Goal: Task Accomplishment & Management: Use online tool/utility

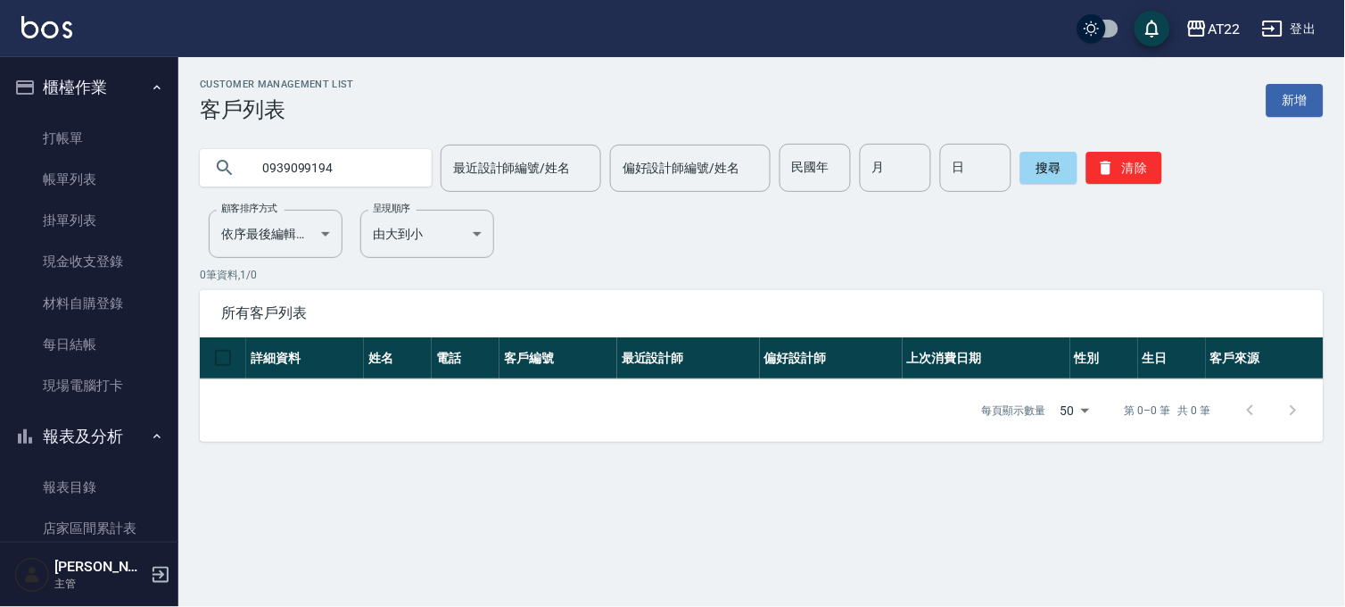
scroll to position [1189, 0]
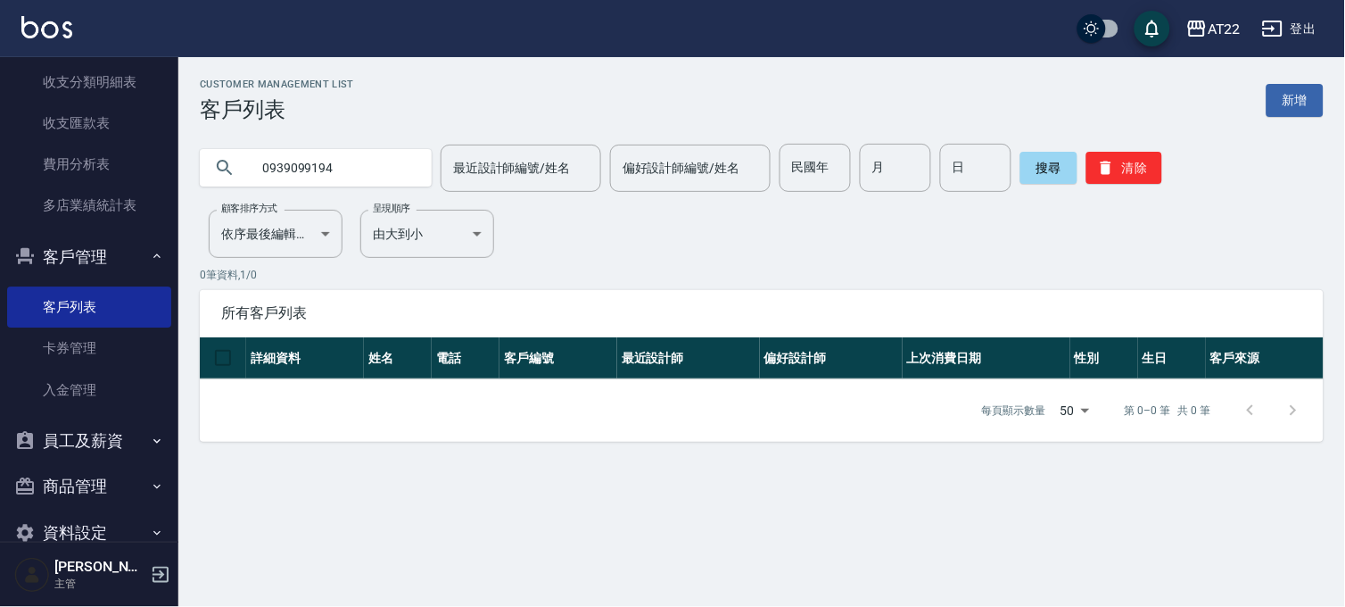
click at [342, 156] on input "0939099194" at bounding box center [334, 168] width 168 height 48
type input "0976776573"
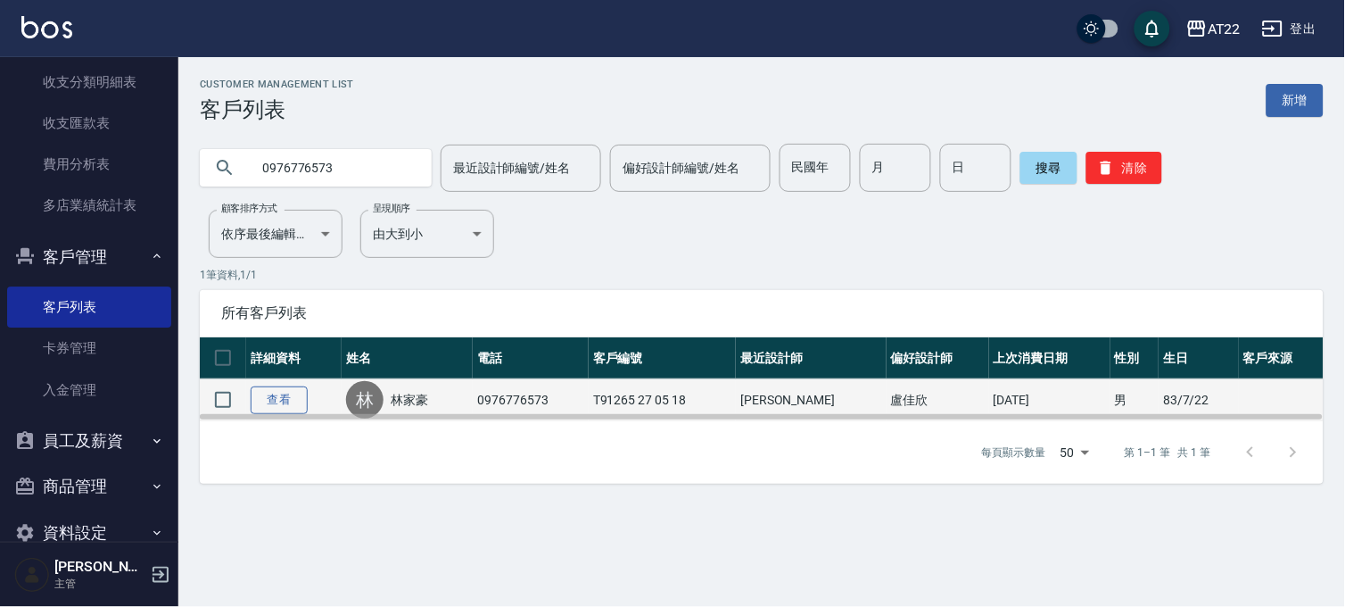
click at [292, 399] on link "查看" at bounding box center [279, 400] width 57 height 28
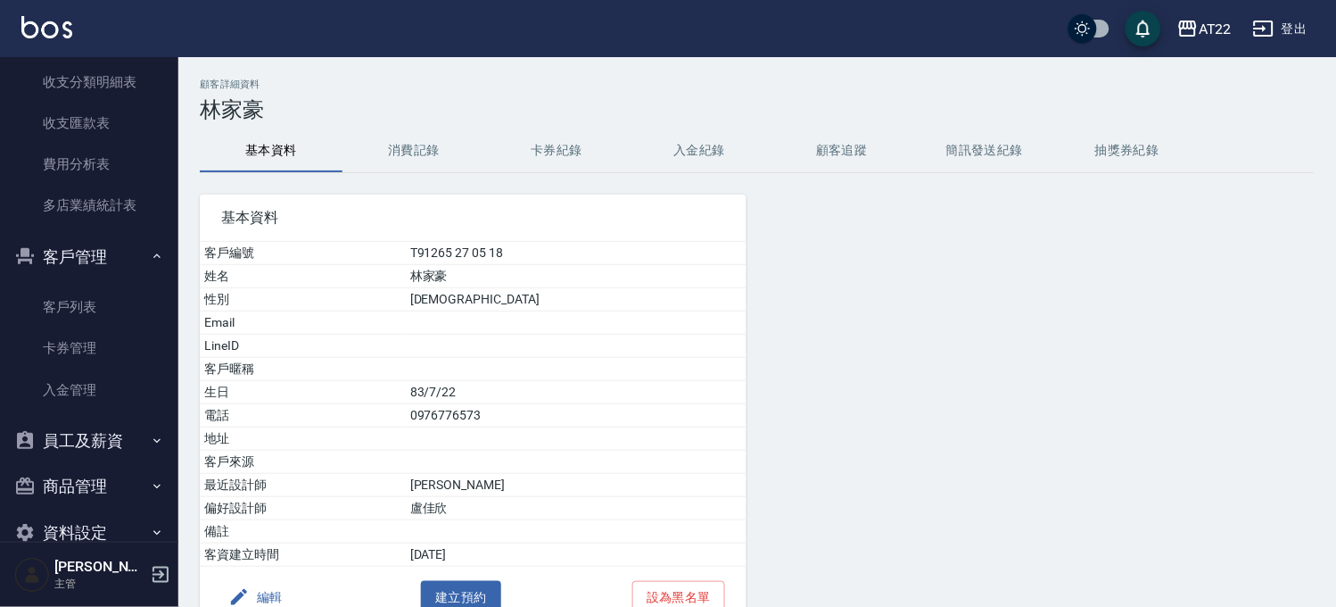
click at [447, 144] on button "消費記錄" at bounding box center [414, 150] width 143 height 43
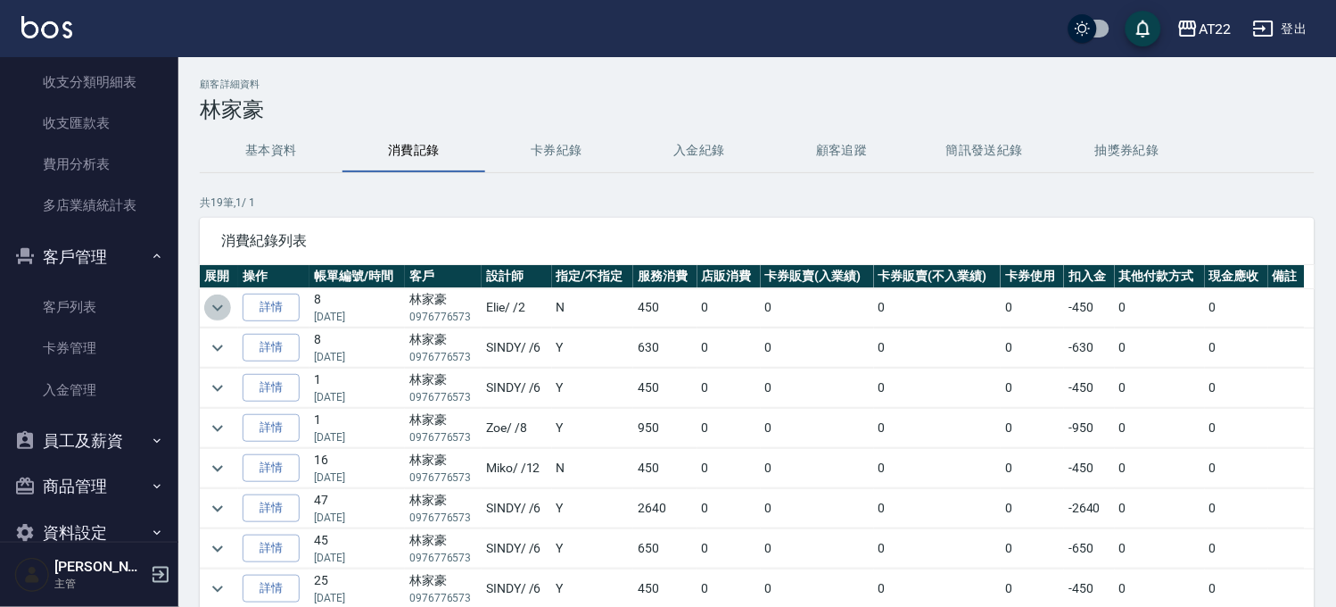
click at [220, 309] on icon "expand row" at bounding box center [217, 307] width 21 height 21
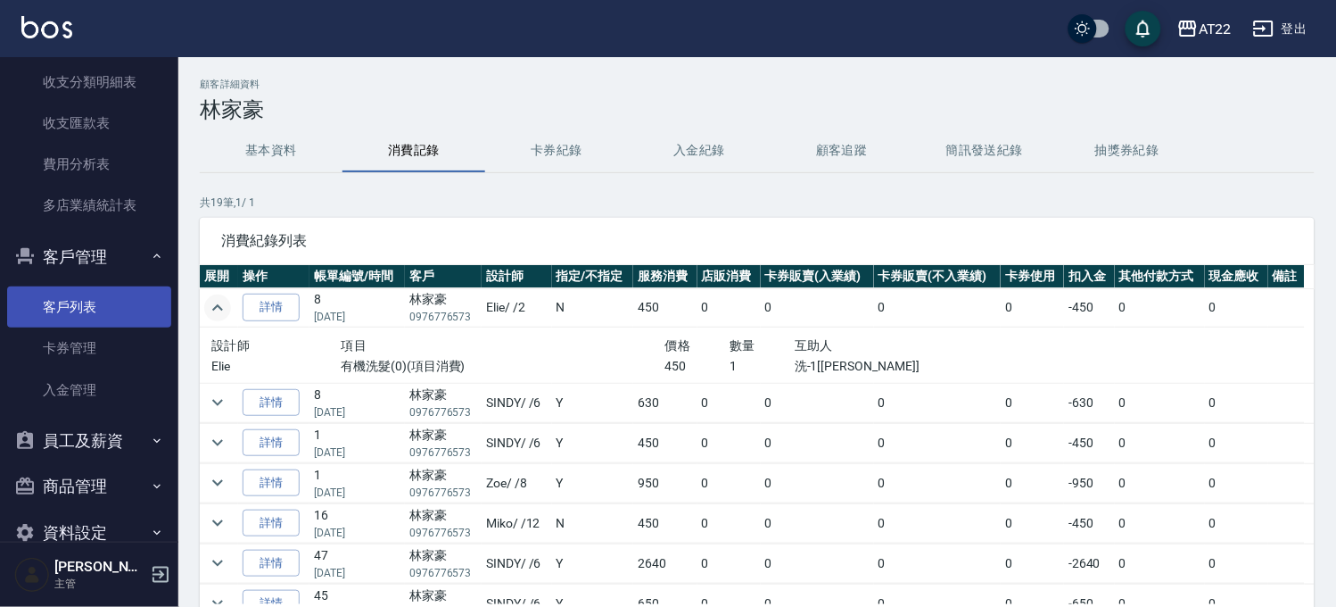
click at [81, 299] on link "客戶列表" at bounding box center [89, 306] width 164 height 41
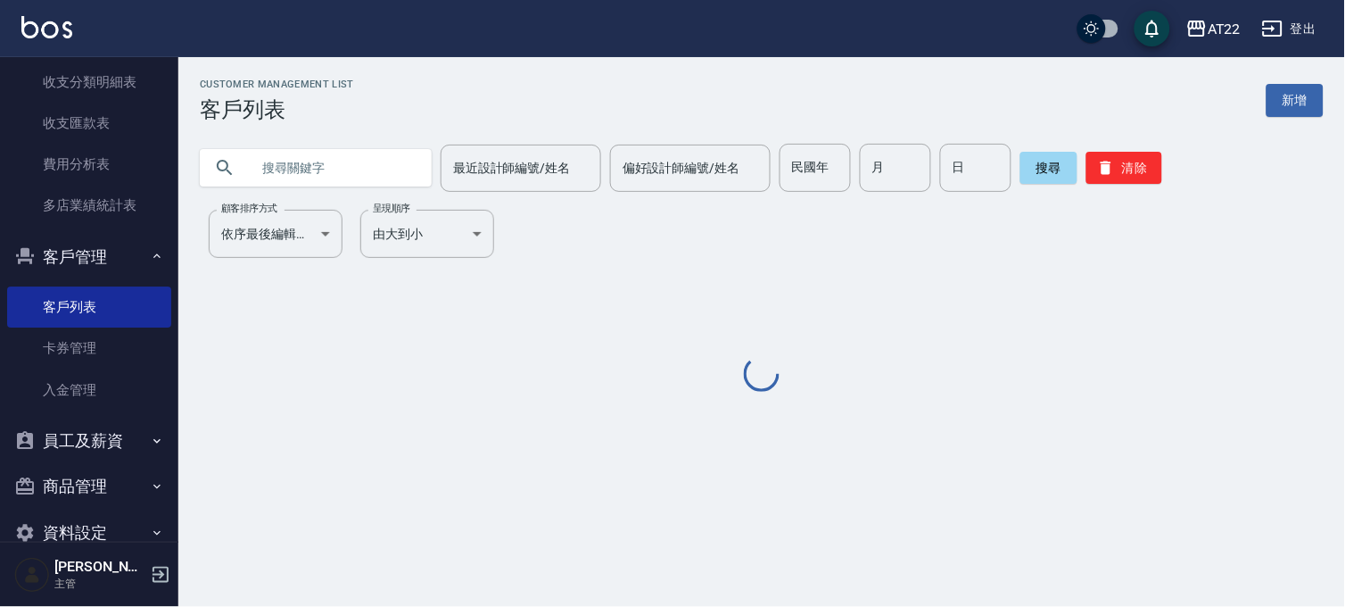
click at [353, 164] on input "text" at bounding box center [334, 168] width 168 height 48
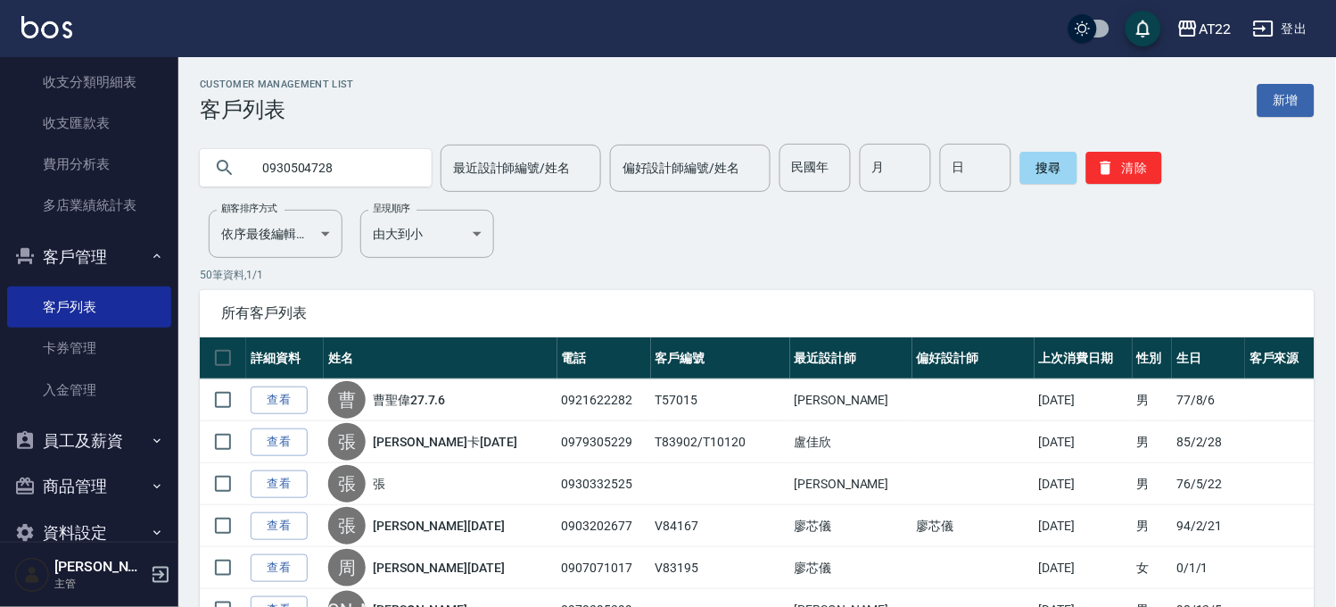
type input "0930504728"
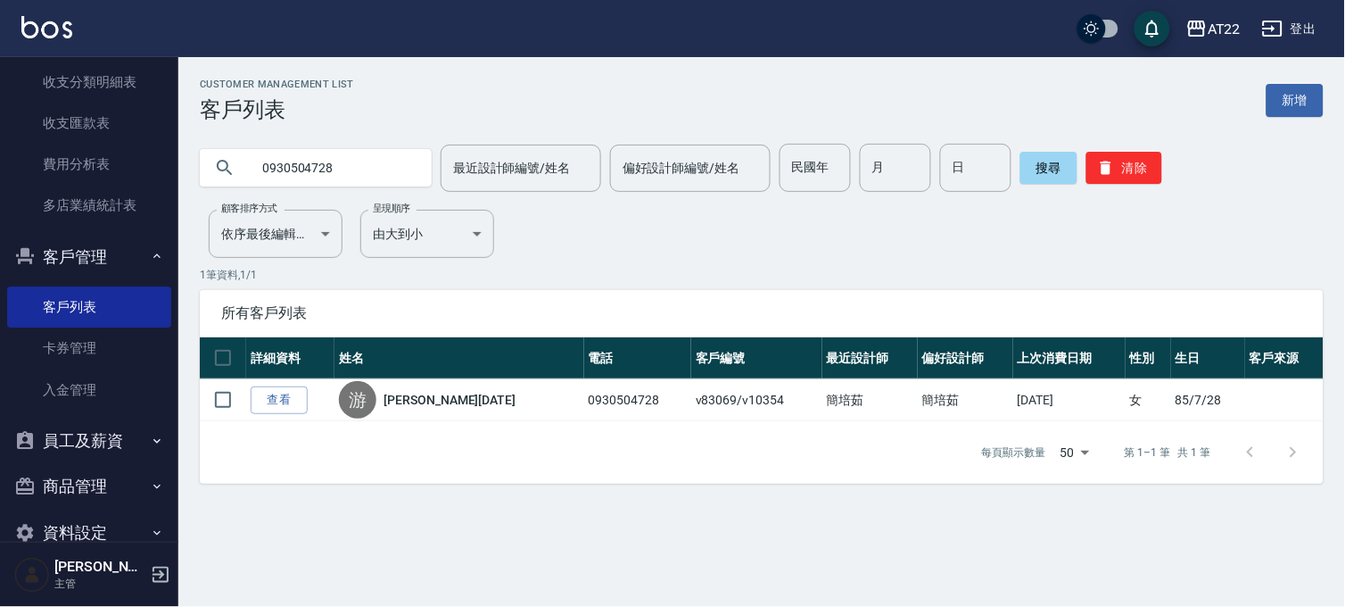
click at [393, 498] on div "Customer Management List 客戶列表 新增 0930504728 最近設計師編號/姓名 最近設計師編號/姓名 偏好設計師編號/姓名 偏好…" at bounding box center [761, 281] width 1167 height 448
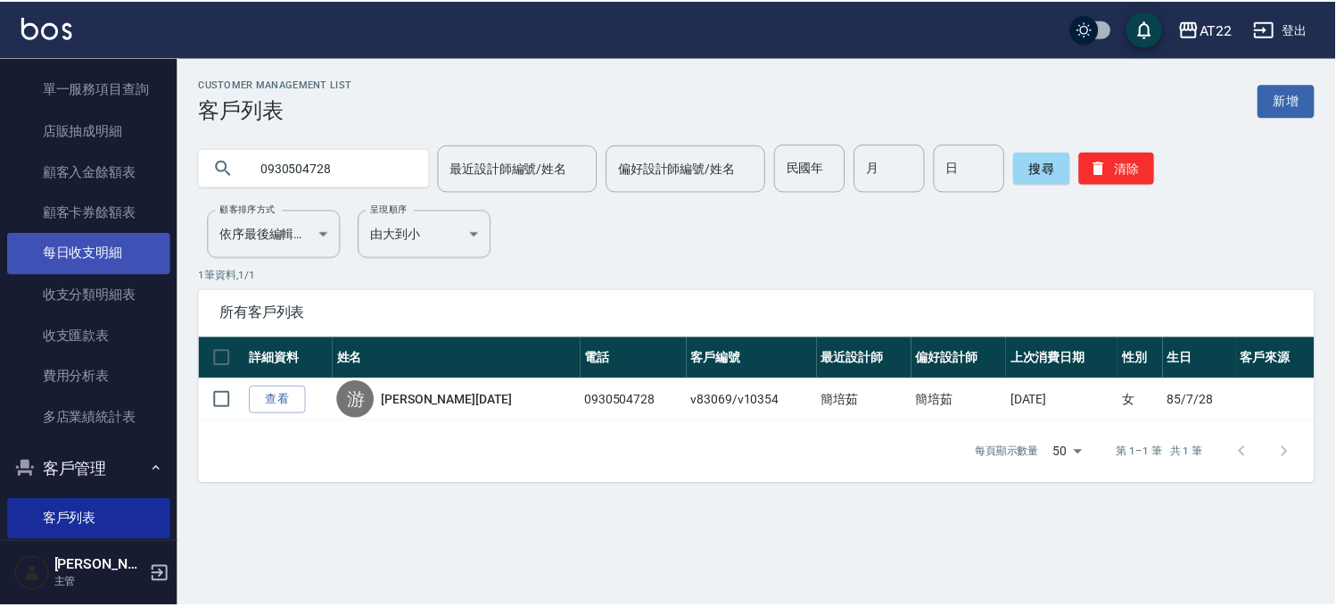
scroll to position [827, 0]
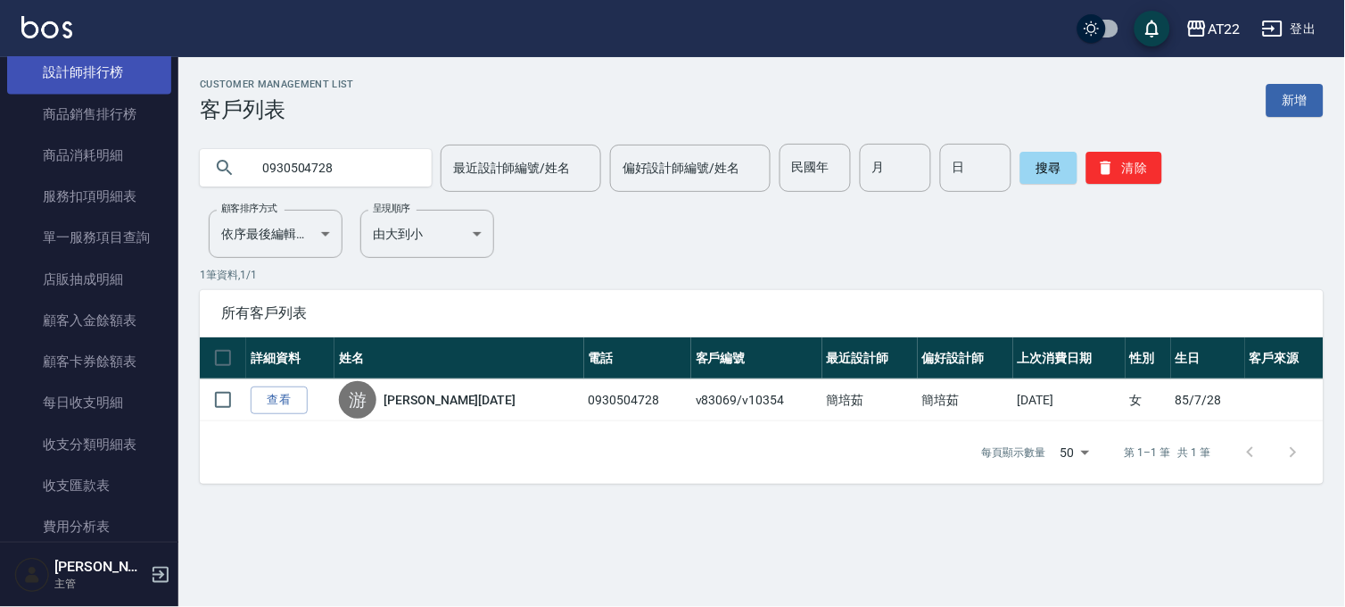
click at [121, 62] on link "設計師排行榜" at bounding box center [89, 72] width 164 height 41
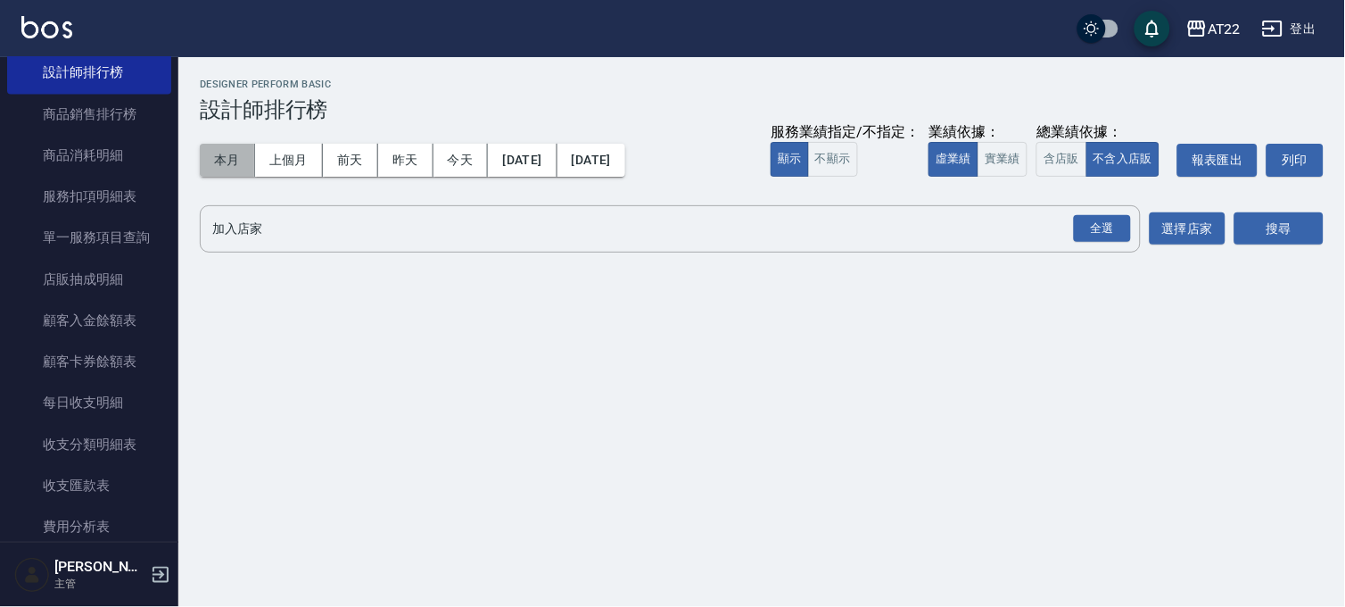
click at [228, 149] on button "本月" at bounding box center [227, 160] width 55 height 33
click at [1113, 228] on div "全選" at bounding box center [1102, 229] width 57 height 28
click at [1251, 232] on button "搜尋" at bounding box center [1279, 229] width 89 height 33
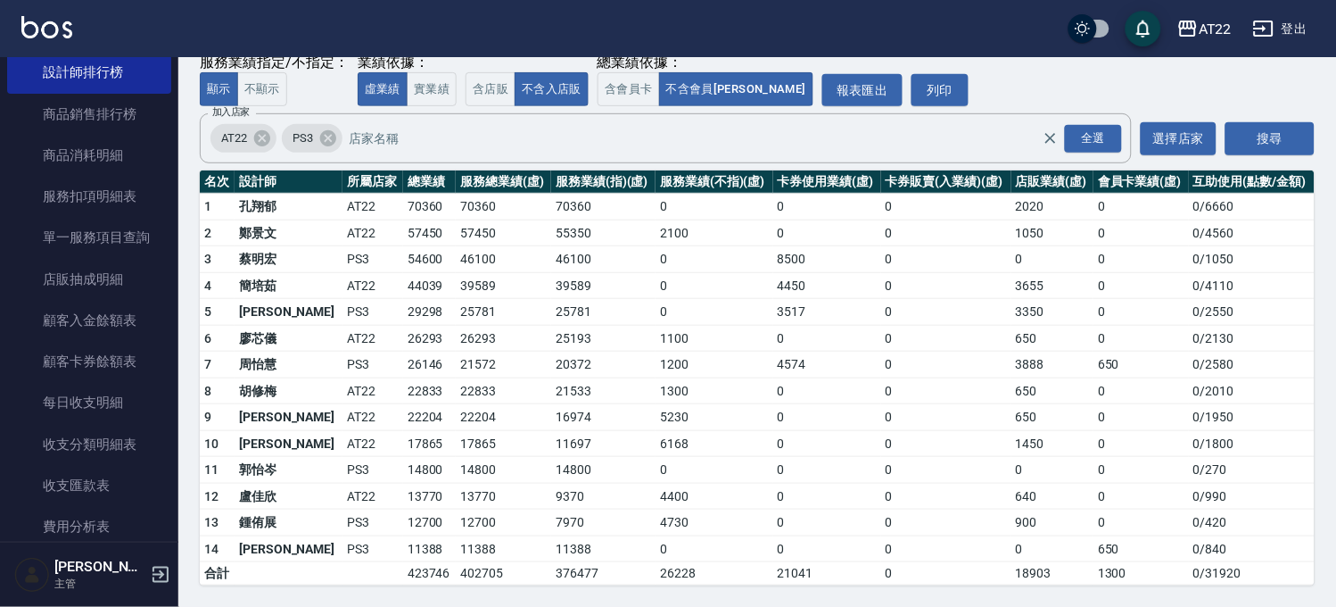
scroll to position [29, 0]
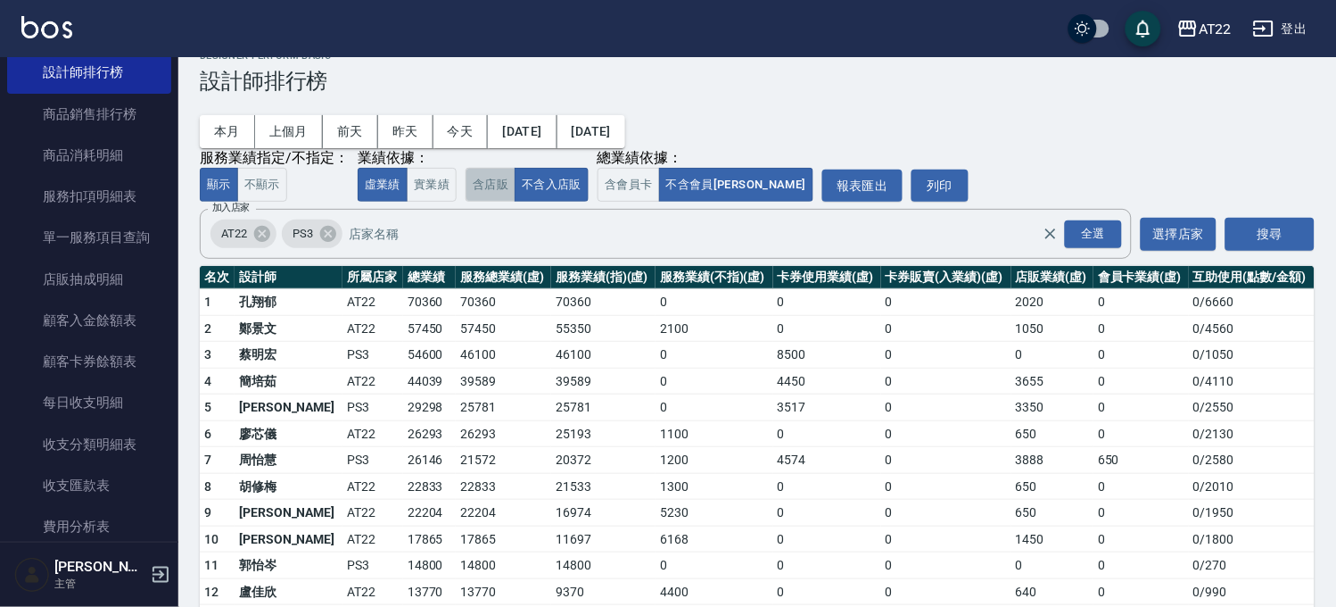
click at [501, 180] on button "含店販" at bounding box center [491, 185] width 50 height 35
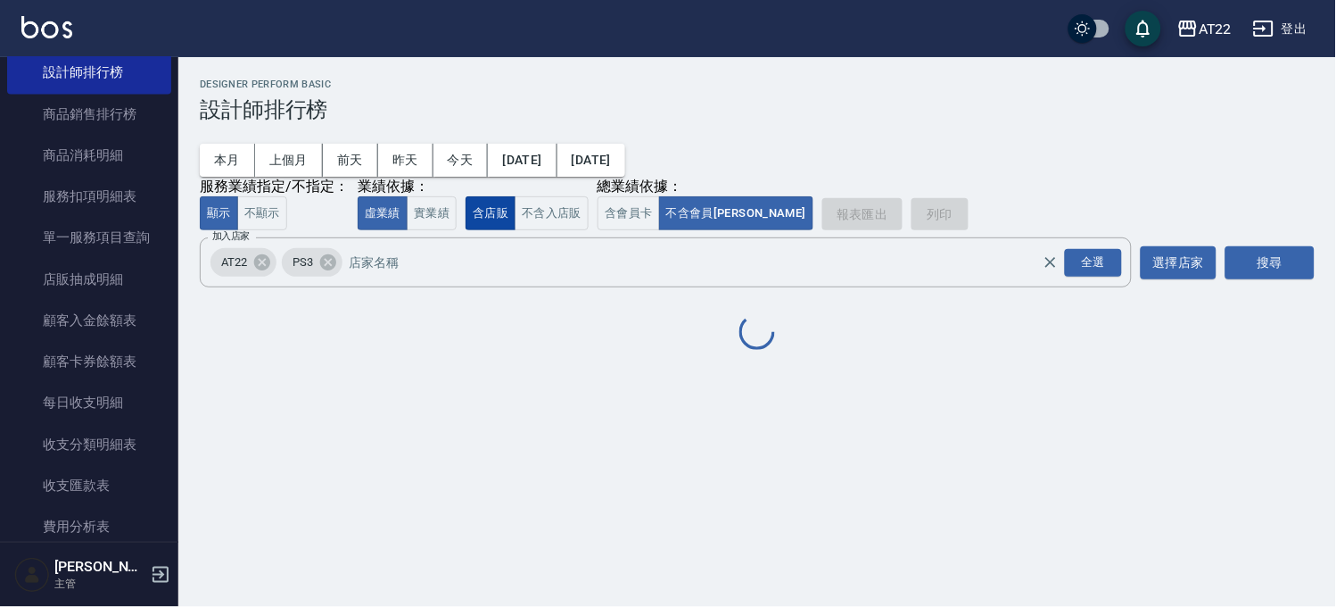
scroll to position [0, 0]
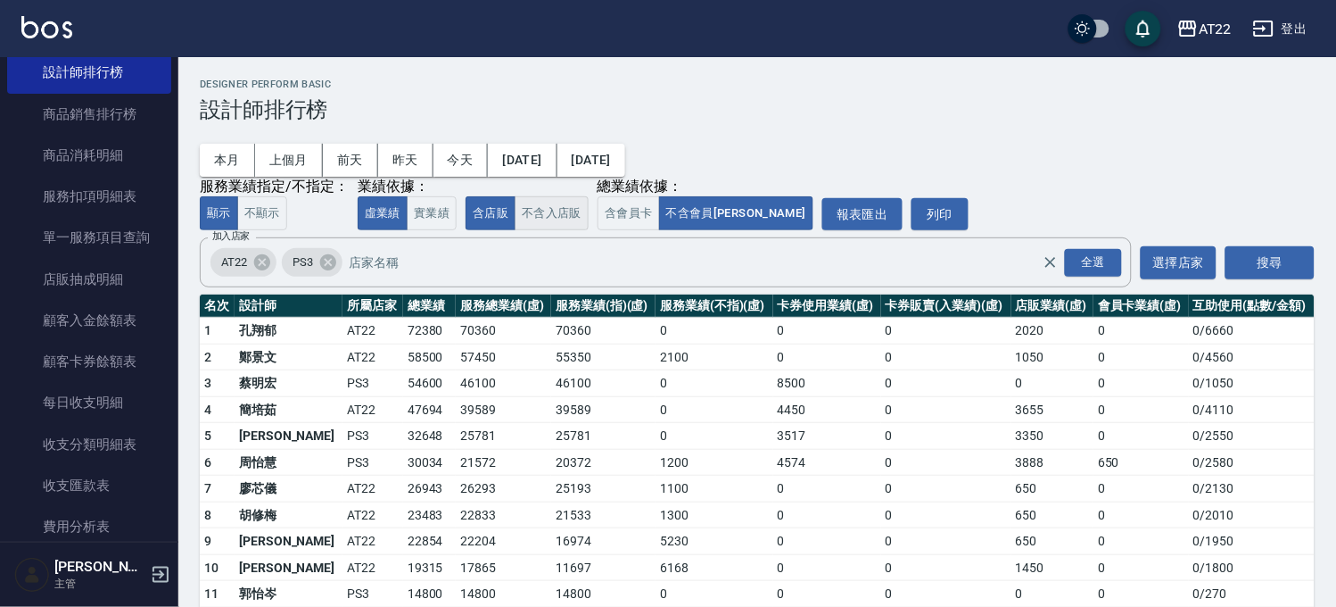
click at [542, 219] on button "不含入店販" at bounding box center [552, 213] width 74 height 35
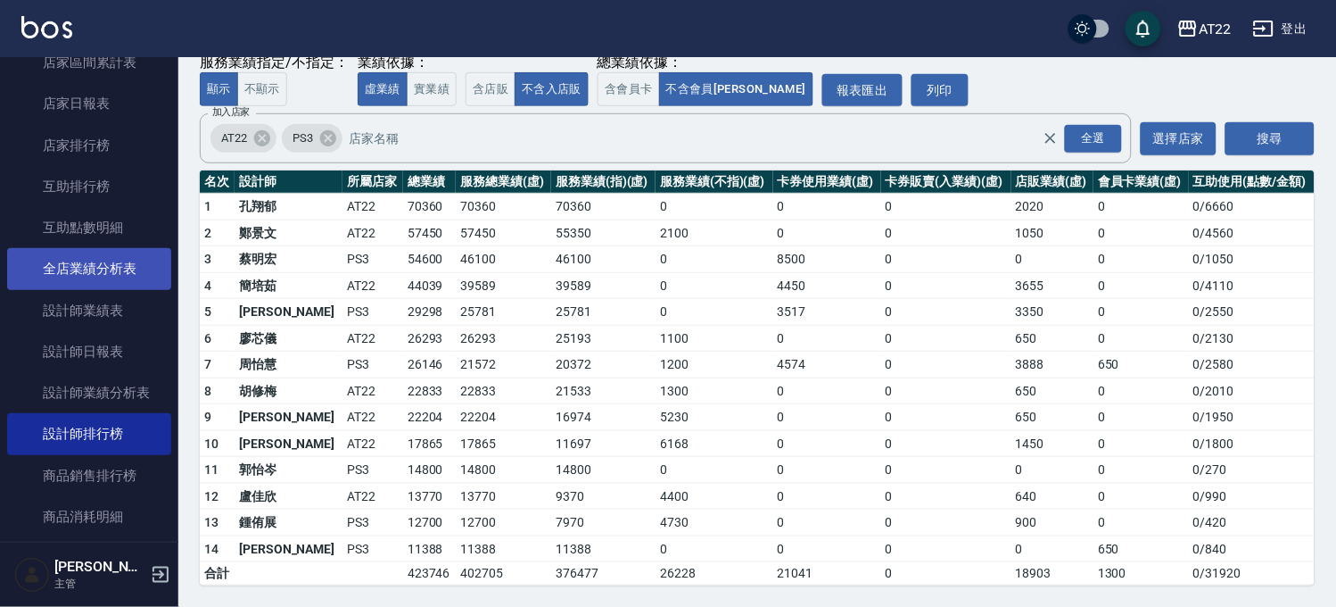
scroll to position [431, 0]
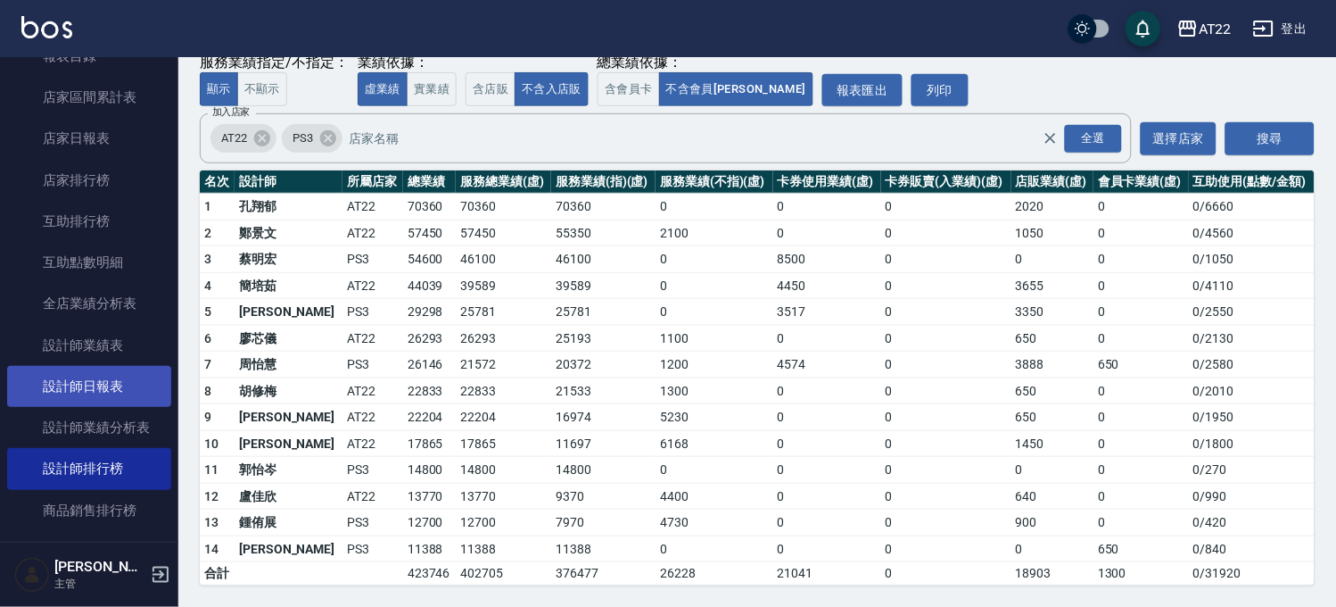
click at [103, 381] on link "設計師日報表" at bounding box center [89, 386] width 164 height 41
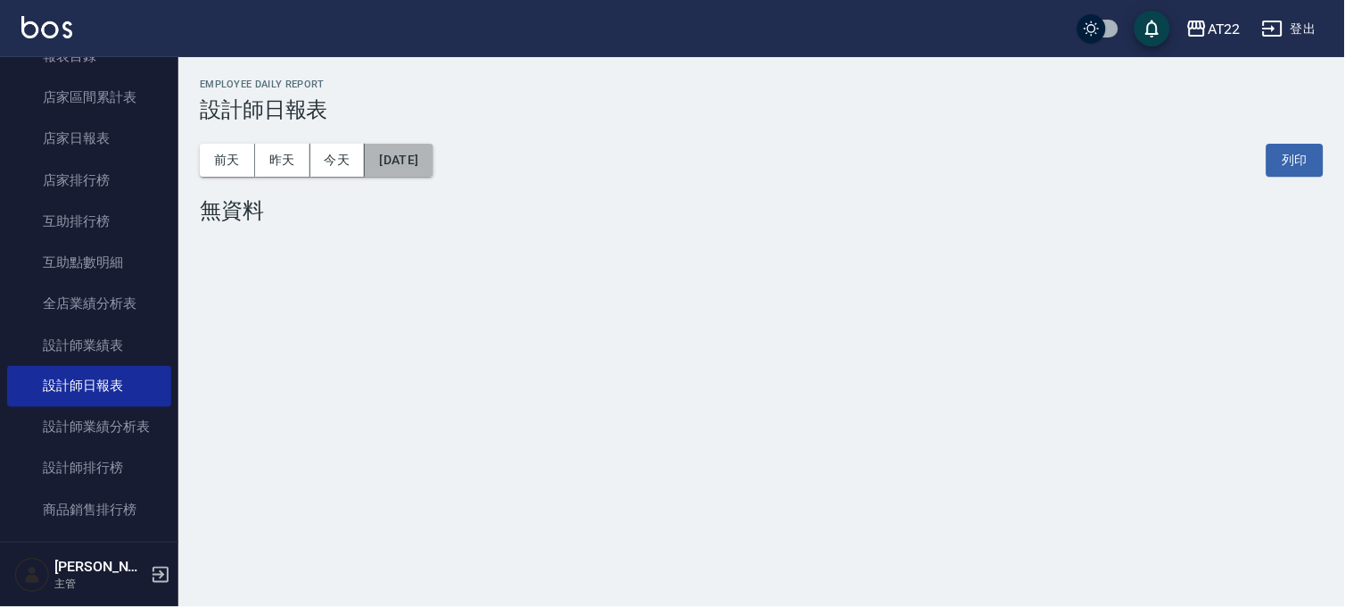
click at [399, 161] on button "[DATE]" at bounding box center [399, 160] width 68 height 33
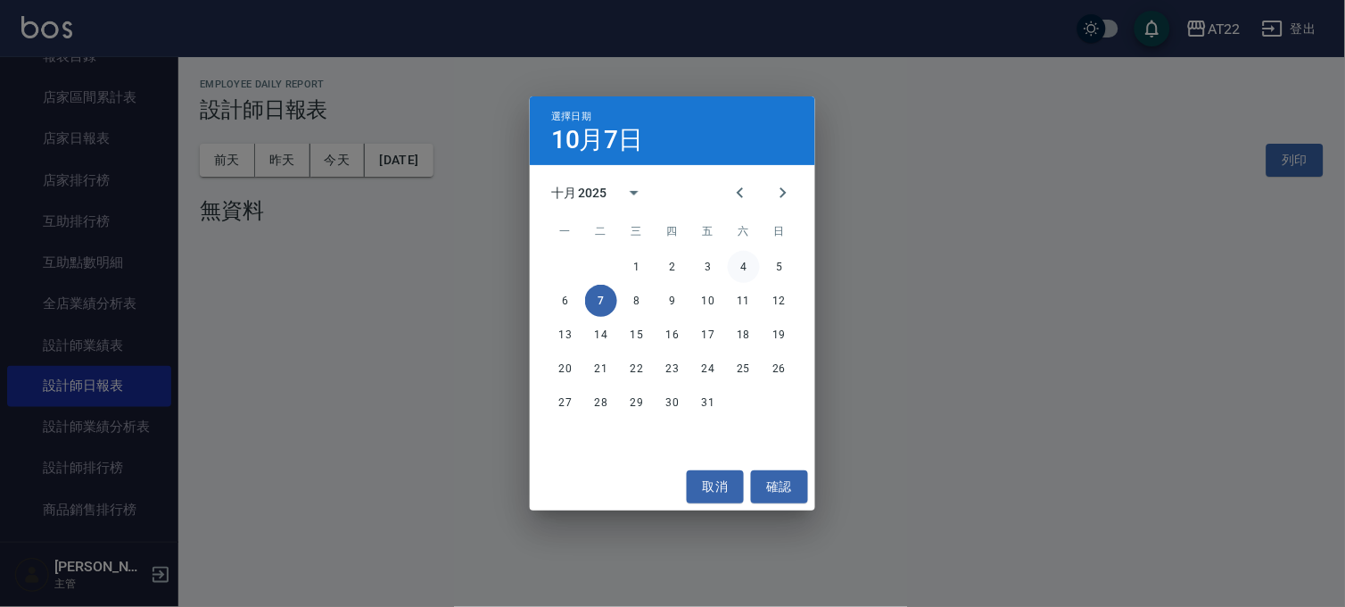
click at [745, 269] on button "4" at bounding box center [744, 267] width 32 height 32
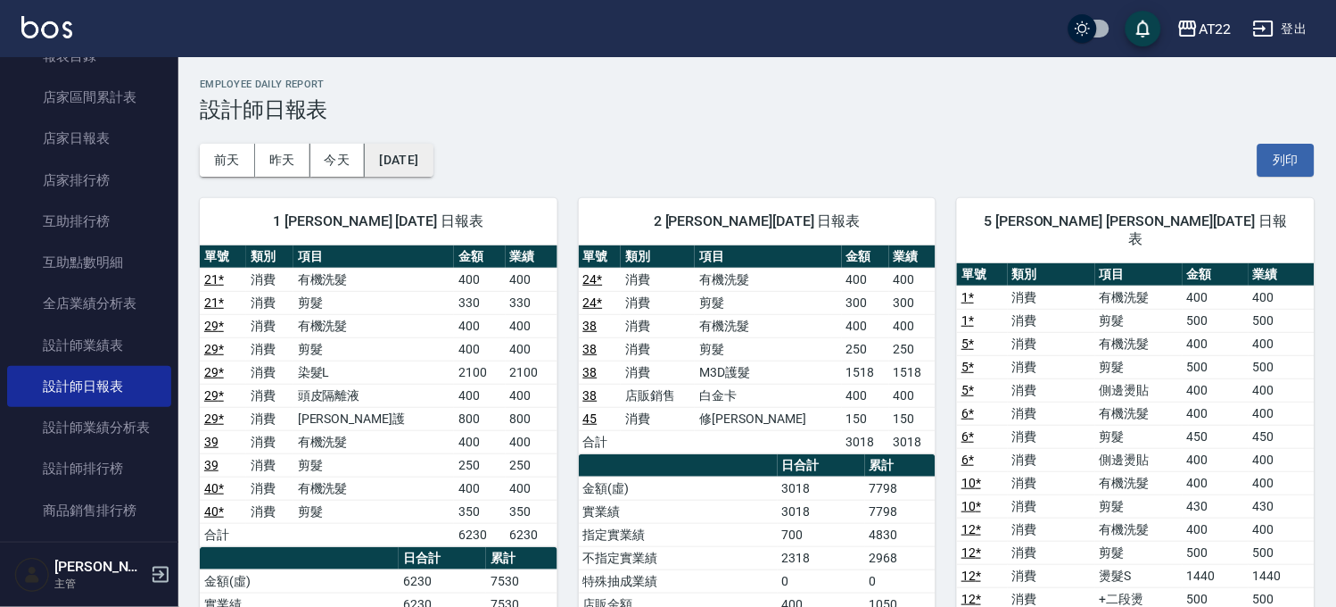
click at [424, 157] on button "[DATE]" at bounding box center [399, 160] width 68 height 33
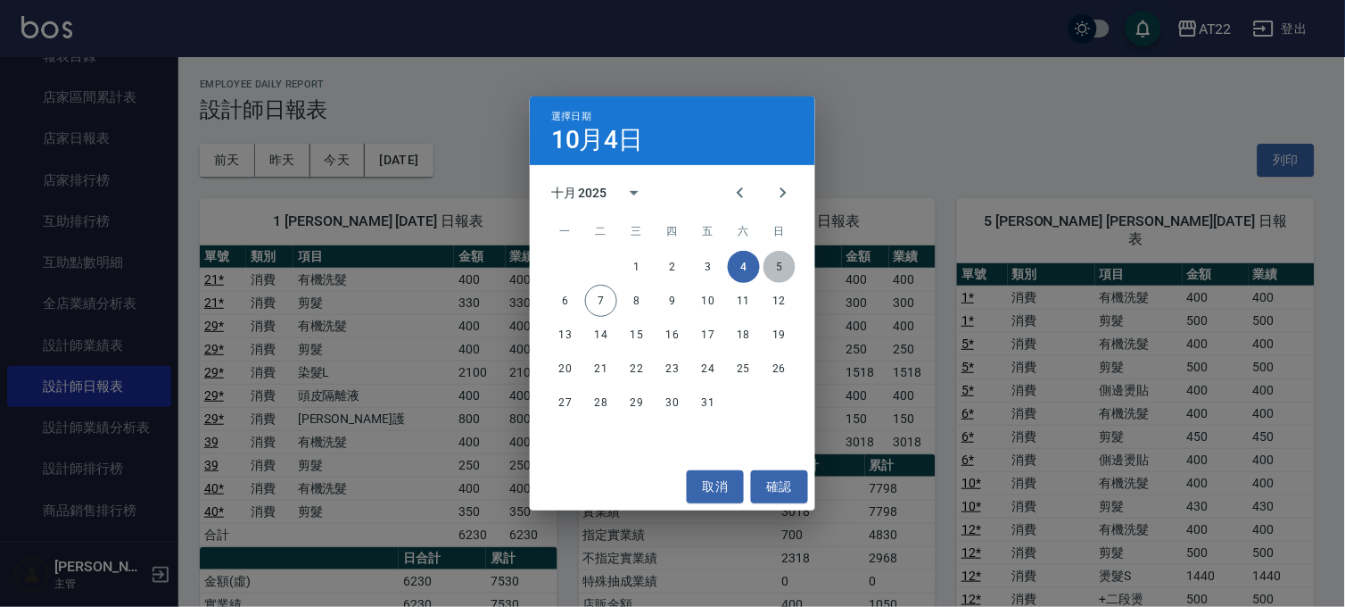
click at [781, 265] on button "5" at bounding box center [780, 267] width 32 height 32
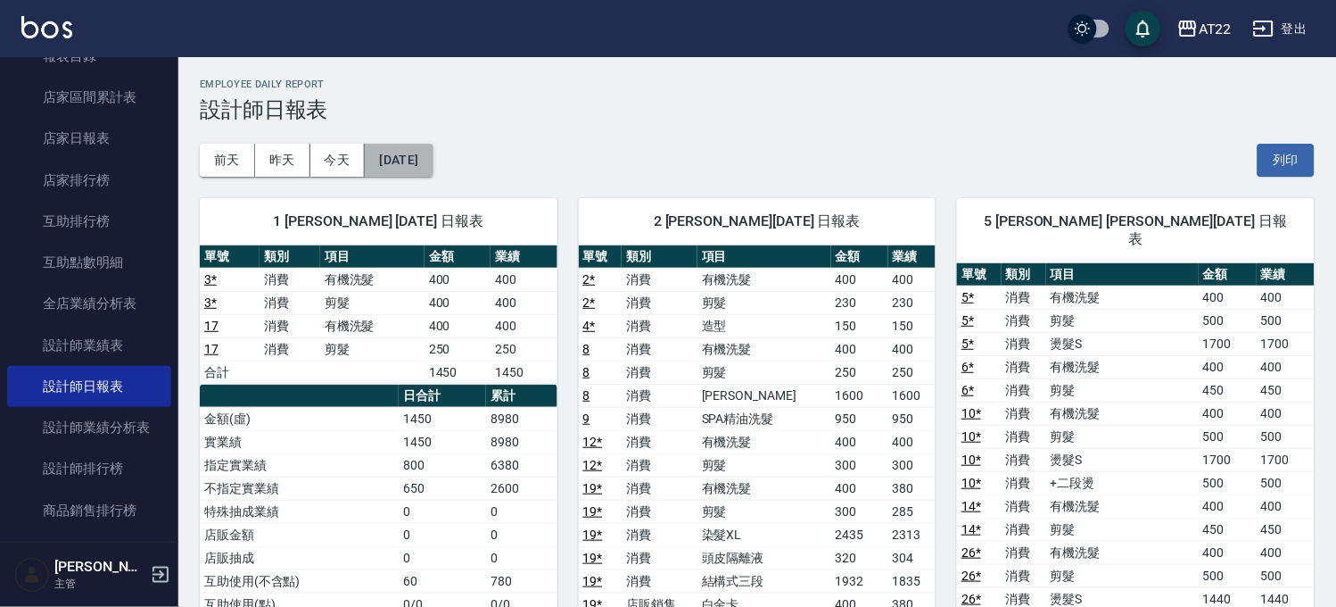
click at [393, 170] on button "[DATE]" at bounding box center [399, 160] width 68 height 33
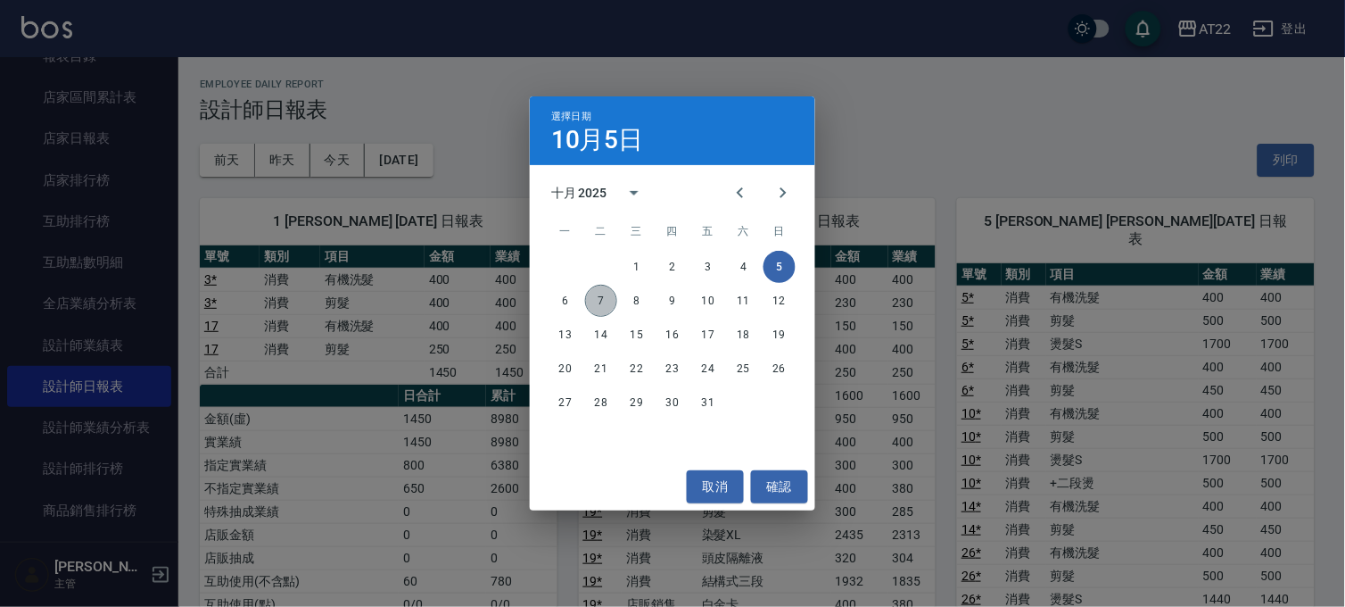
click at [609, 302] on button "7" at bounding box center [601, 301] width 32 height 32
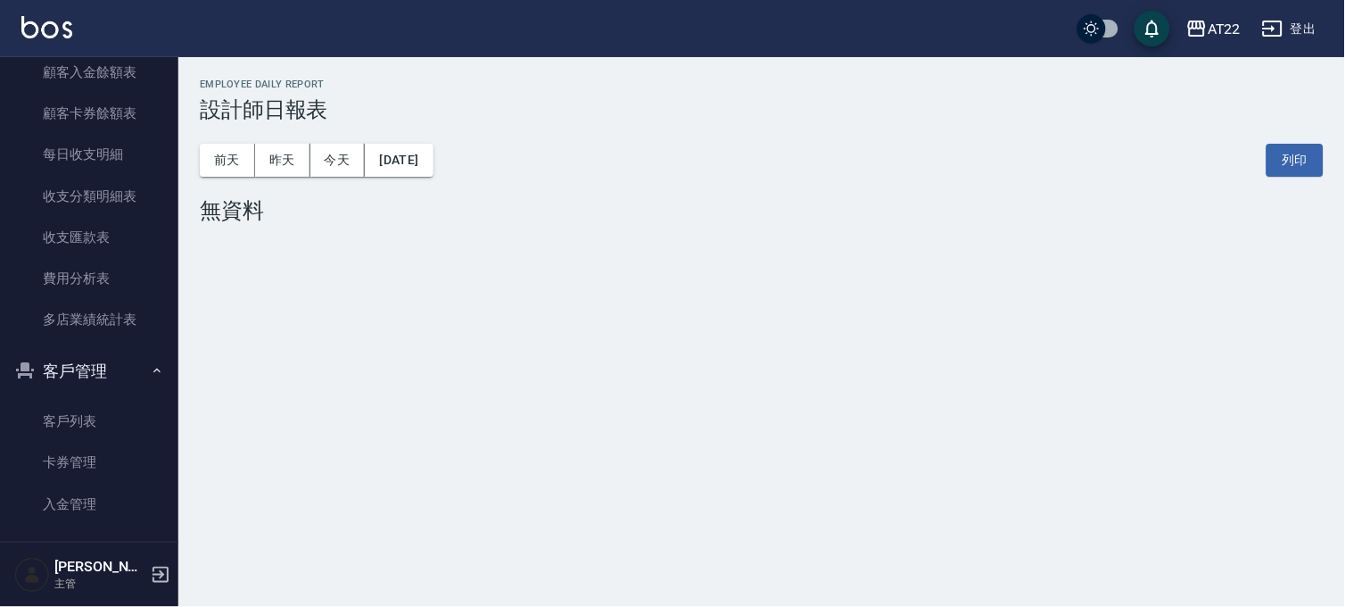
scroll to position [1224, 0]
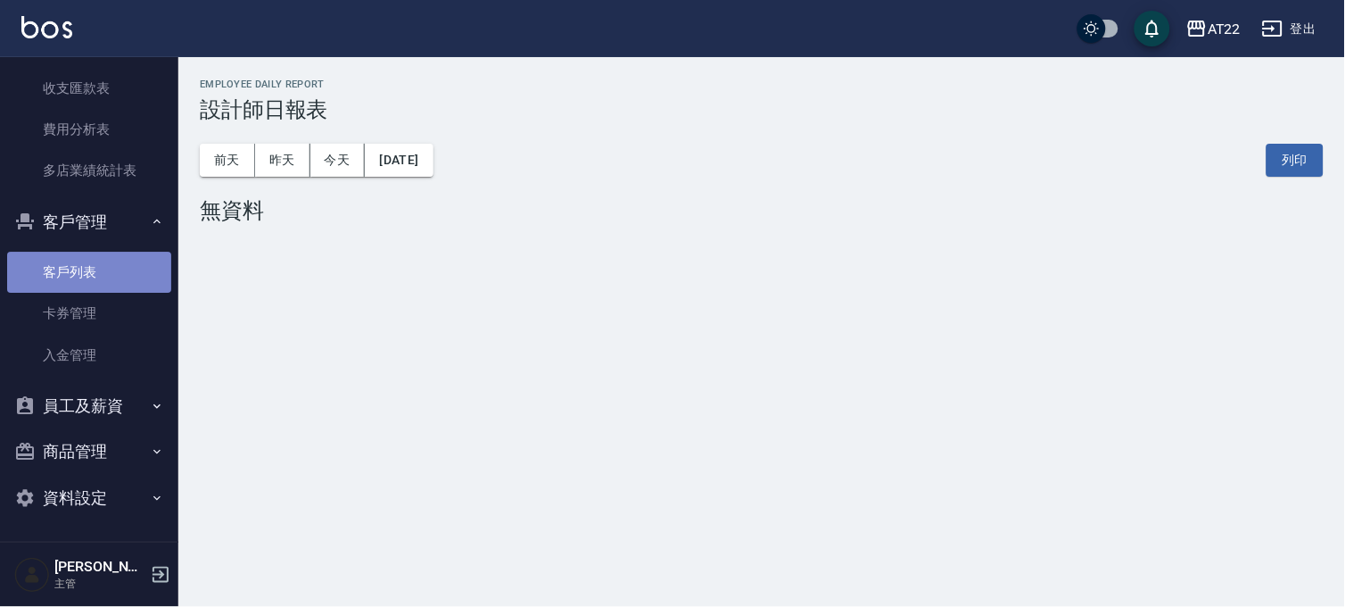
click at [102, 278] on link "客戶列表" at bounding box center [89, 272] width 164 height 41
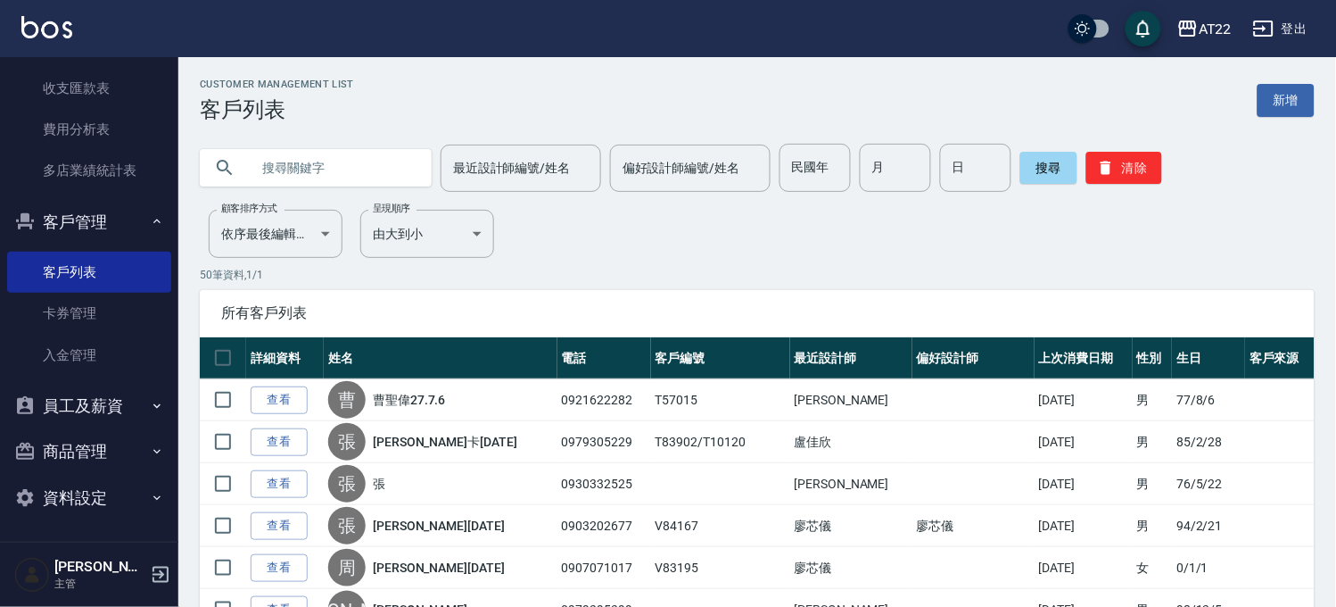
click at [391, 162] on input "text" at bounding box center [334, 168] width 168 height 48
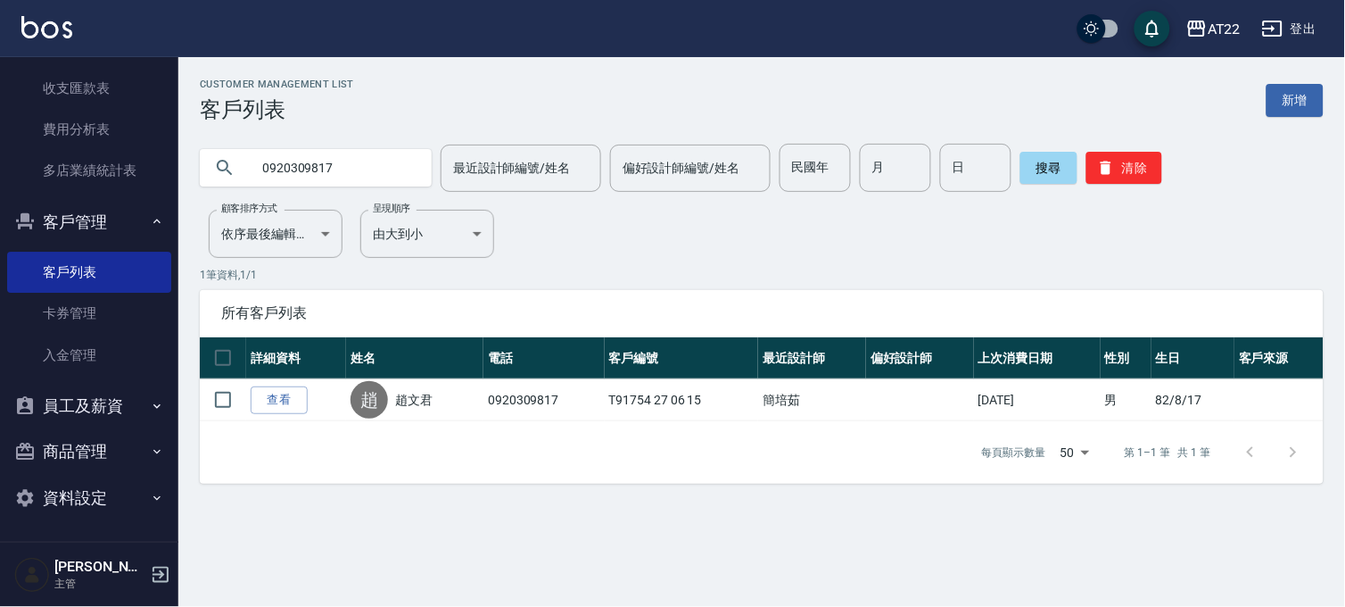
drag, startPoint x: 362, startPoint y: 158, endPoint x: 191, endPoint y: 166, distance: 171.5
click at [191, 166] on div "0920309817 最近設計師編號/姓名 最近設計師編號/姓名 偏好設計師編號/姓名 偏好設計師編號/姓名 民國年 民國年 月 月 日 日 搜尋 清除" at bounding box center [751, 157] width 1146 height 70
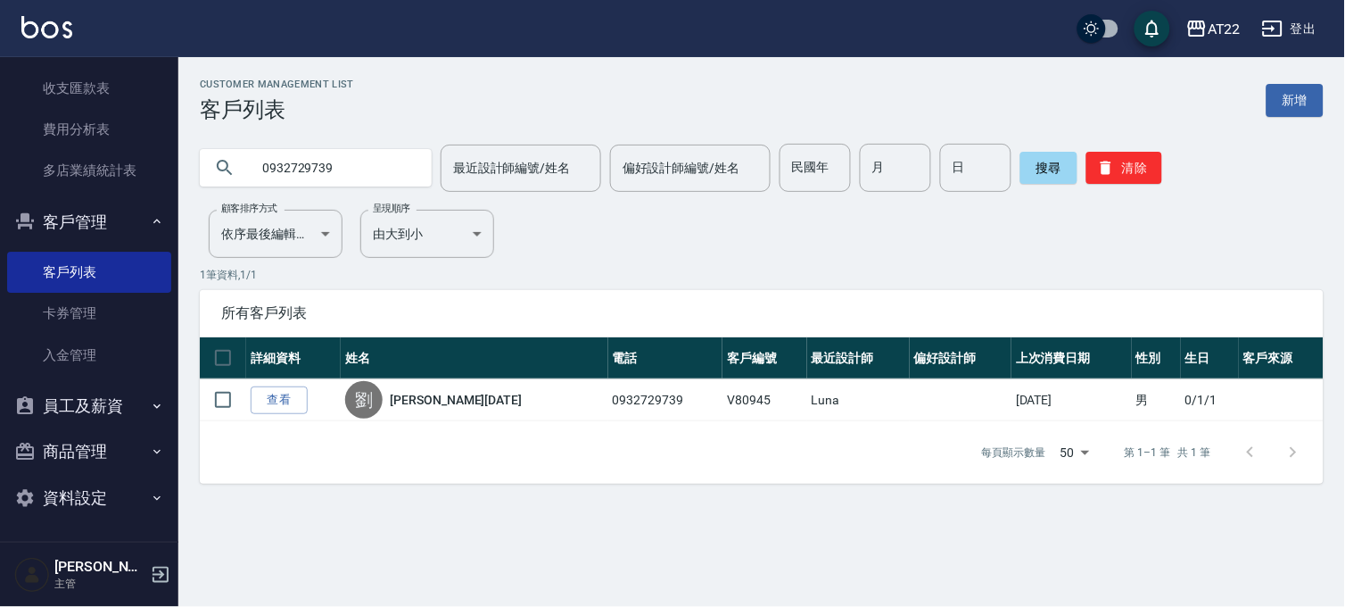
click at [631, 233] on div "Customer Management List 客戶列表 新增 0932729739 最近設計師編號/姓名 最近設計師編號/姓名 偏好設計師編號/姓名 偏好…" at bounding box center [761, 281] width 1167 height 405
drag, startPoint x: 352, startPoint y: 178, endPoint x: 261, endPoint y: 180, distance: 91.0
click at [261, 180] on input "0932729739" at bounding box center [334, 168] width 168 height 48
type input "0979511022"
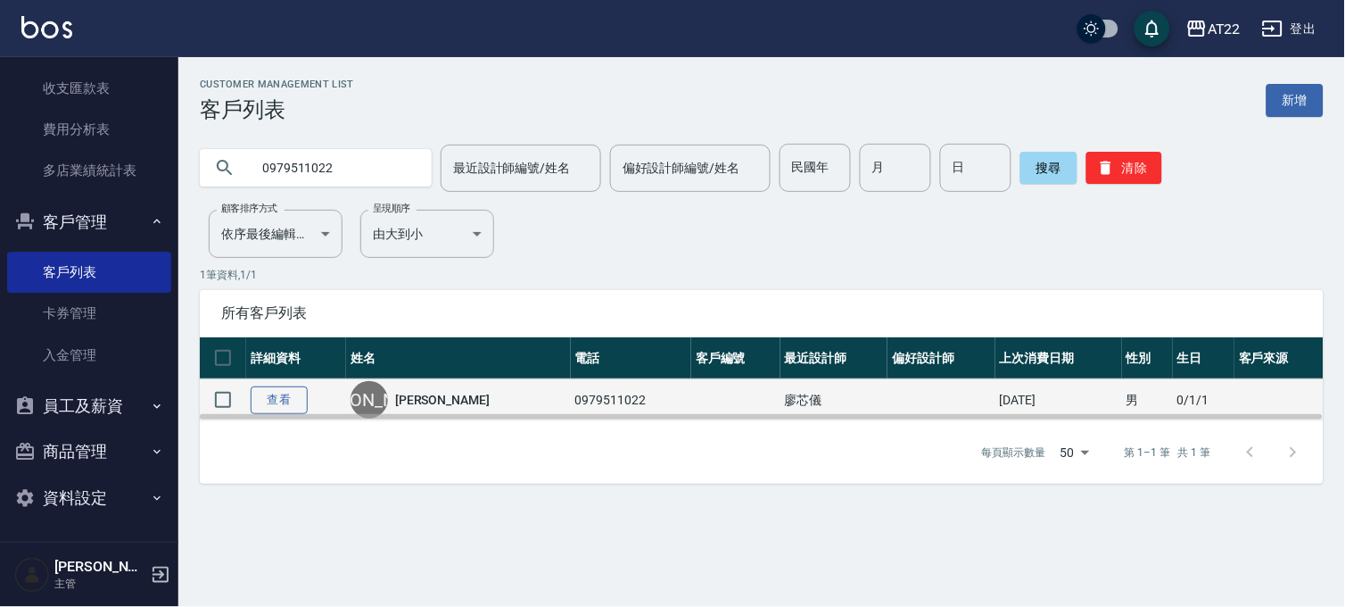
click at [278, 405] on link "查看" at bounding box center [279, 400] width 57 height 28
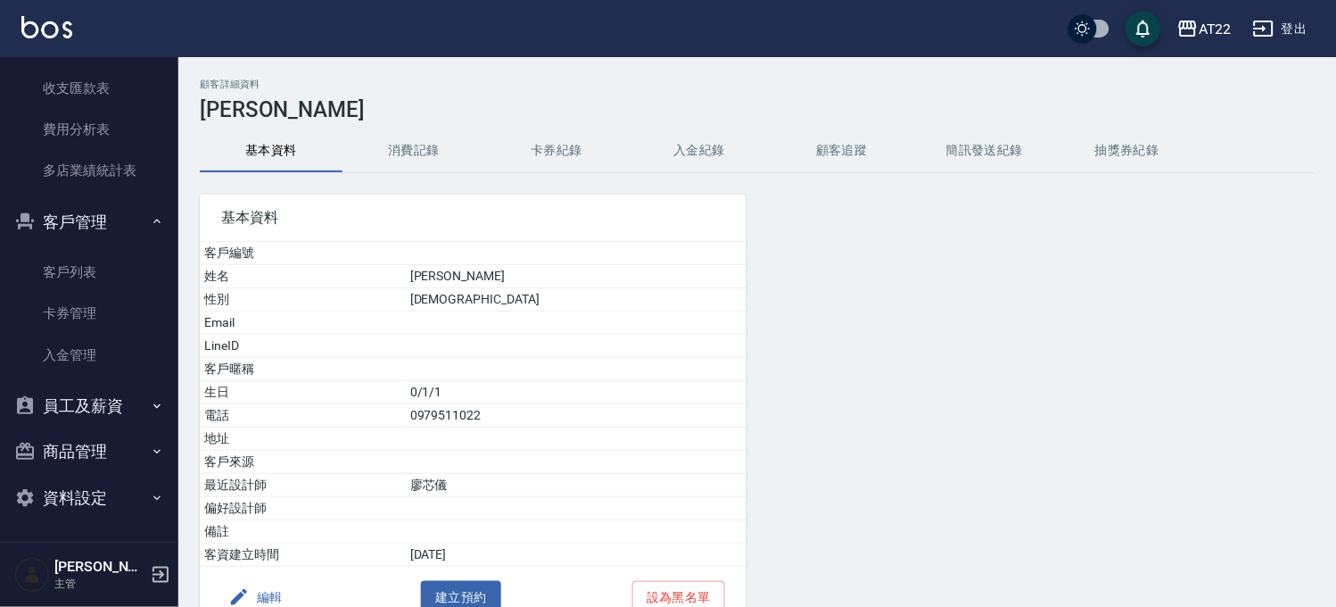
click at [401, 149] on button "消費記錄" at bounding box center [414, 150] width 143 height 43
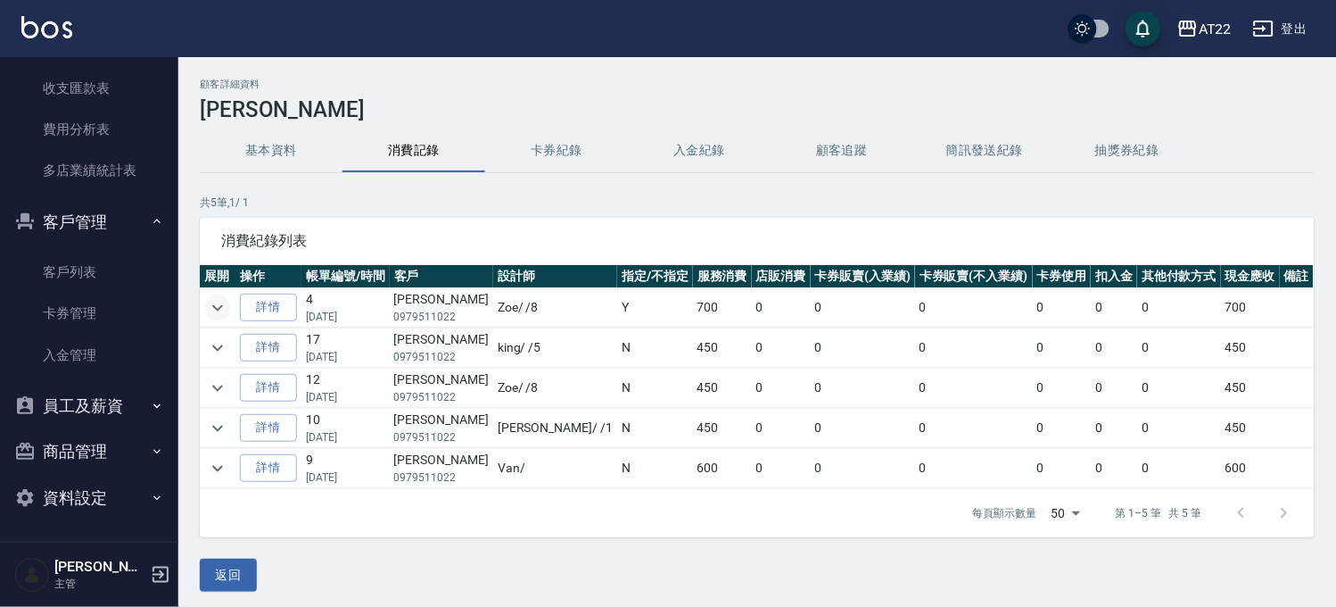
click at [211, 310] on icon "expand row" at bounding box center [217, 307] width 21 height 21
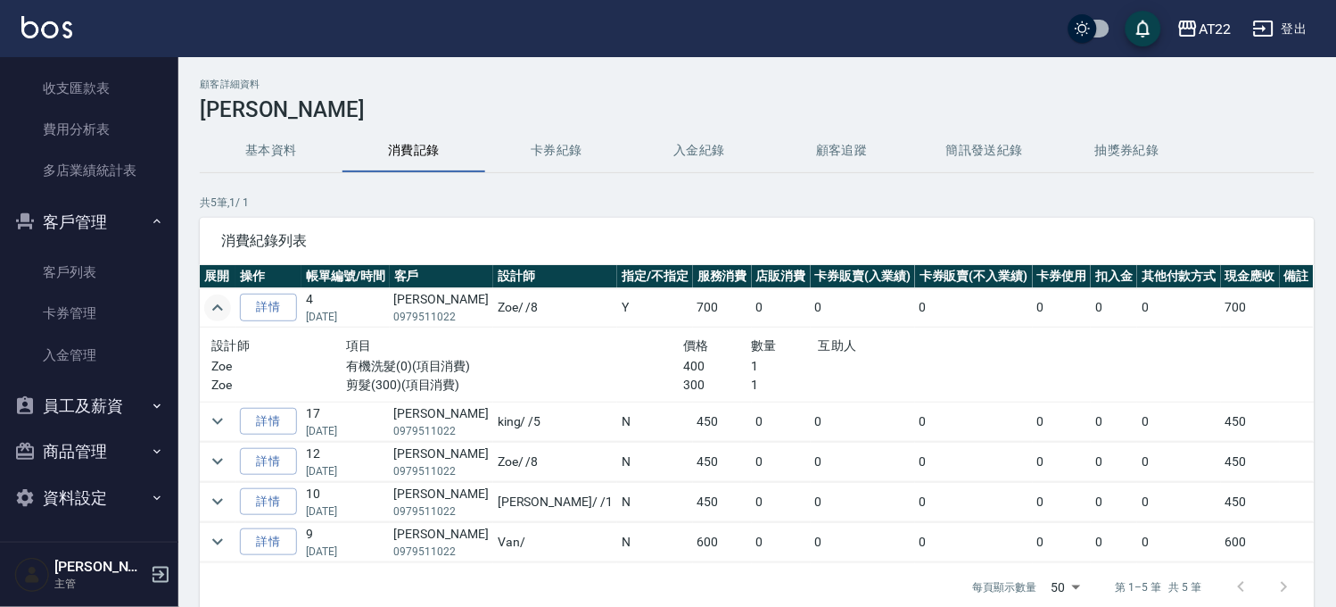
click at [218, 307] on icon "expand row" at bounding box center [217, 307] width 21 height 21
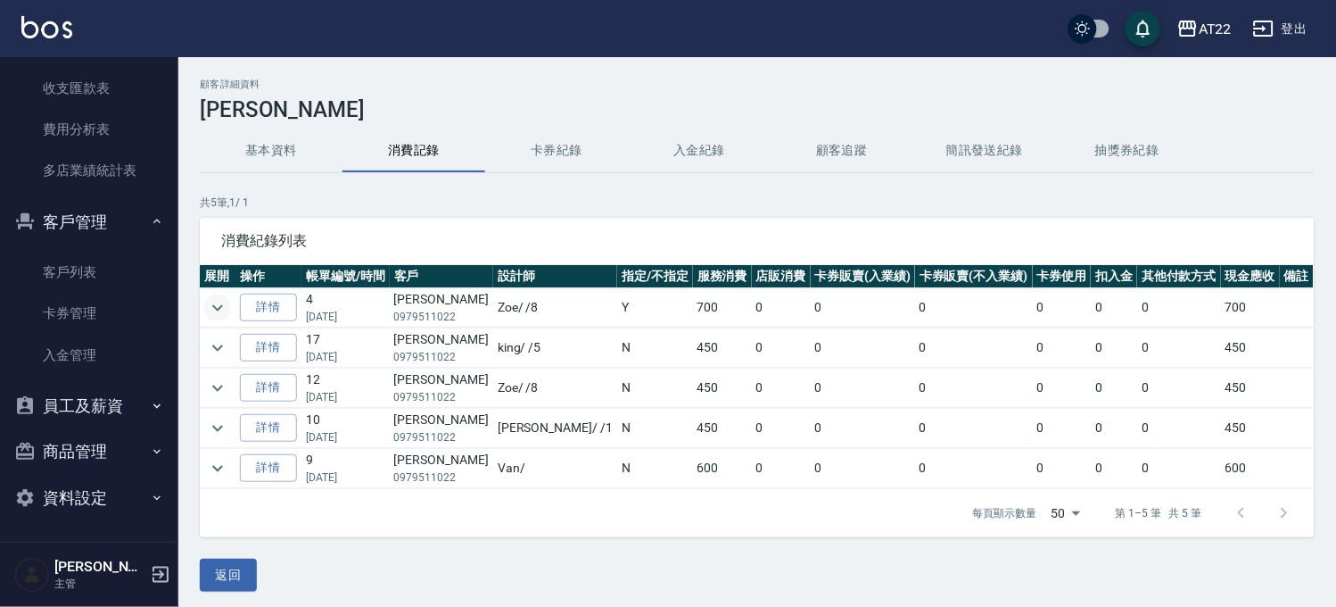
click at [269, 170] on button "基本資料" at bounding box center [271, 150] width 143 height 43
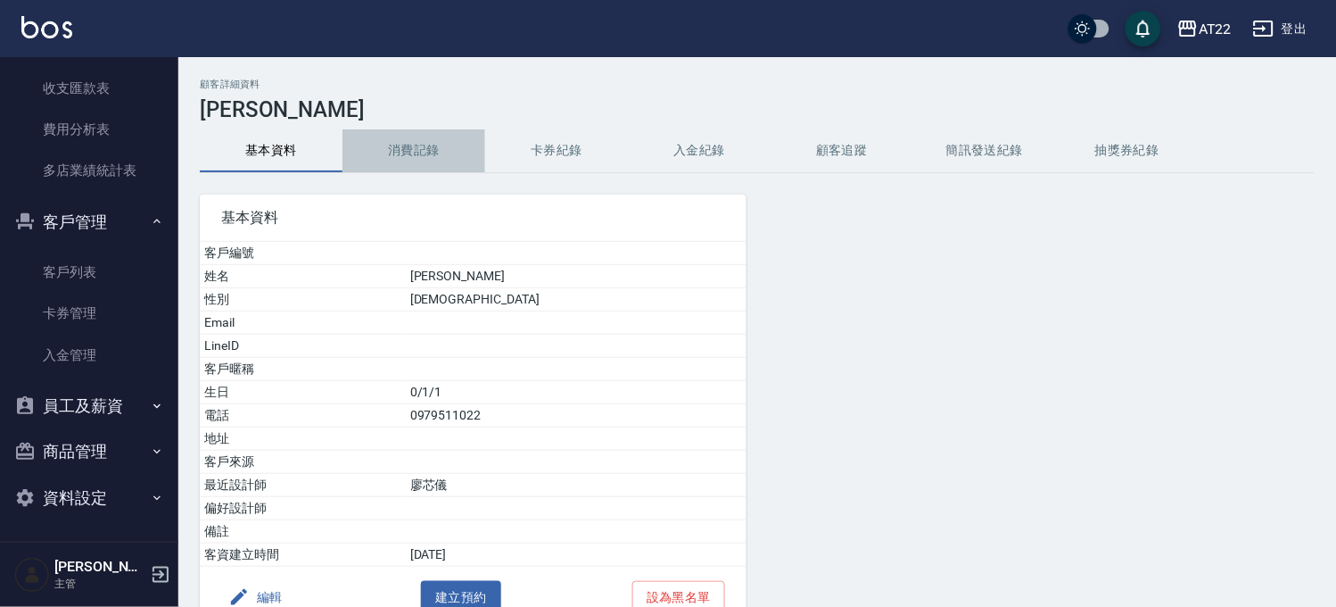
click at [415, 143] on button "消費記錄" at bounding box center [414, 150] width 143 height 43
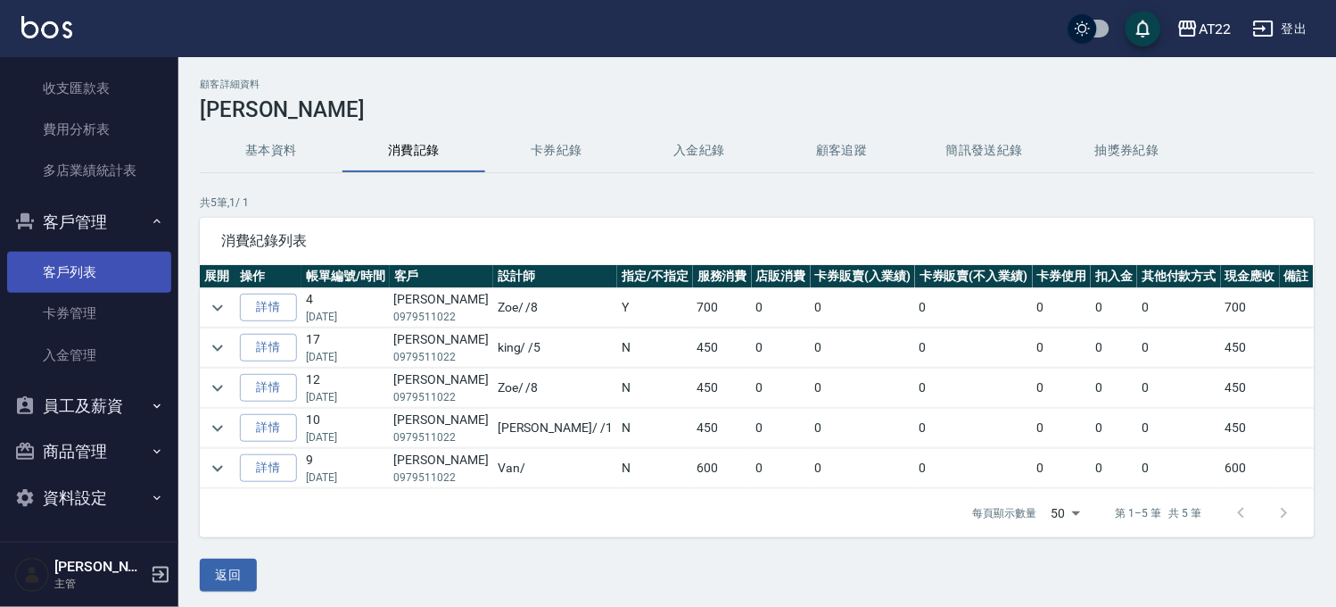
click at [136, 262] on link "客戶列表" at bounding box center [89, 272] width 164 height 41
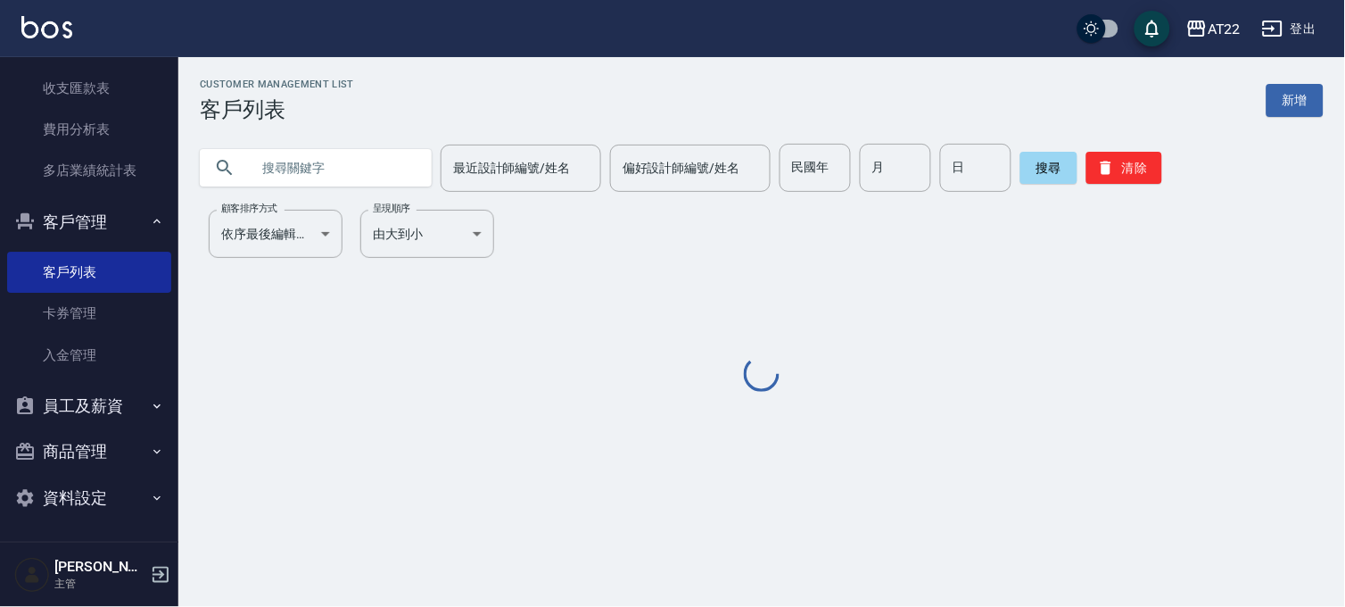
click at [317, 161] on input "text" at bounding box center [334, 168] width 168 height 48
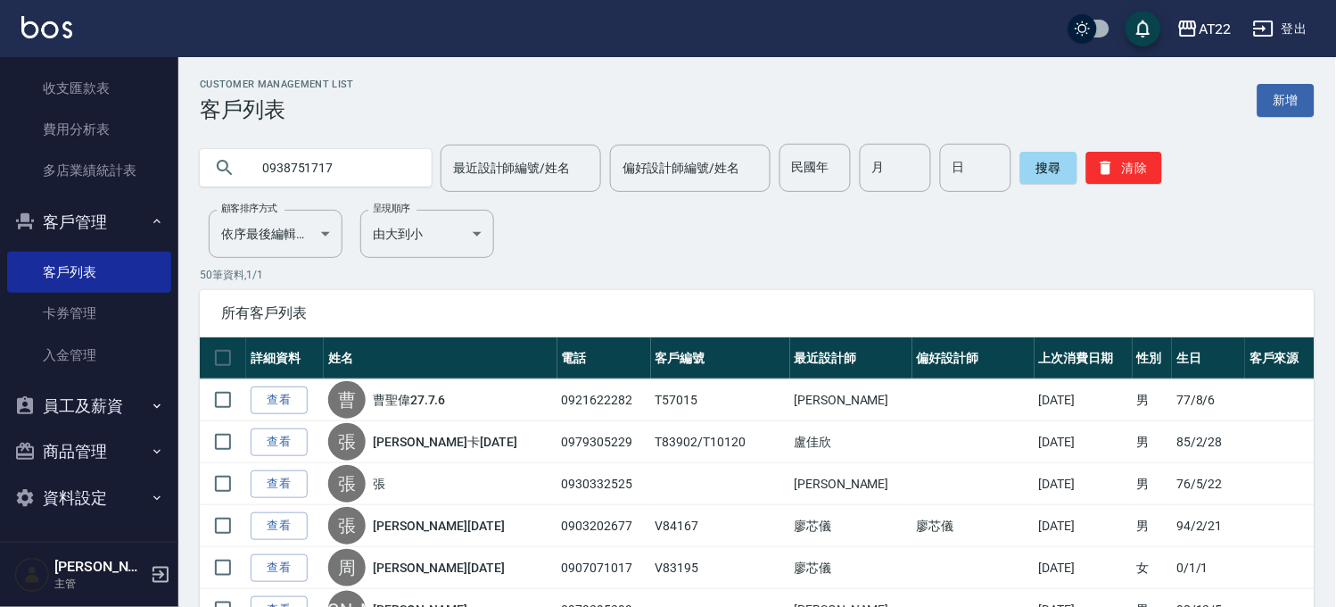
type input "0938751717"
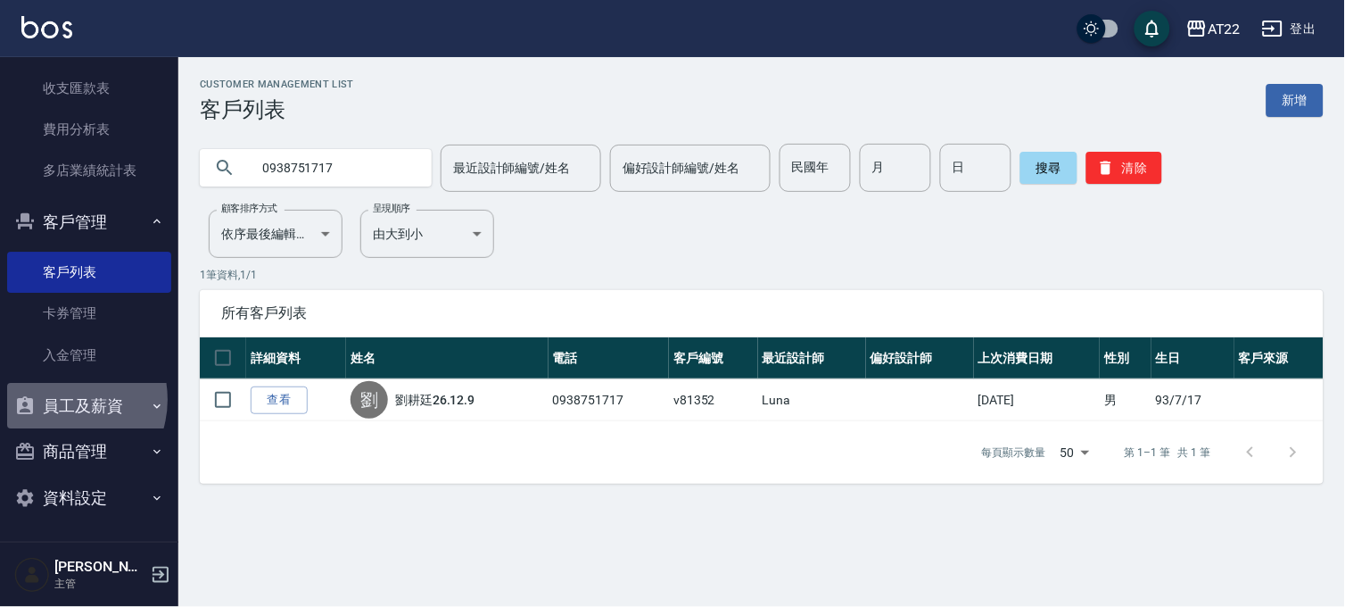
click at [58, 399] on button "員工及薪資" at bounding box center [89, 406] width 164 height 46
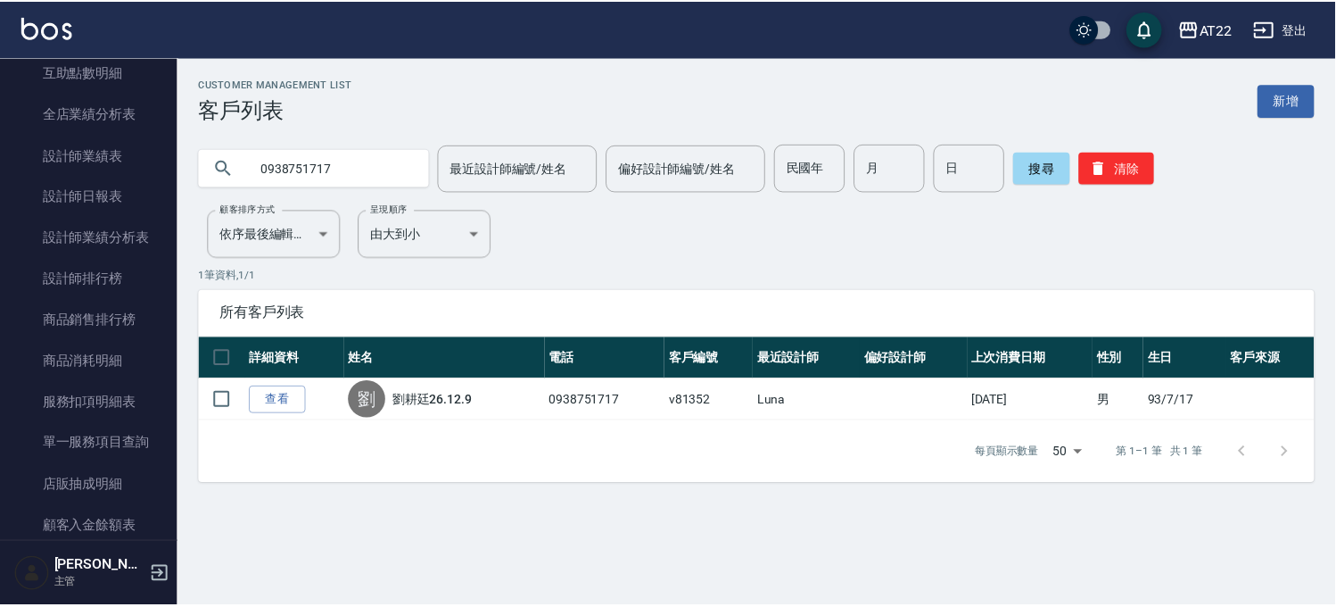
scroll to position [530, 0]
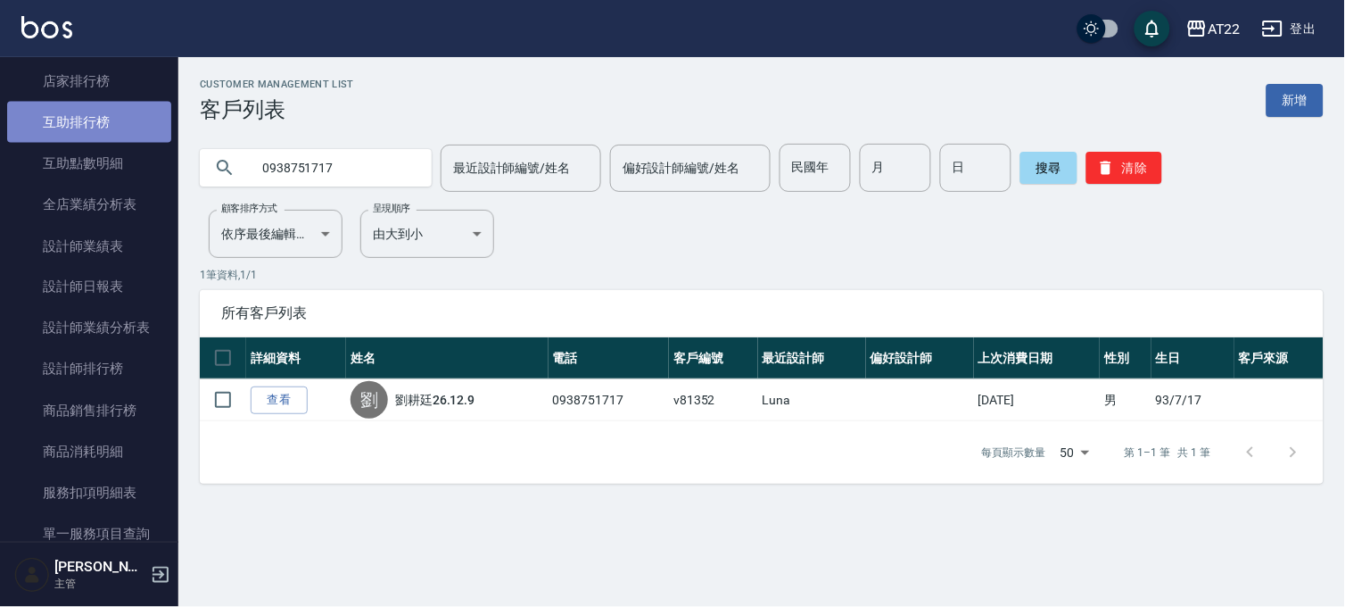
click at [91, 118] on link "互助排行榜" at bounding box center [89, 122] width 164 height 41
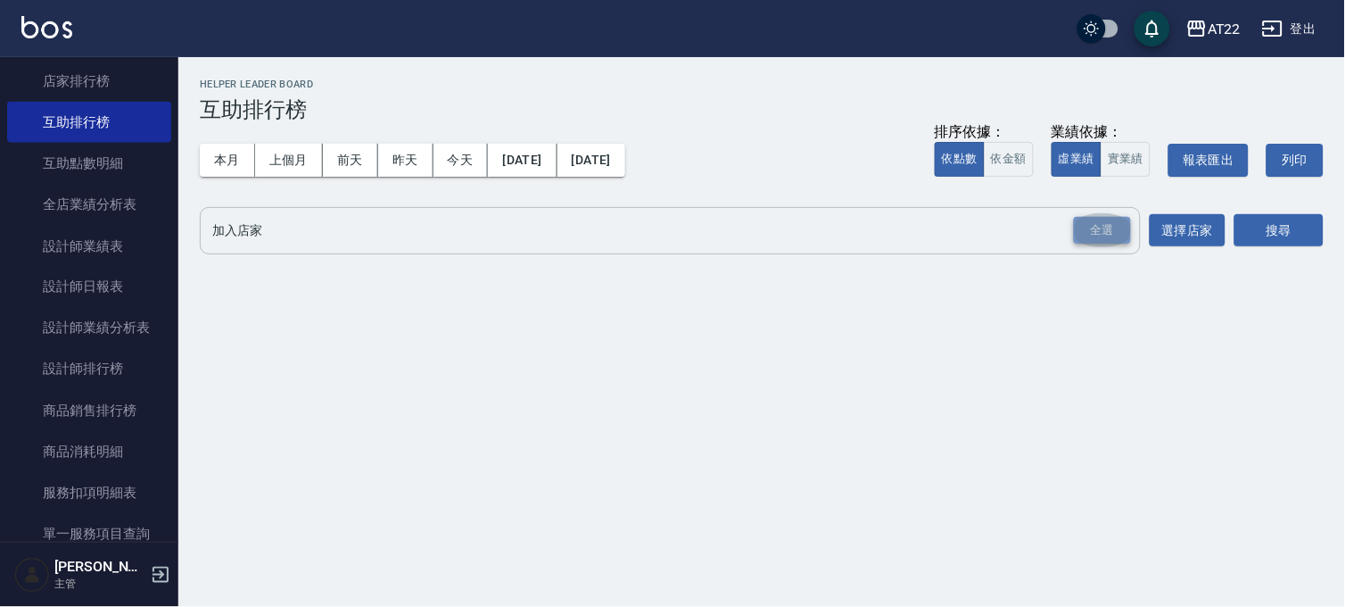
click at [1104, 238] on div "全選" at bounding box center [1102, 231] width 57 height 28
click at [1246, 234] on button "搜尋" at bounding box center [1279, 231] width 89 height 33
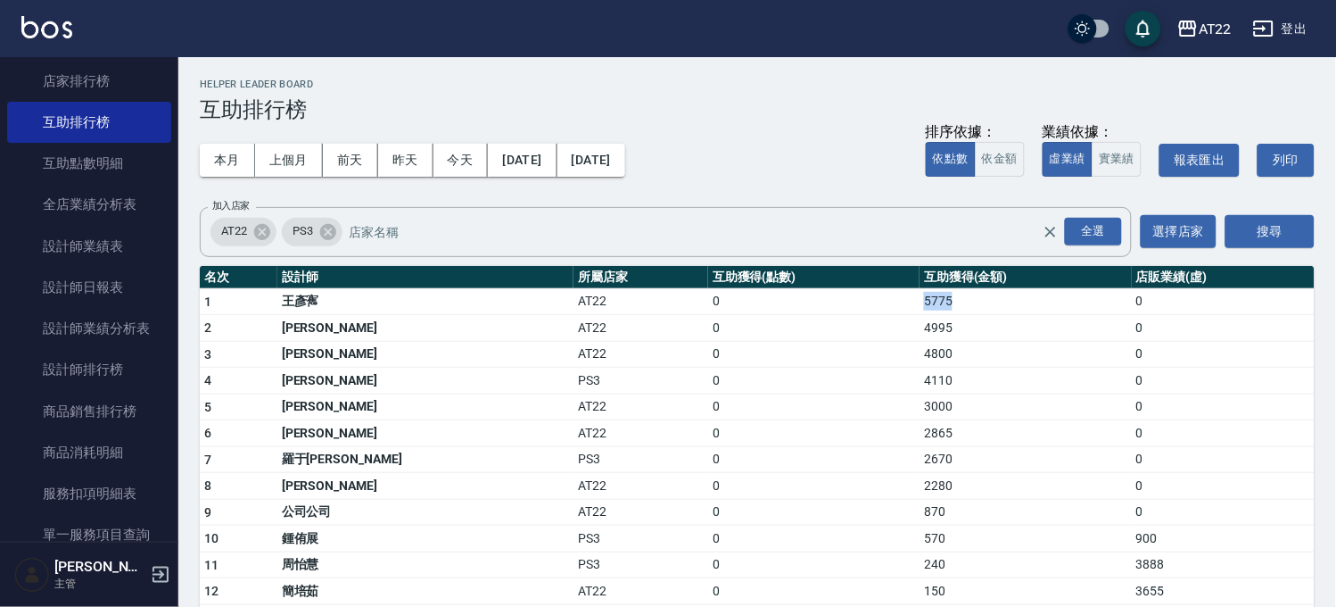
drag, startPoint x: 853, startPoint y: 302, endPoint x: 947, endPoint y: 289, distance: 94.5
click at [947, 289] on td "5775" at bounding box center [1025, 301] width 211 height 27
click at [616, 153] on button "[DATE]" at bounding box center [592, 160] width 68 height 33
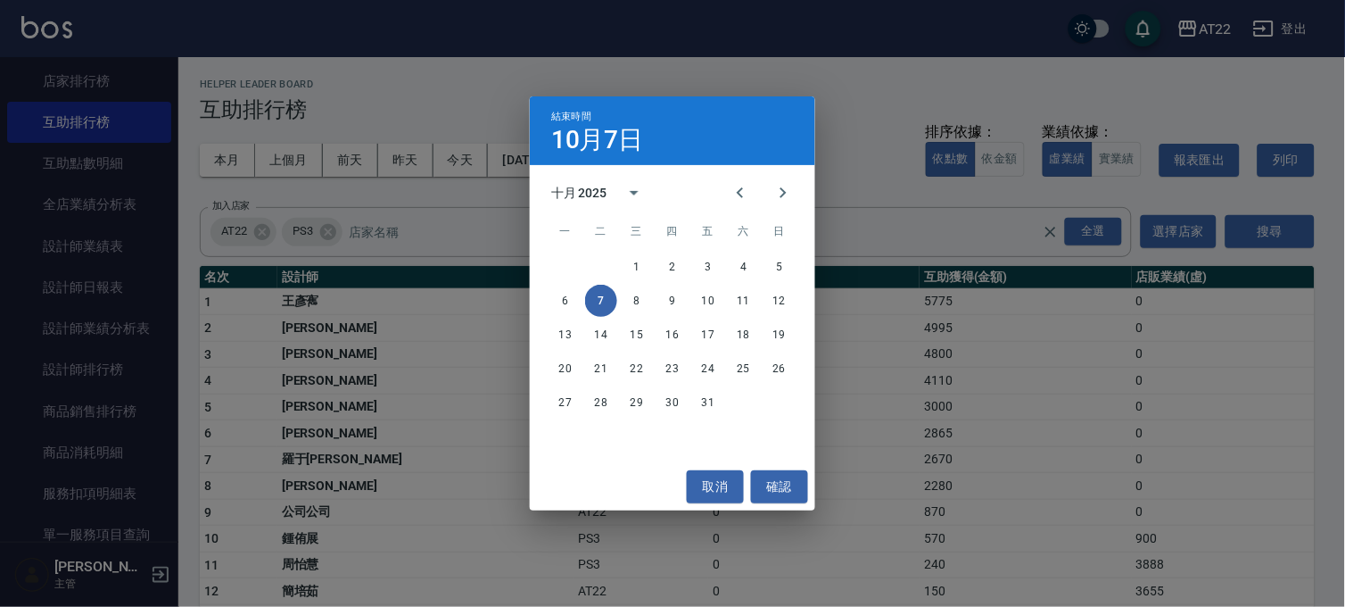
click at [498, 185] on div "結束時間 [DATE] 十月 2025 一 二 三 四 五 六 日 1 2 3 4 5 6 7 8 9 10 11 12 13 14 15 16 17 18 …" at bounding box center [672, 303] width 1345 height 607
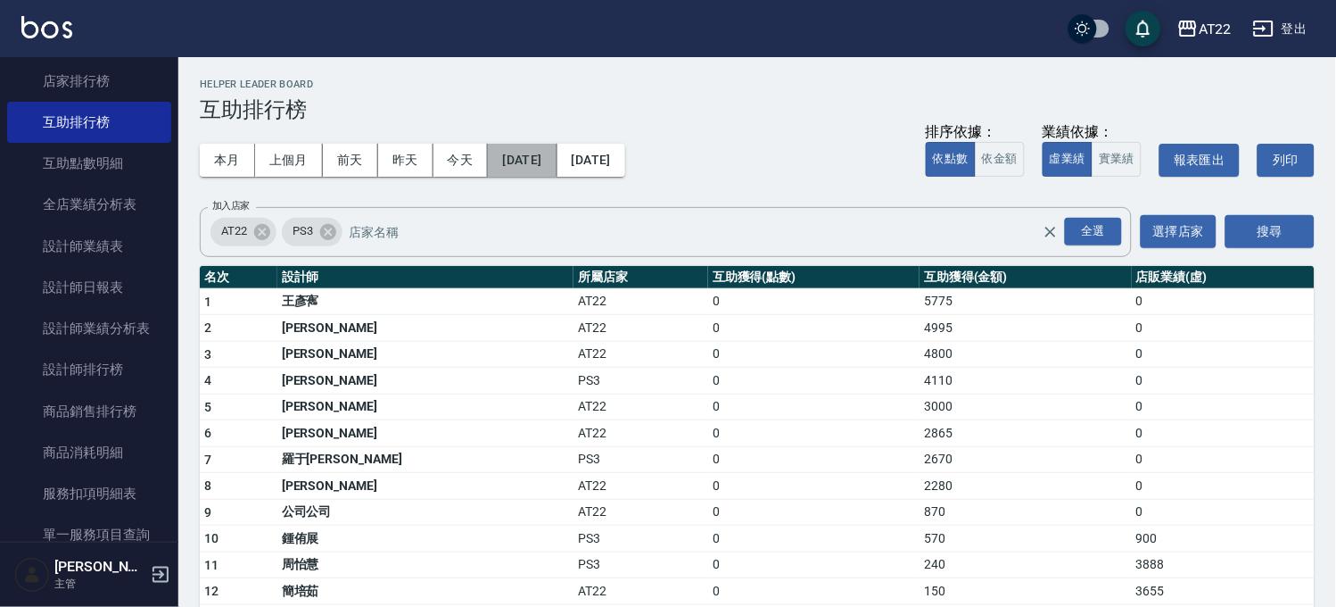
click at [522, 166] on button "[DATE]" at bounding box center [522, 160] width 69 height 33
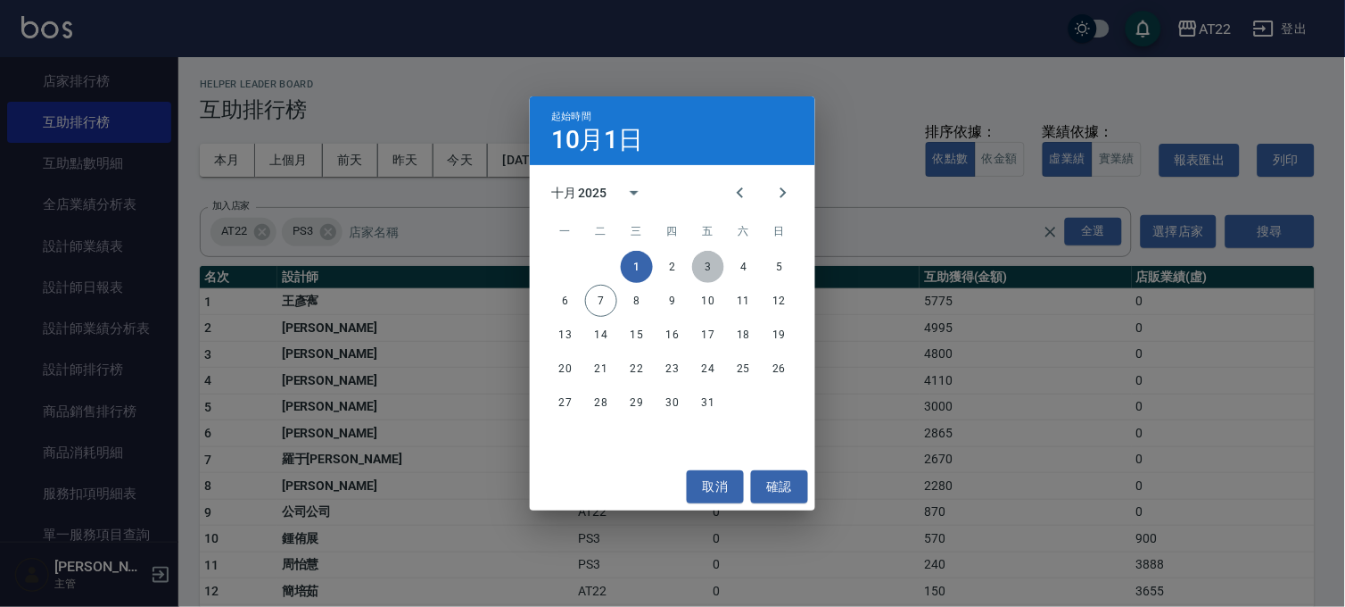
click at [710, 264] on button "3" at bounding box center [708, 267] width 32 height 32
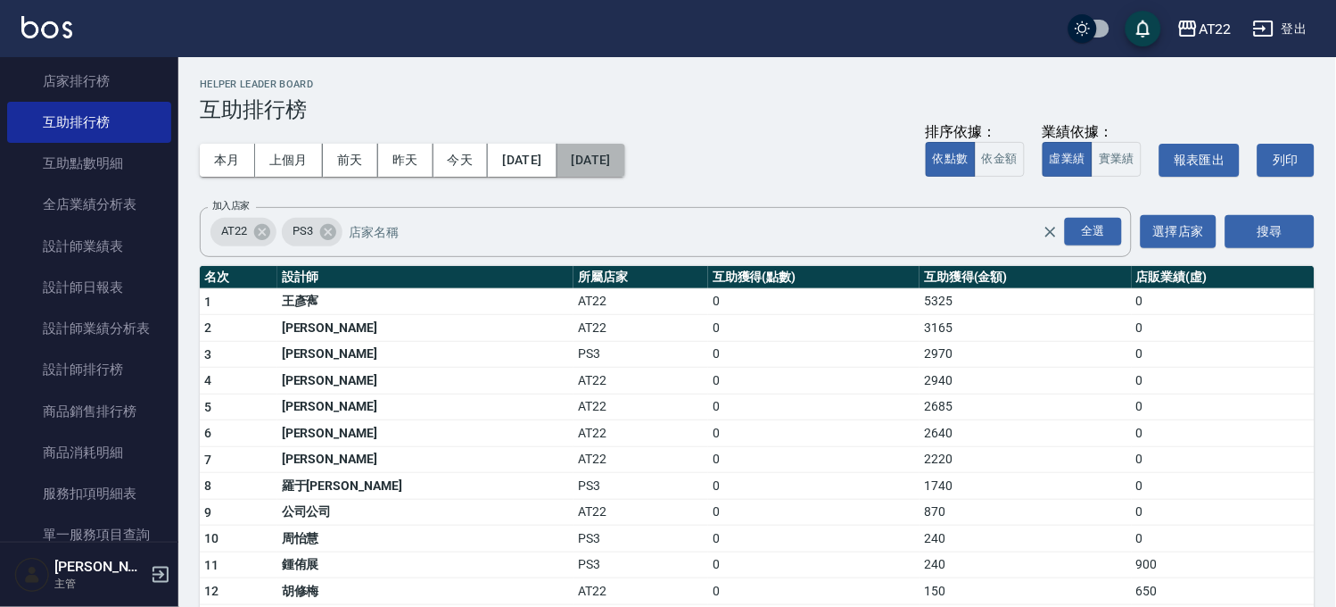
click at [625, 154] on button "[DATE]" at bounding box center [592, 160] width 68 height 33
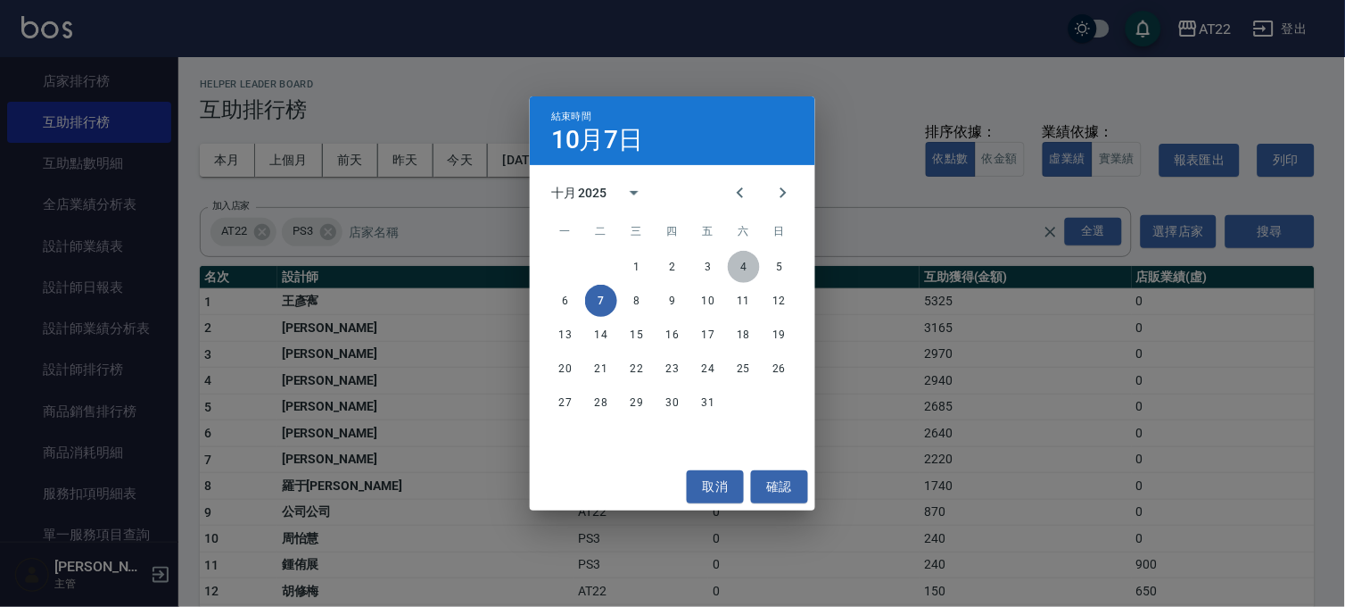
click at [740, 261] on button "4" at bounding box center [744, 267] width 32 height 32
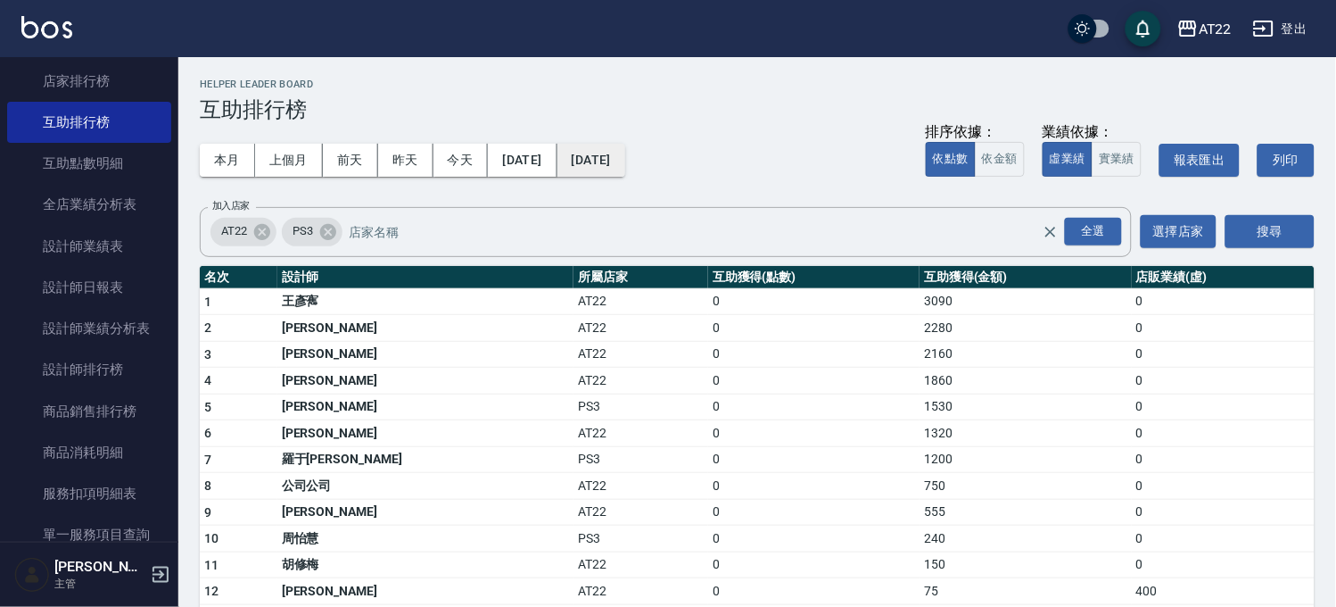
click at [611, 157] on button "[DATE]" at bounding box center [592, 160] width 68 height 33
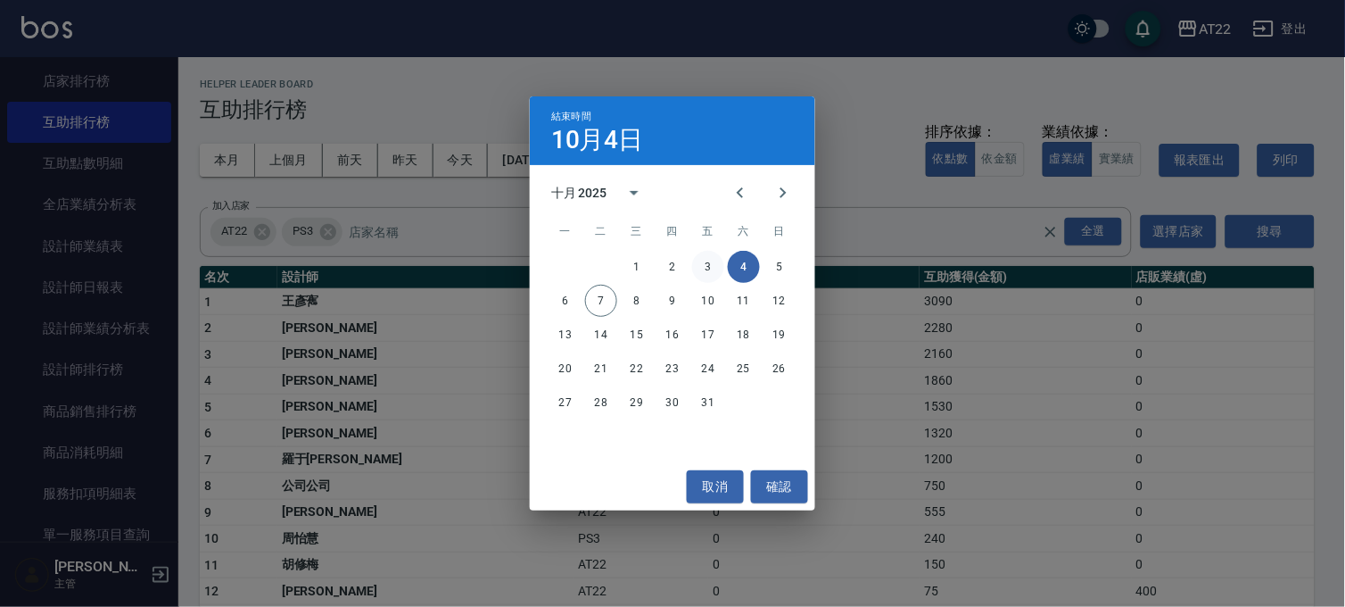
click at [716, 261] on button "3" at bounding box center [708, 267] width 32 height 32
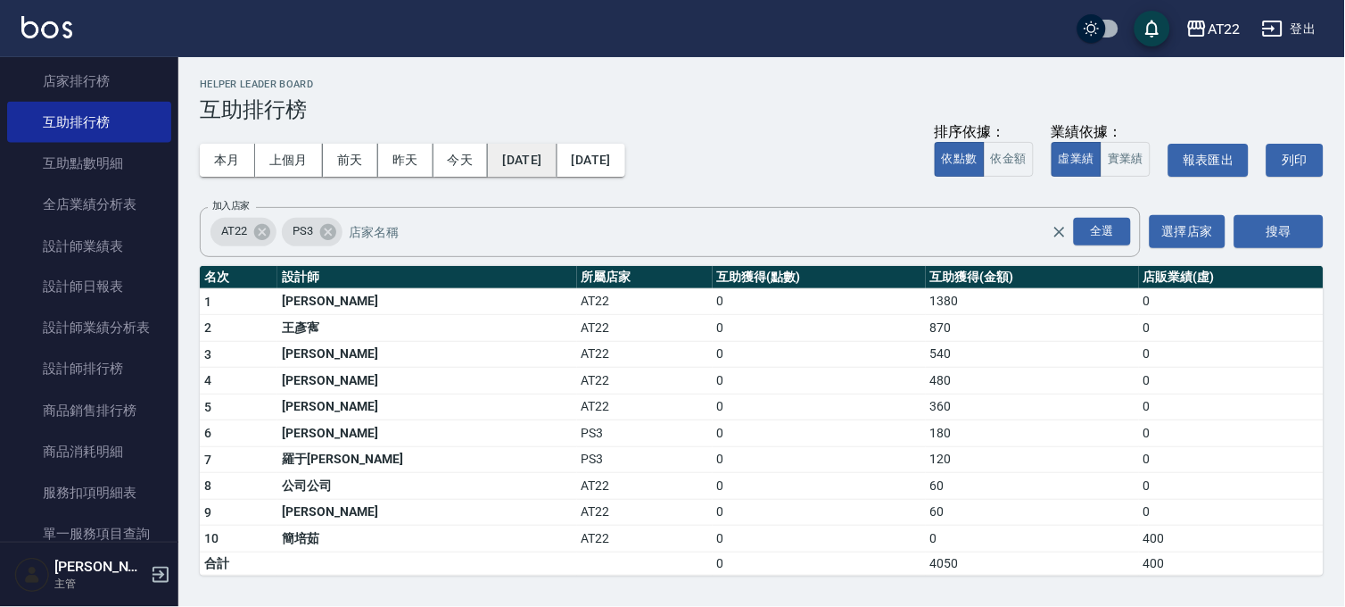
click at [555, 159] on button "[DATE]" at bounding box center [522, 160] width 69 height 33
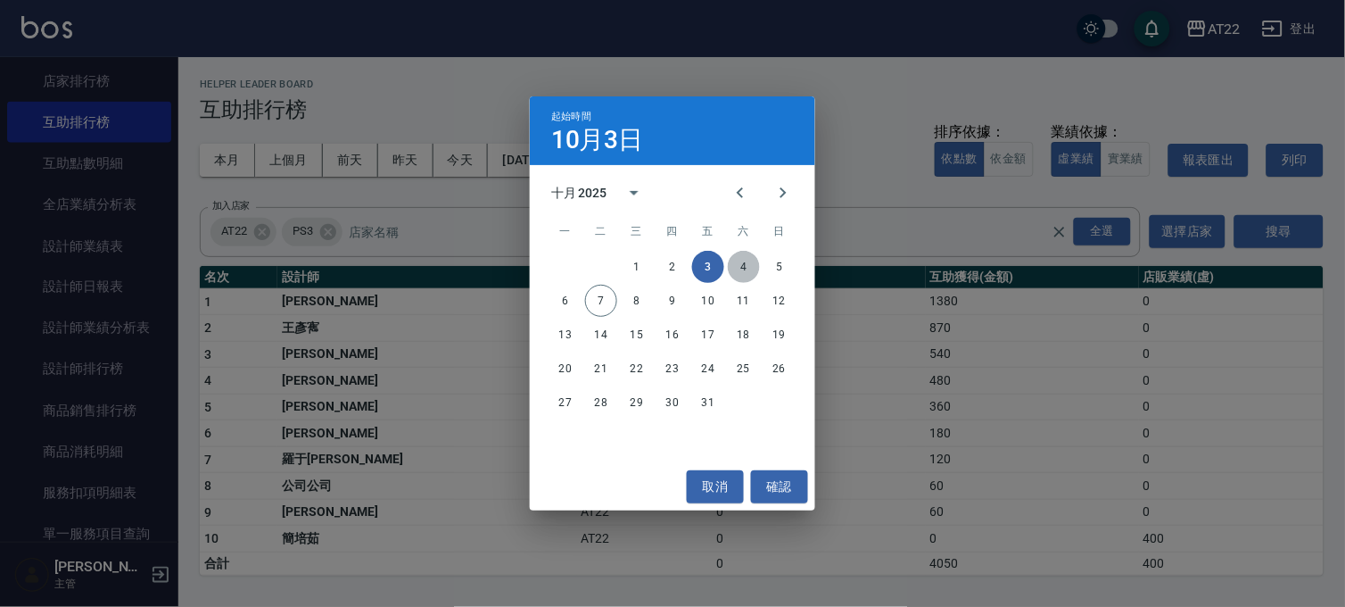
click at [736, 261] on button "4" at bounding box center [744, 267] width 32 height 32
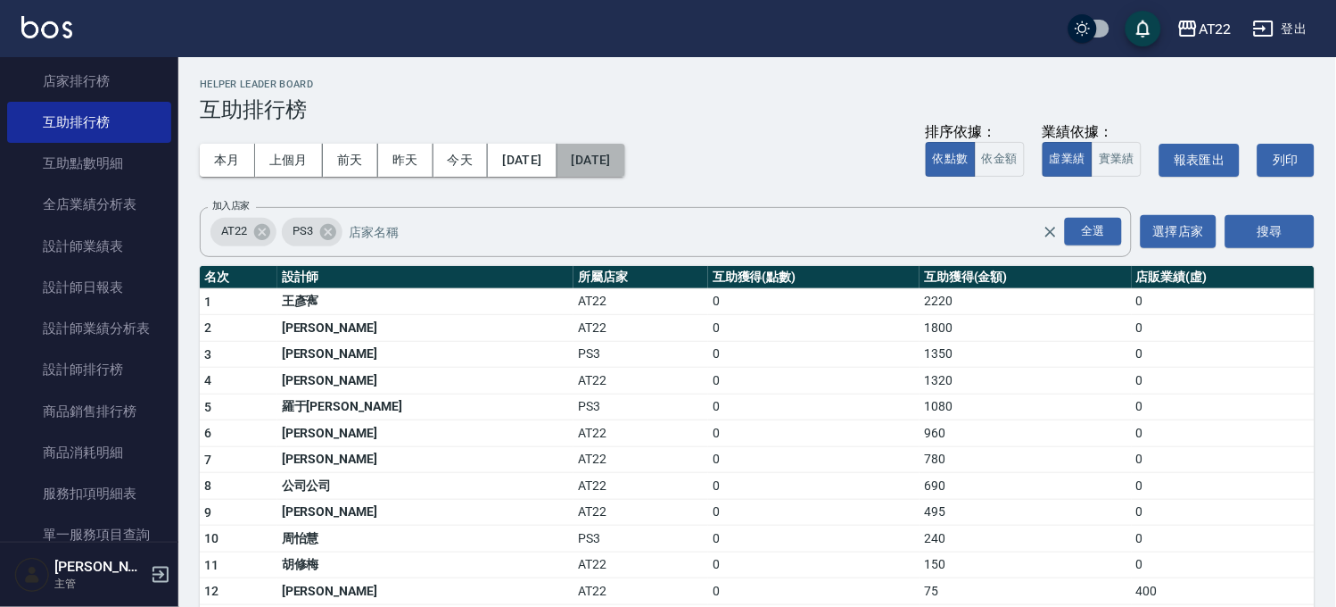
click at [625, 162] on button "[DATE]" at bounding box center [592, 160] width 68 height 33
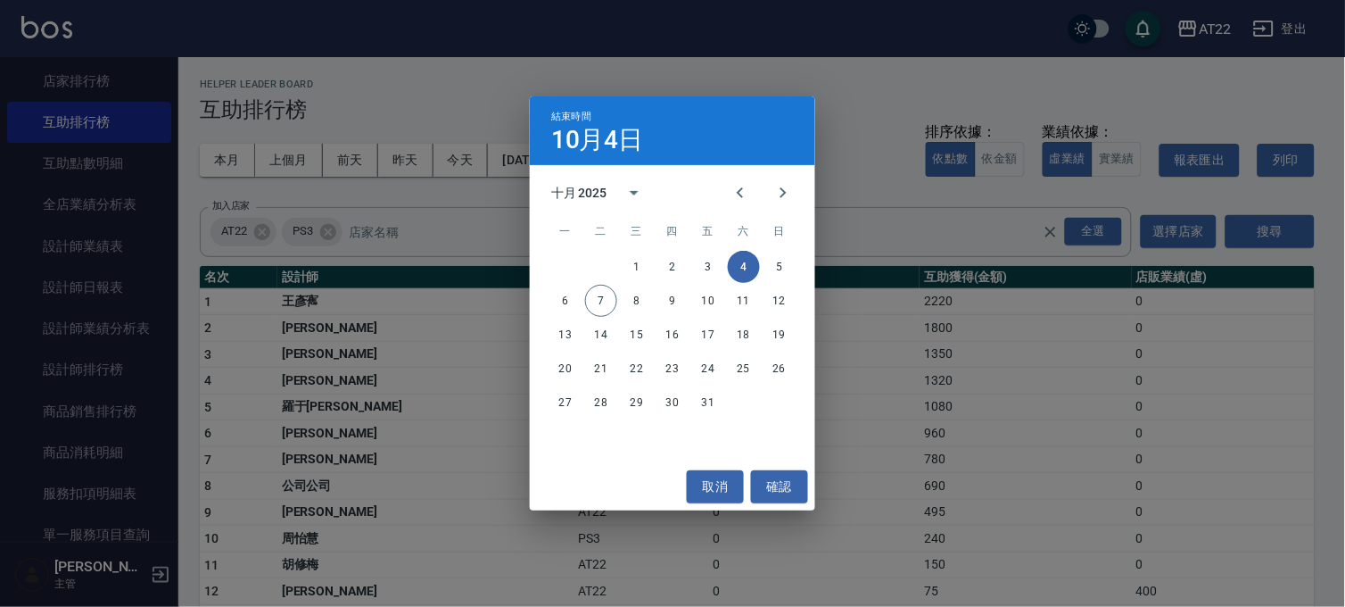
click at [937, 170] on div "結束時間 [DATE] 十月 2025 一 二 三 四 五 六 日 1 2 3 4 5 6 7 8 9 10 11 12 13 14 15 16 17 18 …" at bounding box center [672, 303] width 1345 height 607
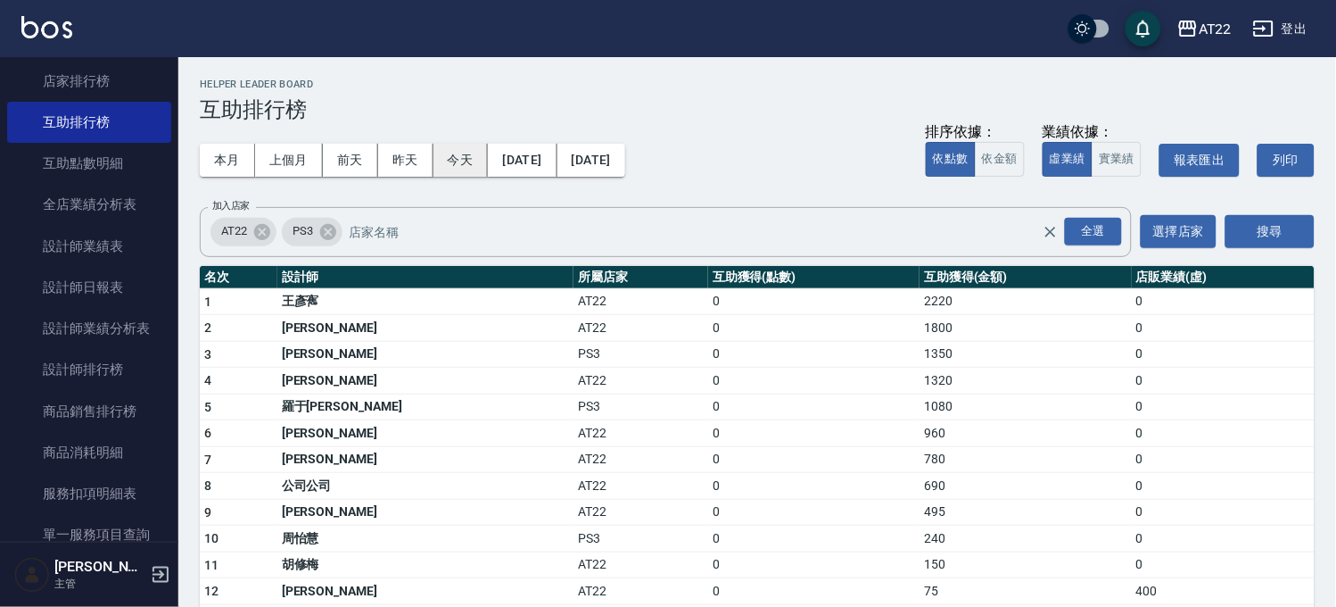
click at [464, 157] on button "今天" at bounding box center [461, 160] width 55 height 33
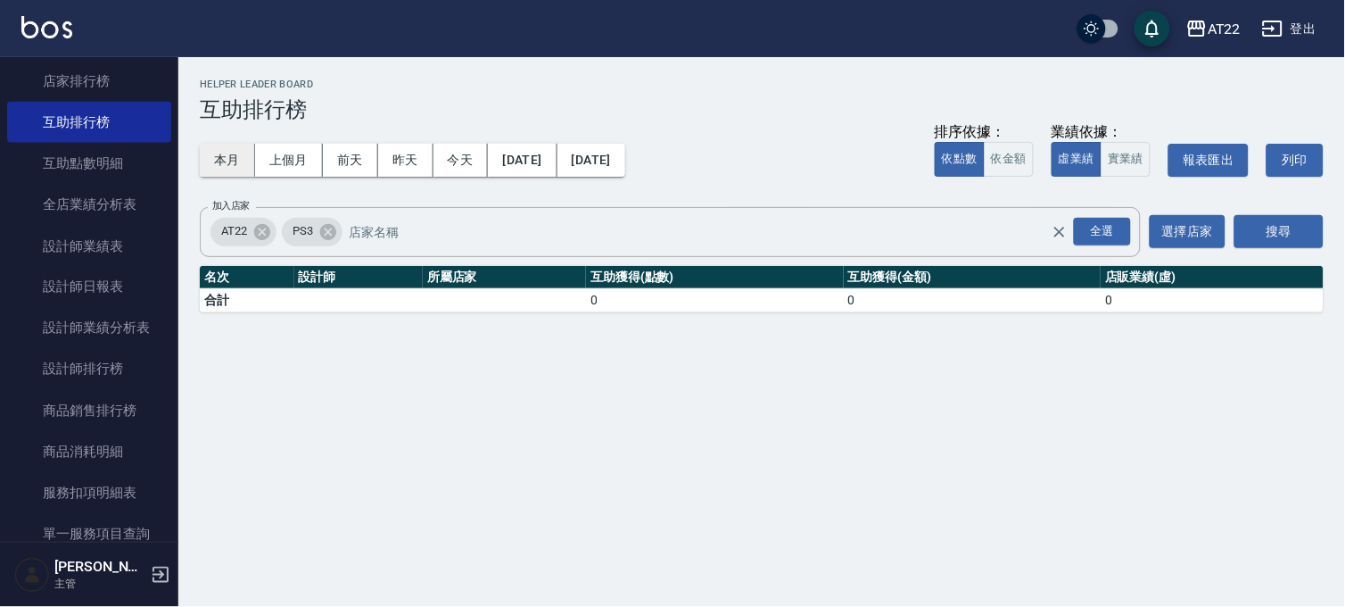
click at [241, 164] on button "本月" at bounding box center [227, 160] width 55 height 33
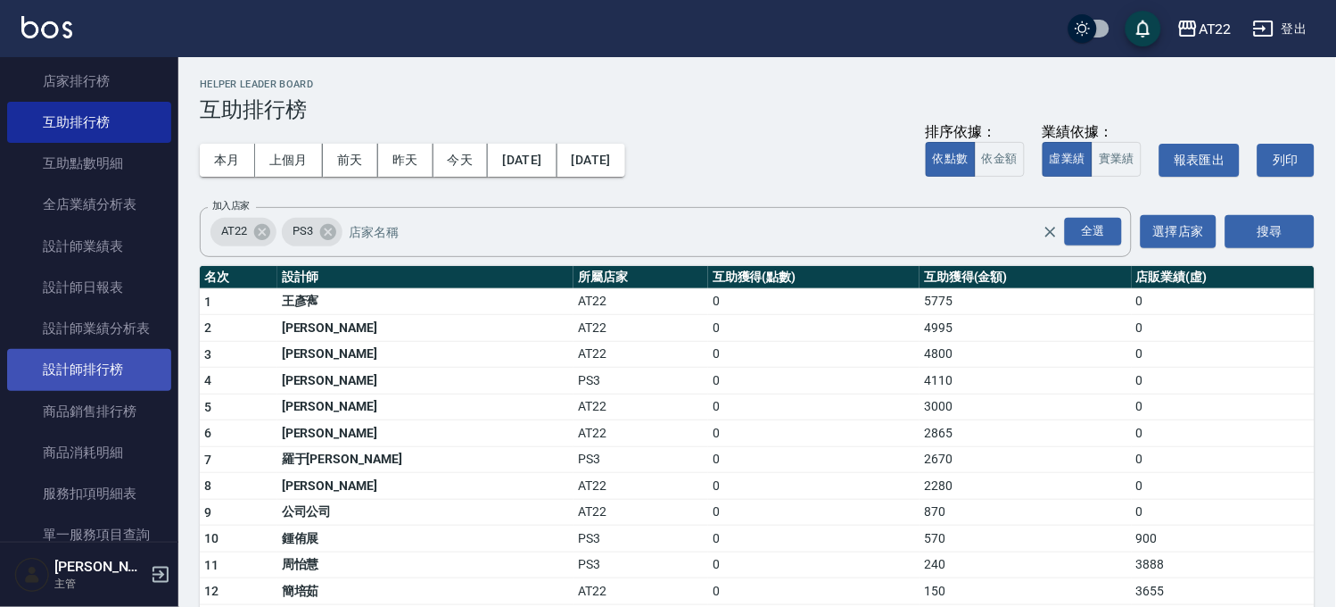
click at [107, 352] on link "設計師排行榜" at bounding box center [89, 369] width 164 height 41
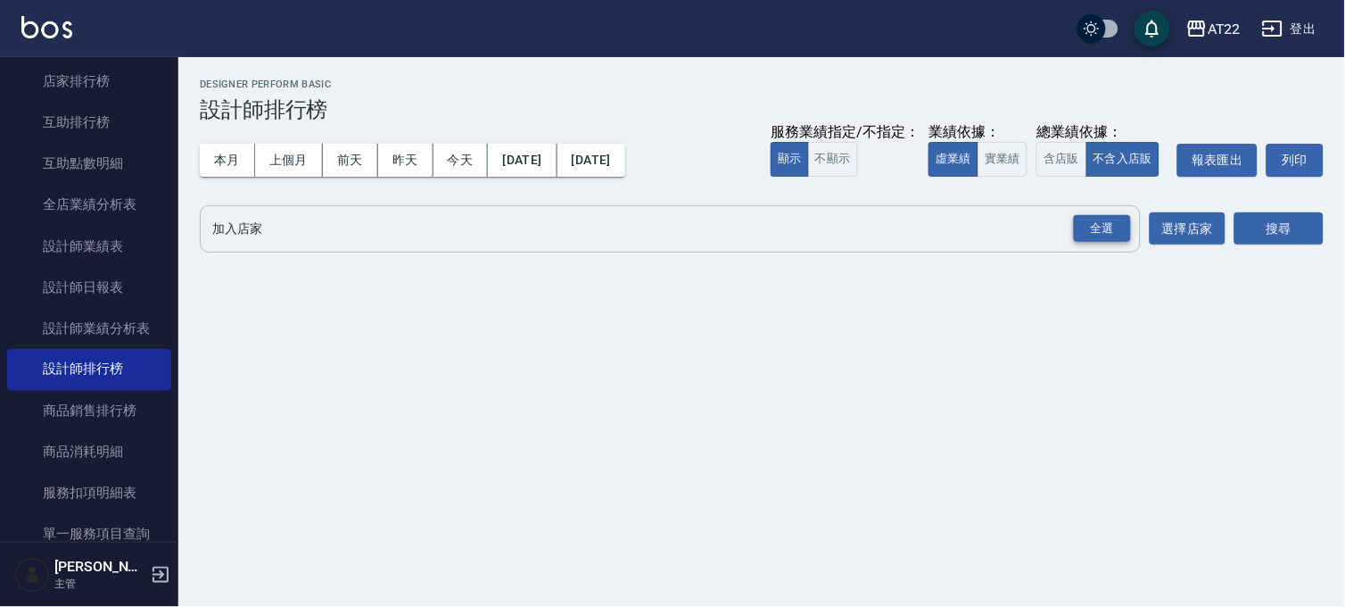
click at [1092, 228] on div "全選" at bounding box center [1102, 229] width 57 height 28
click at [1308, 226] on button "搜尋" at bounding box center [1279, 229] width 89 height 33
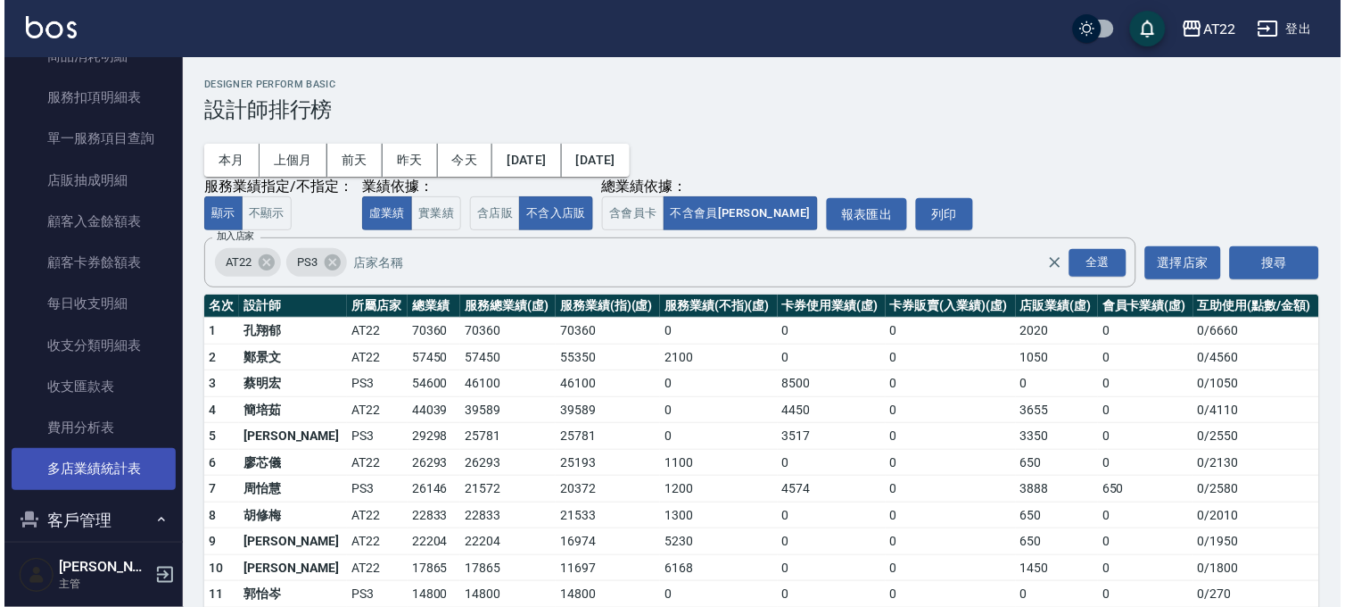
scroll to position [1026, 0]
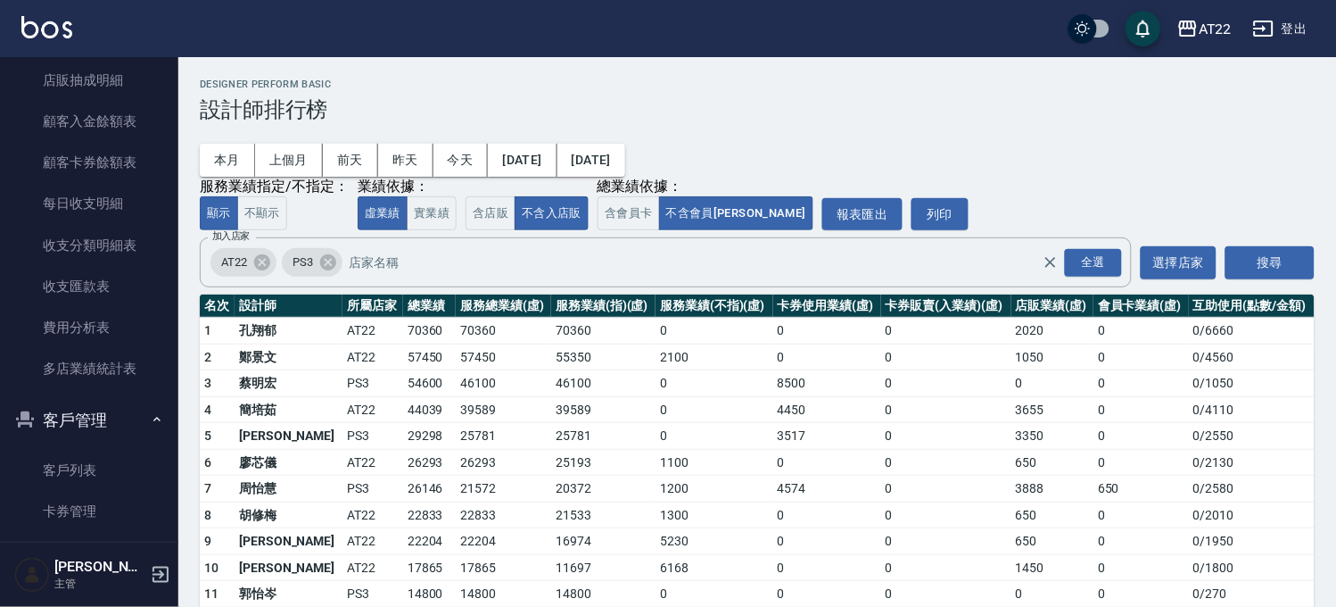
drag, startPoint x: 112, startPoint y: 460, endPoint x: 179, endPoint y: 429, distance: 73.8
click at [112, 460] on link "客戶列表" at bounding box center [89, 470] width 164 height 41
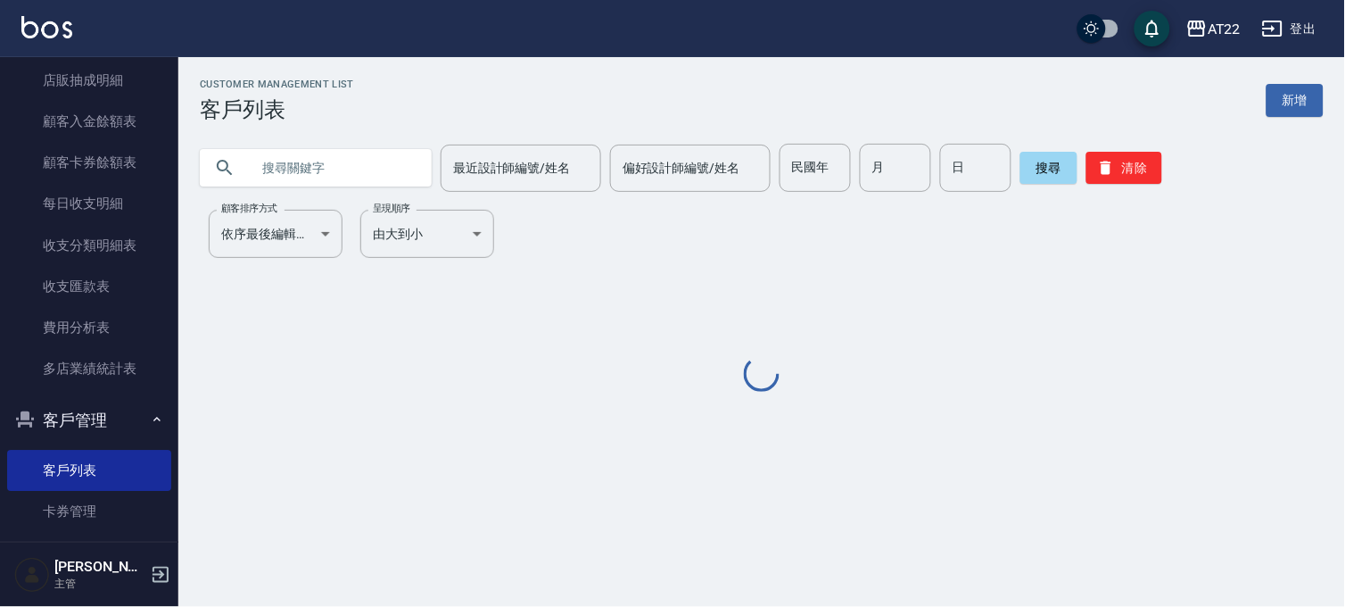
click at [330, 174] on input "text" at bounding box center [334, 168] width 168 height 48
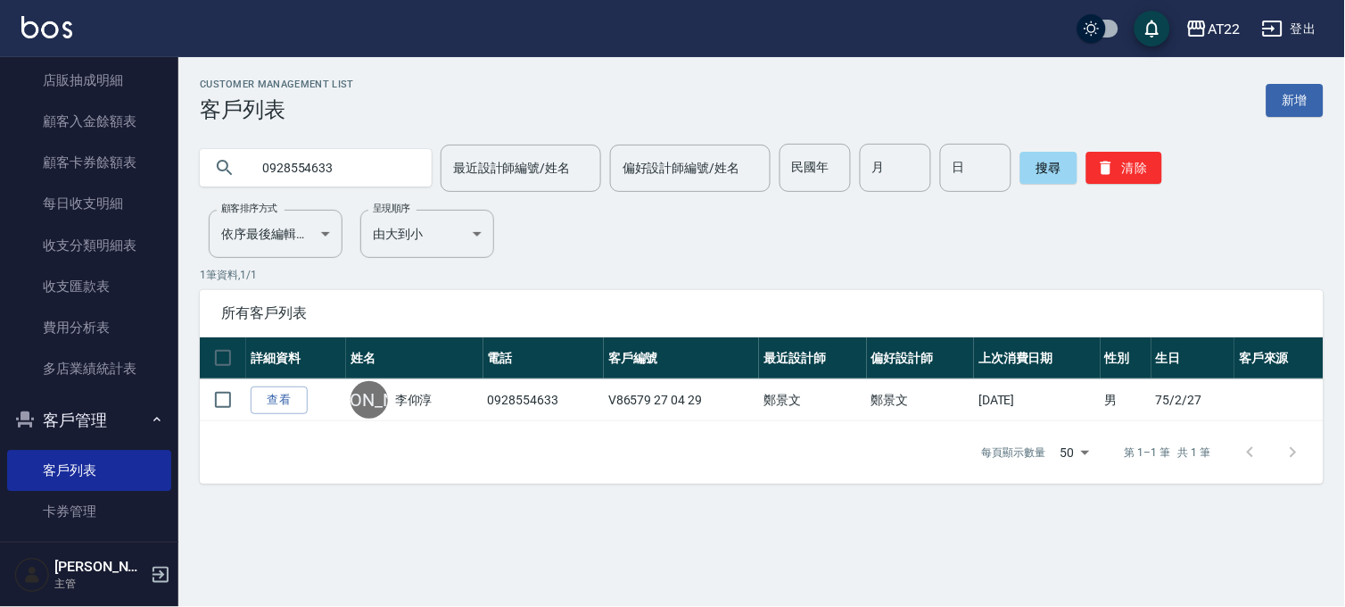
click at [330, 174] on input "0928554633" at bounding box center [334, 168] width 168 height 48
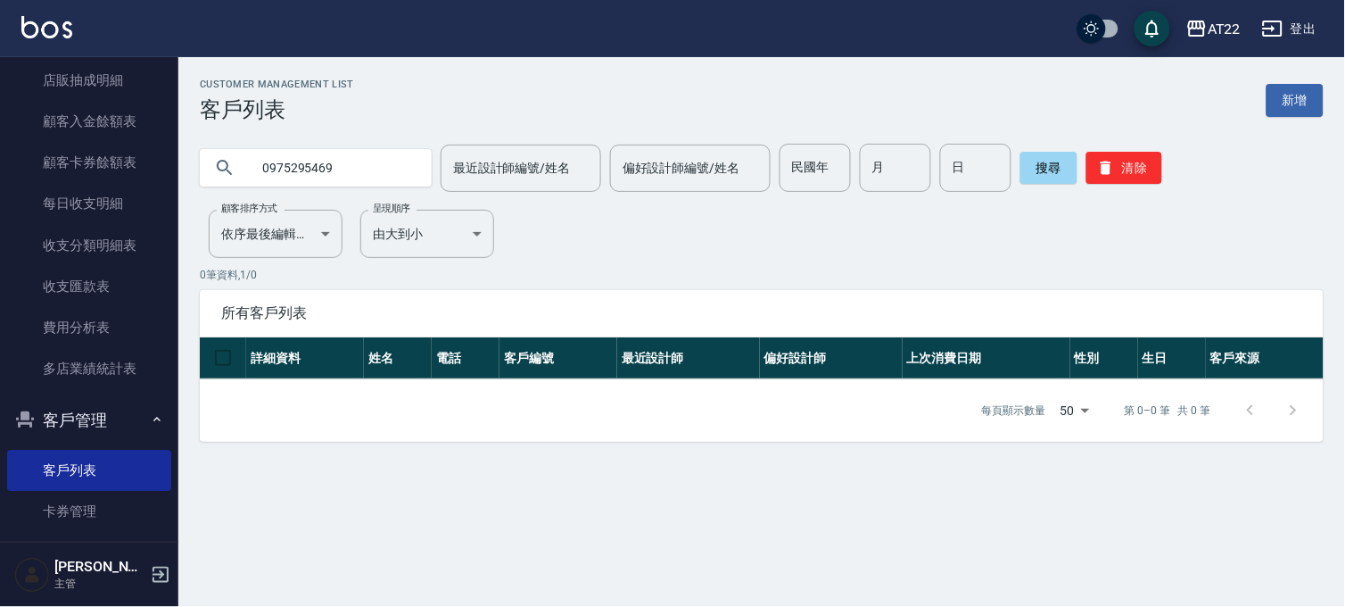
click at [336, 168] on input "0975295469" at bounding box center [334, 168] width 168 height 48
type input "0933896976"
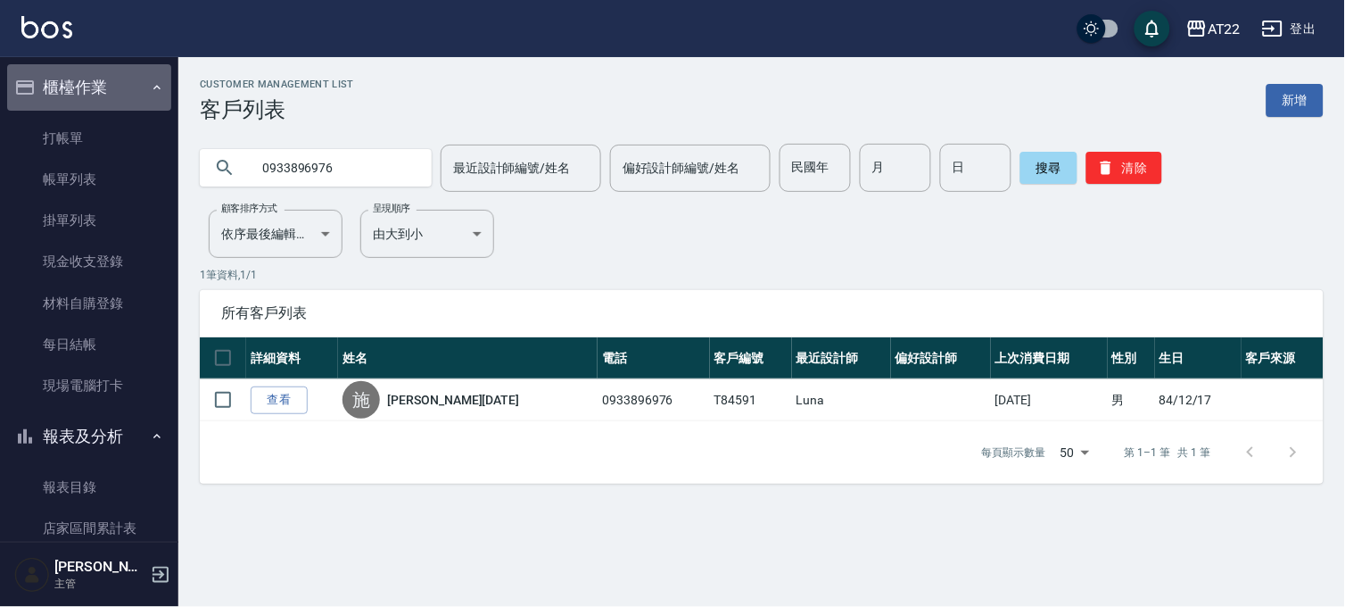
click at [96, 80] on button "櫃檯作業" at bounding box center [89, 87] width 164 height 46
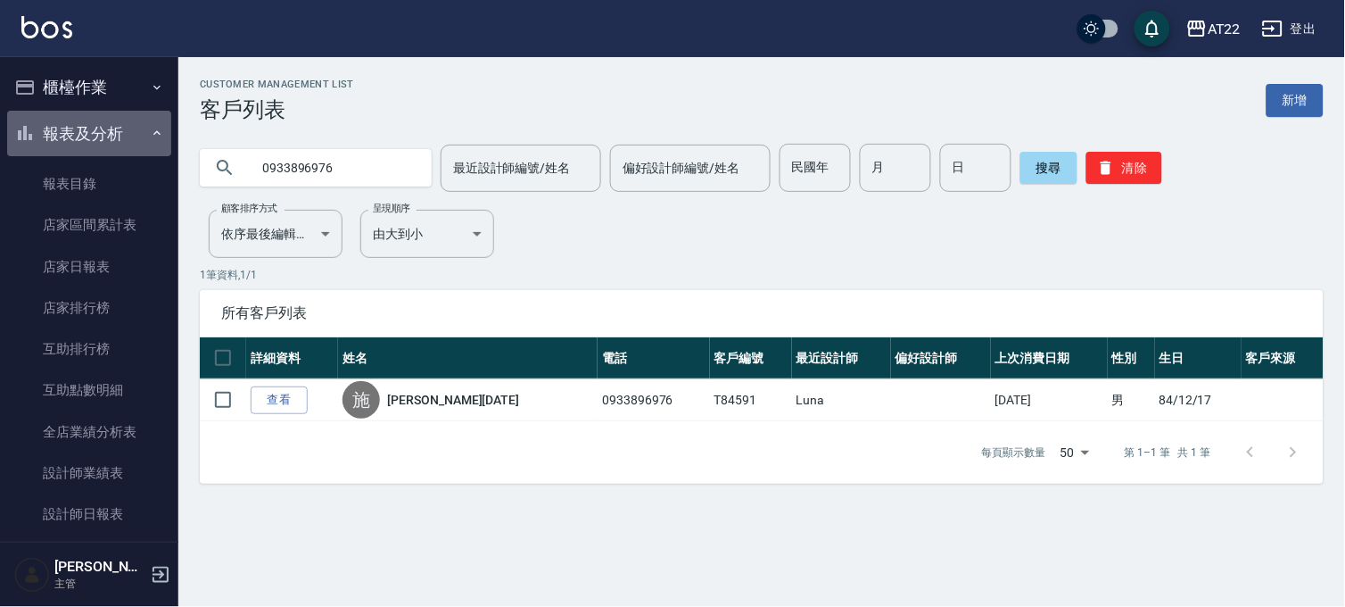
click at [101, 129] on button "報表及分析" at bounding box center [89, 134] width 164 height 46
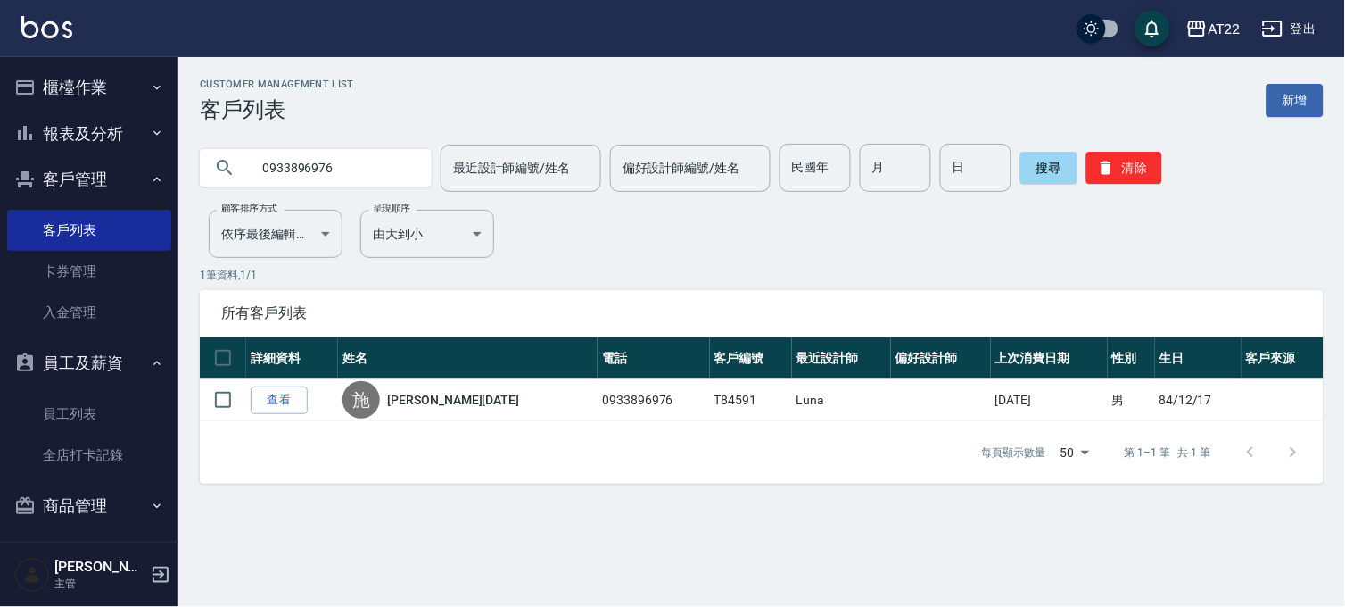
click at [87, 87] on button "櫃檯作業" at bounding box center [89, 87] width 164 height 46
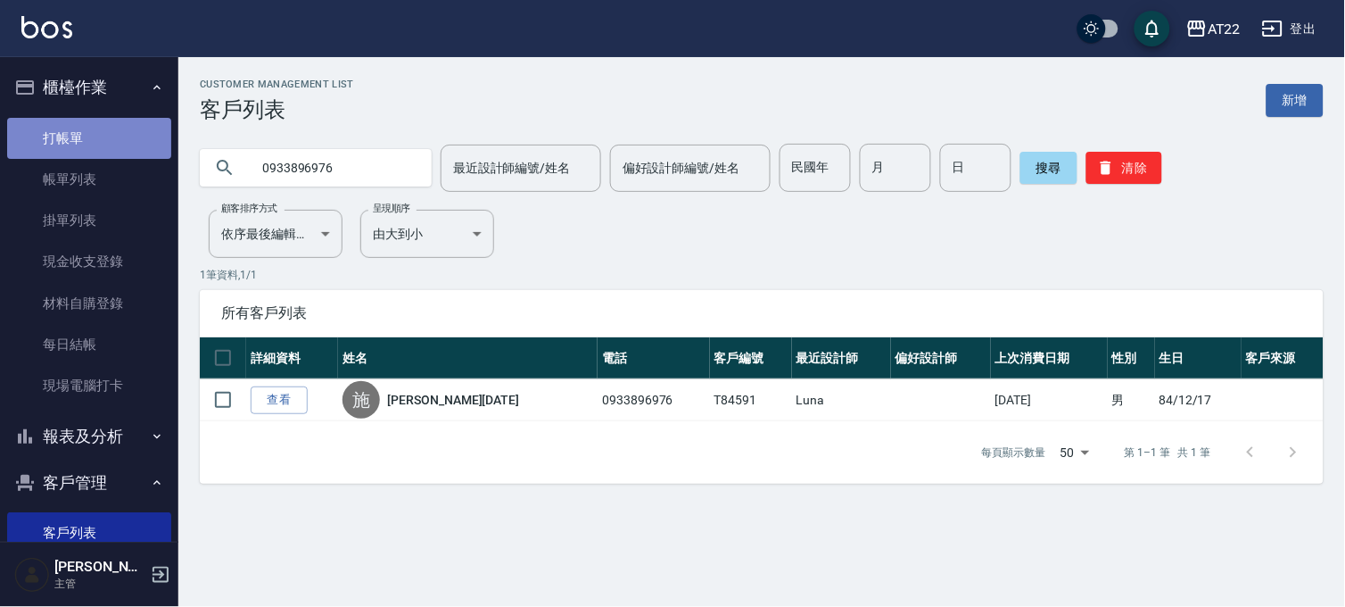
click at [127, 146] on link "打帳單" at bounding box center [89, 138] width 164 height 41
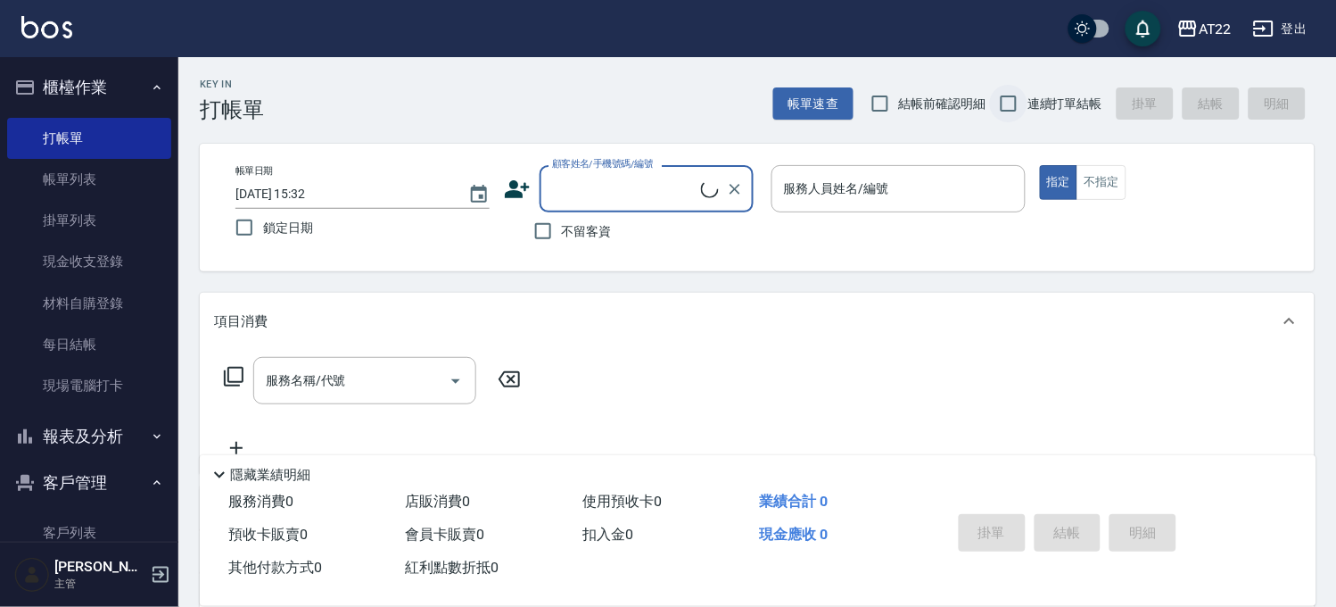
click at [1015, 100] on input "連續打單結帳" at bounding box center [1008, 103] width 37 height 37
checkbox input "true"
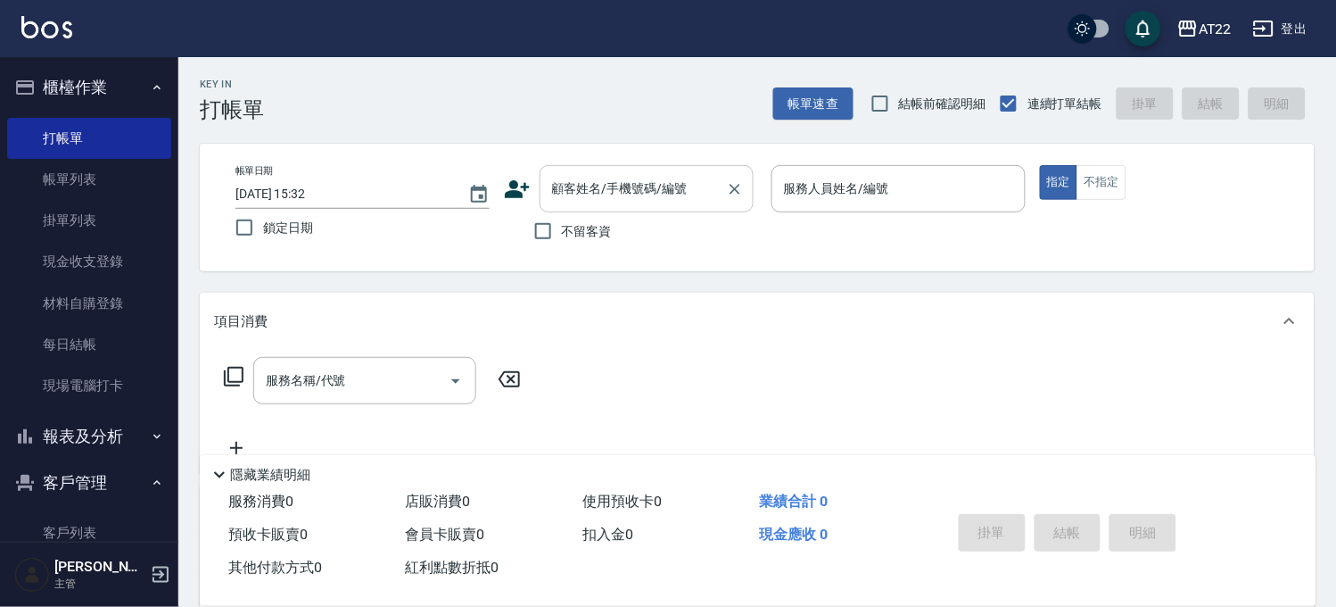
click at [635, 190] on input "顧客姓名/手機號碼/編號" at bounding box center [633, 188] width 171 height 31
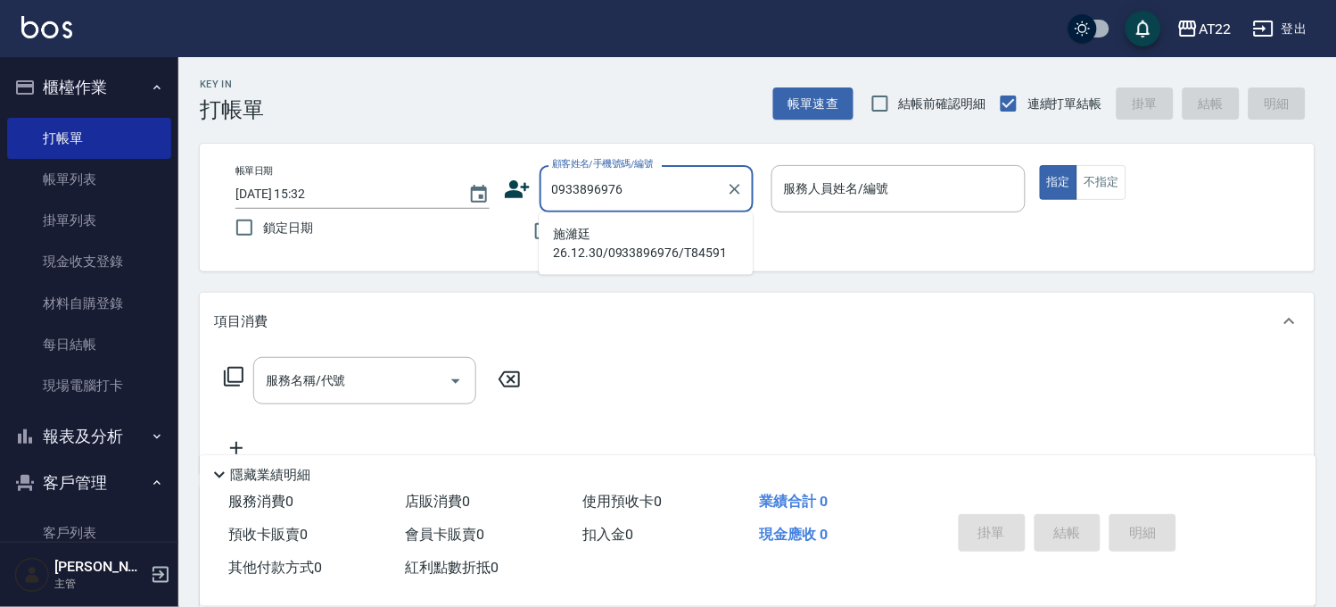
click at [660, 241] on li "施濰廷26.12.30/0933896976/T84591" at bounding box center [646, 243] width 214 height 48
type input "施濰廷26.12.30/0933896976/T84591"
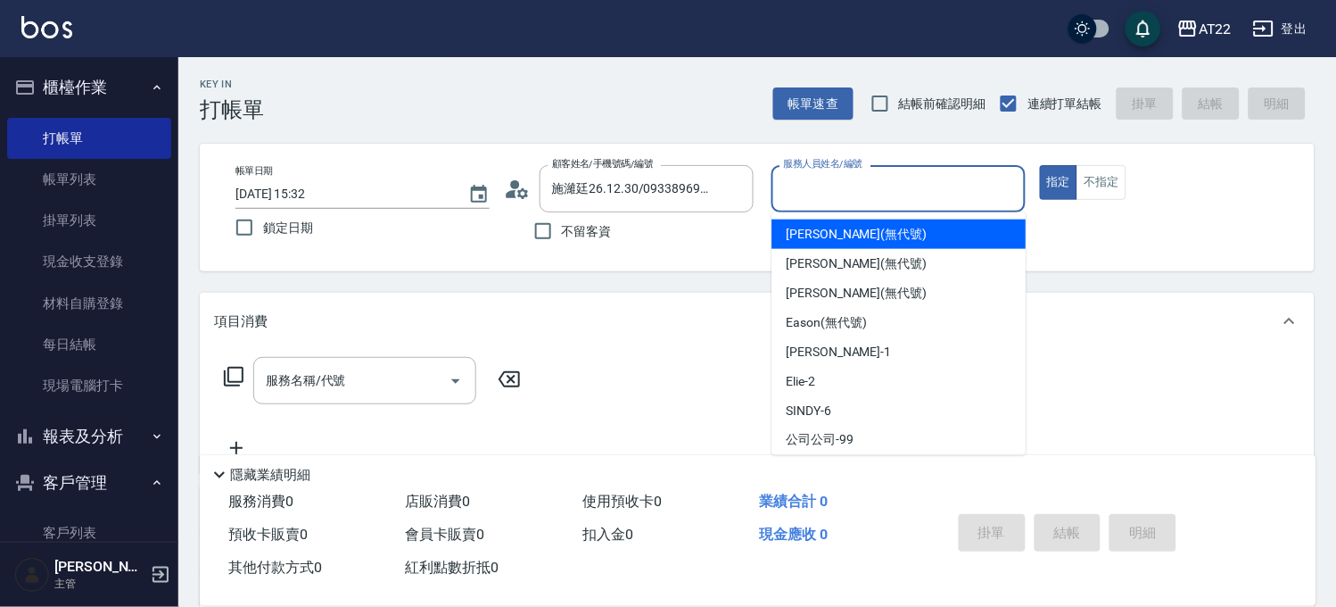
click at [856, 193] on input "服務人員姓名/編號" at bounding box center [899, 188] width 238 height 31
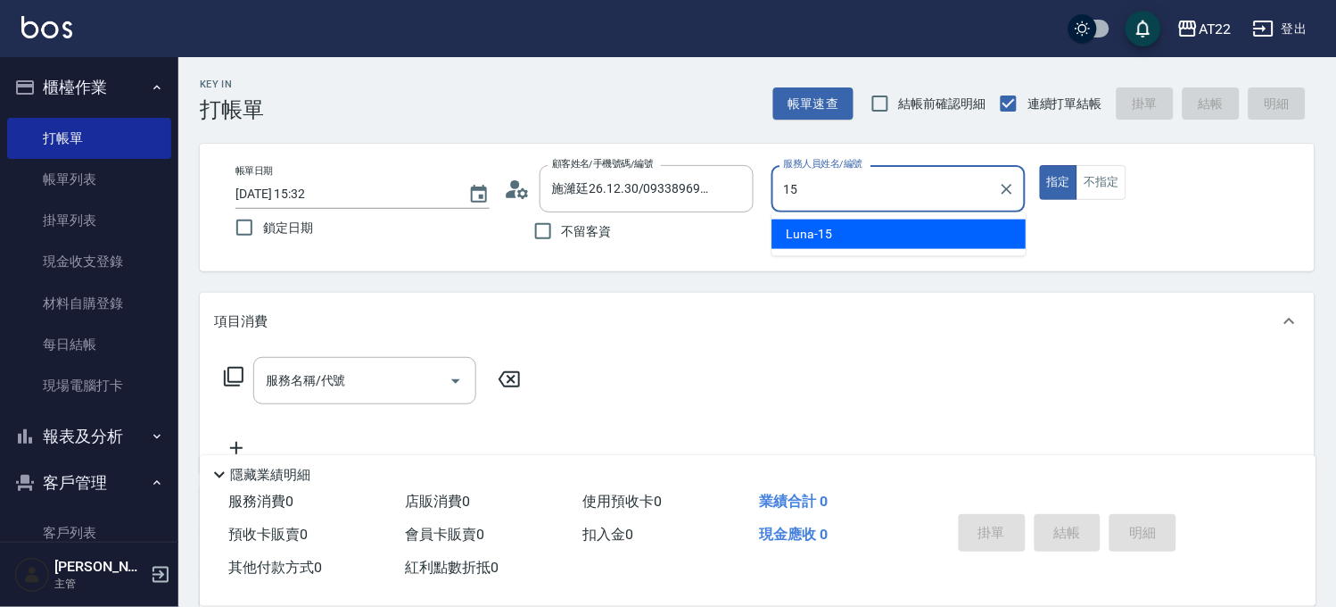
type input "Luna-15"
type button "true"
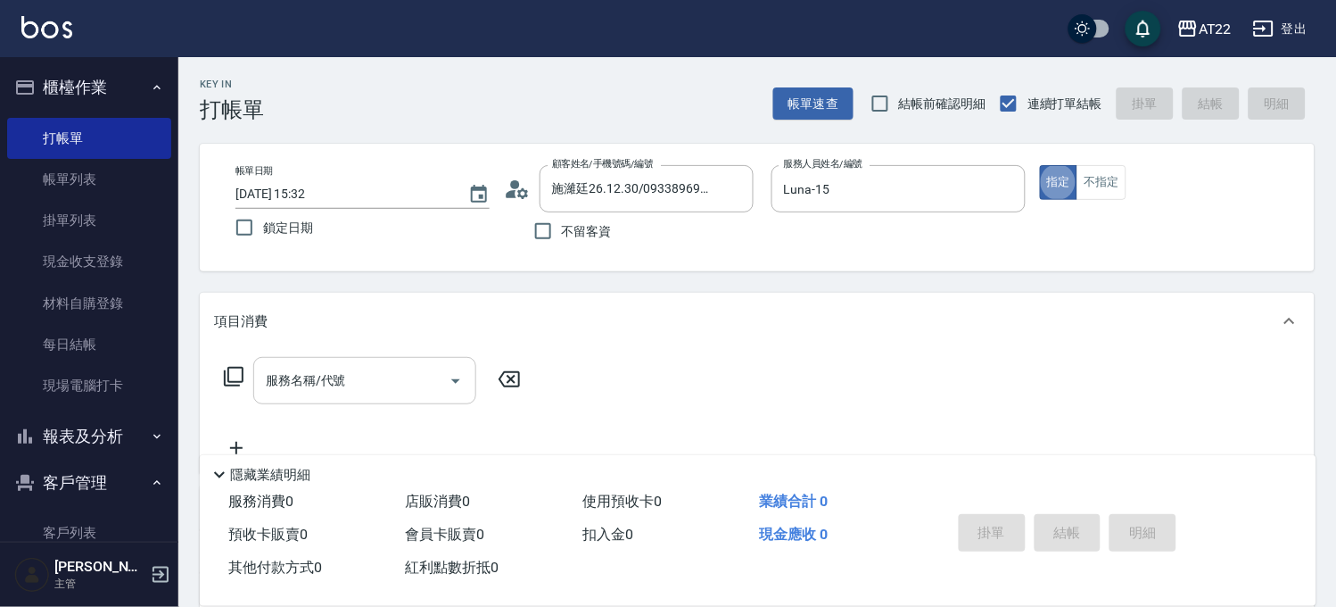
click at [399, 359] on div "服務名稱/代號" at bounding box center [364, 380] width 223 height 47
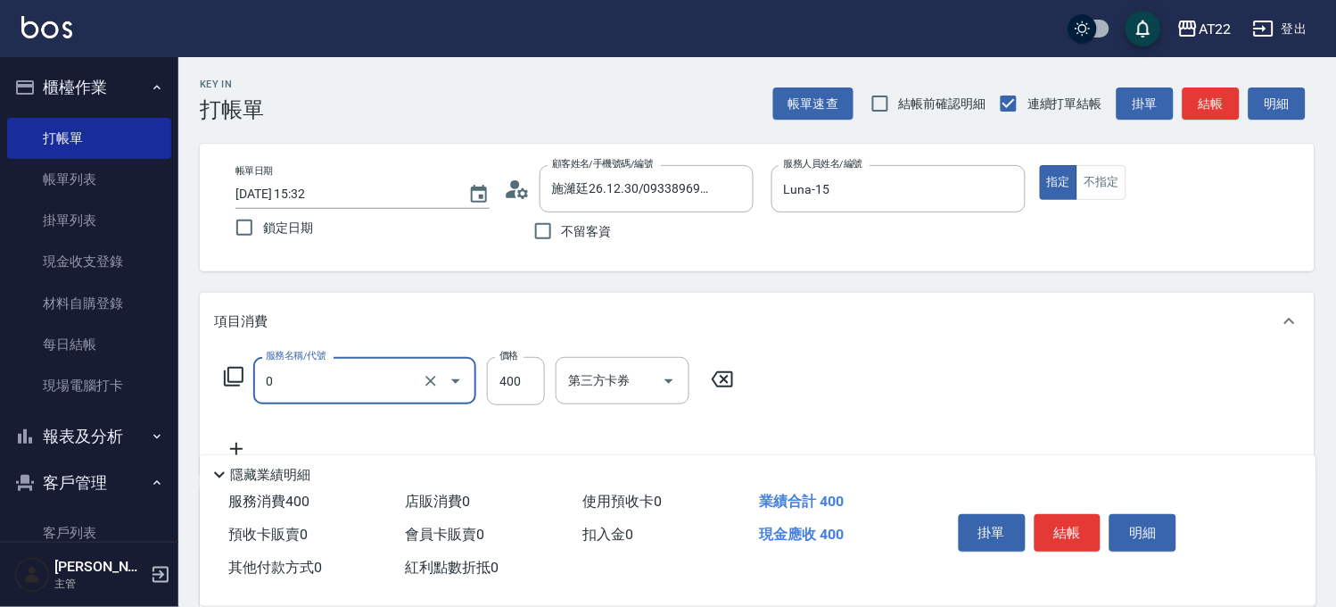
type input "有機洗髮(0)"
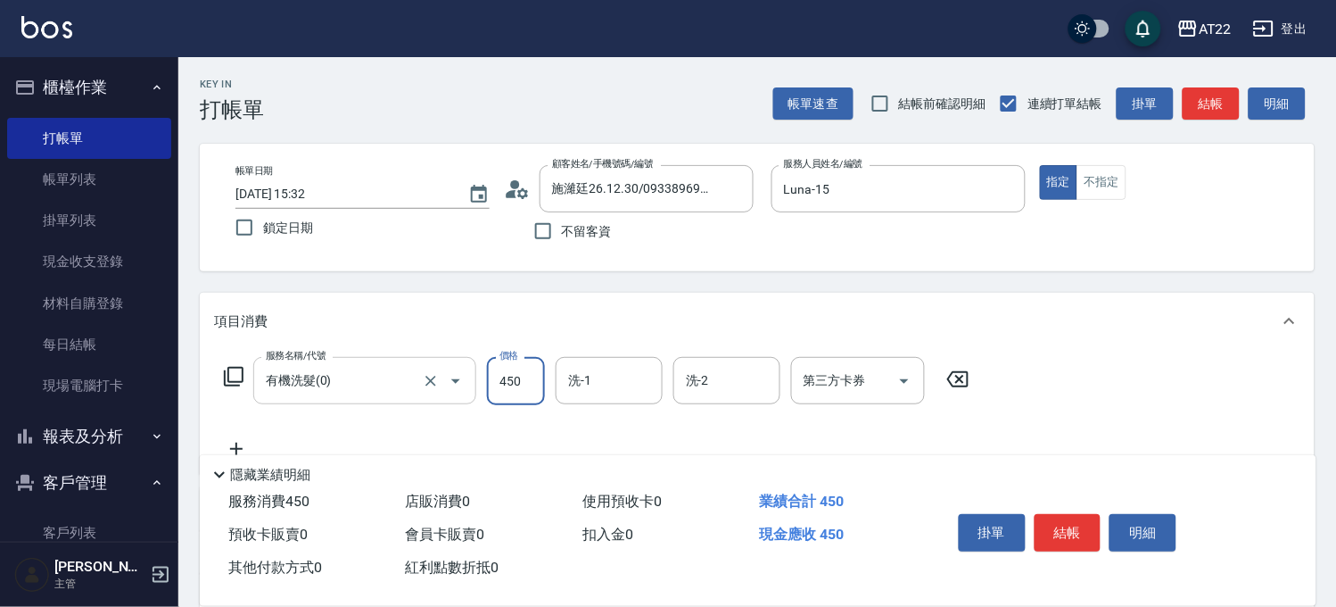
type input "450"
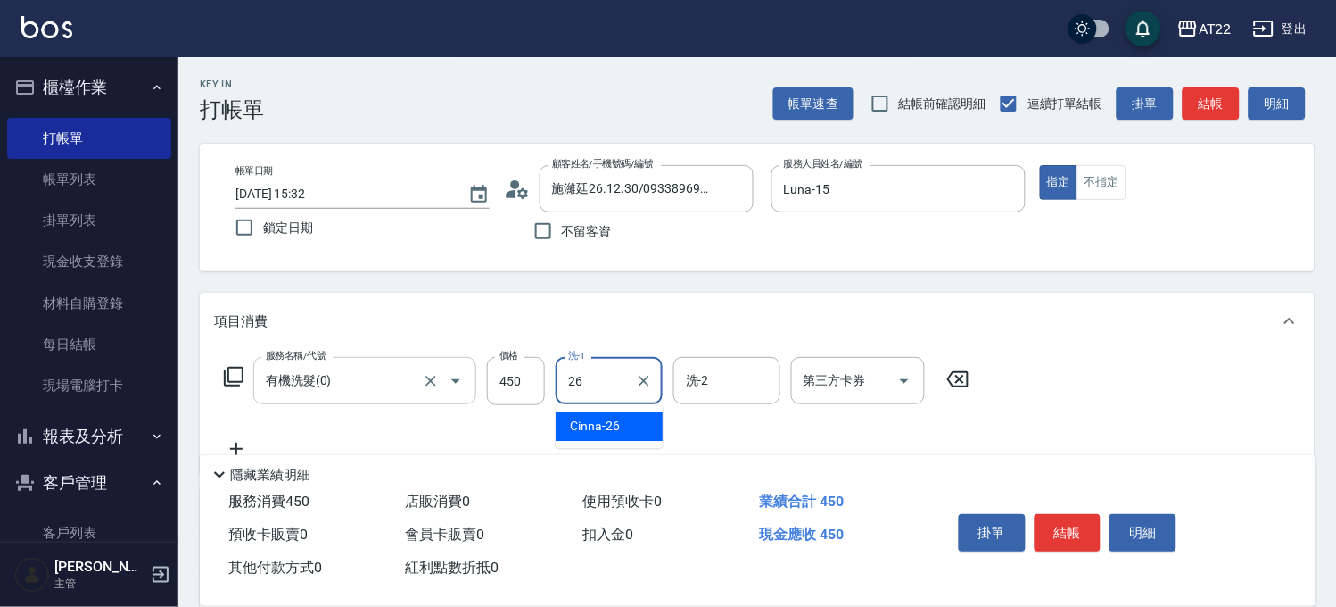
type input "Cinna-26"
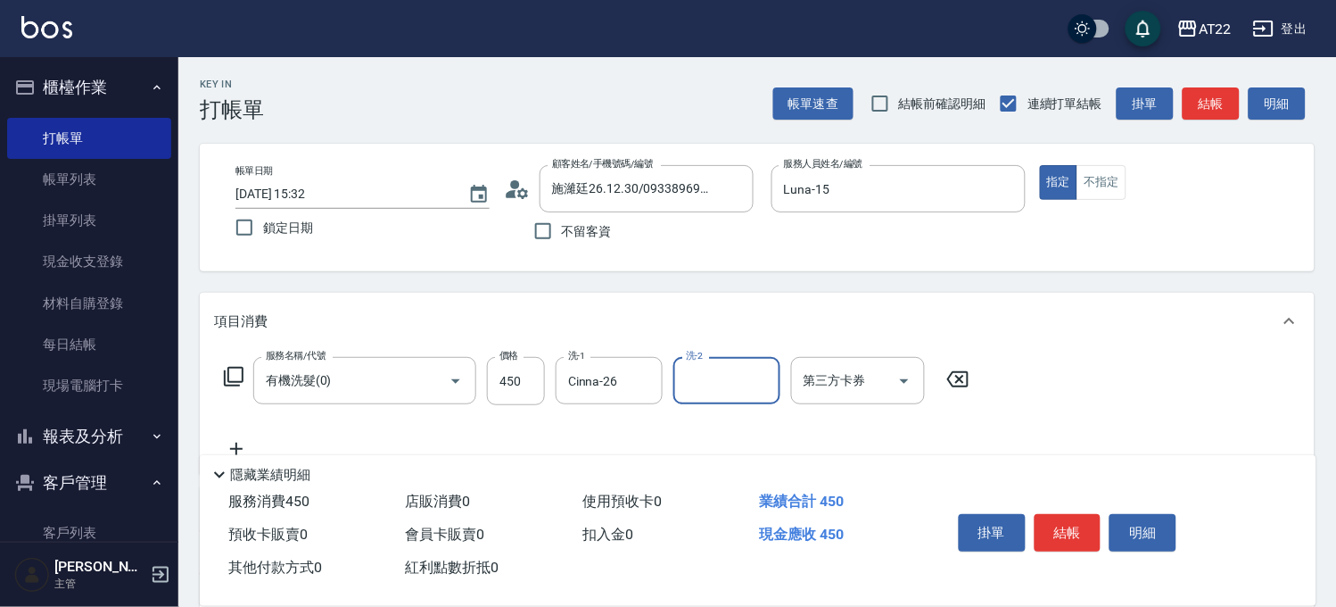
click at [224, 441] on icon at bounding box center [236, 448] width 45 height 21
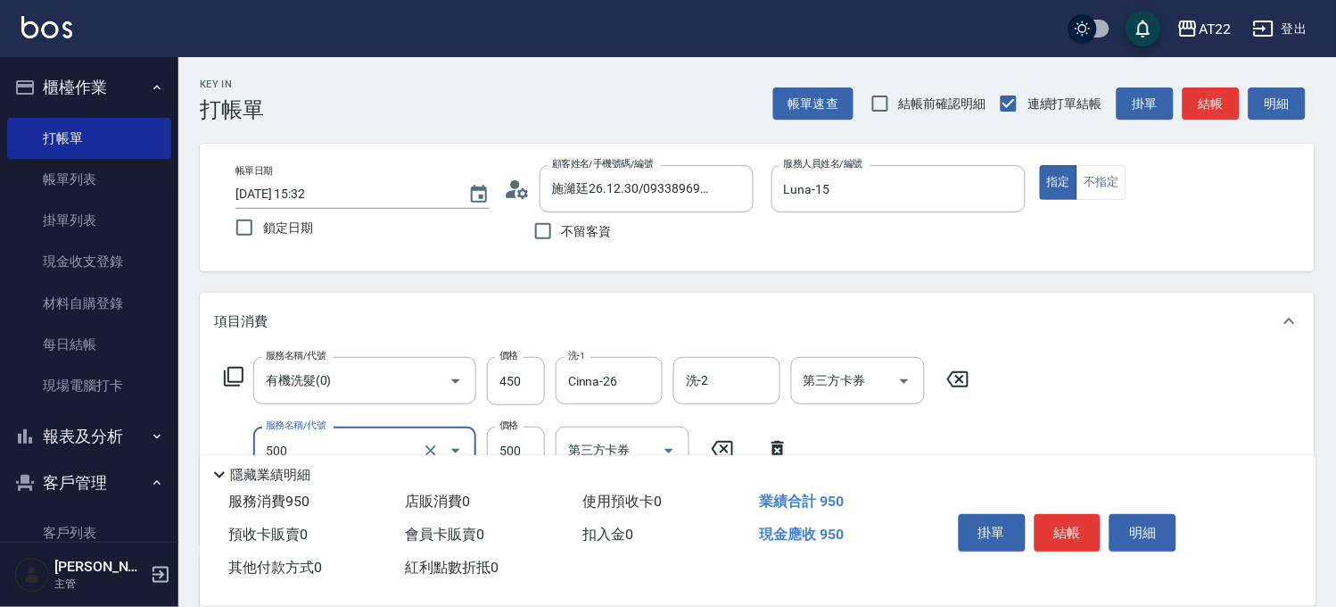
type input "剪髮(500)"
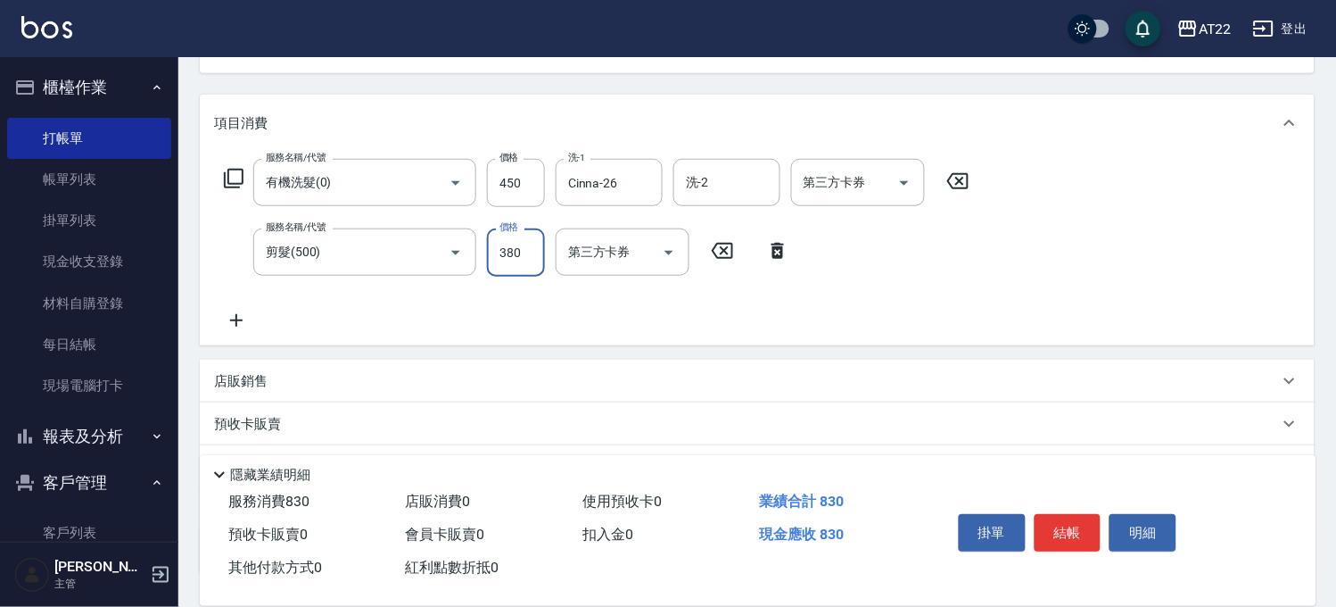
type input "380"
click at [236, 312] on icon at bounding box center [236, 320] width 45 height 21
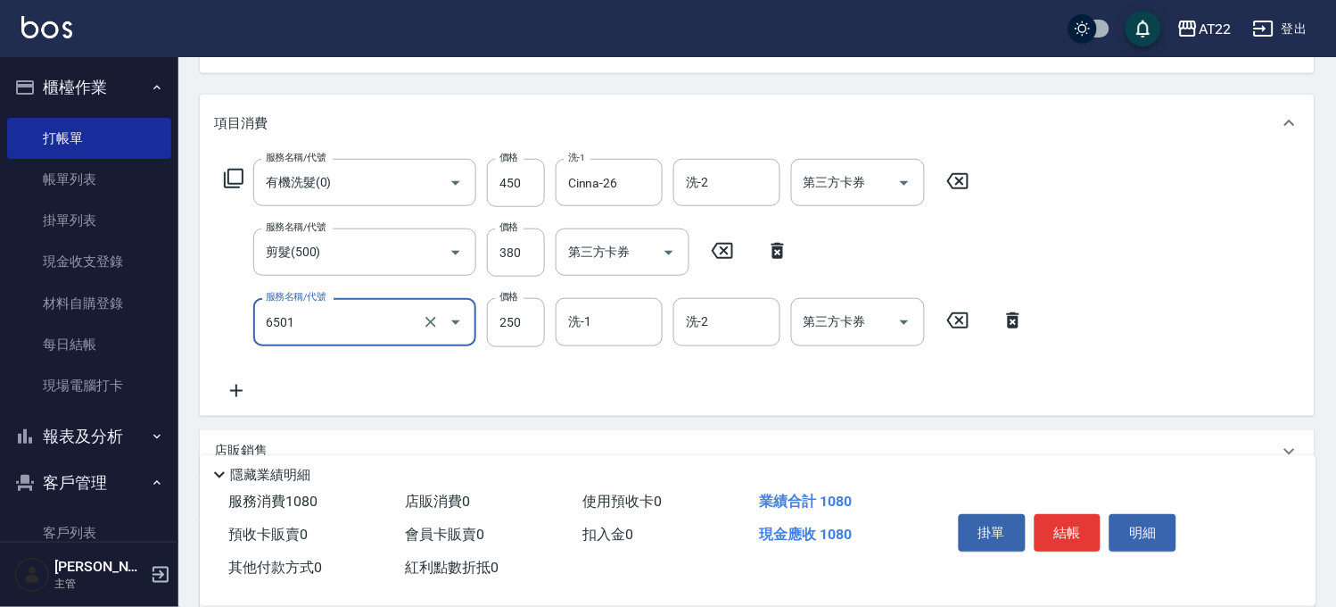
type input "升級滋養護髮(6501)"
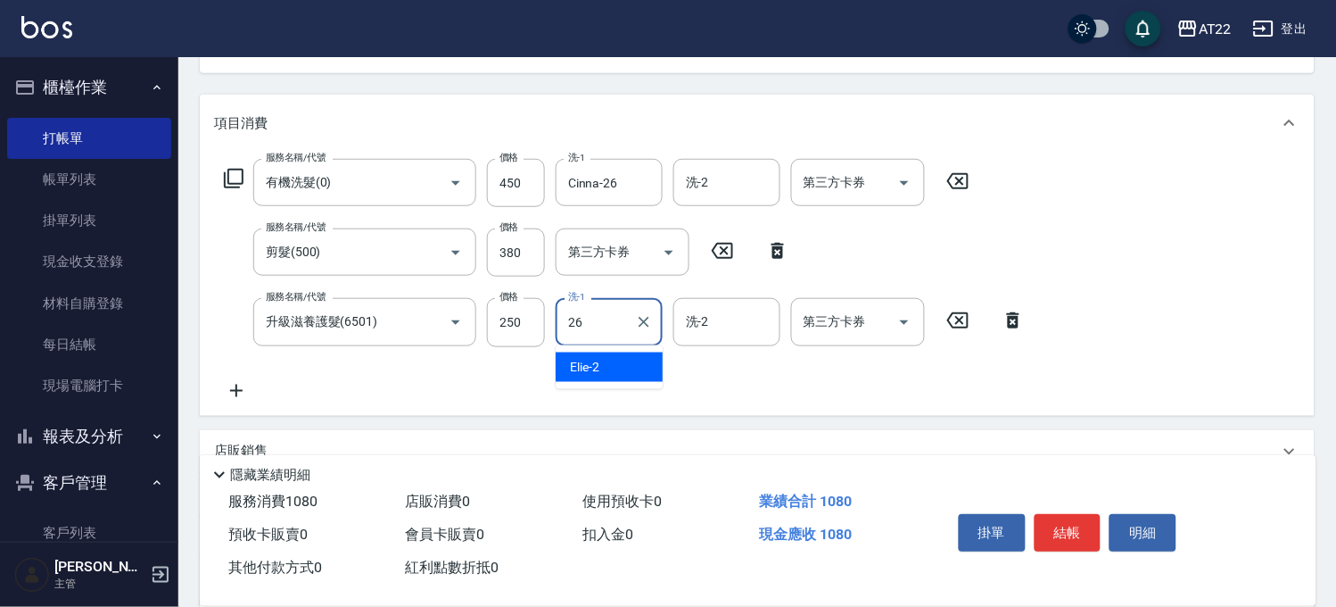
type input "Cinna-26"
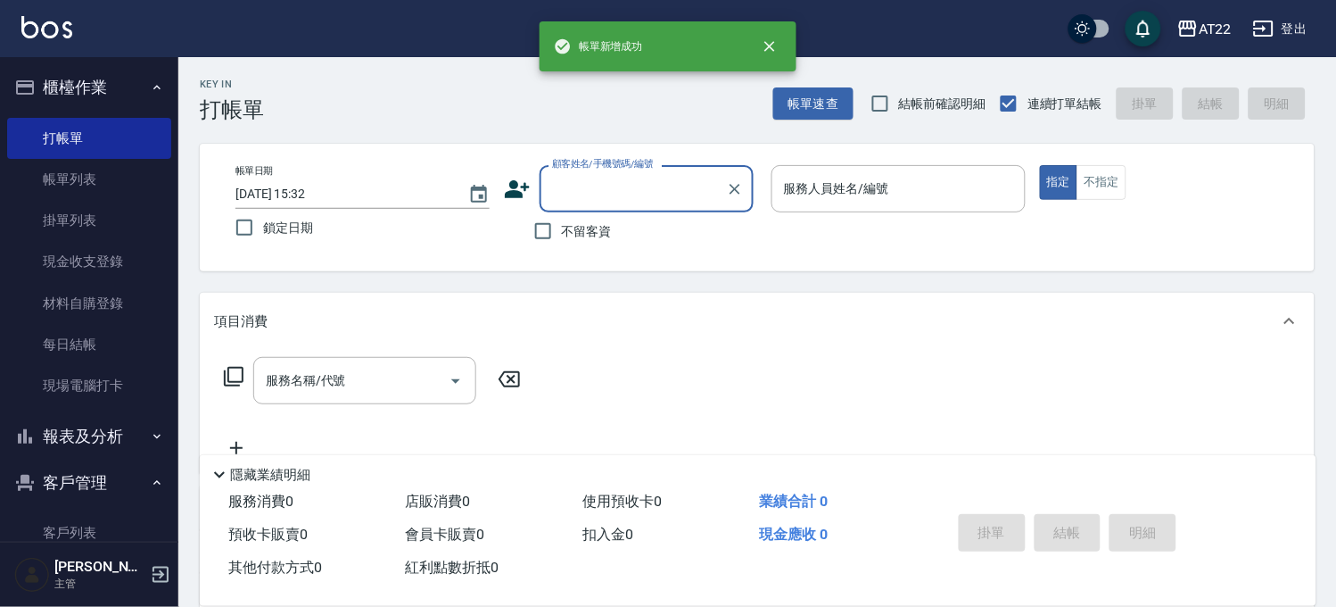
scroll to position [0, 0]
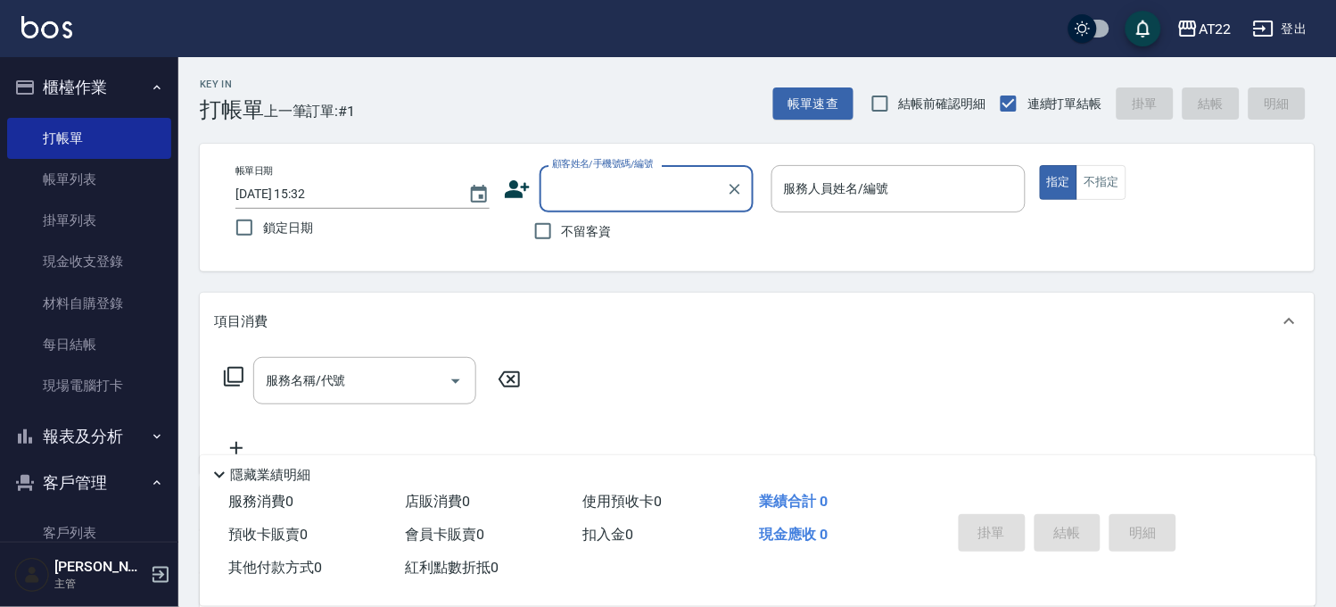
click at [509, 179] on icon at bounding box center [517, 189] width 27 height 27
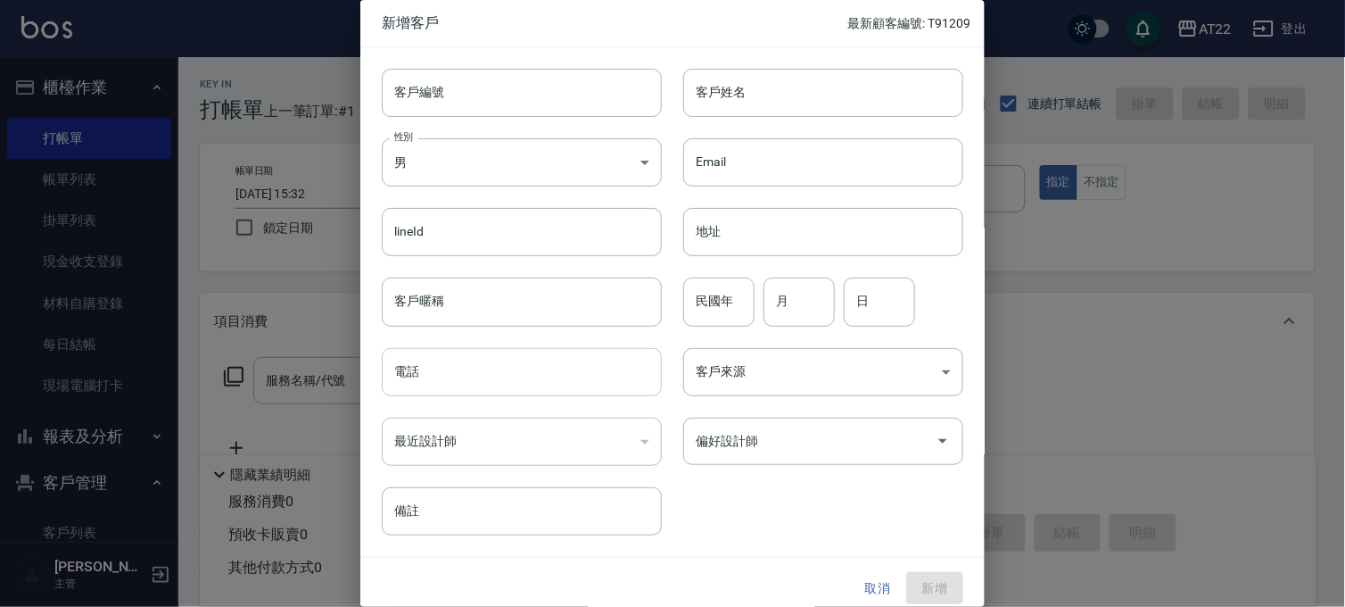
click at [509, 376] on input "電話" at bounding box center [522, 372] width 280 height 48
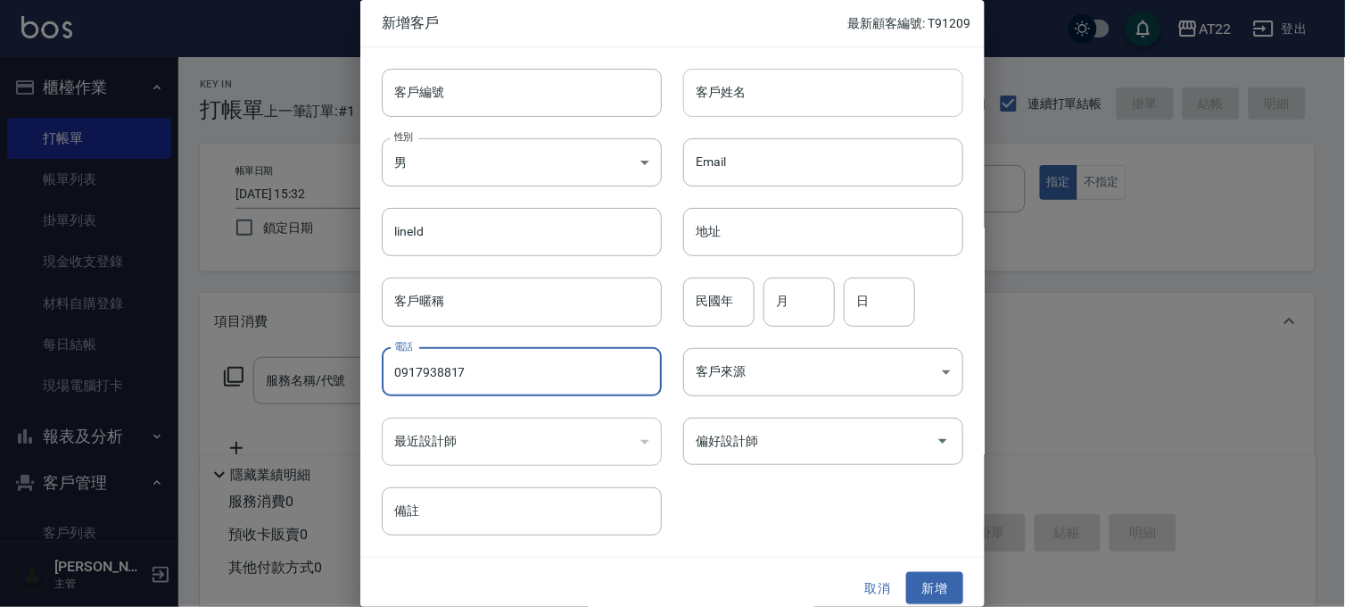
type input "0917938817"
click at [812, 85] on input "客戶姓名" at bounding box center [823, 93] width 280 height 48
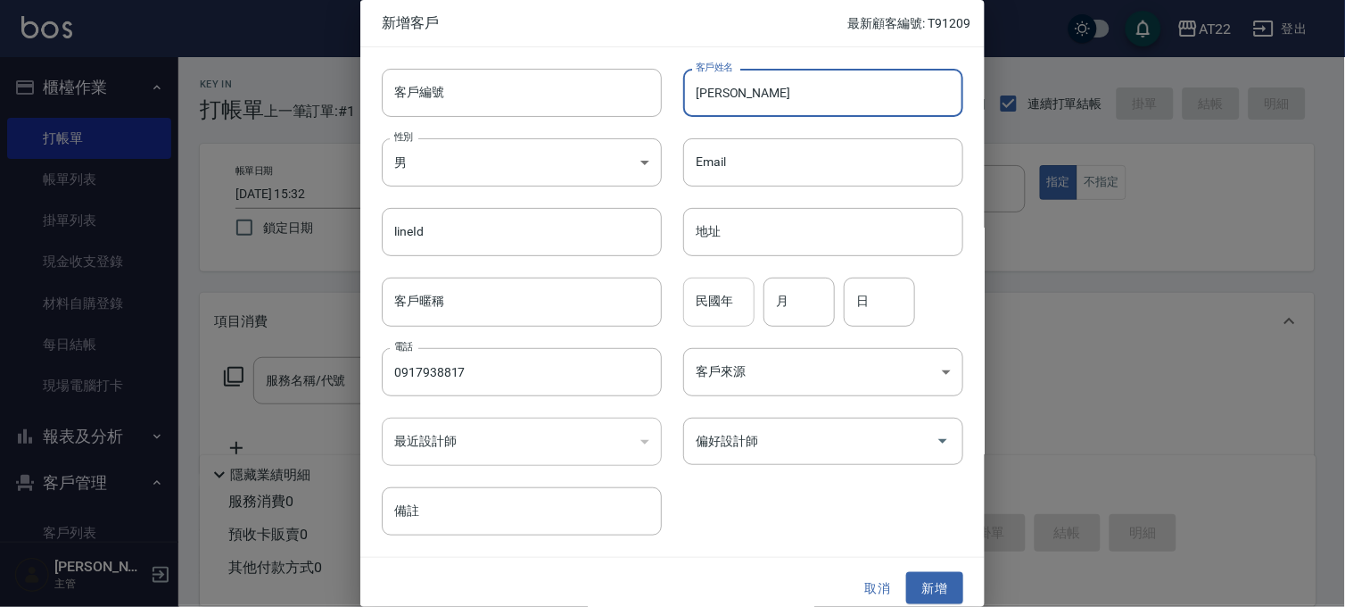
type input "[PERSON_NAME]"
click at [732, 297] on input "民國年" at bounding box center [718, 301] width 71 height 48
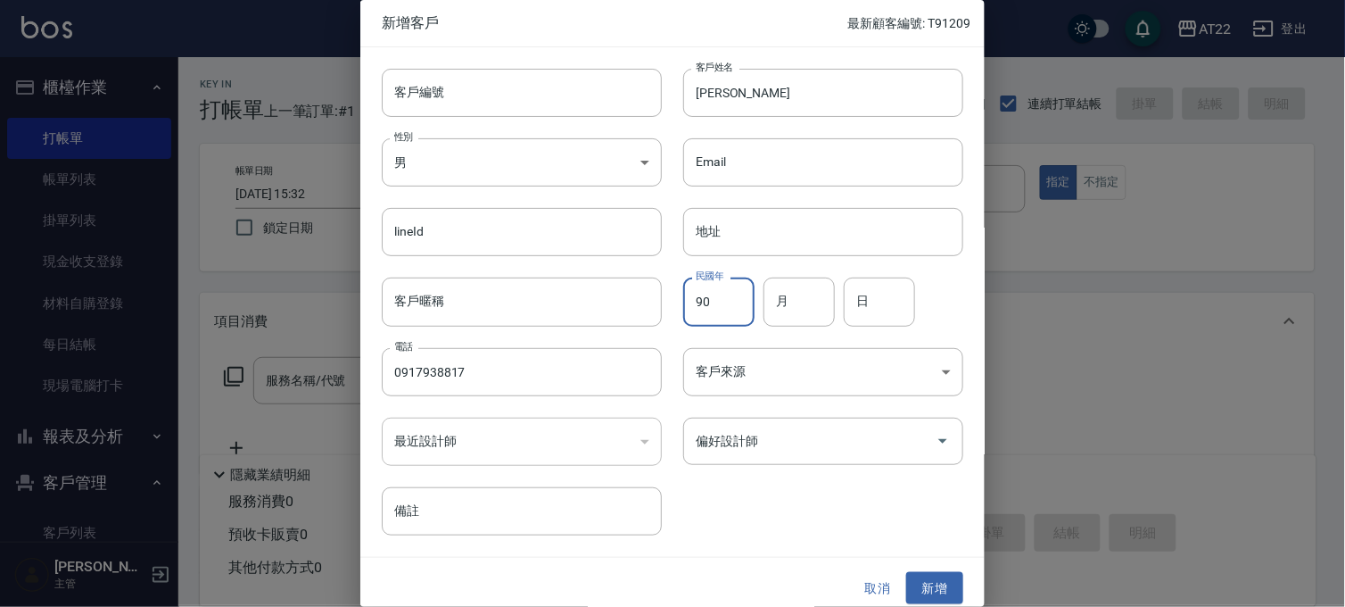
type input "90"
type input "8"
type input "17"
click at [912, 574] on button "新增" at bounding box center [934, 588] width 57 height 33
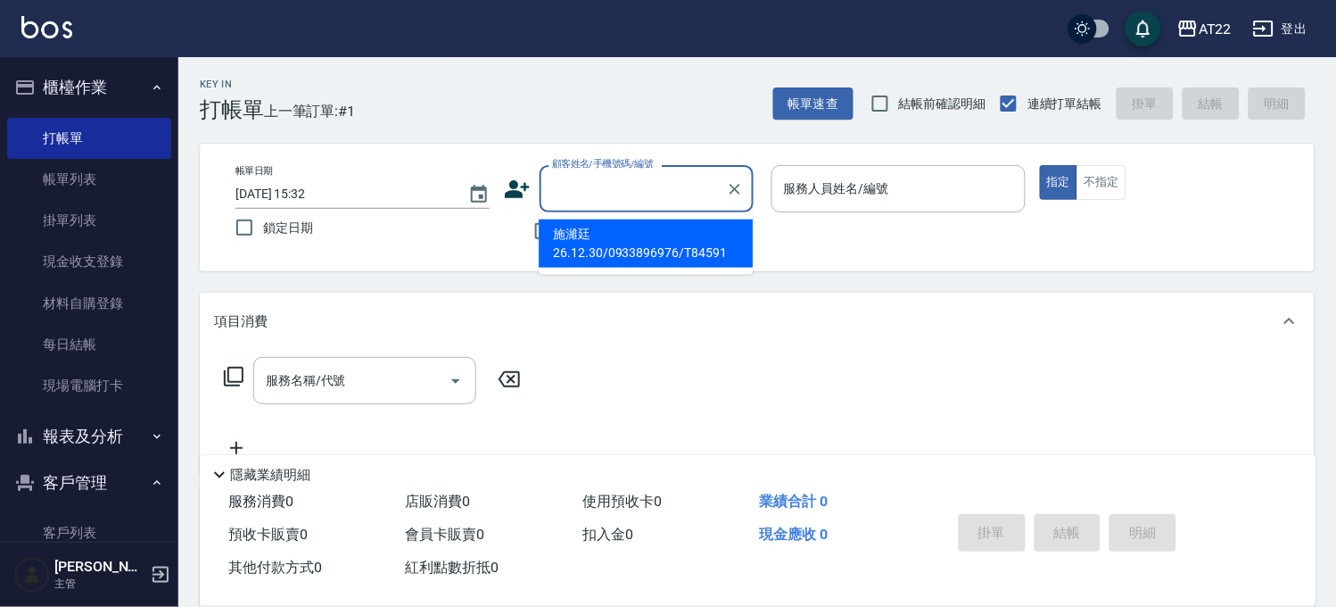
click at [691, 192] on input "顧客姓名/手機號碼/編號" at bounding box center [633, 188] width 171 height 31
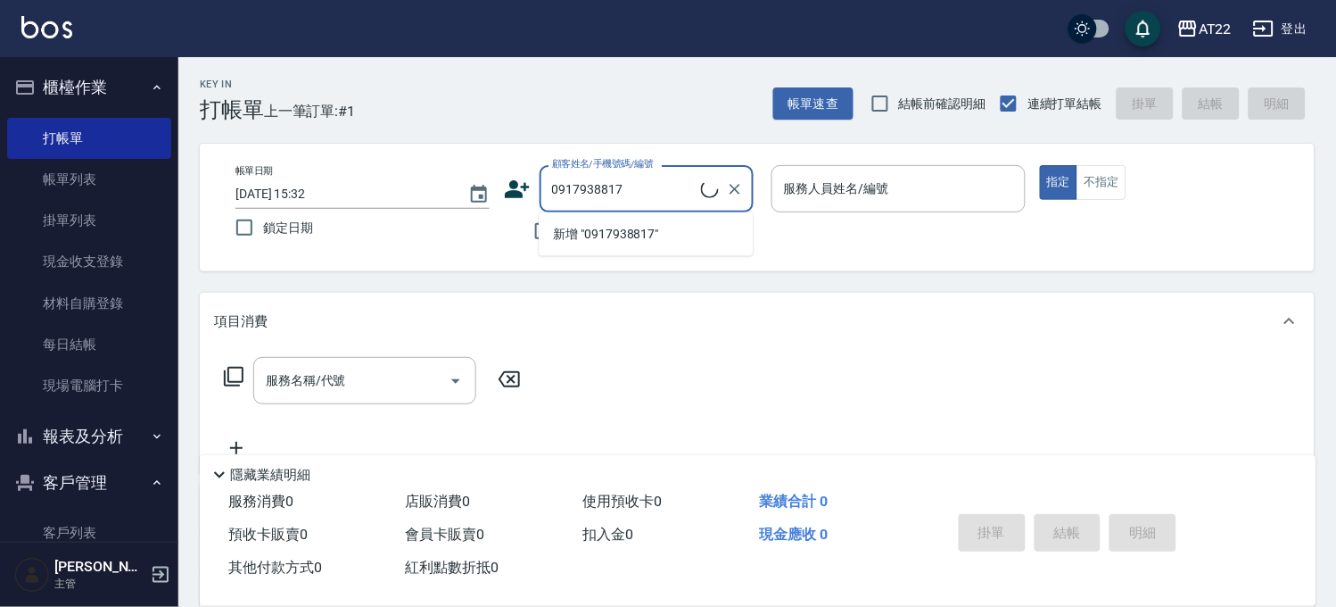
type input "[PERSON_NAME]/0917938817/"
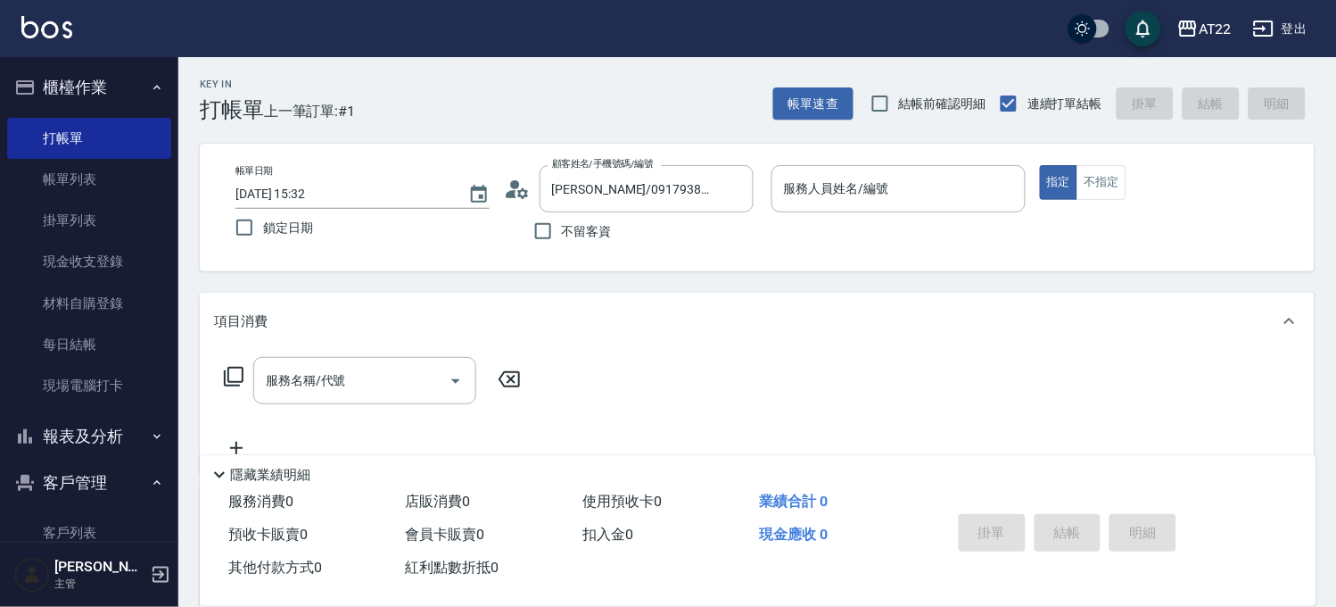
click at [531, 188] on div "顧客姓名/手機號碼/編號 [PERSON_NAME]/0917938817/ 顧客姓名/手機號碼/編號" at bounding box center [631, 188] width 254 height 47
click at [527, 188] on icon at bounding box center [517, 189] width 27 height 27
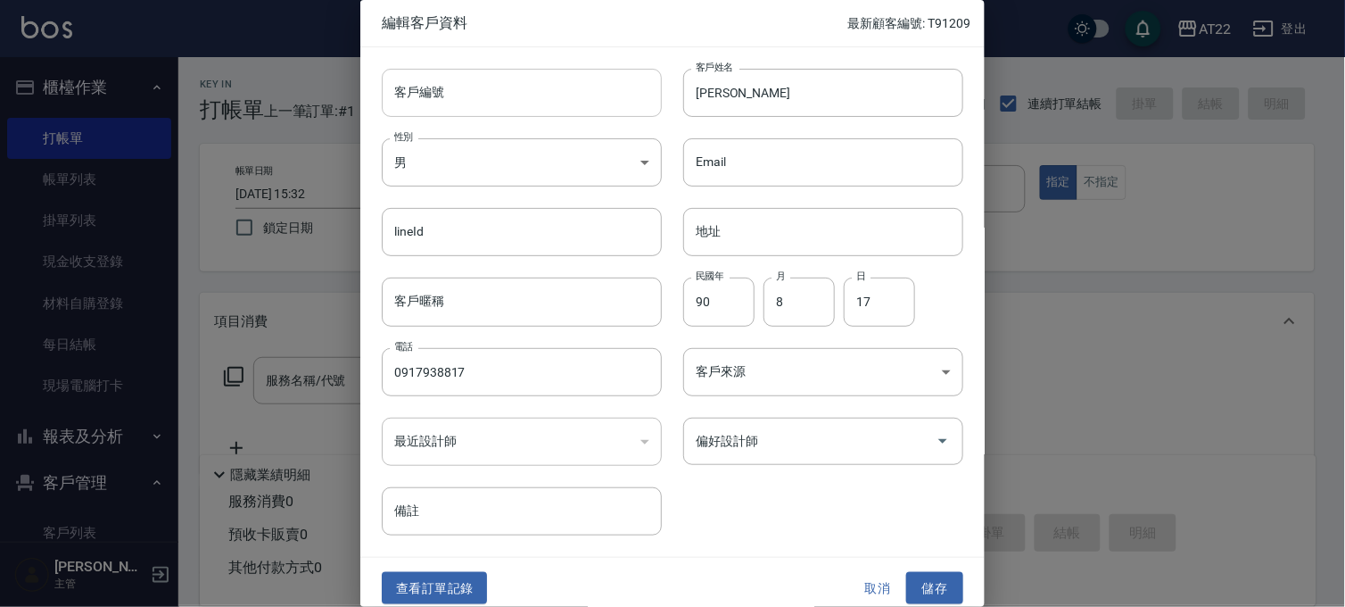
click at [565, 84] on input "客戶編號" at bounding box center [522, 93] width 280 height 48
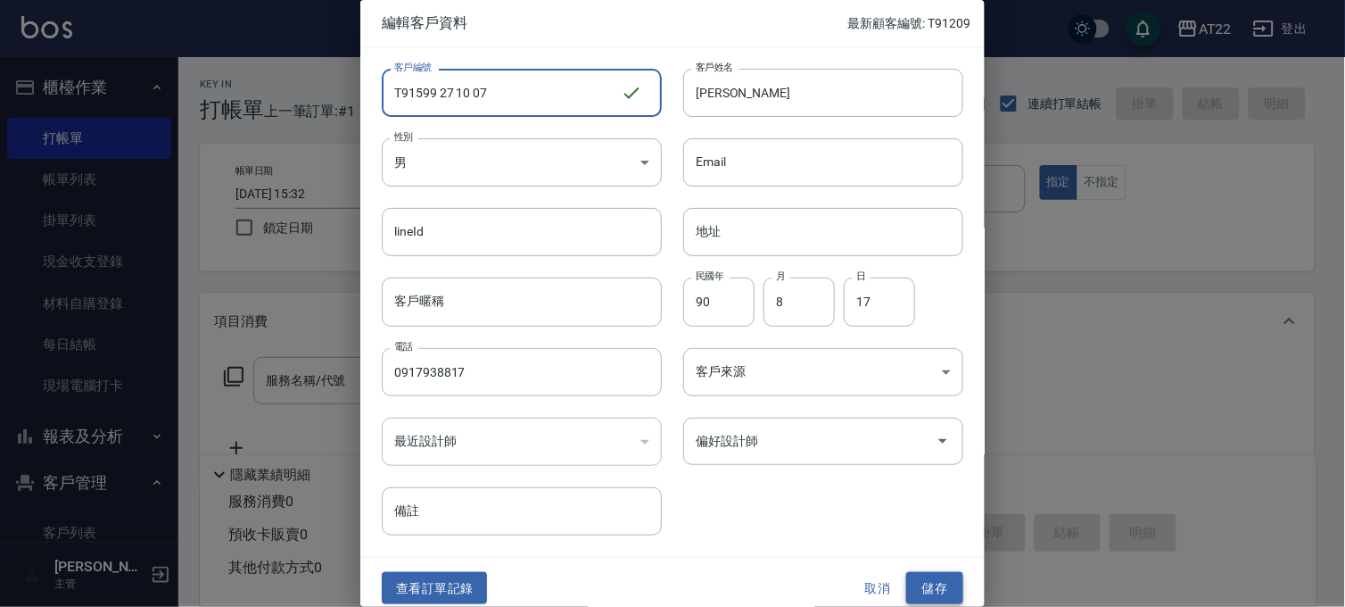
type input "T91599 27 10 07"
click at [925, 581] on button "儲存" at bounding box center [934, 588] width 57 height 33
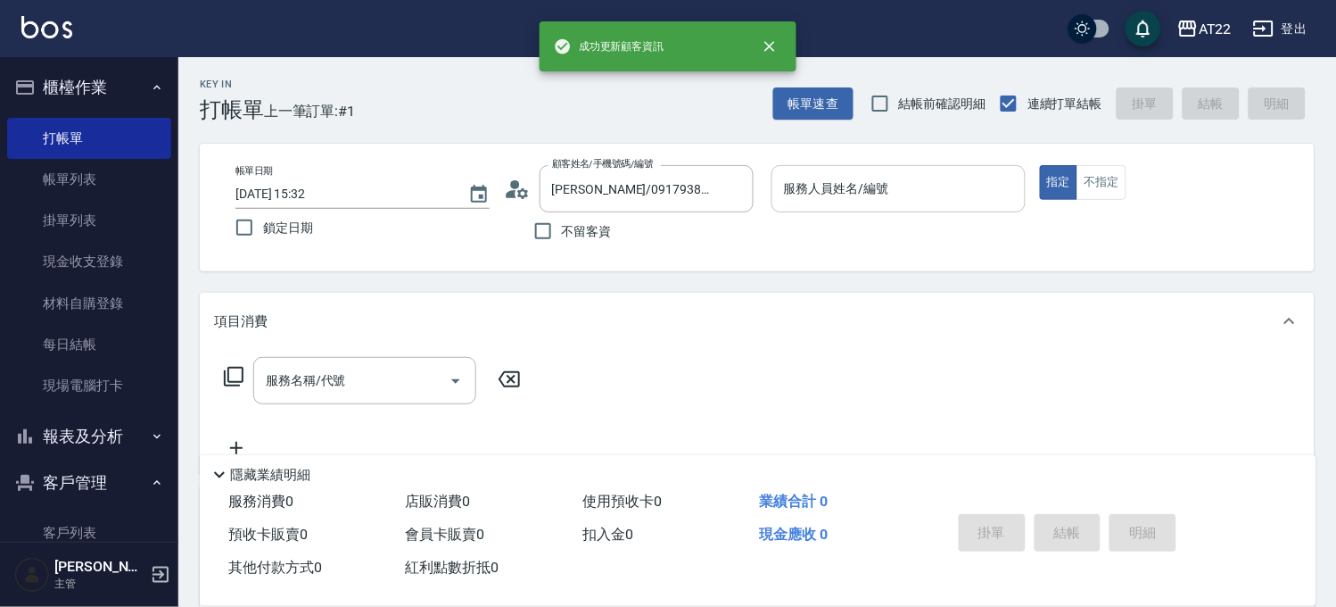
click at [878, 185] on div "服務人員姓名/編號 服務人員姓名/編號" at bounding box center [899, 188] width 254 height 47
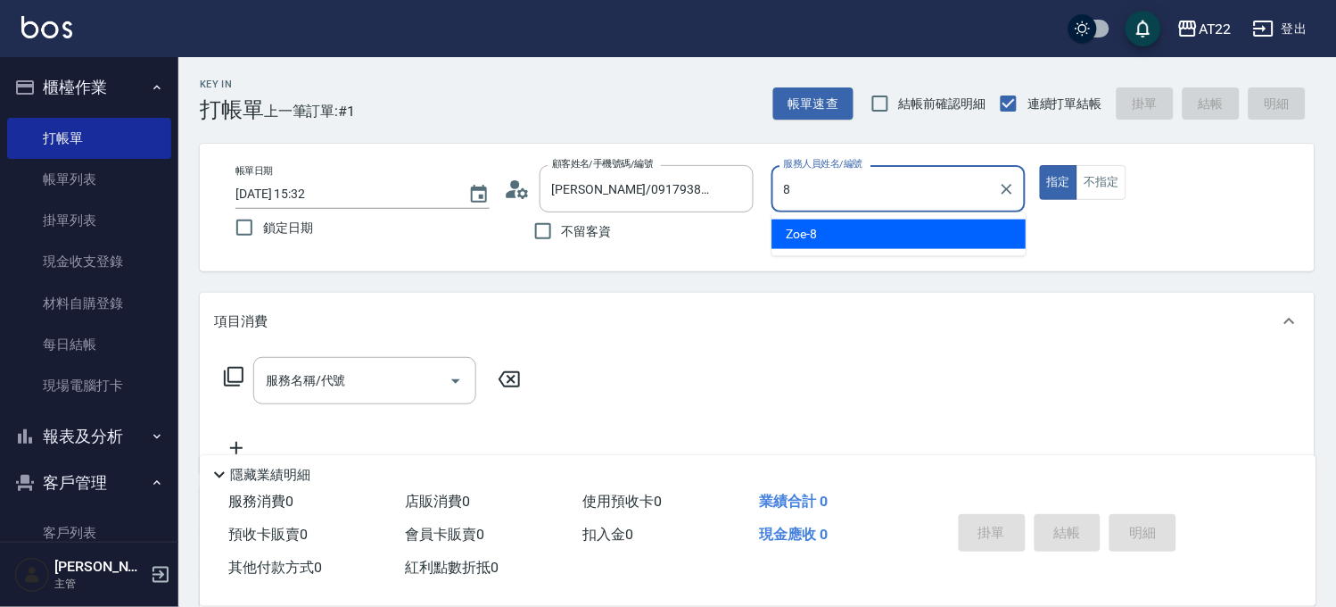
type input "Zoe-8"
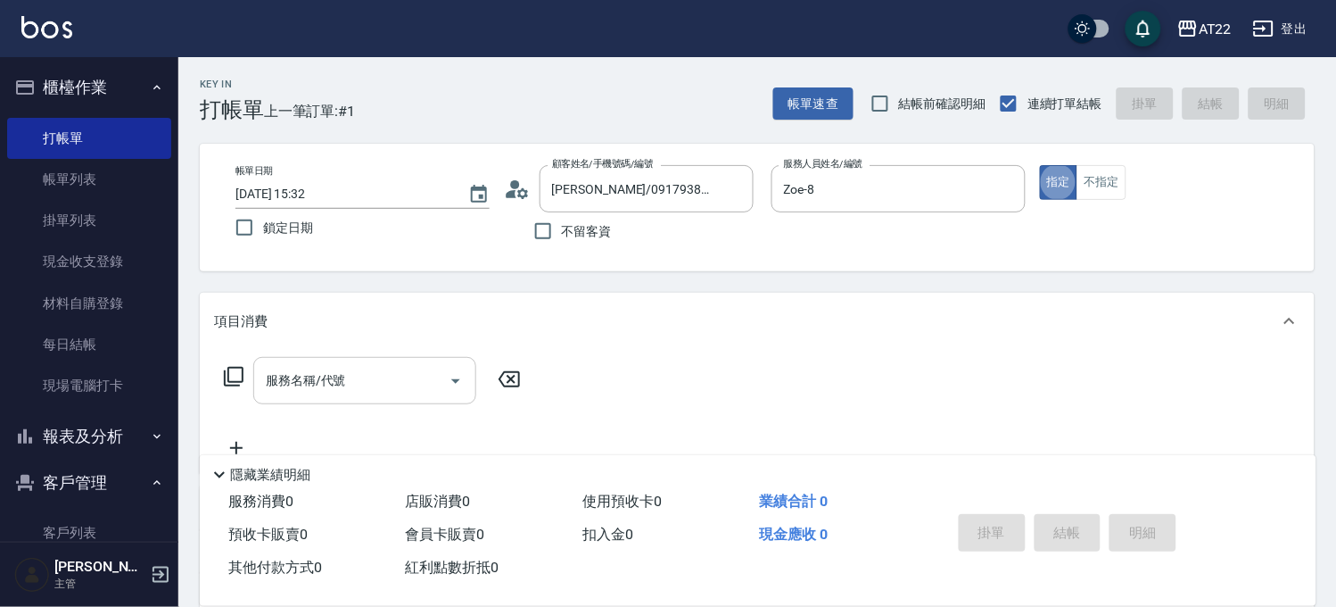
click at [330, 386] on input "服務名稱/代號" at bounding box center [351, 380] width 180 height 31
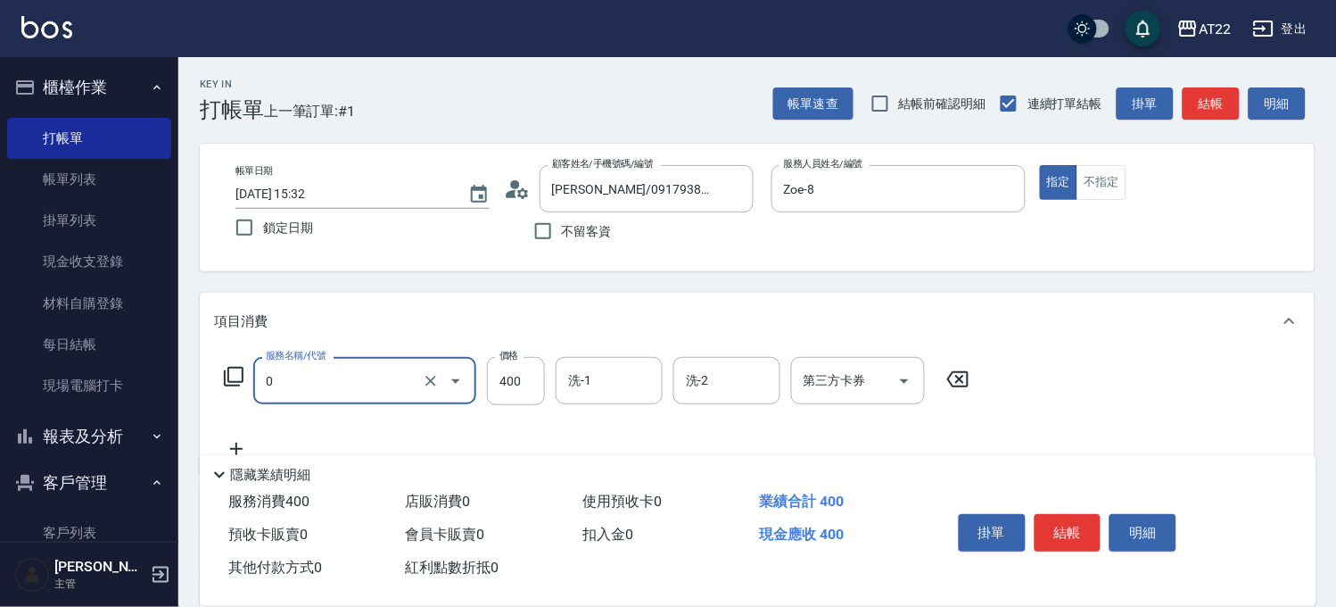
type input "有機洗髮(0)"
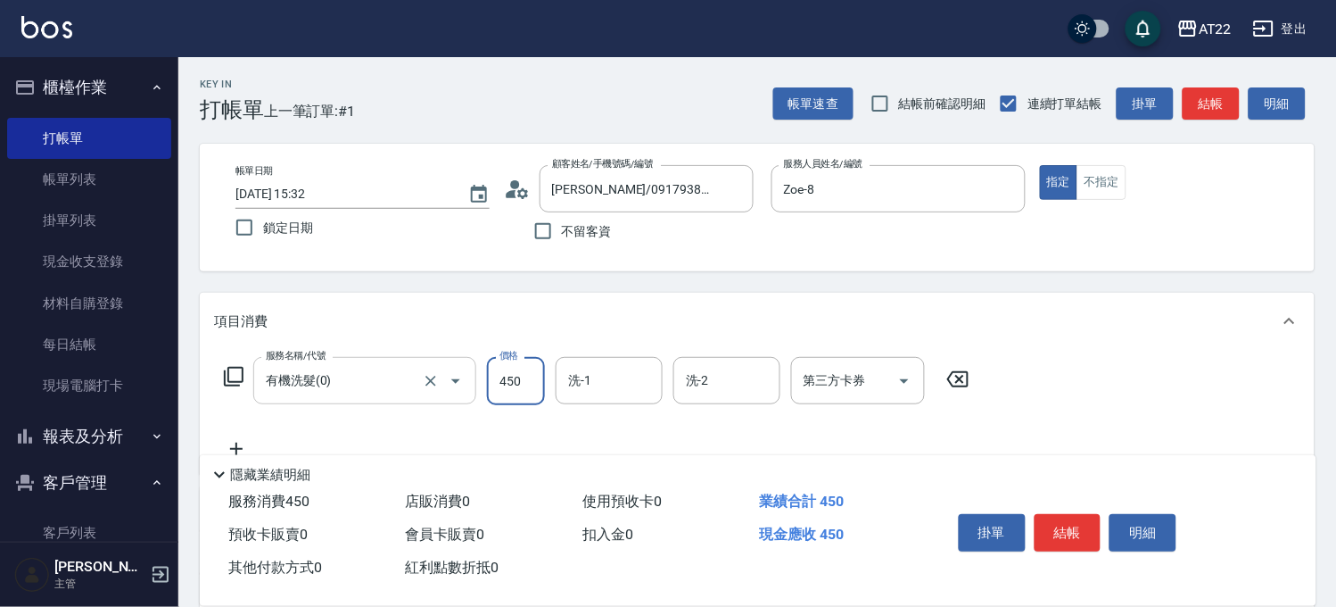
type input "450"
type input "8"
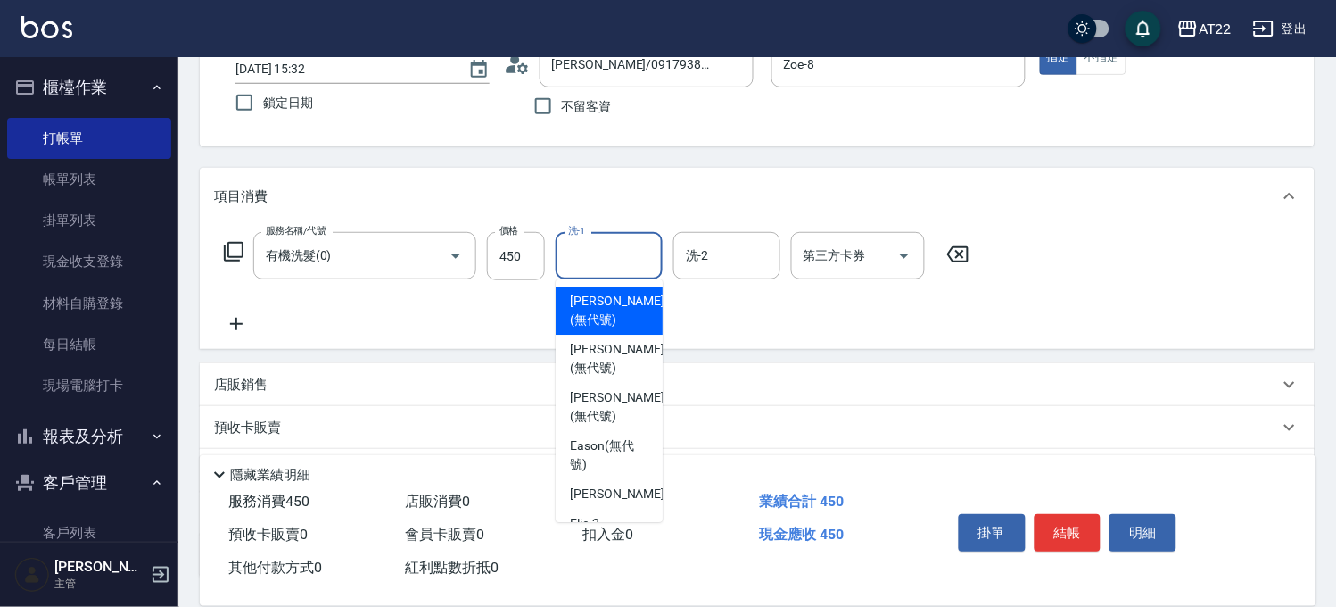
scroll to position [264, 0]
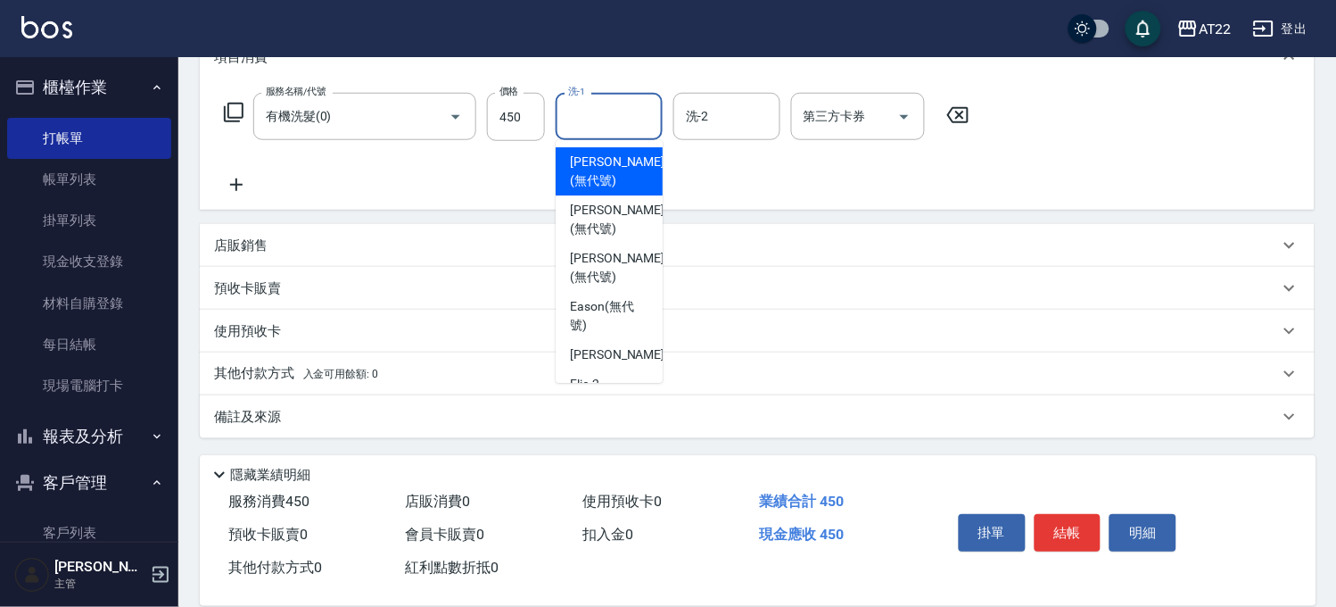
click at [232, 182] on icon at bounding box center [236, 184] width 45 height 21
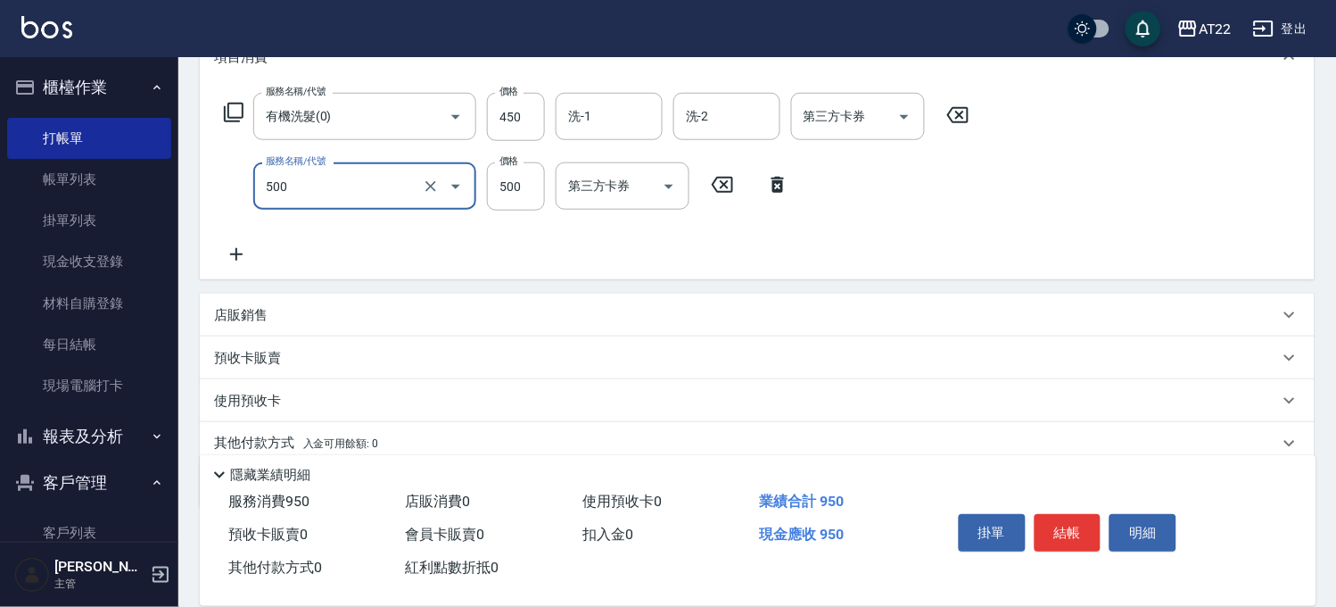
type input "剪髮(500)"
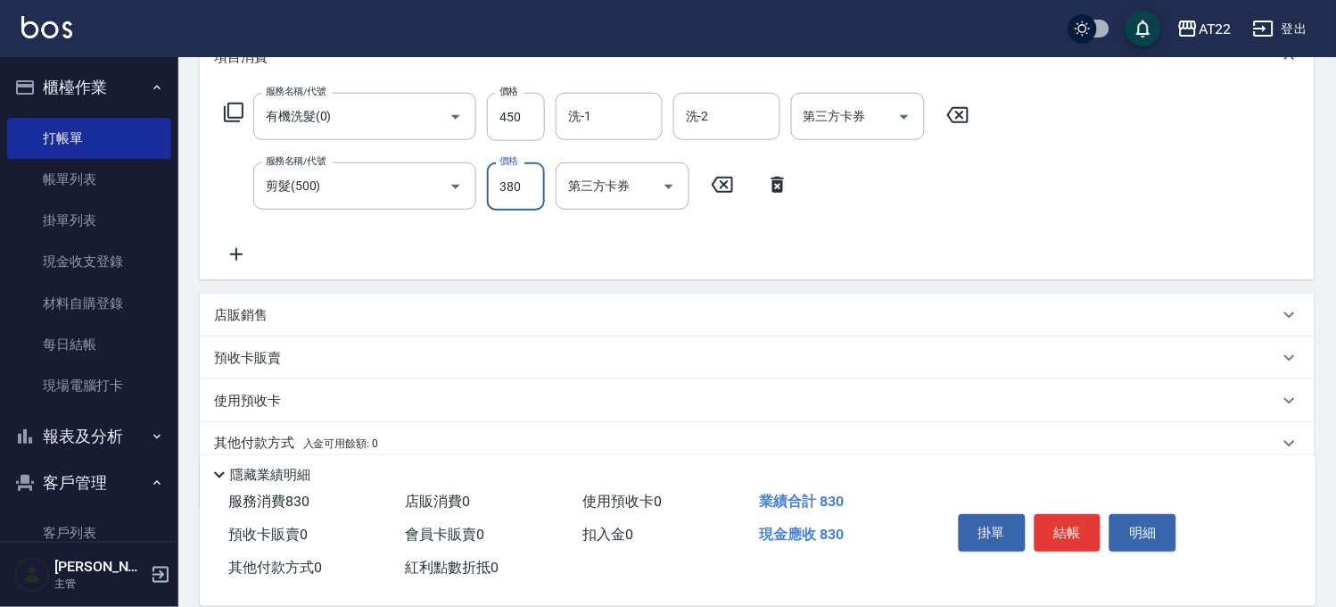
type input "380"
click at [243, 250] on icon at bounding box center [236, 254] width 45 height 21
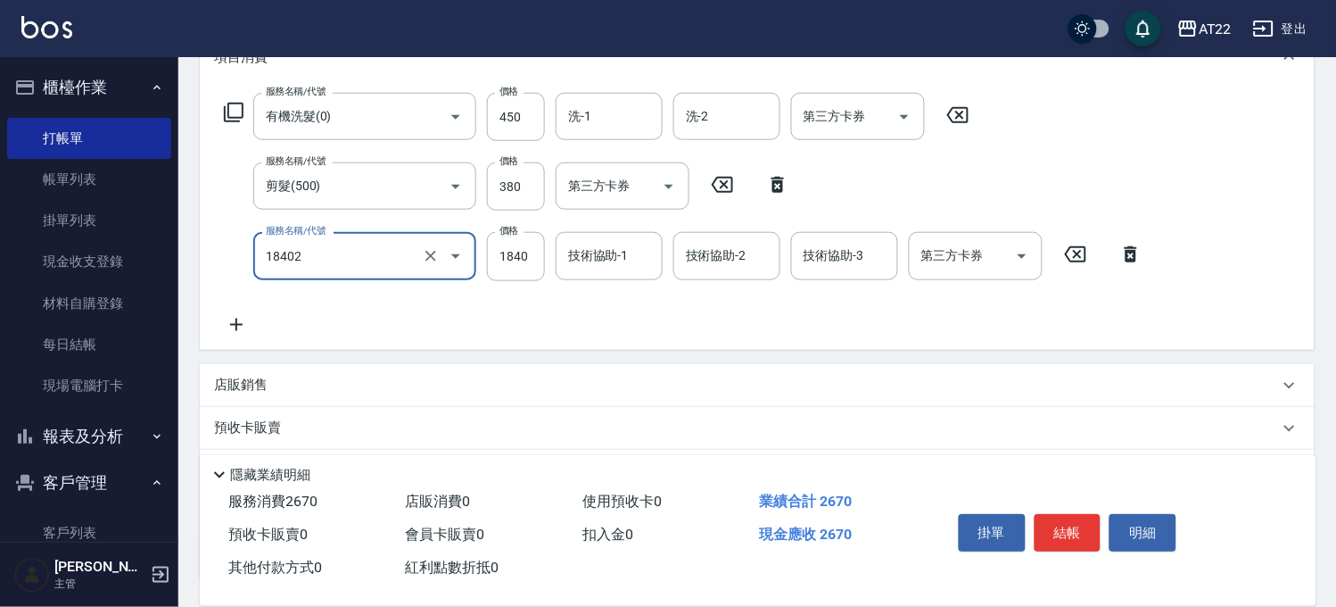
type input "染髮L(18402)"
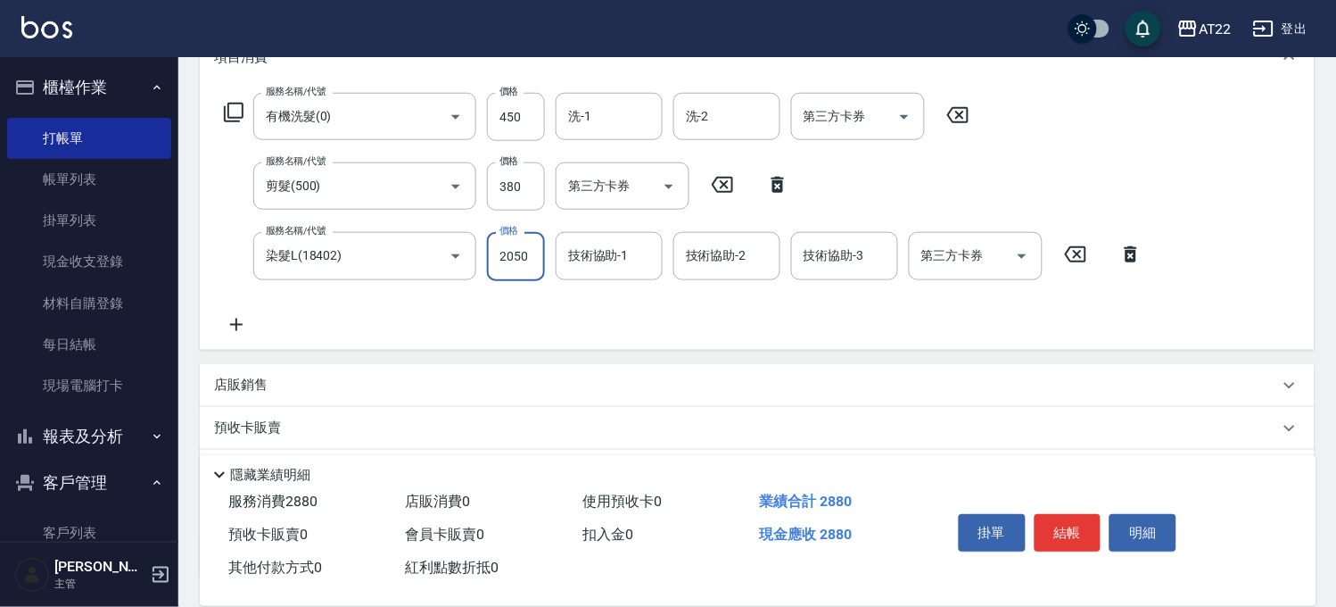
type input "2050"
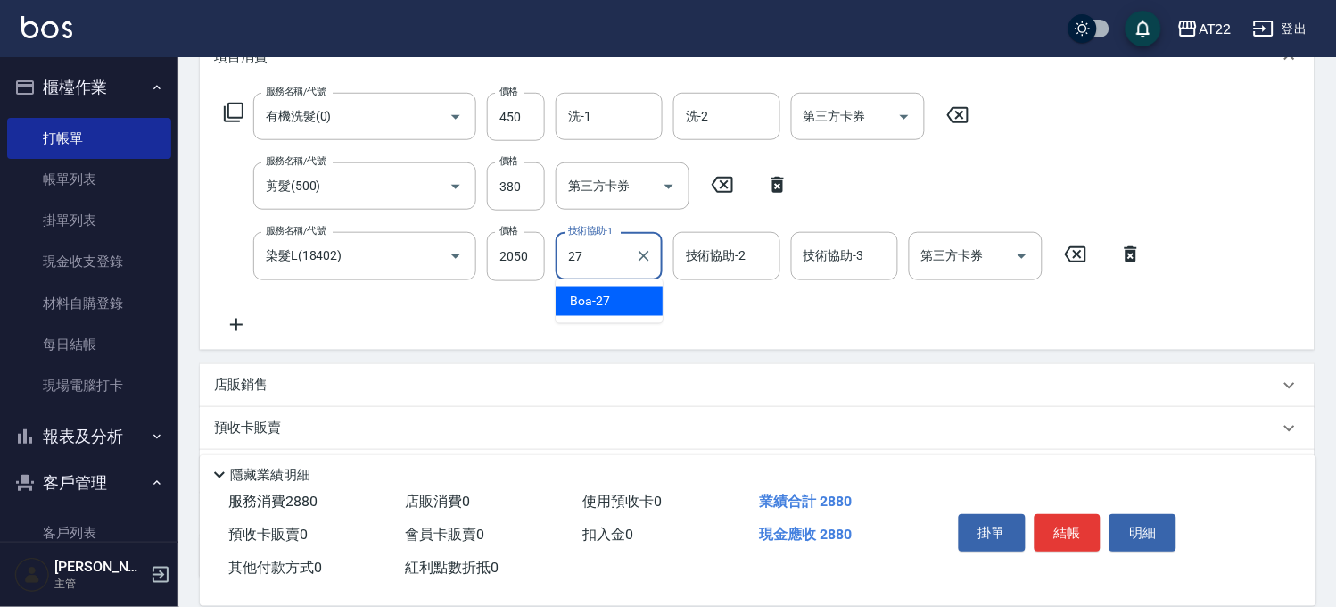
type input "Boa-27"
click at [235, 327] on icon at bounding box center [236, 324] width 45 height 21
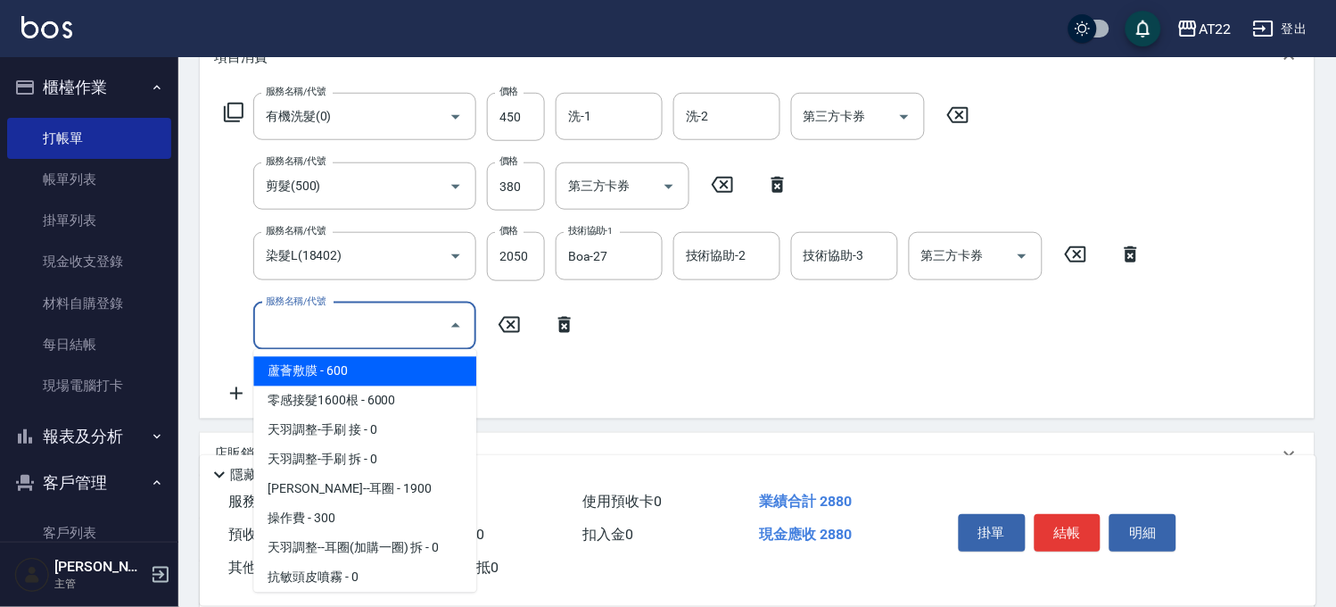
click at [346, 328] on input "服務名稱/代號" at bounding box center [351, 325] width 180 height 31
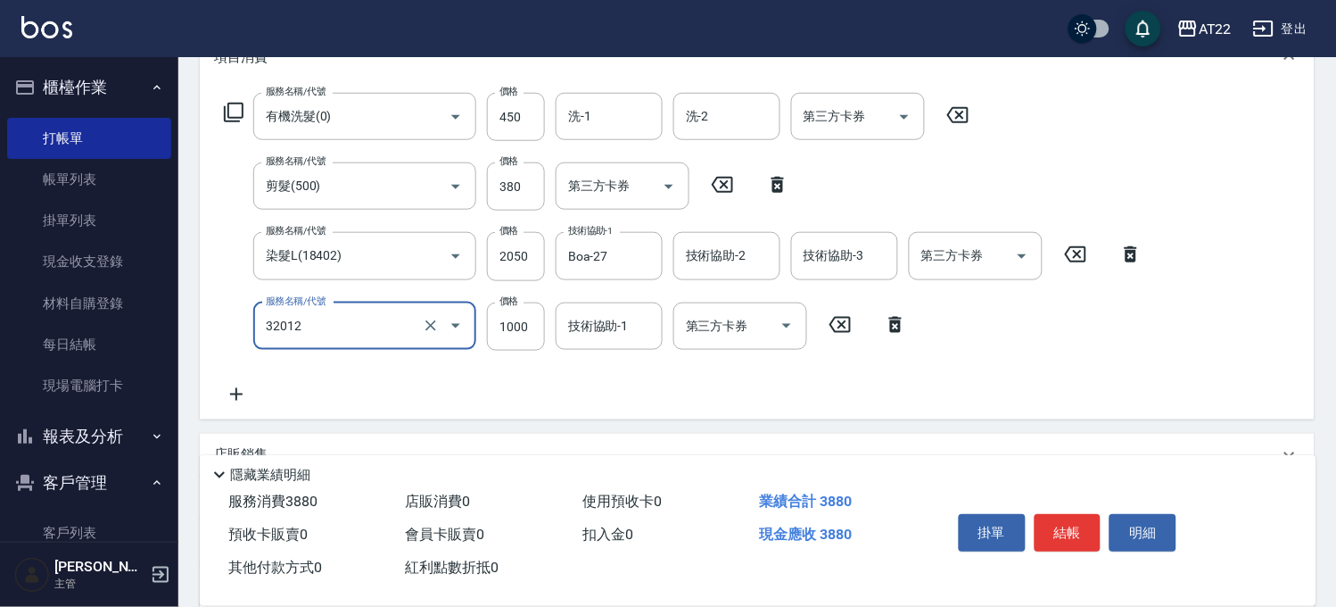
type input "+升級礦物染(含隔離)(32012)"
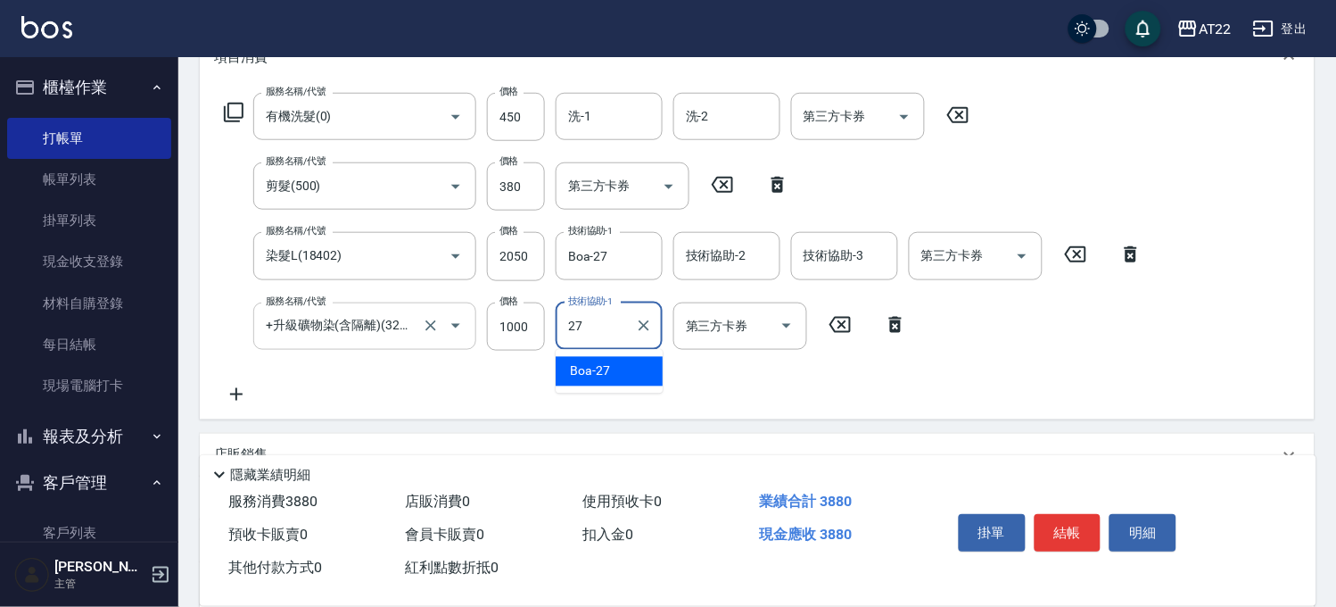
type input "Boa-27"
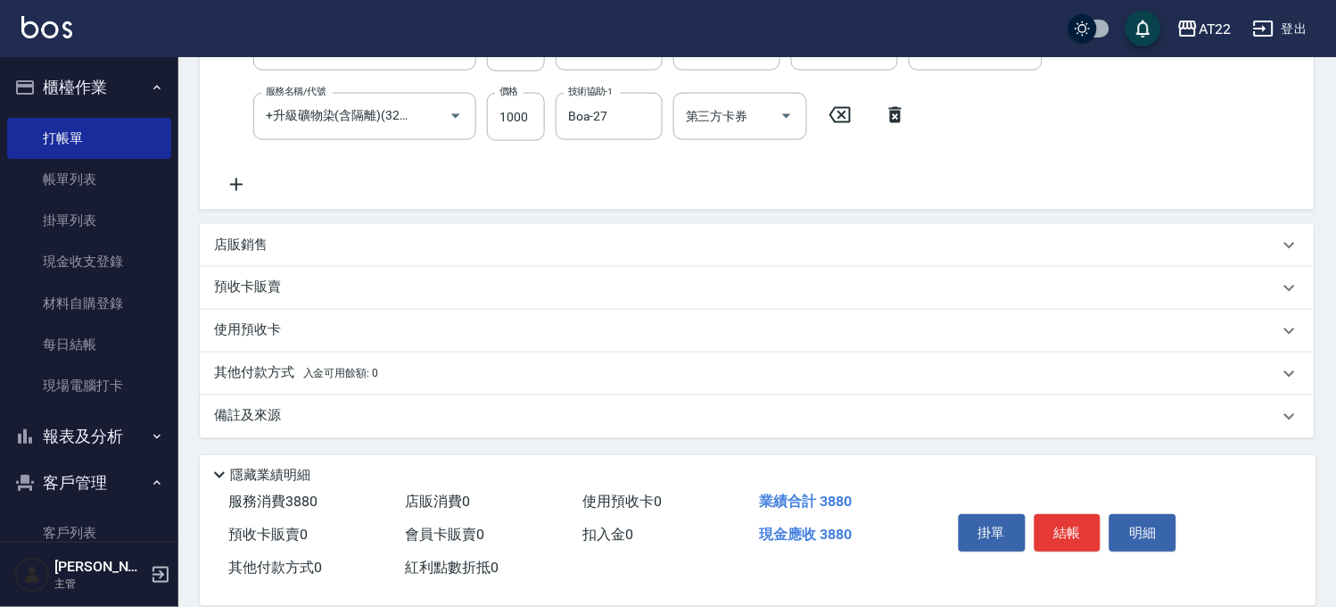
click at [241, 183] on icon at bounding box center [236, 184] width 12 height 12
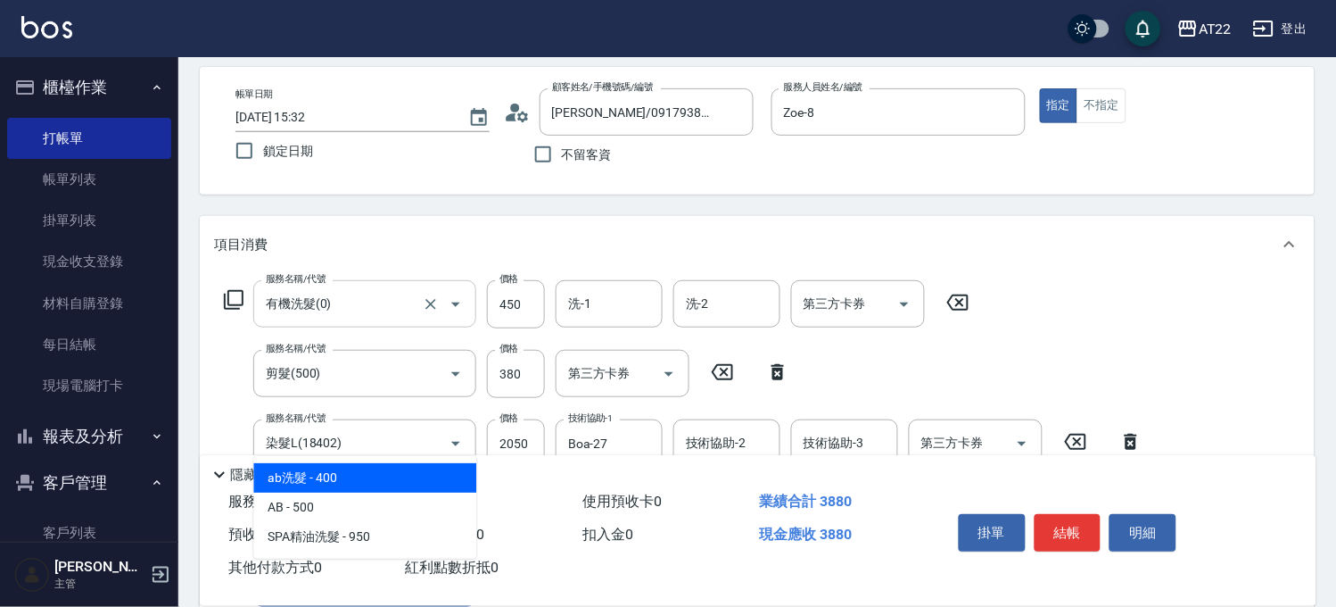
scroll to position [176, 0]
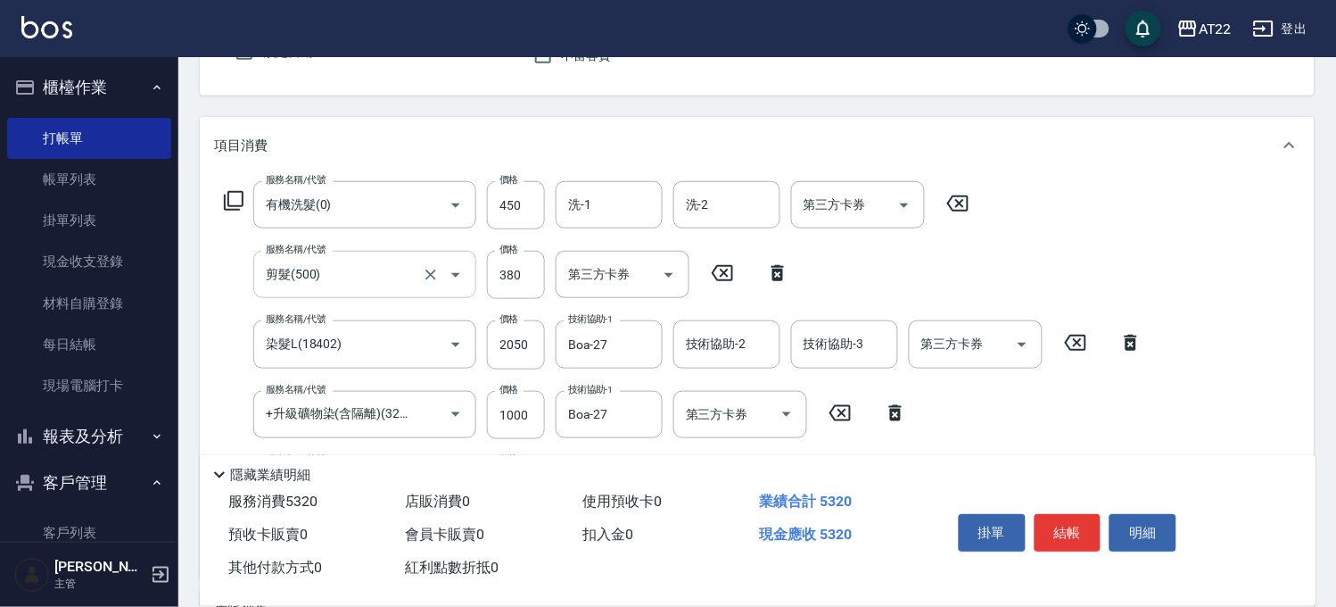
type input "結構式三段(a1800)"
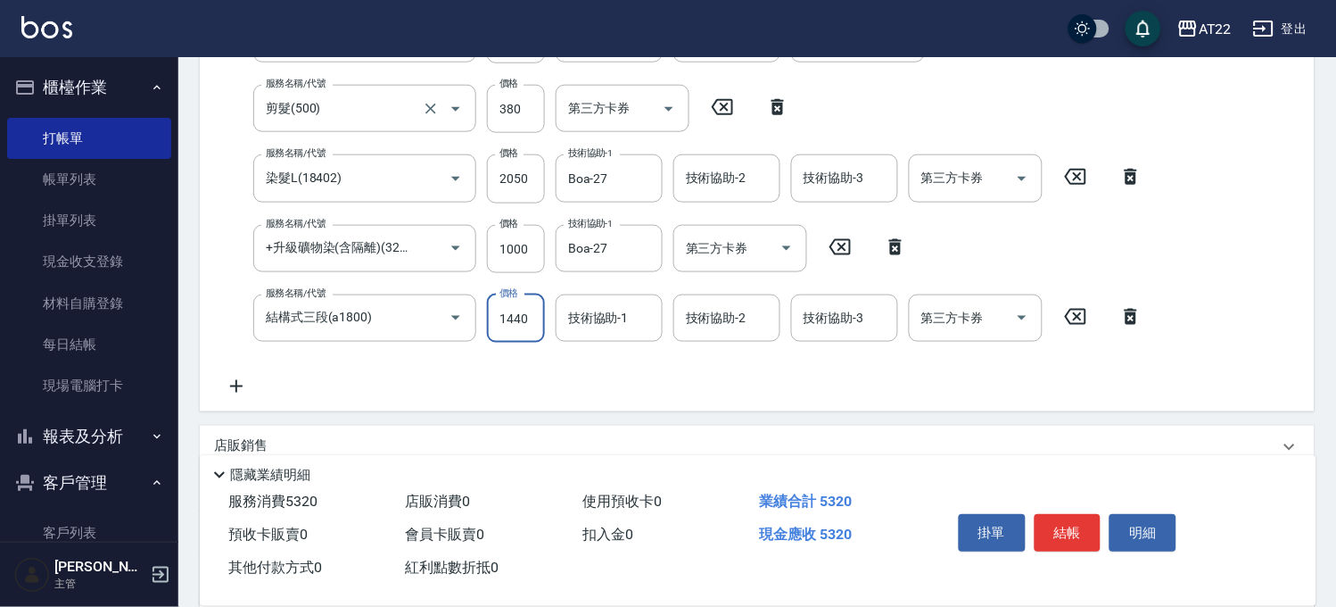
scroll to position [474, 0]
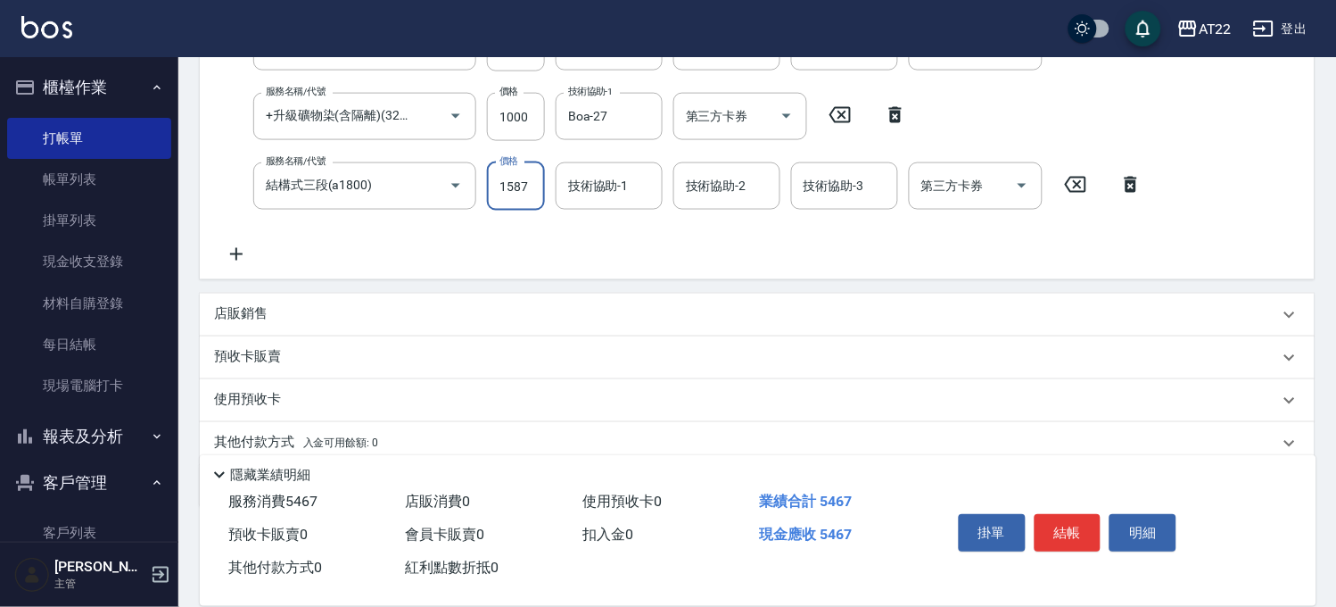
type input "1587"
click at [271, 319] on div "店販銷售" at bounding box center [746, 314] width 1065 height 19
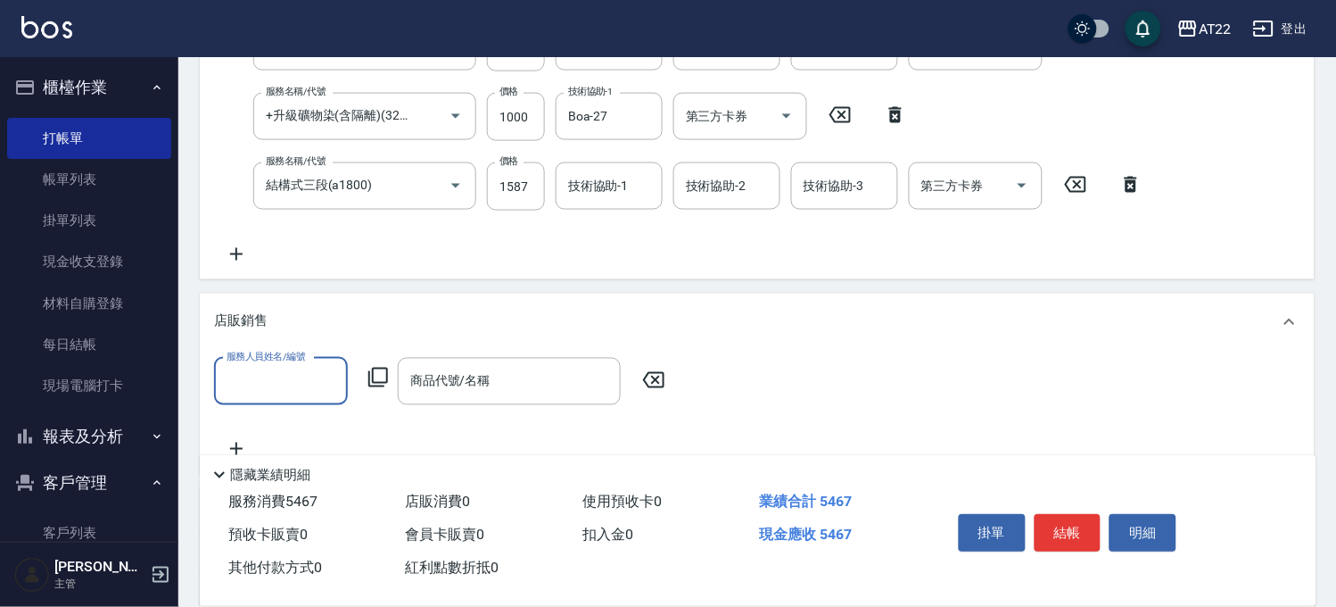
scroll to position [0, 0]
type input "Zoe-8"
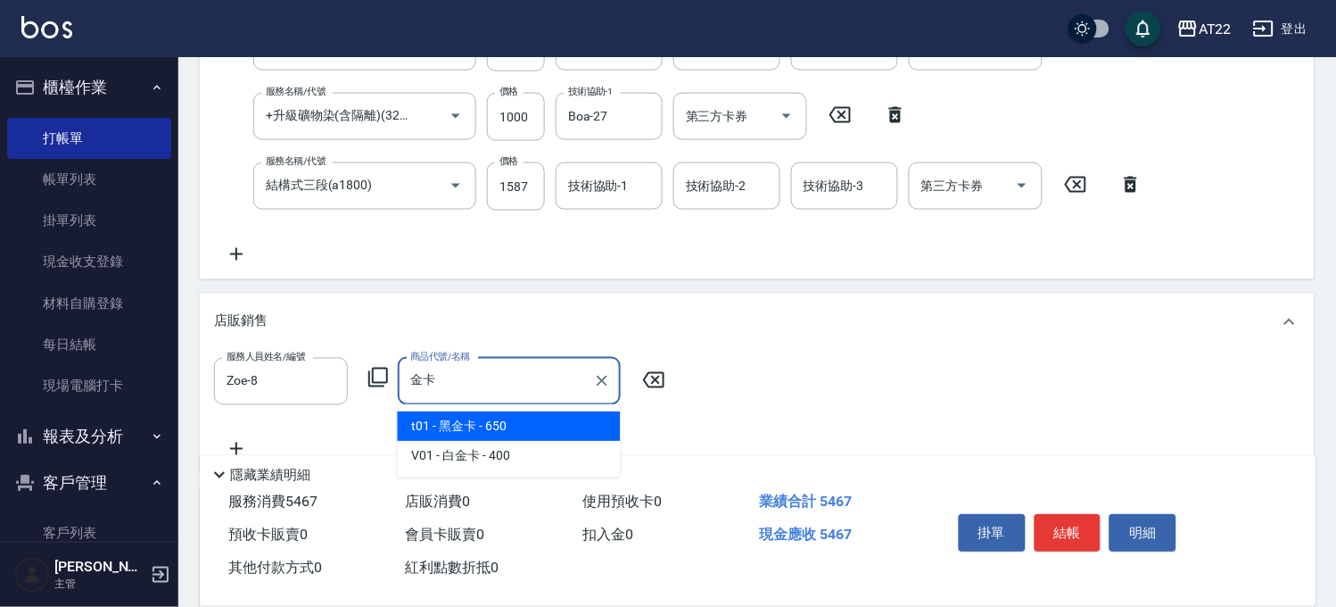
type input "黑金卡"
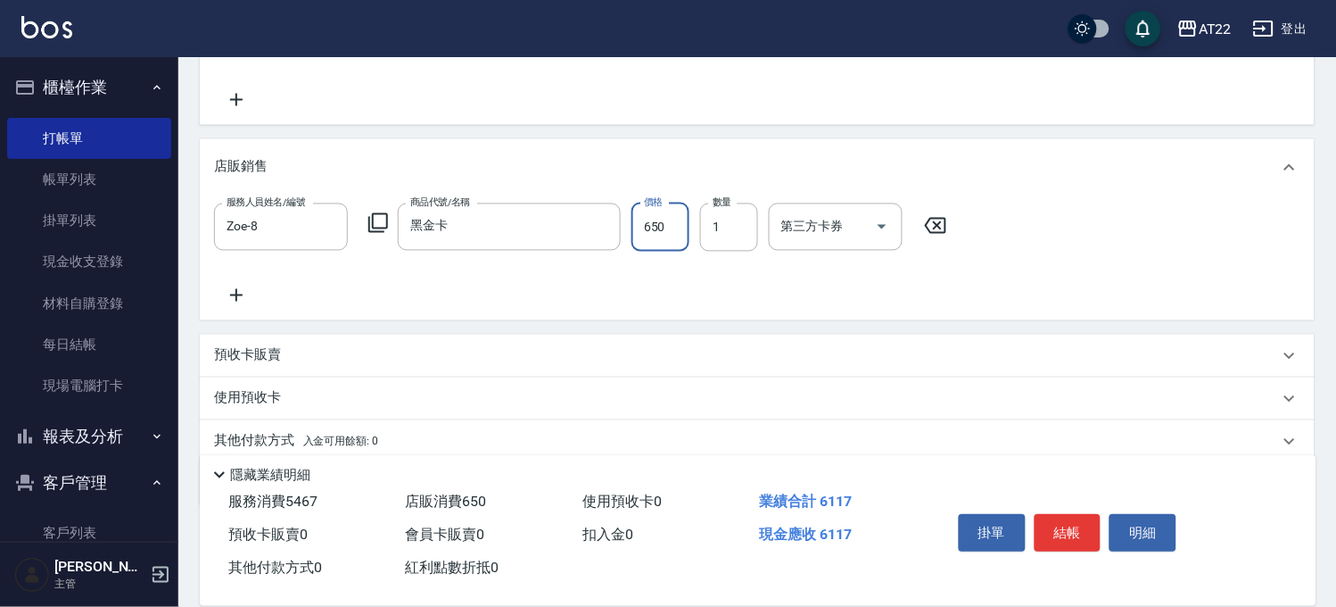
scroll to position [696, 0]
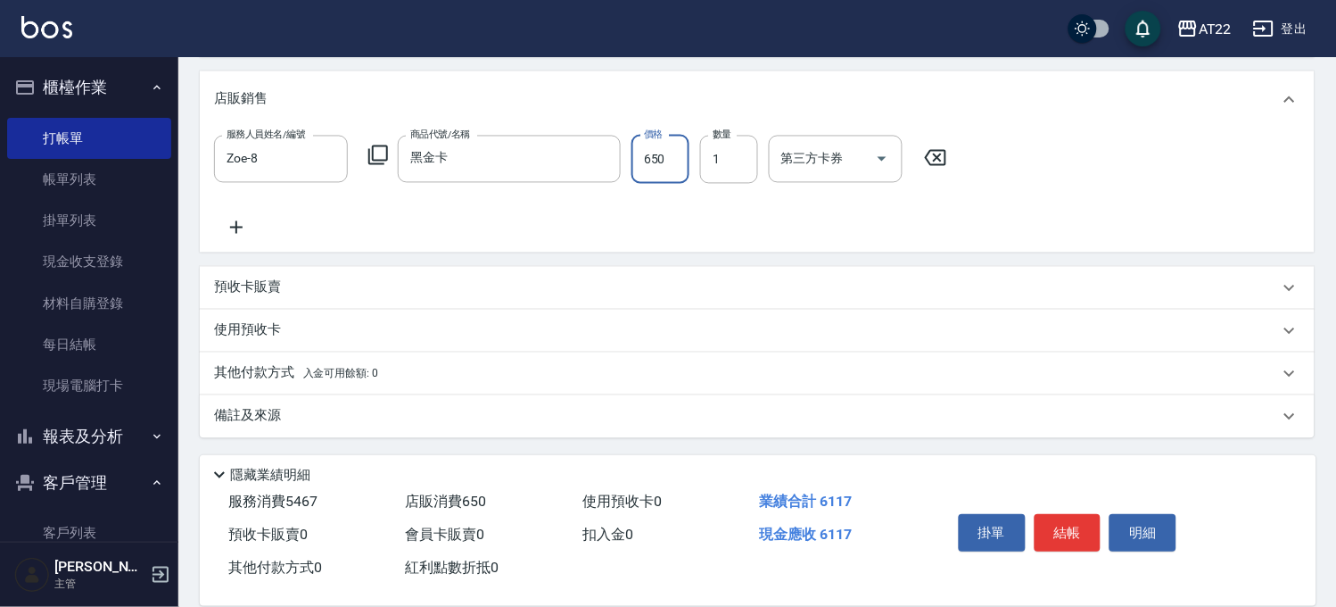
click at [262, 364] on p "其他付款方式 入金可用餘額: 0" at bounding box center [296, 374] width 164 height 20
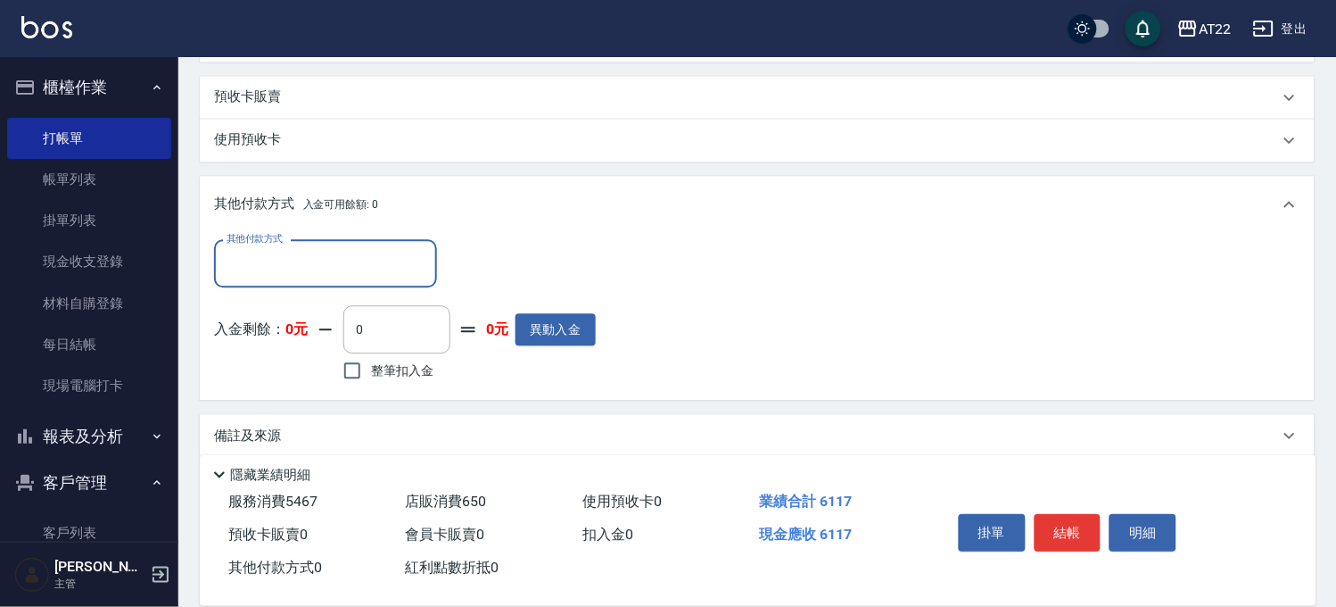
scroll to position [894, 0]
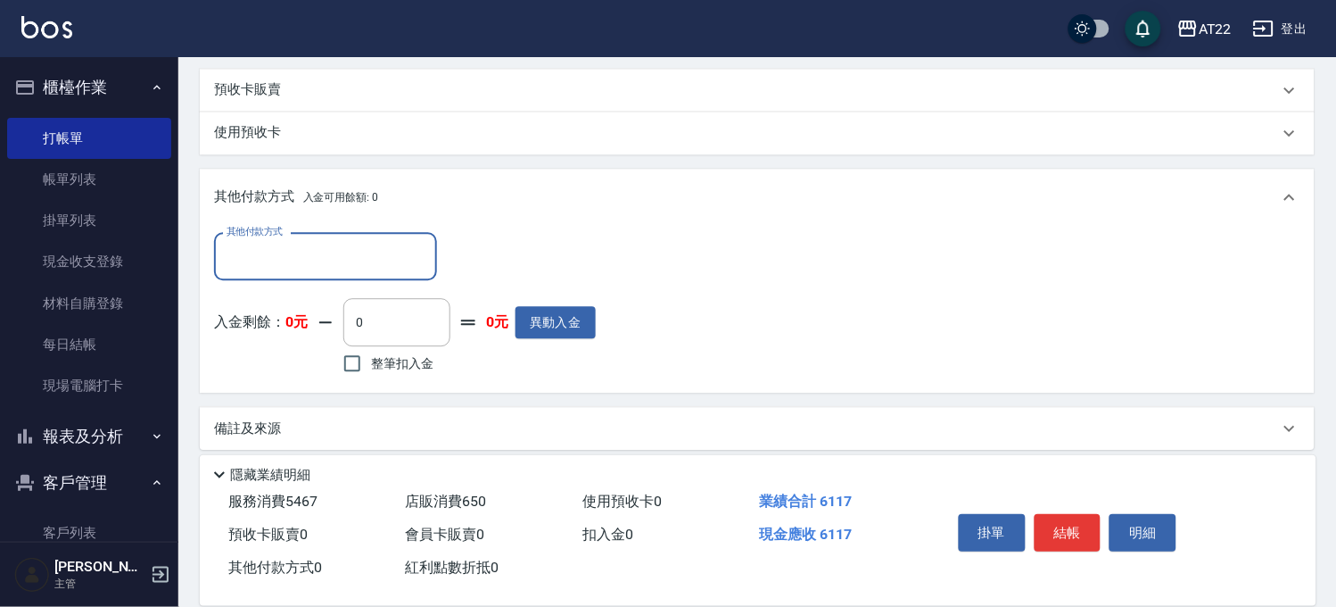
click at [295, 259] on input "其他付款方式" at bounding box center [325, 256] width 207 height 31
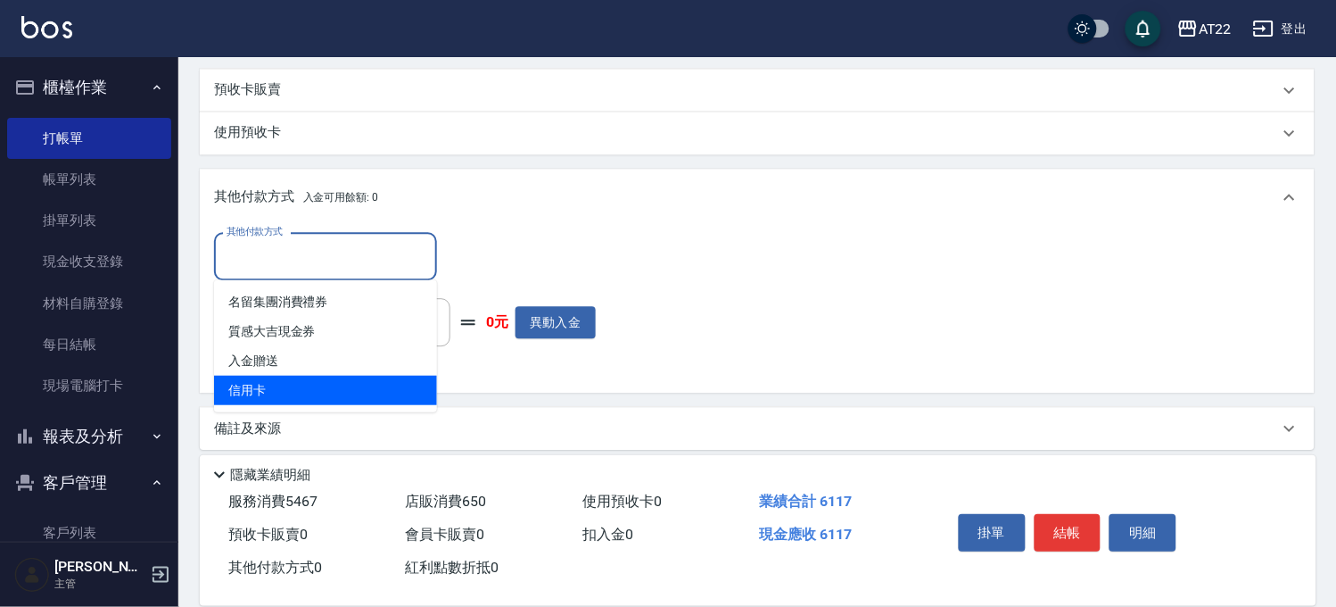
drag, startPoint x: 334, startPoint y: 410, endPoint x: 451, endPoint y: 314, distance: 152.2
click at [332, 408] on ul "名留集團消費禮券 質感大吉現金券 入金贈送 信用卡" at bounding box center [325, 346] width 223 height 132
drag, startPoint x: 323, startPoint y: 389, endPoint x: 492, endPoint y: 305, distance: 189.1
click at [325, 387] on span "信用卡" at bounding box center [325, 390] width 223 height 29
type input "信用卡"
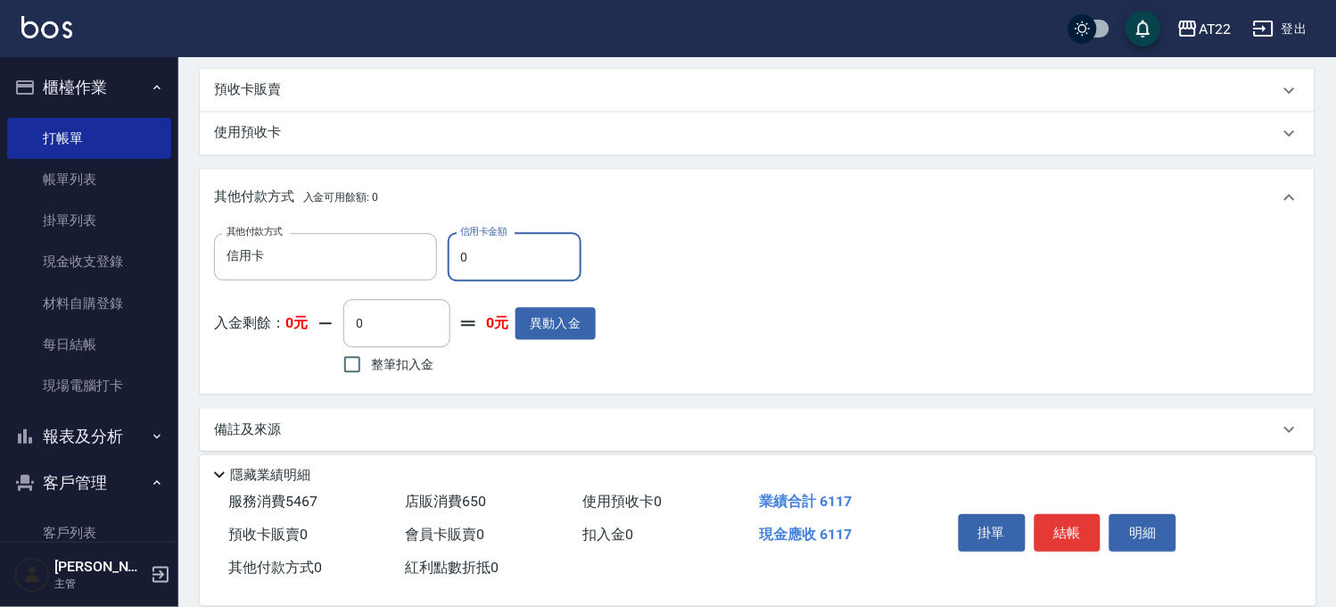
click at [567, 253] on input "0" at bounding box center [515, 257] width 134 height 48
type input "6117"
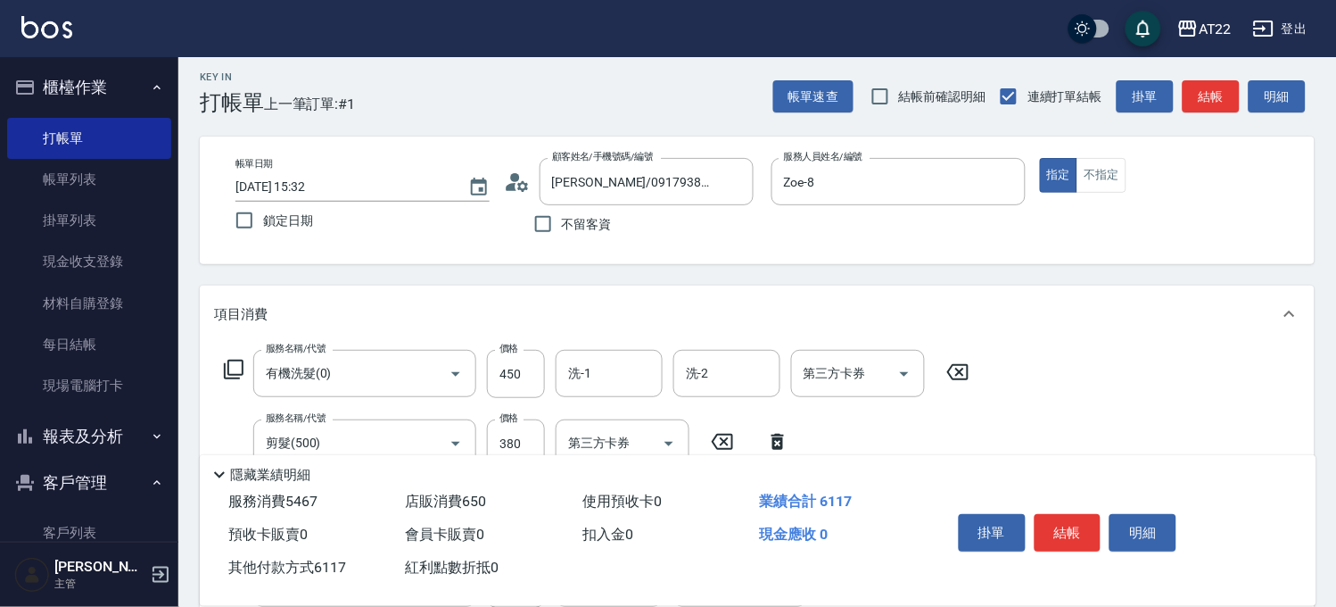
scroll to position [0, 0]
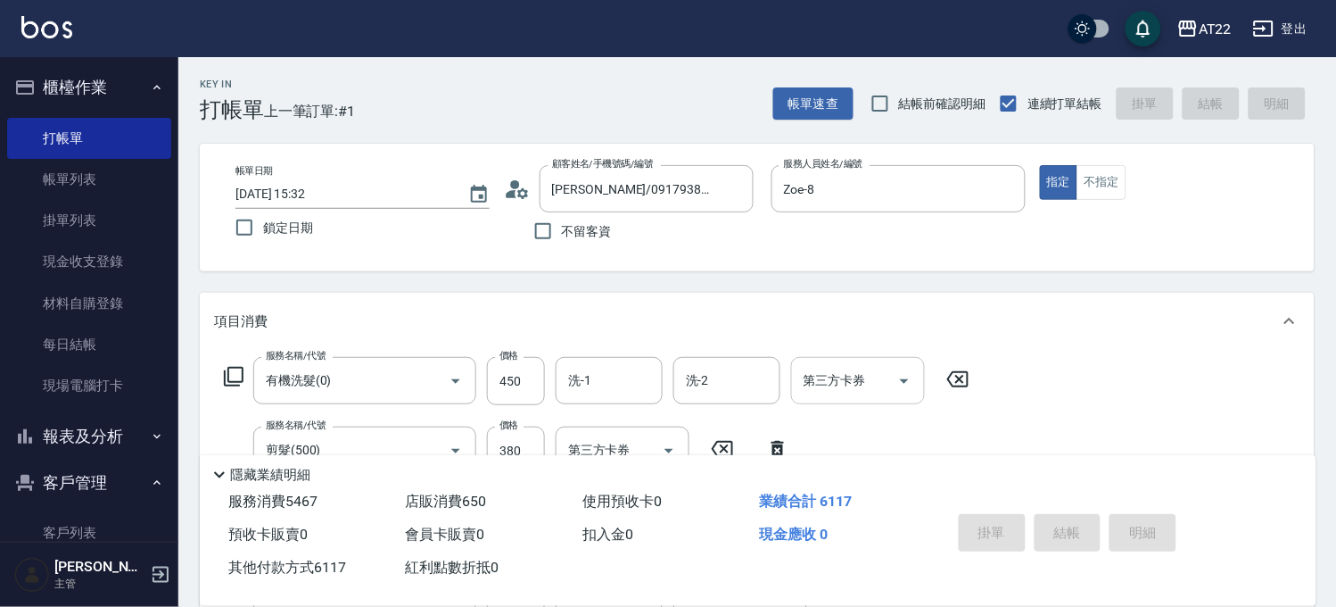
type input "[DATE] 15:36"
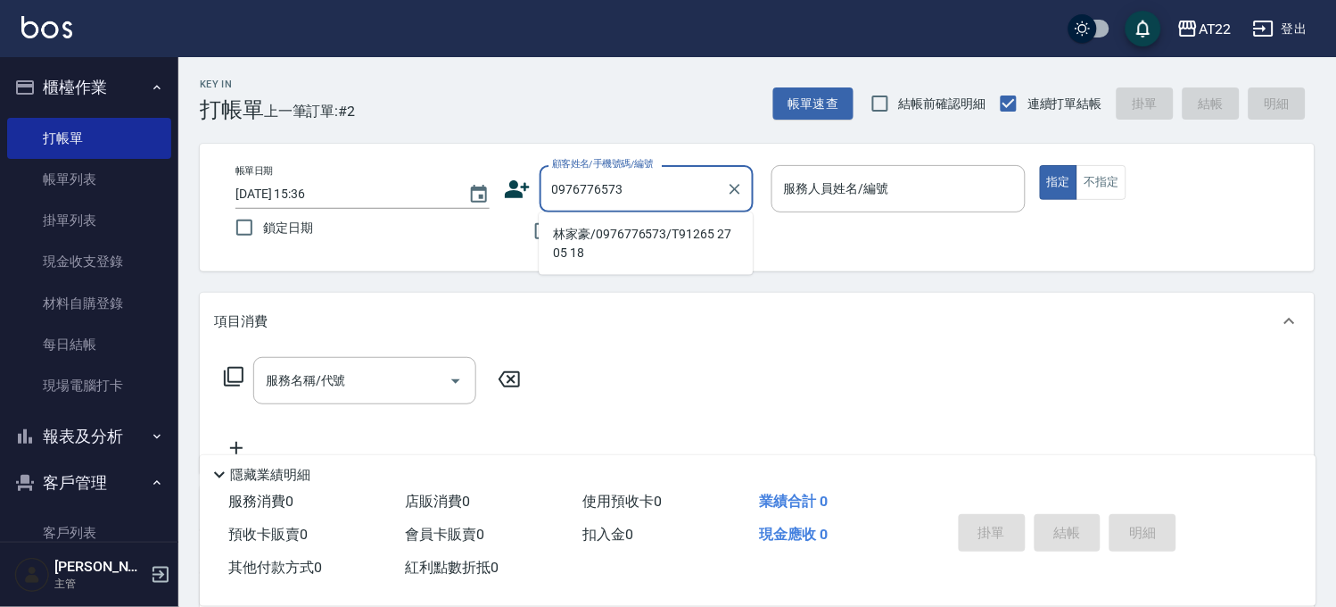
click at [693, 254] on li "林家豪/0976776573/T91265 27 05 18" at bounding box center [646, 243] width 214 height 48
type input "林家豪/0976776573/T91265 27 05 18"
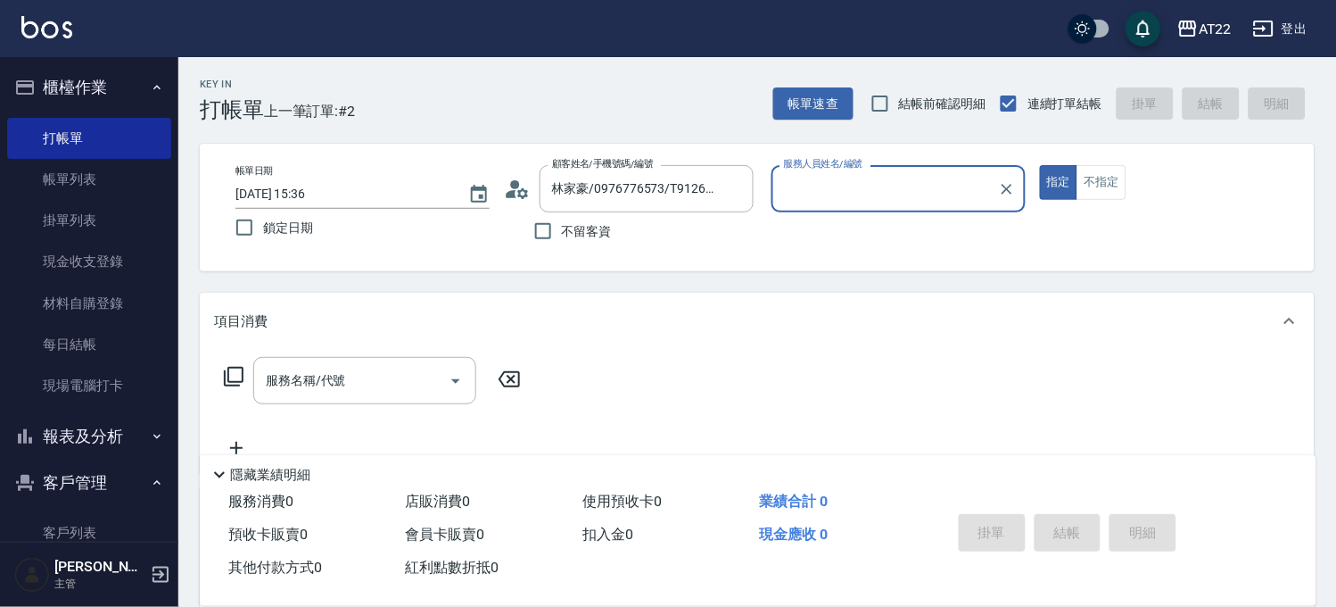
type input "SINDY-6"
click at [417, 375] on input "服務名稱/代號" at bounding box center [351, 380] width 180 height 31
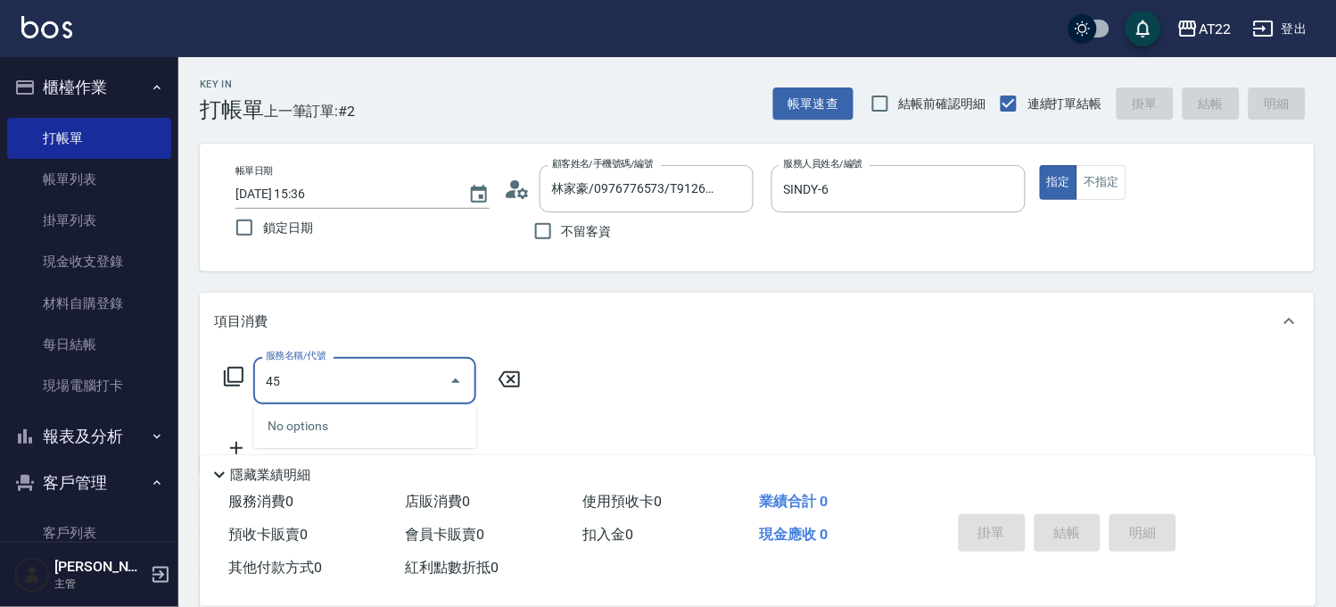
type input "4"
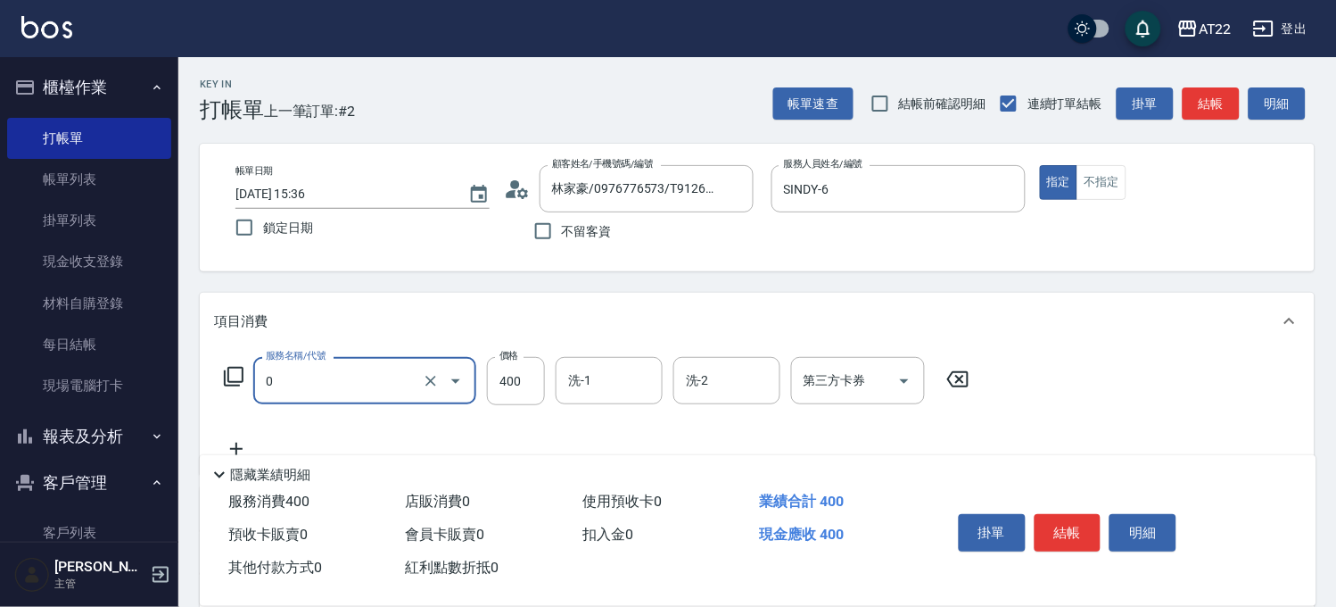
type input "有機洗髮(0)"
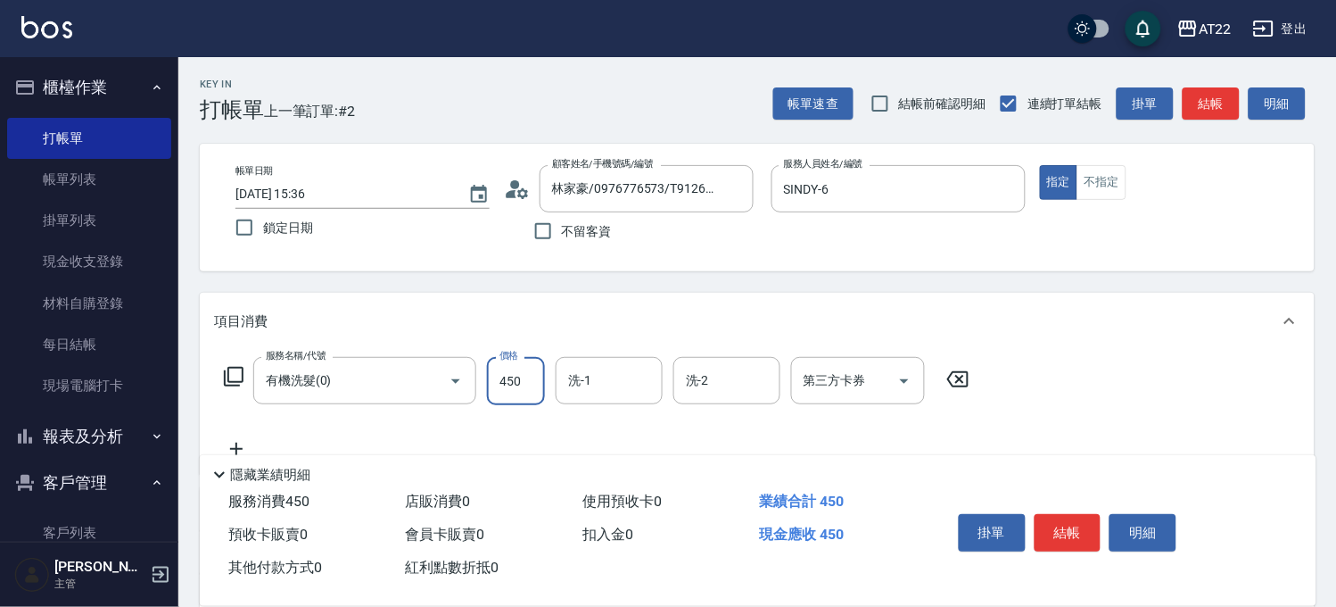
type input "450"
click at [244, 441] on icon at bounding box center [236, 448] width 45 height 21
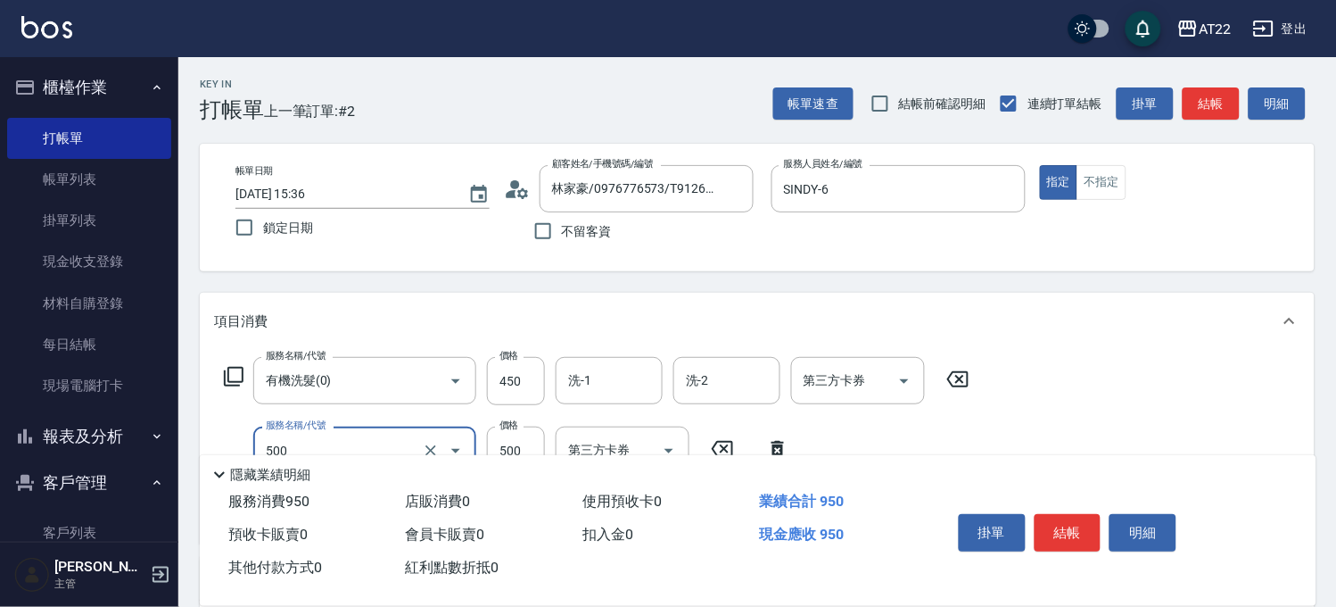
type input "剪髮(500)"
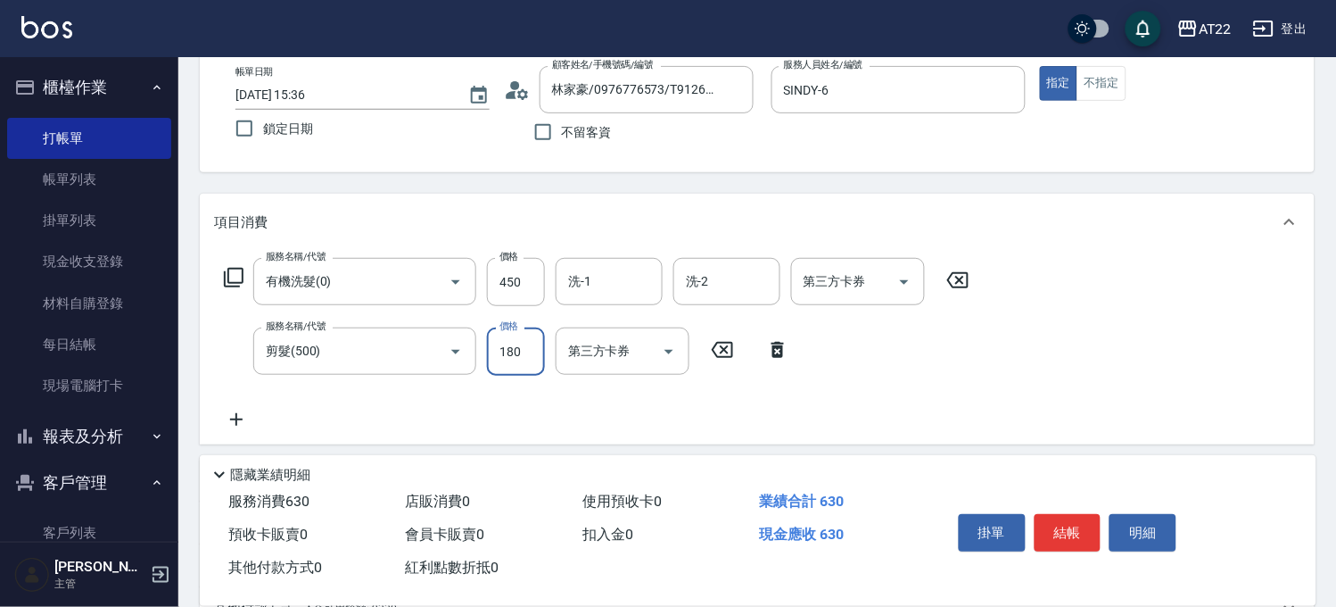
type input "180"
click at [252, 417] on icon at bounding box center [236, 419] width 45 height 21
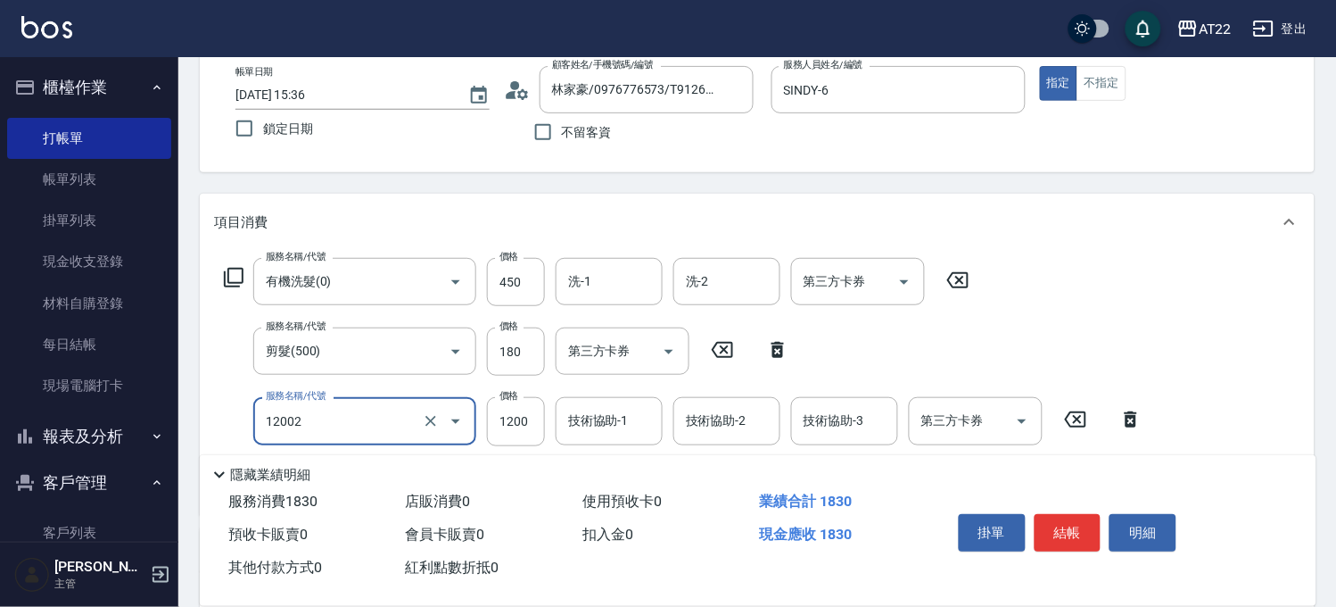
type input "染髮S(12002)"
type input "1350"
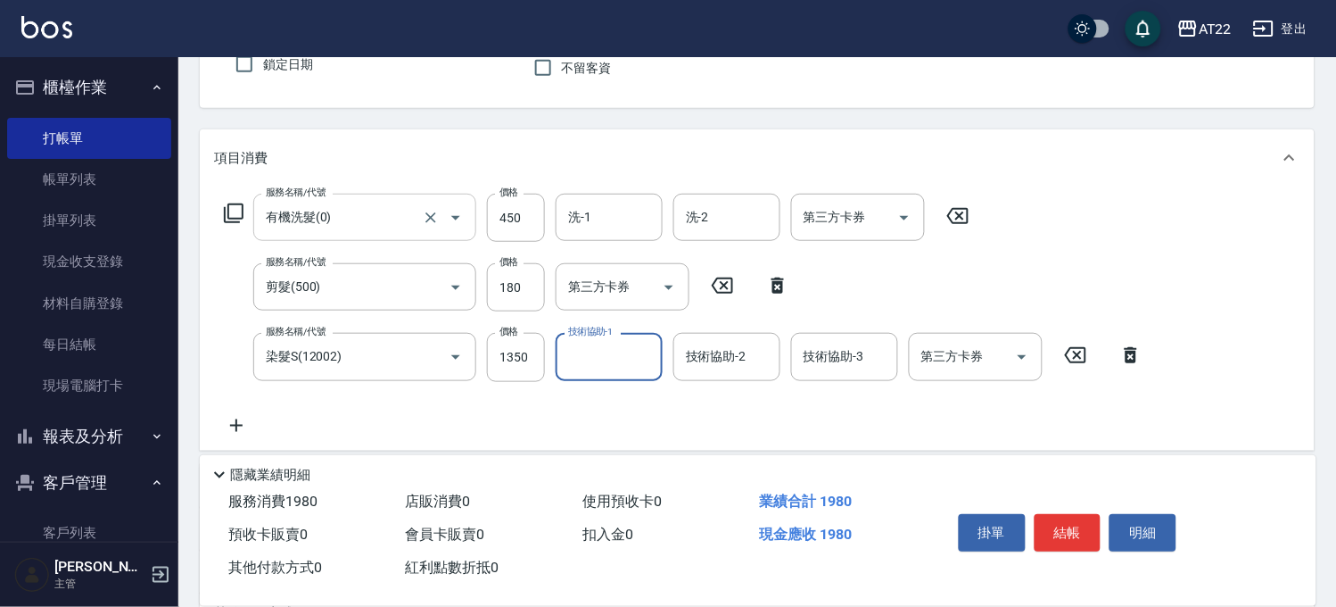
scroll to position [198, 0]
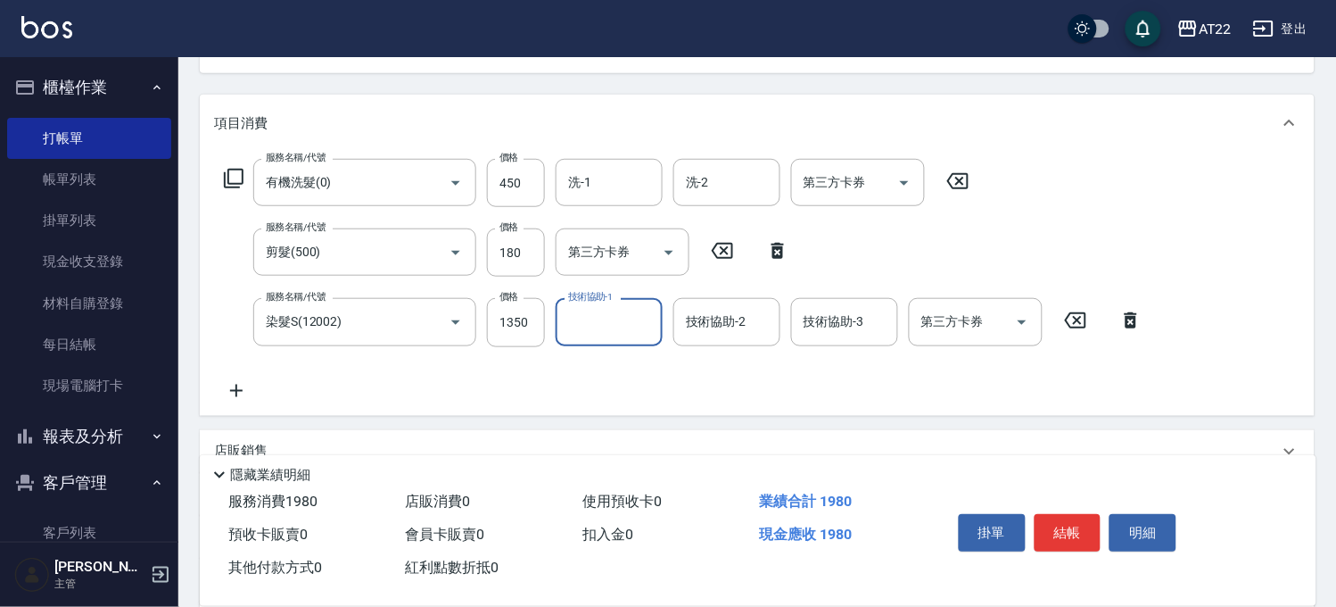
click at [238, 389] on icon at bounding box center [236, 391] width 12 height 12
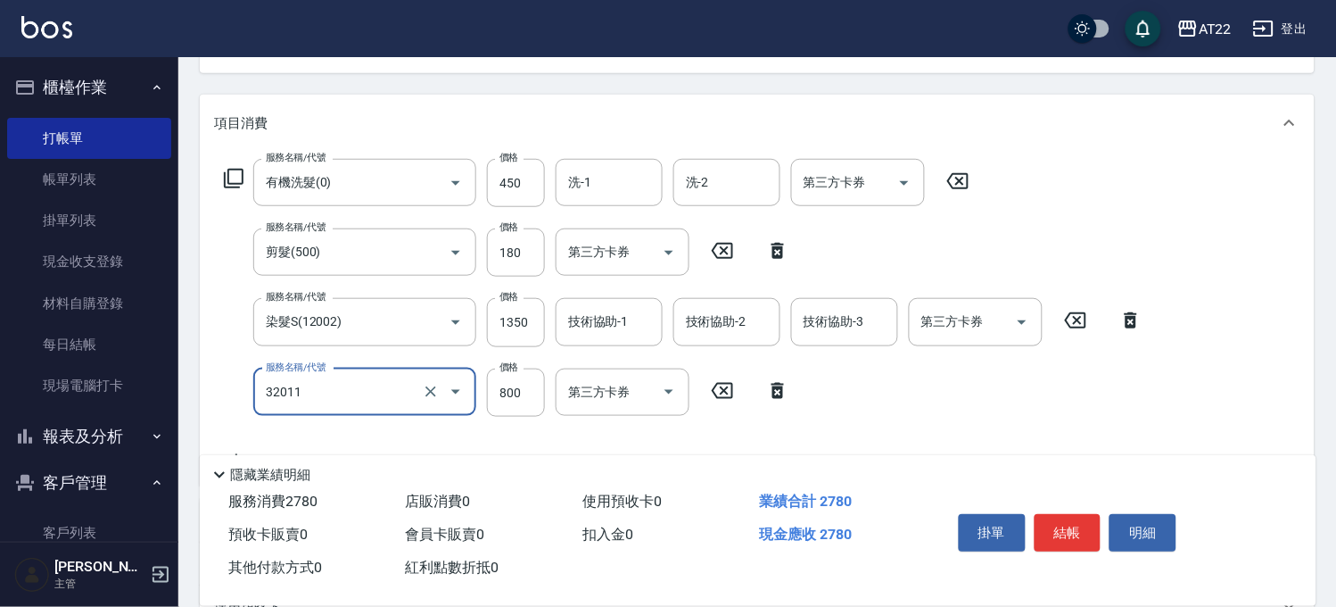
scroll to position [297, 0]
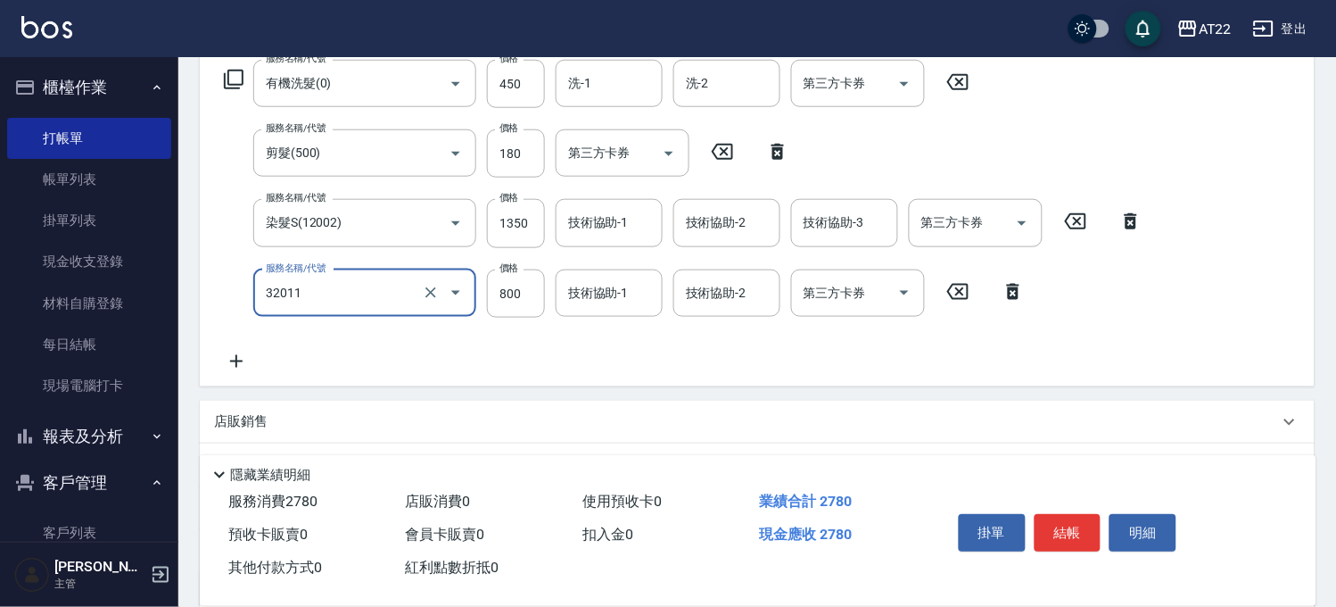
type input "+升級結構染(含隔離)(32011)"
click at [244, 364] on icon at bounding box center [236, 361] width 45 height 21
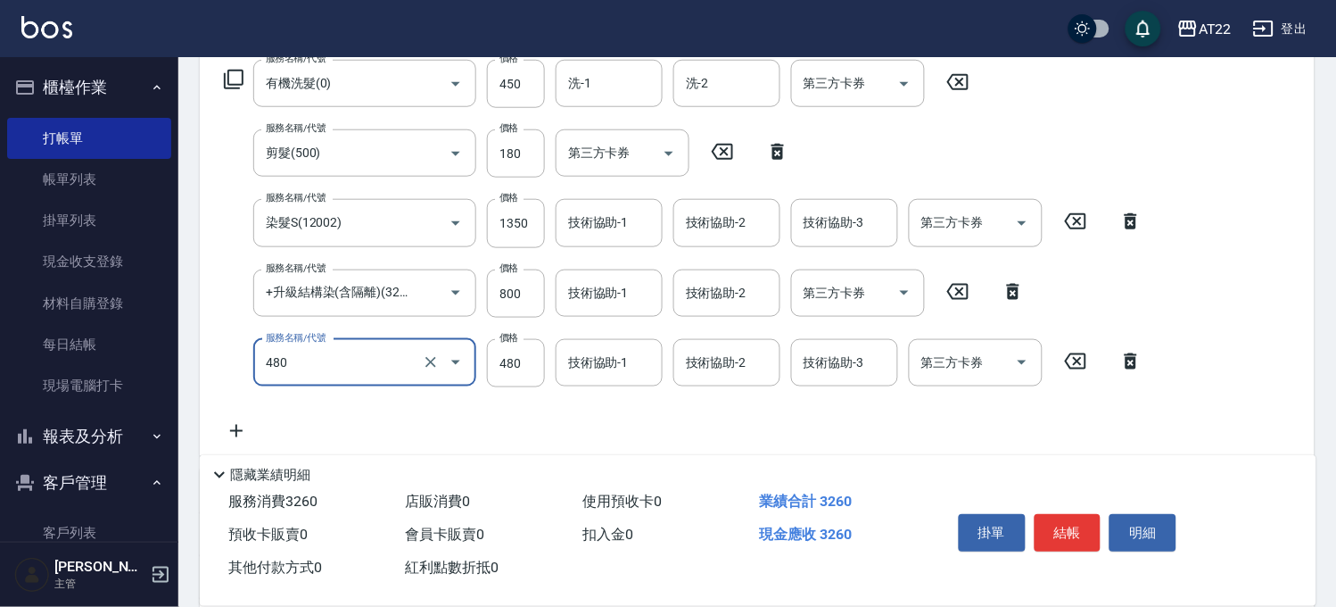
type input "[PERSON_NAME](480)"
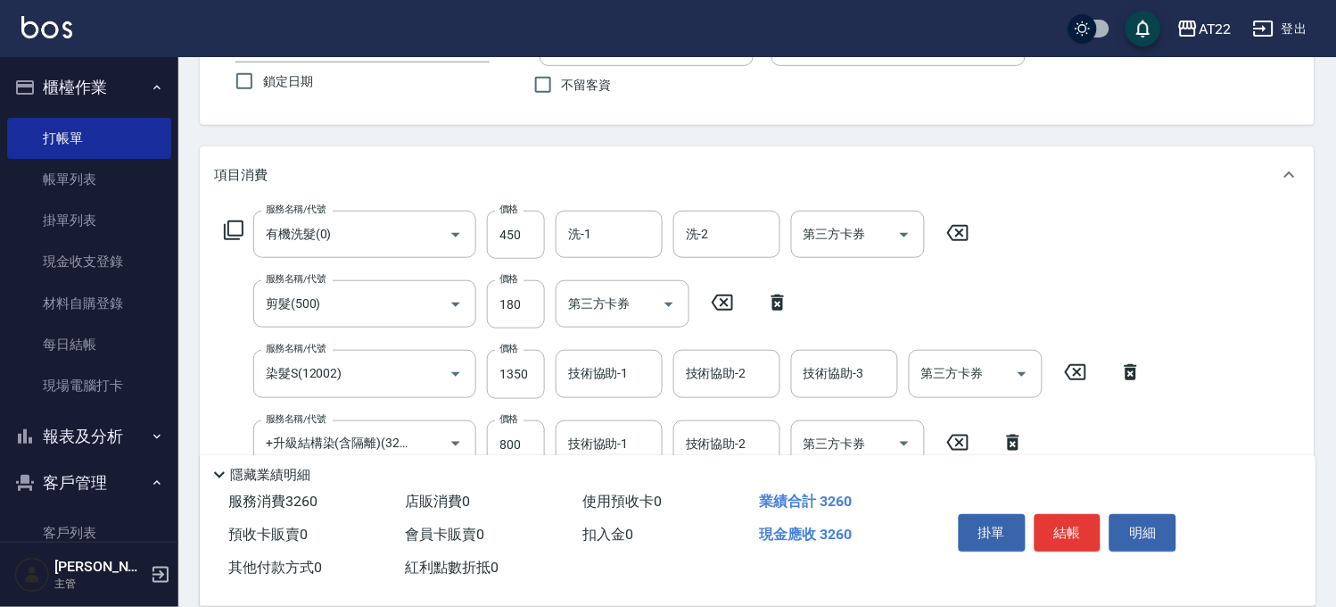
scroll to position [0, 0]
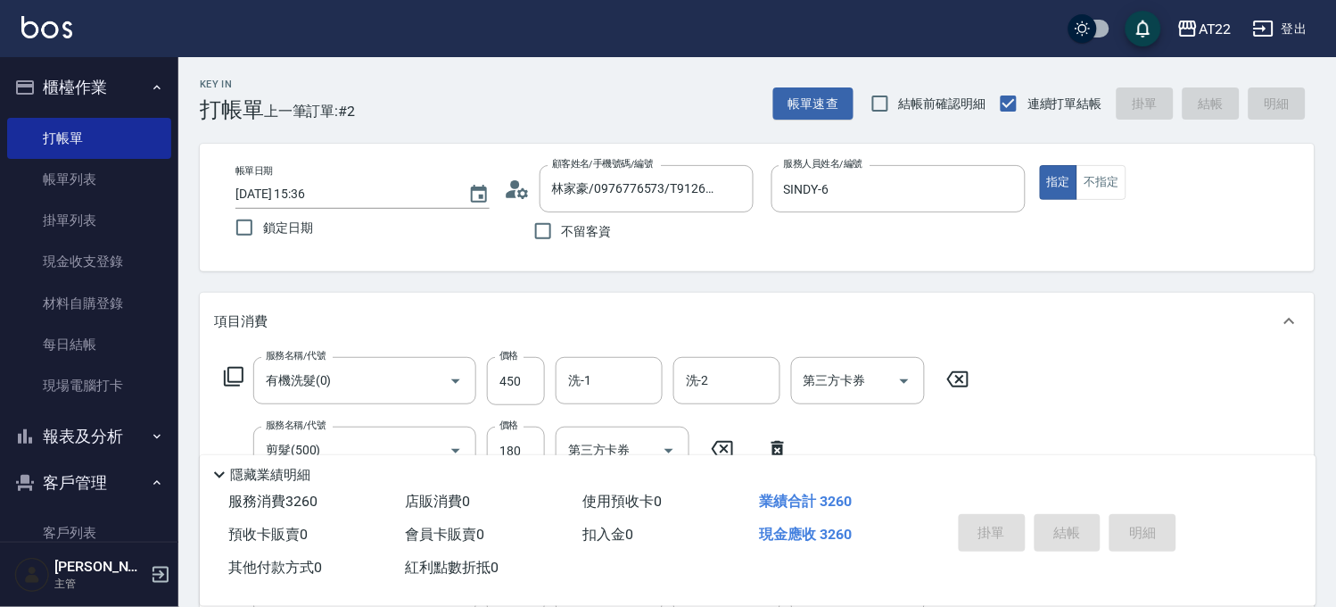
type input "[DATE] 15:37"
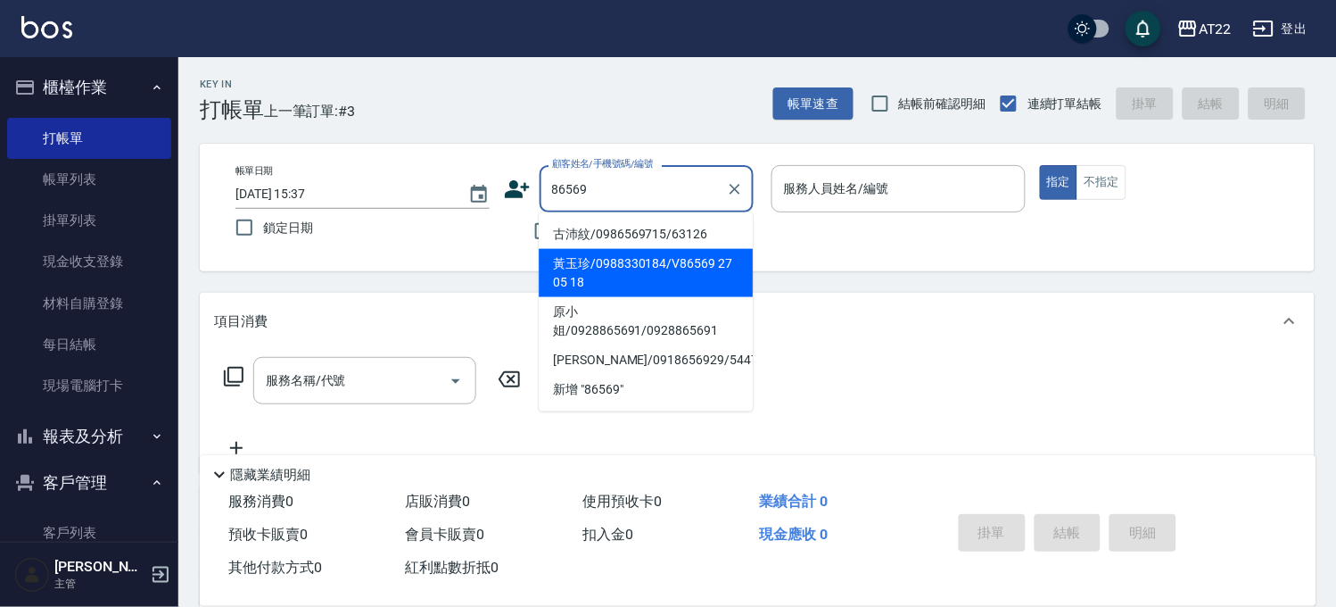
click at [680, 269] on li "黃玉珍/0988330184/V86569 27 05 18" at bounding box center [646, 273] width 214 height 48
type input "黃玉珍/0988330184/V86569 27 05 18"
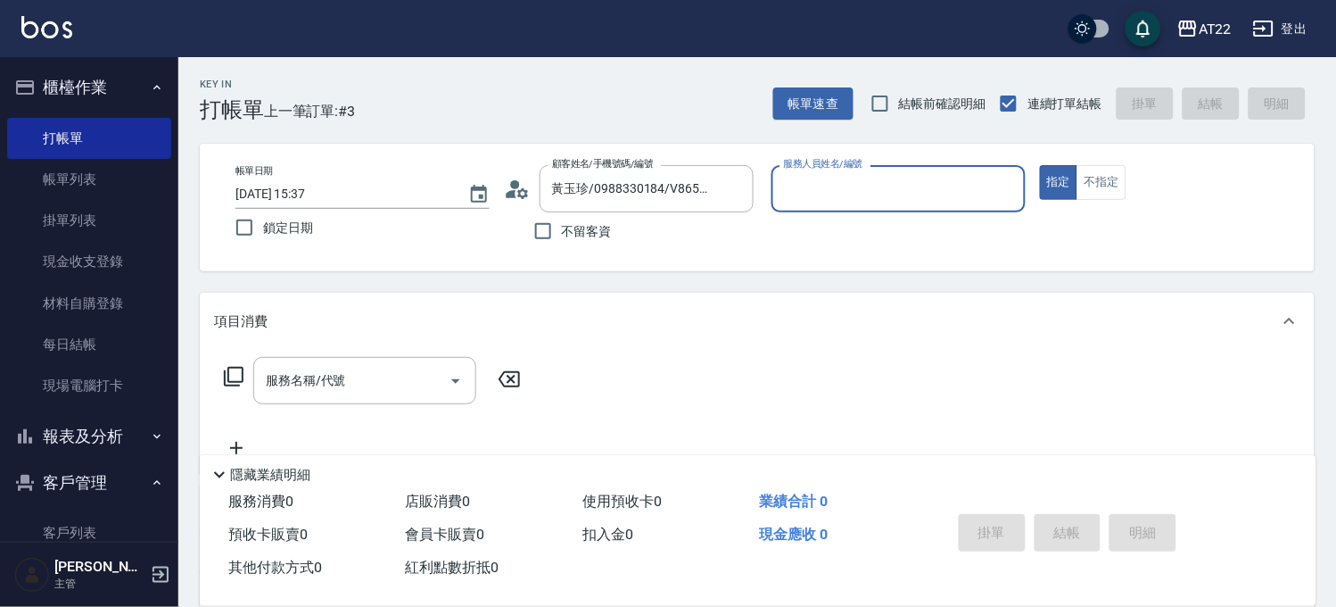
type input "SINDY-6"
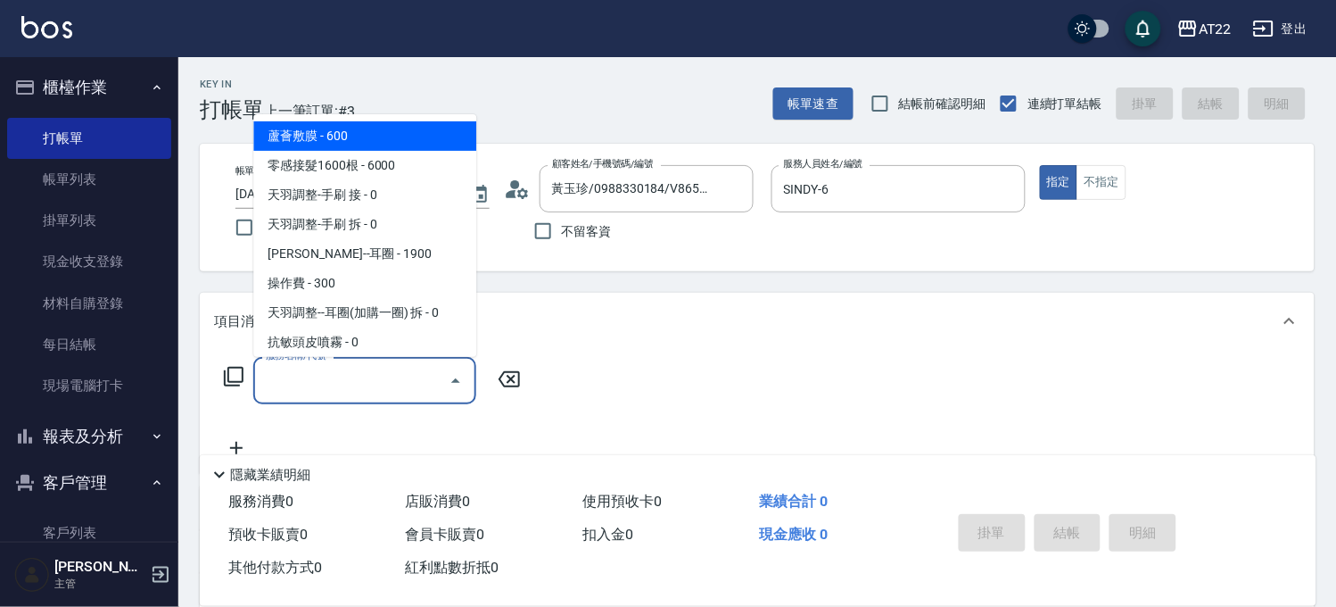
click at [422, 377] on input "服務名稱/代號" at bounding box center [351, 380] width 180 height 31
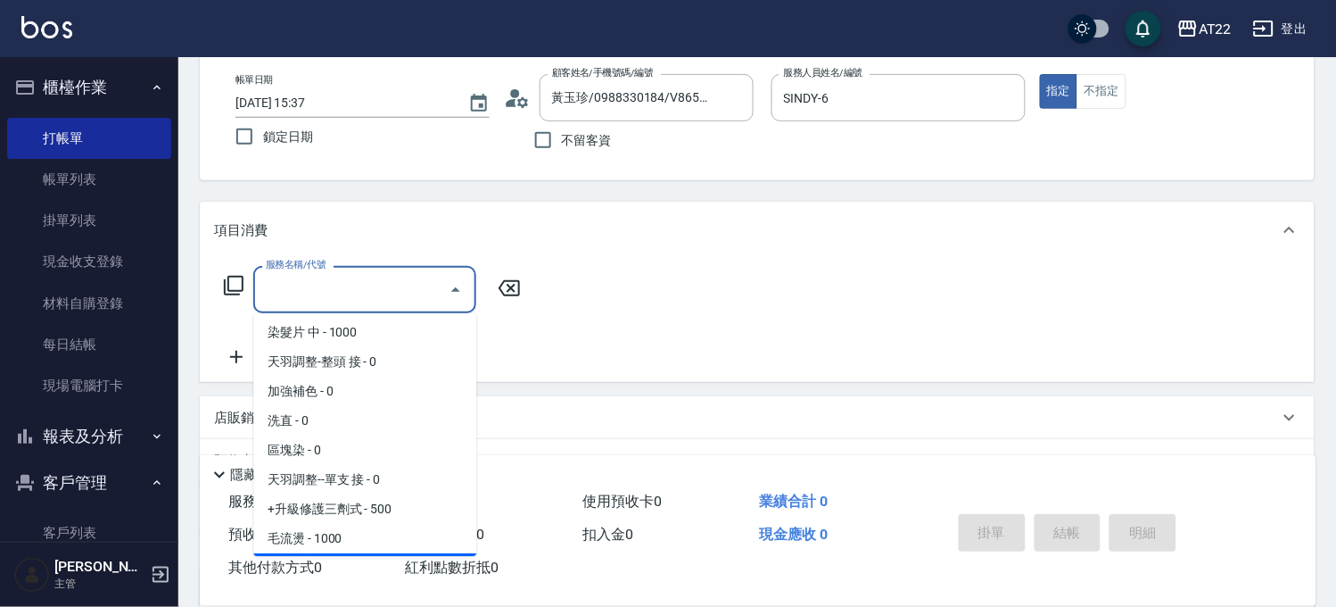
scroll to position [198, 0]
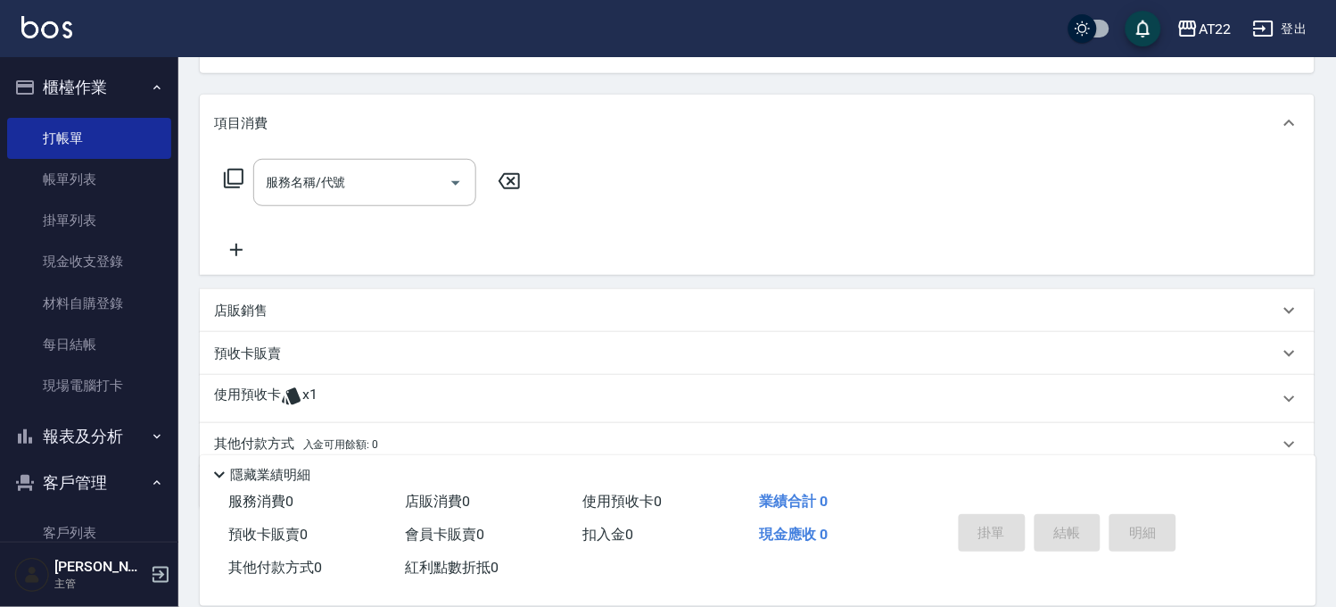
click at [187, 245] on div "Key In 打帳單 上一筆訂單:#3 帳單速查 結帳前確認明細 連續打單結帳 掛單 結帳 明細 帳單日期 [DATE] 15:37 鎖定日期 顧客姓名/手機…" at bounding box center [757, 268] width 1158 height 819
click at [268, 359] on p "預收卡販賣" at bounding box center [247, 353] width 67 height 19
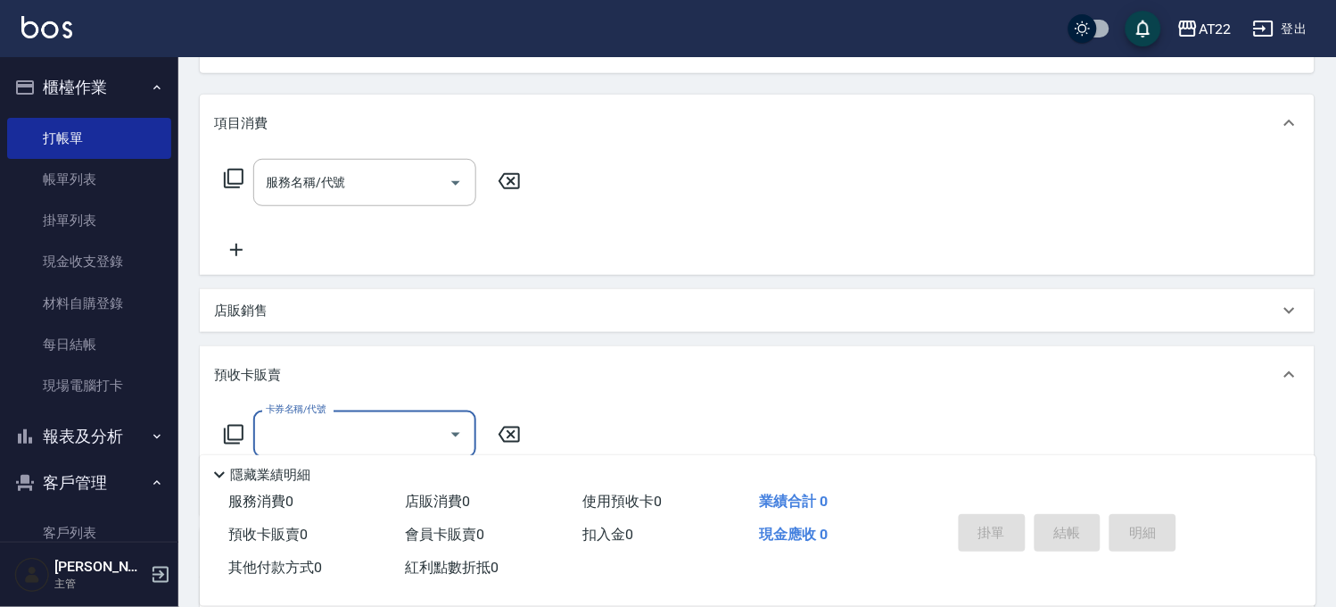
scroll to position [1, 0]
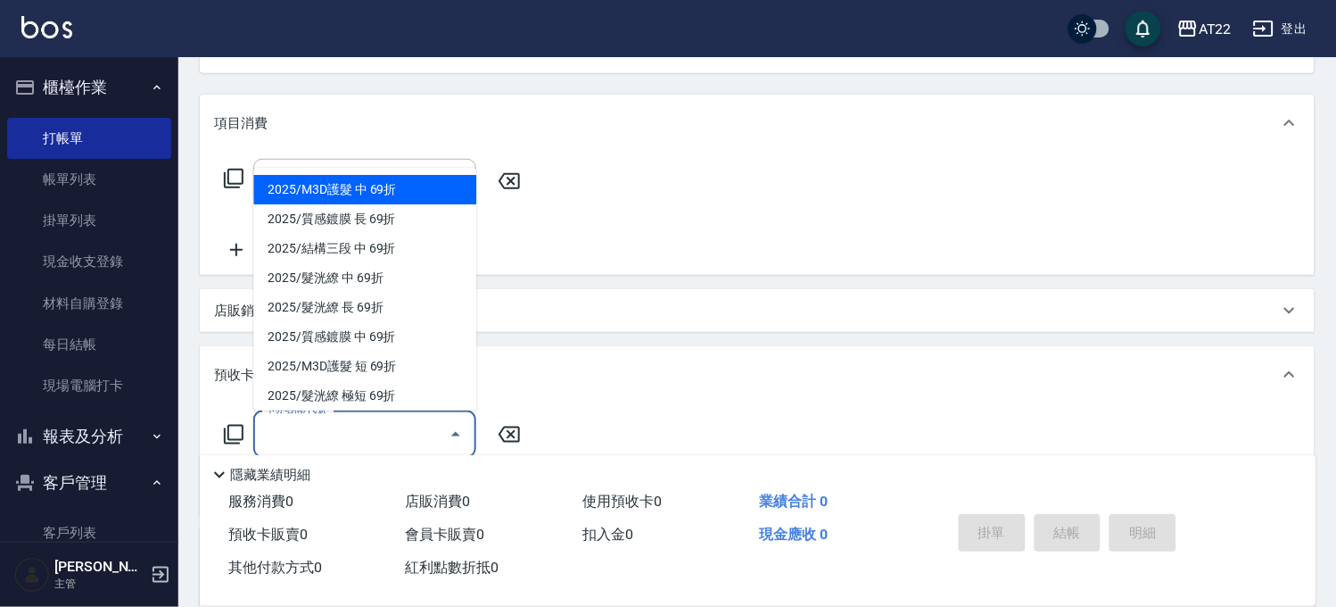
click at [316, 426] on input "卡券名稱/代號" at bounding box center [351, 433] width 180 height 31
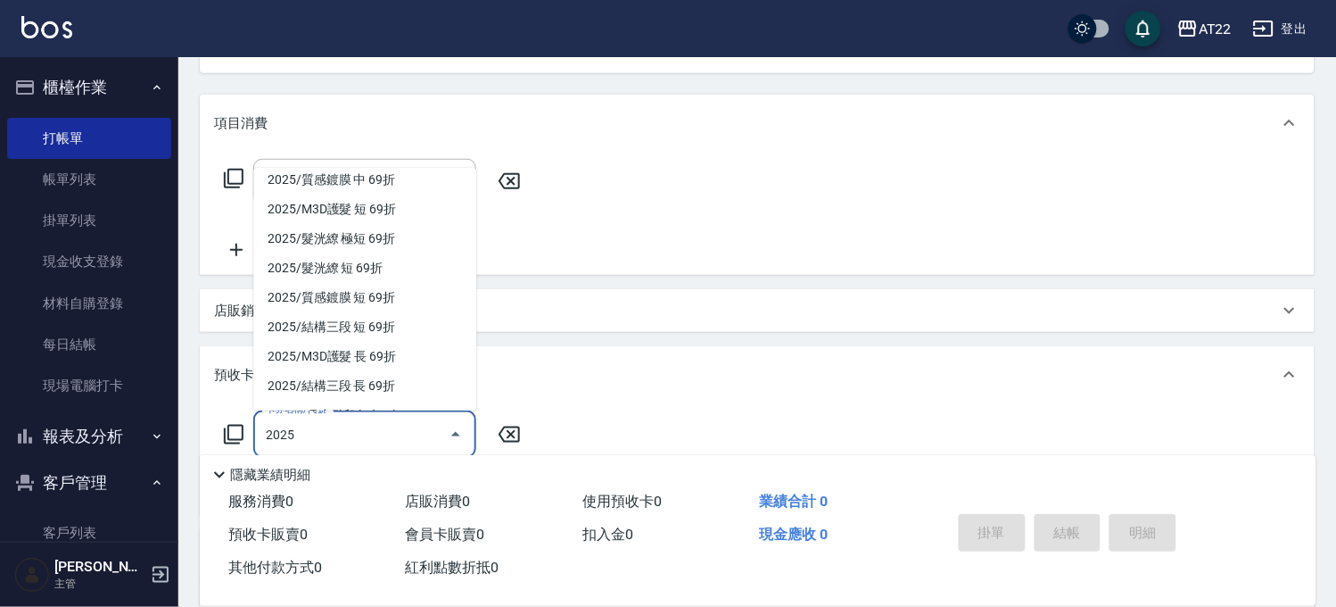
scroll to position [159, 0]
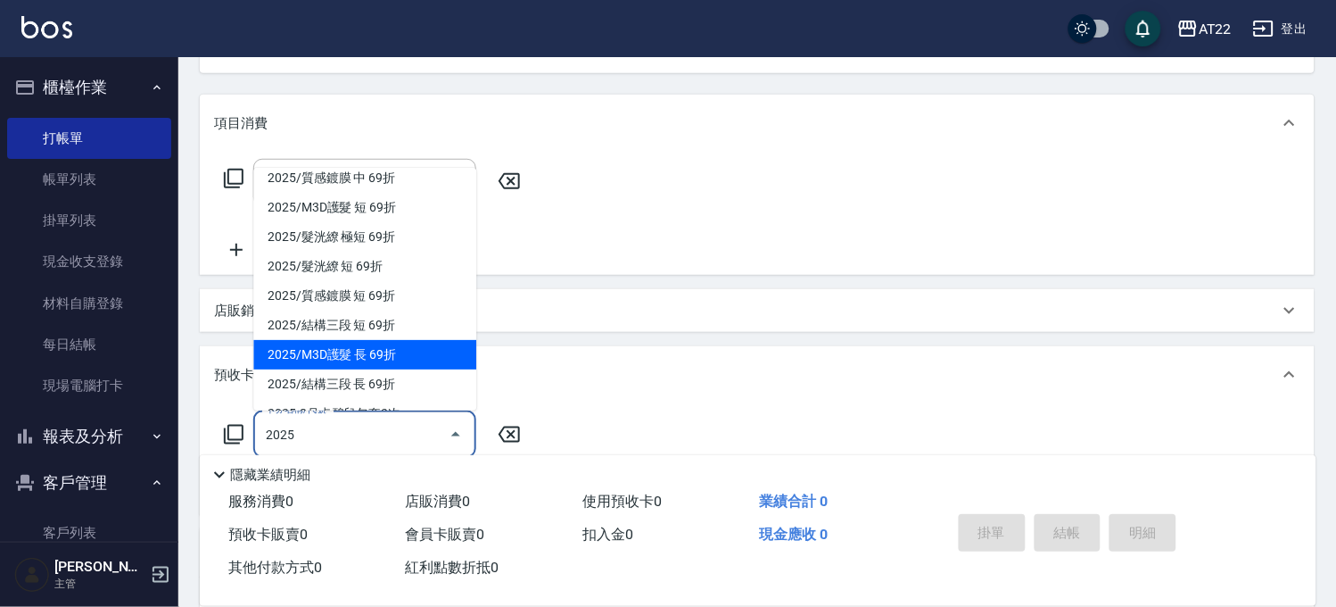
click at [414, 346] on span "2025/M3D護髮 長 69折" at bounding box center [364, 354] width 223 height 29
type input "2025/M3D護髮 長 69折"
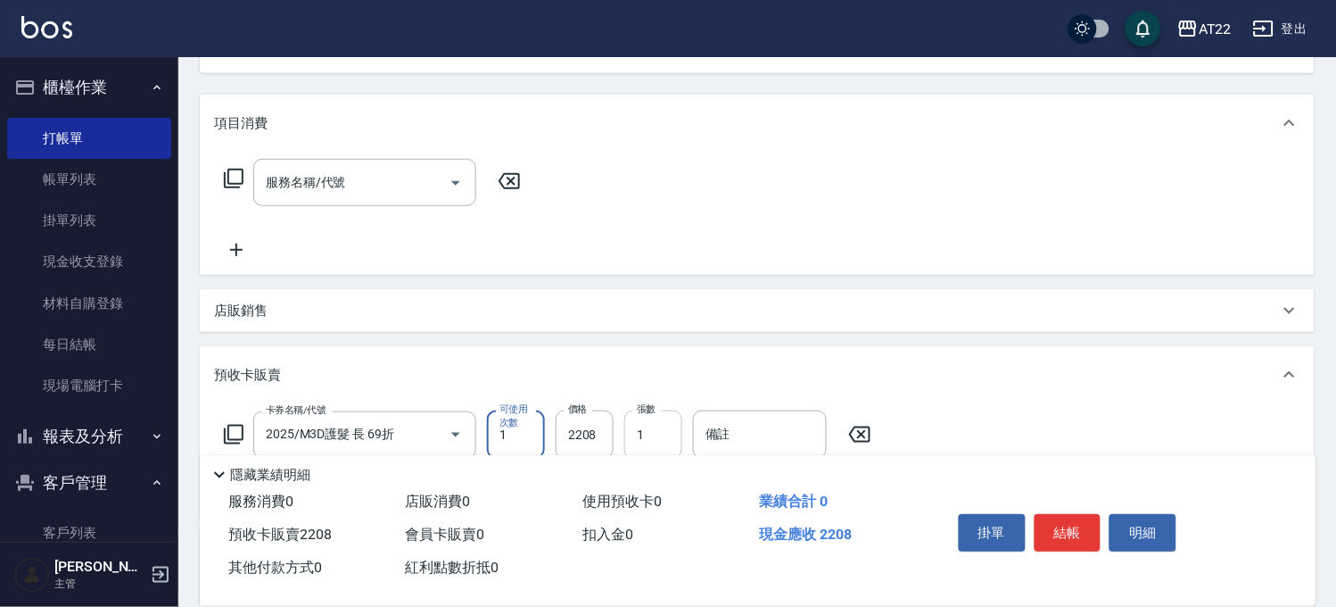
click at [649, 433] on input "1" at bounding box center [654, 434] width 58 height 48
type input "3"
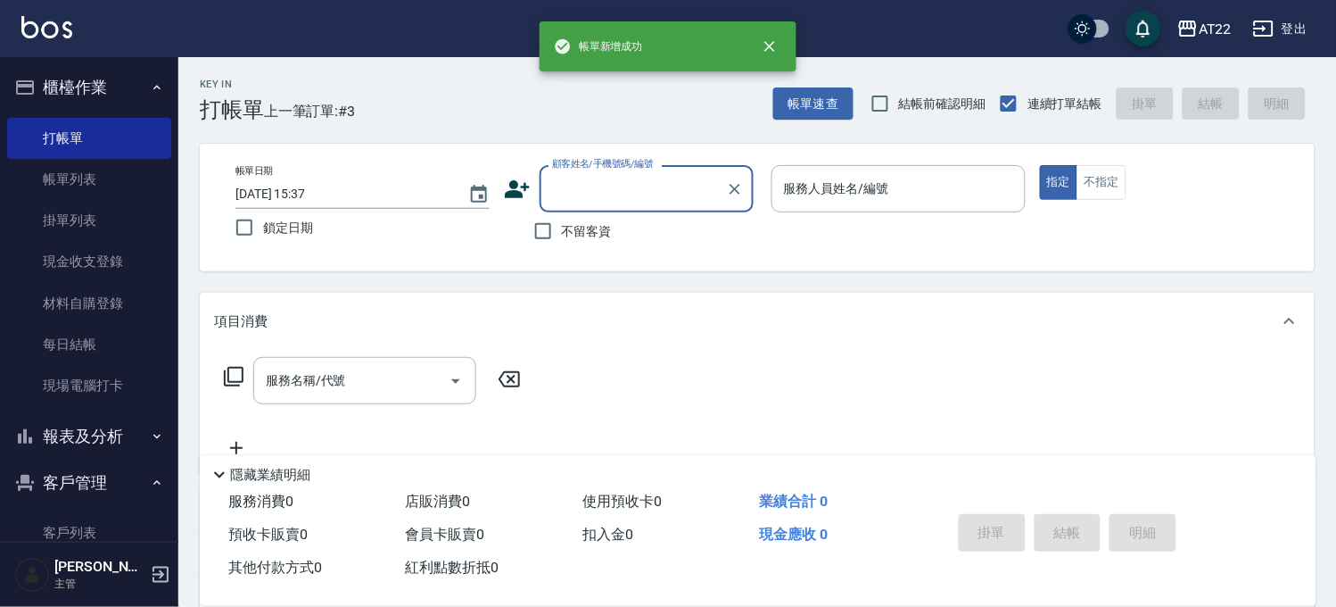
scroll to position [0, 0]
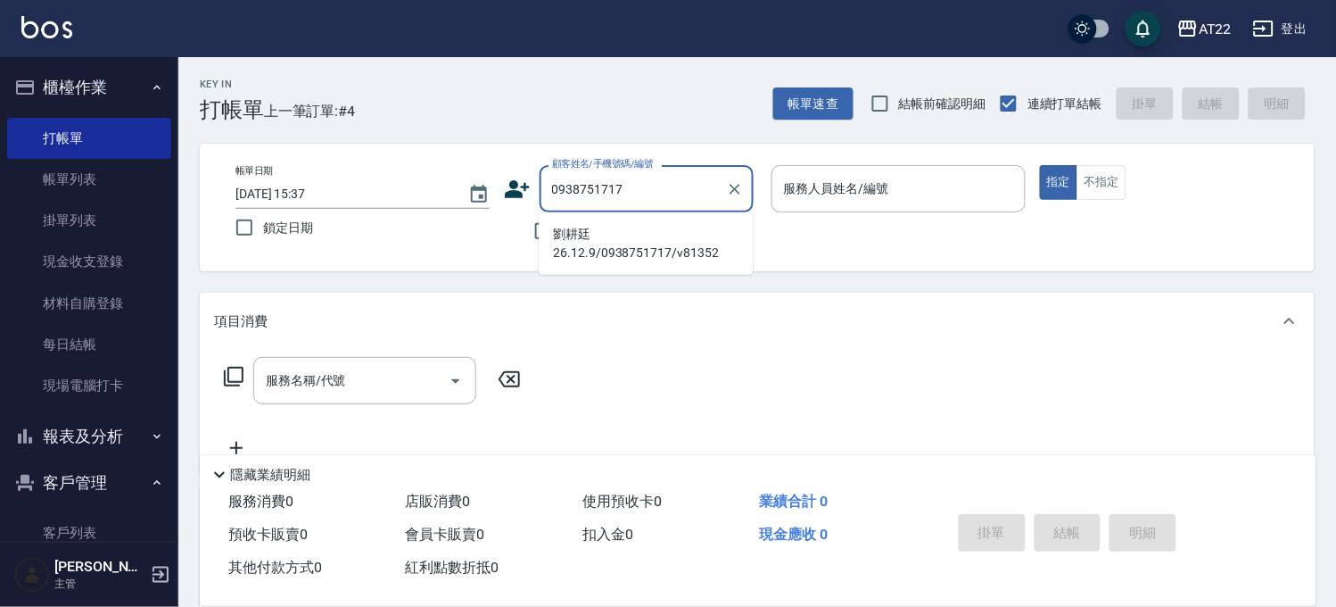
click at [655, 244] on li "劉耕廷26.12.9/0938751717/v81352" at bounding box center [646, 243] width 214 height 48
type input "劉耕廷26.12.9/0938751717/v81352"
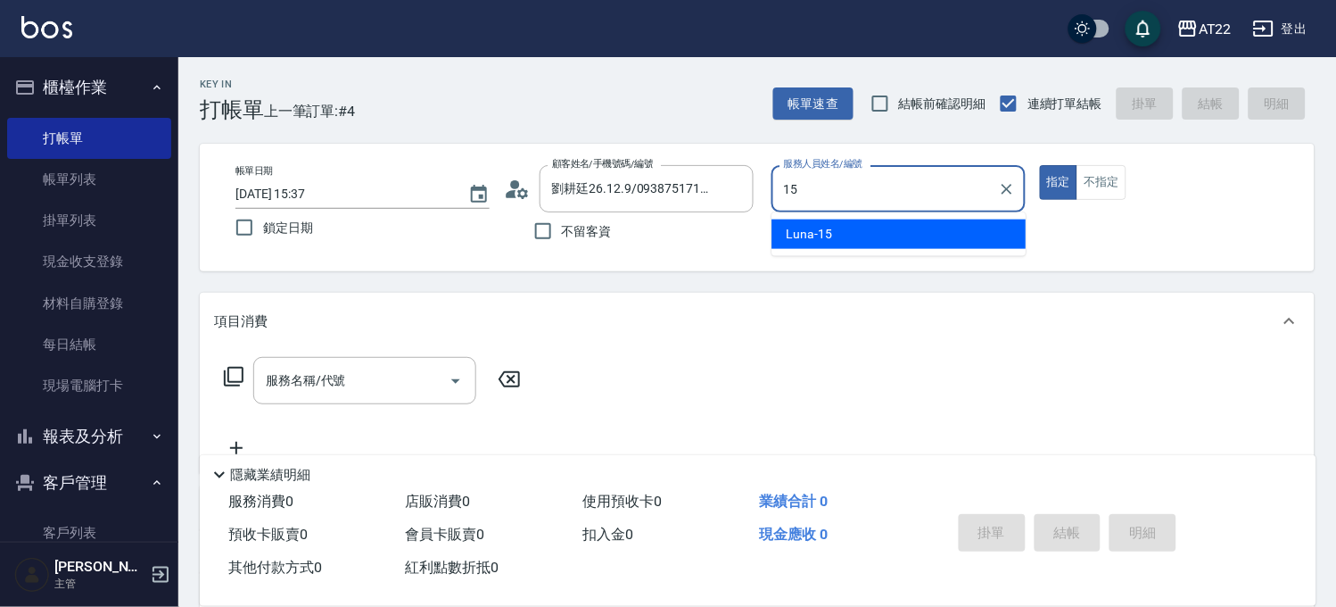
type input "Luna-15"
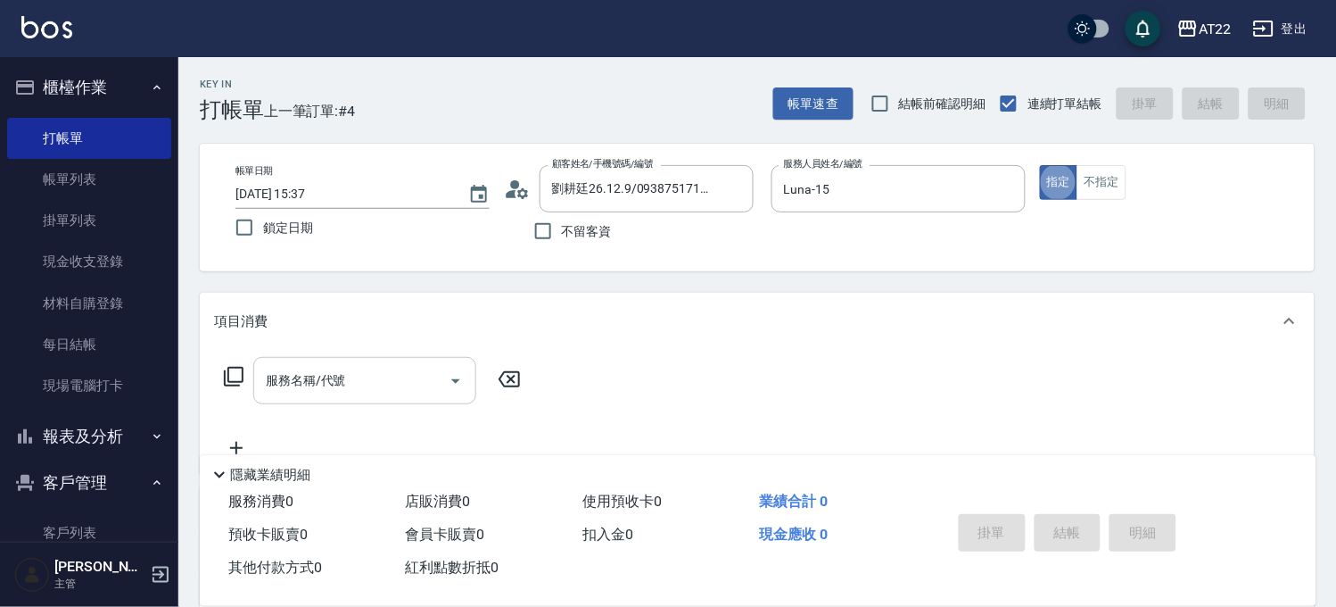
click at [379, 379] on input "服務名稱/代號" at bounding box center [351, 380] width 180 height 31
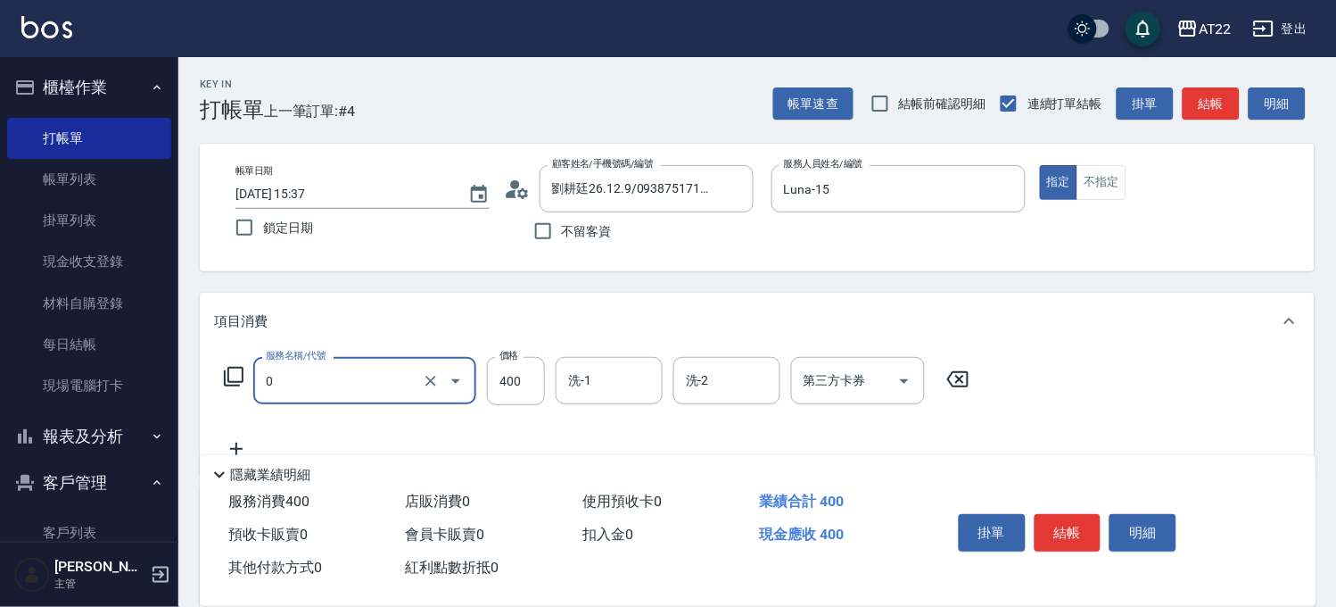
type input "有機洗髮(0)"
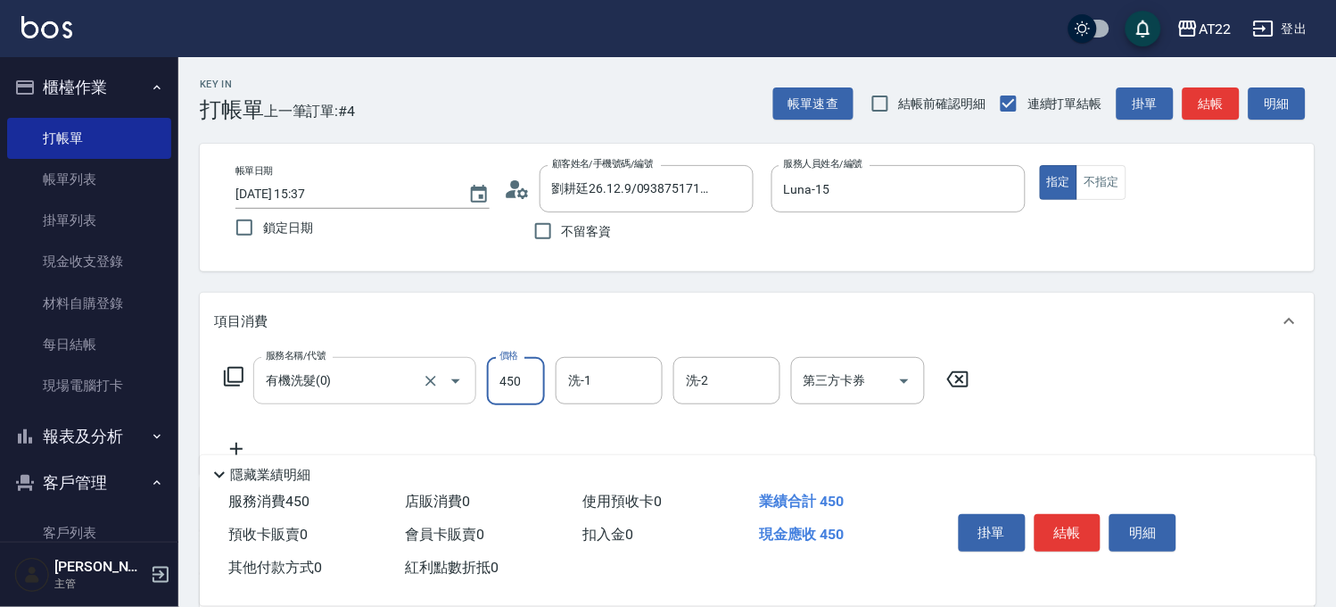
type input "450"
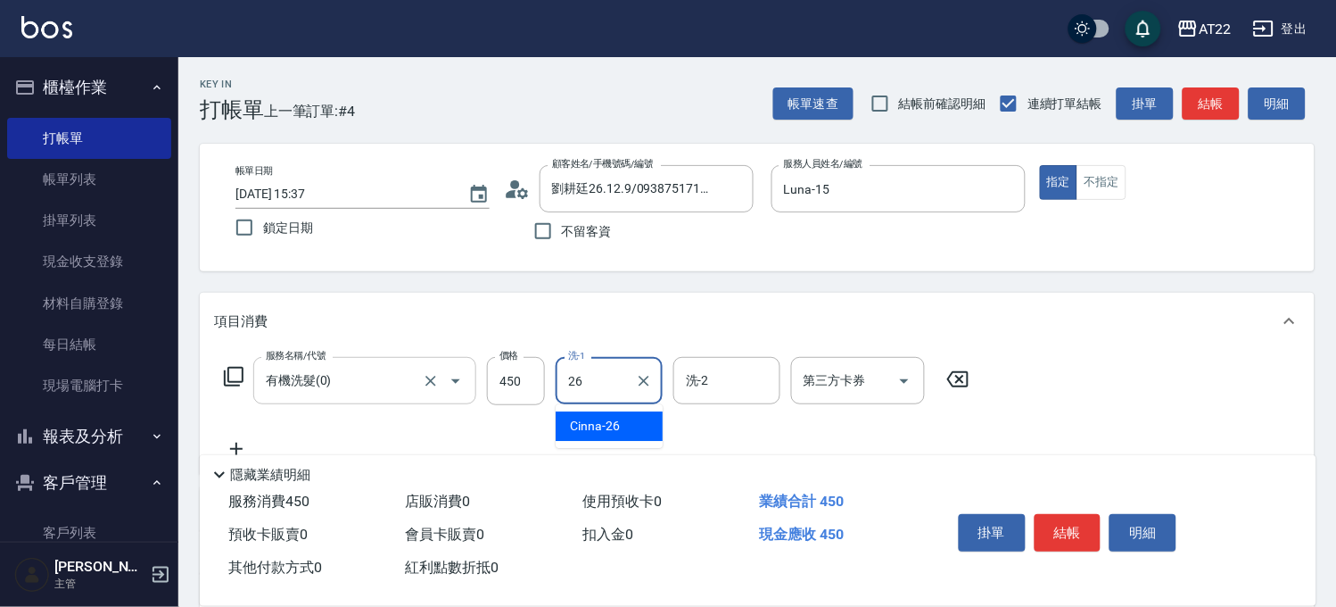
type input "Cinna-26"
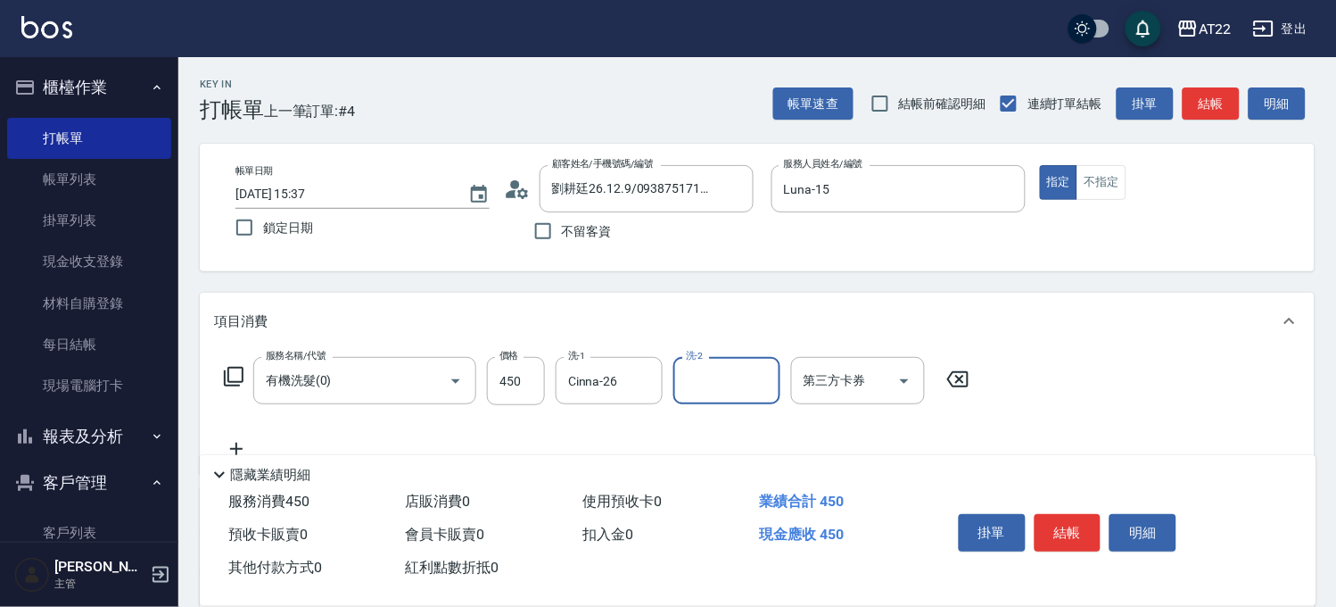
click at [243, 441] on icon at bounding box center [236, 448] width 45 height 21
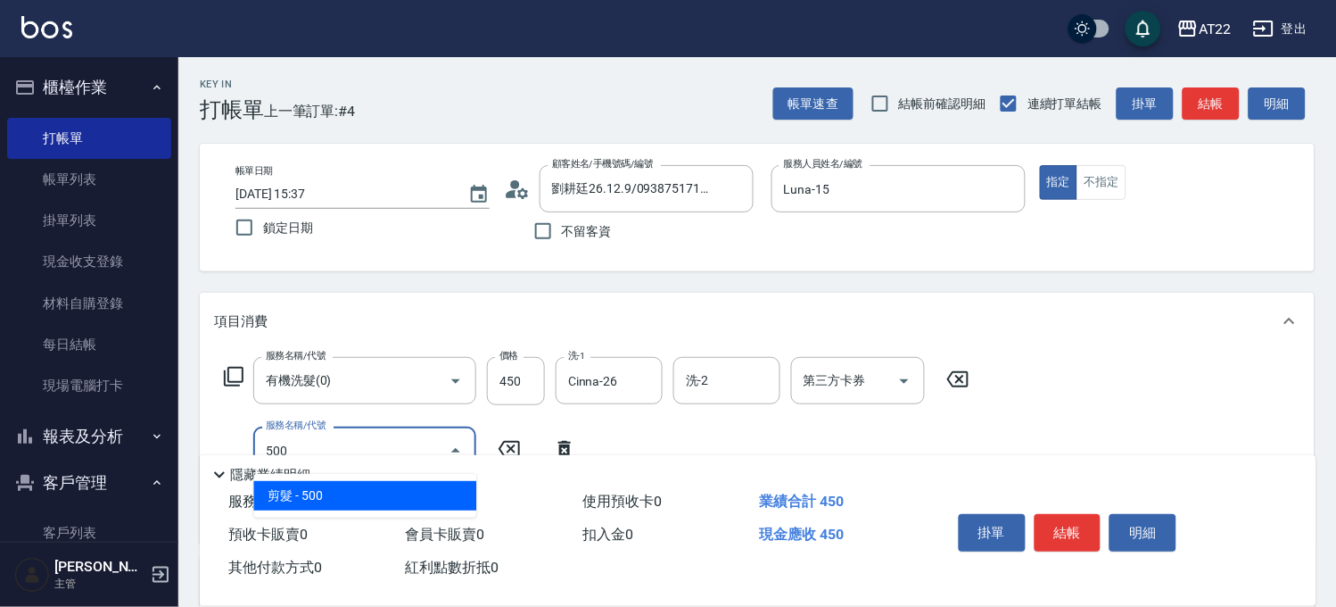
type input "剪髮(500)"
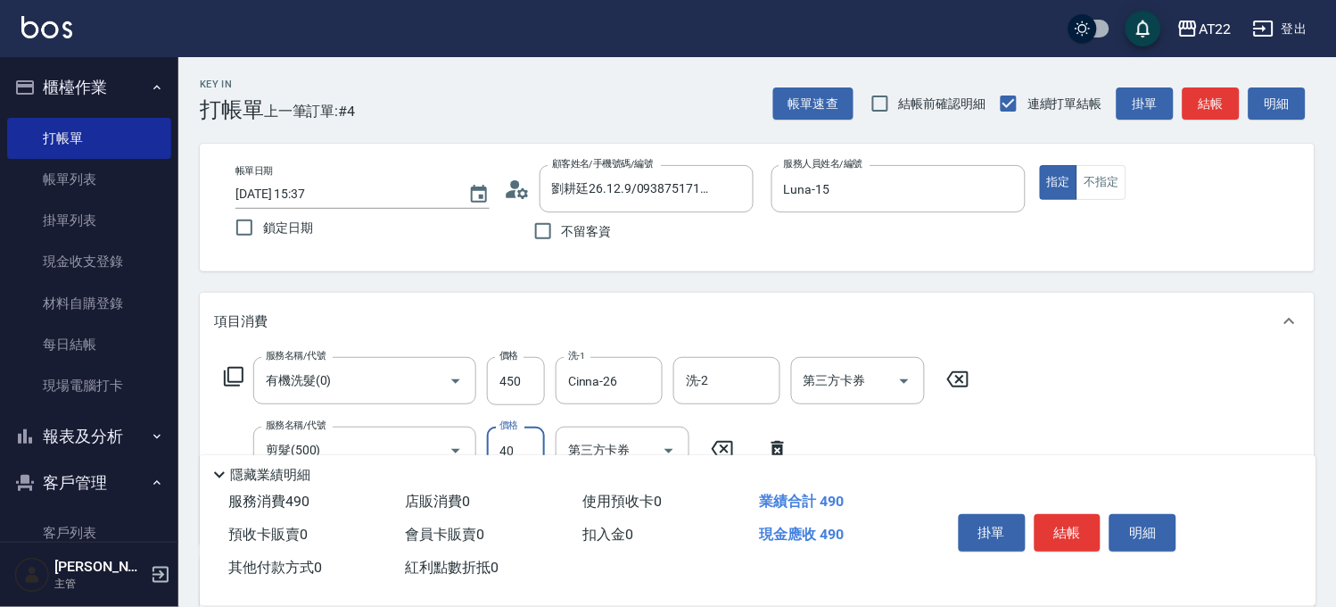
type input "400"
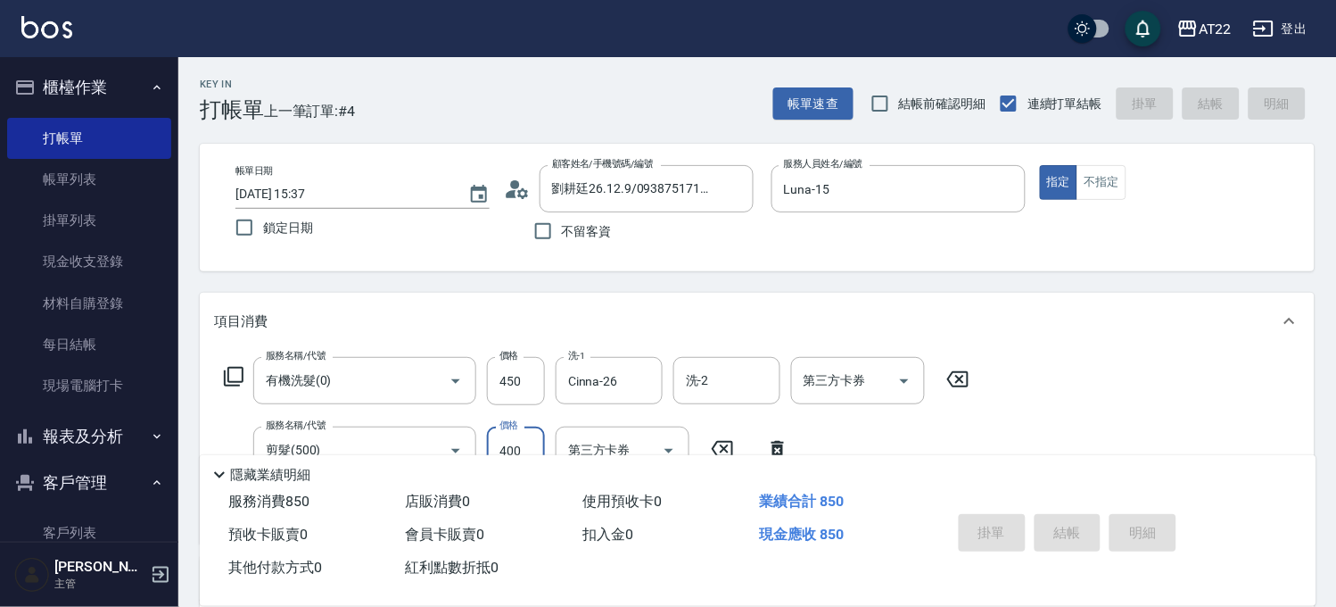
type input "[DATE] 15:38"
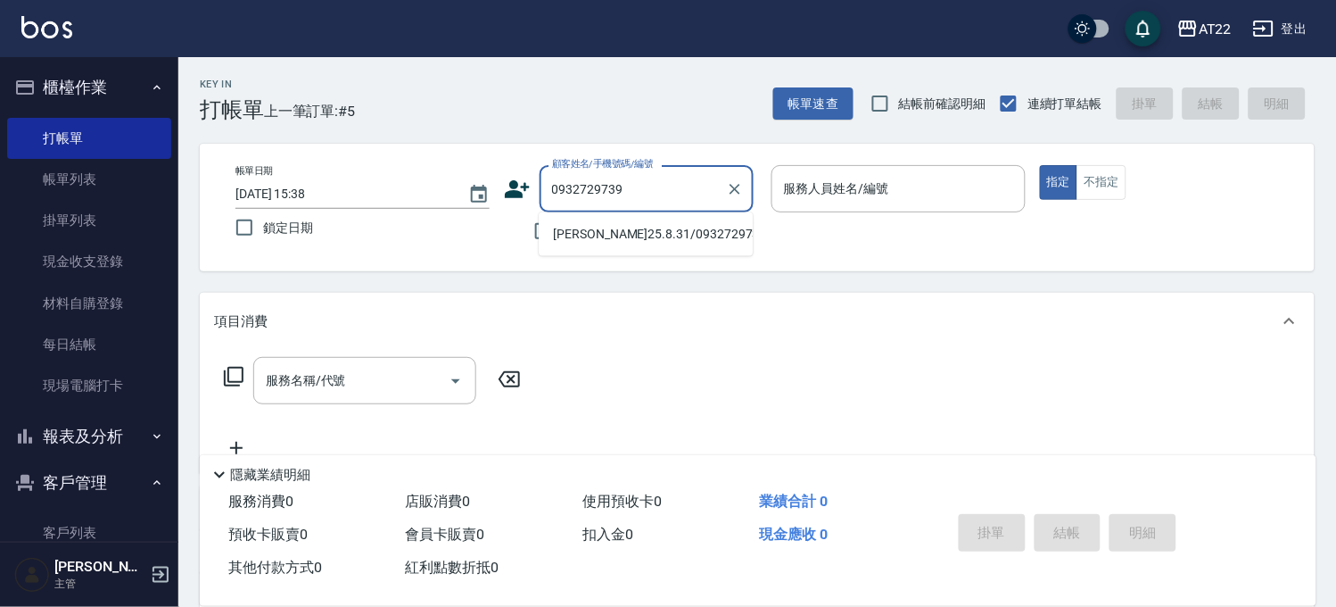
click at [611, 249] on li "[PERSON_NAME]25.8.31/0932729739/V80945" at bounding box center [646, 233] width 214 height 29
type input "[PERSON_NAME]25.8.31/0932729739/V80945"
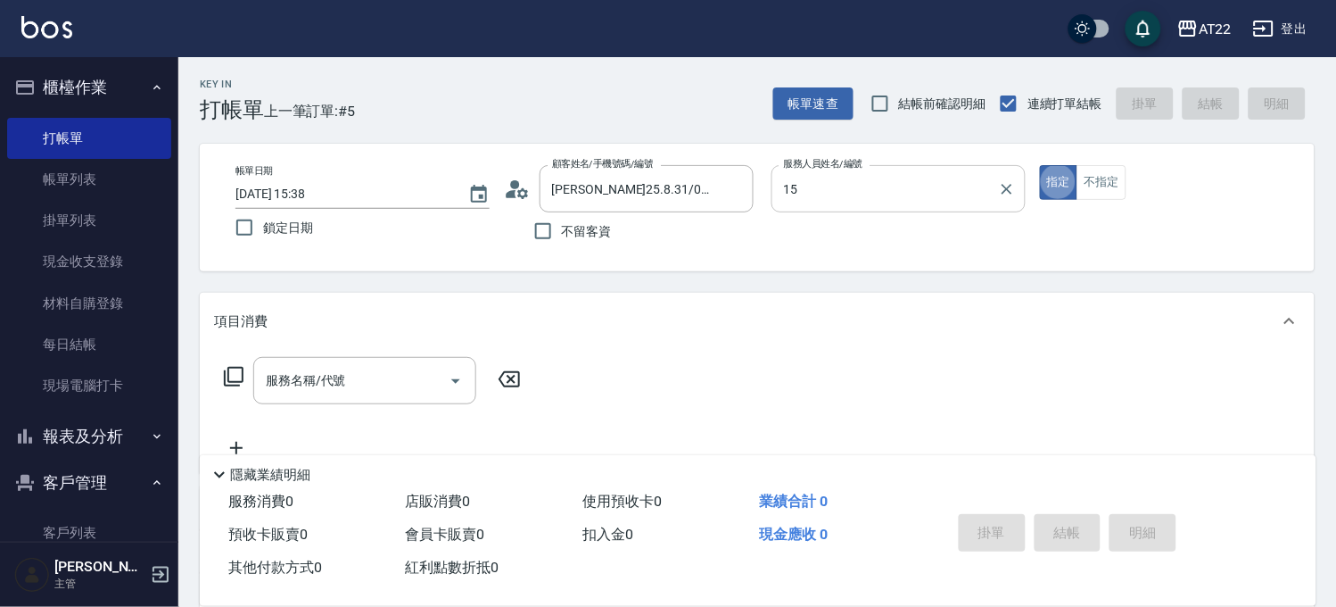
type input "Luna-15"
click at [520, 184] on icon at bounding box center [517, 189] width 27 height 27
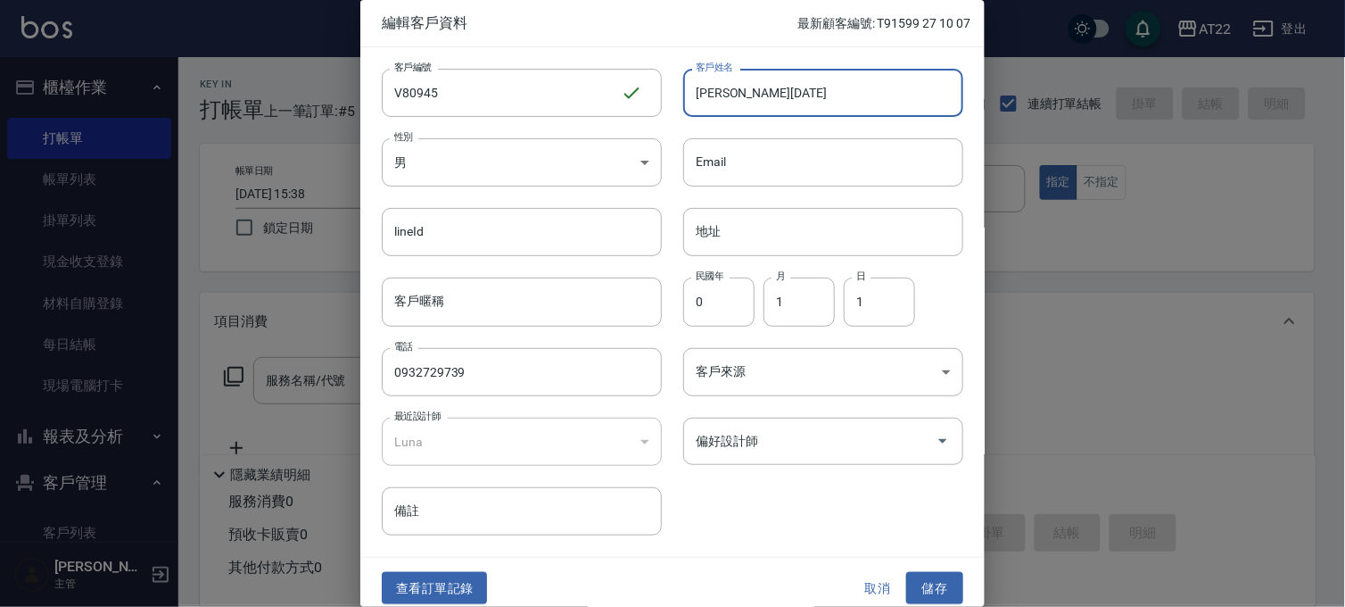
click at [783, 94] on input "[PERSON_NAME][DATE]" at bounding box center [823, 93] width 280 height 48
type input "劉立揚"
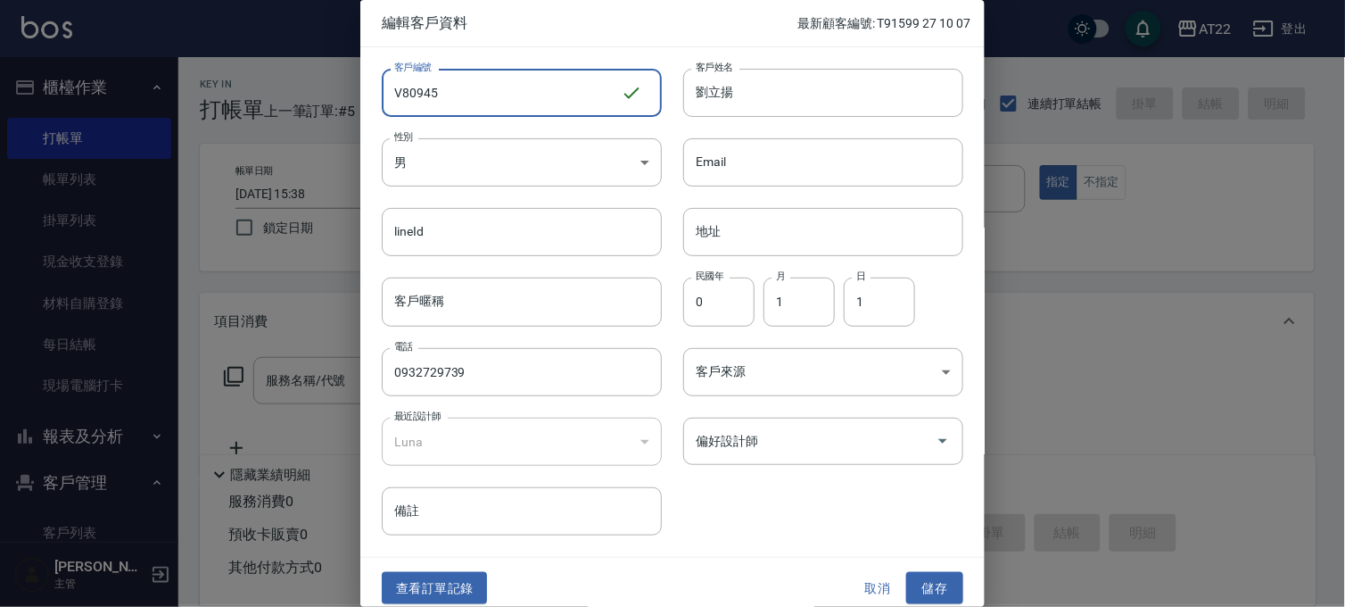
click at [498, 99] on input "V80945" at bounding box center [501, 93] width 239 height 48
type input "V80945 27 10 07"
click at [924, 576] on button "儲存" at bounding box center [934, 588] width 57 height 33
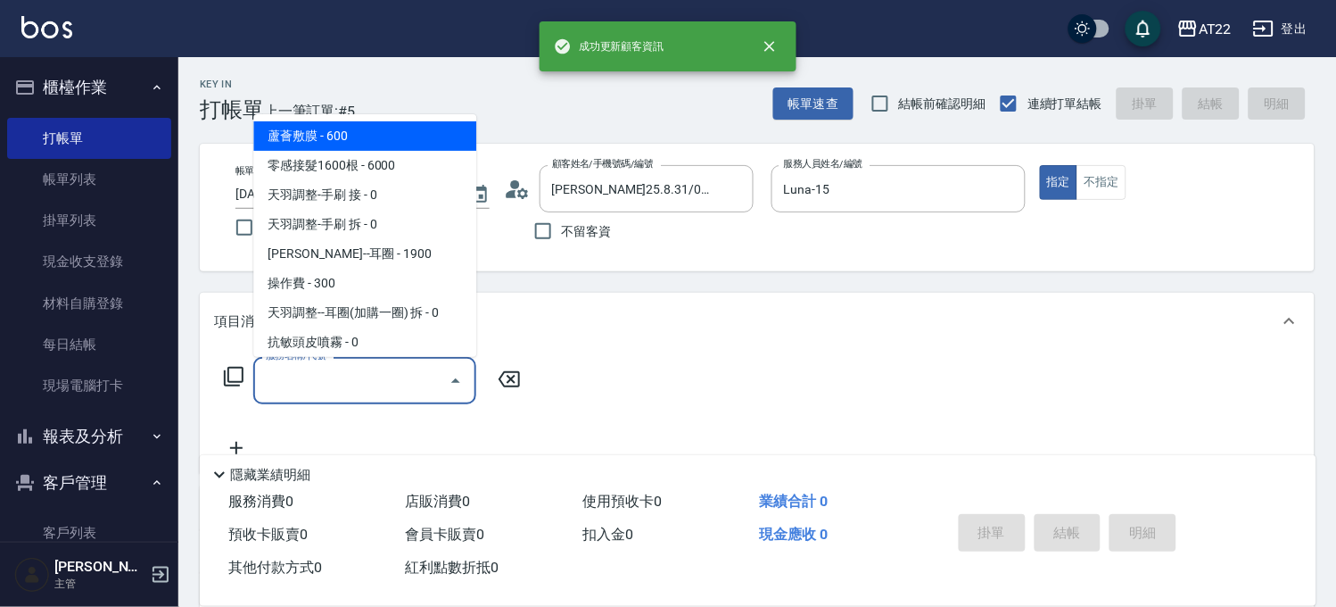
click at [337, 390] on input "服務名稱/代號" at bounding box center [351, 380] width 180 height 31
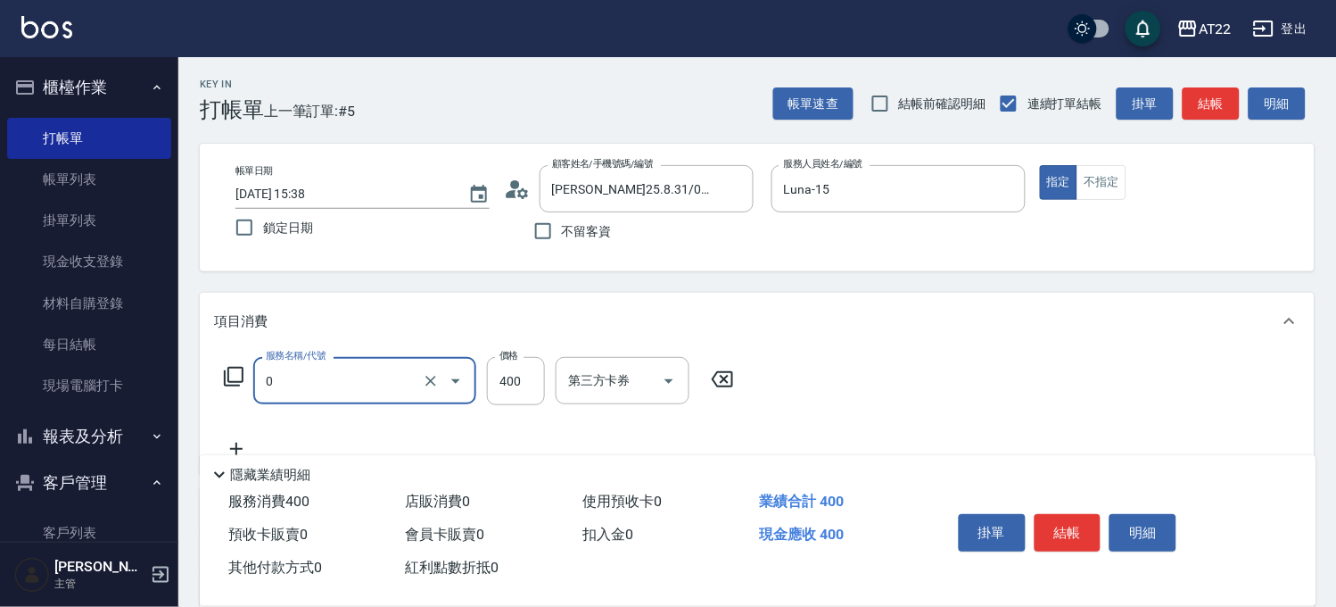
type input "有機洗髮(0)"
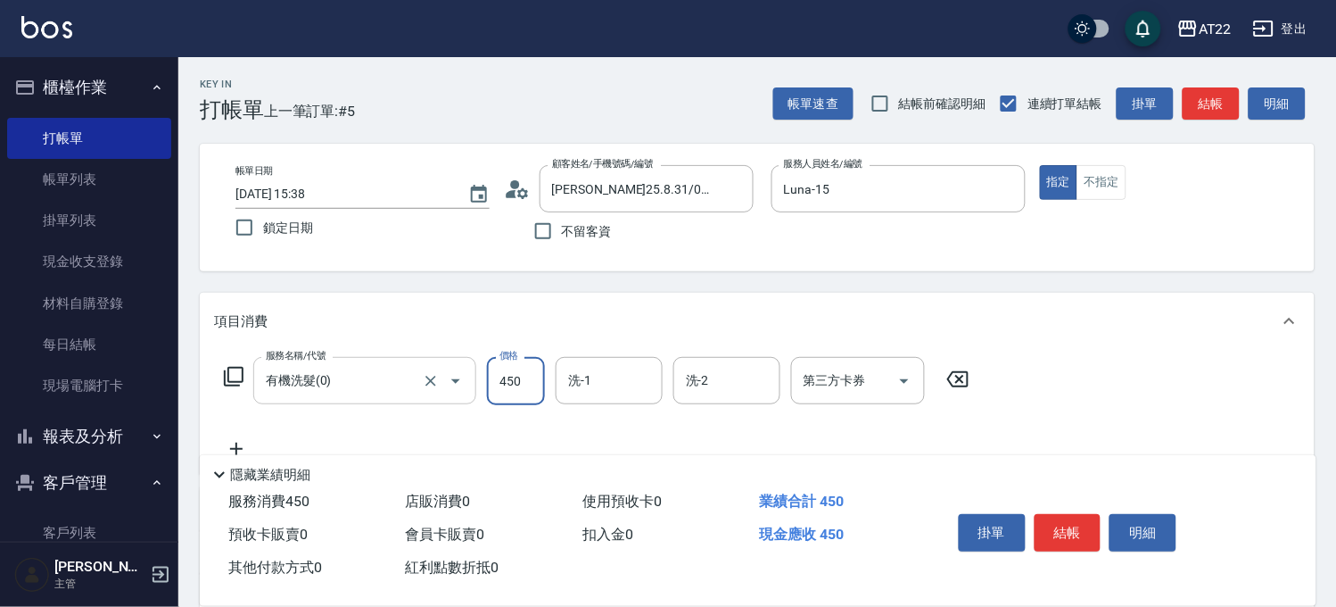
type input "450"
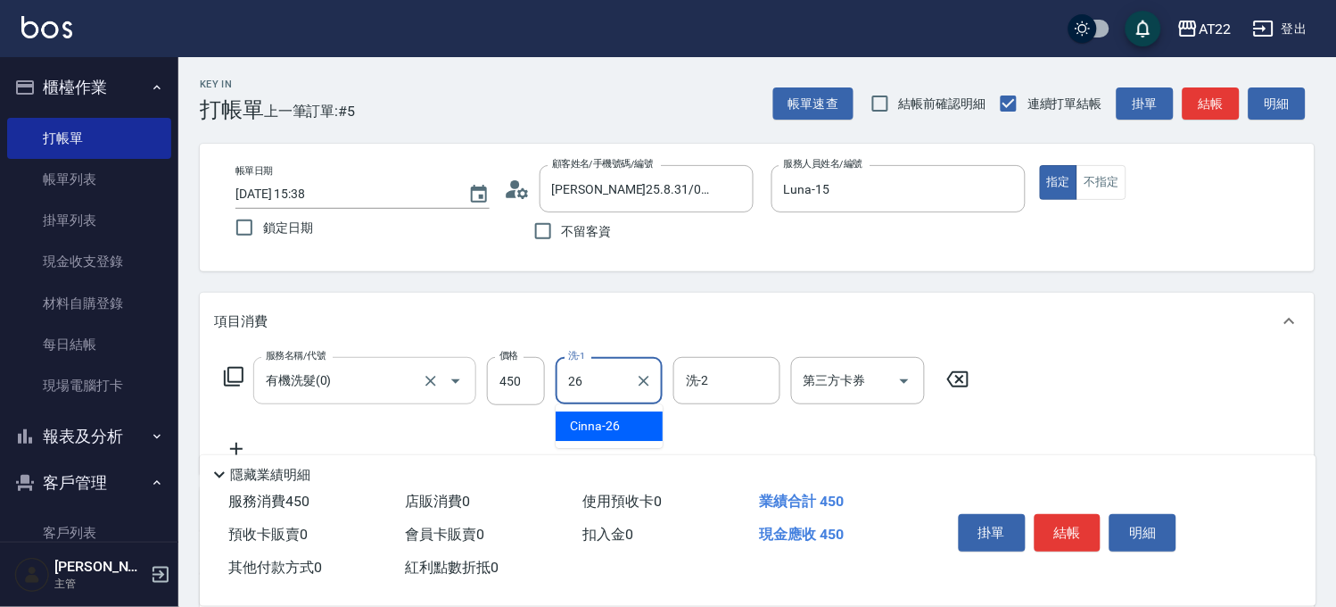
type input "Cinna-26"
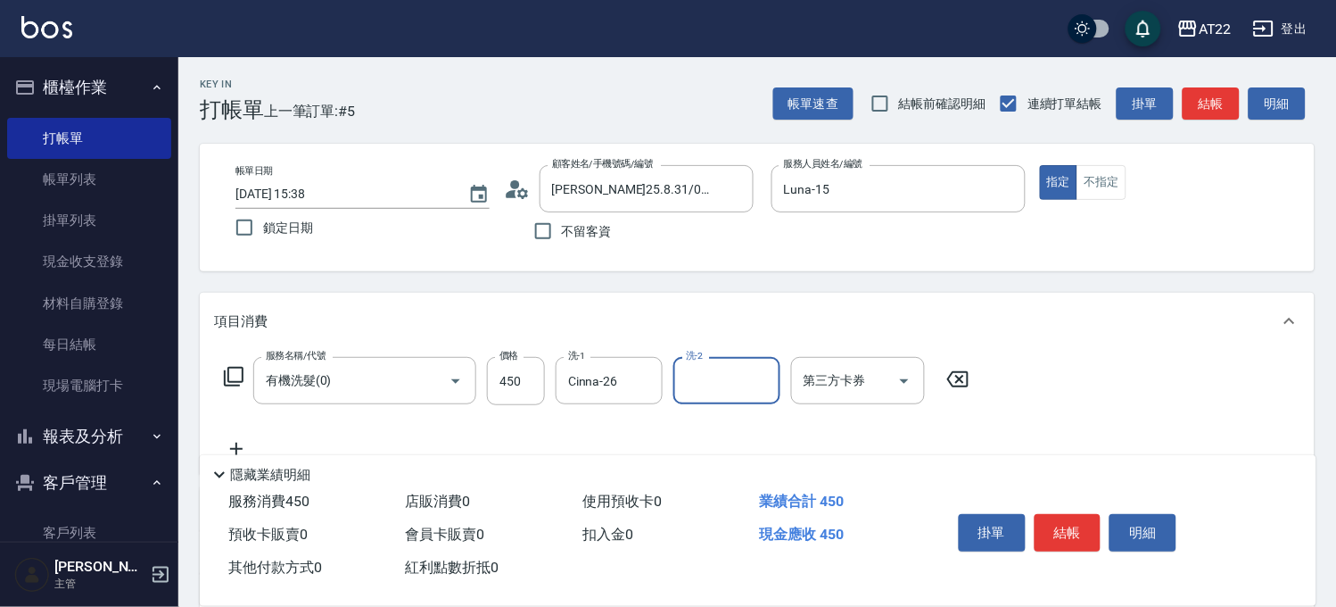
click at [243, 443] on icon at bounding box center [236, 448] width 45 height 21
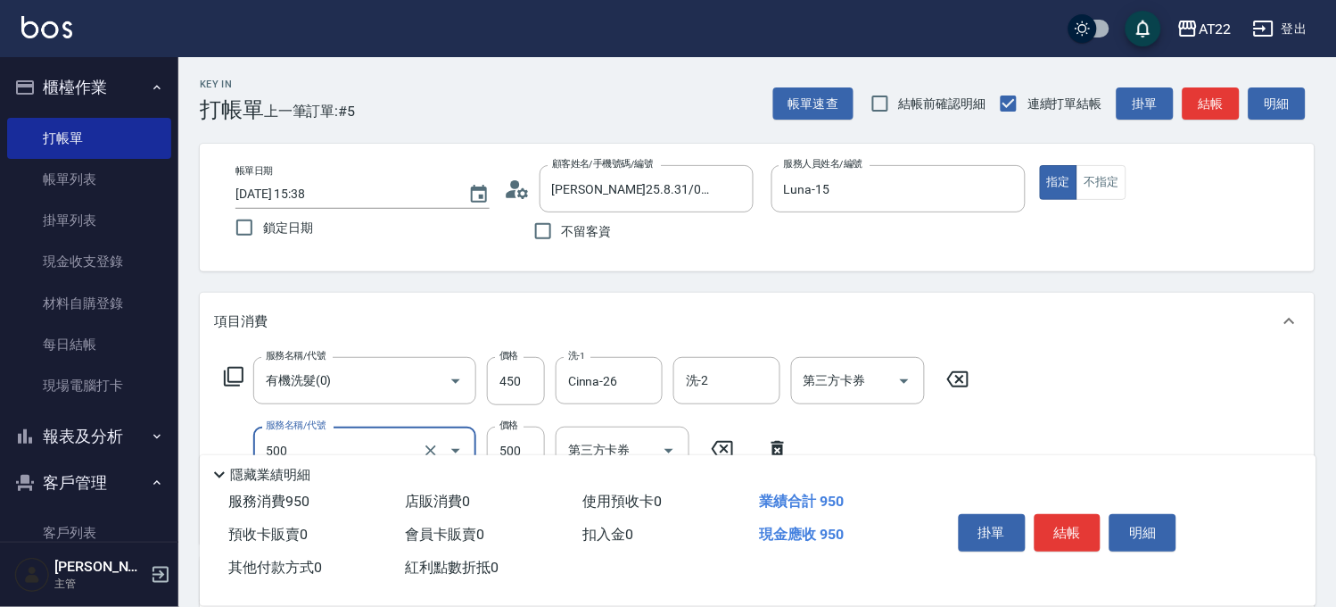
type input "剪髮(500)"
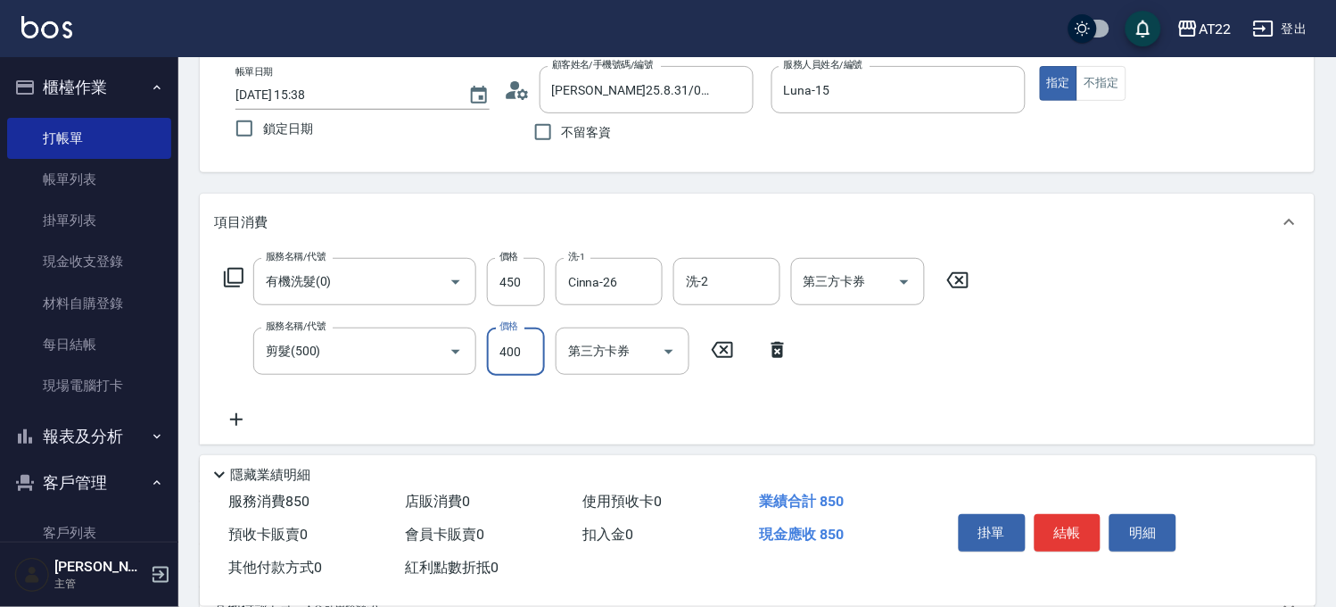
type input "400"
click at [236, 426] on icon at bounding box center [236, 419] width 45 height 21
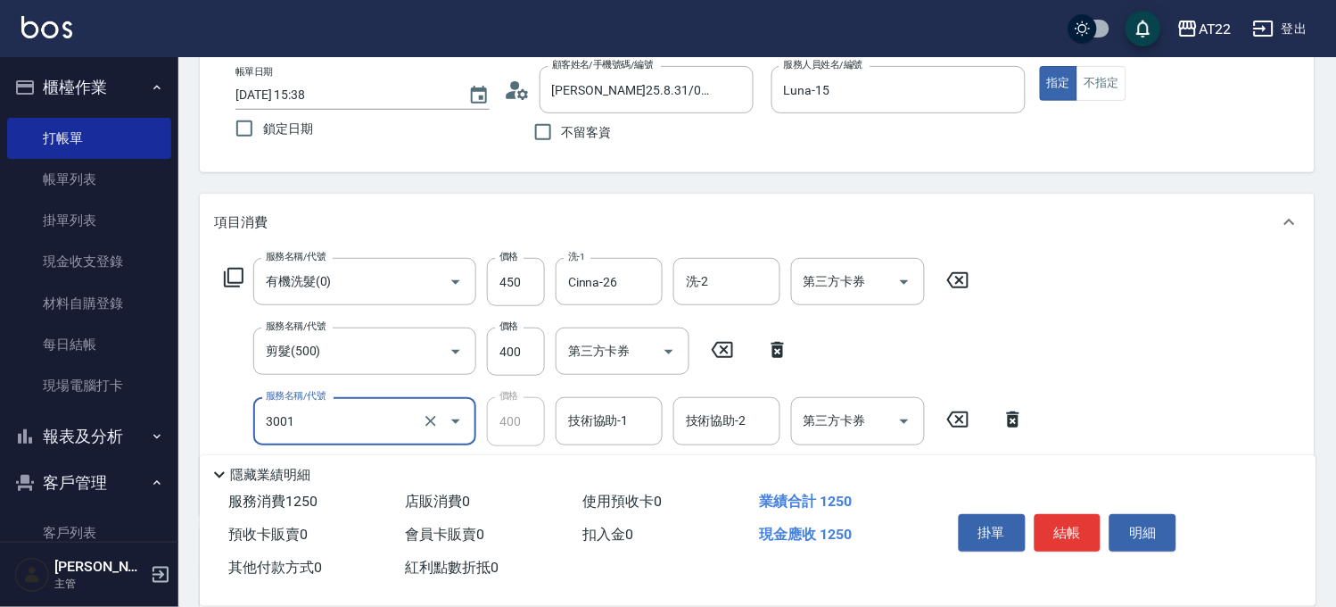
type input "側邊燙貼(3001)"
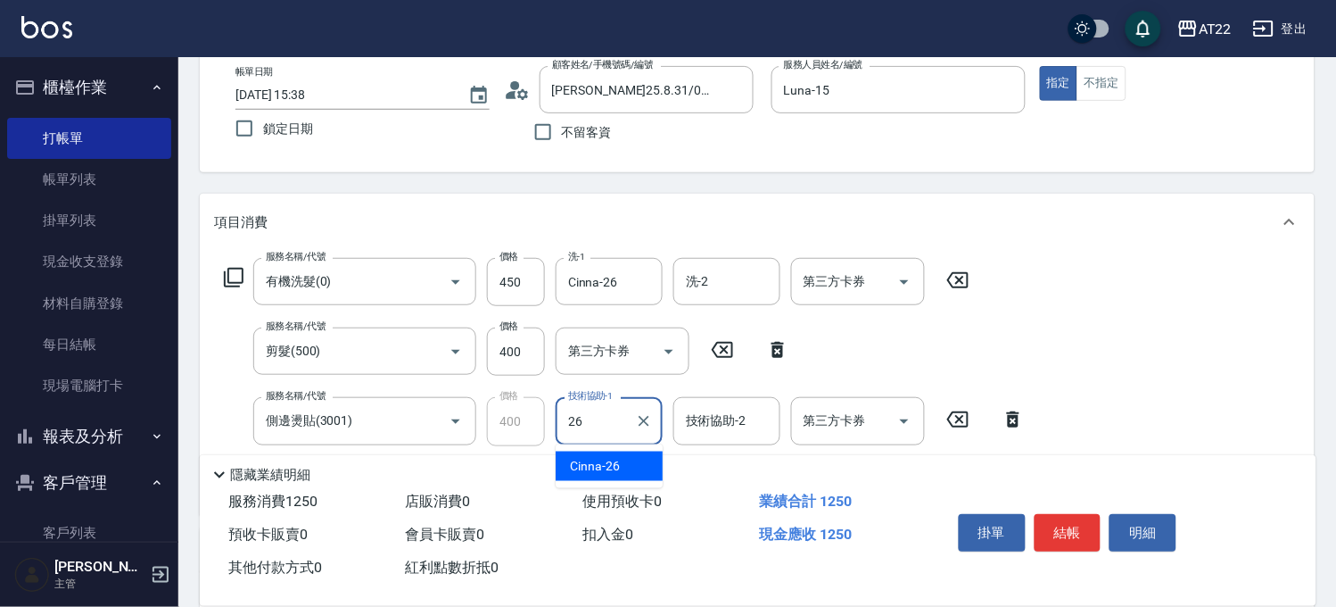
type input "Cinna-26"
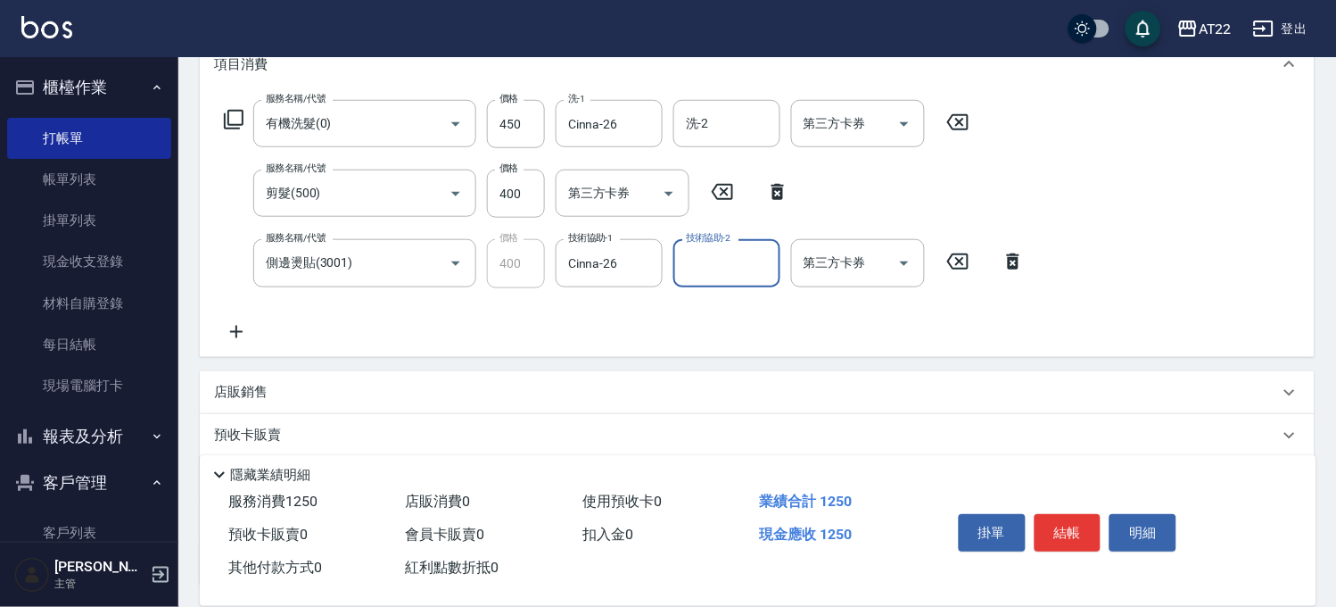
scroll to position [396, 0]
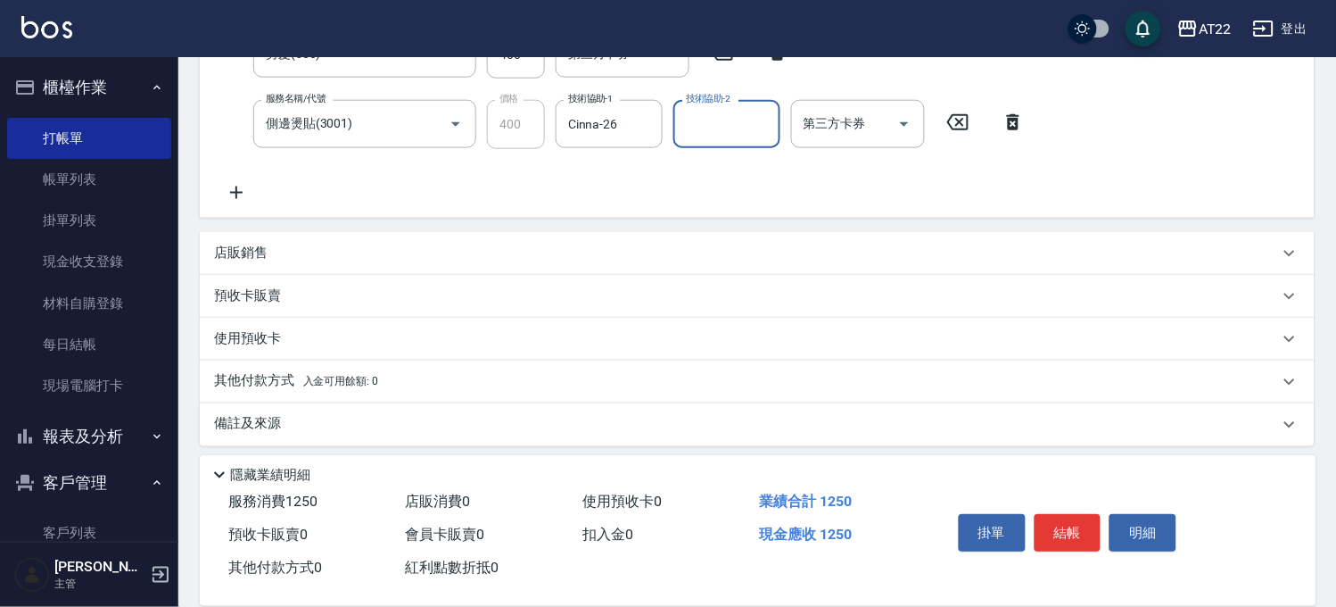
click at [251, 252] on p "店販銷售" at bounding box center [241, 253] width 54 height 19
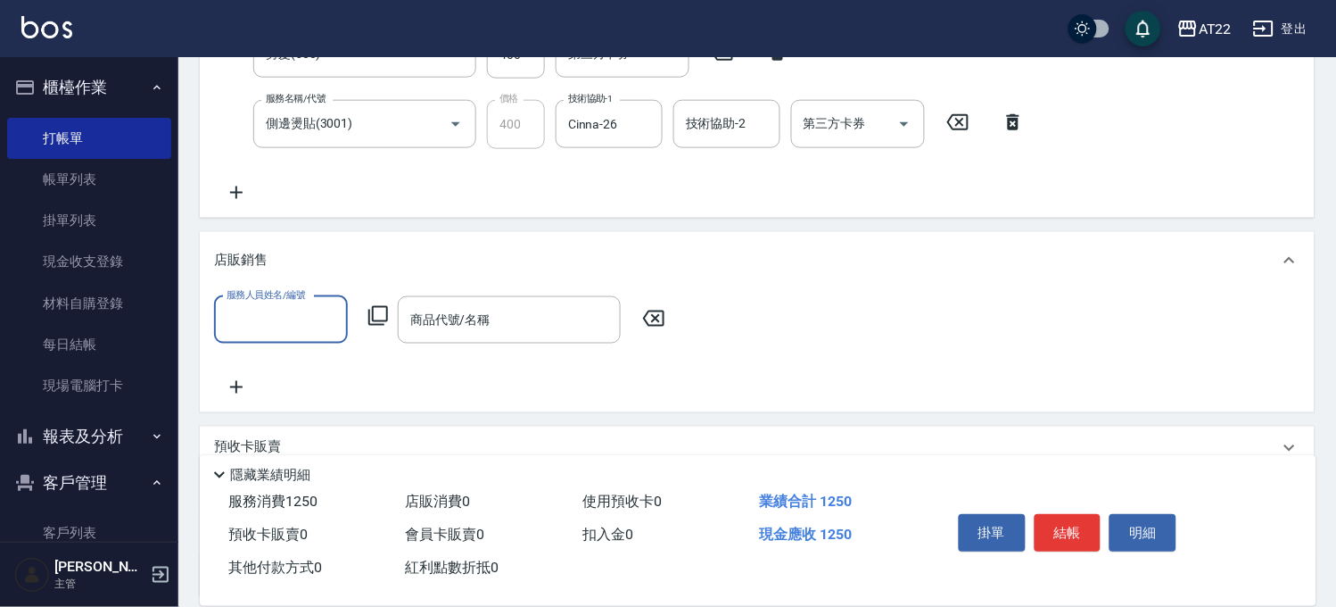
scroll to position [0, 0]
type input "Luna-15"
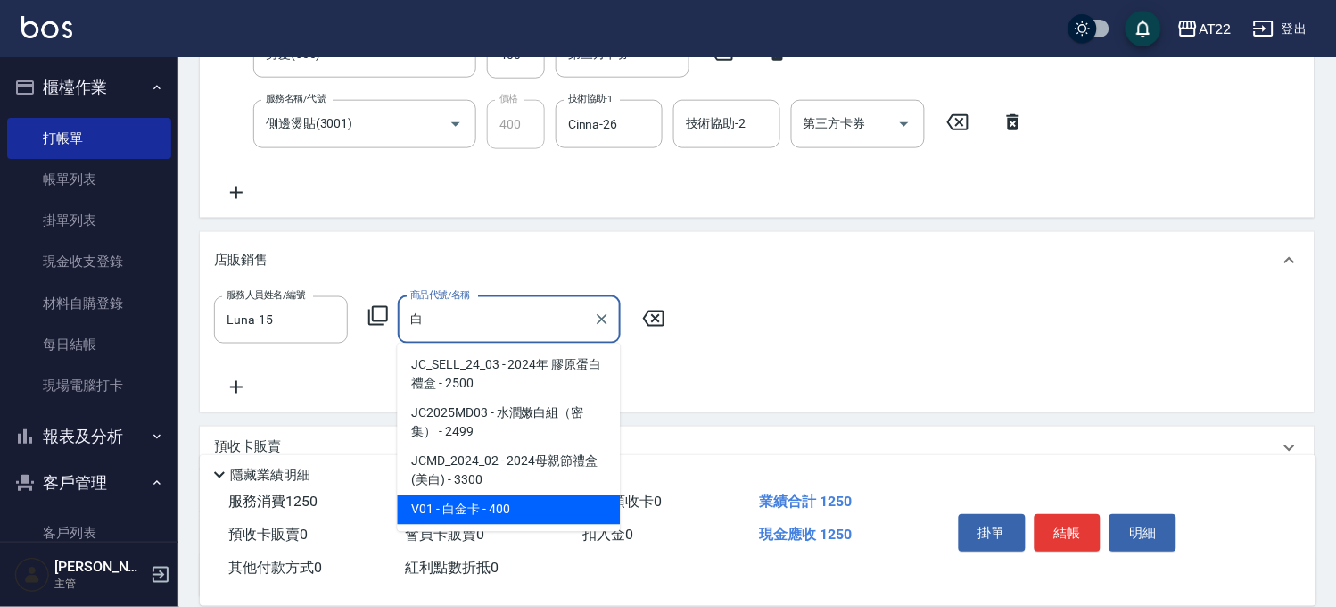
click at [492, 515] on span "V01 - 白金卡 - 400" at bounding box center [509, 509] width 223 height 29
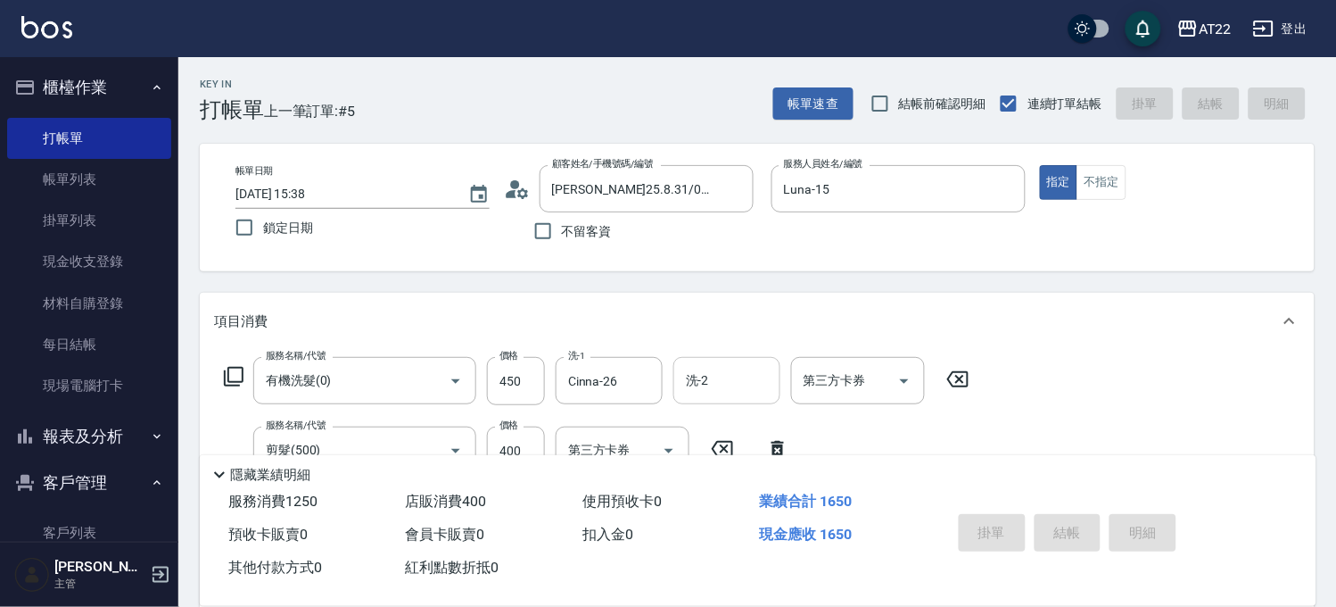
type input "白金卡"
type input "[DATE] 15:41"
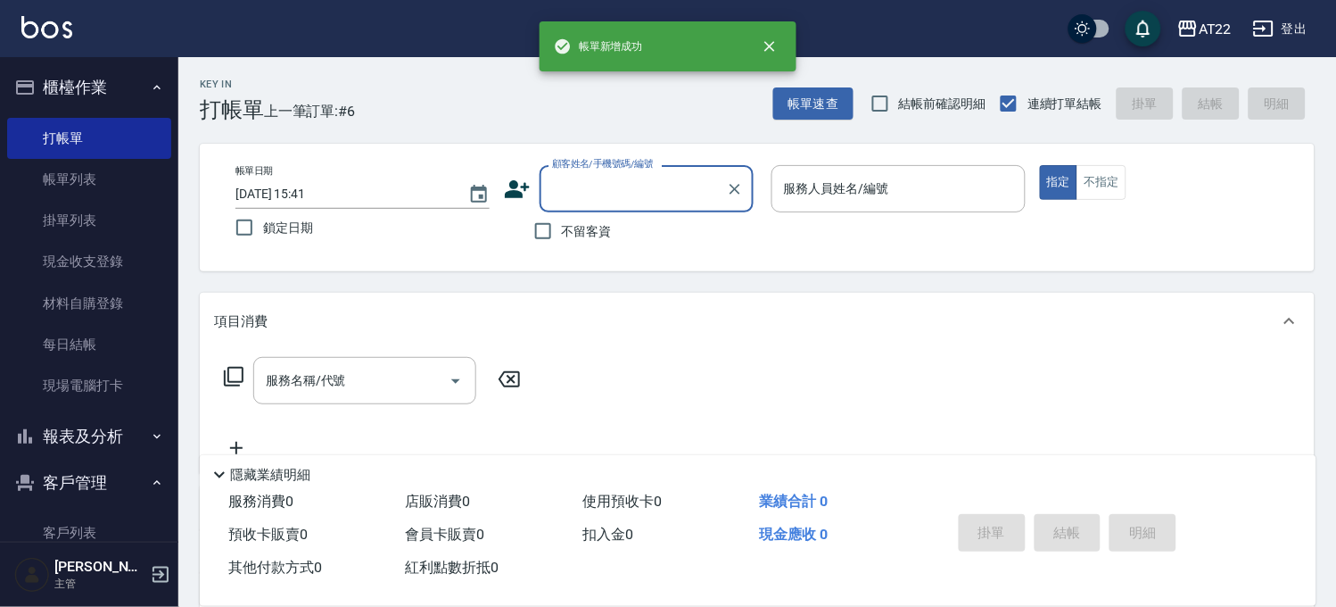
drag, startPoint x: 84, startPoint y: 515, endPoint x: 123, endPoint y: 478, distance: 53.7
click at [84, 515] on link "客戶列表" at bounding box center [89, 532] width 164 height 41
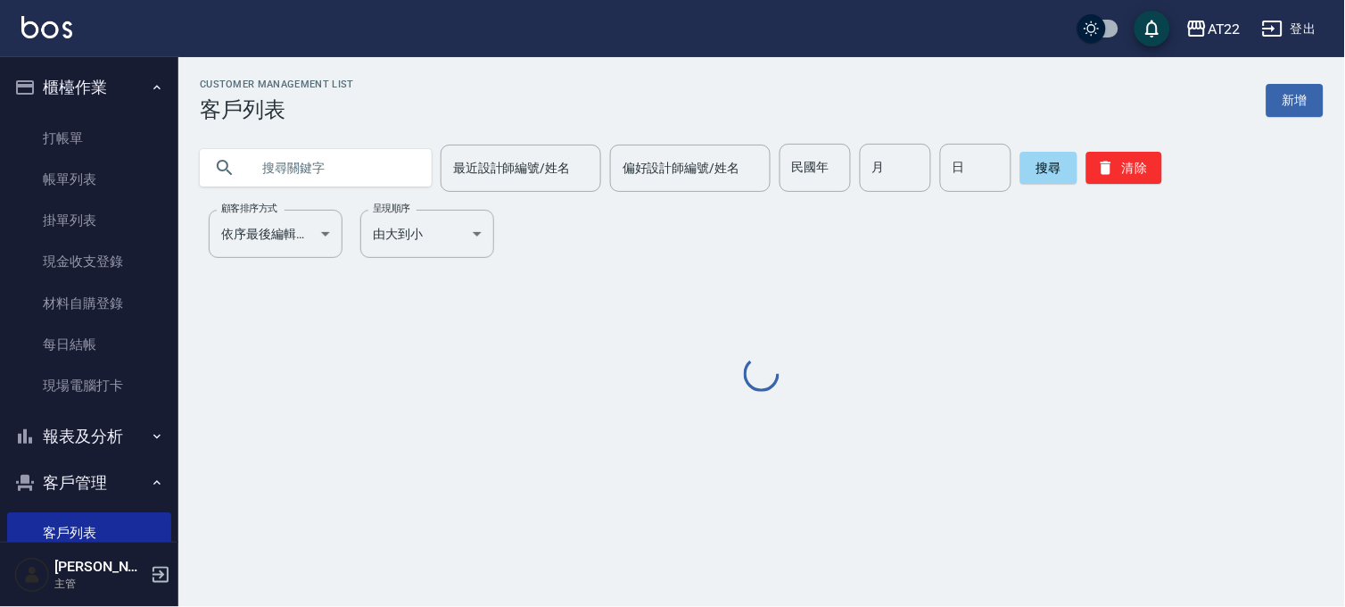
click at [309, 164] on input "text" at bounding box center [334, 168] width 168 height 48
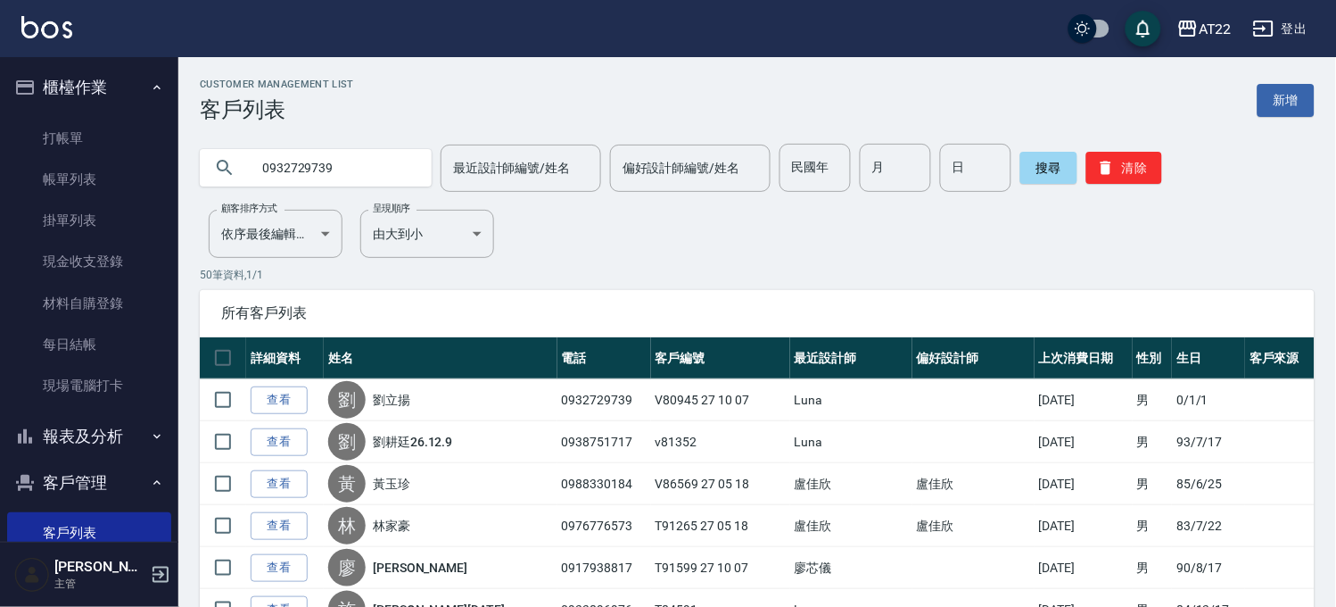
type input "0932729739"
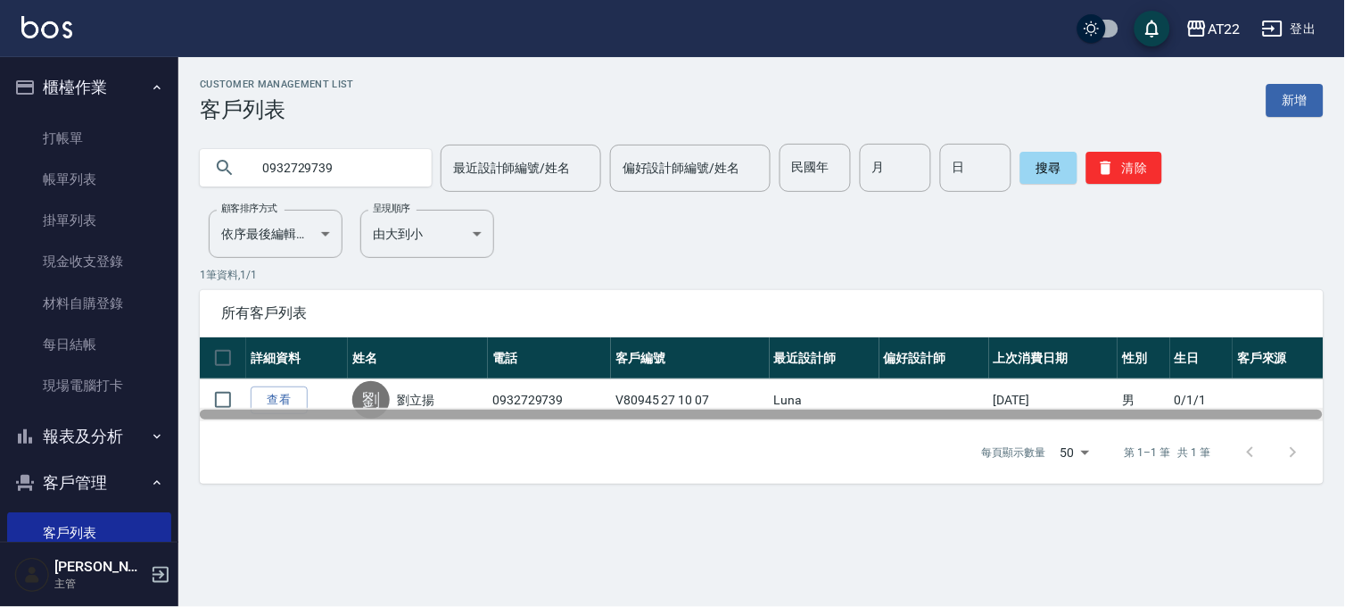
click at [266, 408] on div at bounding box center [762, 414] width 1124 height 13
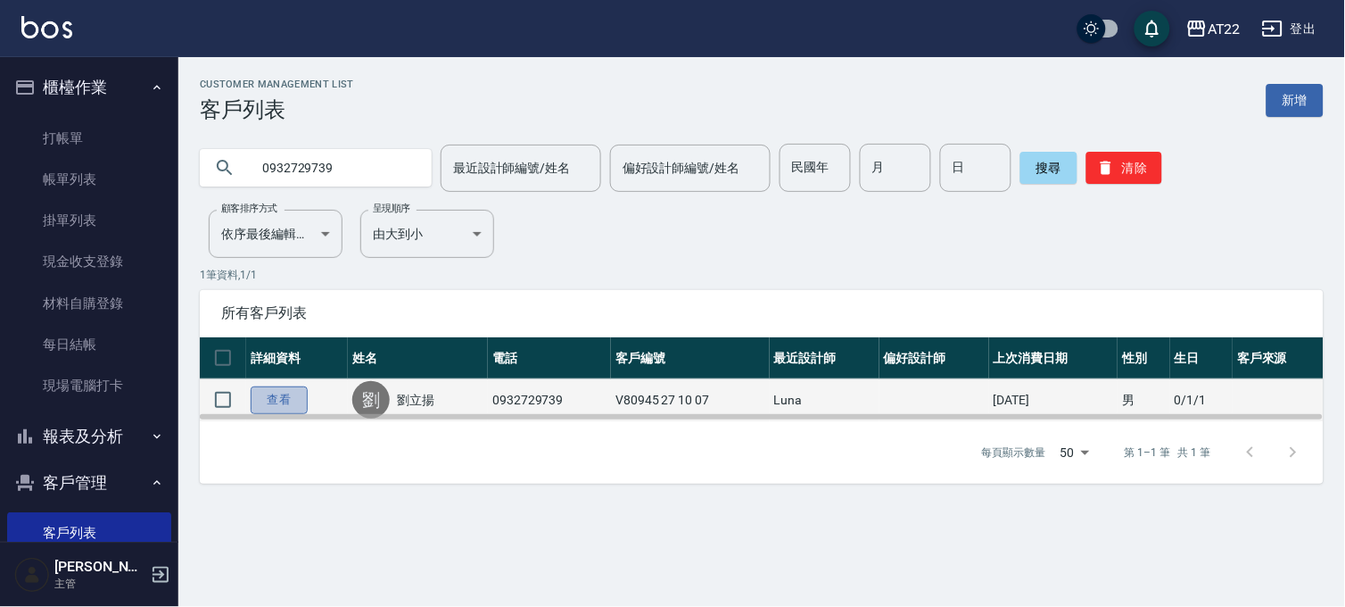
click at [252, 403] on link "查看" at bounding box center [279, 400] width 57 height 28
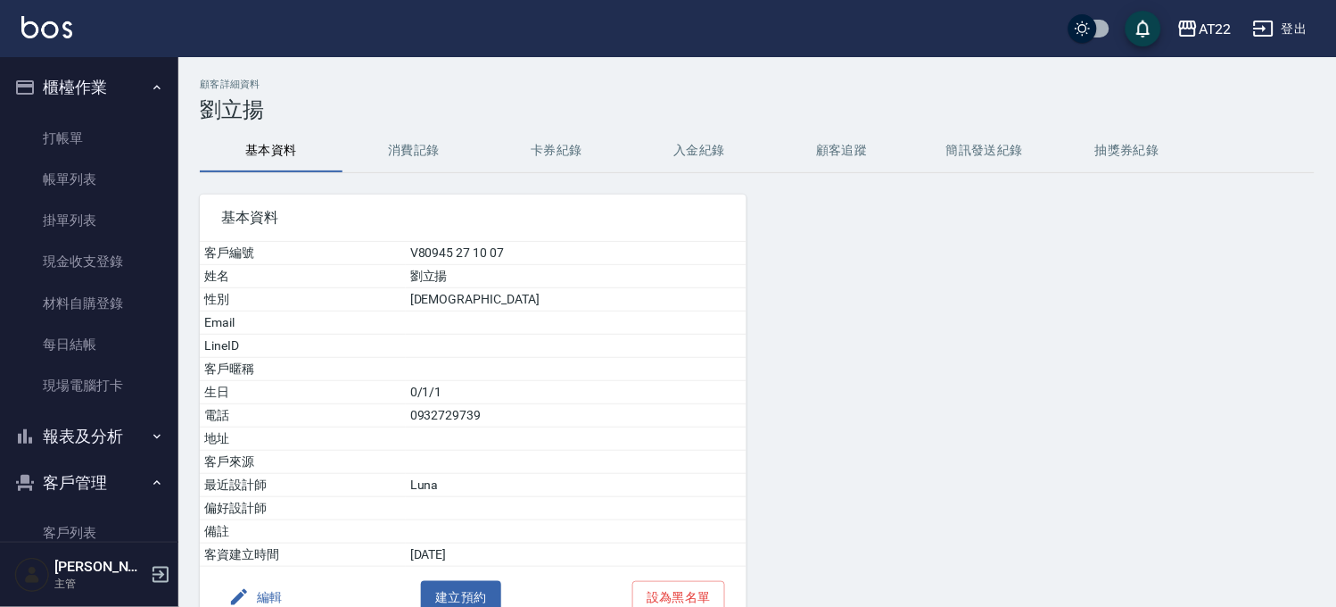
click at [449, 157] on button "消費記錄" at bounding box center [414, 150] width 143 height 43
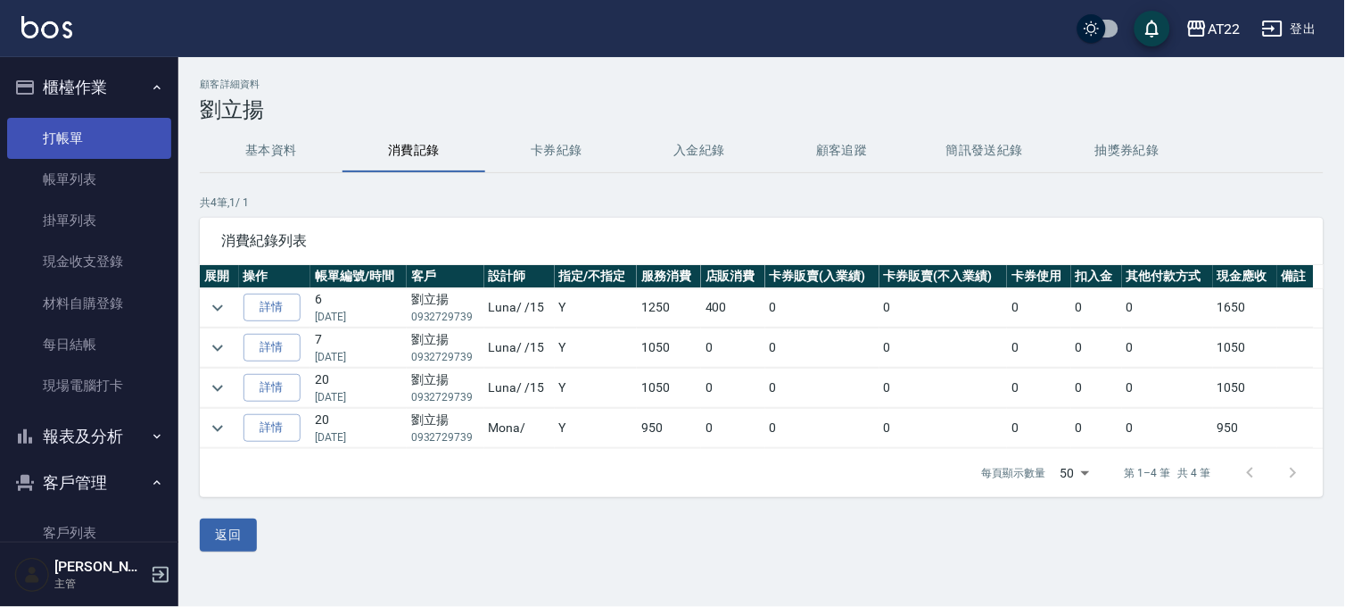
click at [99, 153] on link "打帳單" at bounding box center [89, 138] width 164 height 41
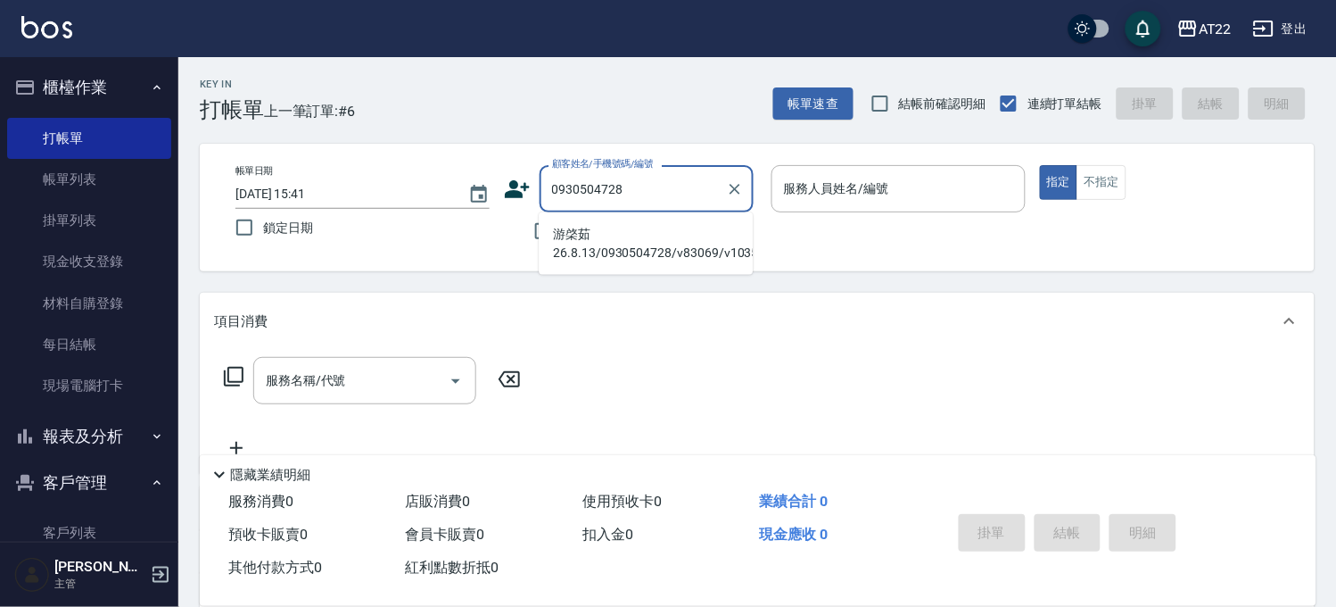
click at [649, 243] on li "游棨茹26.8.13/0930504728/v83069/v10354" at bounding box center [646, 243] width 214 height 48
type input "游棨茹26.8.13/0930504728/v83069/v10354"
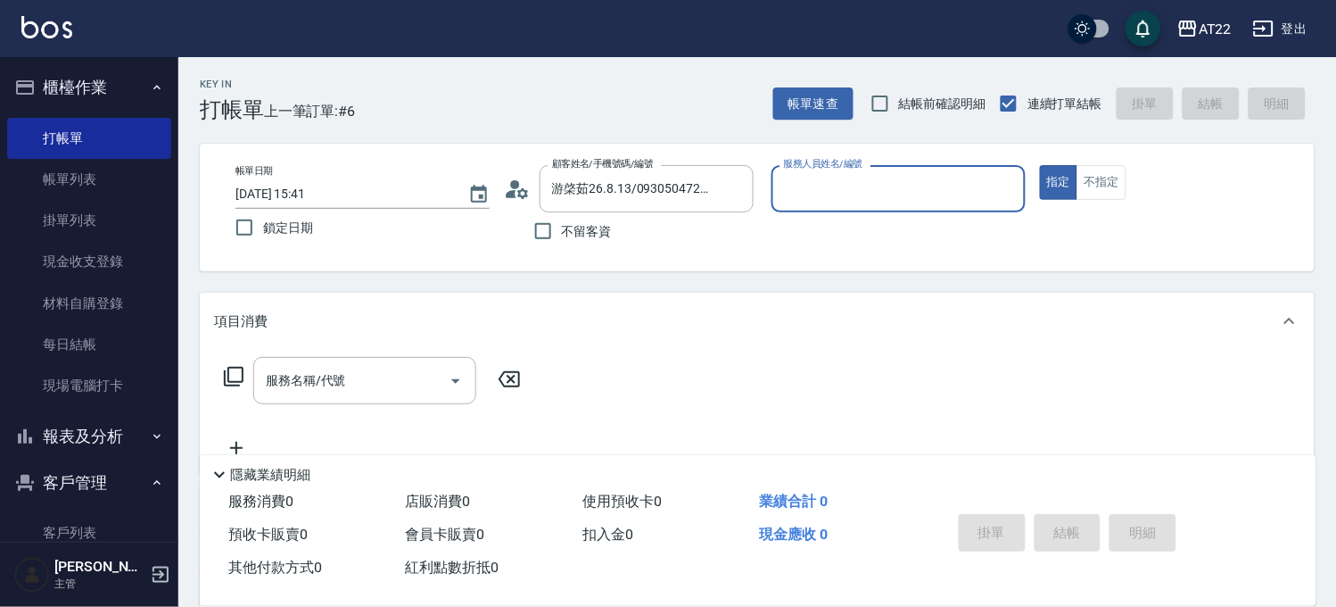
type input "Miu-10"
click at [362, 376] on input "服務名稱/代號" at bounding box center [351, 380] width 180 height 31
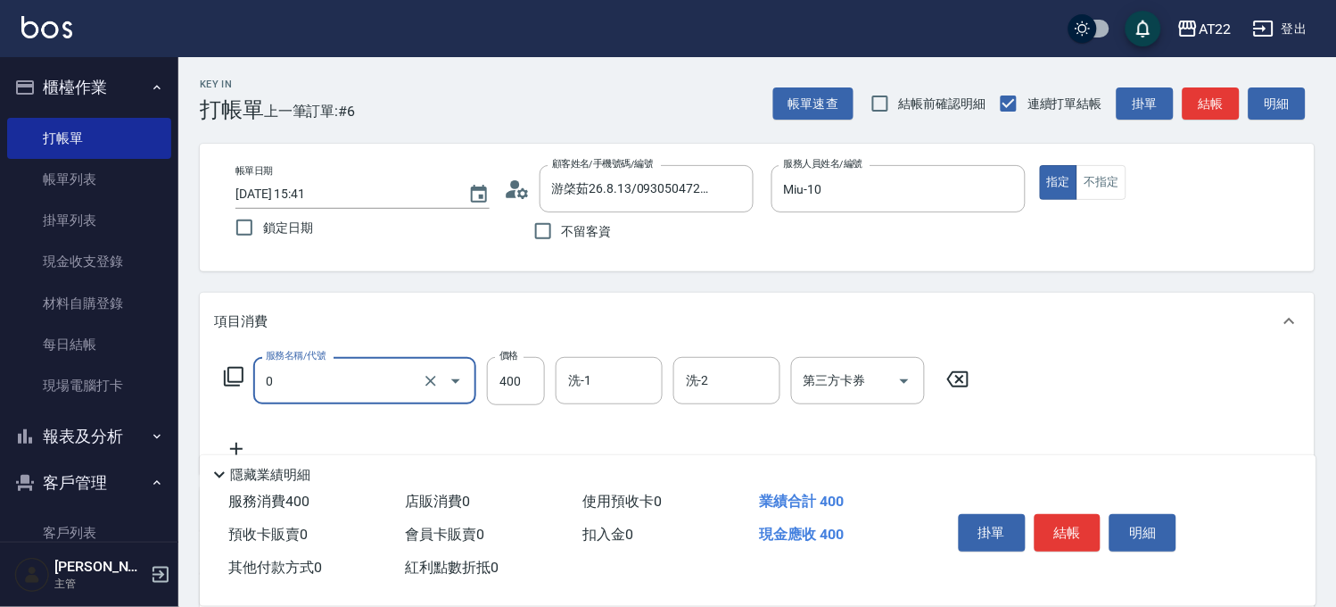
type input "有機洗髮(0)"
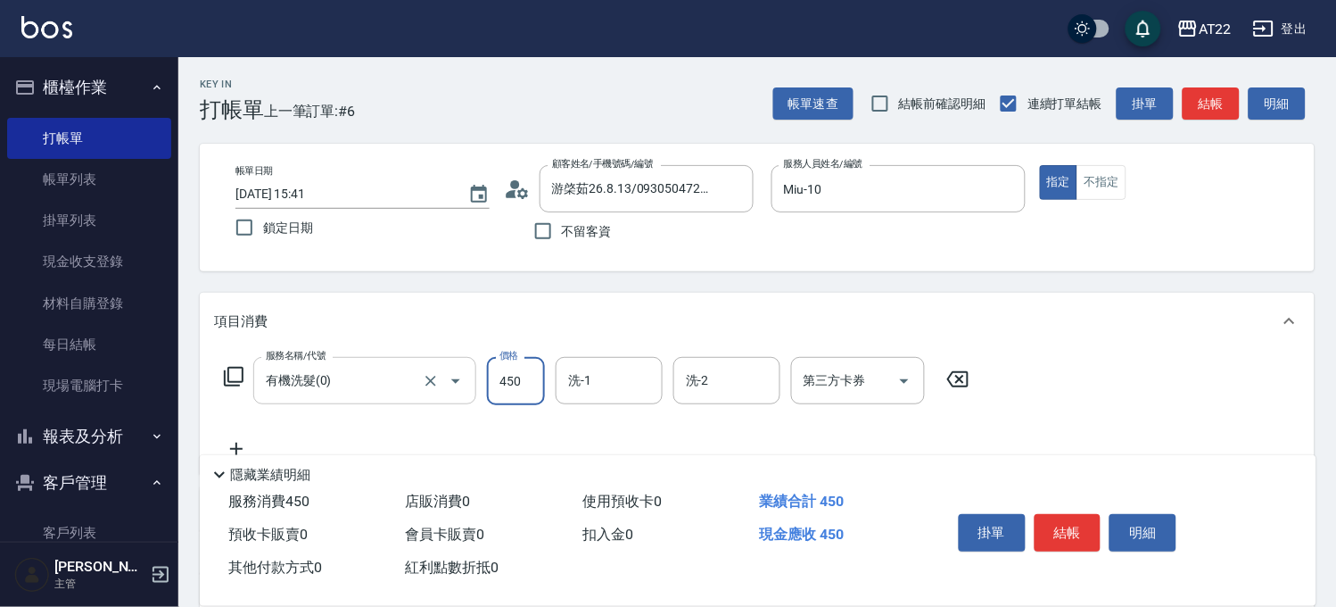
type input "450"
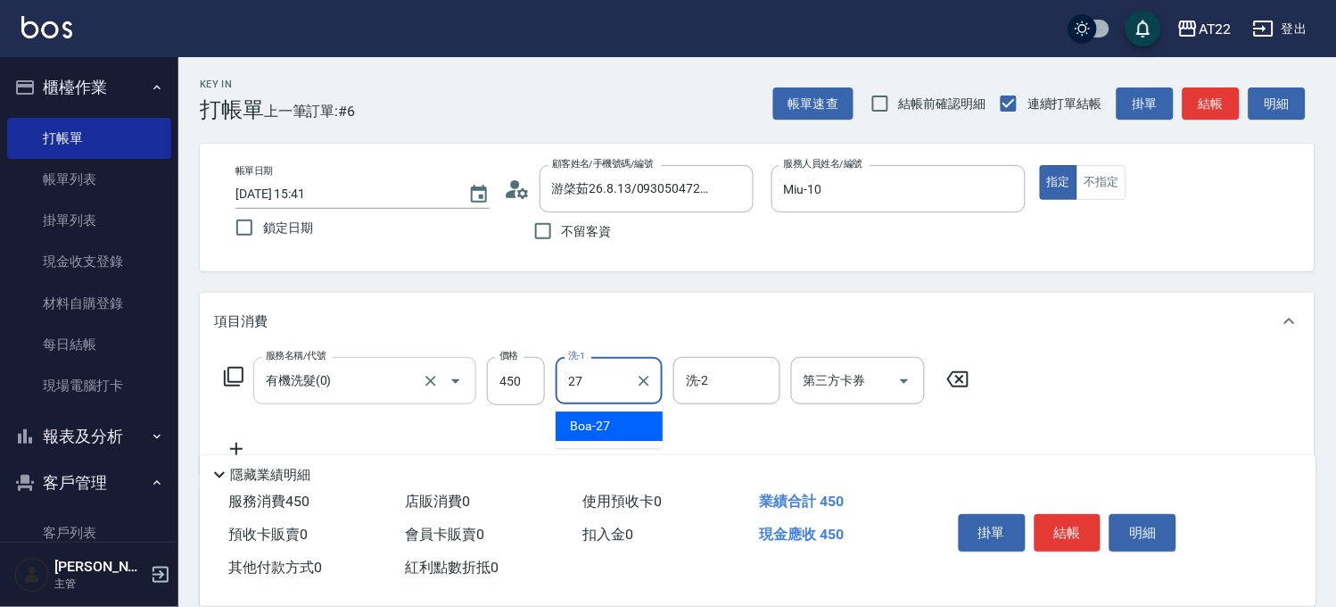
type input "Boa-27"
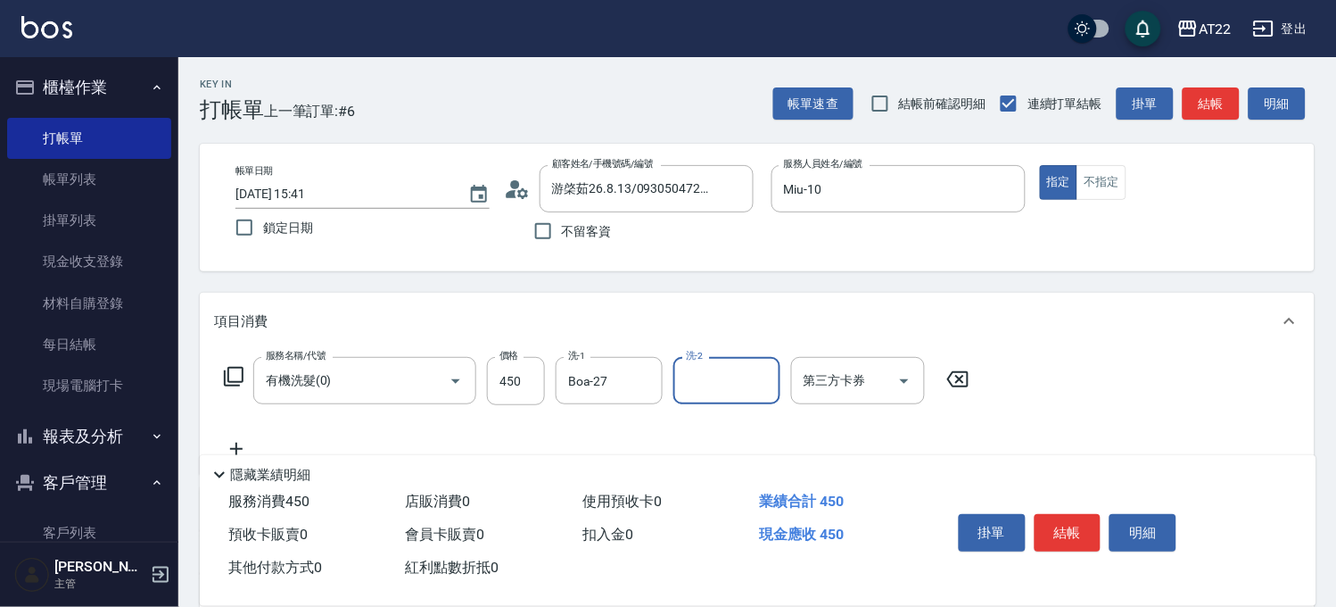
click at [248, 442] on icon at bounding box center [236, 448] width 45 height 21
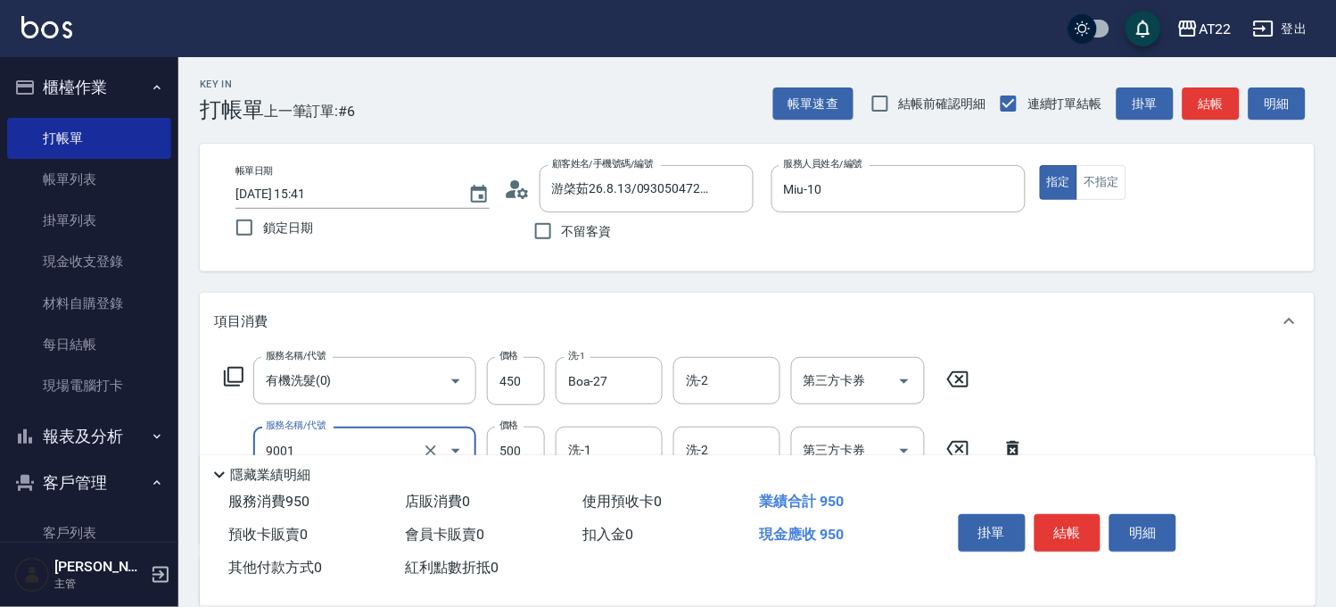
type input "升級保水面膜(9001)"
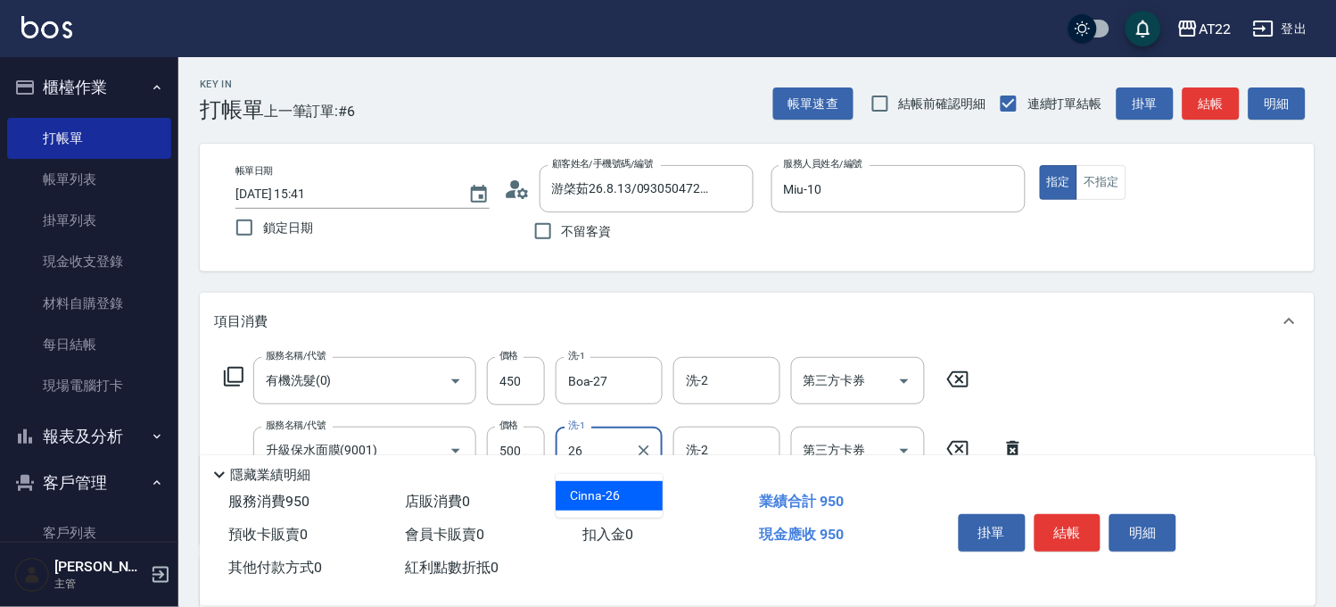
type input "Cinna-26"
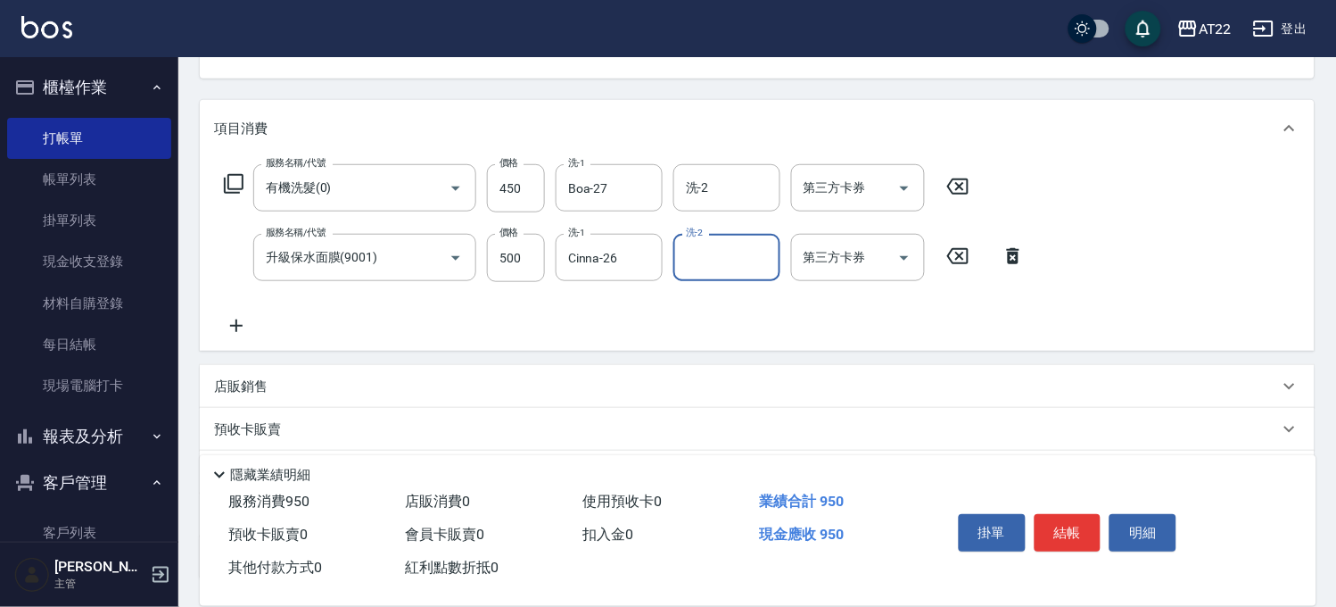
scroll to position [198, 0]
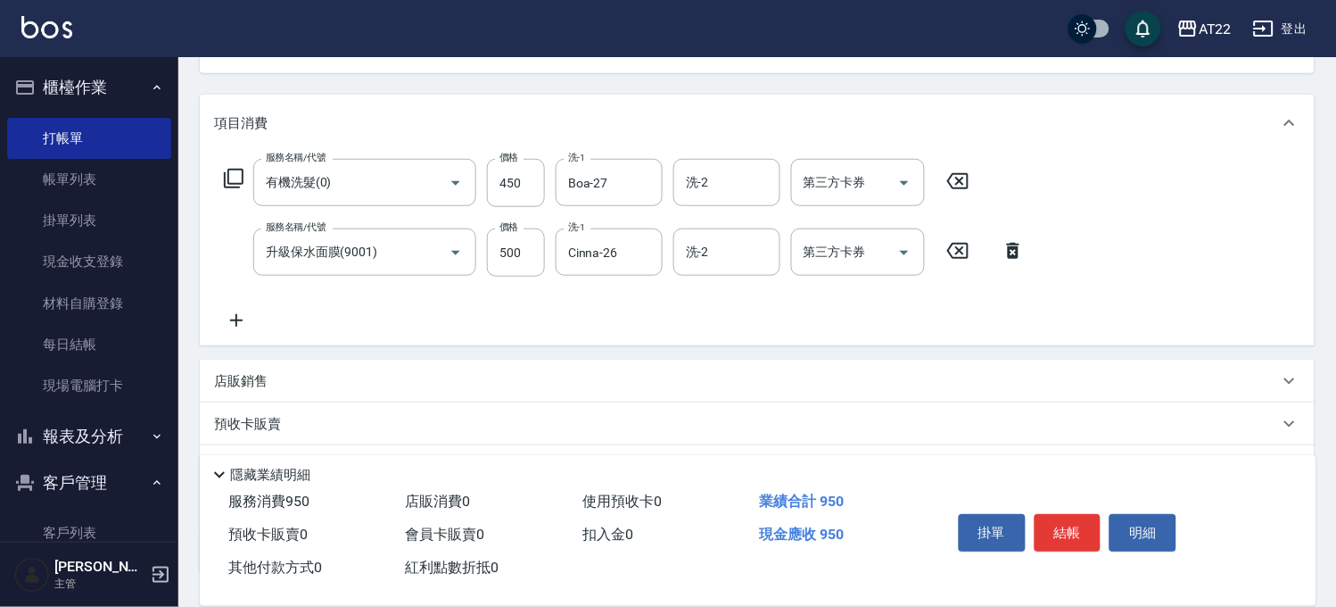
click at [238, 310] on icon at bounding box center [236, 320] width 45 height 21
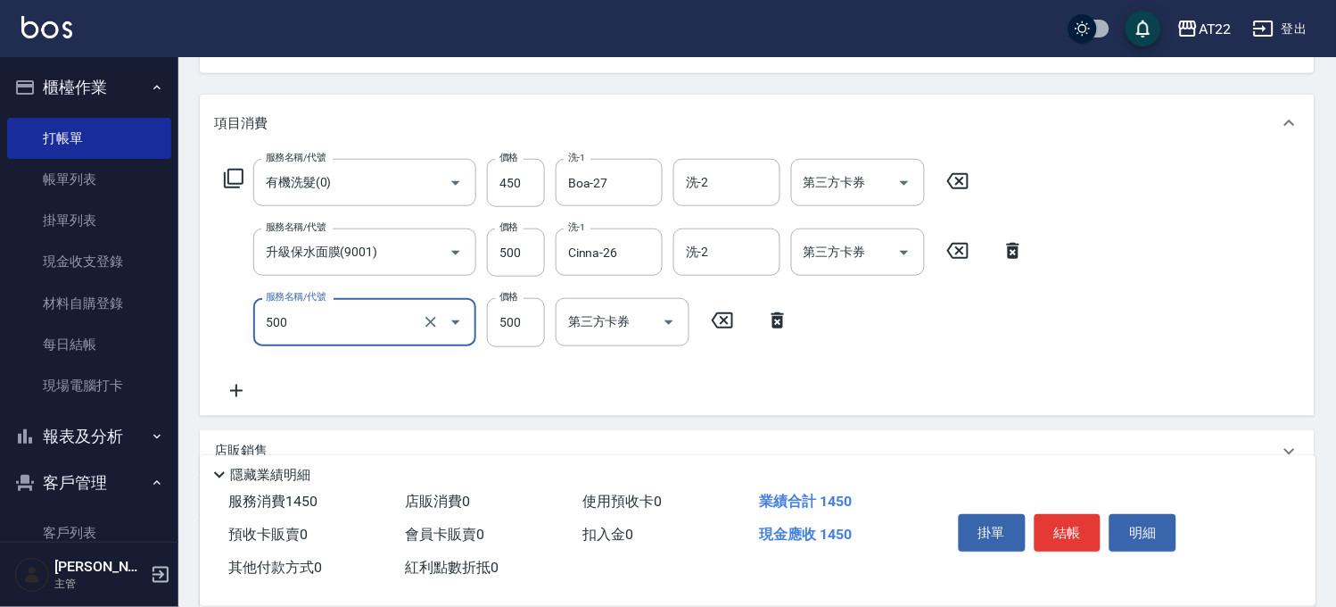
type input "剪髮(500)"
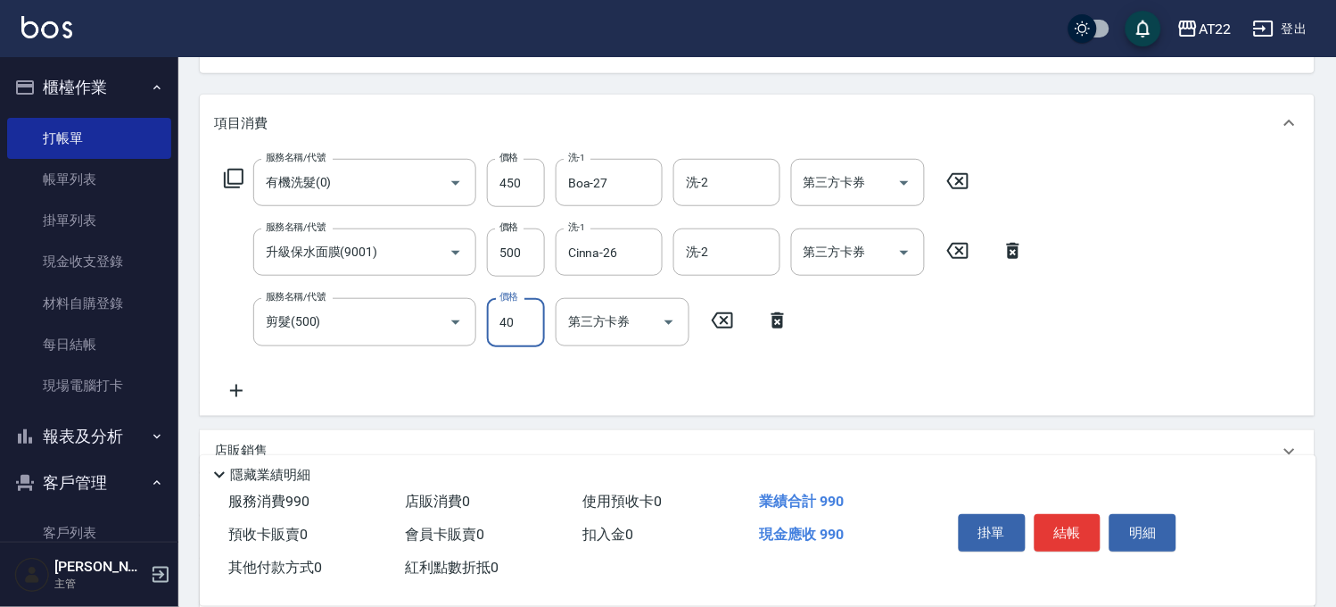
type input "400"
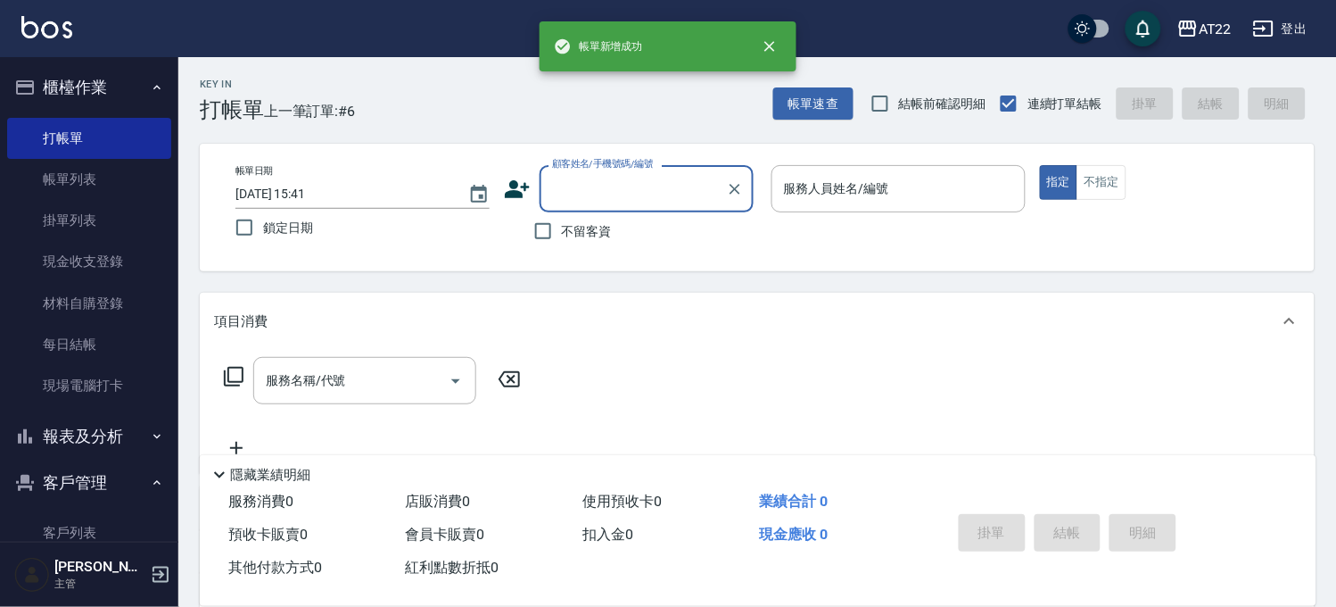
scroll to position [0, 0]
click at [528, 178] on icon at bounding box center [517, 189] width 27 height 27
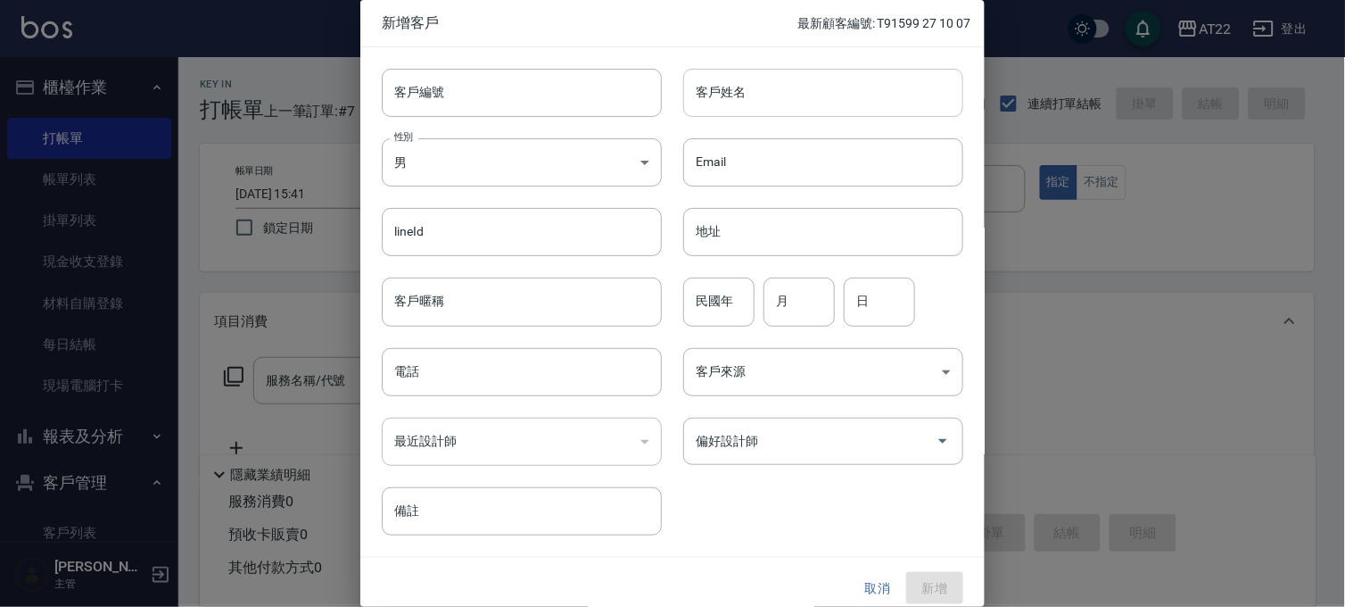
click at [756, 93] on input "客戶姓名" at bounding box center [823, 93] width 280 height 48
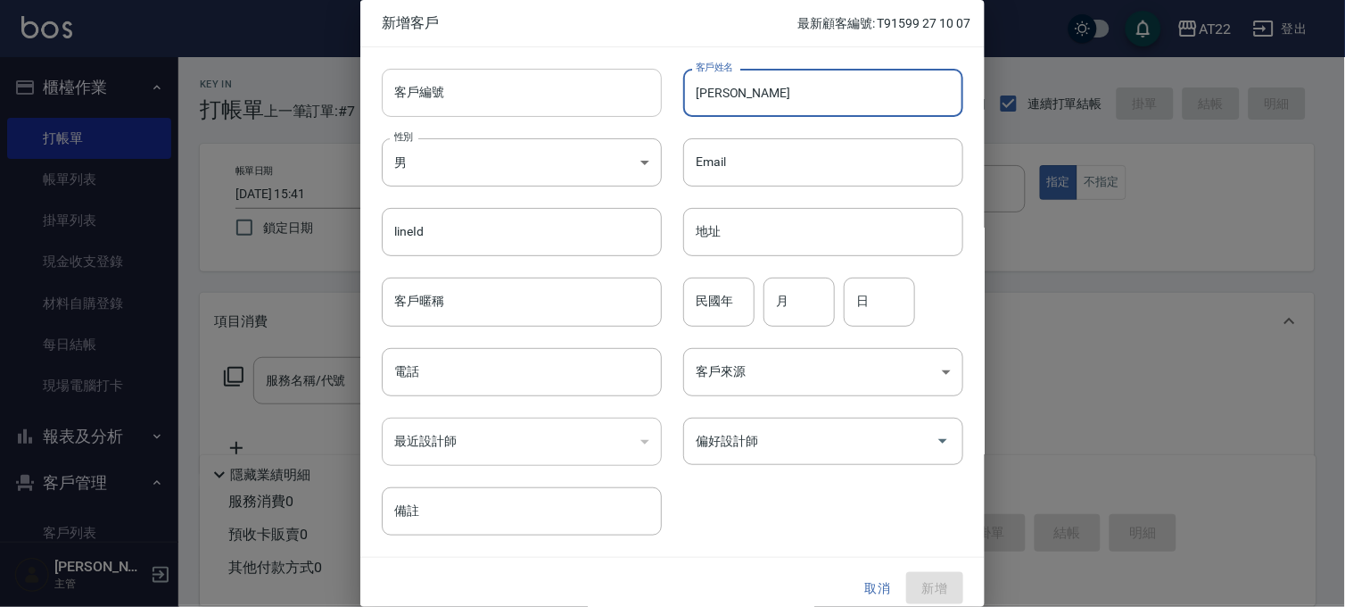
type input "[PERSON_NAME]"
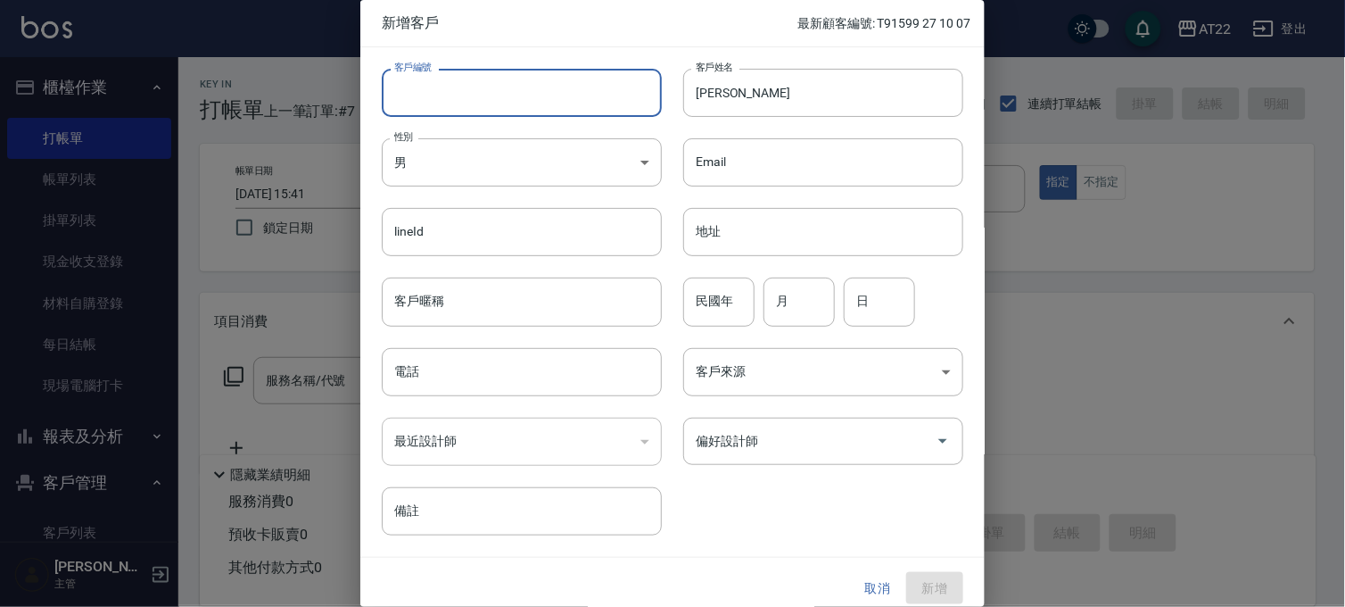
click at [473, 70] on input "客戶編號" at bounding box center [522, 93] width 280 height 48
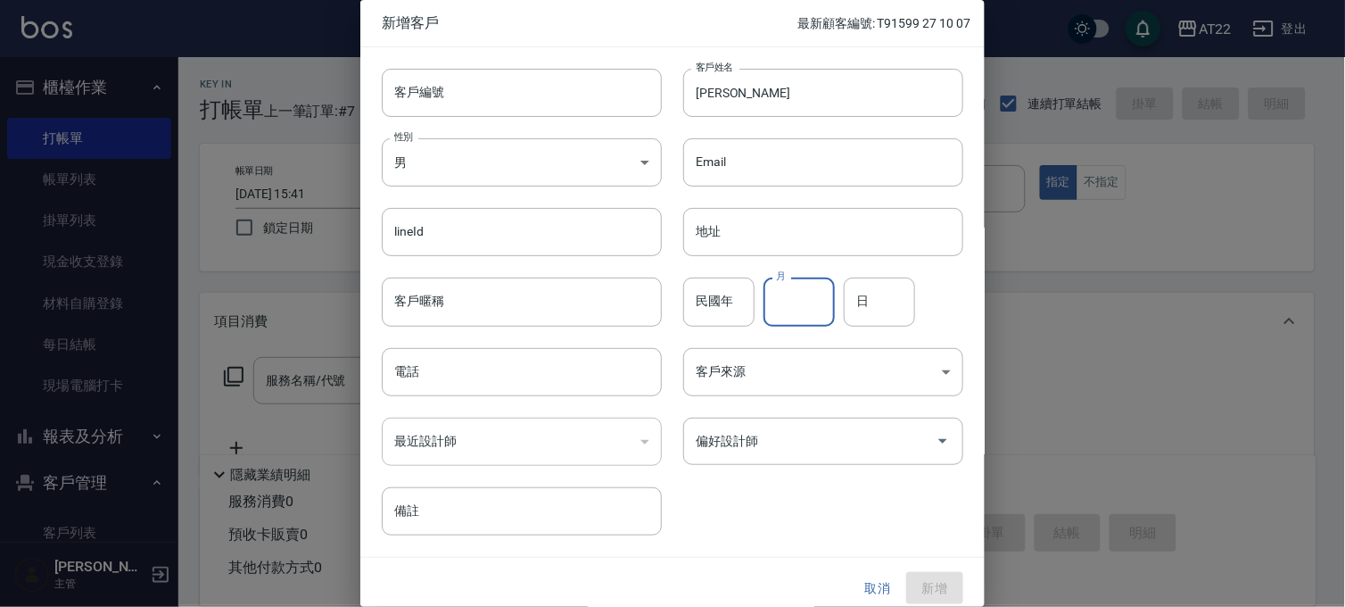
click at [794, 315] on input "月" at bounding box center [799, 301] width 71 height 48
type input "8"
type input "07"
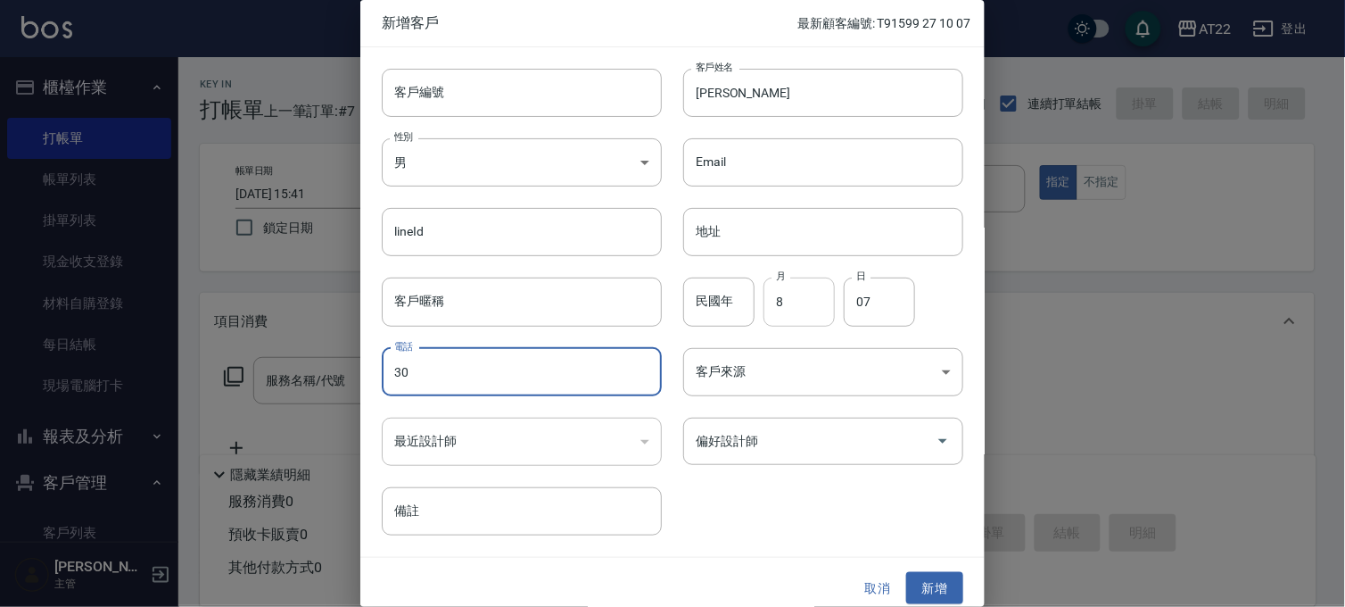
type input "30"
click at [780, 306] on input "8" at bounding box center [799, 301] width 71 height 48
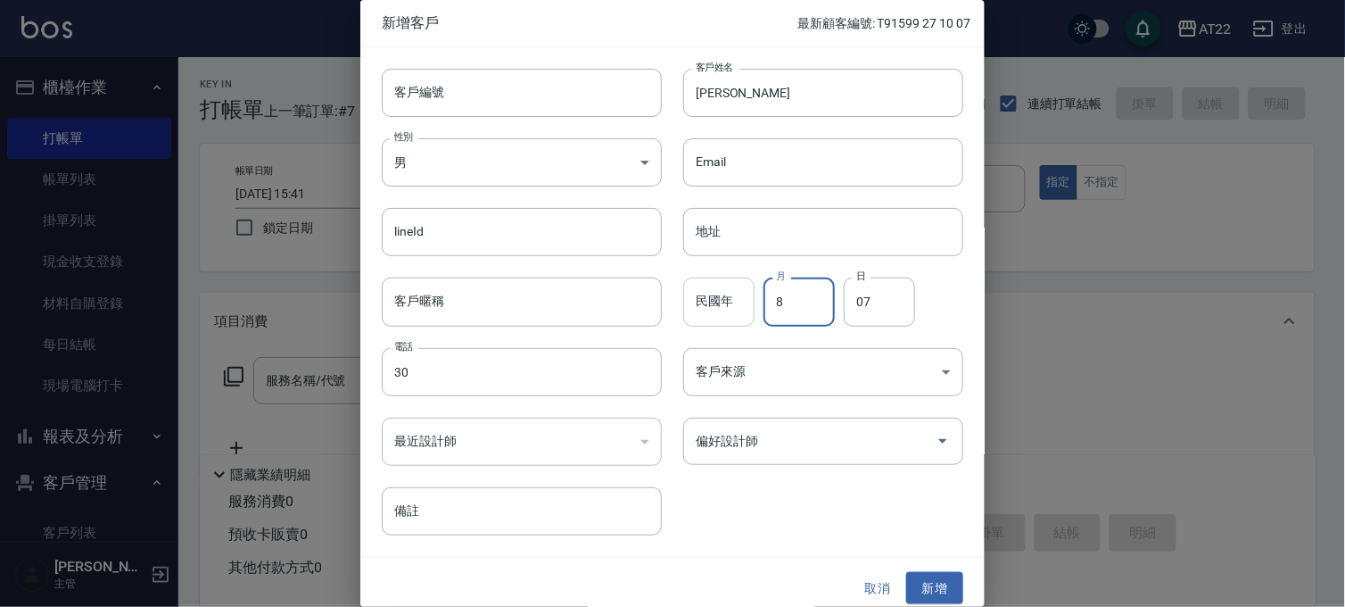
click at [701, 300] on input "民國年" at bounding box center [718, 301] width 71 height 48
type input "87"
type input "8"
type input "07"
click at [863, 303] on input "07" at bounding box center [879, 301] width 71 height 48
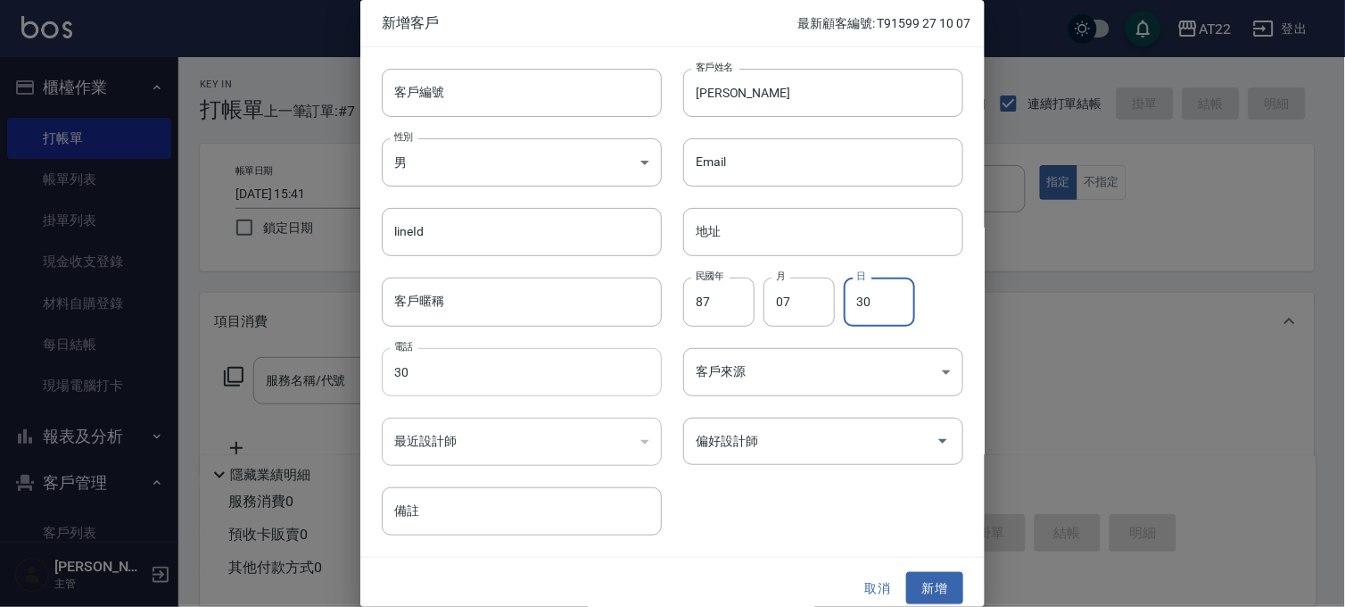
type input "30"
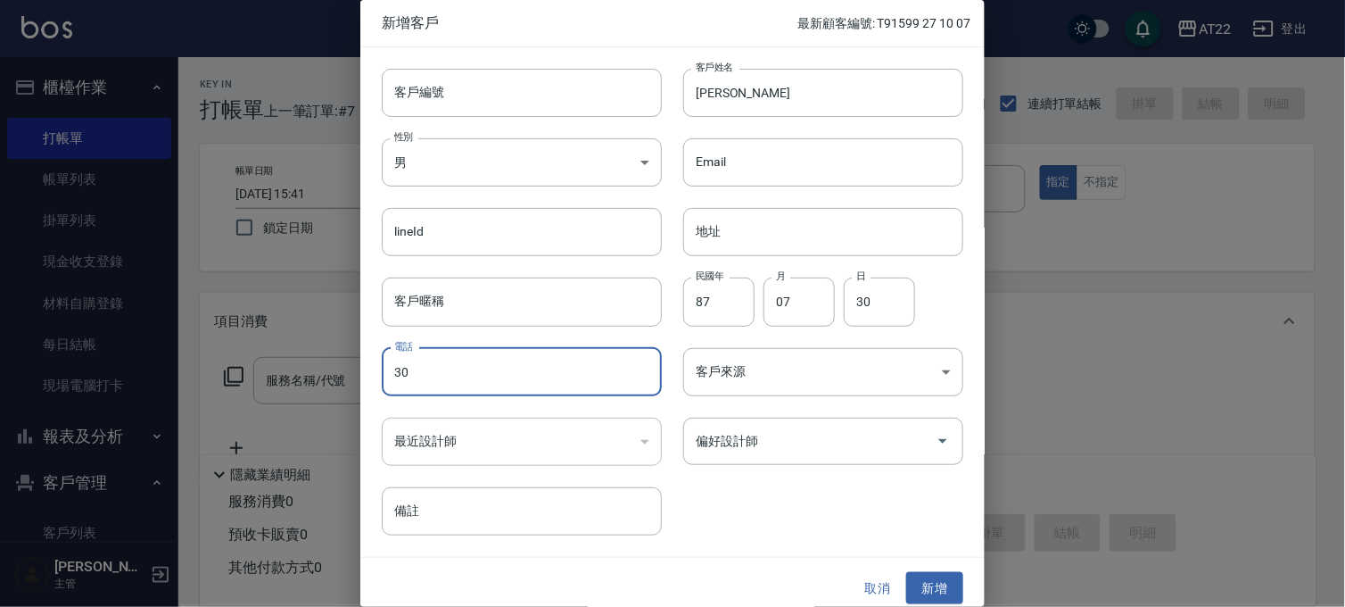
click at [503, 386] on input "30" at bounding box center [522, 372] width 280 height 48
type input "0939099194"
click at [934, 590] on button "新增" at bounding box center [934, 588] width 57 height 33
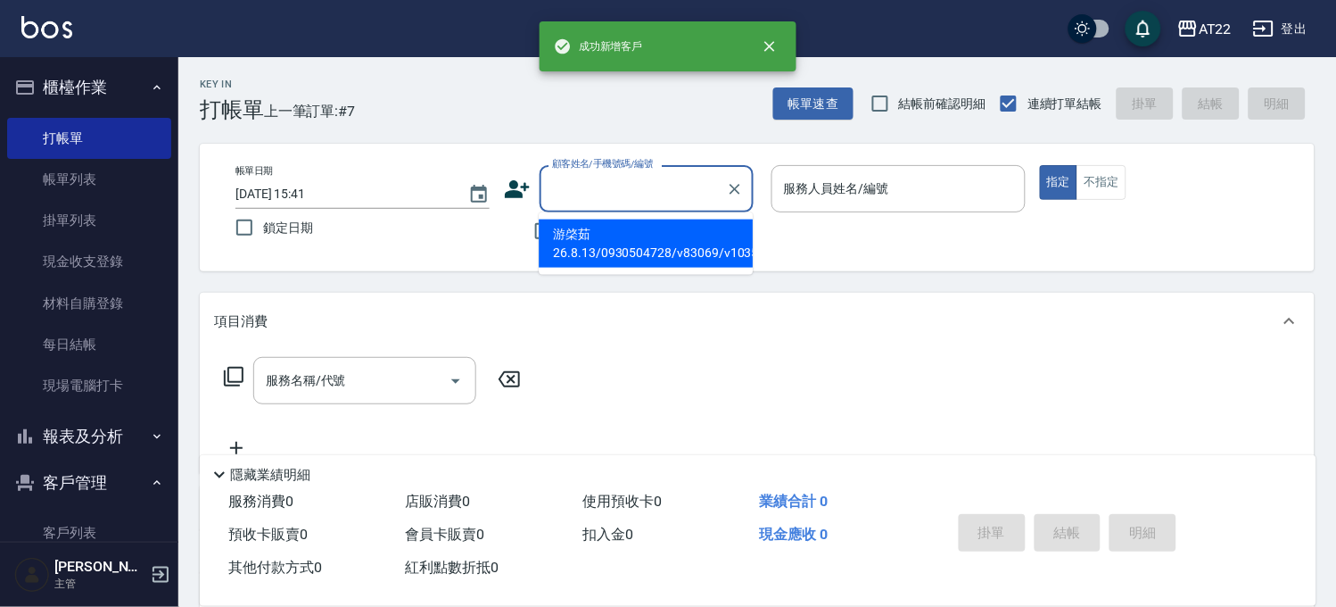
click at [708, 182] on input "顧客姓名/手機號碼/編號" at bounding box center [633, 188] width 171 height 31
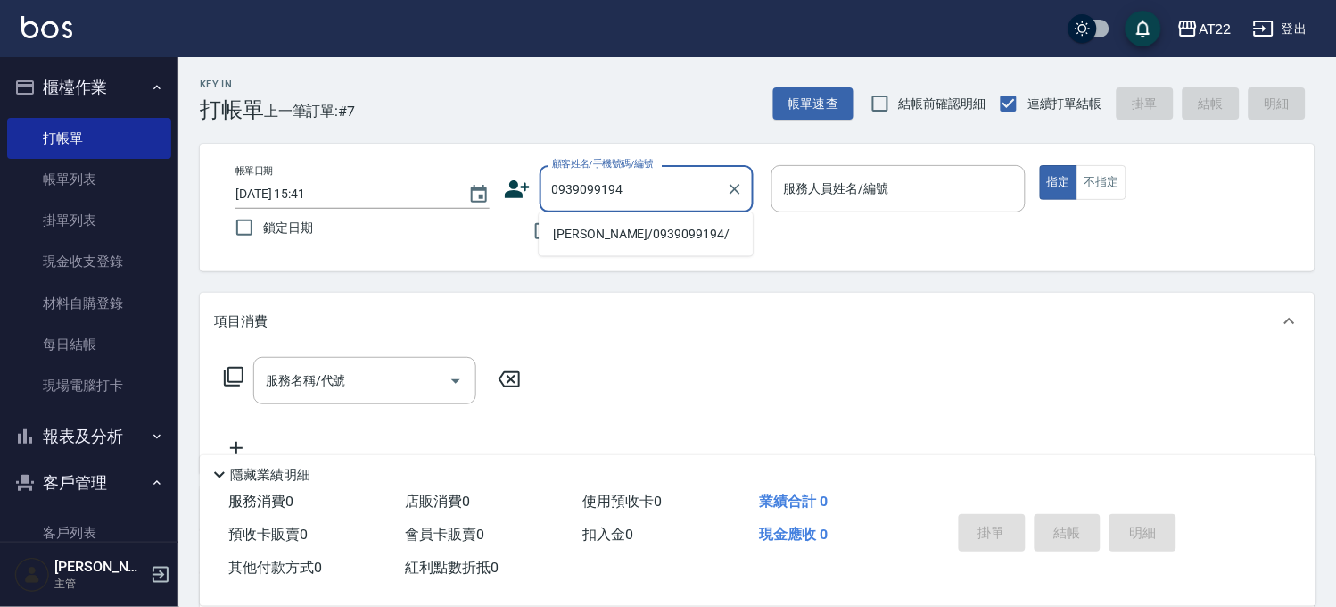
click at [652, 236] on li "[PERSON_NAME]/0939099194/" at bounding box center [646, 233] width 214 height 29
type input "[PERSON_NAME]/0939099194/"
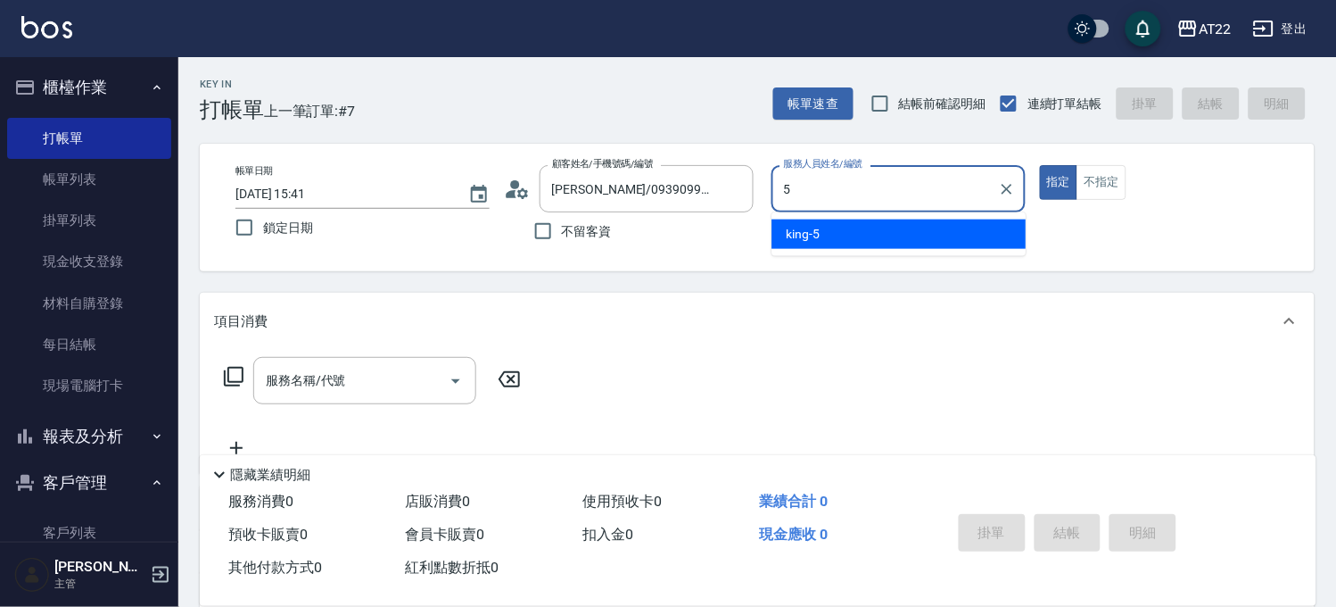
type input "king-5"
type button "true"
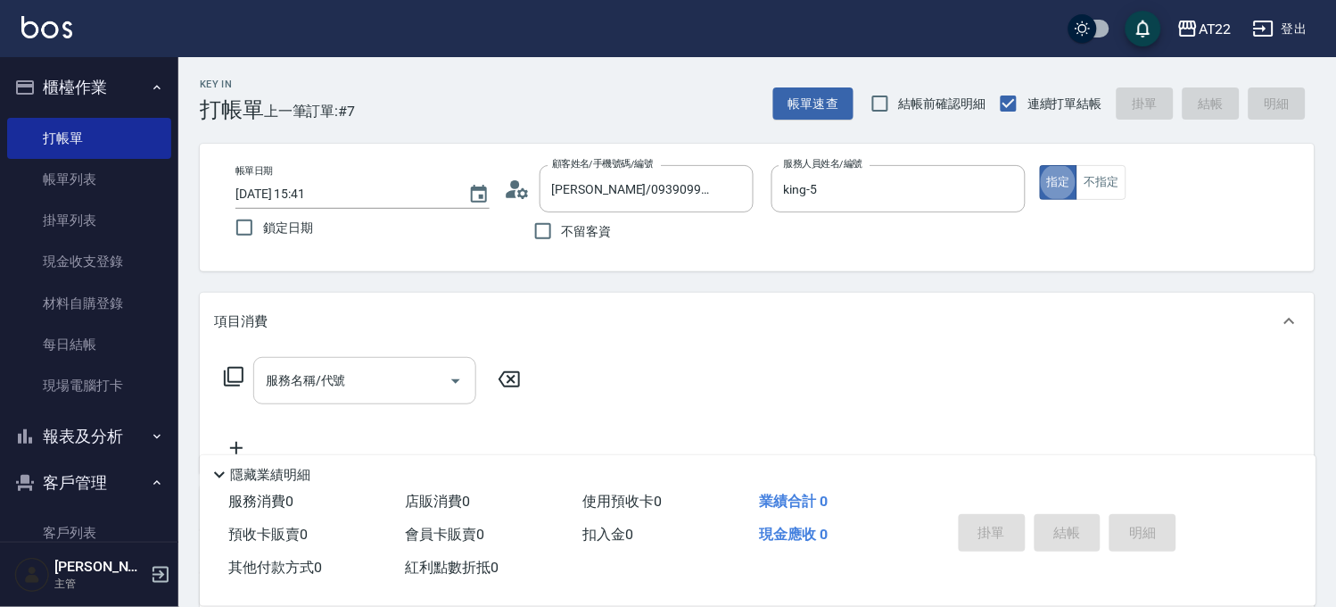
click at [394, 371] on input "服務名稱/代號" at bounding box center [351, 380] width 180 height 31
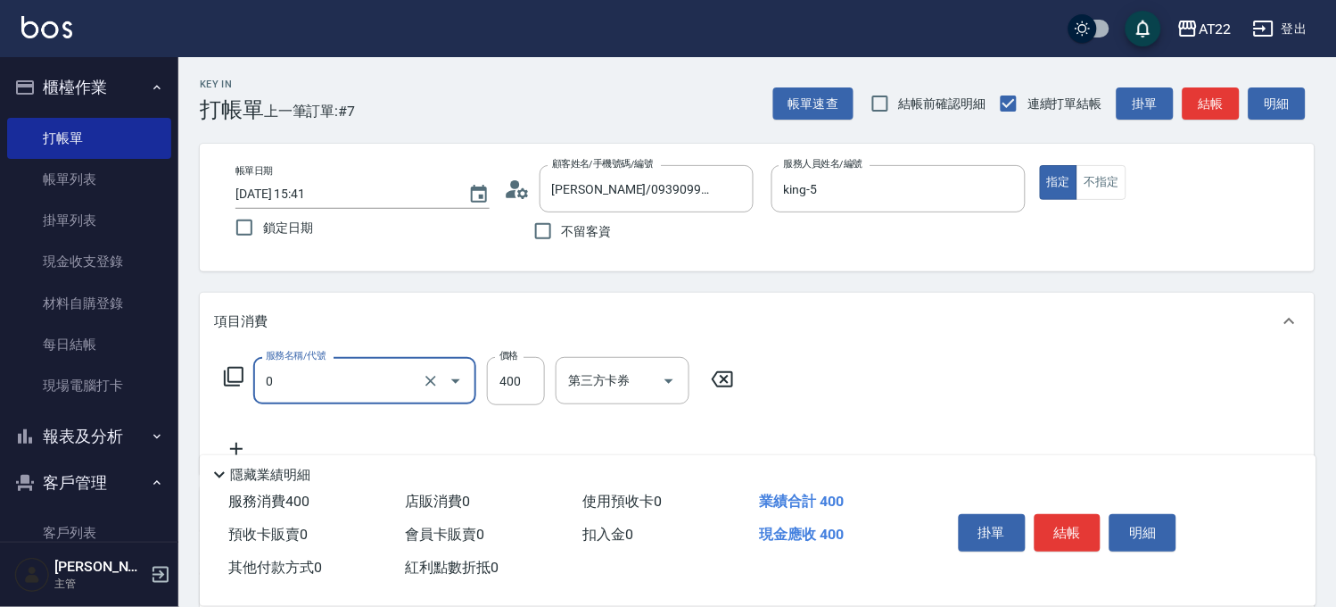
type input "有機洗髮(0)"
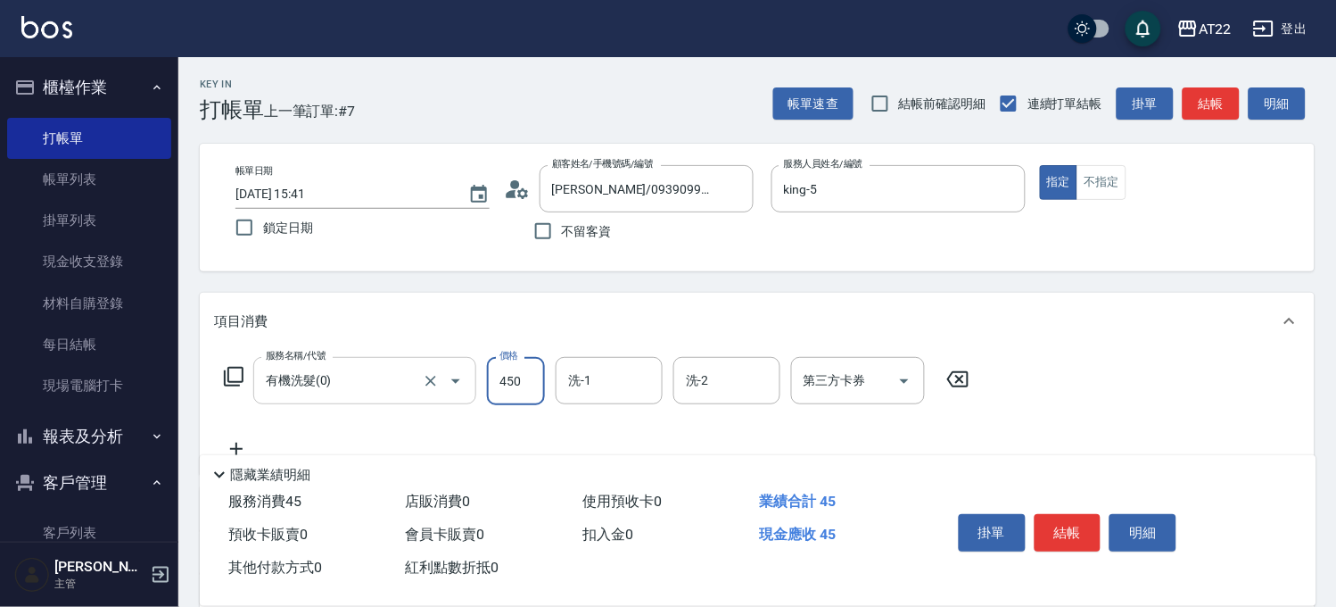
type input "450"
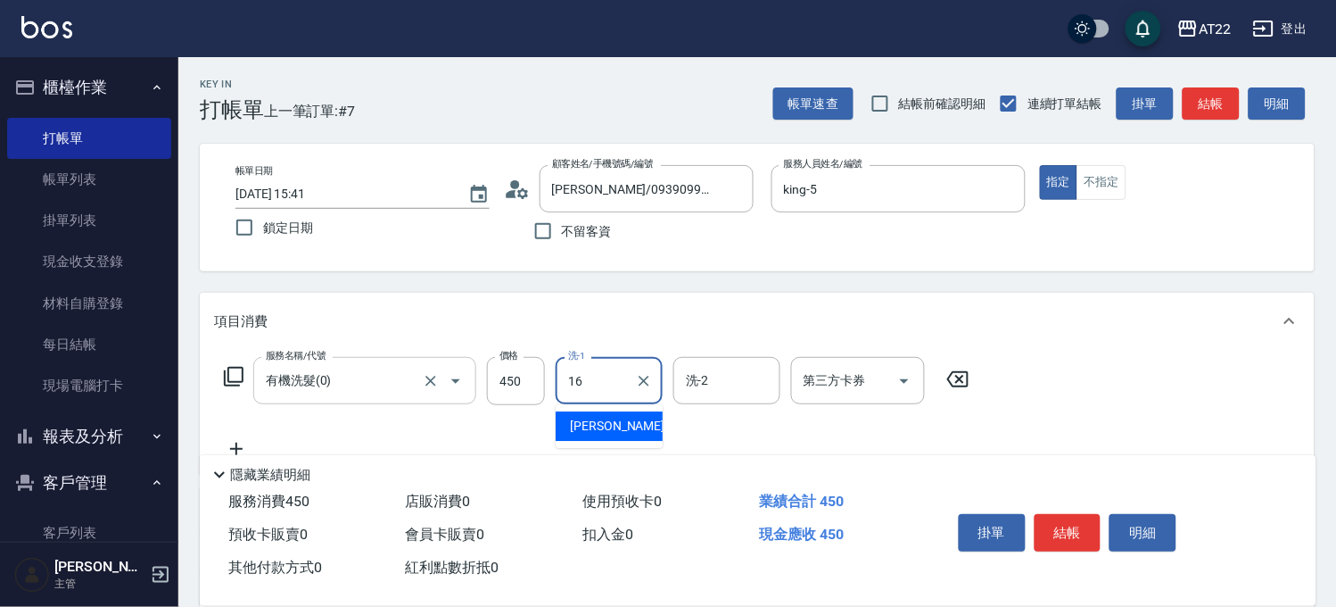
type input "[PERSON_NAME]-16"
click at [237, 444] on icon at bounding box center [236, 448] width 45 height 21
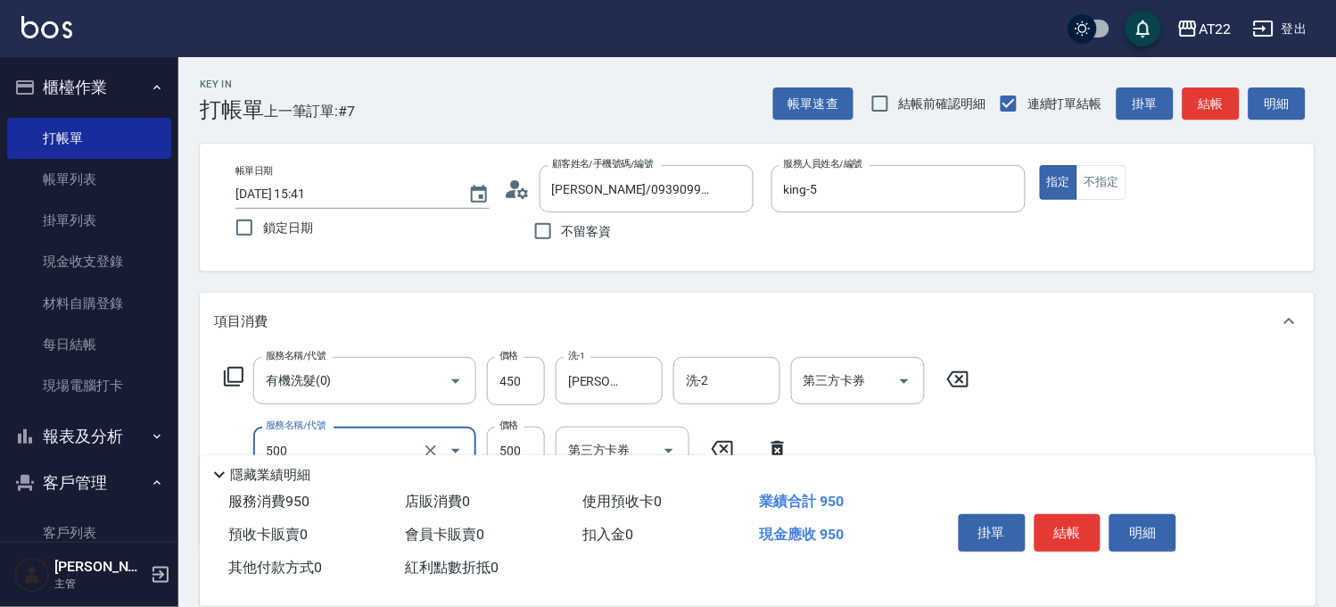
type input "剪髮(500)"
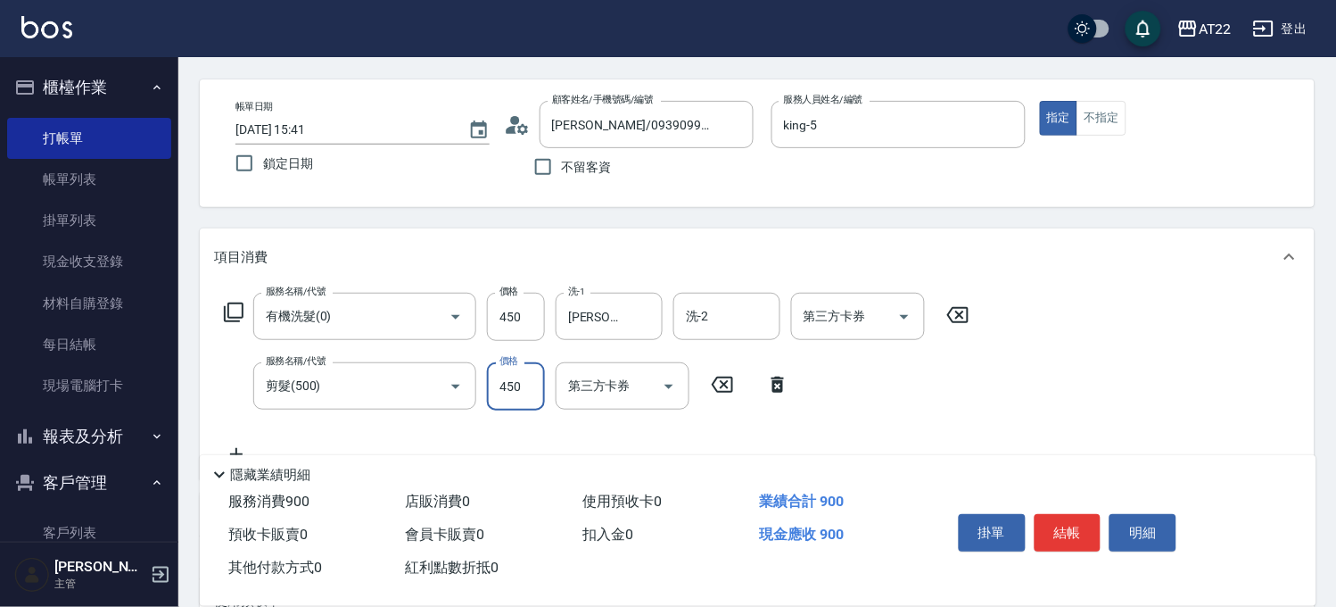
scroll to position [99, 0]
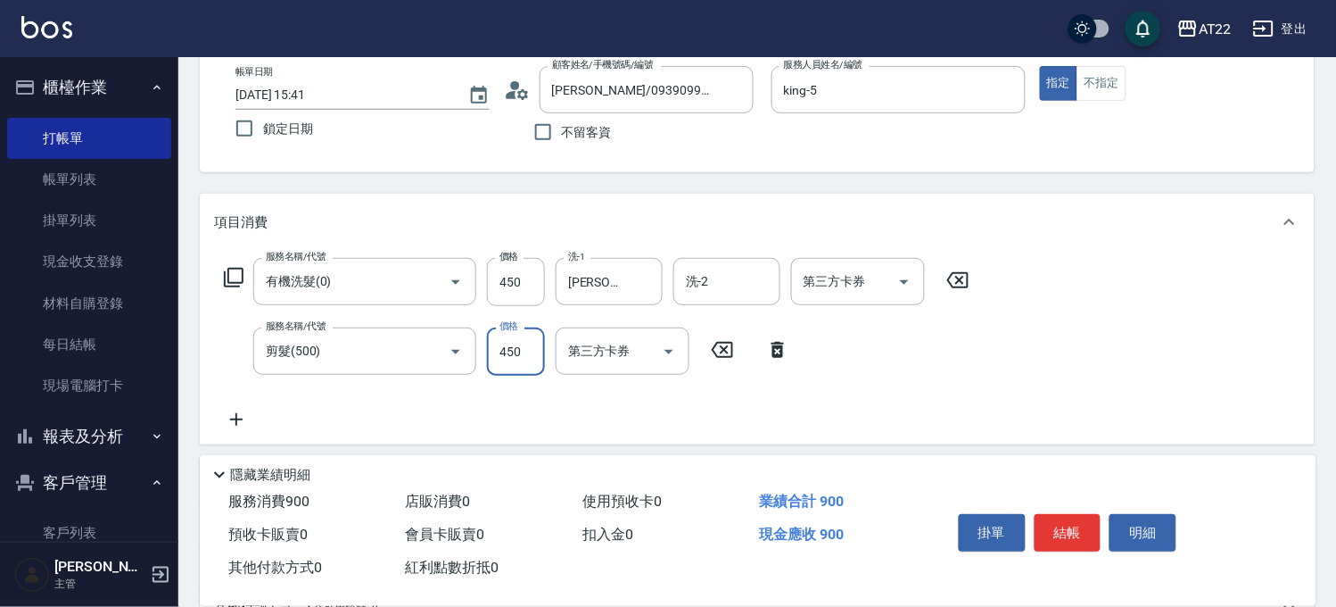
type input "450"
click at [238, 420] on icon at bounding box center [236, 419] width 45 height 21
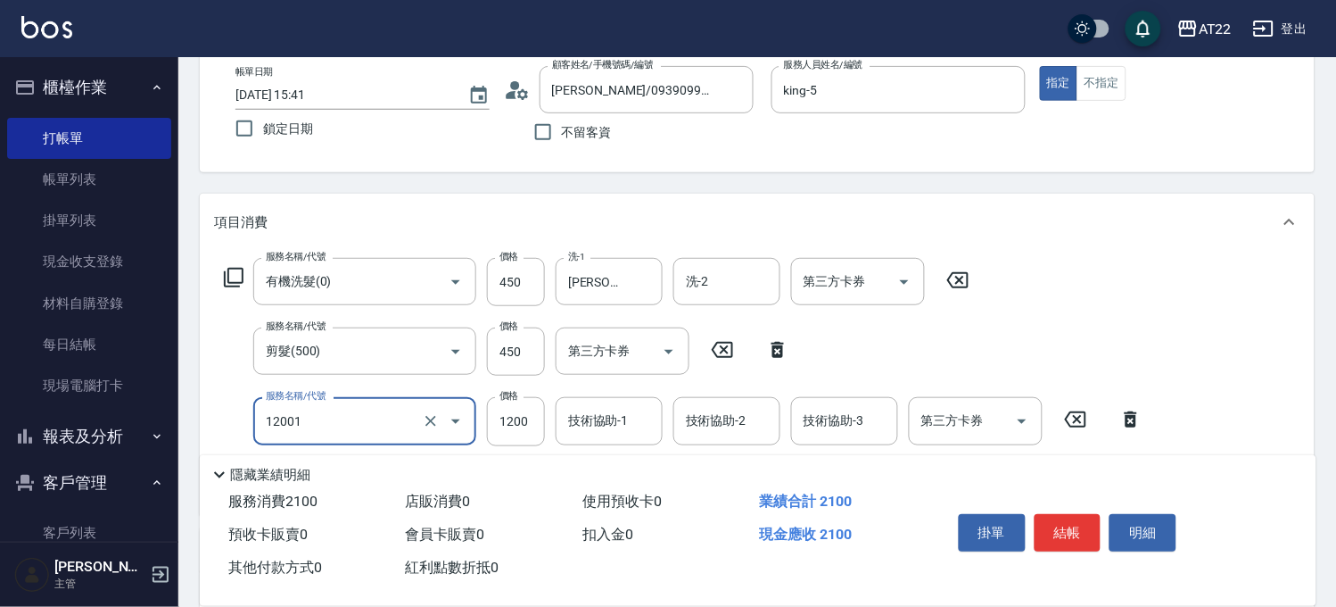
type input "燙髮S(12001)"
type input "1700"
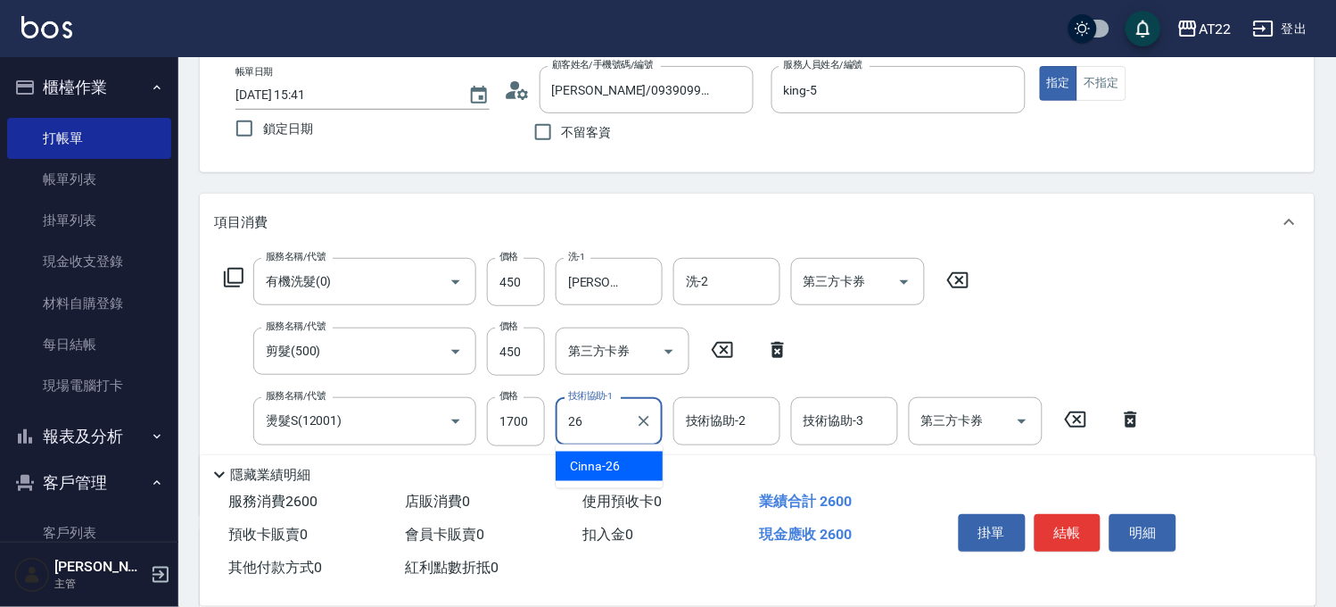
type input "Cinna-26"
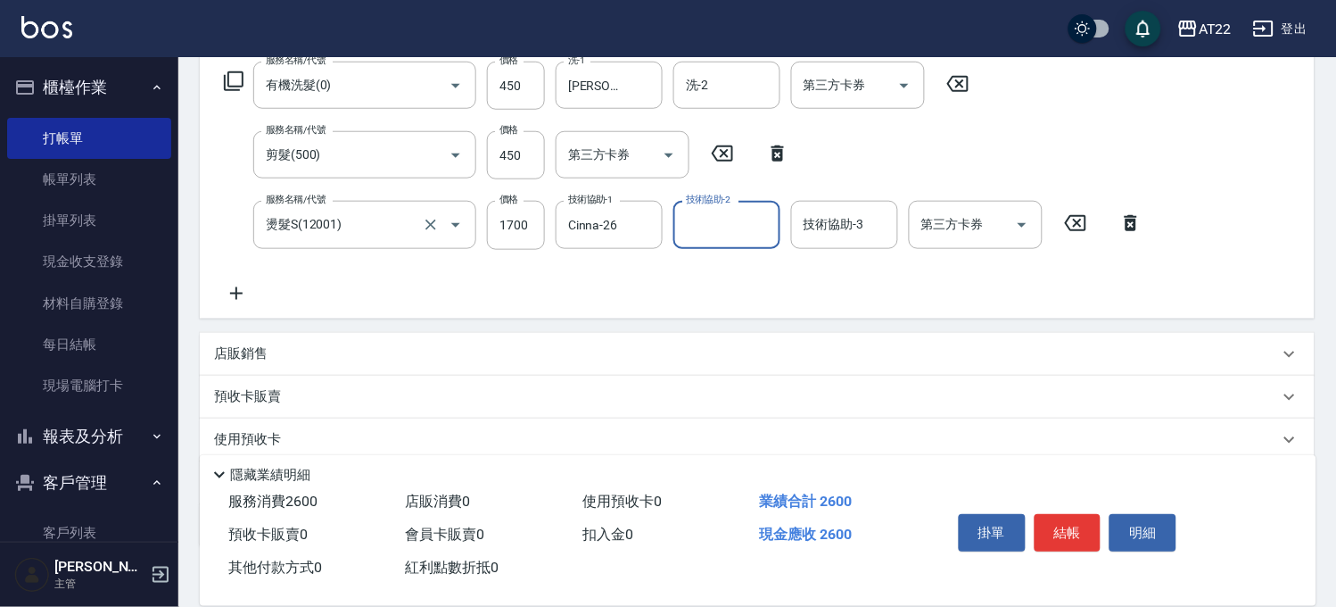
scroll to position [297, 0]
click at [227, 287] on icon at bounding box center [236, 291] width 45 height 21
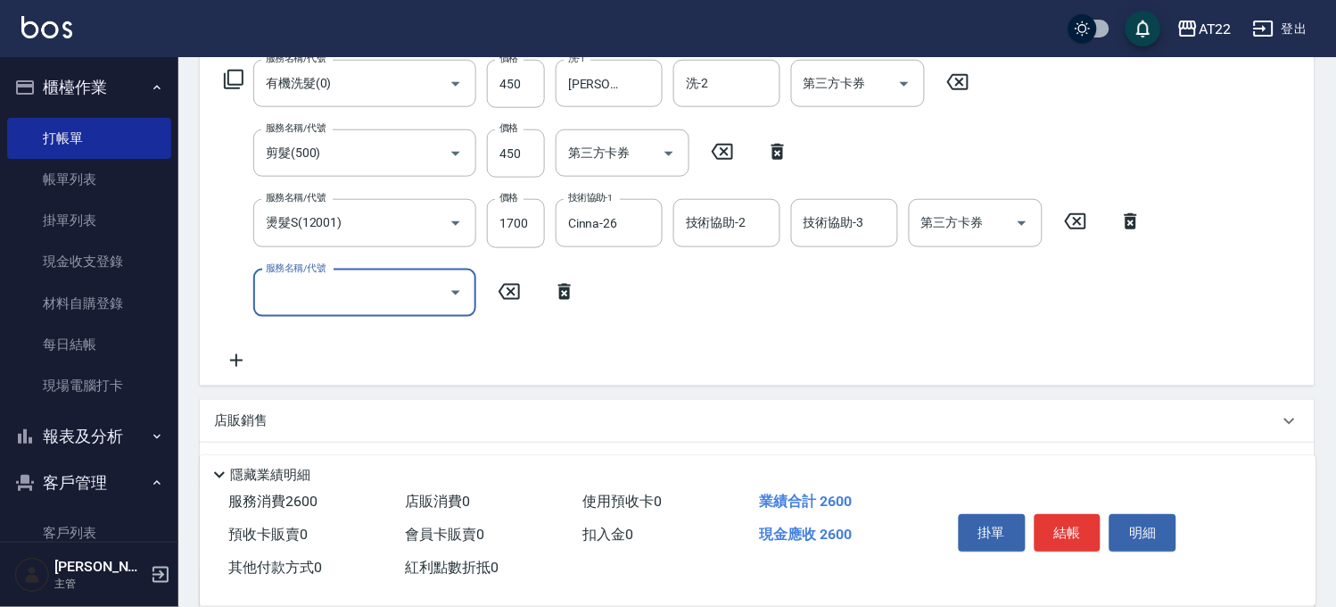
type input "+"
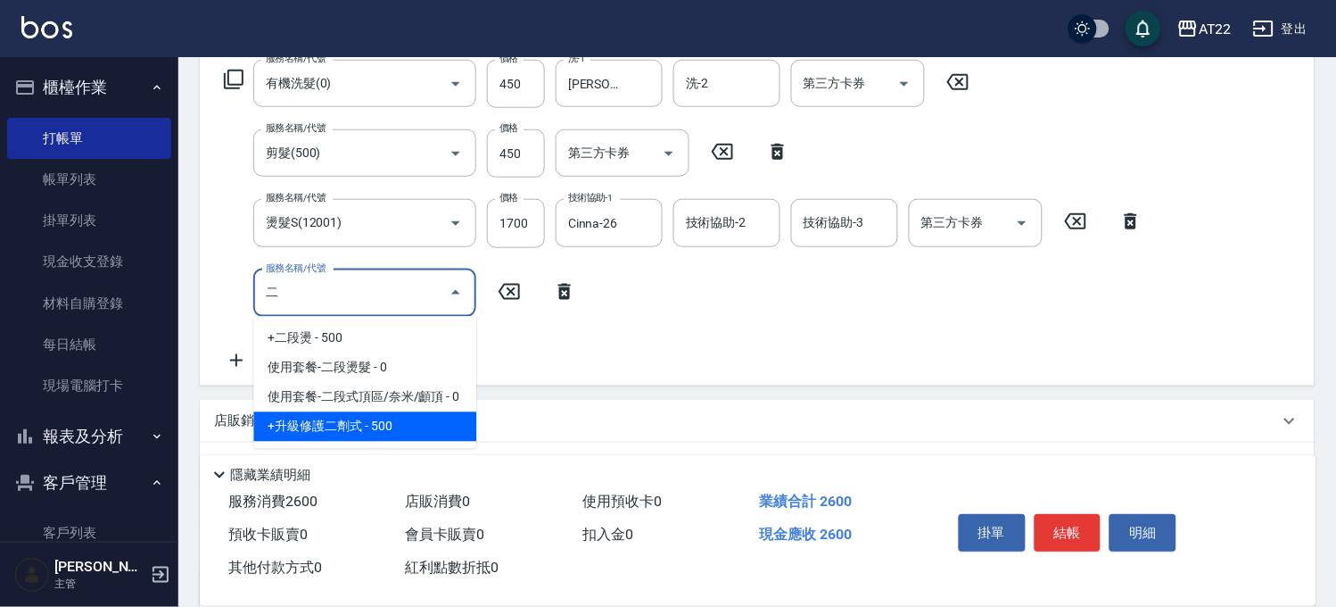
click at [387, 426] on span "+升級修護二劑式 - 500" at bounding box center [364, 426] width 223 height 29
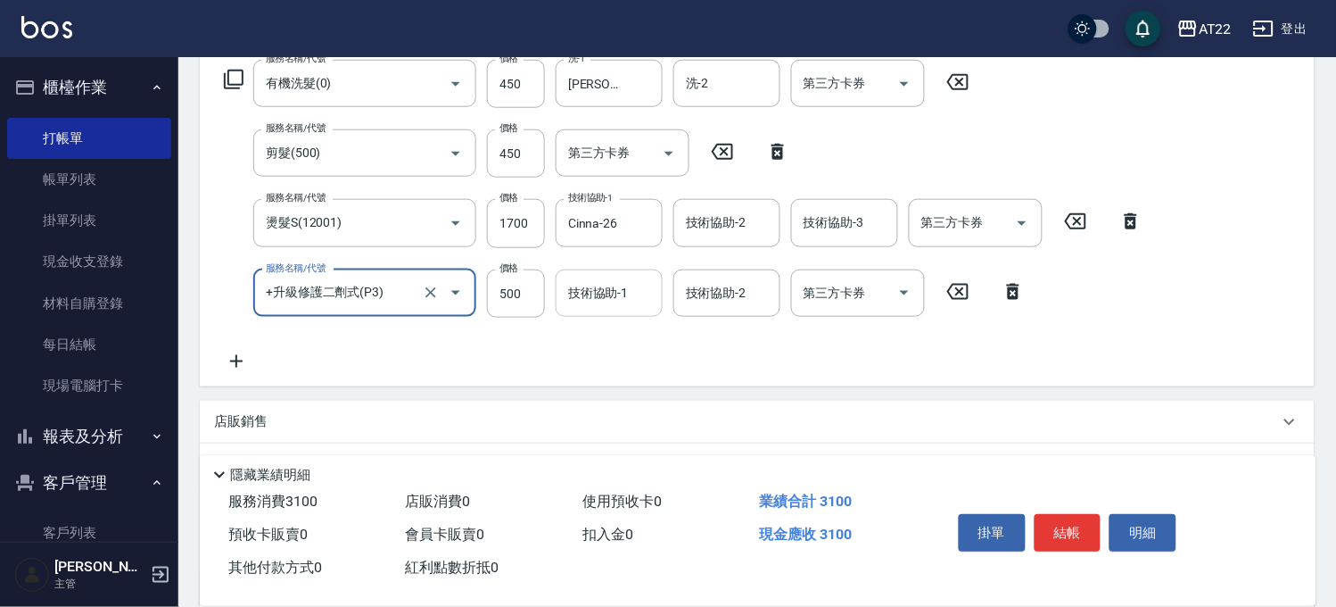
type input "+升級修護二劑式(P3)"
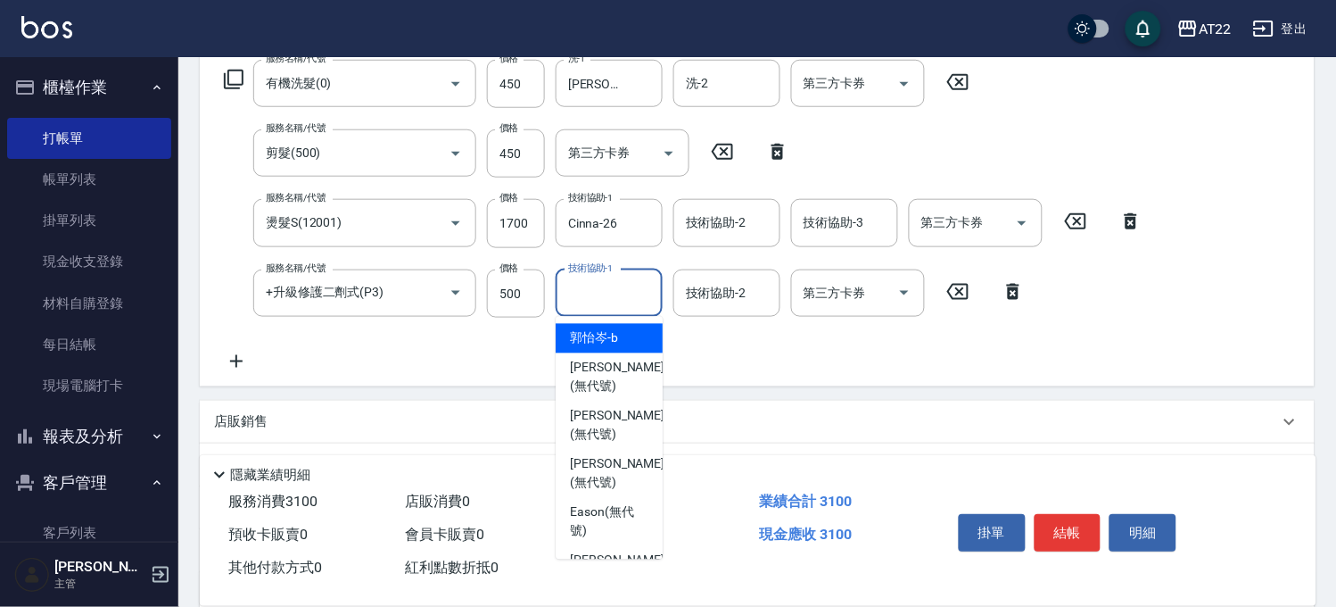
click at [578, 299] on input "技術協助-1" at bounding box center [609, 292] width 91 height 31
type input "2"
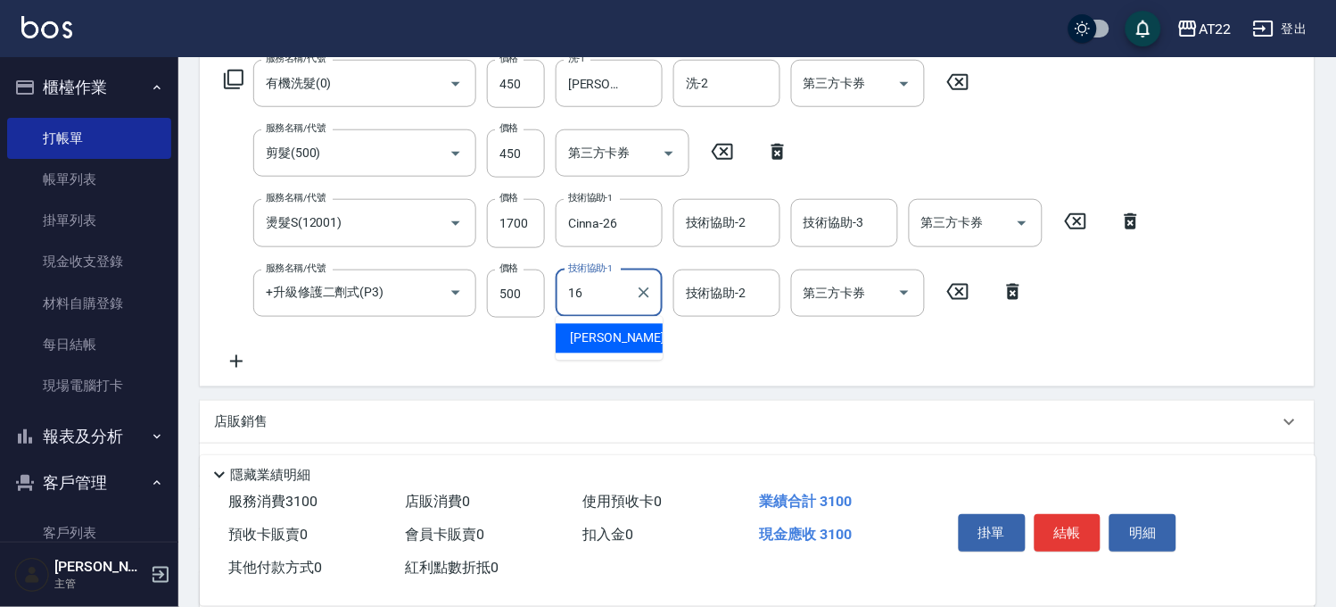
type input "[PERSON_NAME]-16"
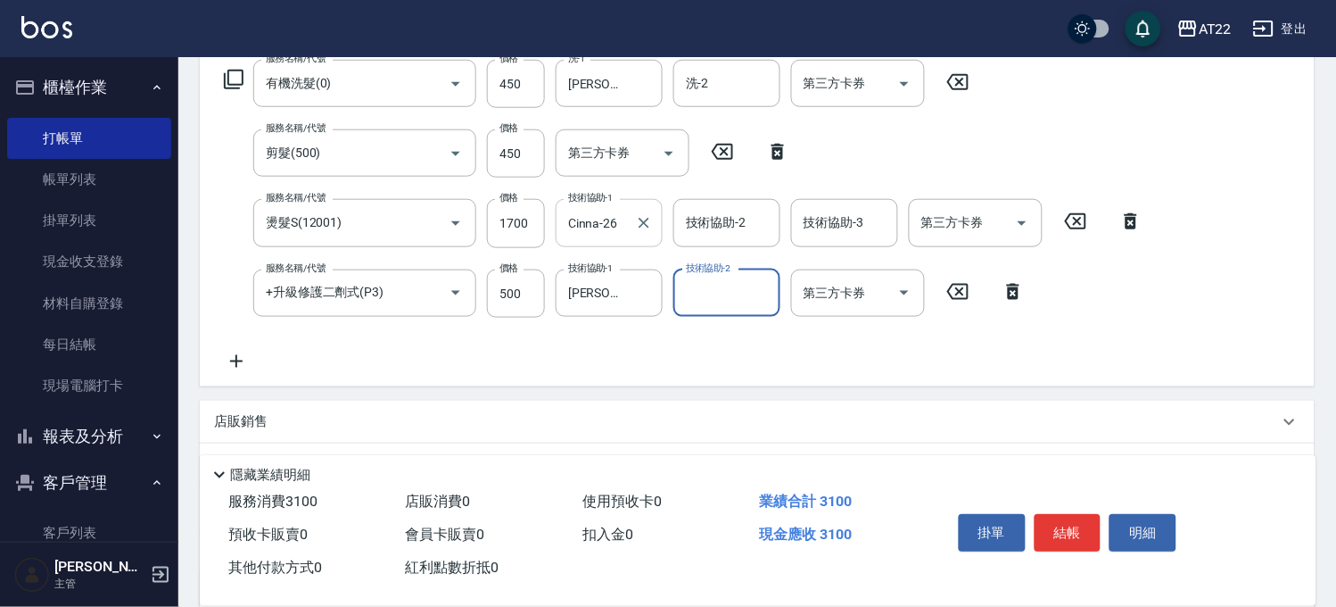
click at [608, 223] on input "Cinna-26" at bounding box center [596, 222] width 64 height 31
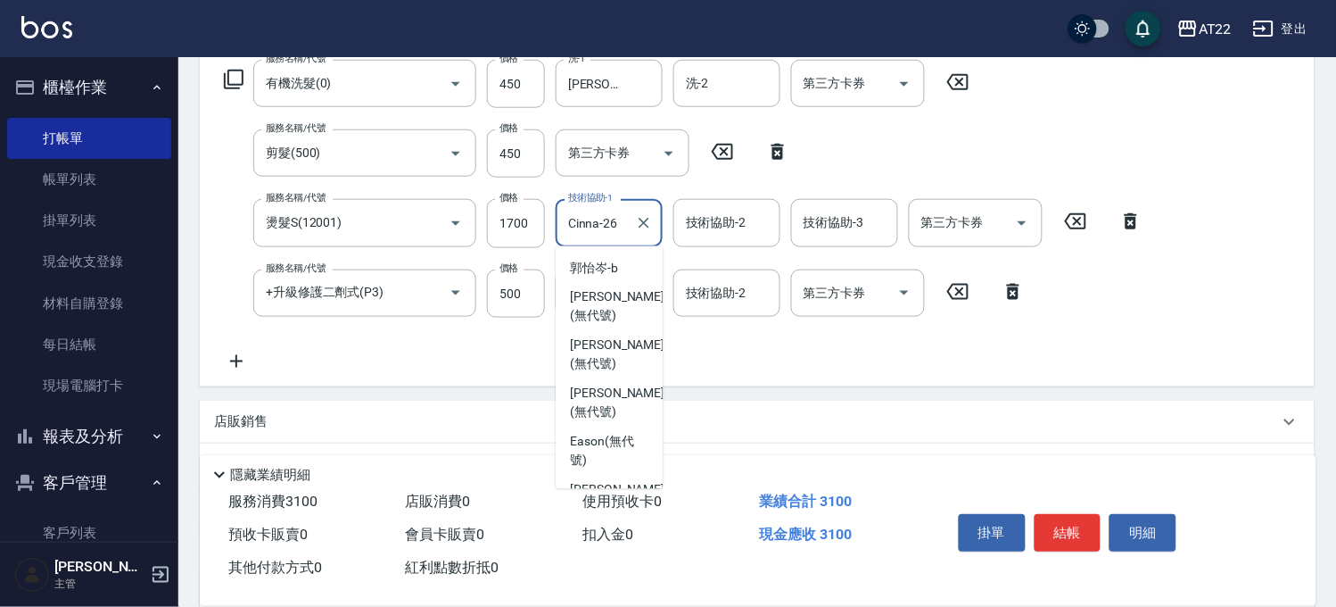
scroll to position [458, 0]
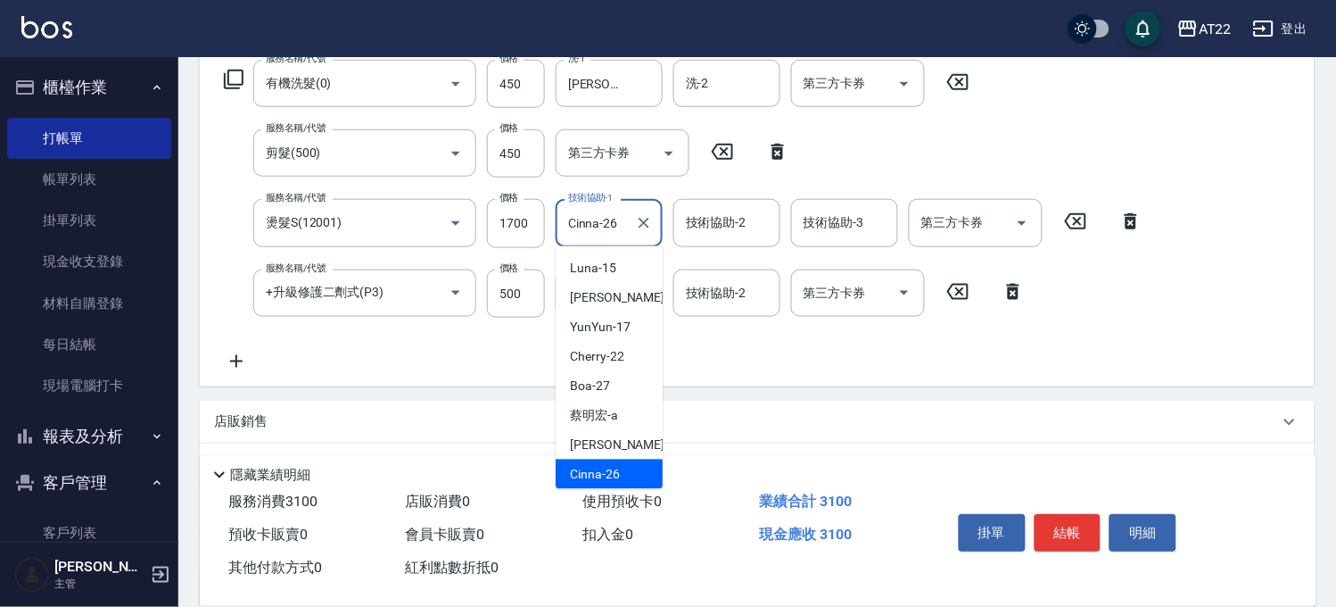
click at [608, 223] on input "Cinna-26" at bounding box center [596, 222] width 64 height 31
click at [589, 212] on input "Cinna-26" at bounding box center [596, 222] width 64 height 31
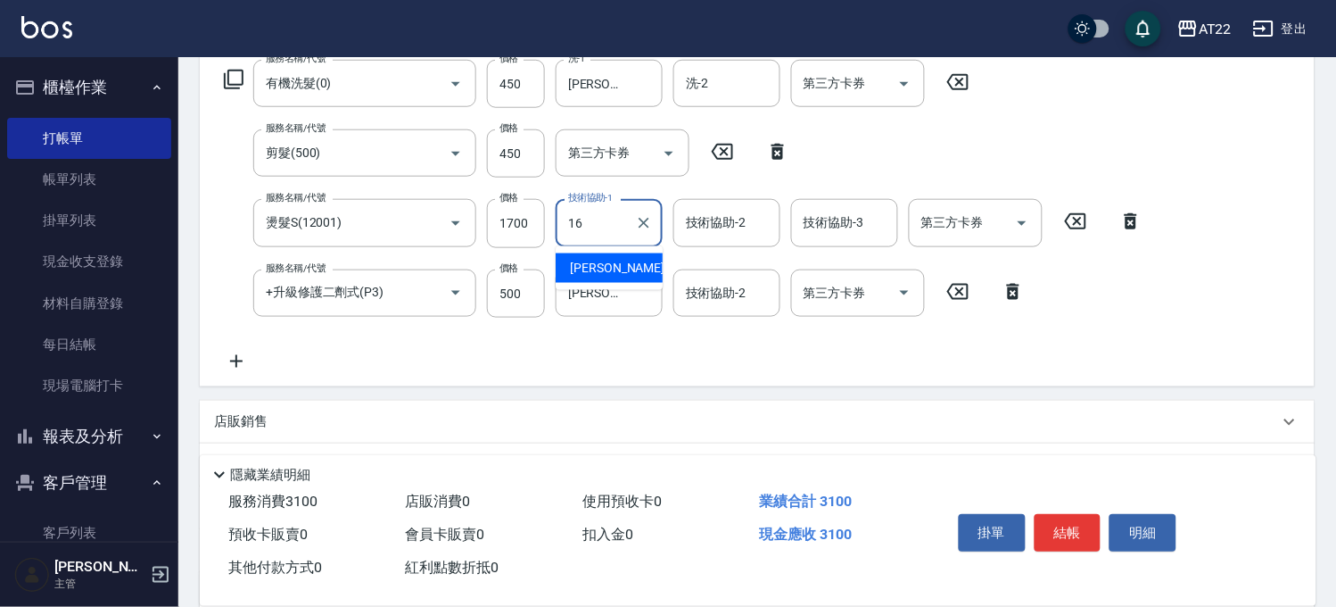
type input "[PERSON_NAME]-16"
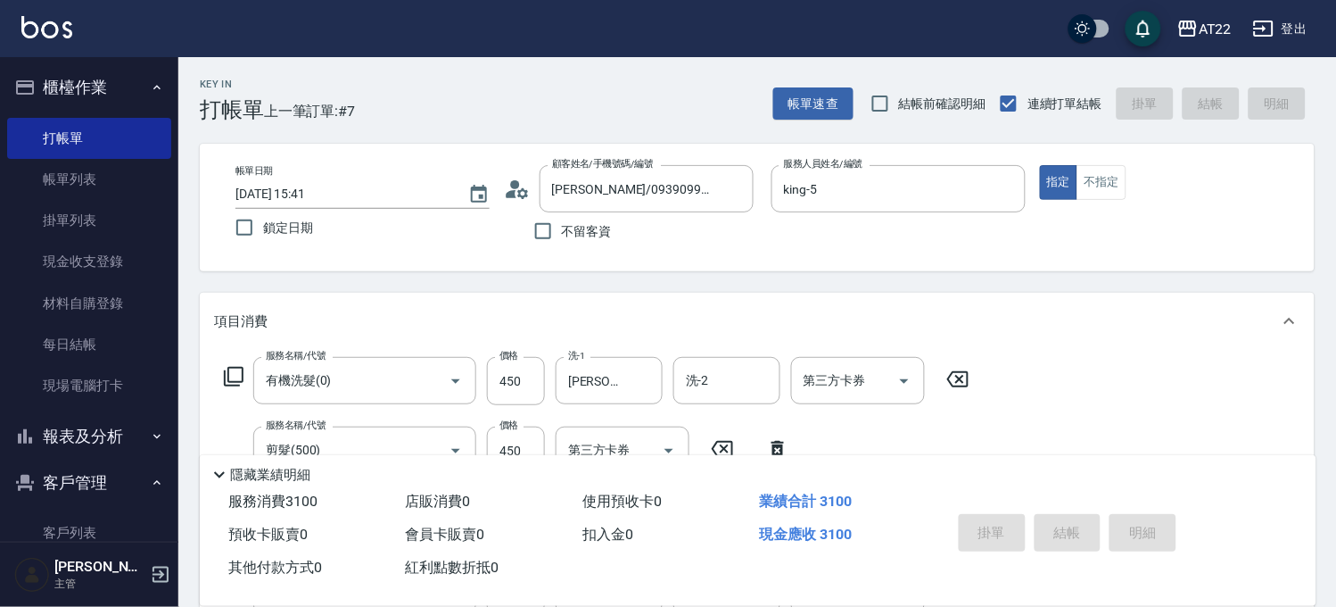
type input "[DATE] 15:43"
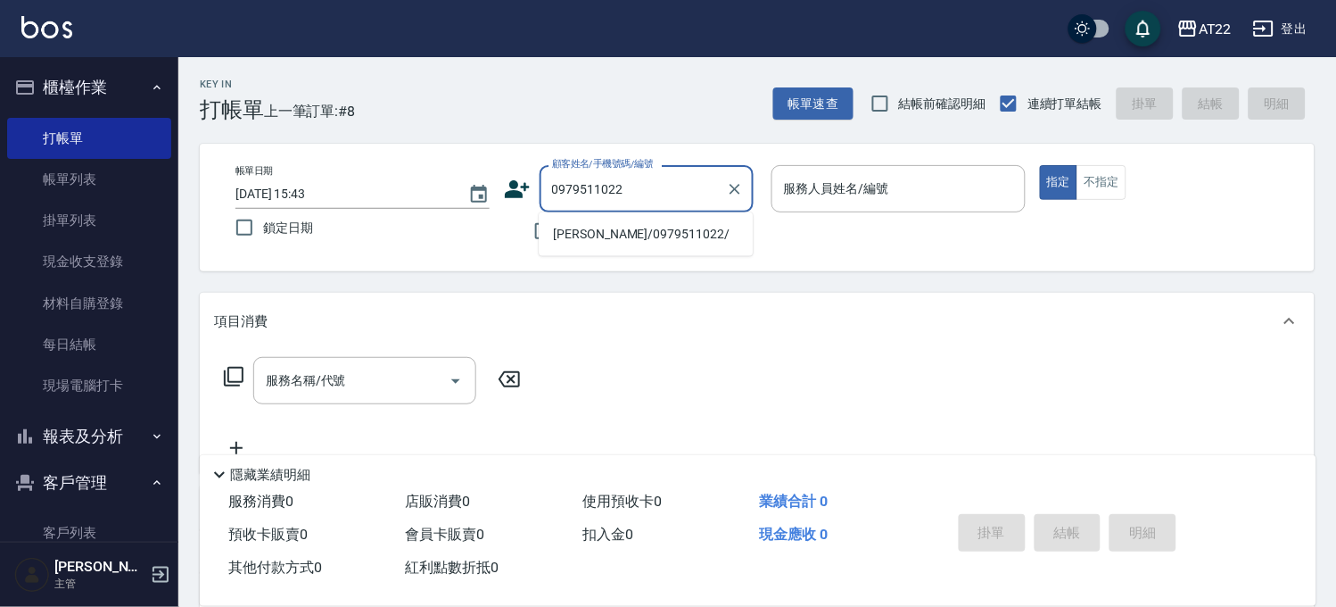
click at [639, 244] on li "[PERSON_NAME]/0979511022/" at bounding box center [646, 233] width 214 height 29
type input "[PERSON_NAME]/0979511022/"
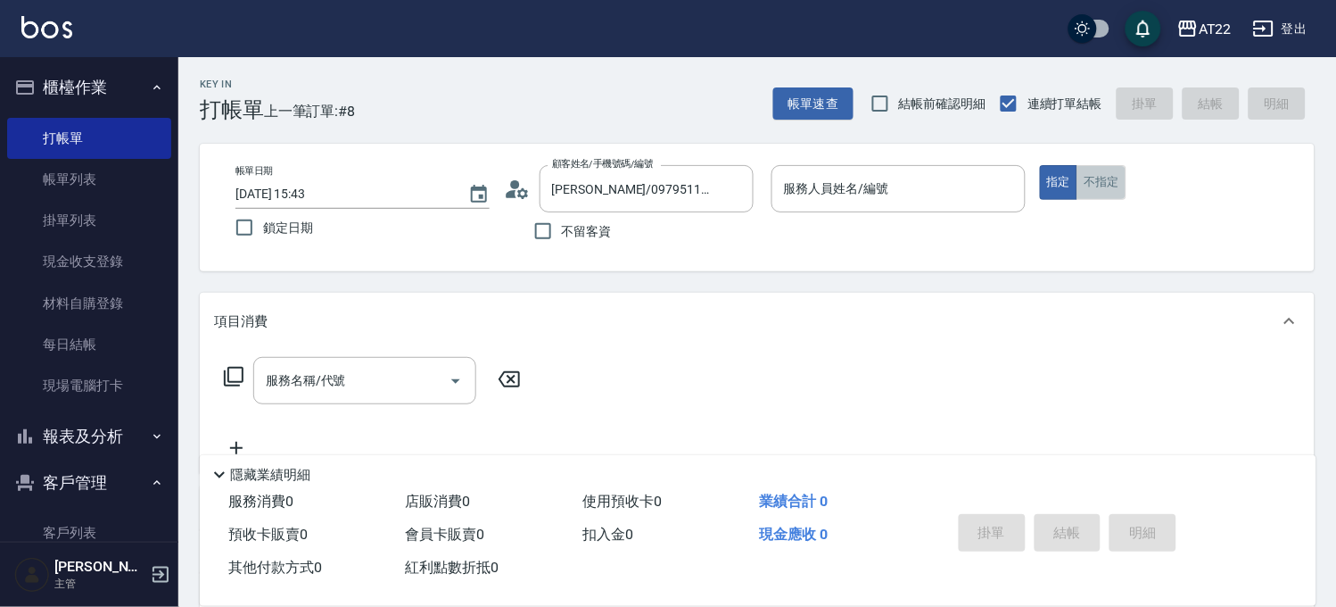
click at [1121, 181] on button "不指定" at bounding box center [1102, 182] width 50 height 35
click at [861, 203] on input "服務人員姓名/編號" at bounding box center [899, 188] width 238 height 31
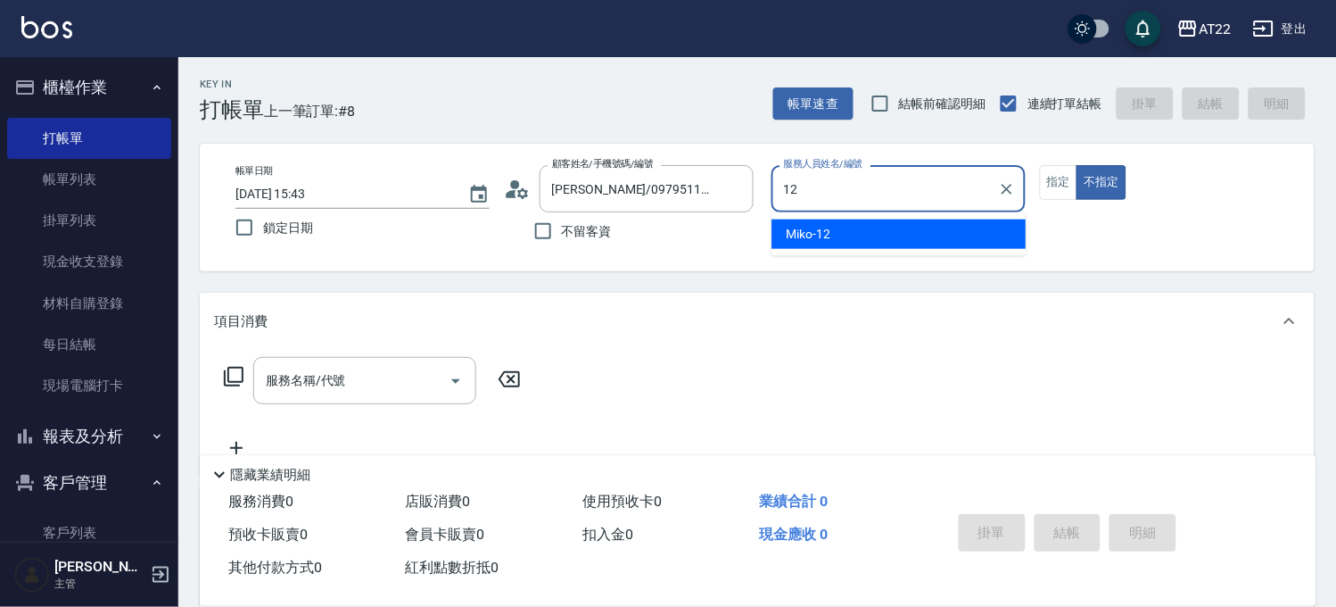
type input "Miko-12"
type button "false"
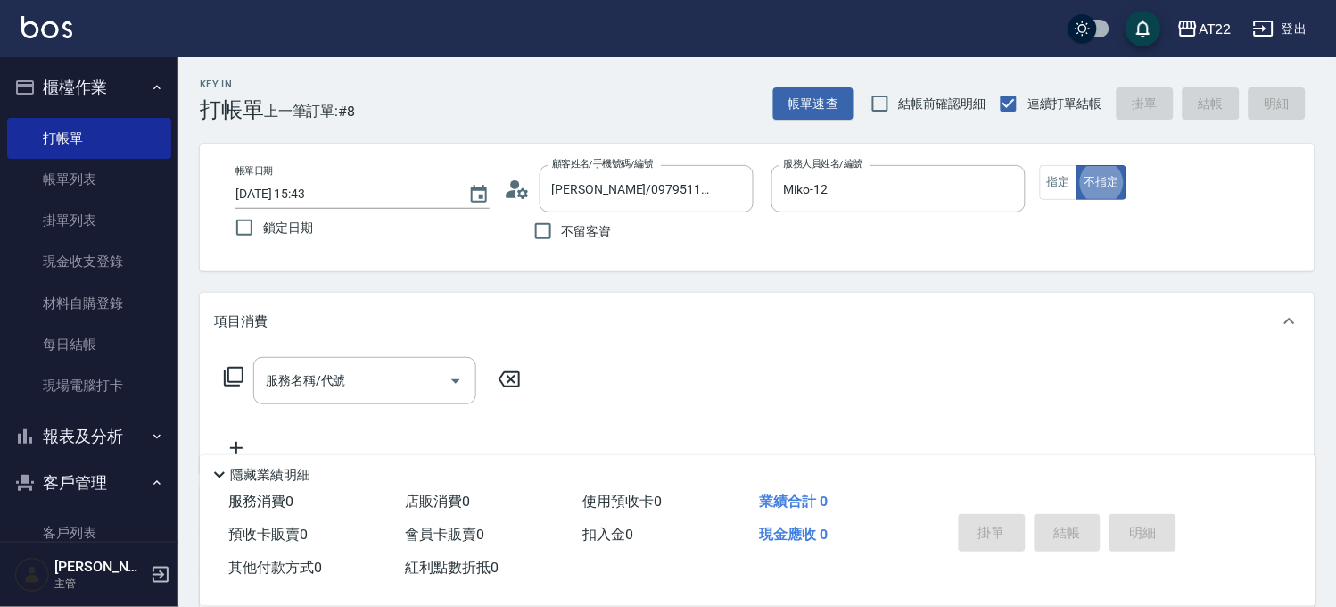
click at [306, 385] on input "服務名稱/代號" at bounding box center [351, 380] width 180 height 31
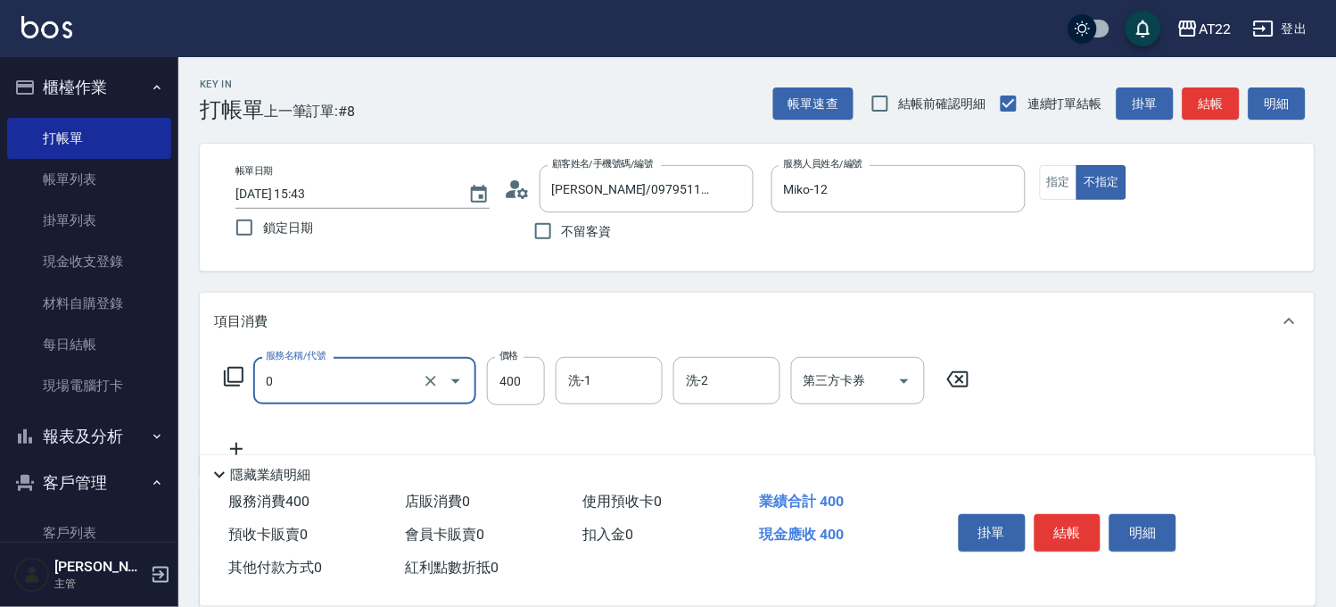
type input "有機洗髮(0)"
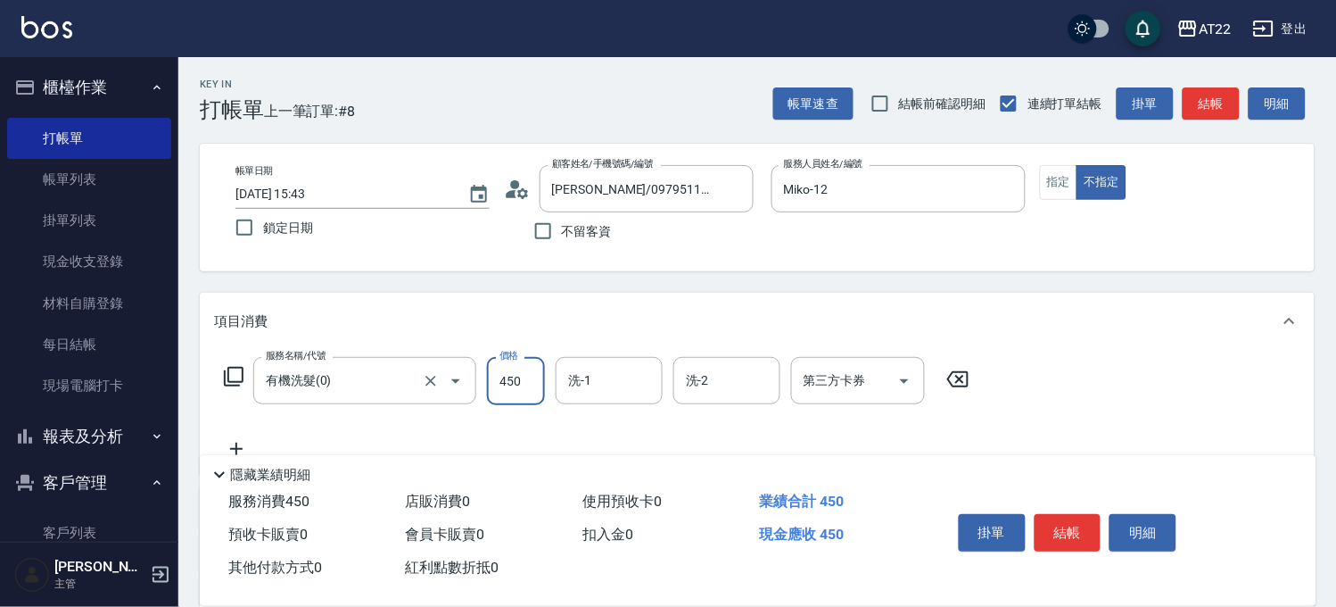
type input "450"
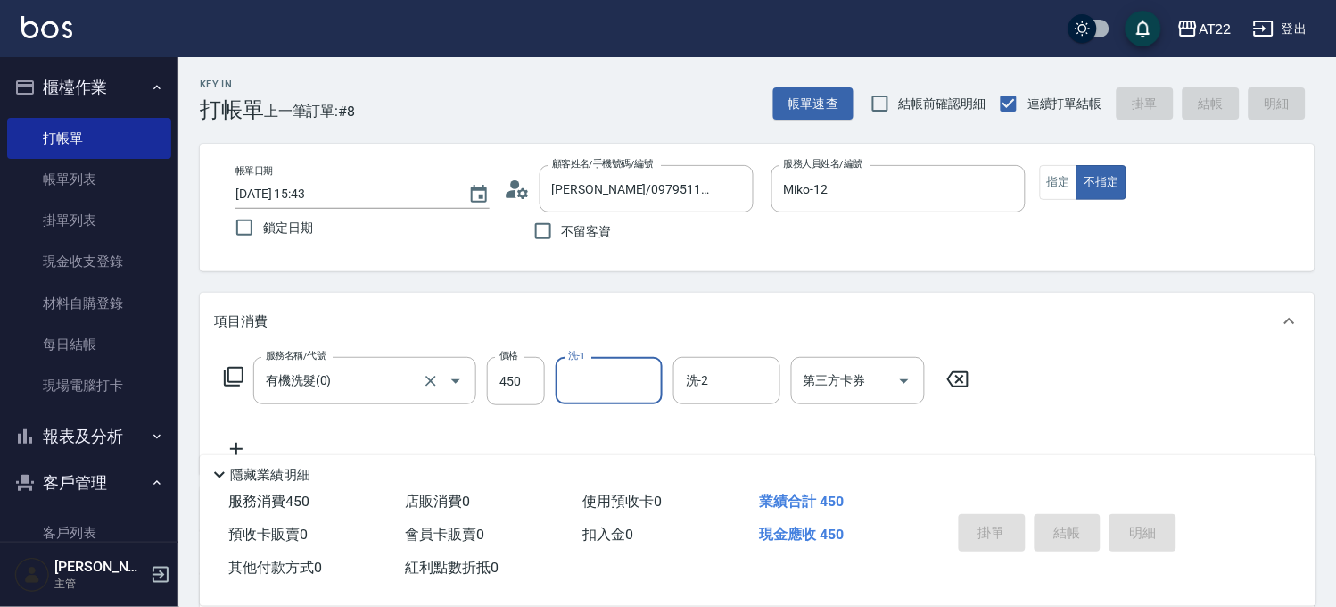
type input "[DATE] 15:44"
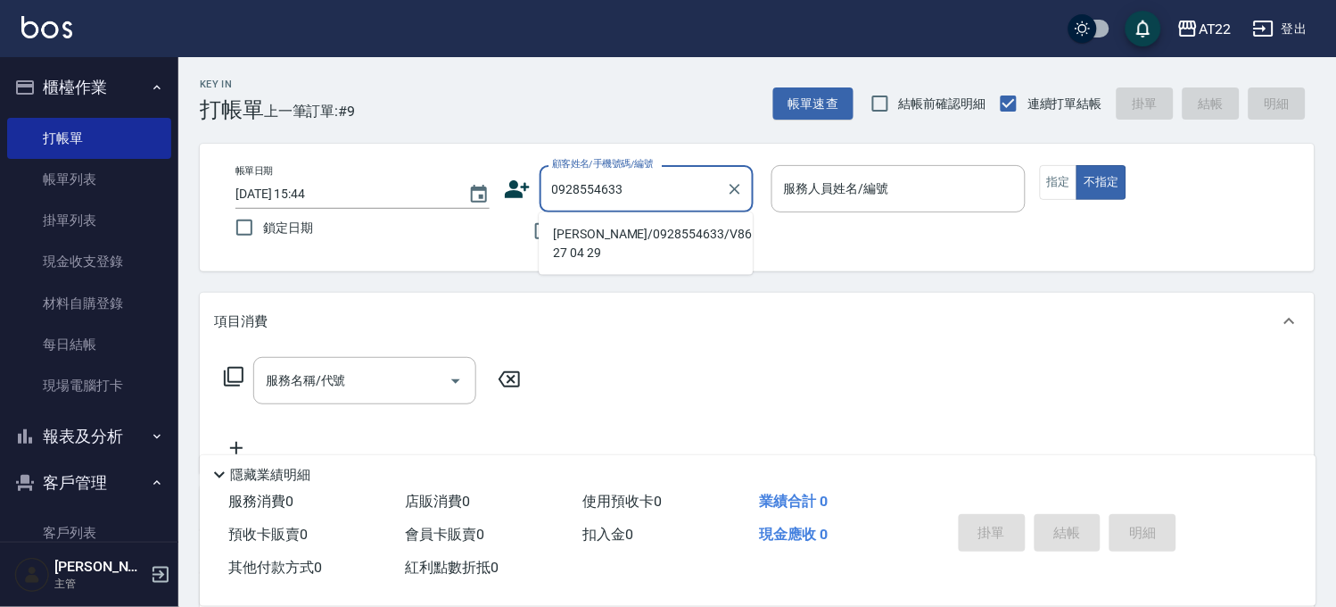
click at [699, 237] on li "[PERSON_NAME]/0928554633/V86579 27 04 29" at bounding box center [646, 243] width 214 height 48
type input "[PERSON_NAME]/0928554633/V86579 27 04 29"
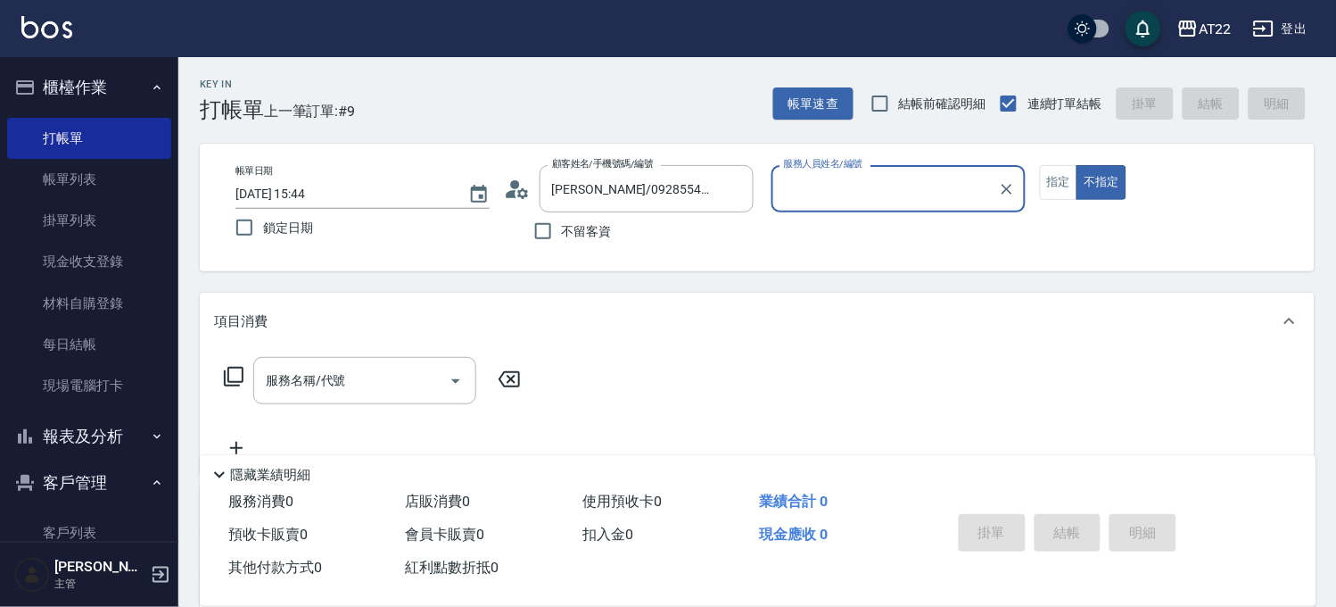
type input "king-5"
click at [367, 363] on div "服務名稱/代號" at bounding box center [364, 380] width 223 height 47
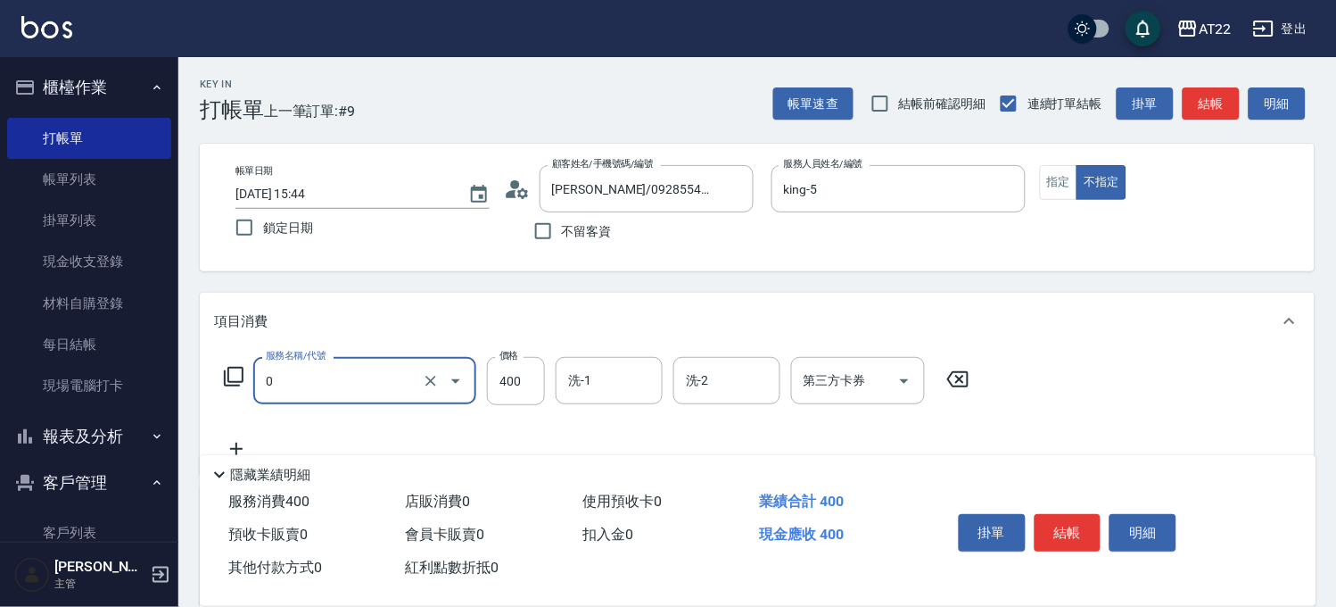
type input "有機洗髮(0)"
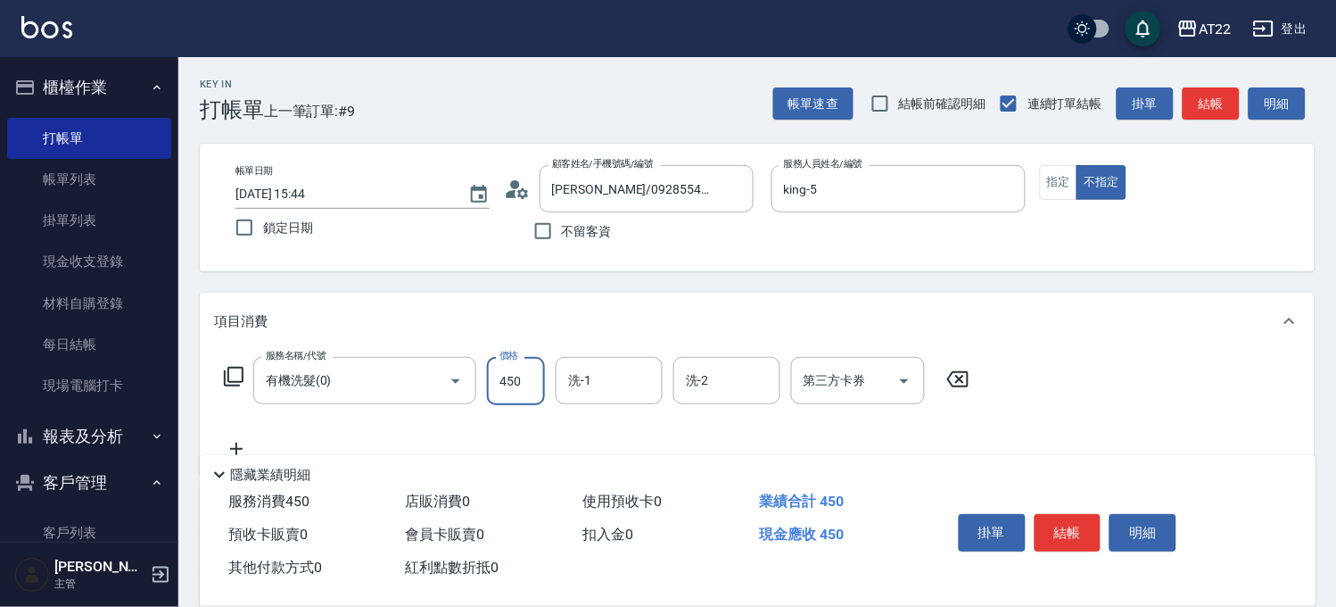
type input "450"
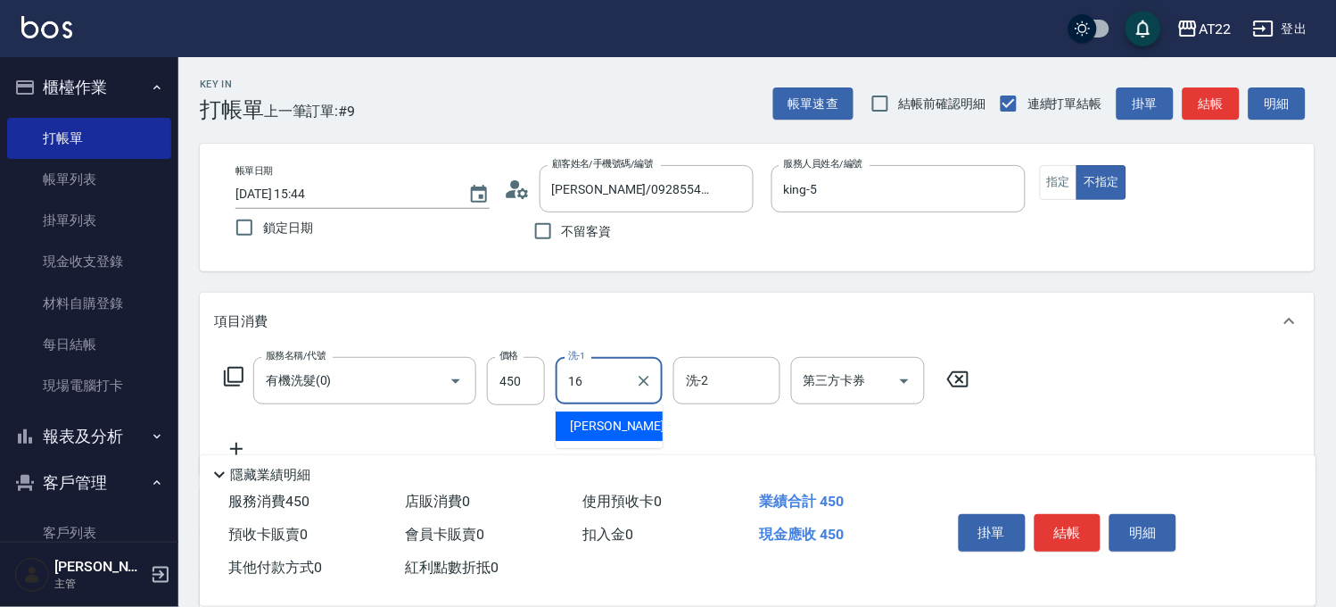
type input "[PERSON_NAME]-16"
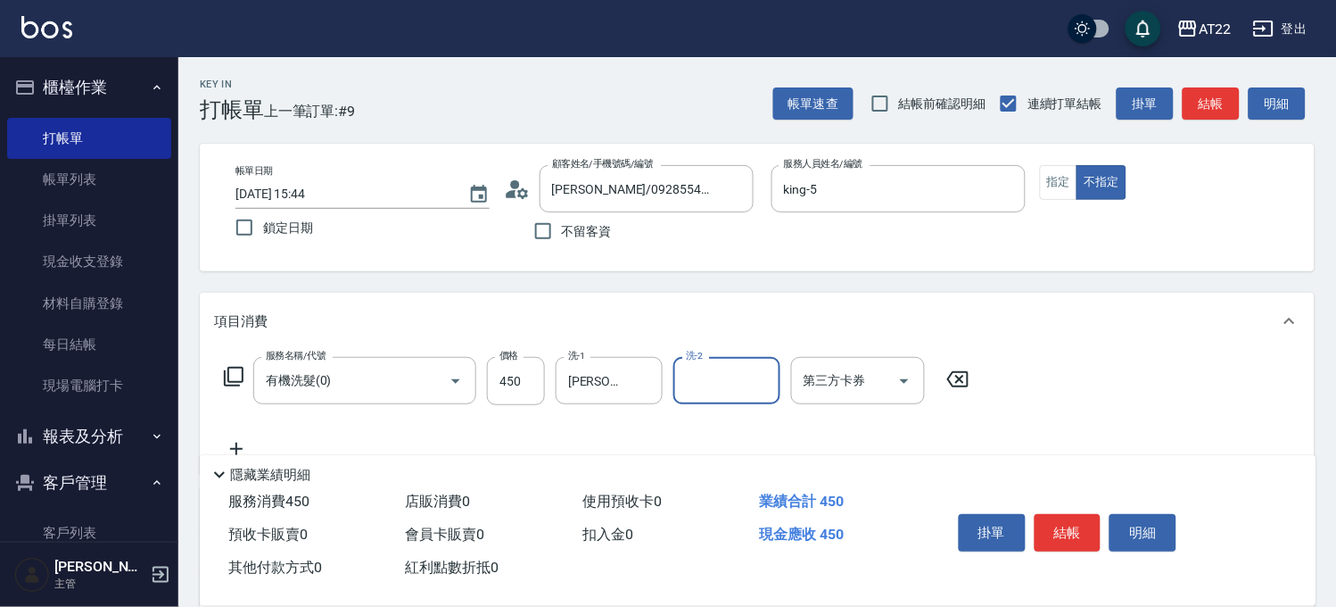
click at [236, 441] on icon at bounding box center [236, 448] width 45 height 21
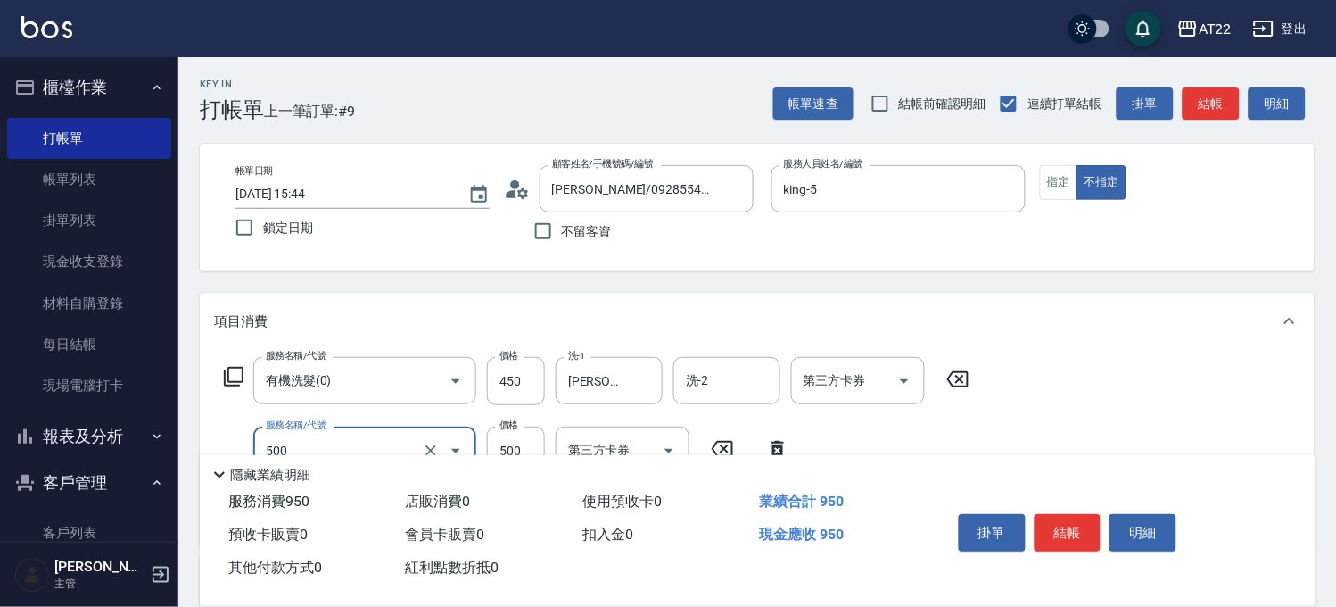
type input "剪髮(500)"
type input "400"
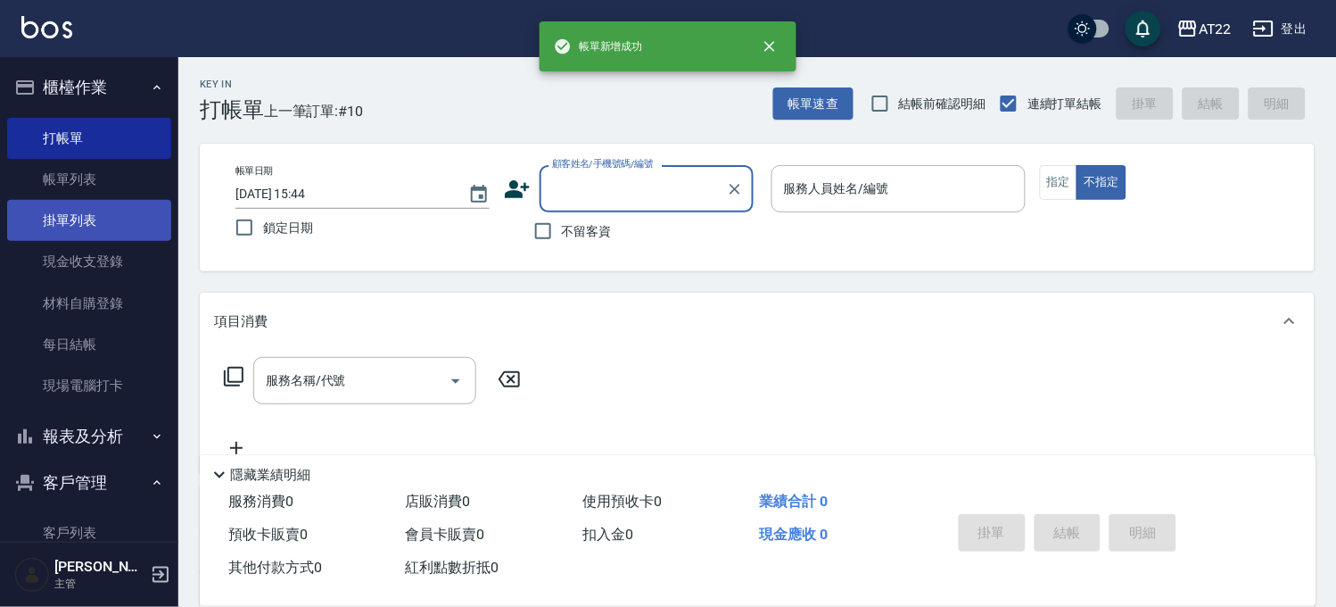
drag, startPoint x: 112, startPoint y: 180, endPoint x: 149, endPoint y: 201, distance: 42.7
click at [112, 180] on link "帳單列表" at bounding box center [89, 179] width 164 height 41
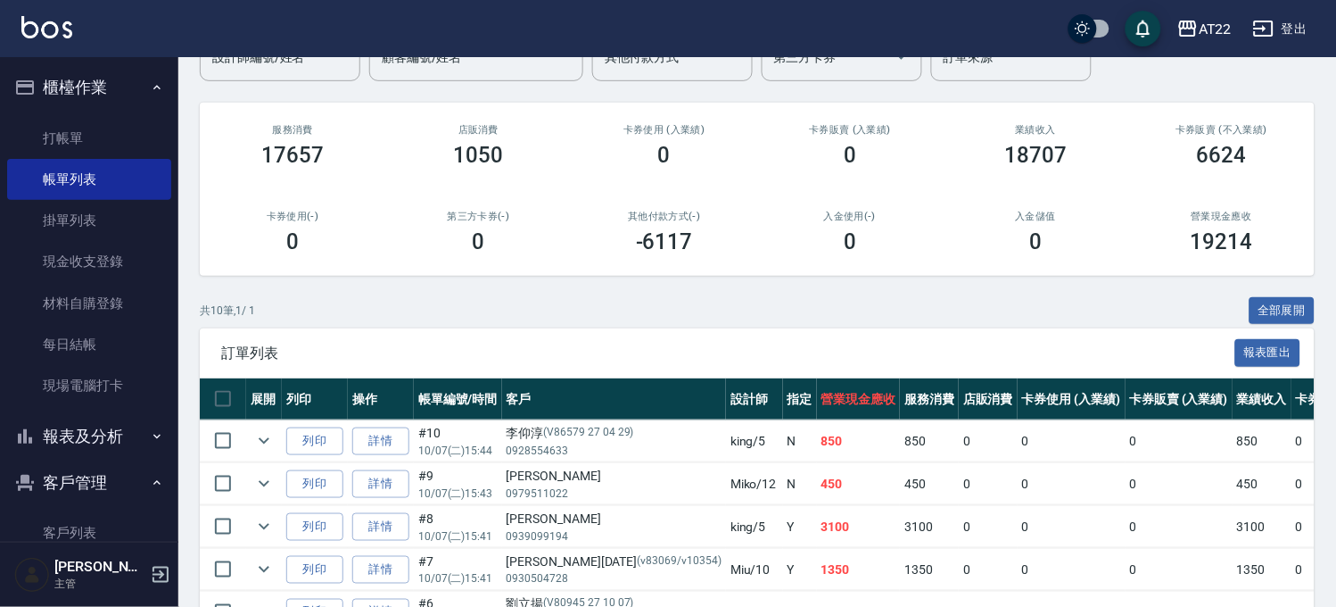
scroll to position [396, 0]
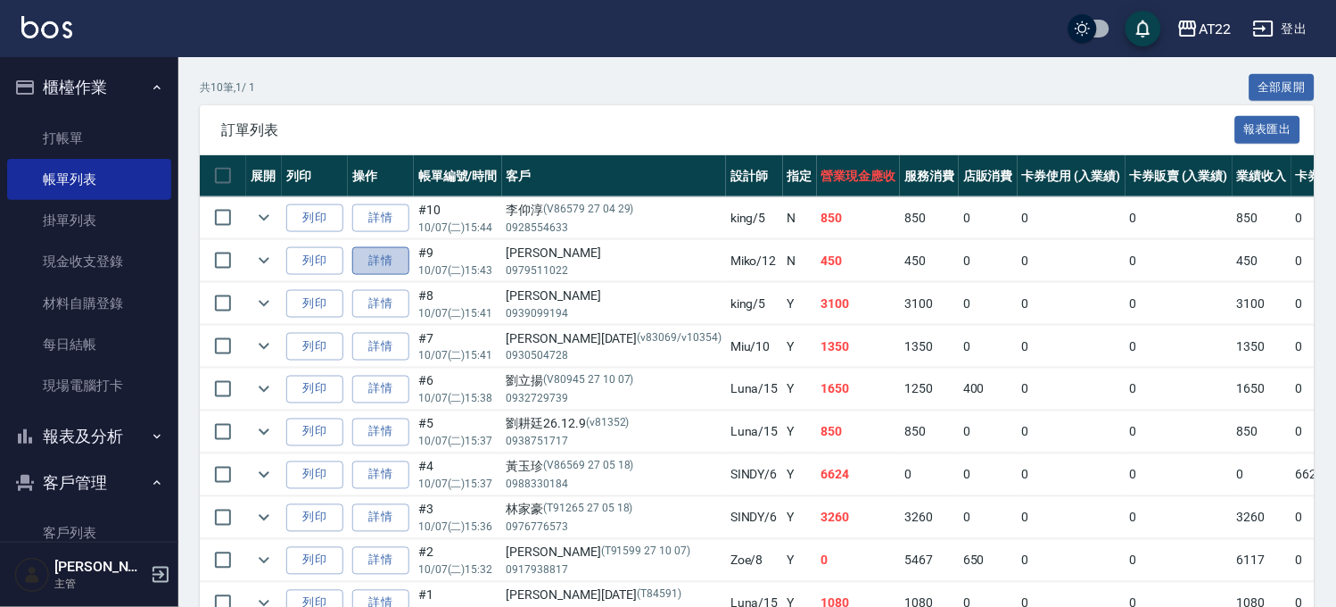
click at [400, 257] on link "詳情" at bounding box center [380, 261] width 57 height 28
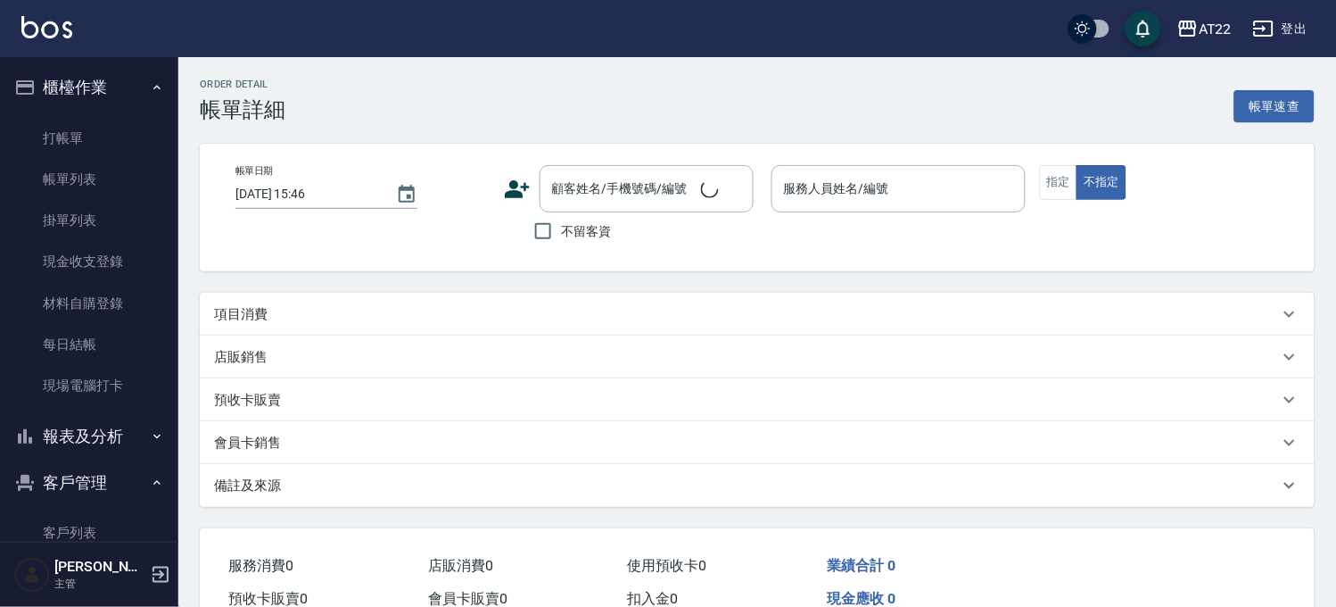
type input "[DATE] 15:43"
type input "Miko-12"
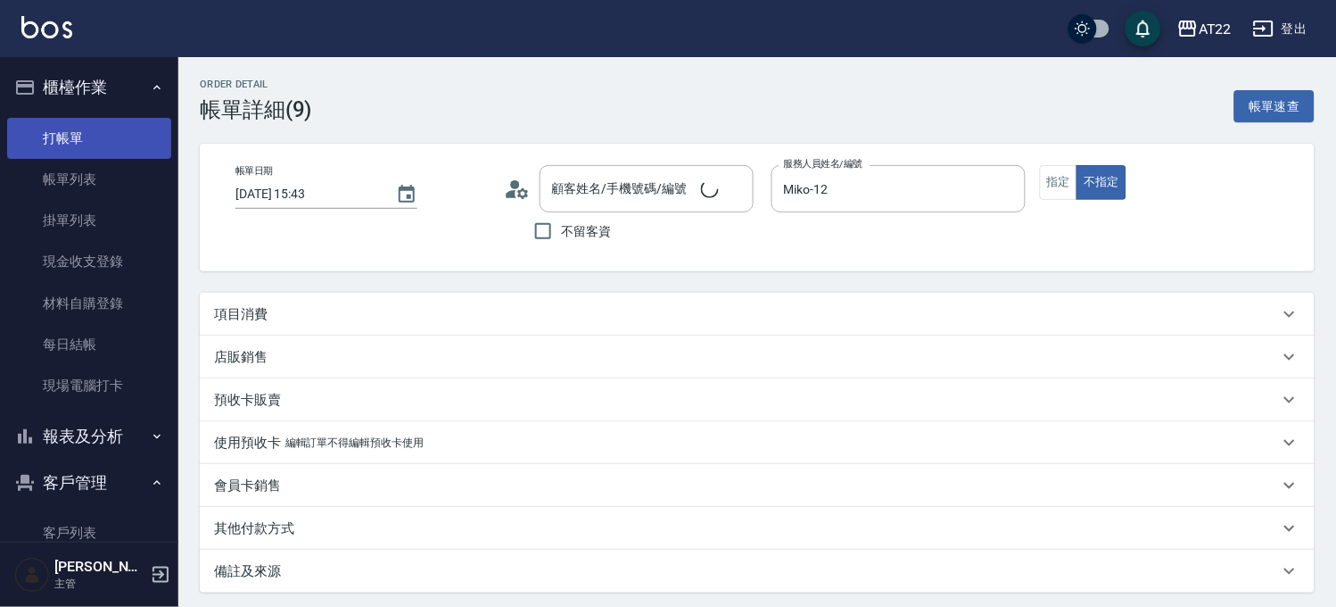
type input "[PERSON_NAME]/0979511022/"
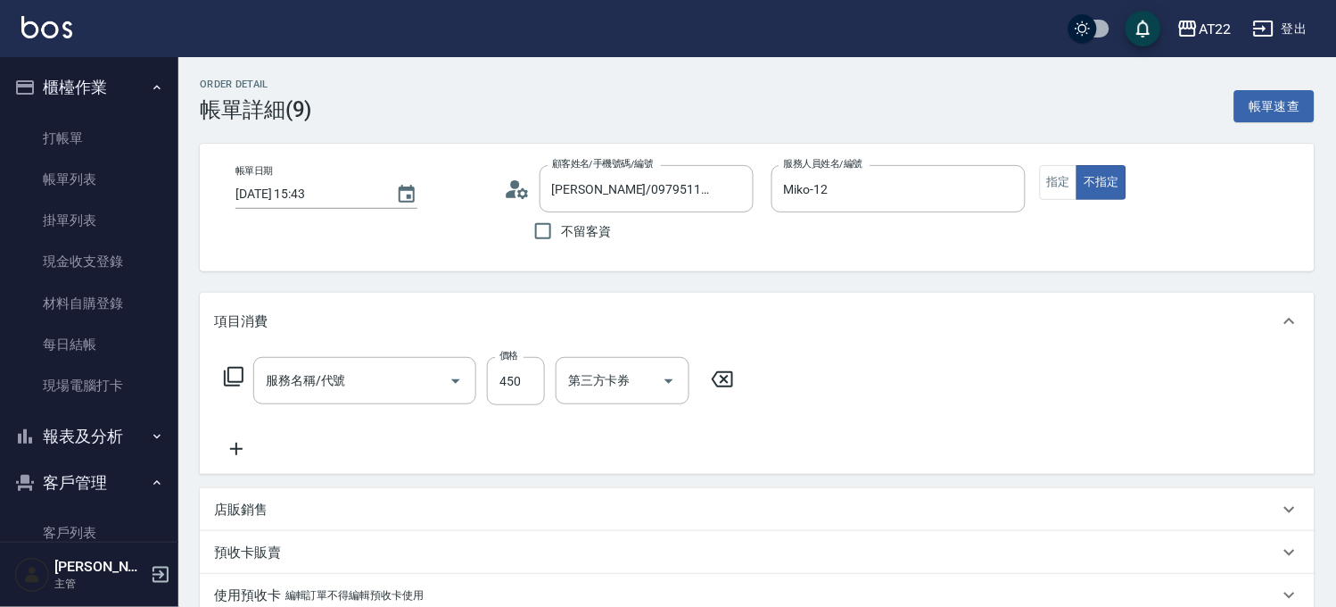
type input "有機洗髮(0)"
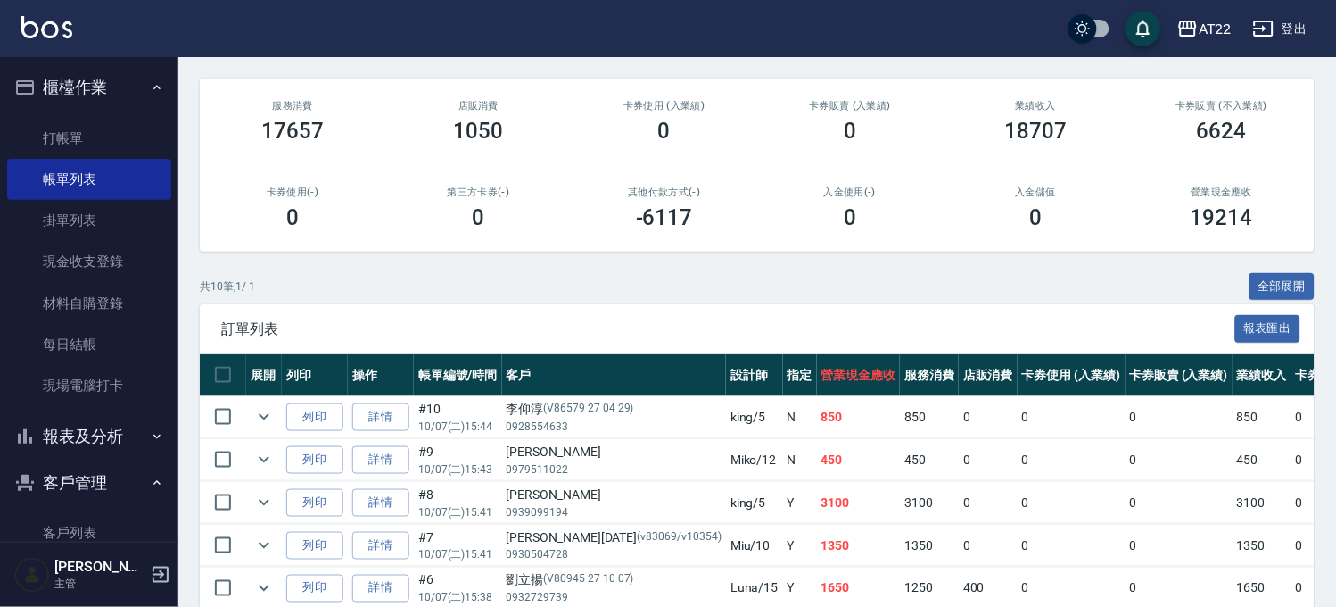
scroll to position [198, 0]
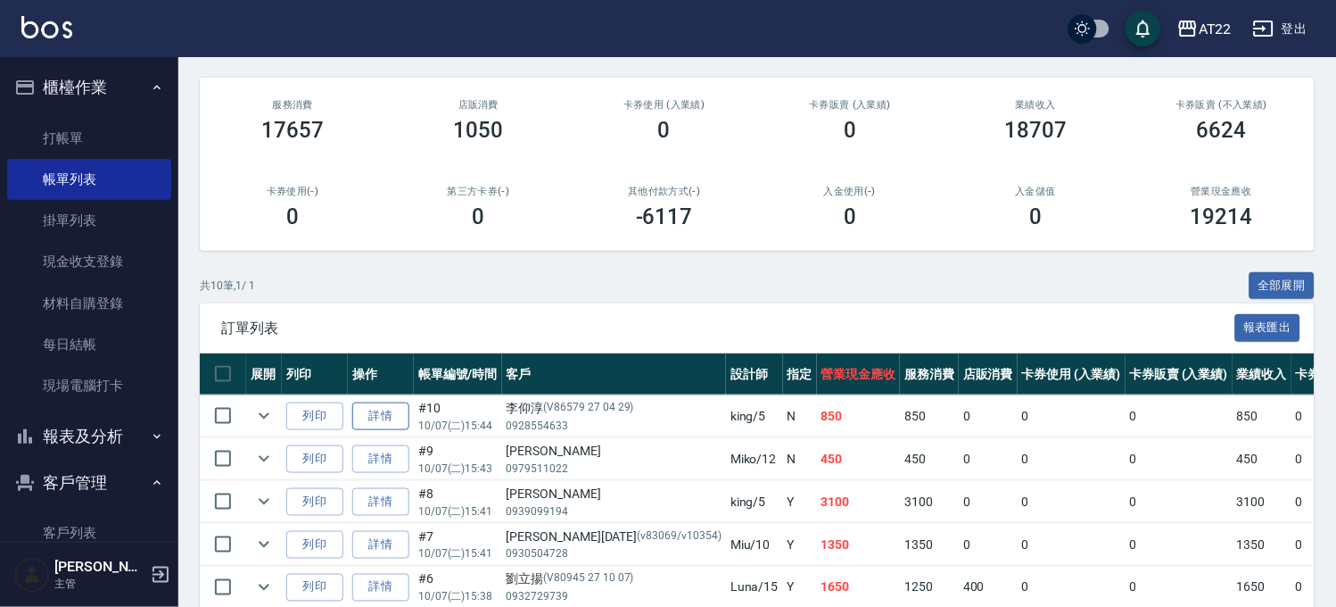
click at [380, 418] on link "詳情" at bounding box center [380, 416] width 57 height 28
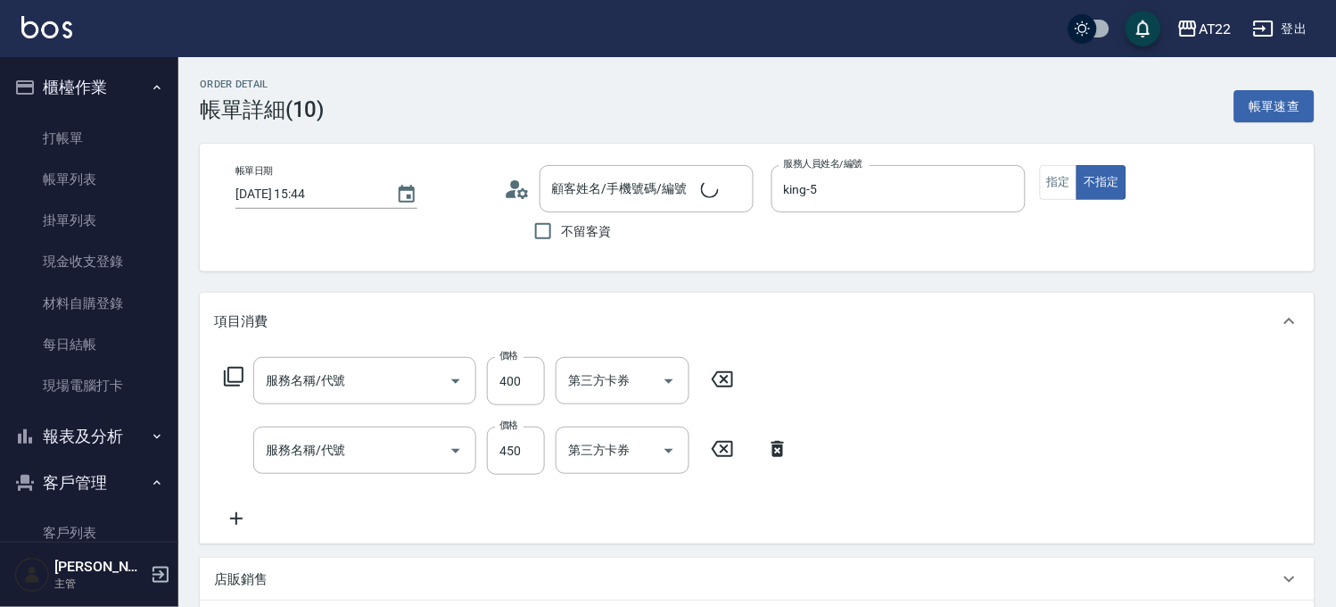
type input "[DATE] 15:44"
type input "king-5"
type input "剪髮(500)"
type input "有機洗髮(0)"
type input "[PERSON_NAME]/0928554633/V86579 27 04 29"
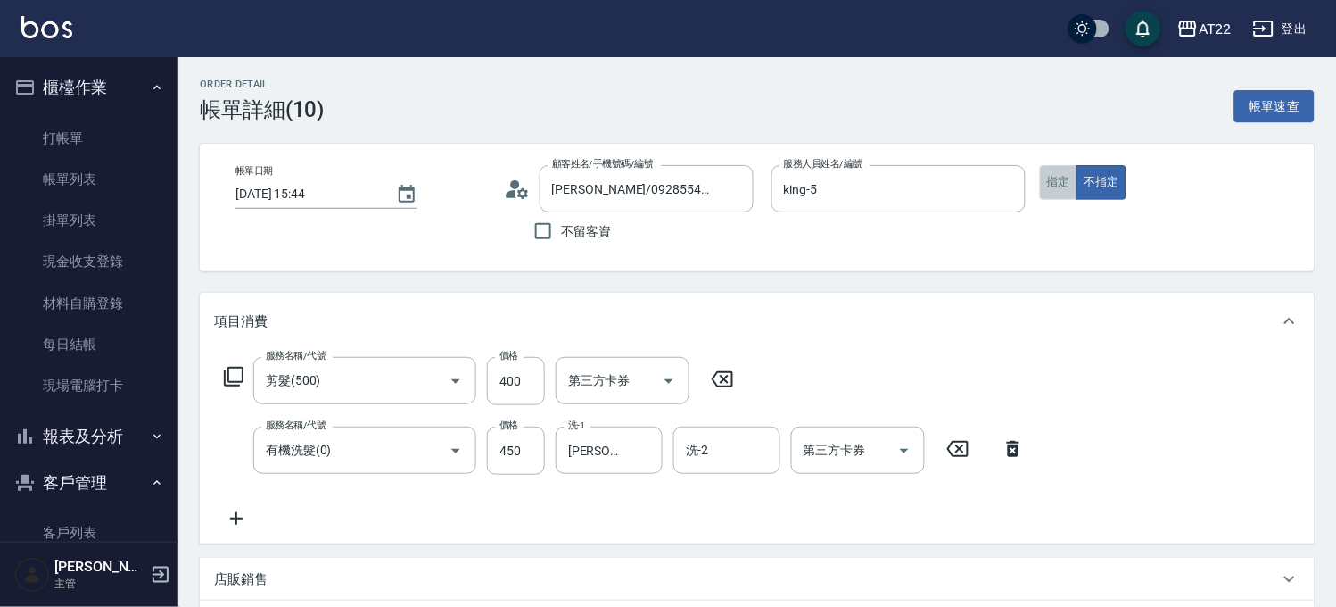
click at [1058, 172] on button "指定" at bounding box center [1059, 182] width 38 height 35
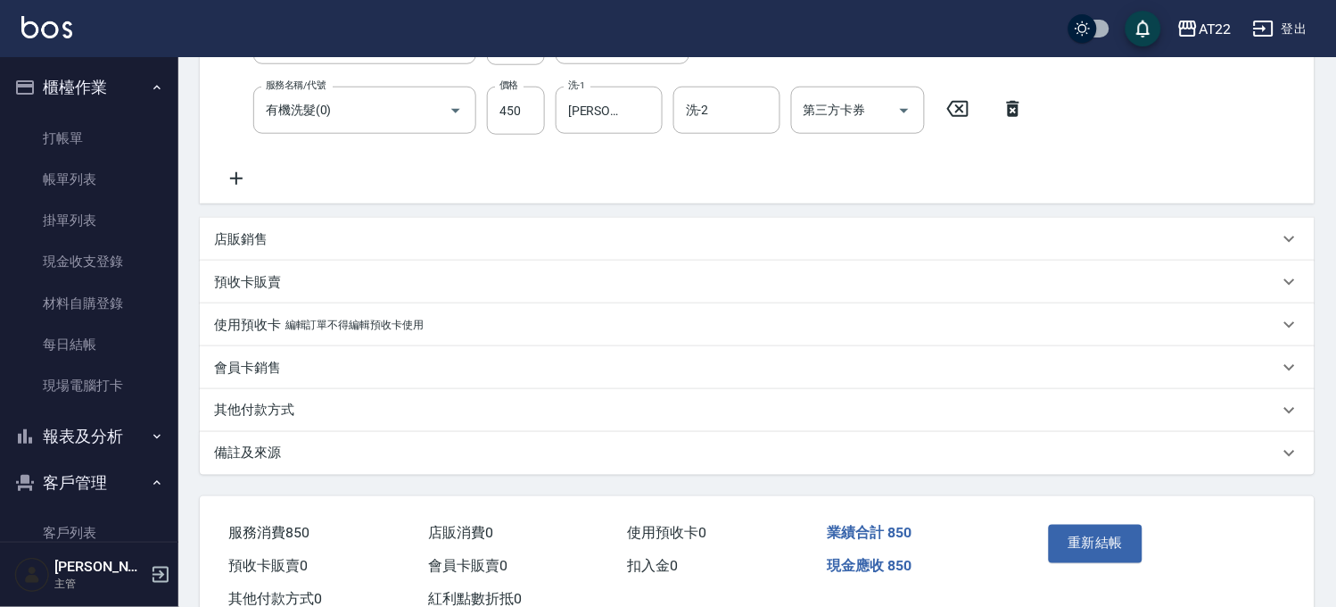
scroll to position [398, 0]
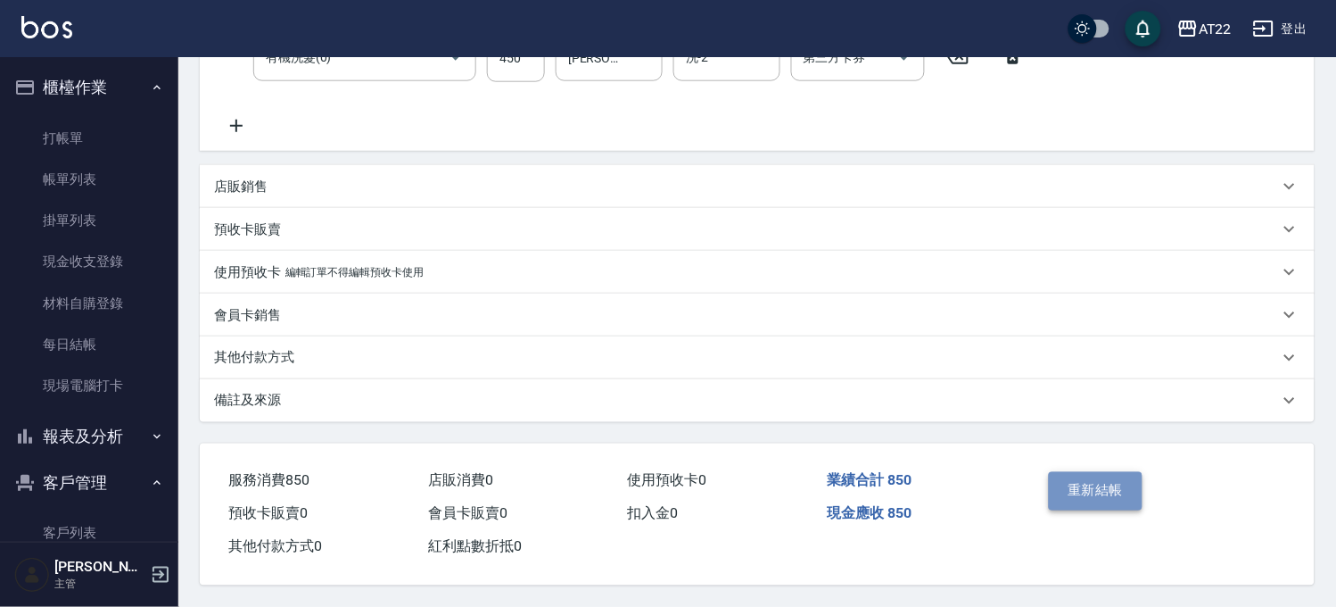
click at [1107, 488] on button "重新結帳" at bounding box center [1096, 490] width 95 height 37
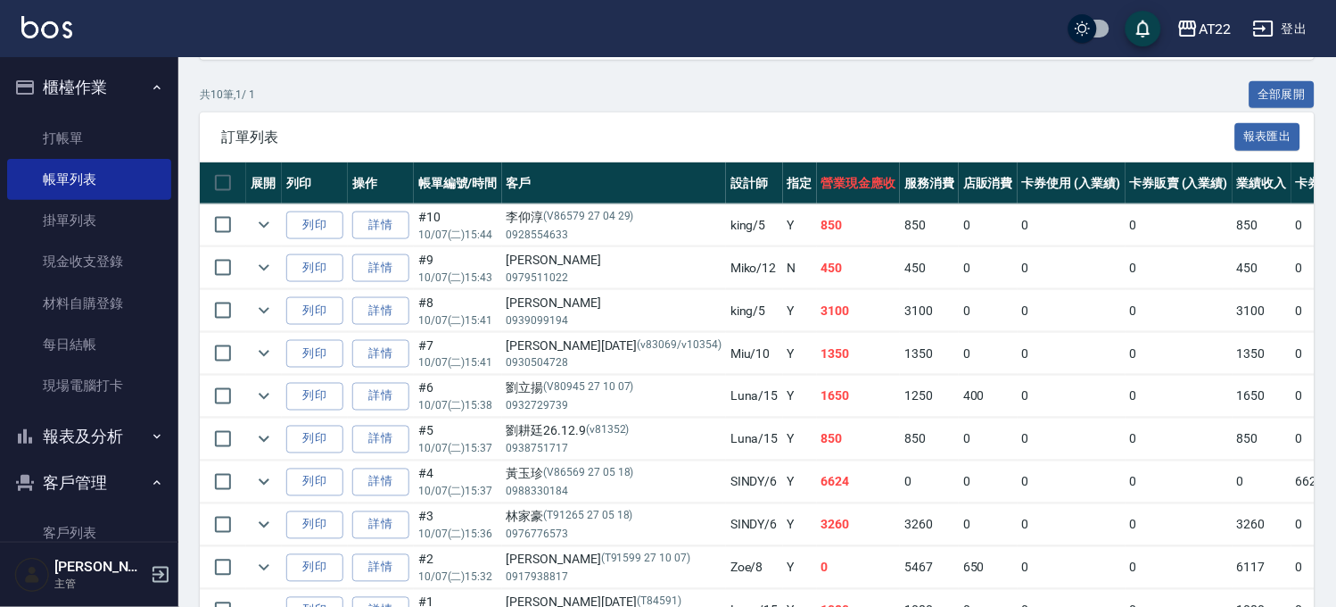
scroll to position [297, 0]
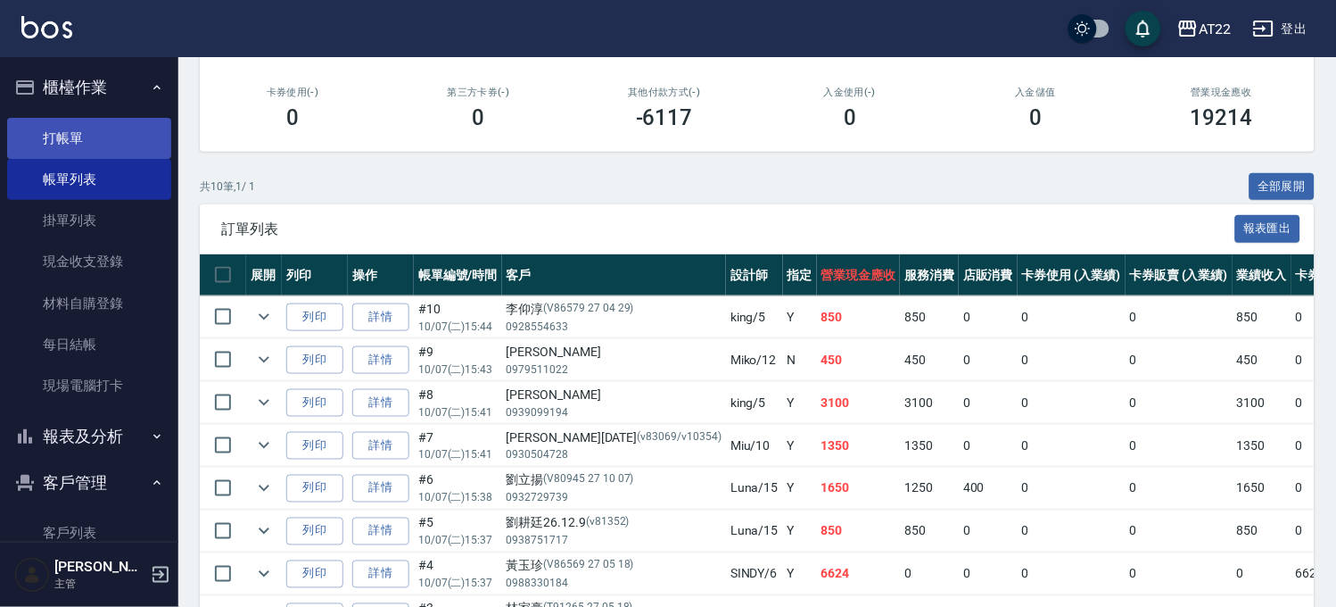
click at [122, 147] on link "打帳單" at bounding box center [89, 138] width 164 height 41
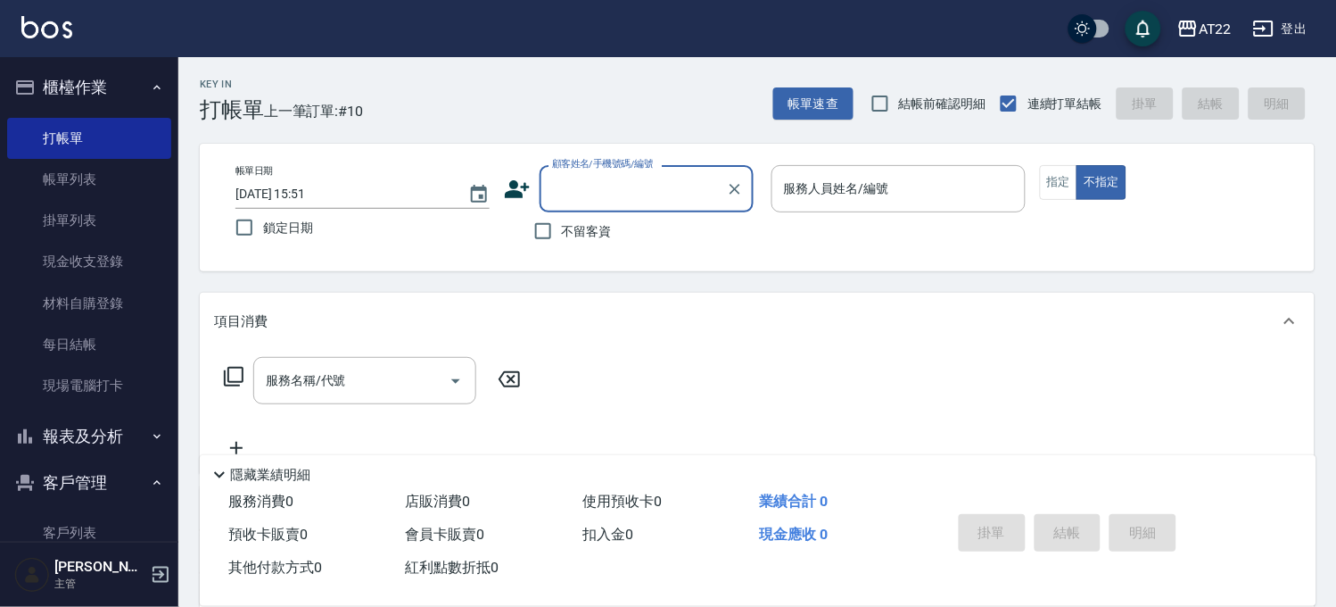
click at [644, 198] on input "顧客姓名/手機號碼/編號" at bounding box center [633, 188] width 171 height 31
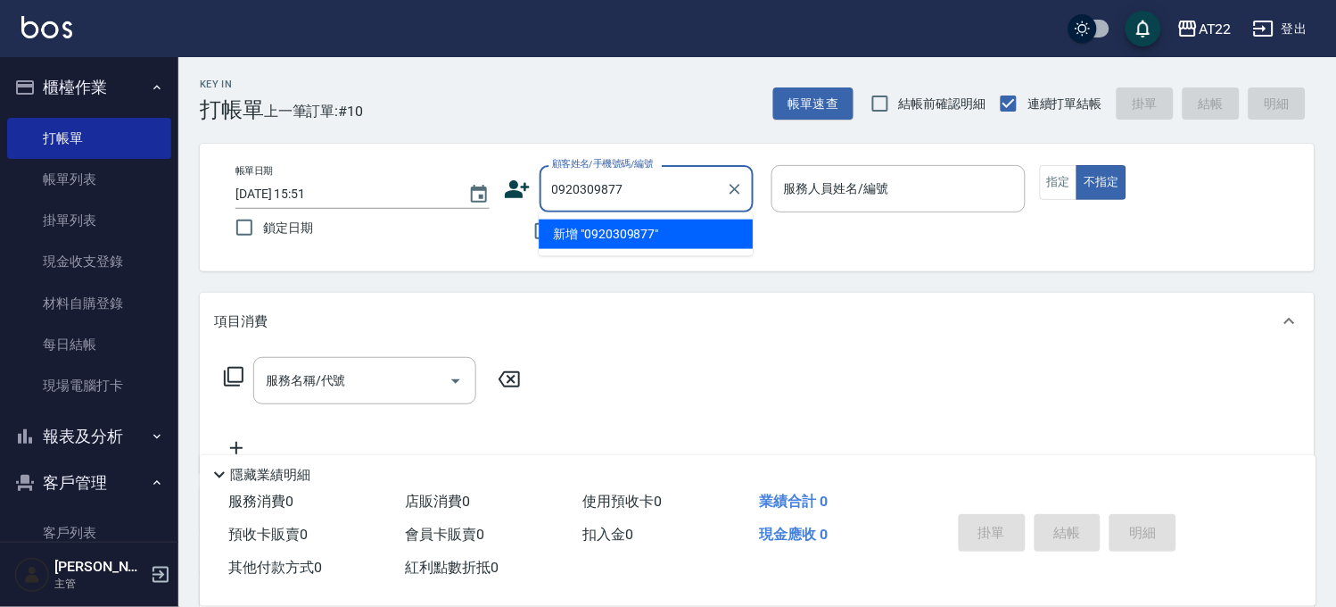
click at [644, 202] on input "0920309877" at bounding box center [633, 188] width 171 height 31
type input "0920309877"
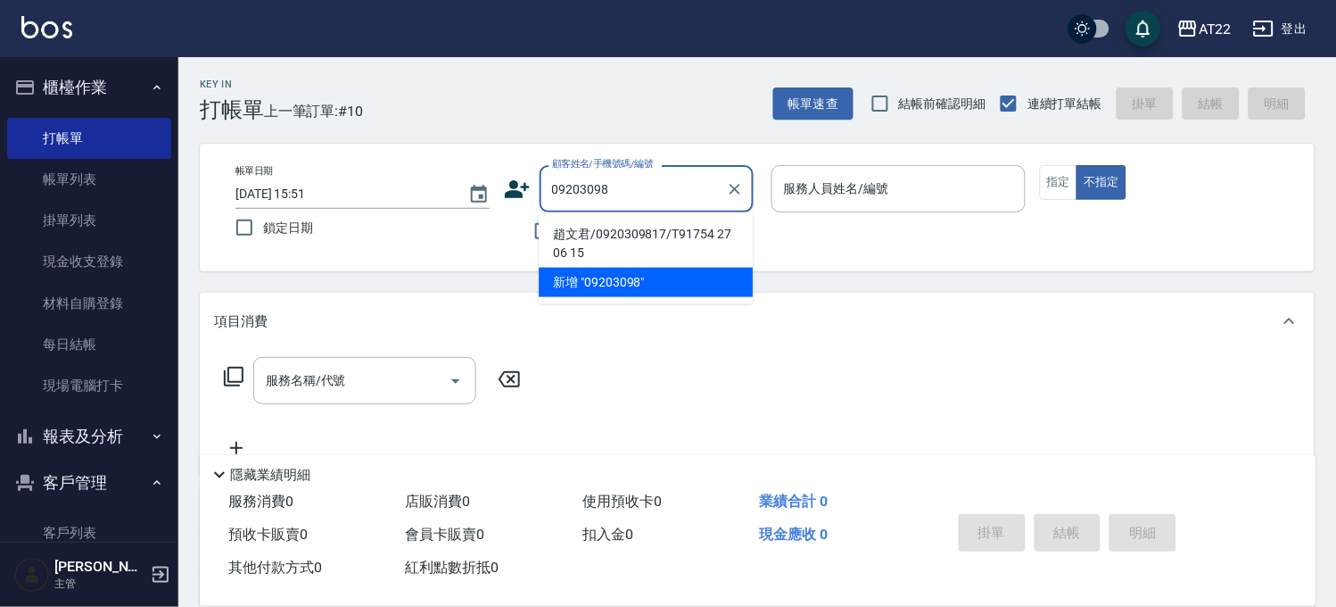
type input "09203098"
click at [645, 245] on li "趙文君/0920309817/T91754 27 06 15" at bounding box center [646, 243] width 214 height 48
type input "趙文君/0920309817/T91754 27 06 15"
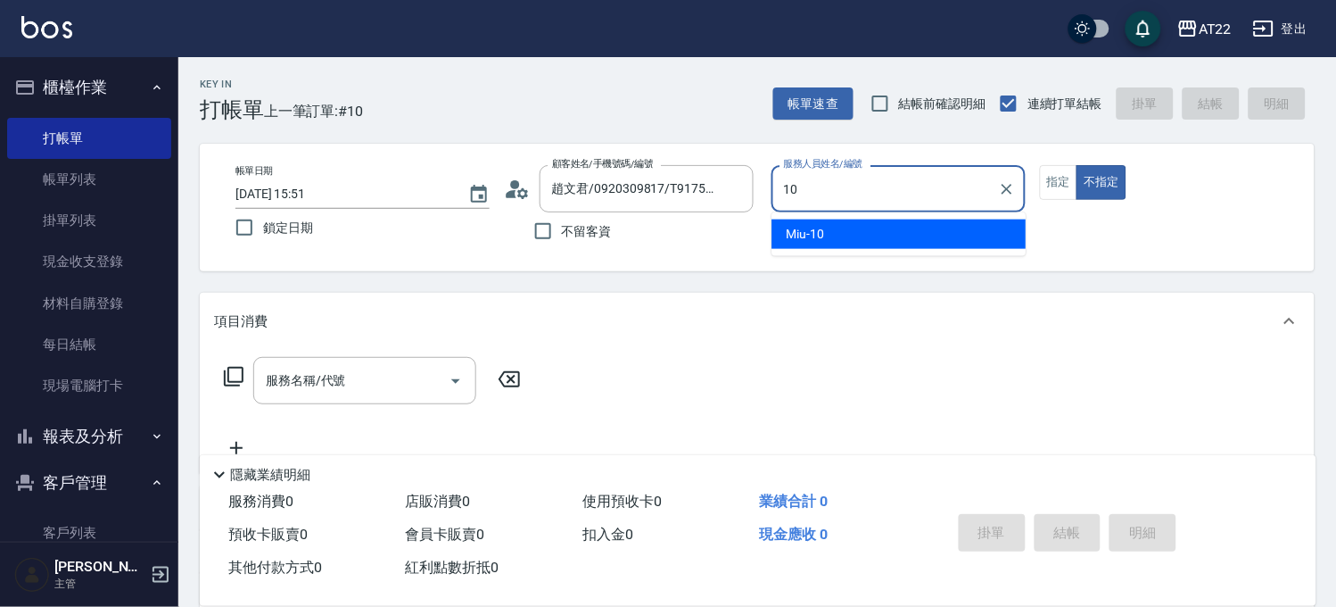
type input "Miu-10"
type button "false"
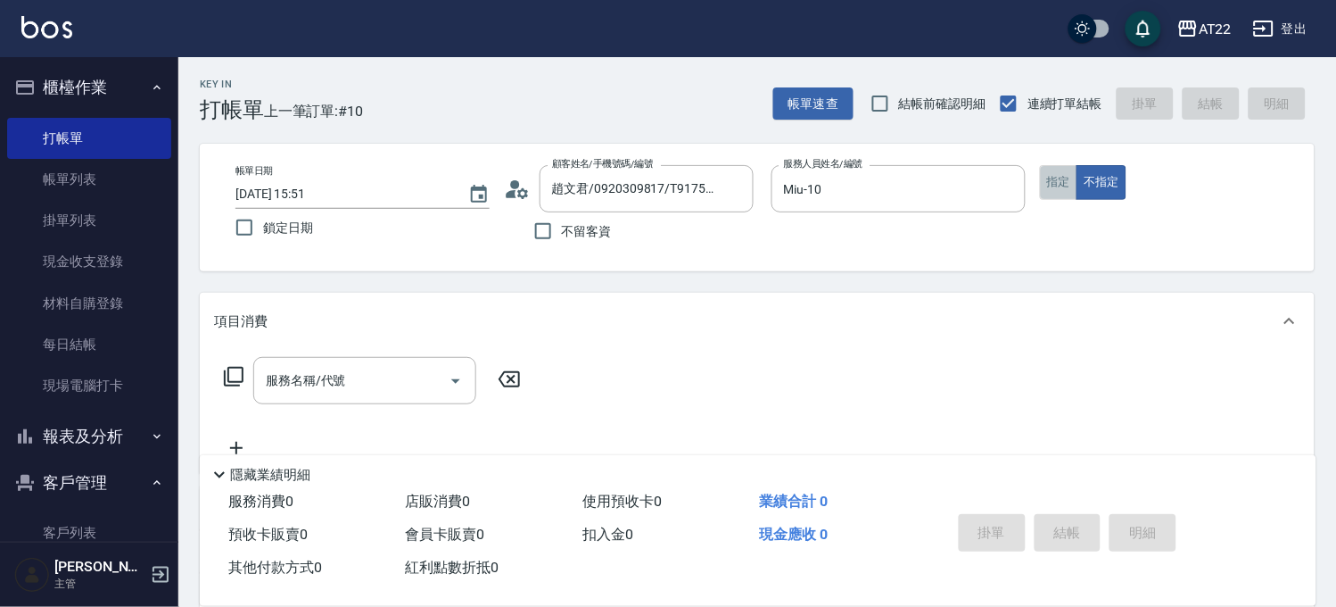
click at [1068, 185] on button "指定" at bounding box center [1059, 182] width 38 height 35
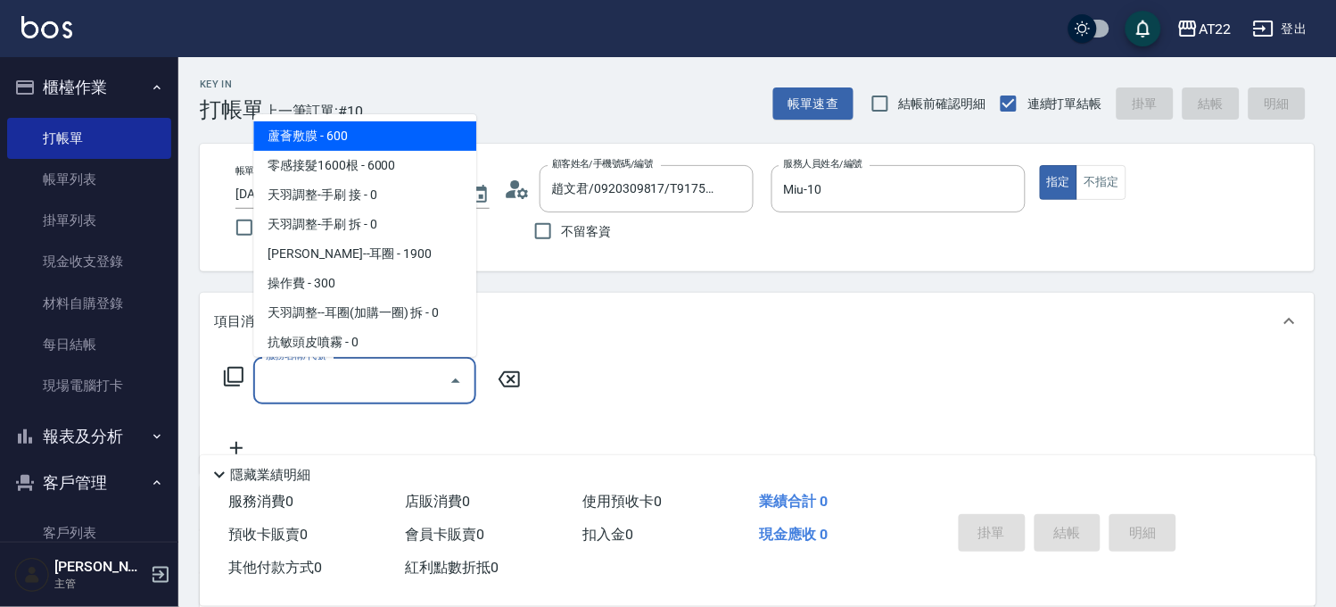
click at [348, 368] on input "服務名稱/代號" at bounding box center [351, 380] width 180 height 31
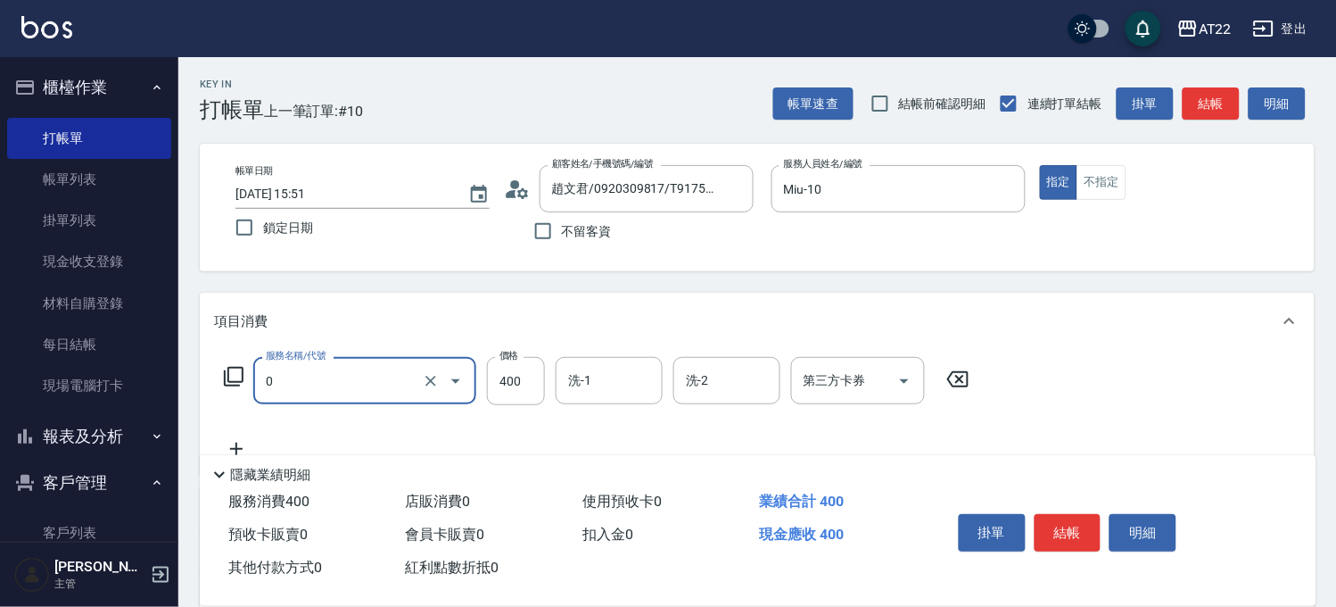
type input "有機洗髮(0)"
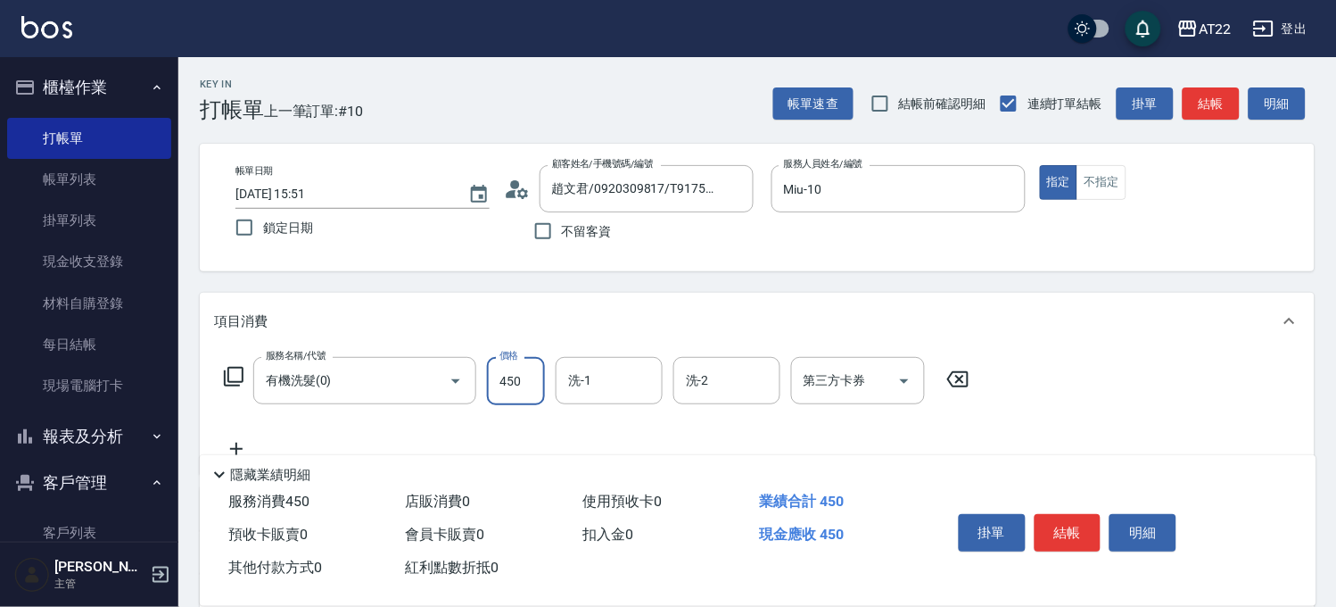
type input "450"
type input "Boa-27"
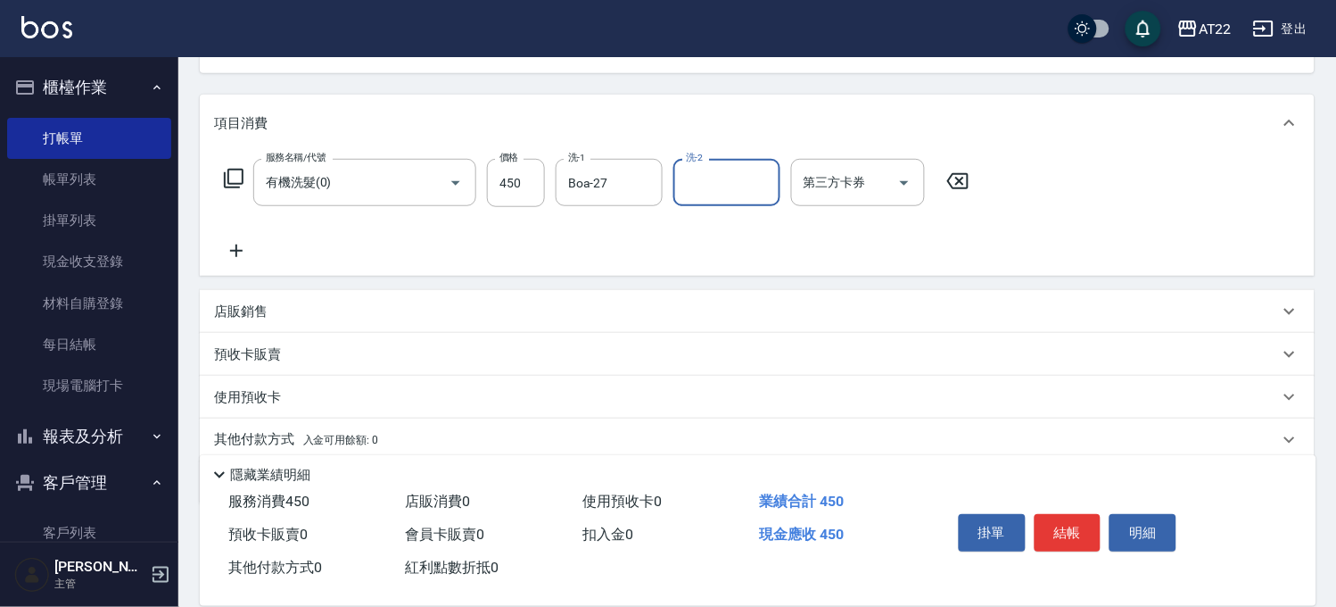
click at [245, 255] on icon at bounding box center [236, 250] width 45 height 21
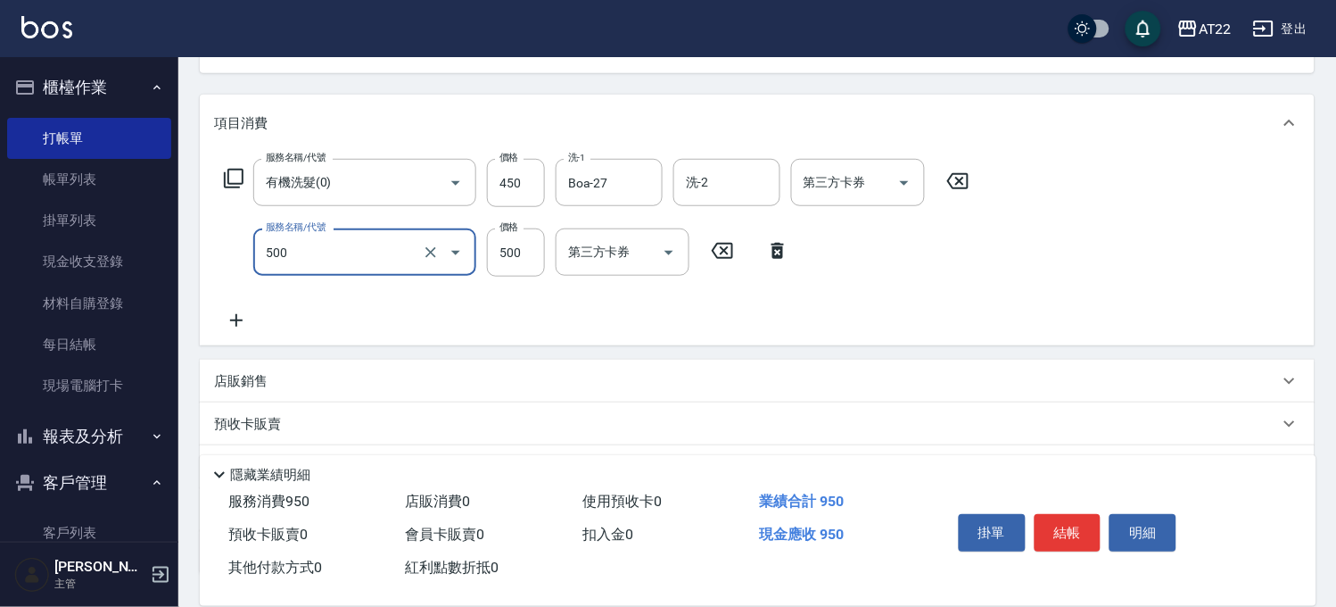
type input "剪髮(500)"
type input "380"
click at [234, 314] on icon at bounding box center [236, 320] width 45 height 21
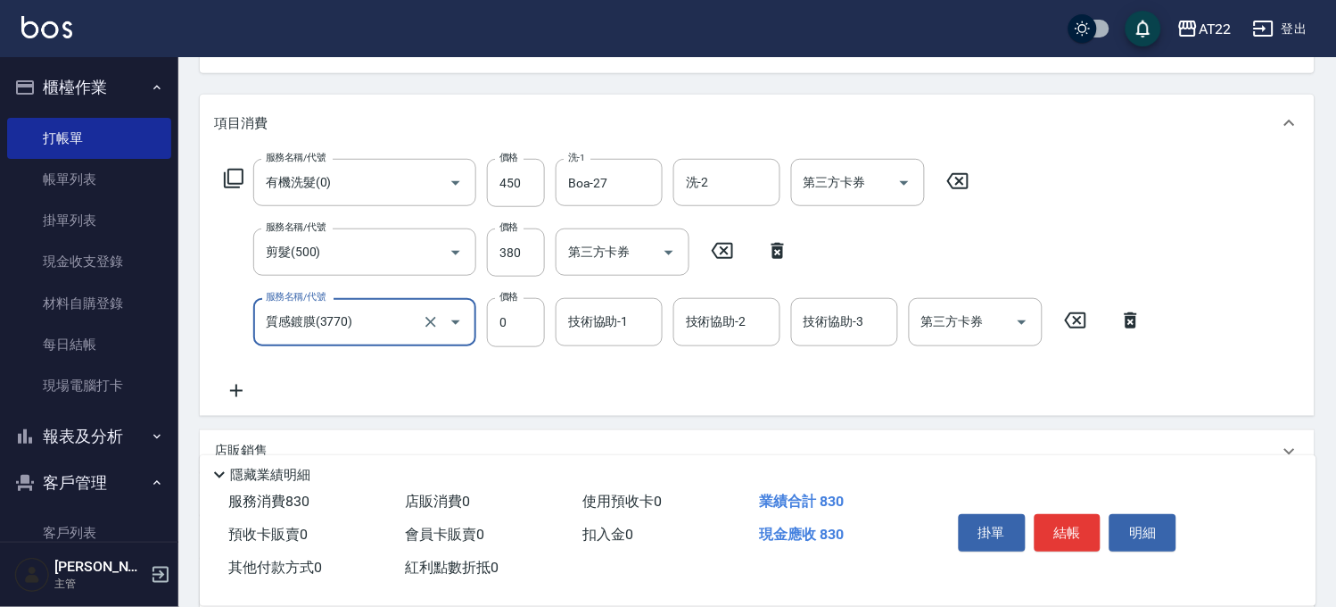
type input "質感鍍膜(3770)"
type input "5070"
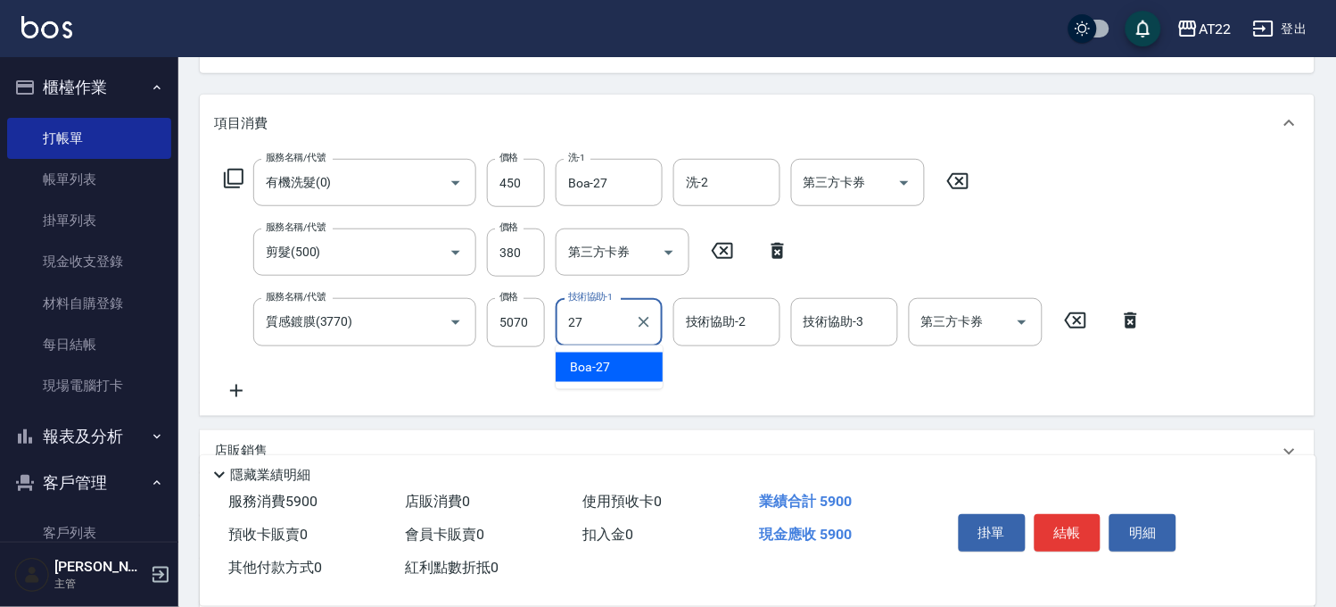
type input "Boa-27"
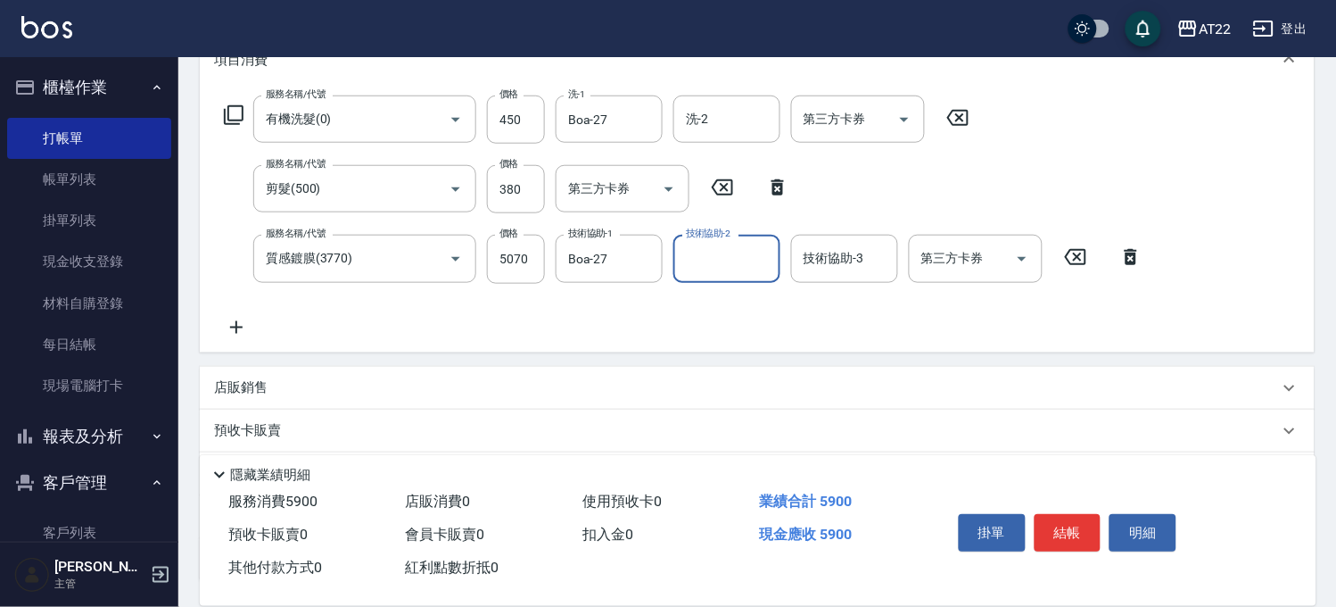
scroll to position [0, 0]
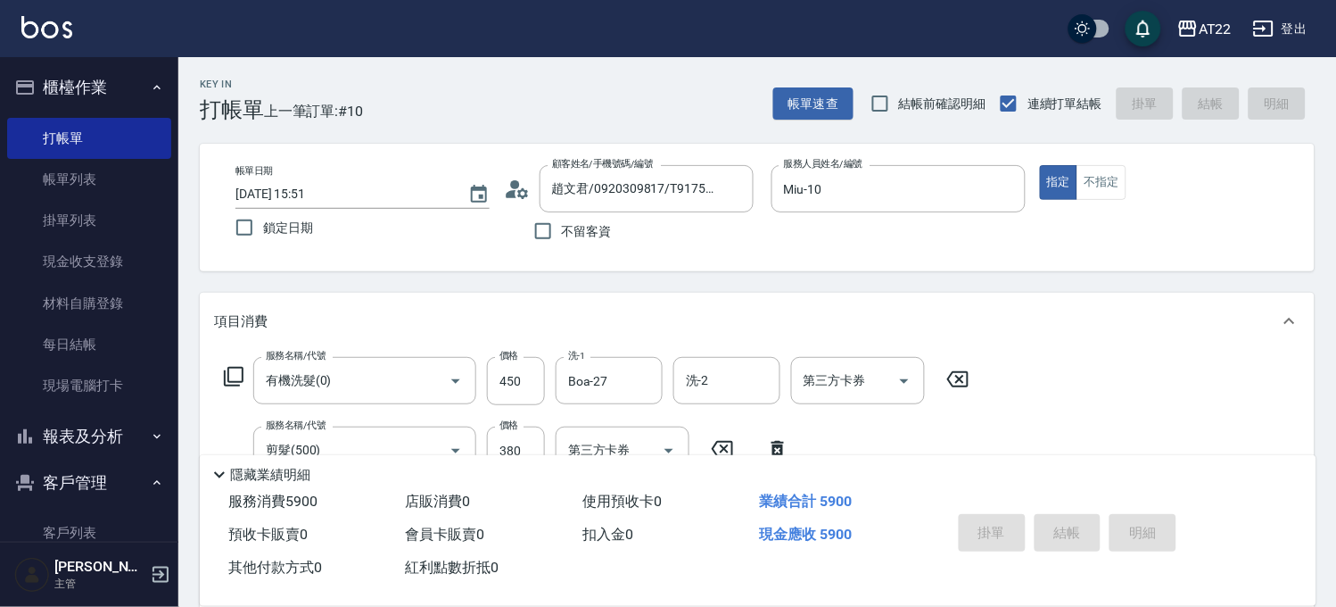
type input "[DATE] 15:53"
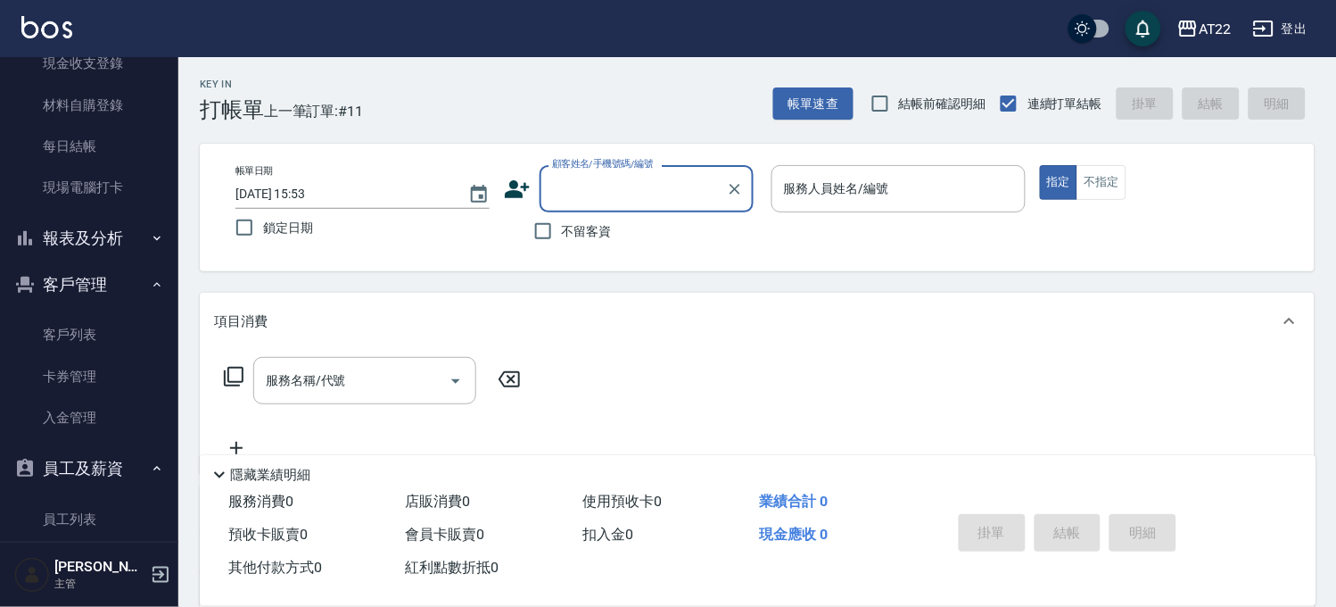
scroll to position [297, 0]
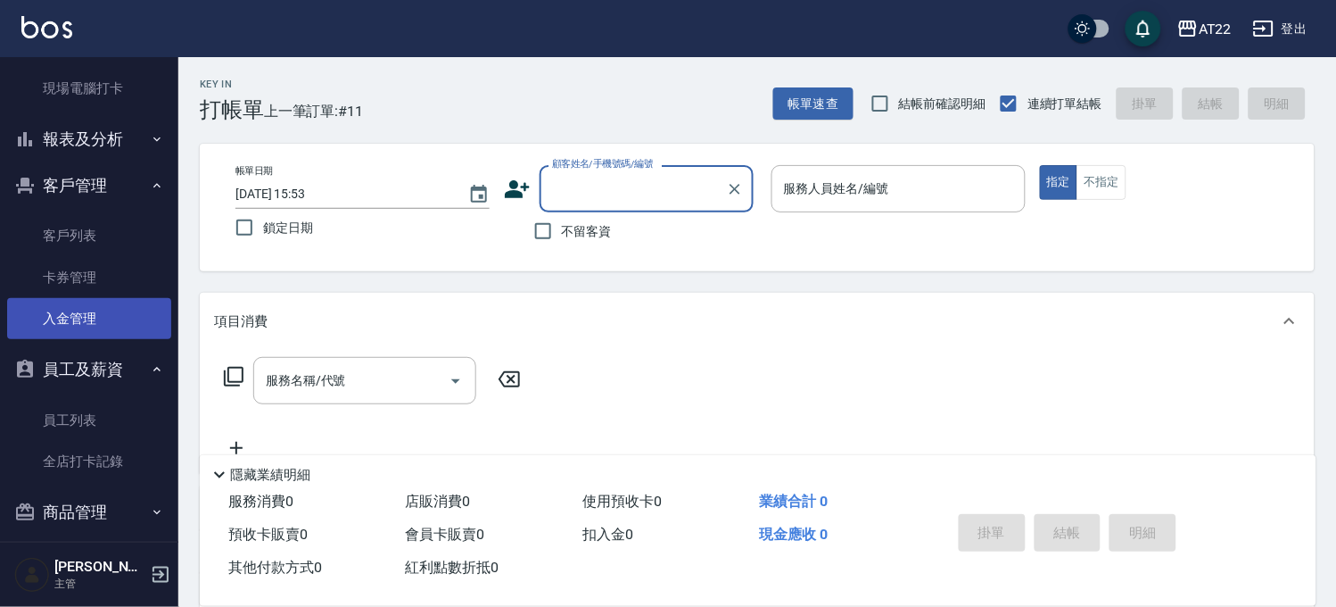
click at [104, 306] on link "入金管理" at bounding box center [89, 318] width 164 height 41
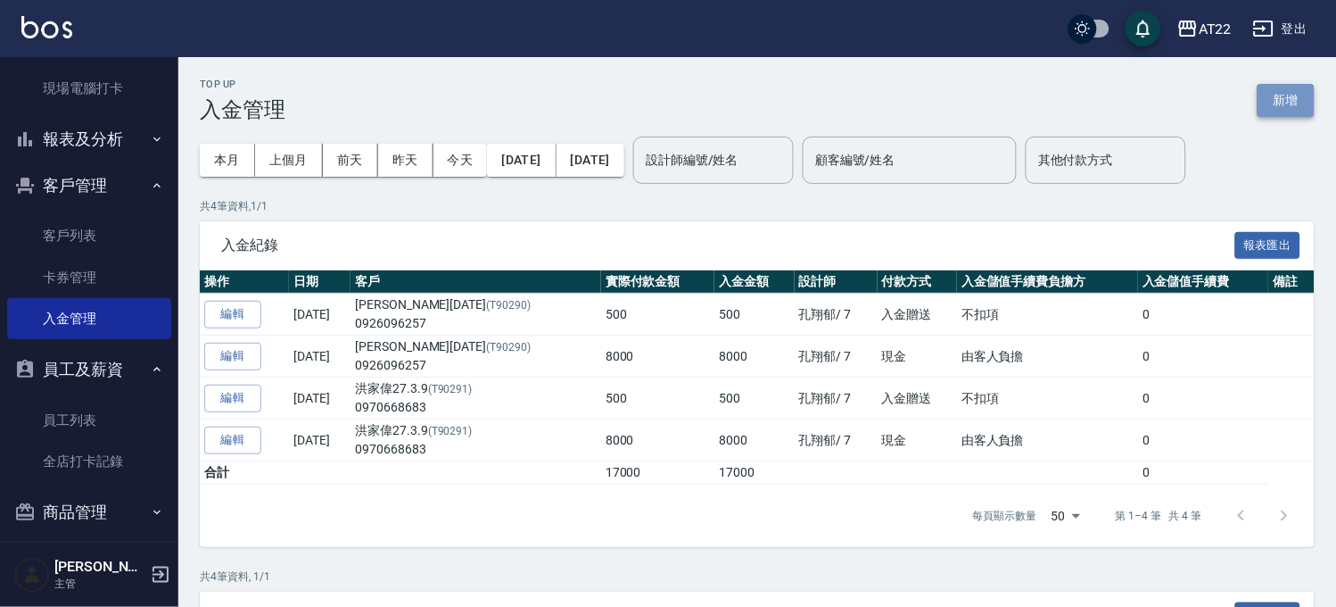
click at [1270, 103] on button "新增" at bounding box center [1286, 100] width 57 height 33
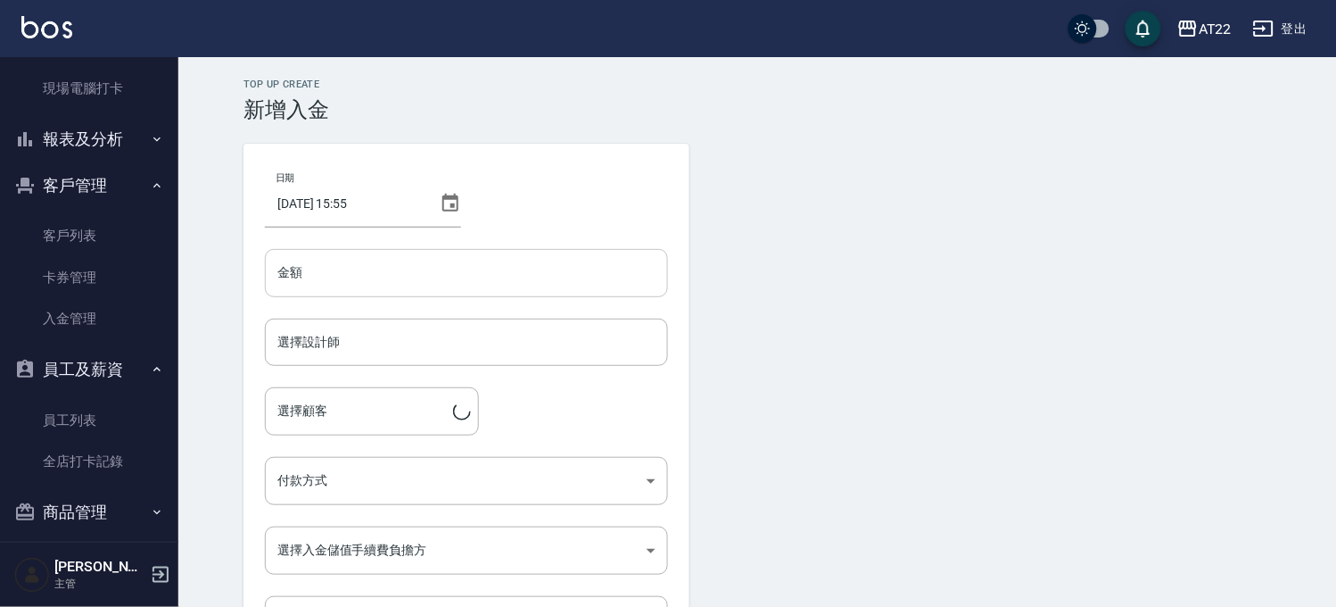
click at [503, 277] on input "金額" at bounding box center [466, 273] width 403 height 48
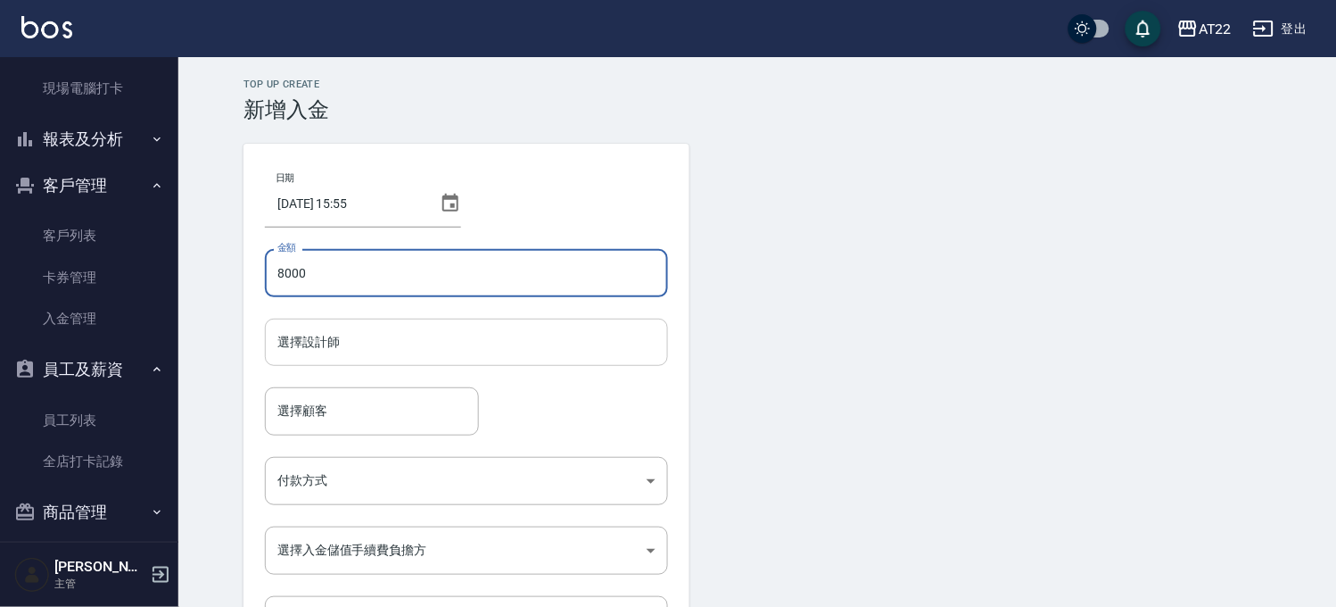
type input "8000"
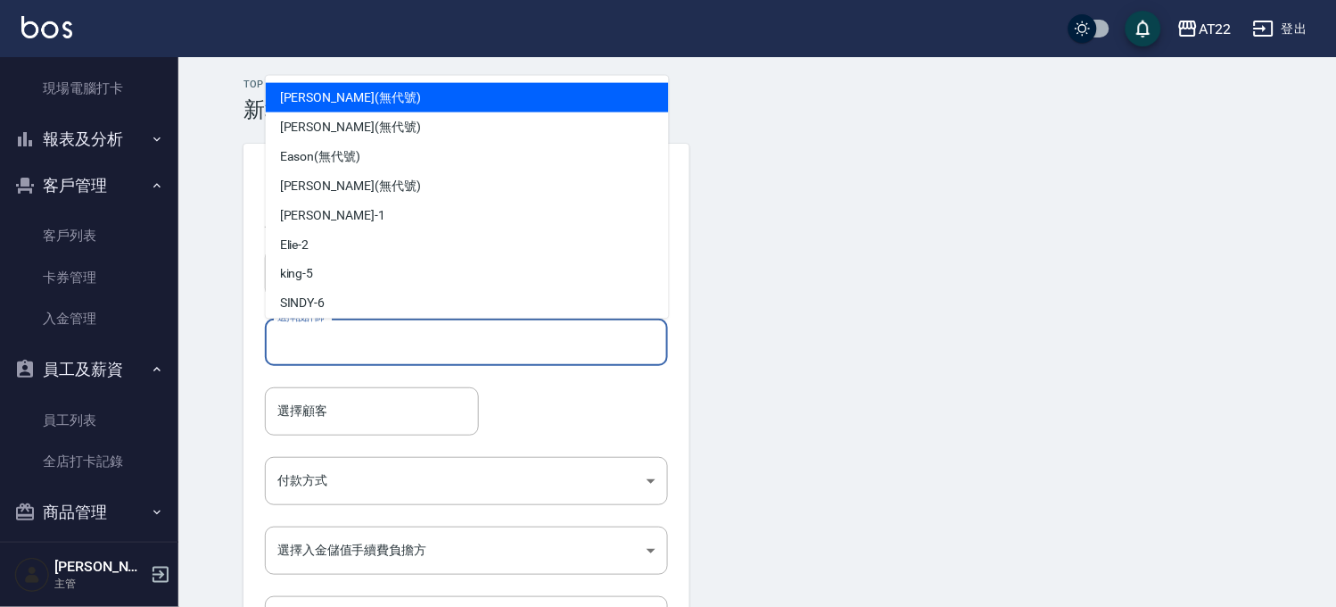
click at [530, 339] on input "選擇設計師" at bounding box center [466, 342] width 387 height 31
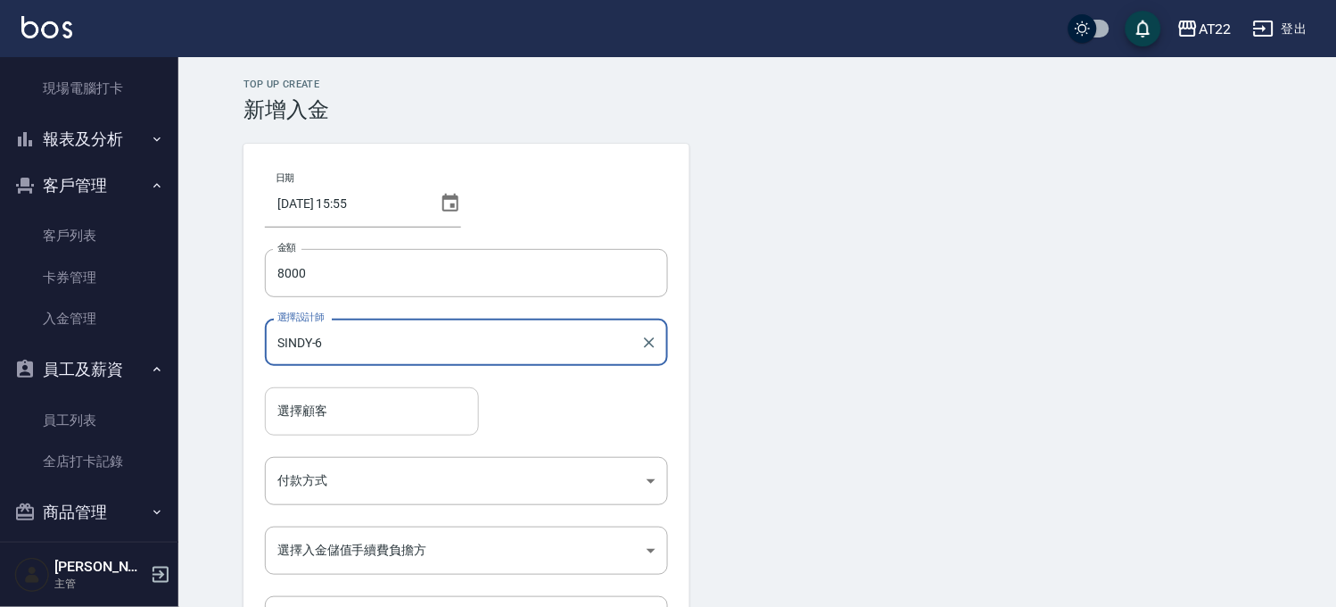
type input "SINDY-6"
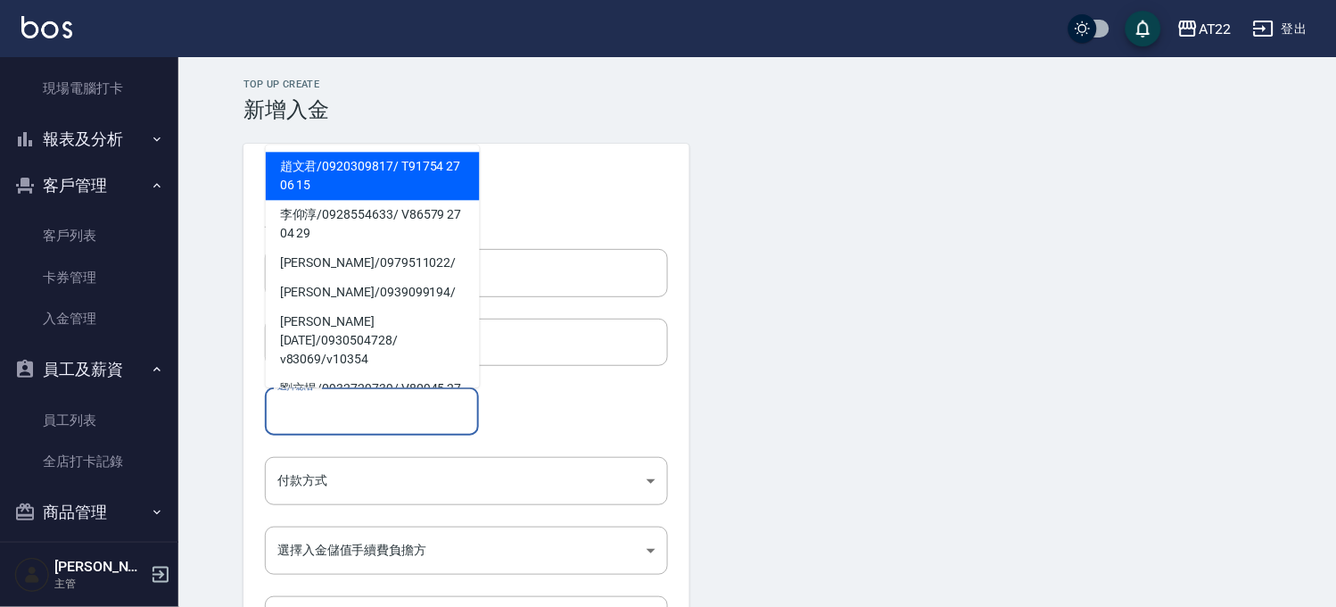
click at [416, 419] on input "選擇顧客" at bounding box center [372, 410] width 198 height 31
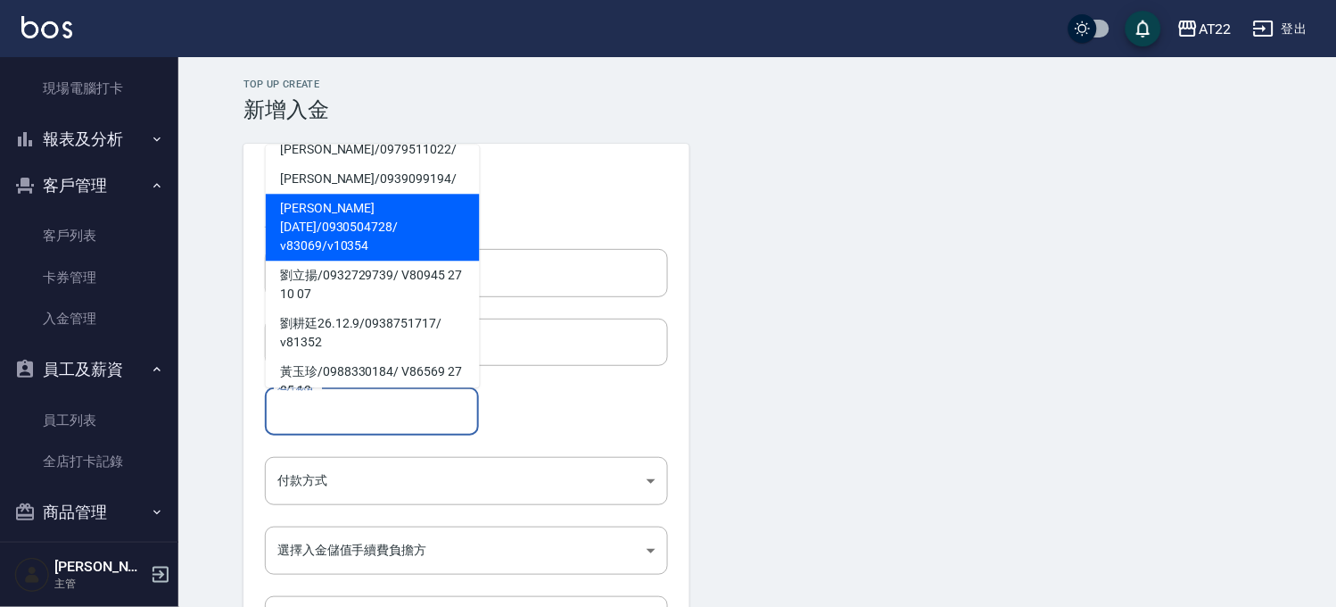
scroll to position [198, 0]
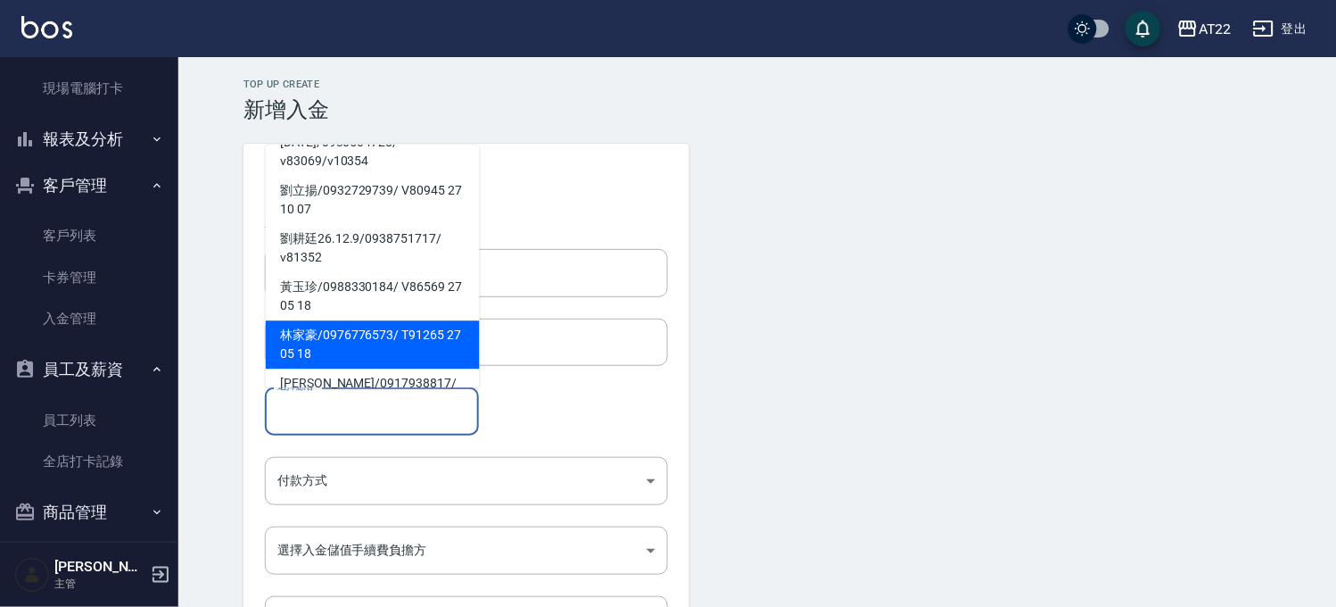
click at [417, 320] on span "[PERSON_NAME]/ 0976776573 / T91265 27 05 18" at bounding box center [373, 344] width 214 height 48
type input "林家豪/0976776573/T91265 27 05 18"
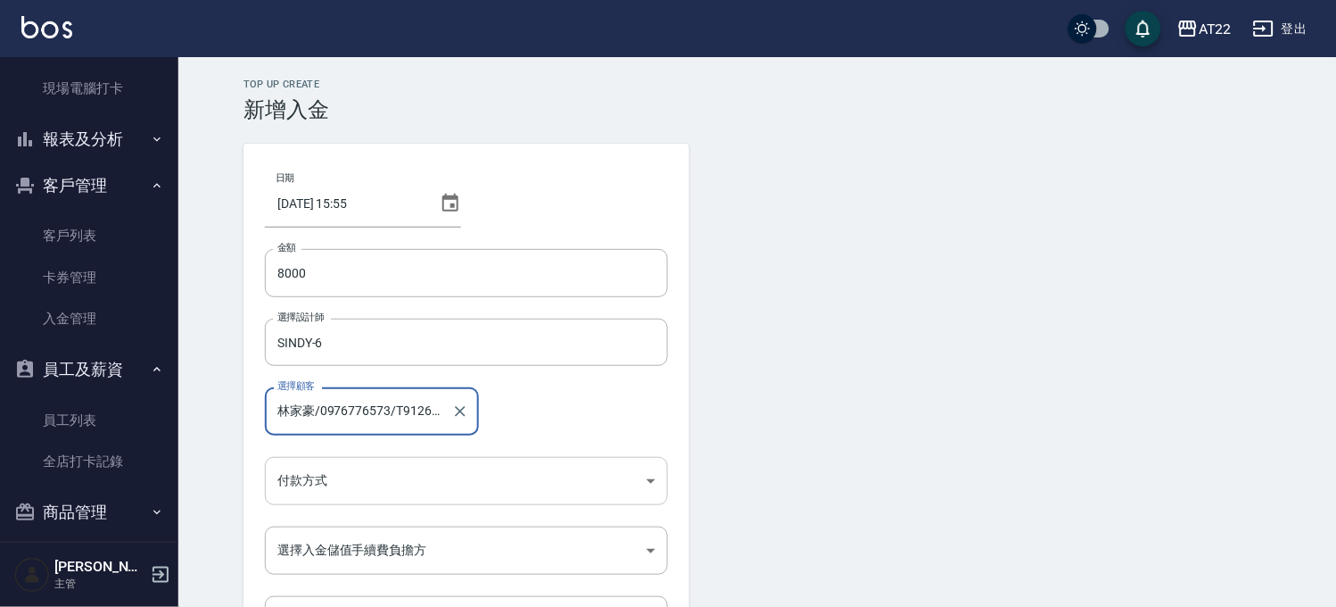
click at [477, 475] on body "AT22 登出 櫃檯作業 打帳單 帳單列表 掛單列表 現金收支登錄 材料自購登錄 每日結帳 現場電腦打卡 報表及分析 報表目錄 店家區間累計表 店家日報表 店…" at bounding box center [668, 370] width 1336 height 740
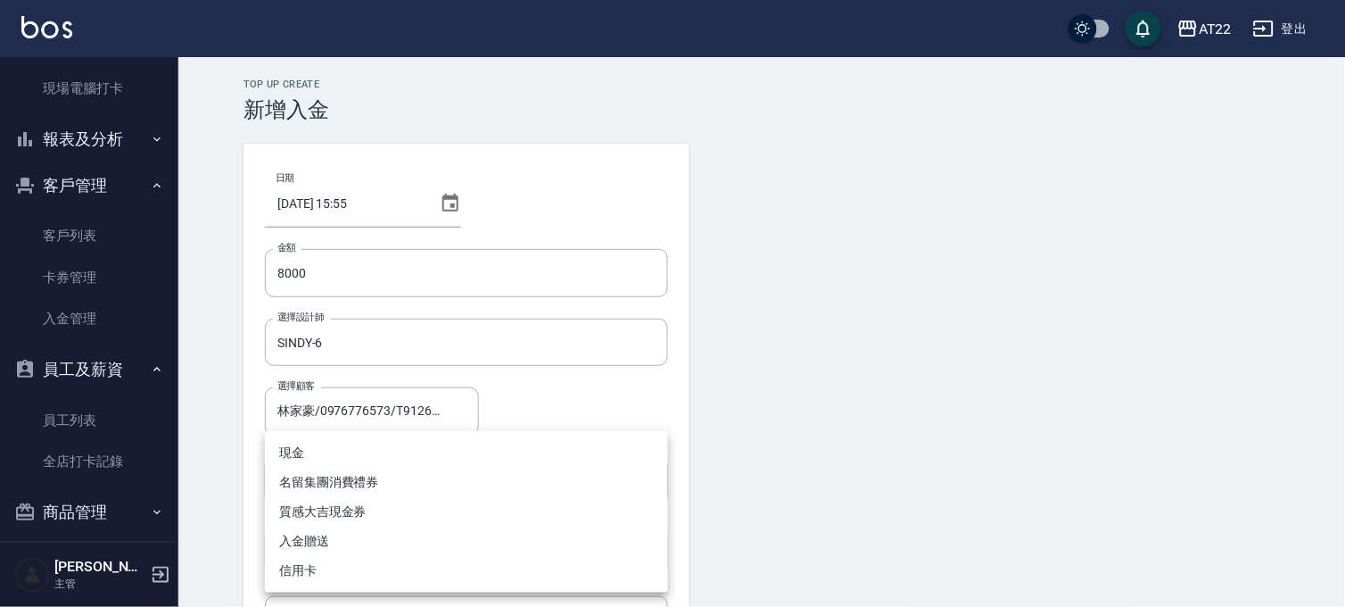
click at [410, 443] on li "現金" at bounding box center [466, 452] width 403 height 29
type input "現金"
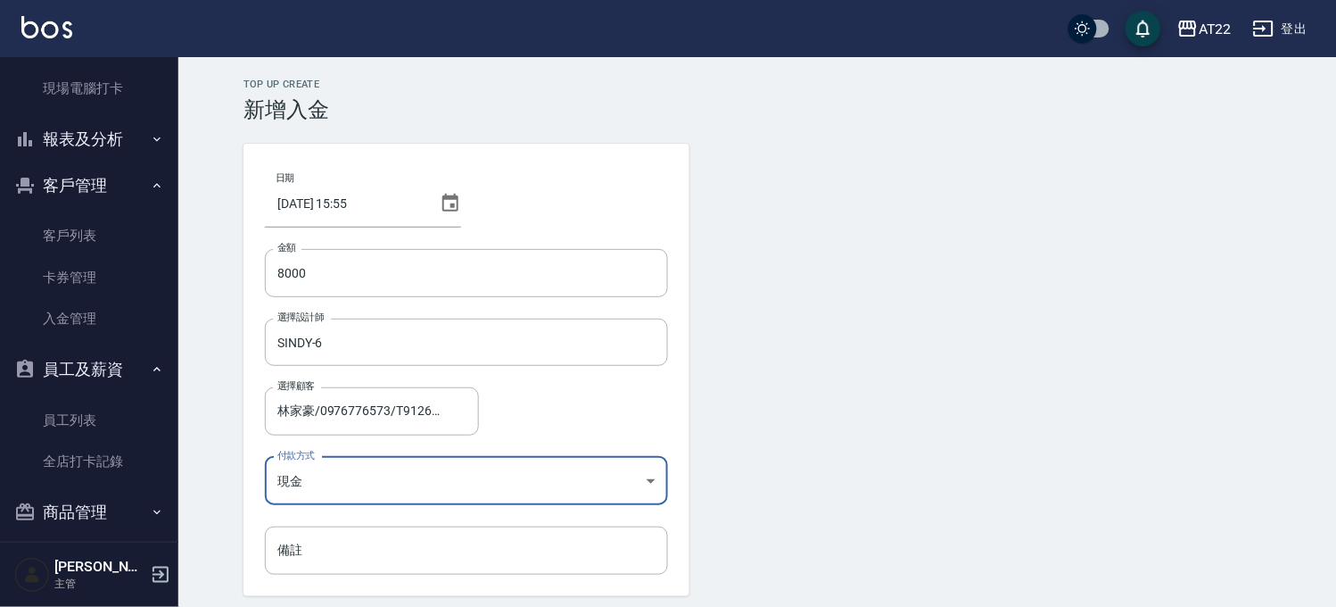
scroll to position [64, 0]
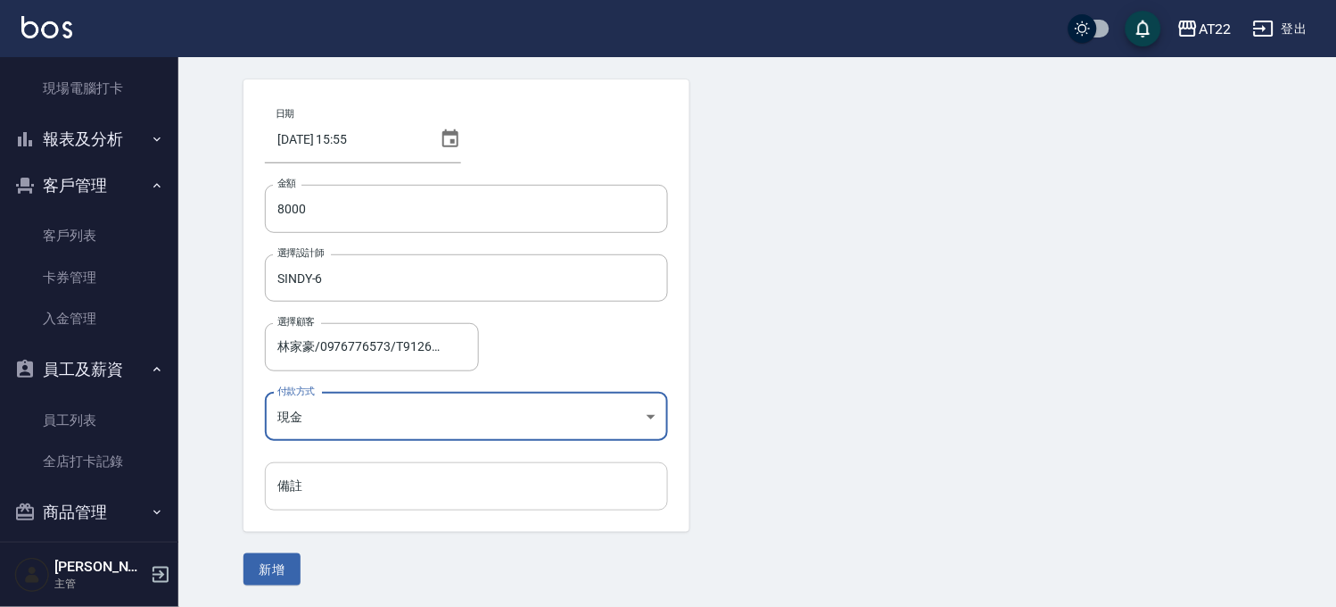
click at [324, 477] on input "備註" at bounding box center [466, 486] width 403 height 48
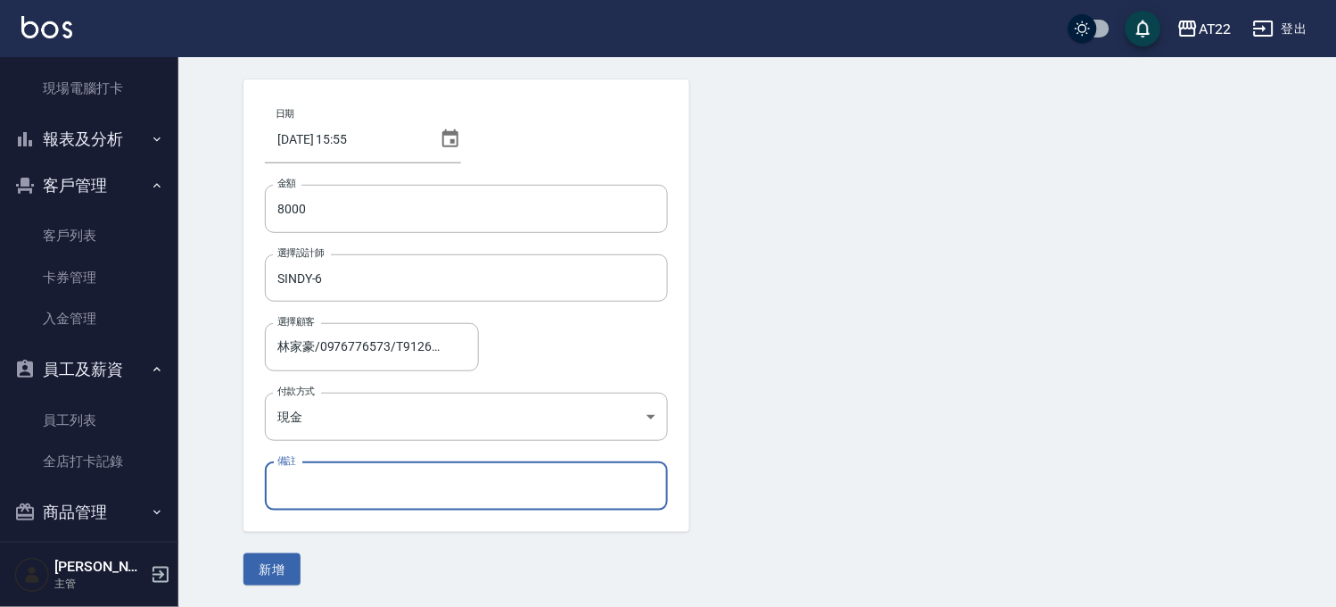
click at [324, 477] on input "備註" at bounding box center [466, 486] width 403 height 48
click at [262, 502] on div "日期 [DATE] 15:55 金額 8000 金額 選擇設計師 [PERSON_NAME]-6 選擇設計師 選擇顧客 [PERSON_NAME]/09767…" at bounding box center [467, 305] width 446 height 452
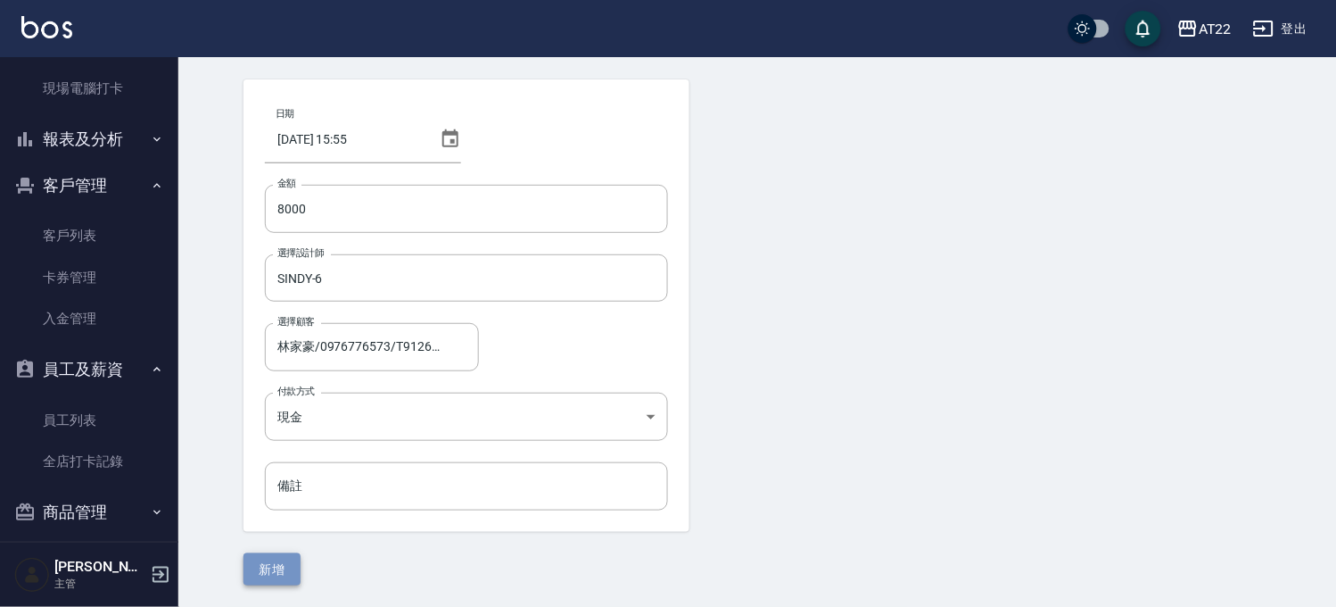
click at [289, 566] on button "新增" at bounding box center [272, 569] width 57 height 33
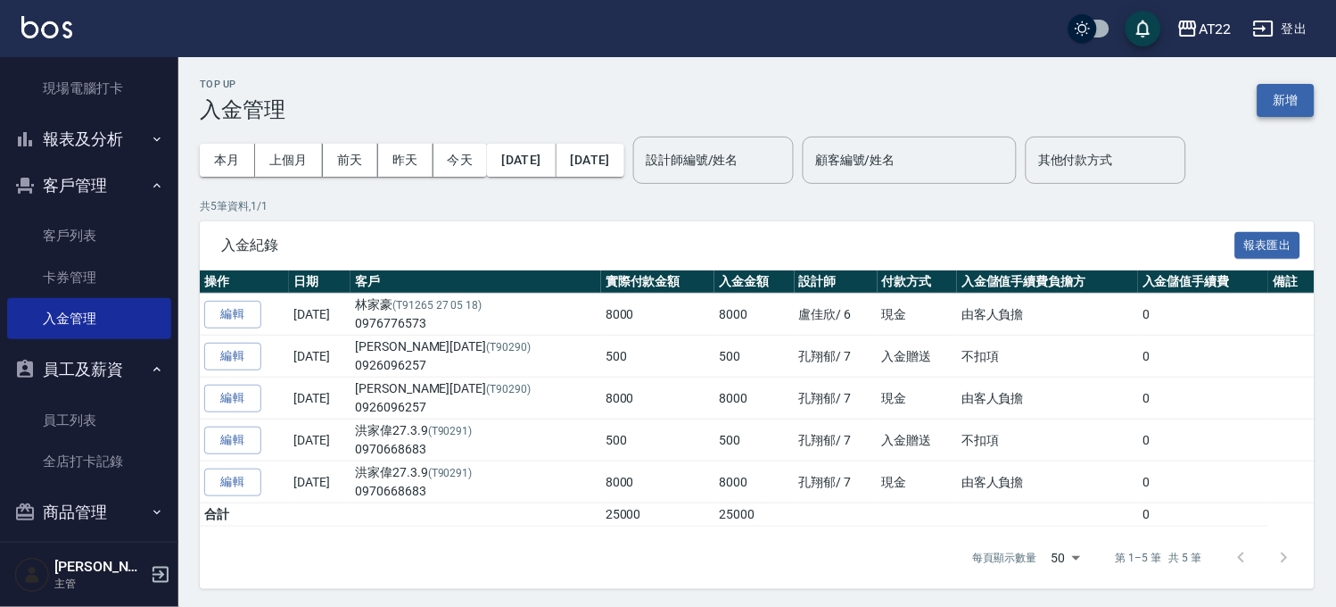
click at [1291, 87] on button "新增" at bounding box center [1286, 100] width 57 height 33
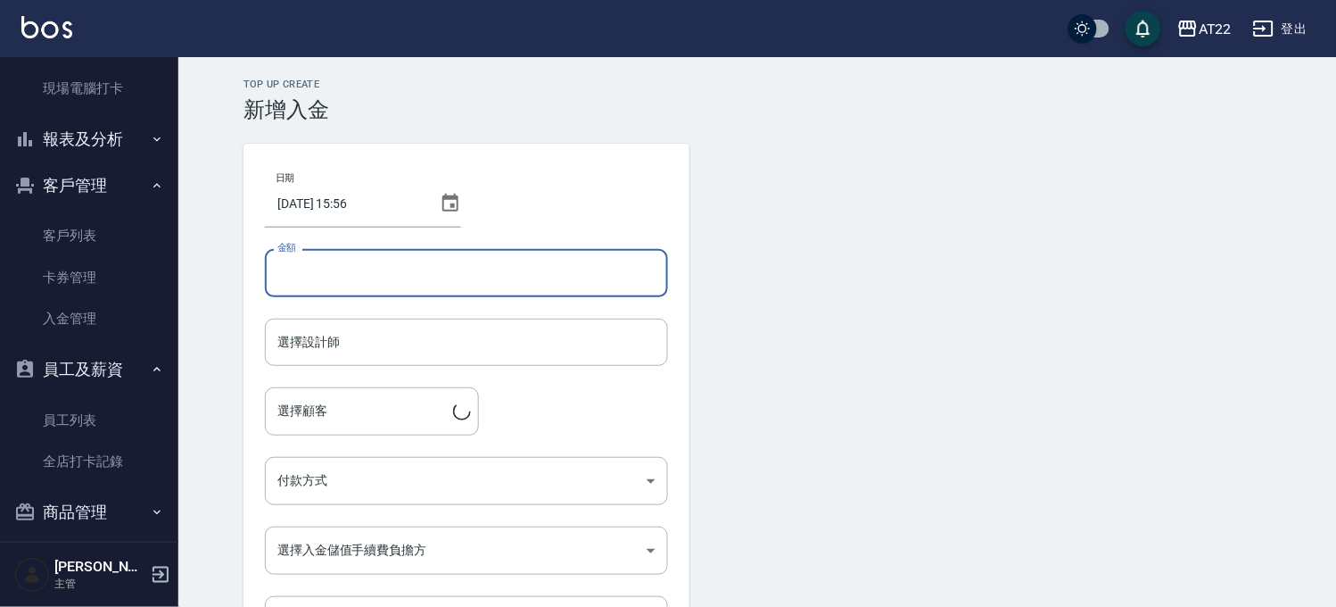
click at [444, 288] on input "金額" at bounding box center [466, 273] width 403 height 48
type input "500"
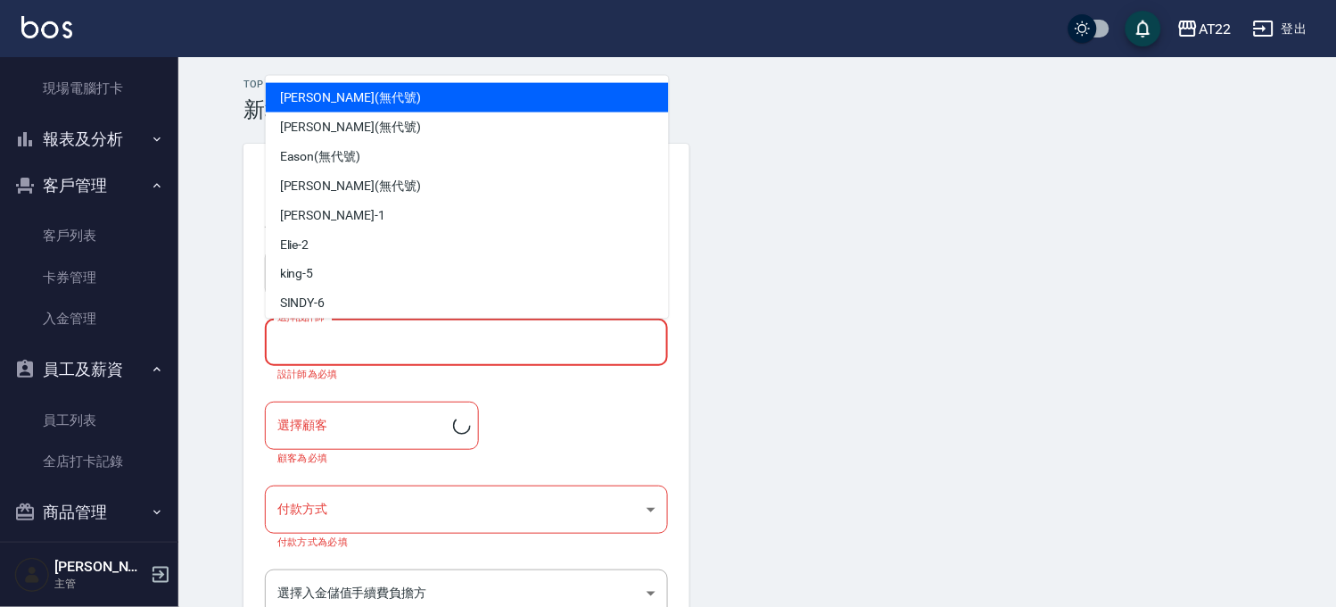
click at [435, 342] on input "選擇設計師" at bounding box center [466, 342] width 387 height 31
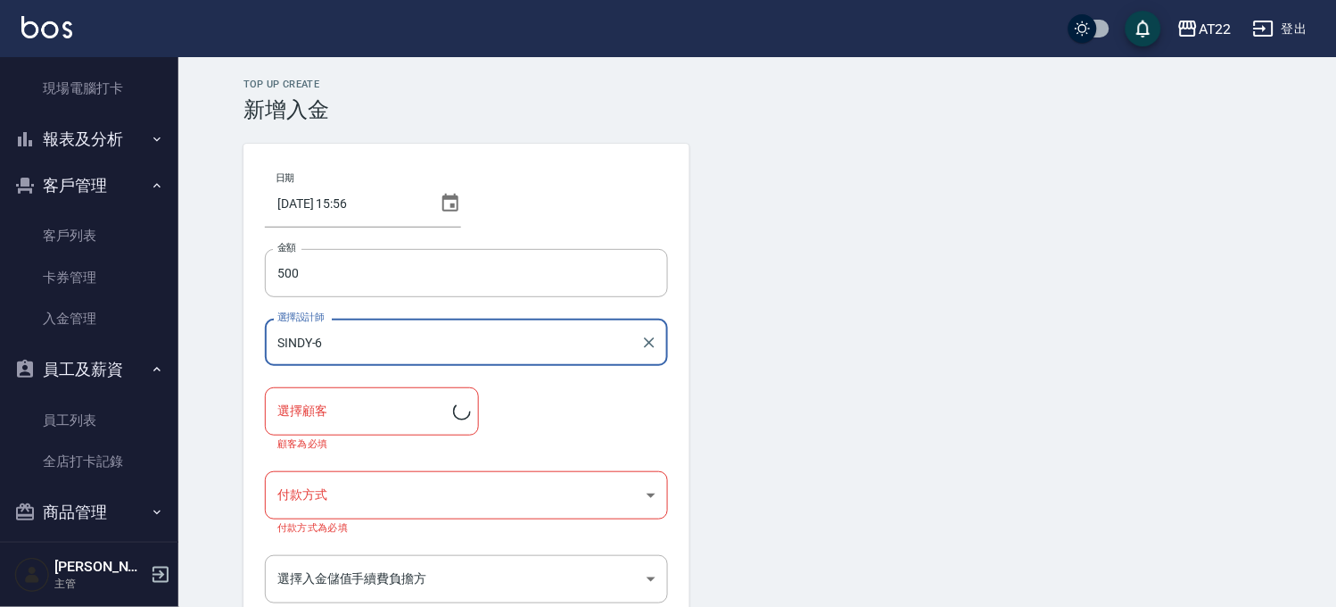
type input "SINDY-6"
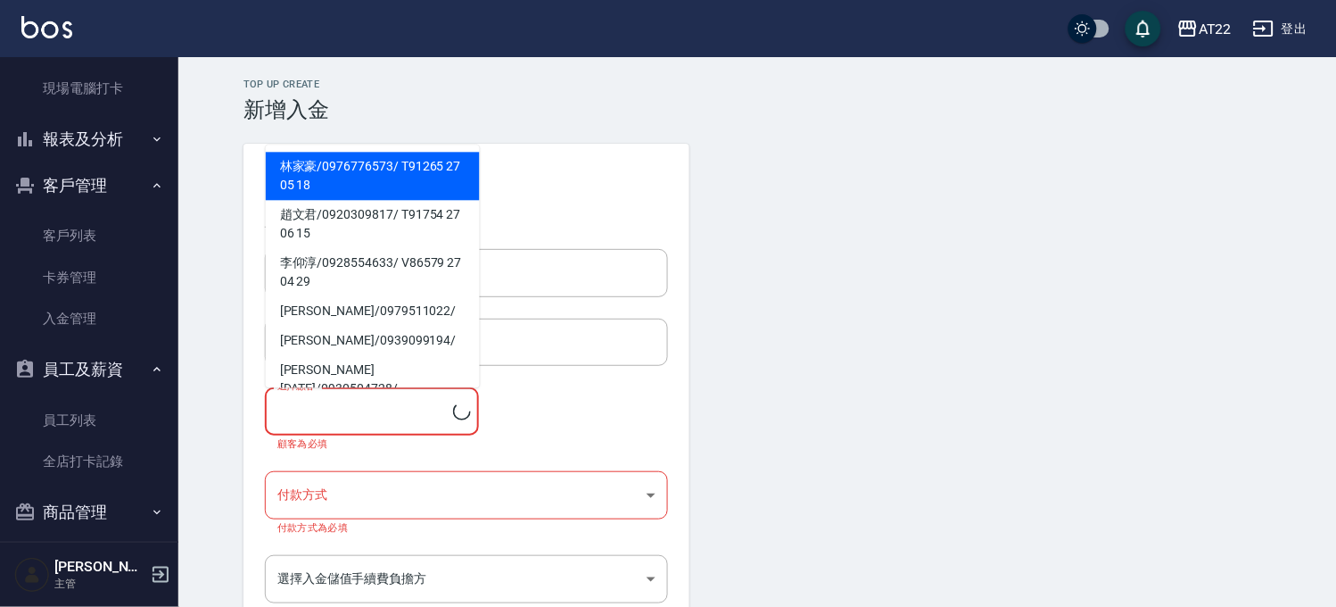
click at [388, 411] on input "選擇顧客" at bounding box center [363, 410] width 180 height 31
click at [397, 181] on span "[PERSON_NAME]/ 0976776573 / T91265 27 05 18" at bounding box center [373, 176] width 214 height 48
type input "林家豪/0976776573/T91265 27 05 18"
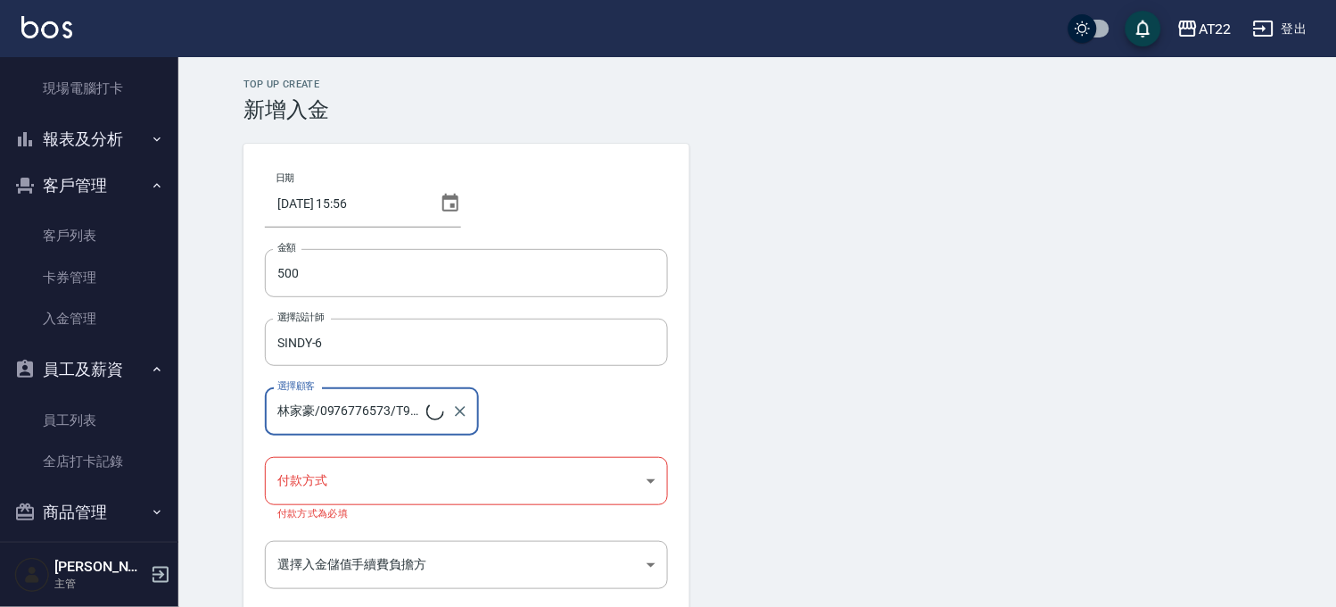
click at [429, 476] on body "AT22 登出 櫃檯作業 打帳單 帳單列表 掛單列表 現金收支登錄 材料自購登錄 每日結帳 現場電腦打卡 報表及分析 報表目錄 店家區間累計表 店家日報表 店…" at bounding box center [668, 377] width 1336 height 755
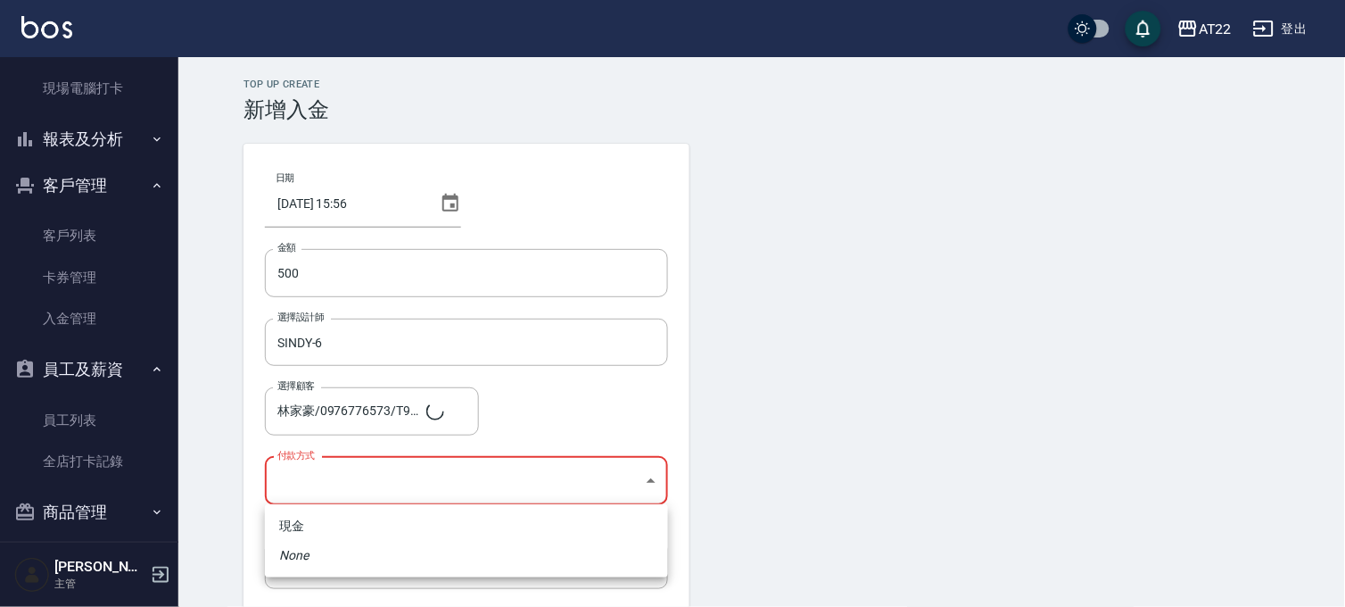
click at [964, 440] on div at bounding box center [672, 303] width 1345 height 607
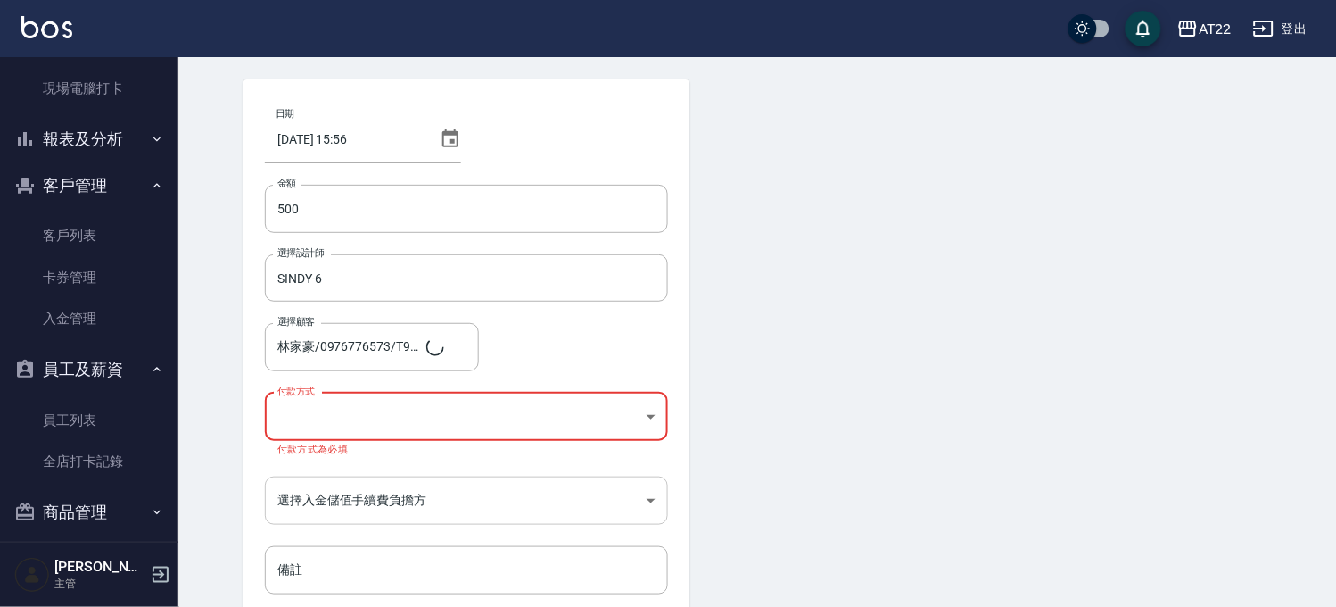
scroll to position [99, 0]
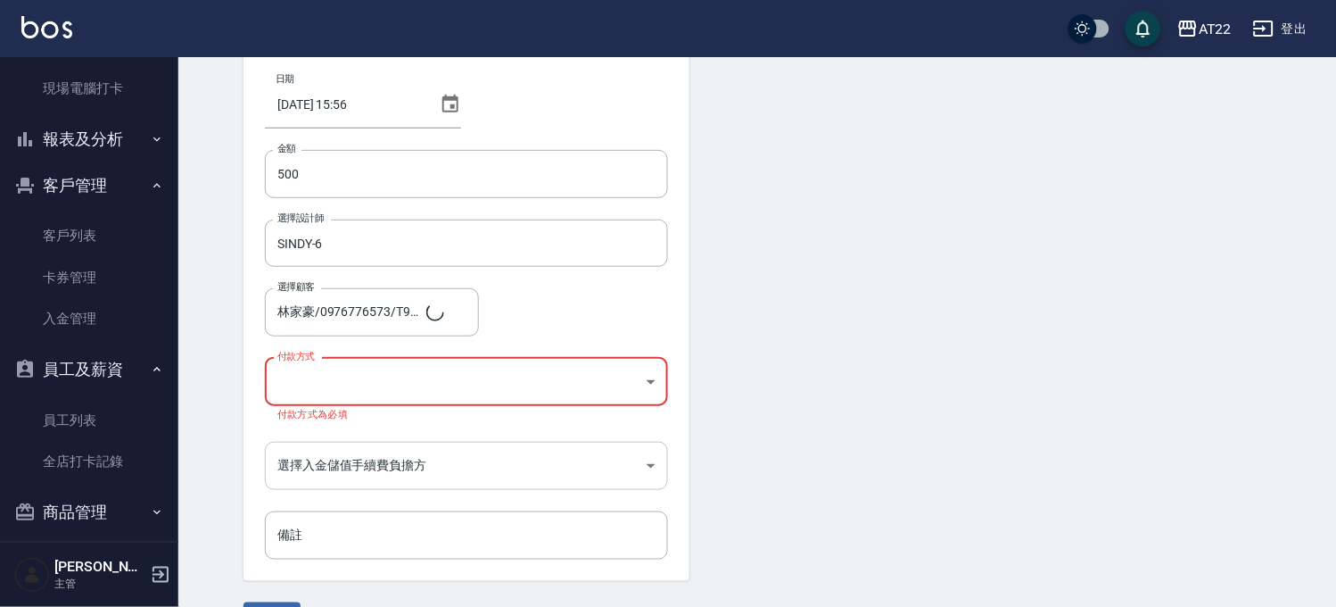
click at [594, 458] on body "AT22 登出 櫃檯作業 打帳單 帳單列表 掛單列表 現金收支登錄 材料自購登錄 每日結帳 現場電腦打卡 報表及分析 報表目錄 店家區間累計表 店家日報表 店…" at bounding box center [668, 278] width 1336 height 755
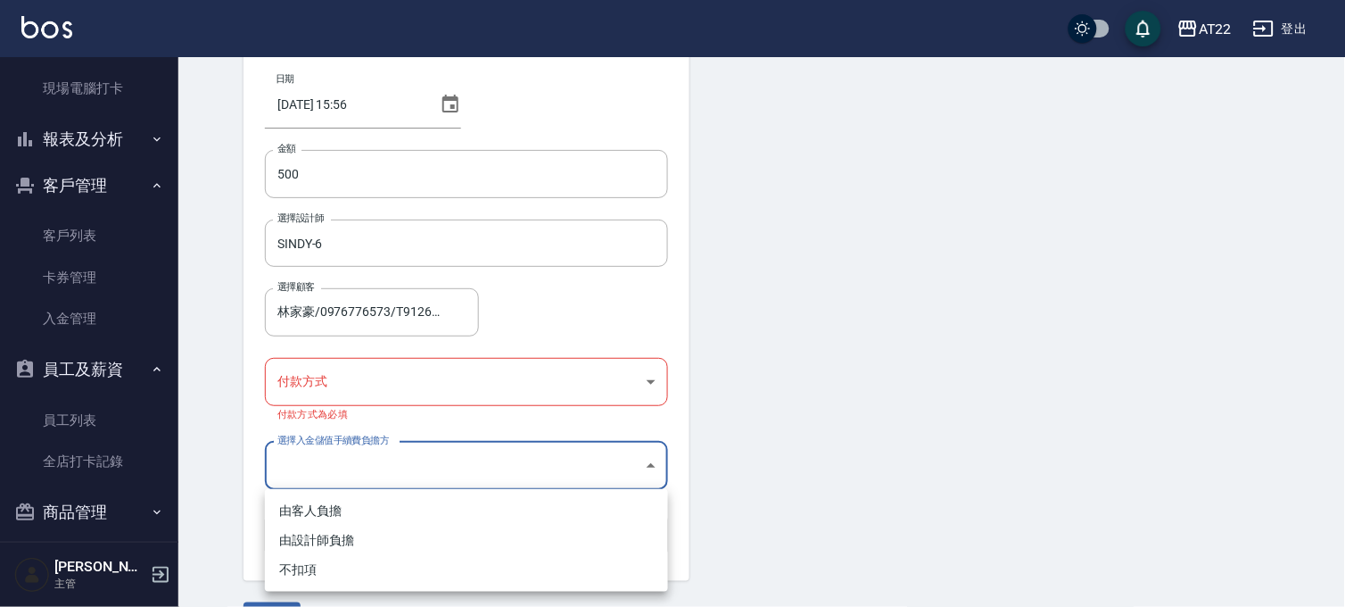
click at [417, 512] on li "由客人負擔" at bounding box center [466, 510] width 403 height 29
type input "BYCUSTOMER"
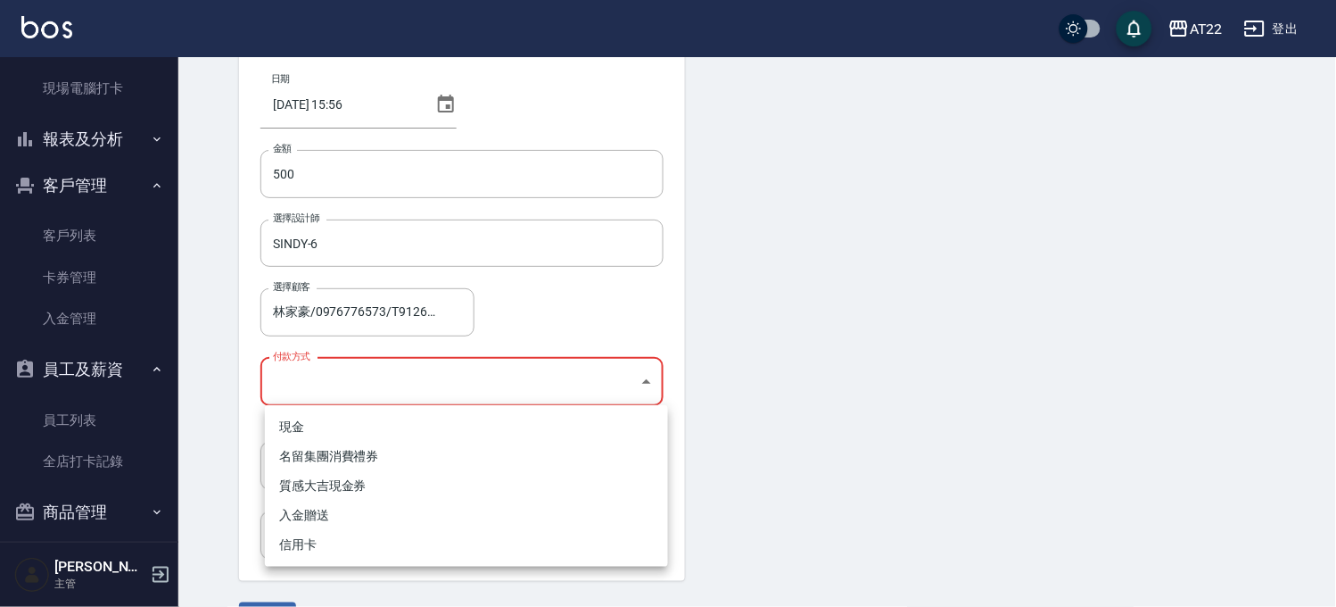
click at [387, 381] on body "AT22 登出 櫃檯作業 打帳單 帳單列表 掛單列表 現金收支登錄 材料自購登錄 每日結帳 現場電腦打卡 報表及分析 報表目錄 店家區間累計表 店家日報表 店…" at bounding box center [668, 278] width 1336 height 755
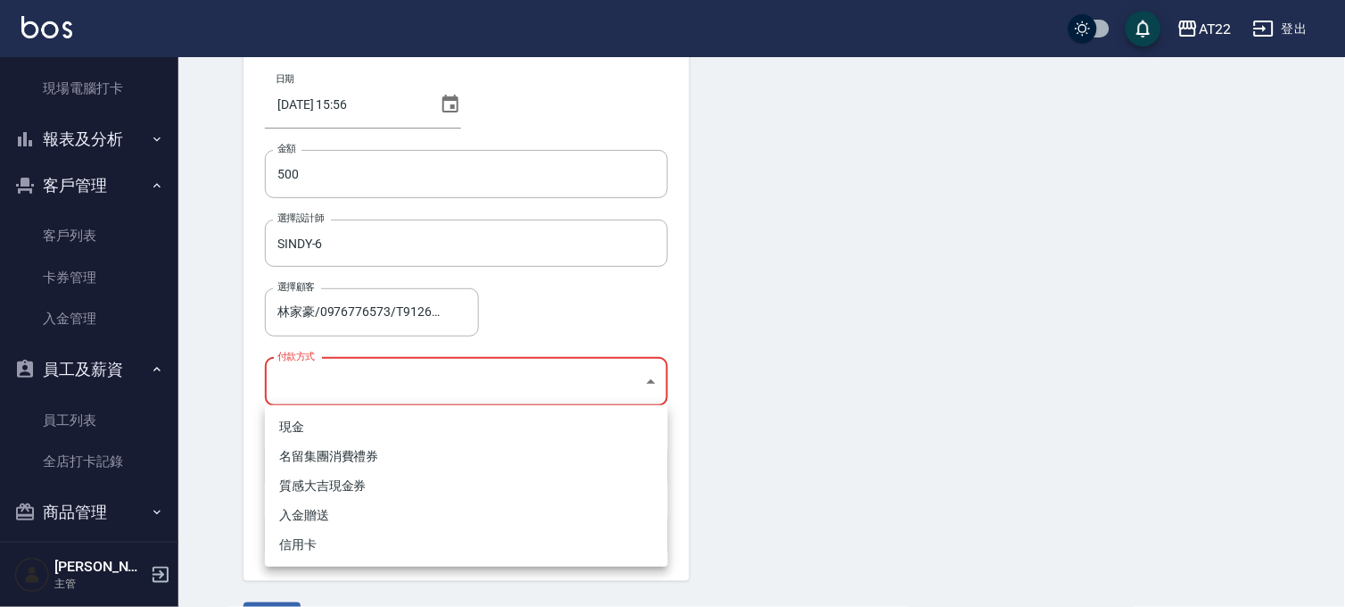
click at [380, 509] on li "入金贈送" at bounding box center [466, 515] width 403 height 29
type input "入金贈送"
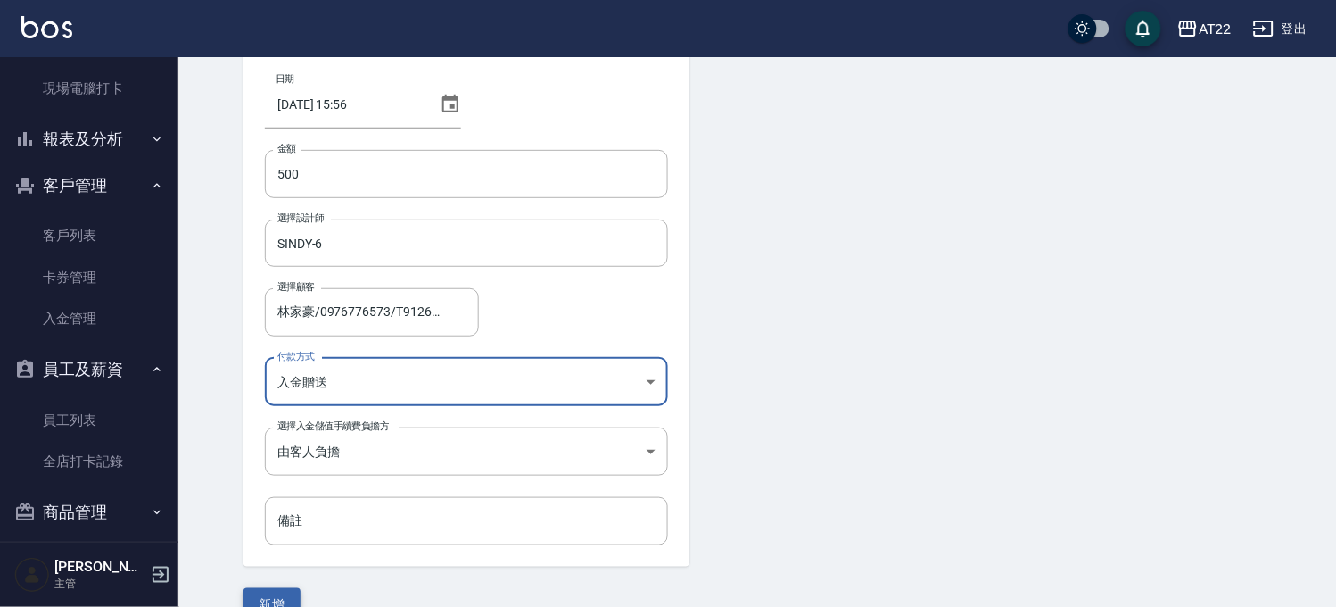
click at [273, 590] on button "新增" at bounding box center [272, 604] width 57 height 33
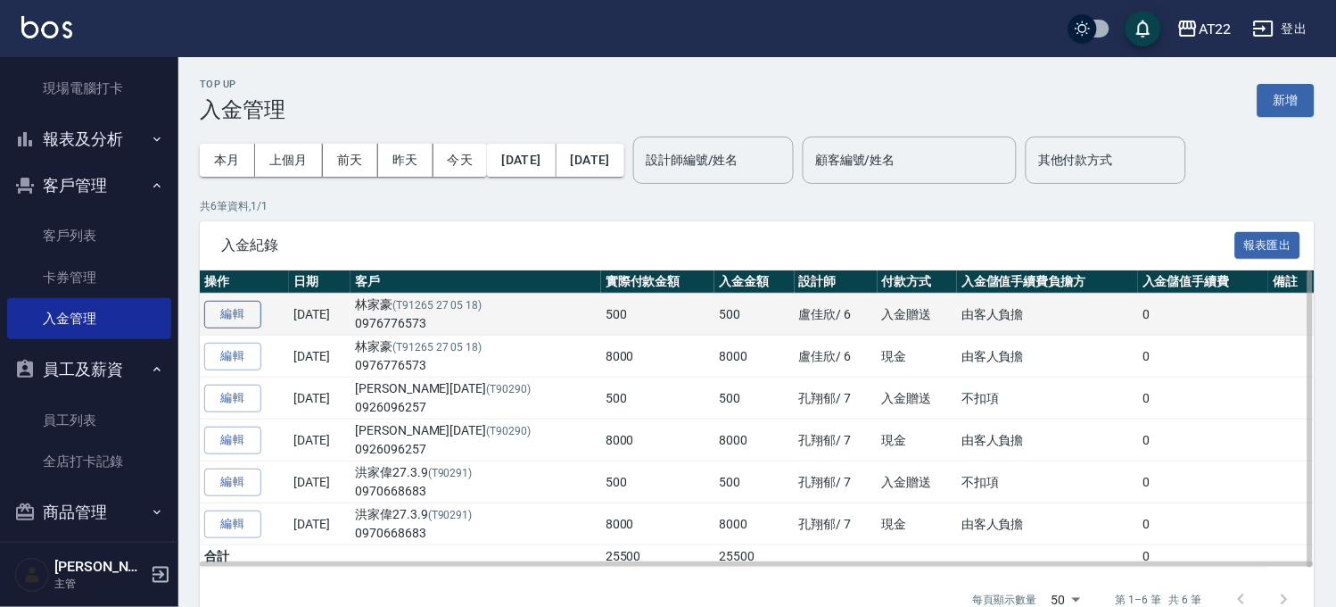
click at [244, 318] on button "編輯" at bounding box center [232, 315] width 57 height 28
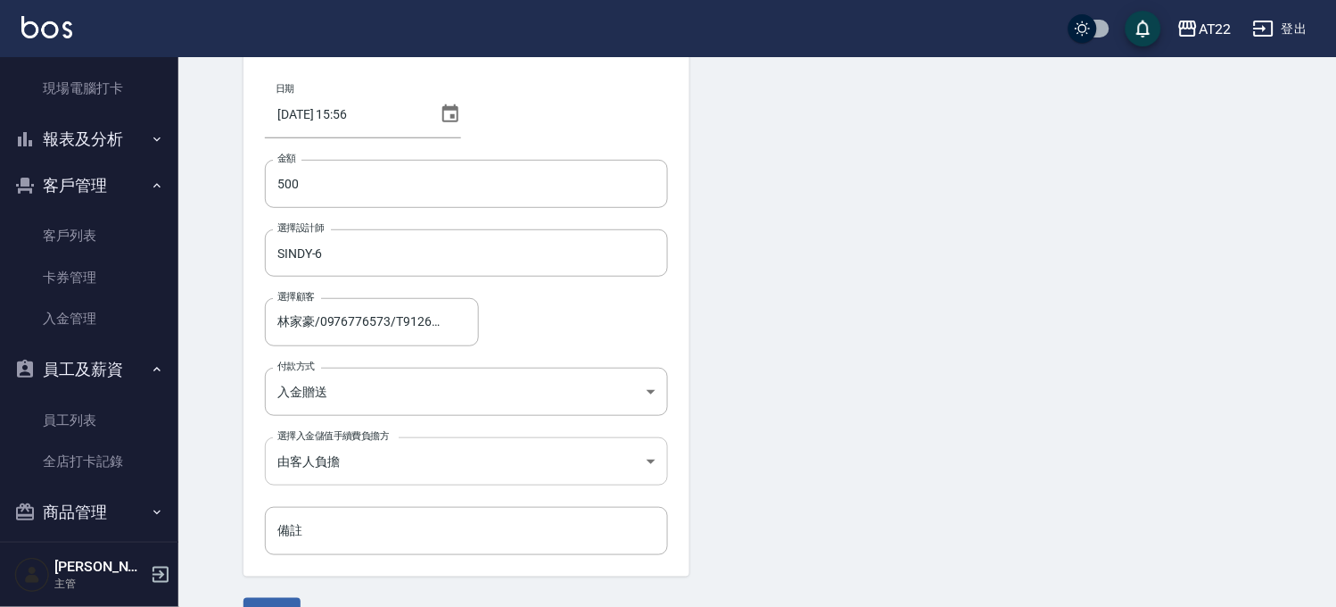
scroll to position [134, 0]
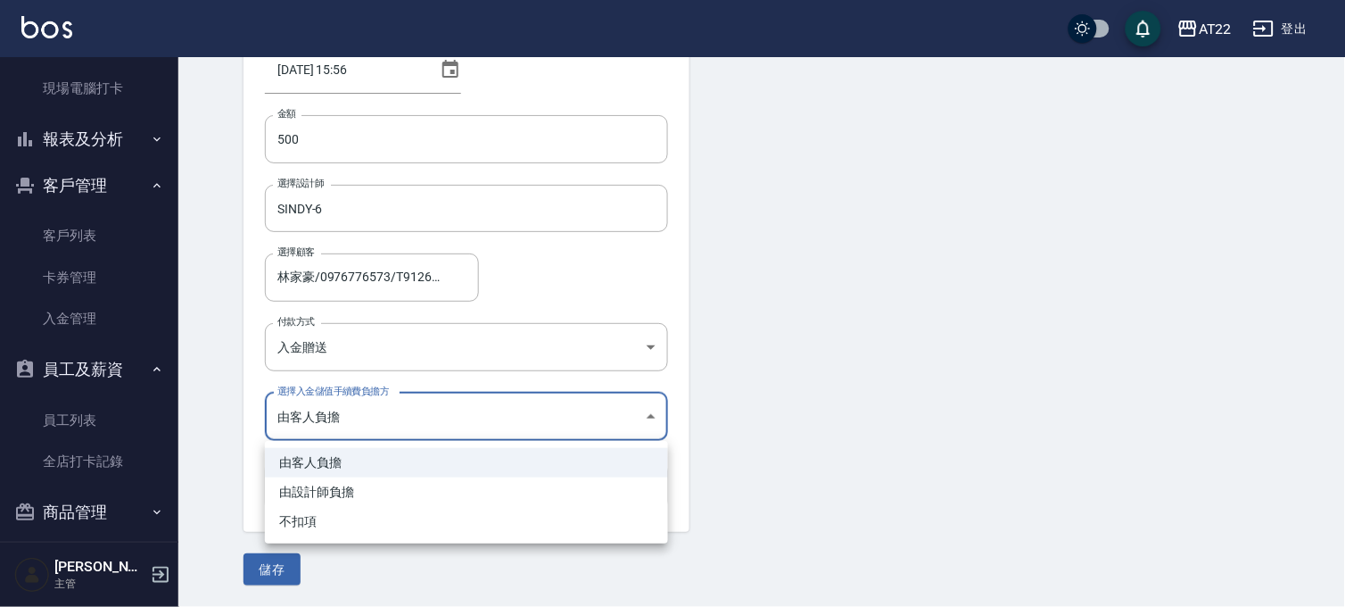
click at [418, 407] on body "AT22 登出 櫃檯作業 打帳單 帳單列表 掛單列表 現金收支登錄 材料自購登錄 每日結帳 現場電腦打卡 報表及分析 報表目錄 店家區間累計表 店家日報表 店…" at bounding box center [672, 236] width 1345 height 740
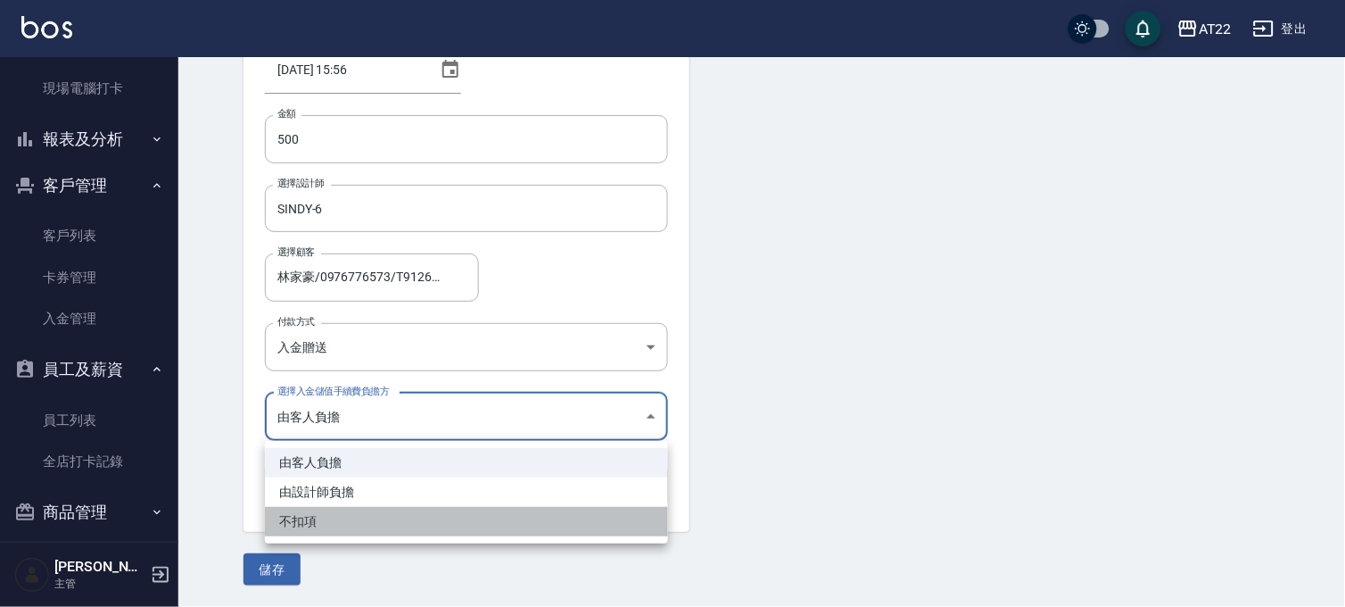
click at [363, 533] on li "不扣項" at bounding box center [466, 521] width 403 height 29
type input "WITHOUTHANDLINGFEE"
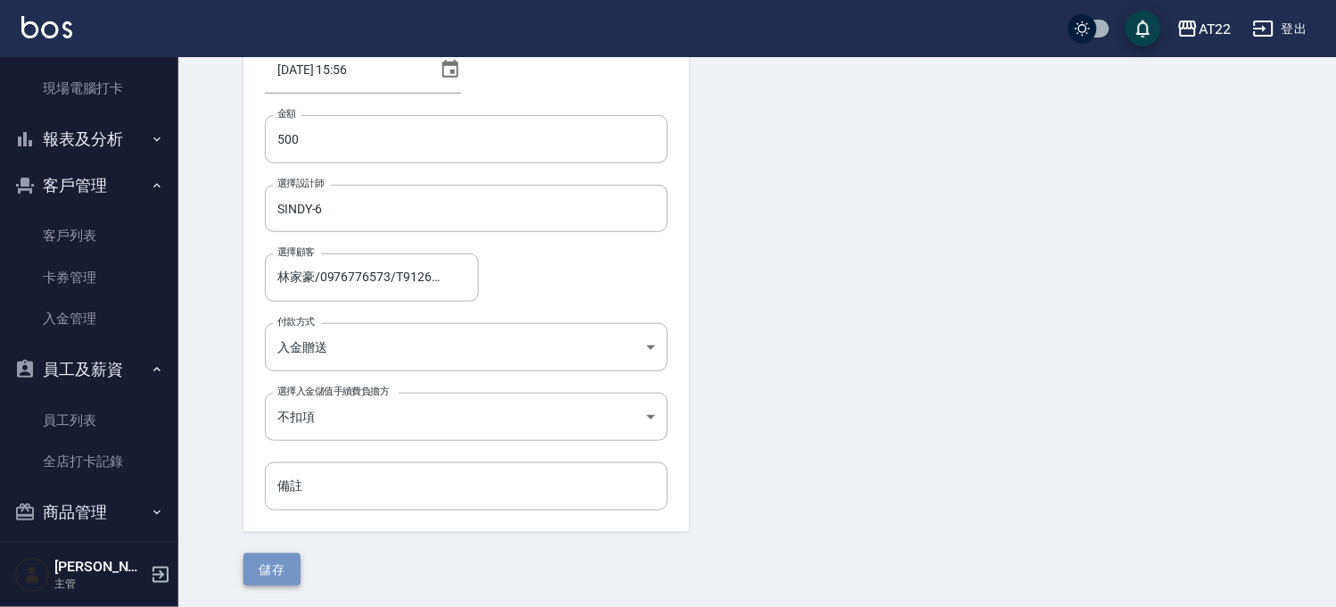
click at [260, 567] on button "儲存" at bounding box center [272, 569] width 57 height 33
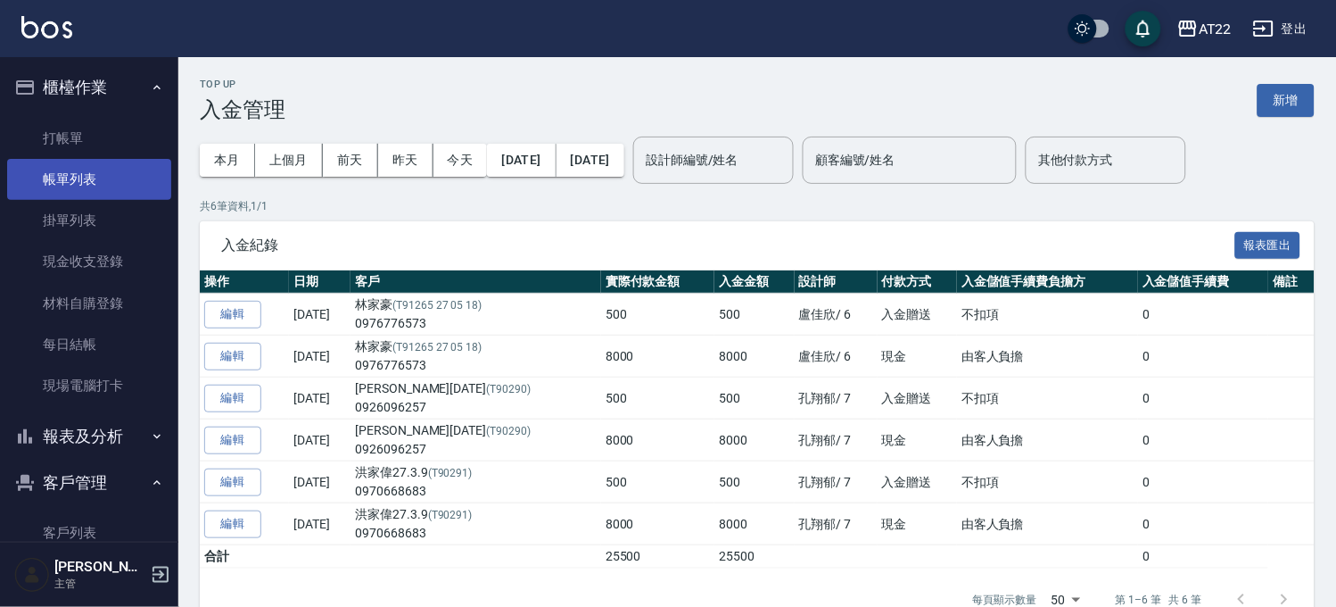
click at [119, 171] on link "帳單列表" at bounding box center [89, 179] width 164 height 41
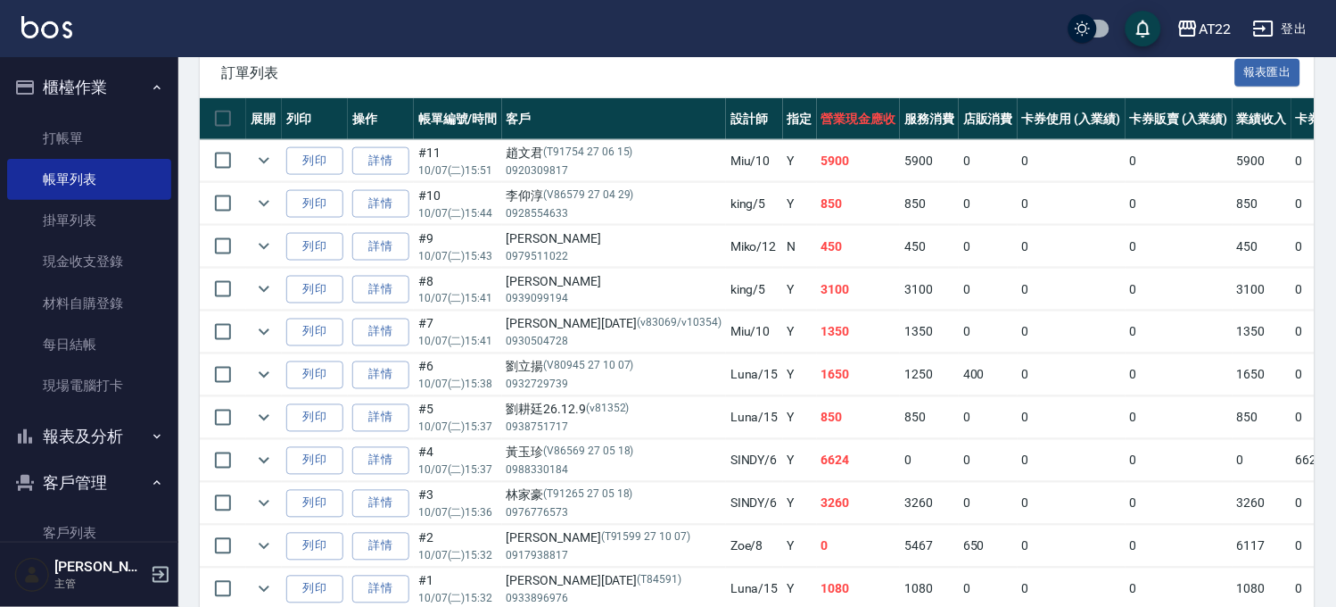
scroll to position [544, 0]
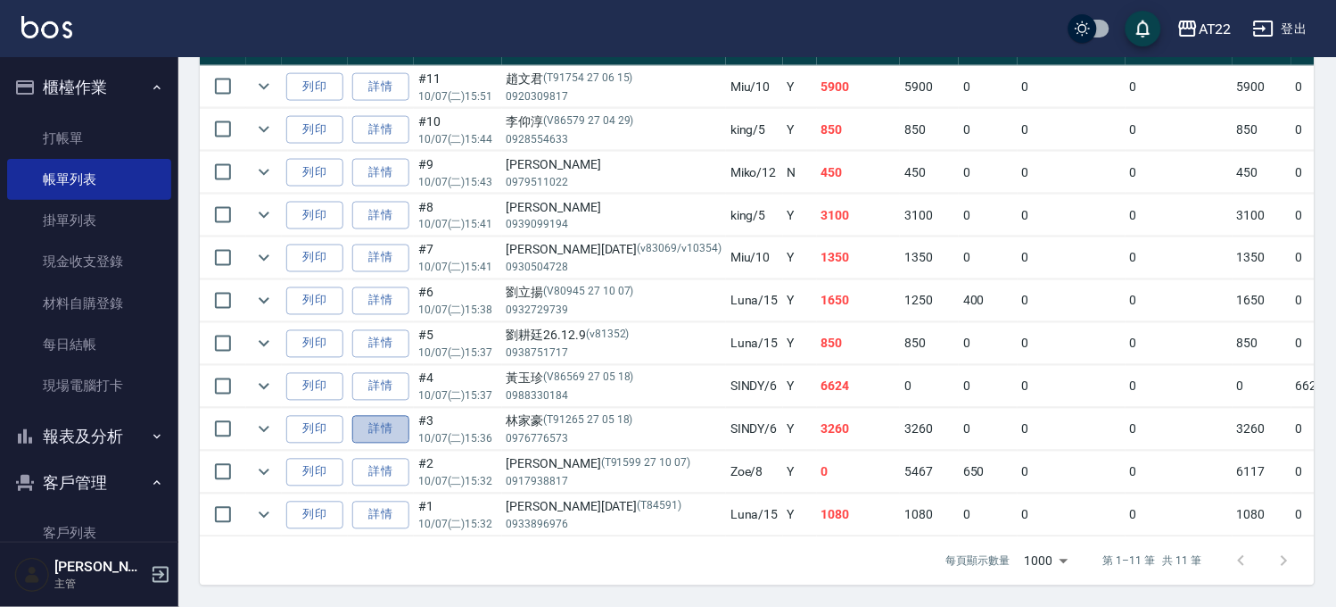
click at [391, 416] on link "詳情" at bounding box center [380, 430] width 57 height 28
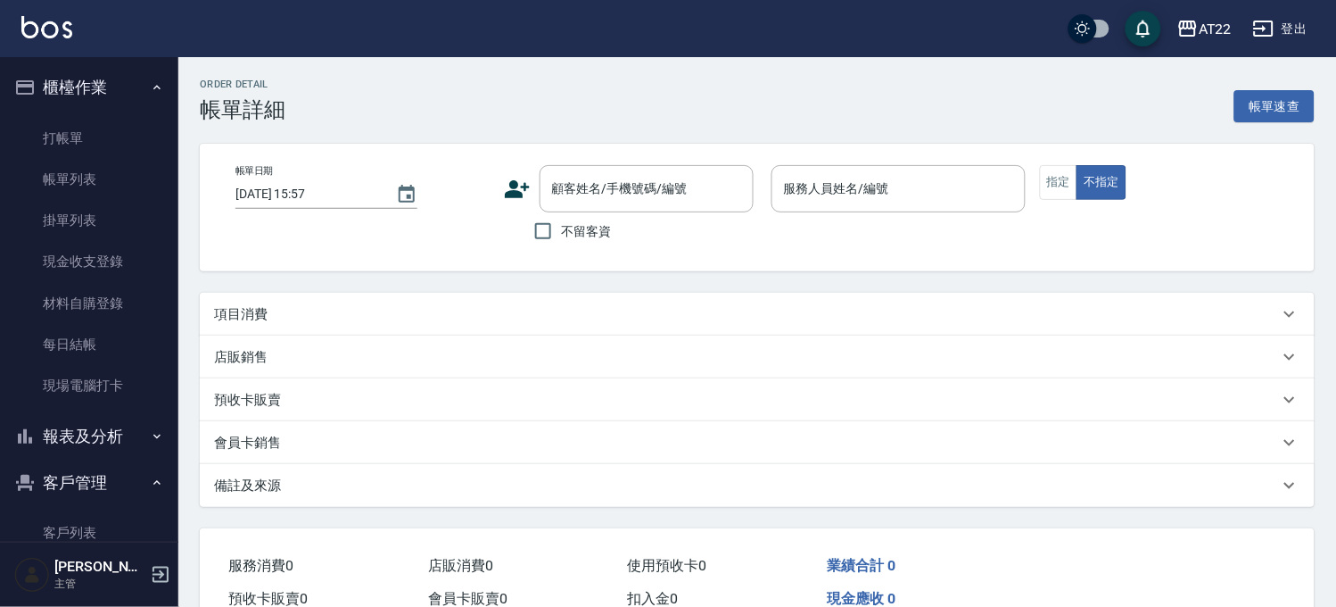
type input "[DATE] 15:36"
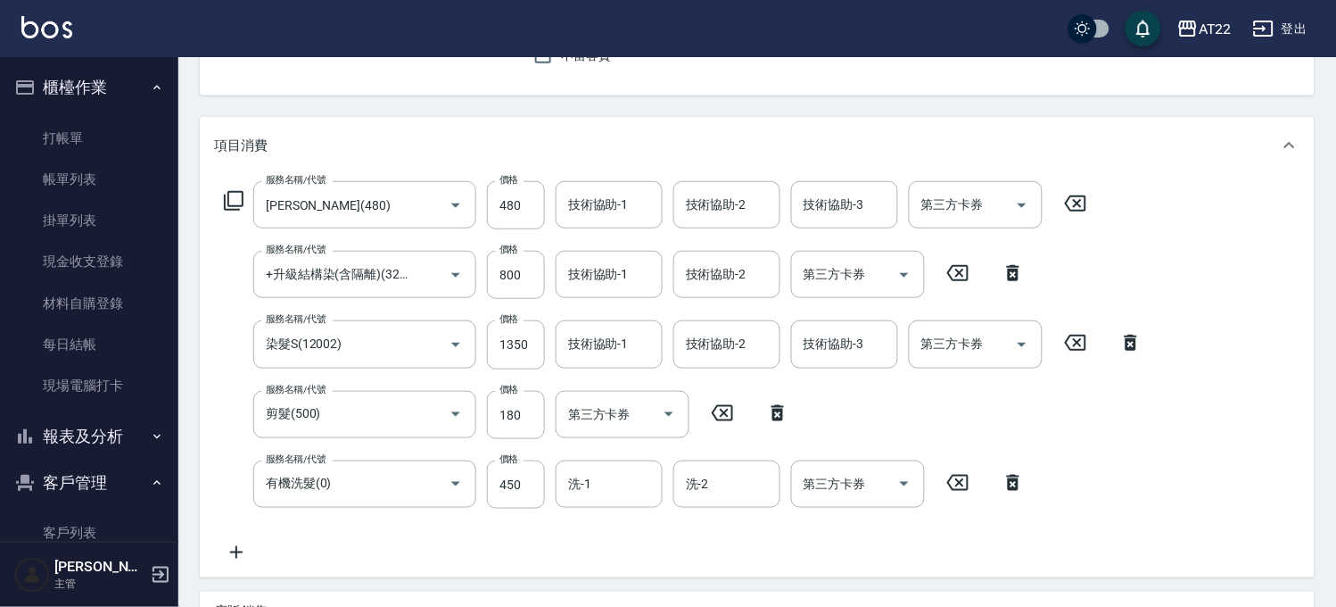
scroll to position [573, 0]
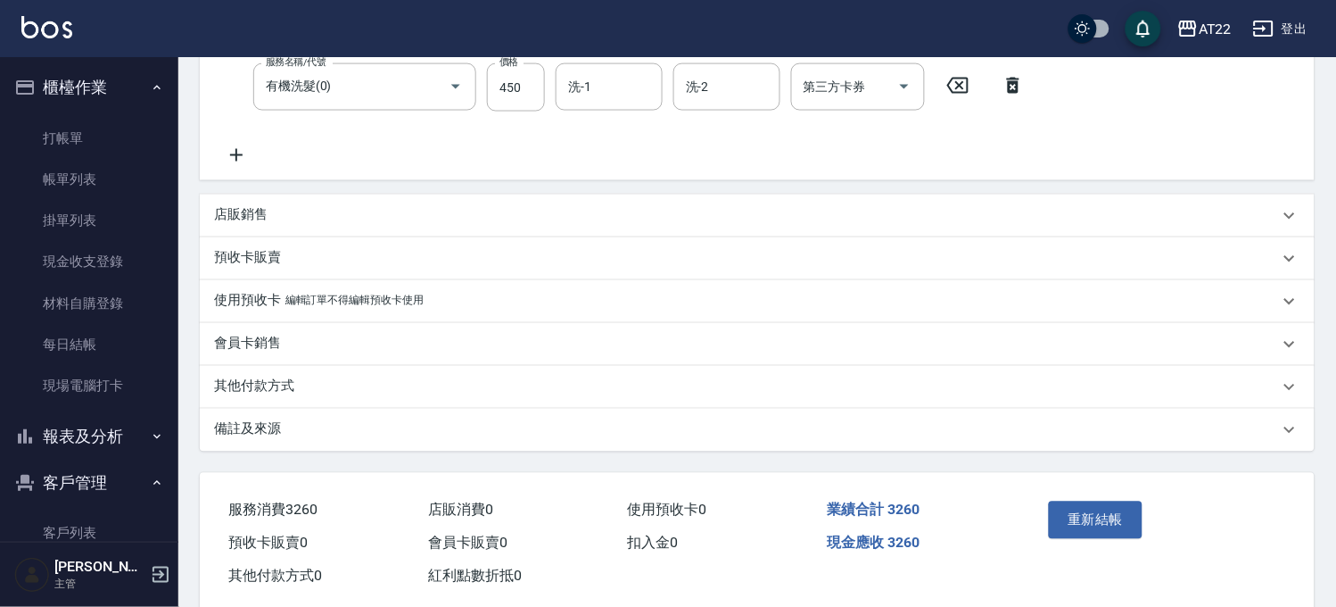
click at [308, 381] on div "其他付款方式" at bounding box center [746, 386] width 1065 height 19
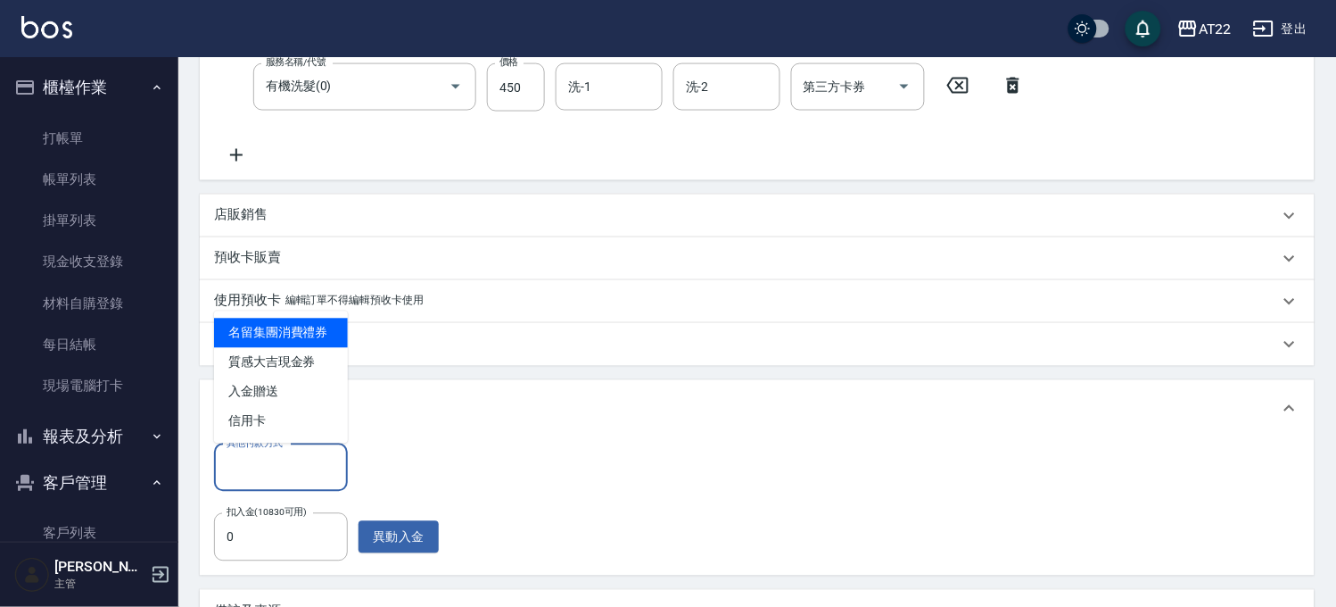
click at [282, 465] on input "其他付款方式" at bounding box center [281, 467] width 118 height 31
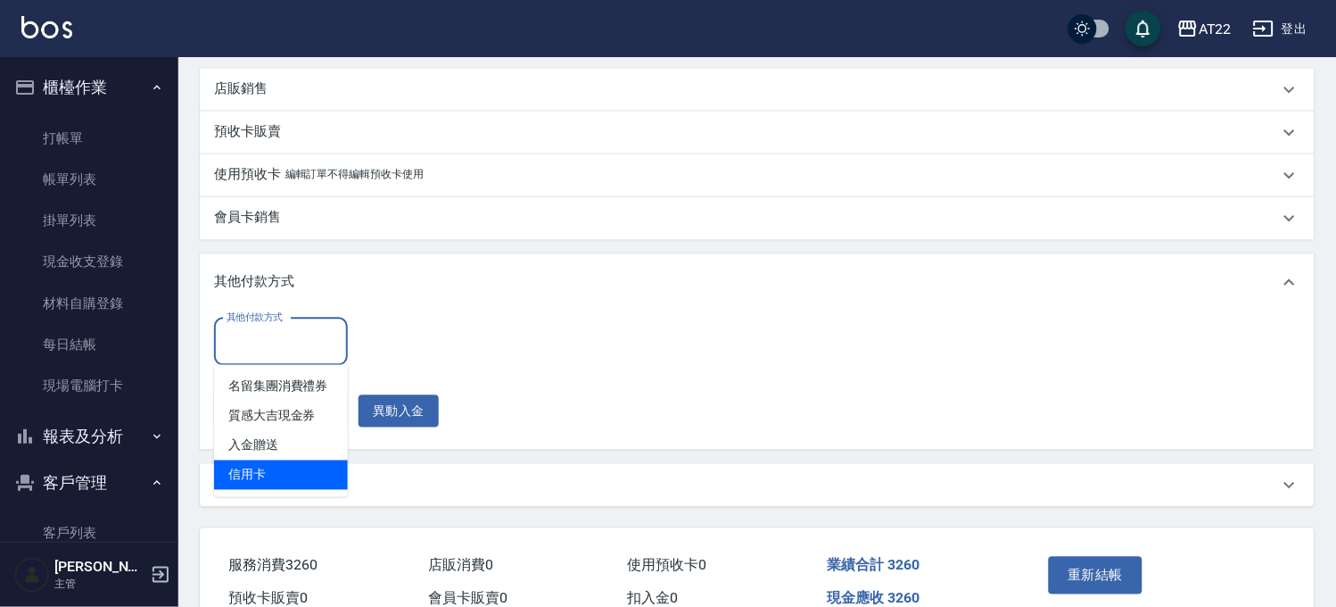
scroll to position [771, 0]
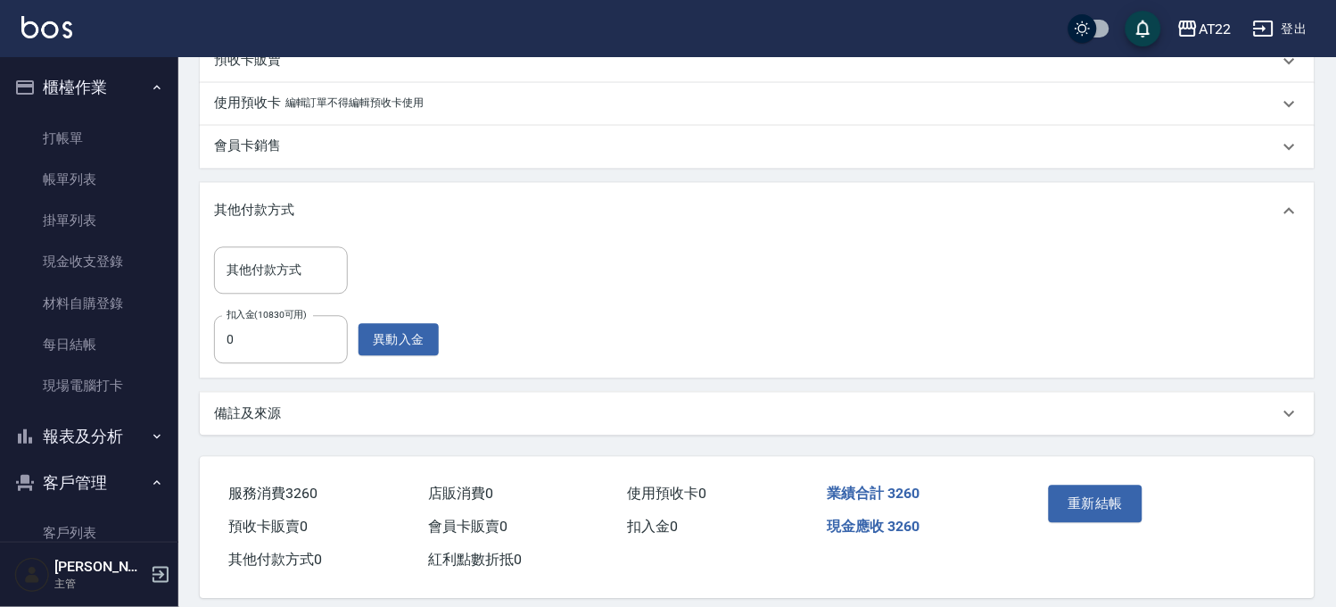
click at [290, 345] on input "0" at bounding box center [281, 339] width 134 height 48
click at [1080, 492] on button "重新結帳" at bounding box center [1096, 502] width 95 height 37
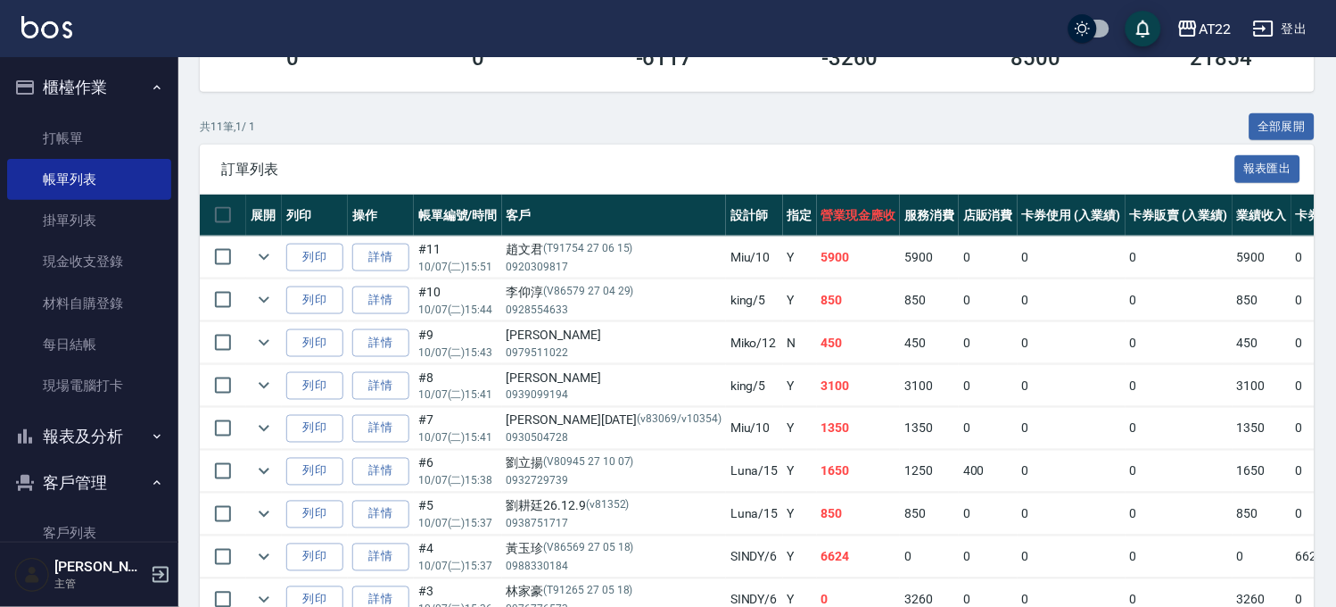
scroll to position [495, 0]
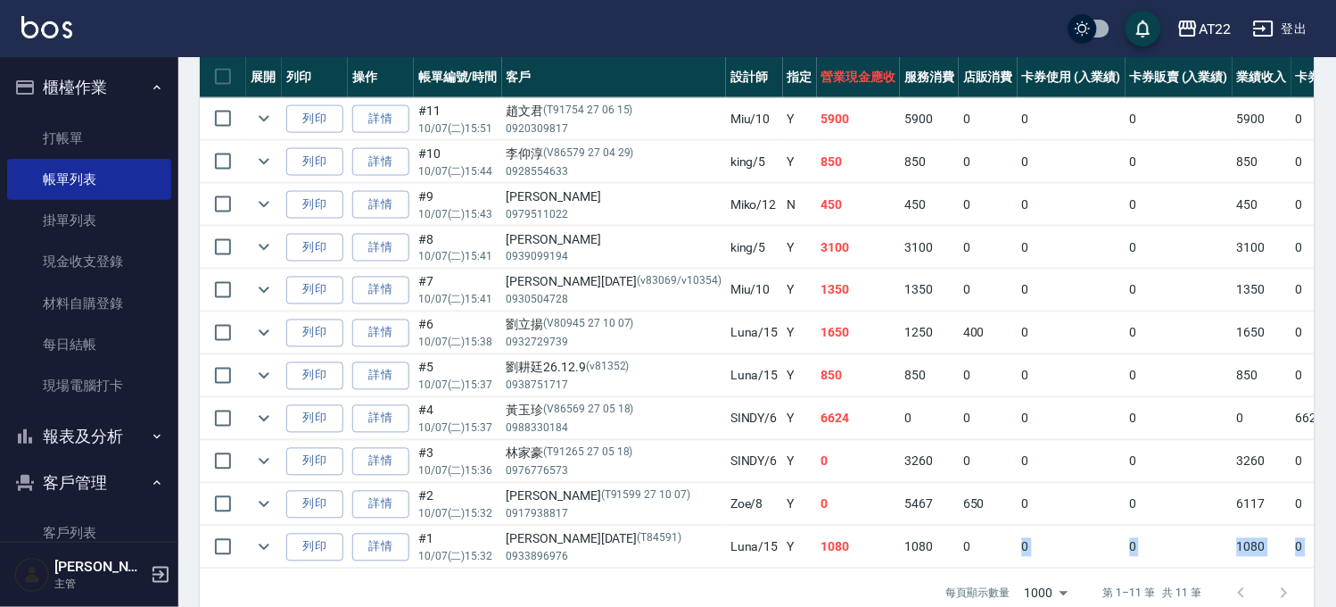
drag, startPoint x: 968, startPoint y: 567, endPoint x: 1017, endPoint y: 568, distance: 49.1
click at [1017, 568] on tbody "列印 詳情 #11 10/07 (二) 15:51 [PERSON_NAME](T91754 27 06 15) 0920309817 Miu /10 Y 5…" at bounding box center [1017, 333] width 1634 height 471
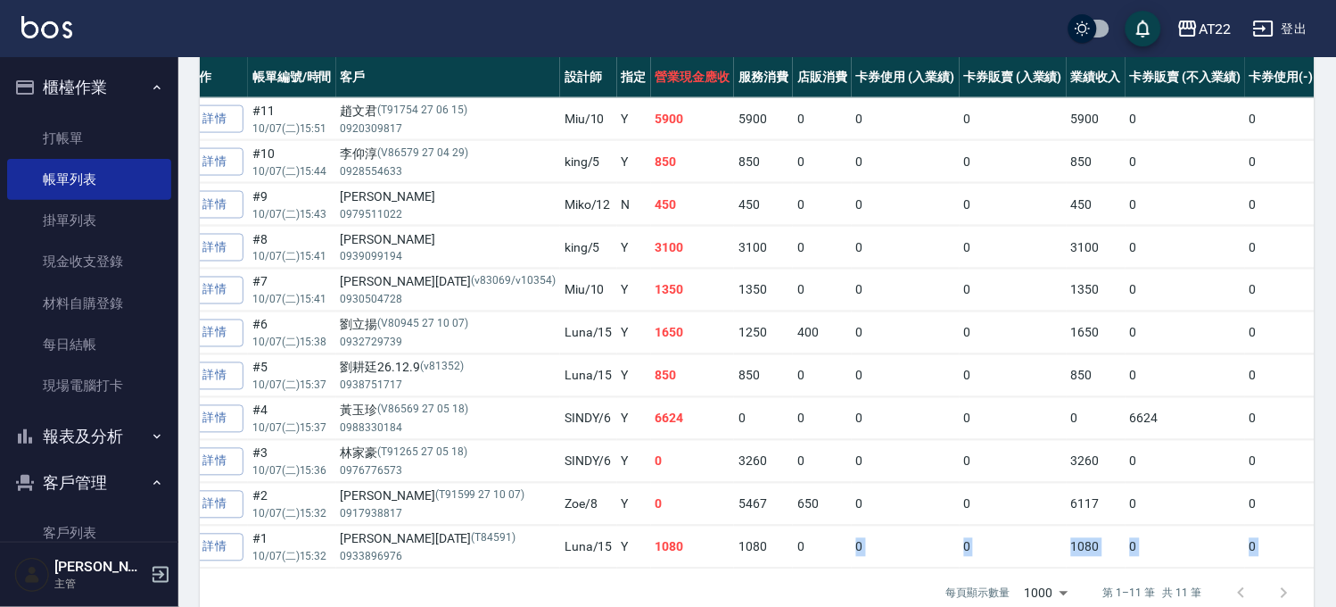
scroll to position [0, 168]
click at [873, 483] on td at bounding box center [1053, 483] width 525 height 1
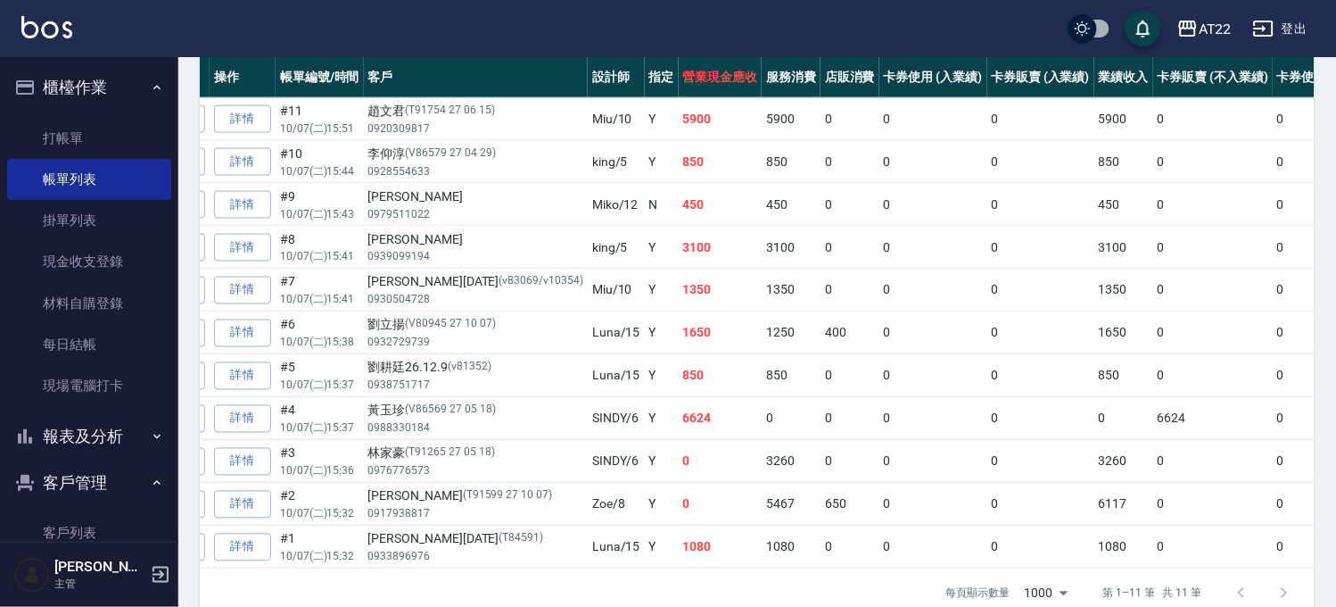
scroll to position [0, 126]
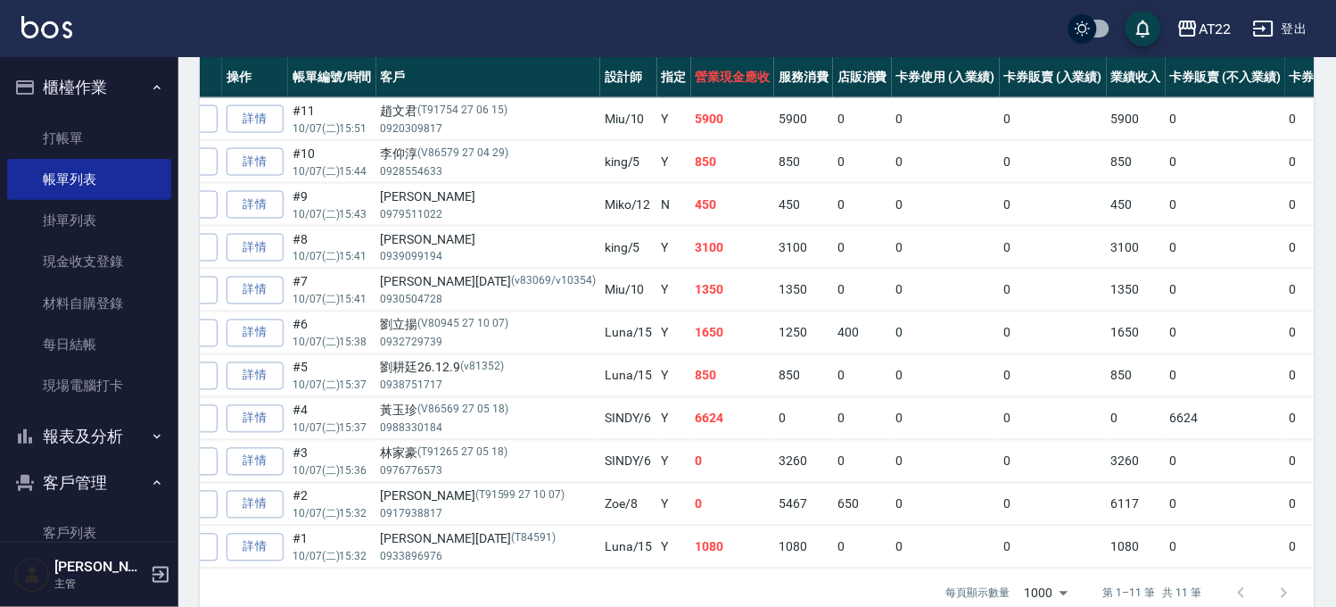
click at [867, 591] on div "每頁顯示數量 1000 1000 第 1–11 筆 共 11 筆" at bounding box center [757, 593] width 1115 height 48
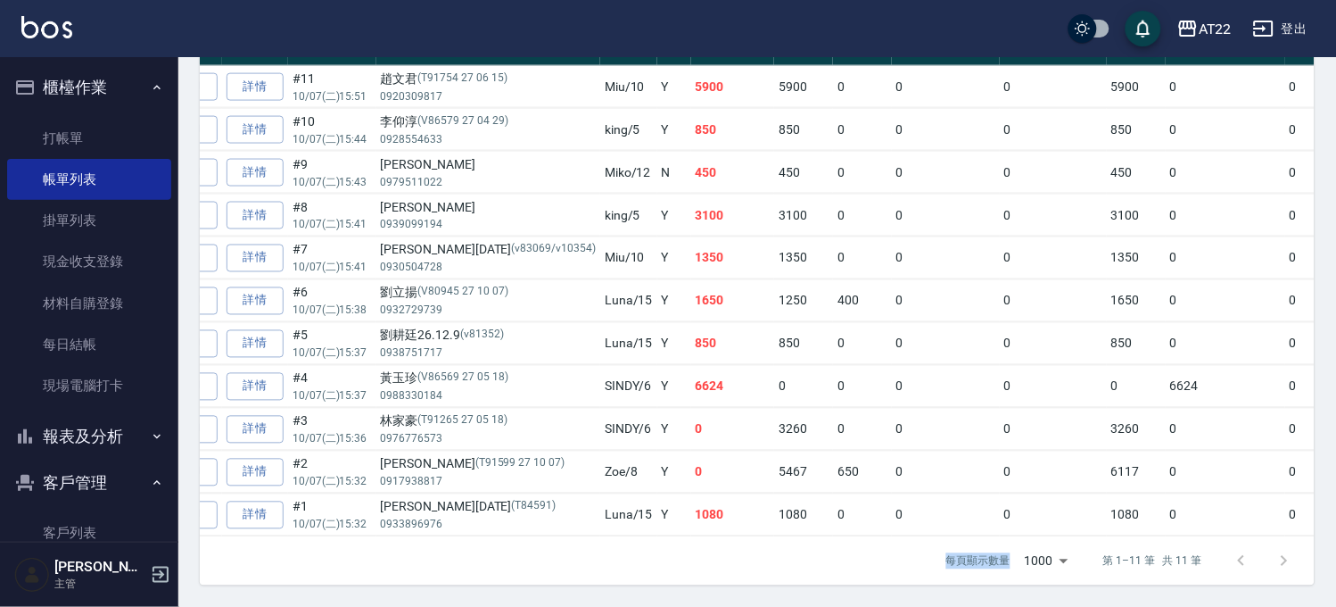
scroll to position [544, 0]
click at [859, 594] on div "ORDERS 帳單列表 新開單 [DATE] [DATE] [DATE] [DATE] 設計師編號/姓名 設計師編號/姓名 顧客編號/姓名 顧客編號/姓名 其…" at bounding box center [757, 68] width 1158 height 1077
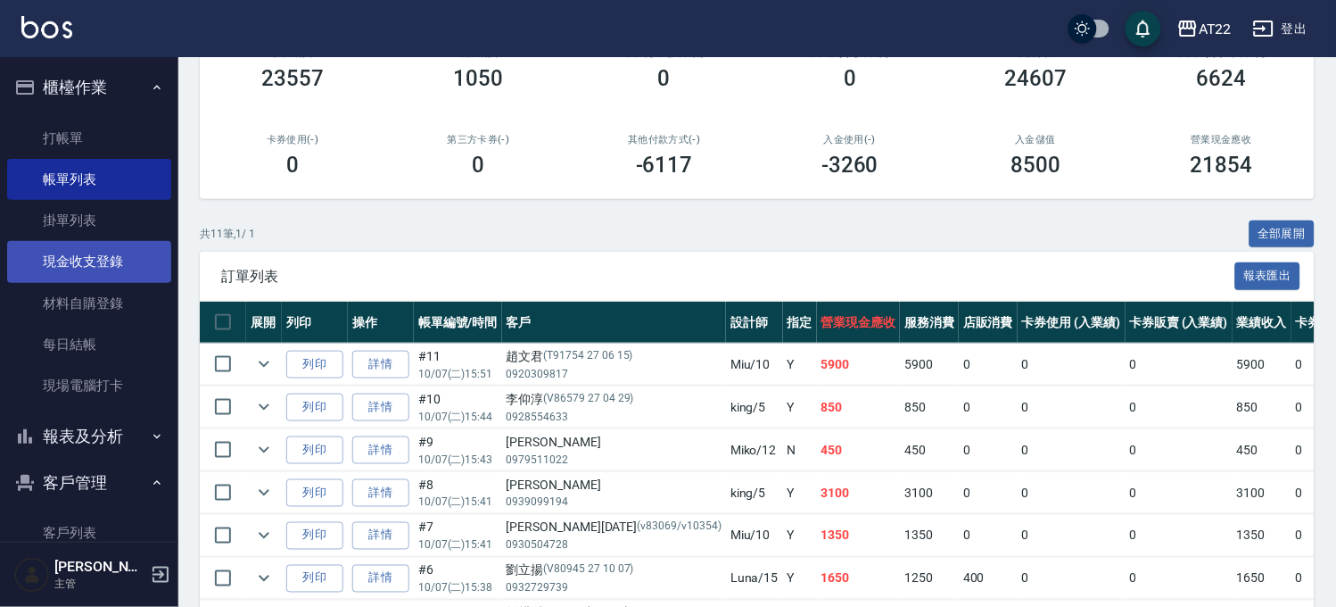
scroll to position [246, 0]
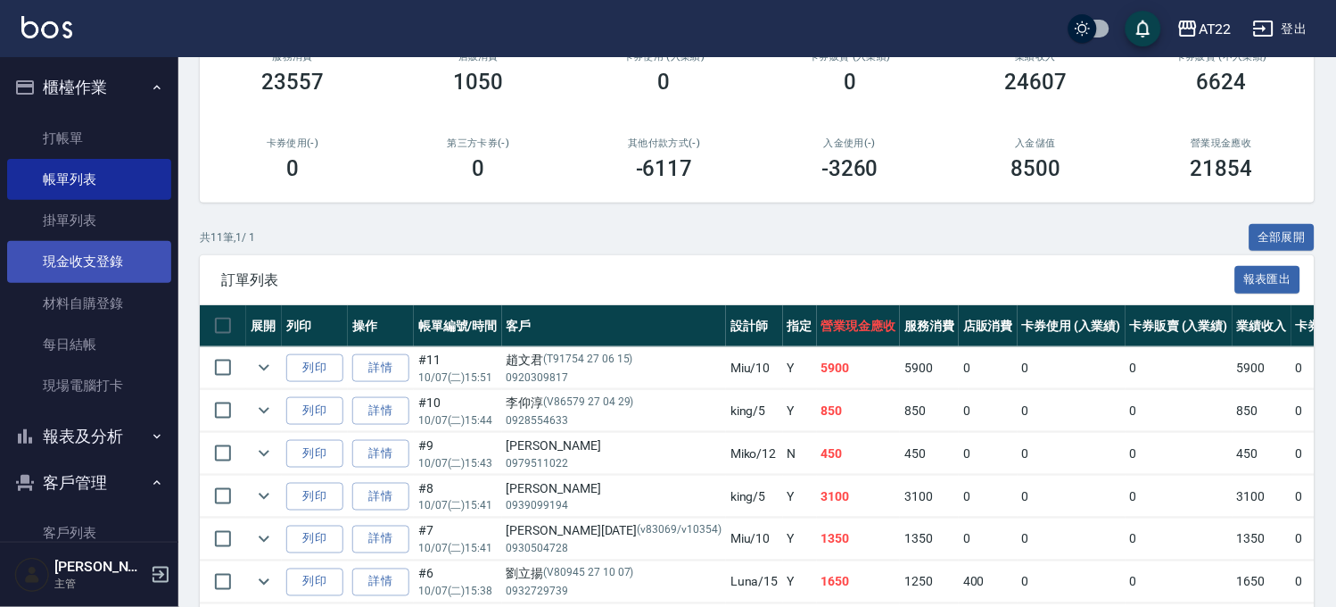
drag, startPoint x: 118, startPoint y: 269, endPoint x: 321, endPoint y: 266, distance: 203.4
click at [119, 269] on link "現金收支登錄" at bounding box center [89, 261] width 164 height 41
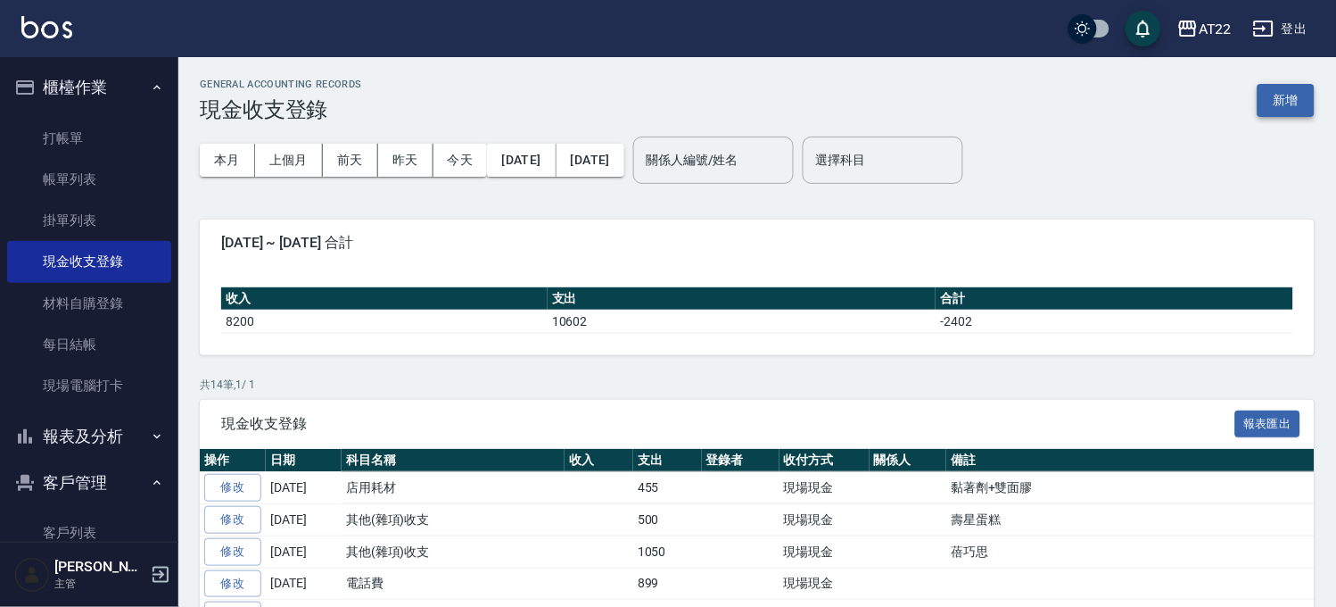
click at [1263, 96] on button "新增" at bounding box center [1286, 100] width 57 height 33
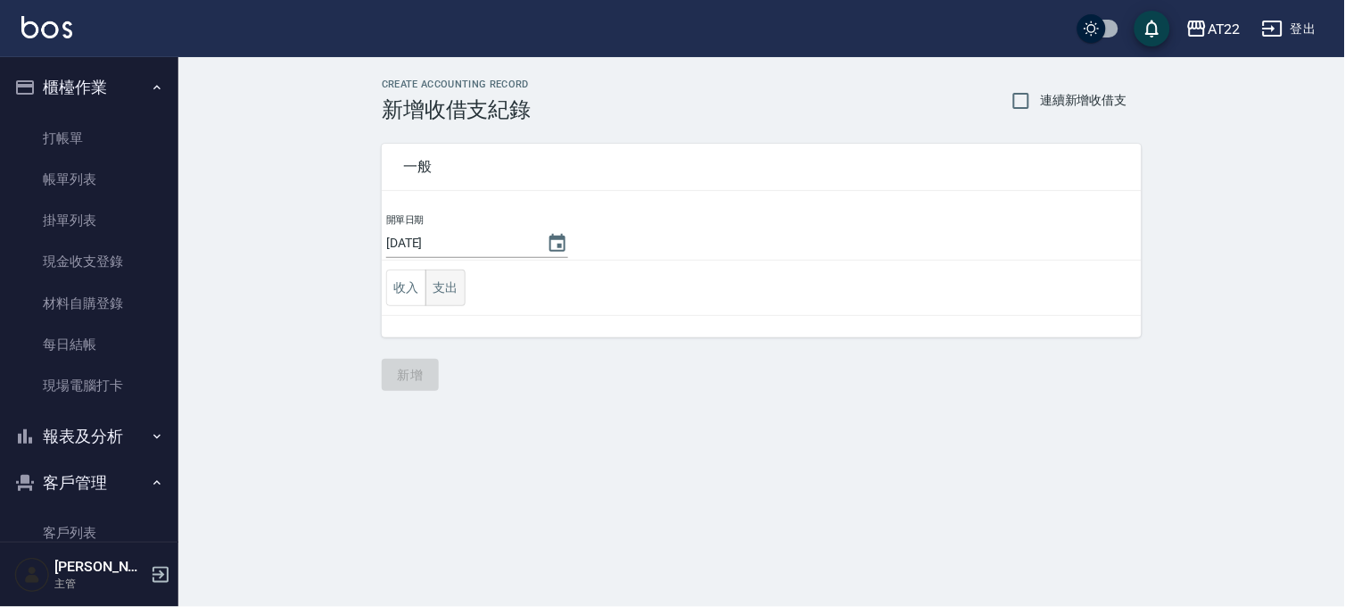
click at [443, 283] on button "支出" at bounding box center [446, 287] width 40 height 37
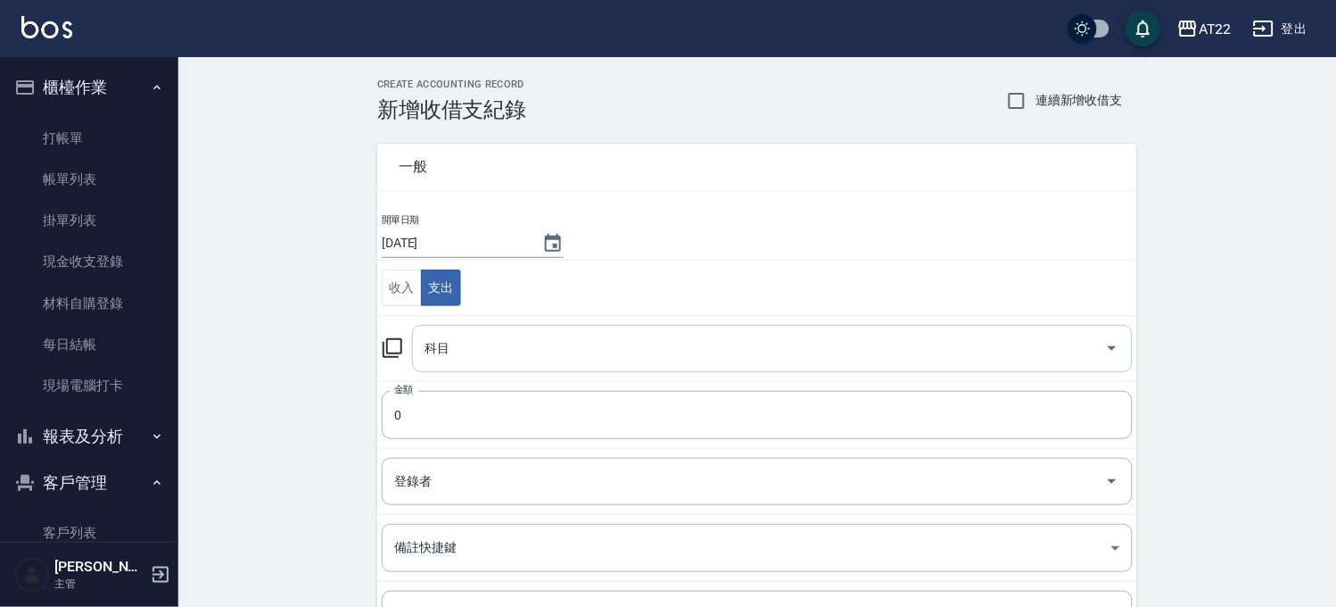
click at [485, 344] on input "科目" at bounding box center [759, 348] width 678 height 31
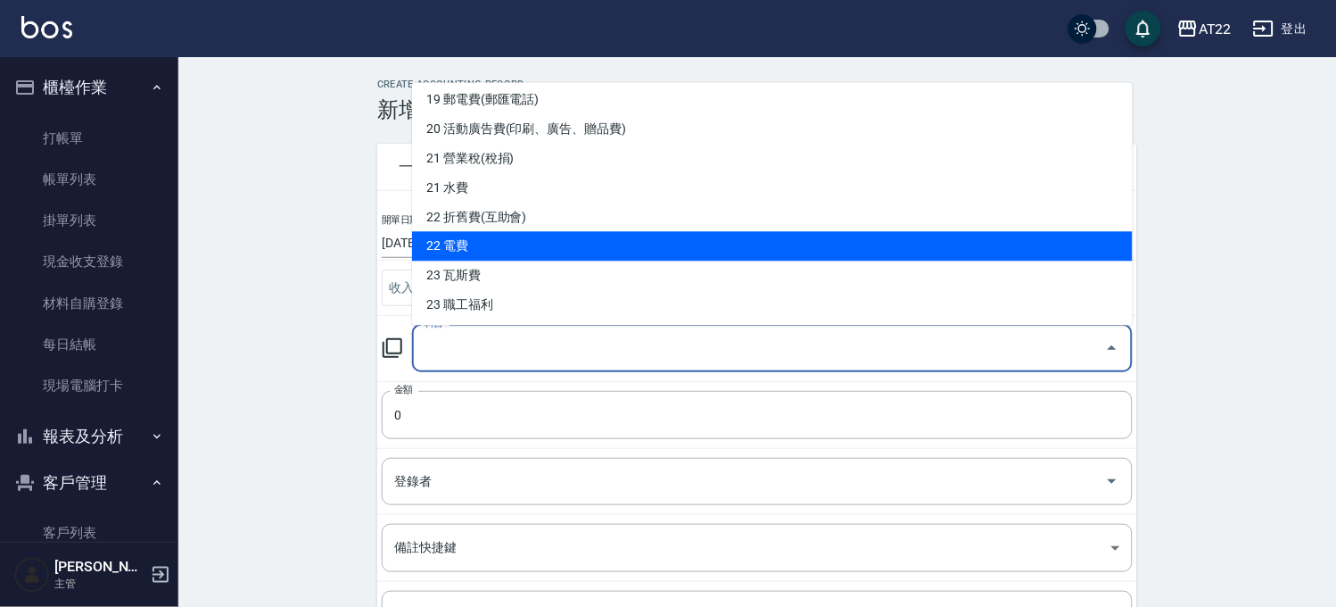
scroll to position [792, 0]
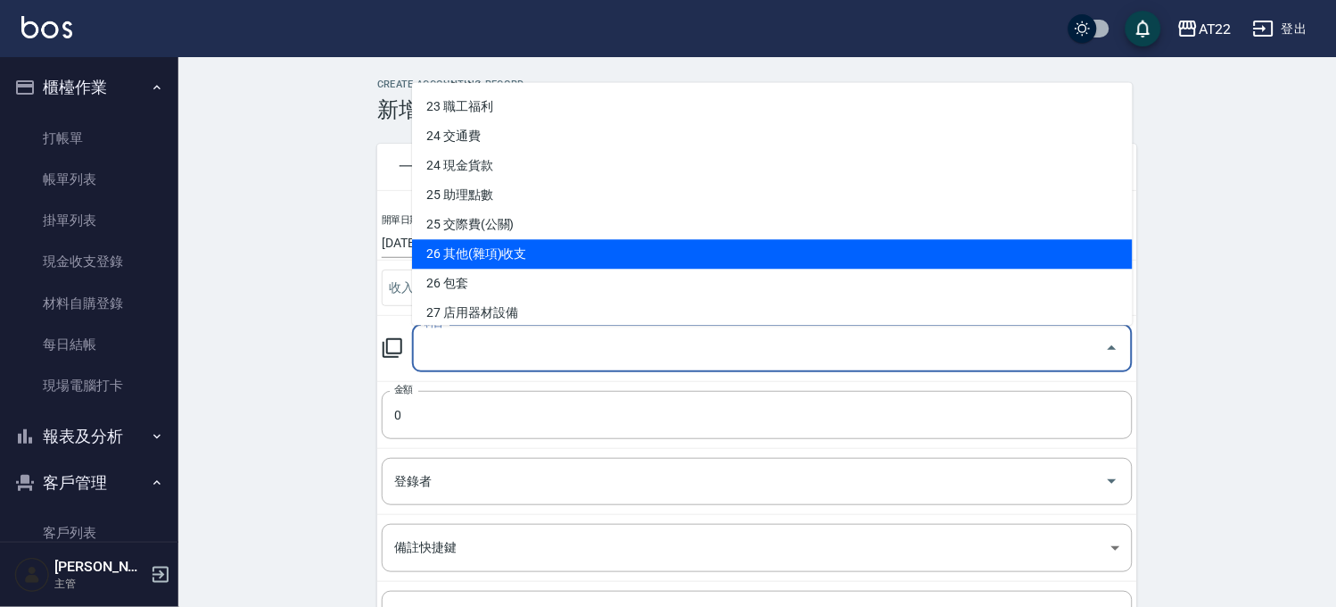
click at [582, 252] on li "26 其他(雜項)收支" at bounding box center [772, 253] width 721 height 29
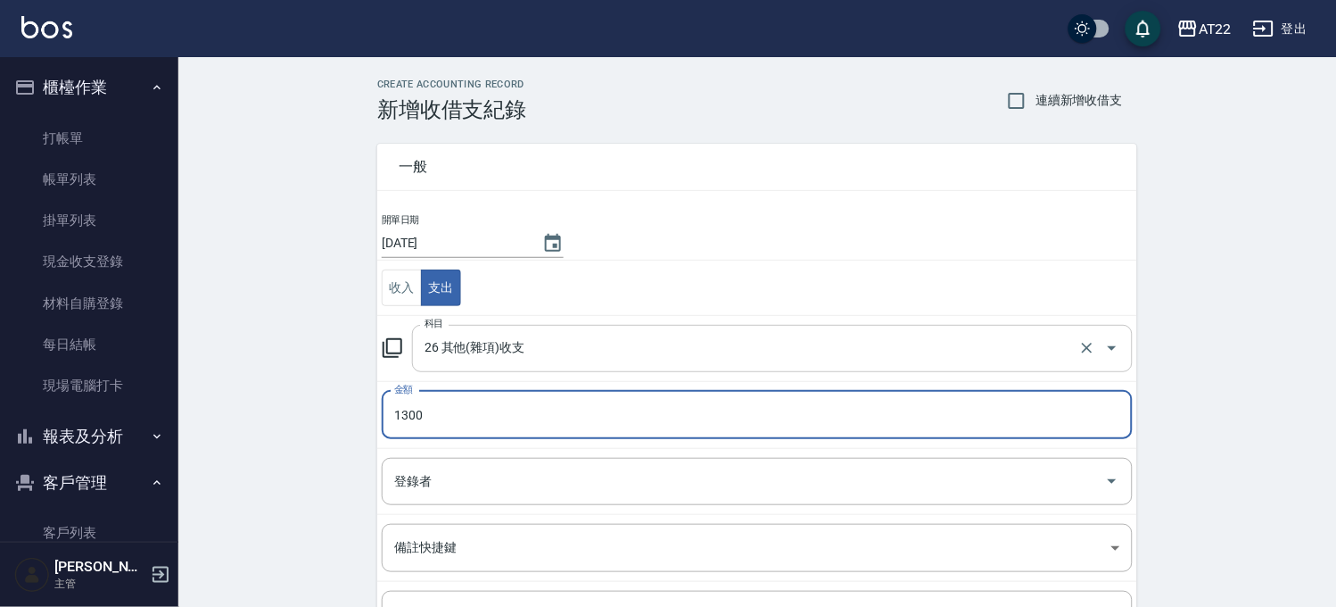
click at [535, 359] on input "26 其他(雜項)收支" at bounding box center [747, 348] width 655 height 31
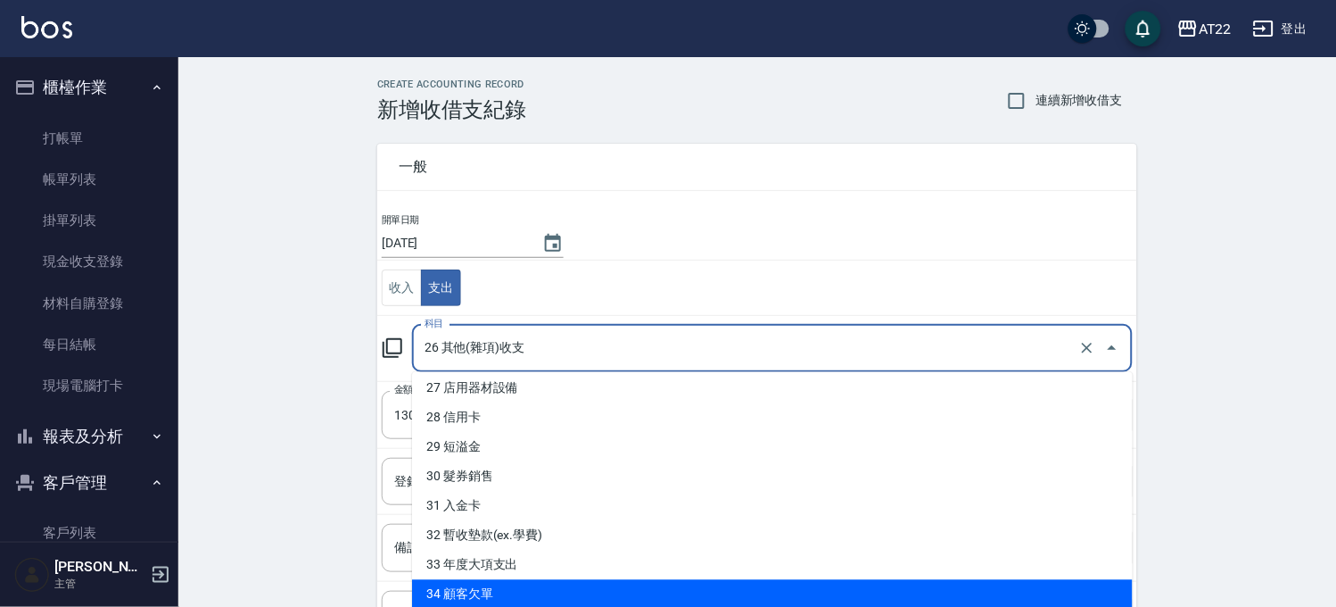
scroll to position [181, 0]
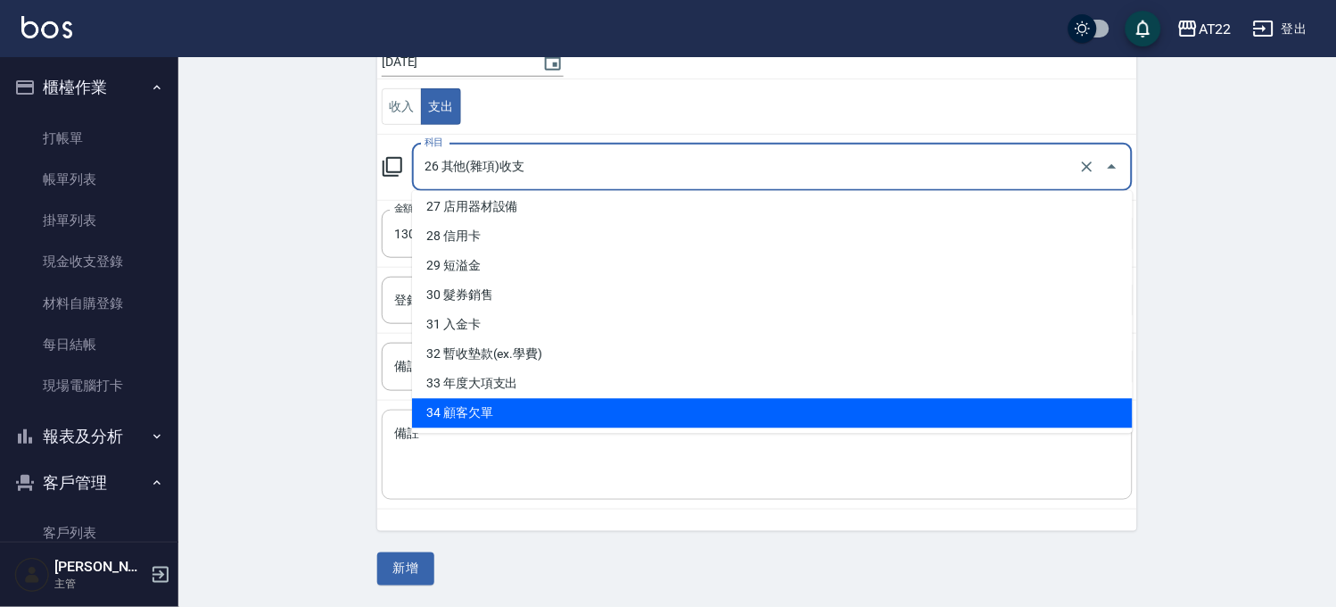
click at [478, 462] on textarea "備註" at bounding box center [757, 455] width 726 height 61
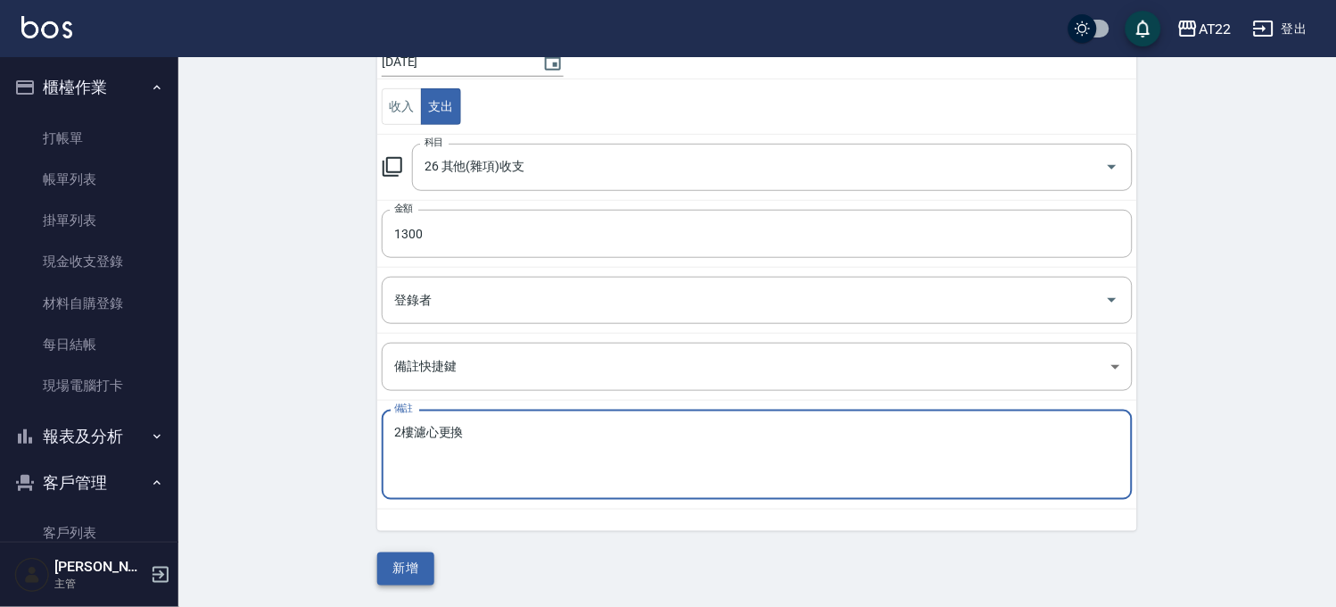
click at [424, 567] on button "新增" at bounding box center [405, 568] width 57 height 33
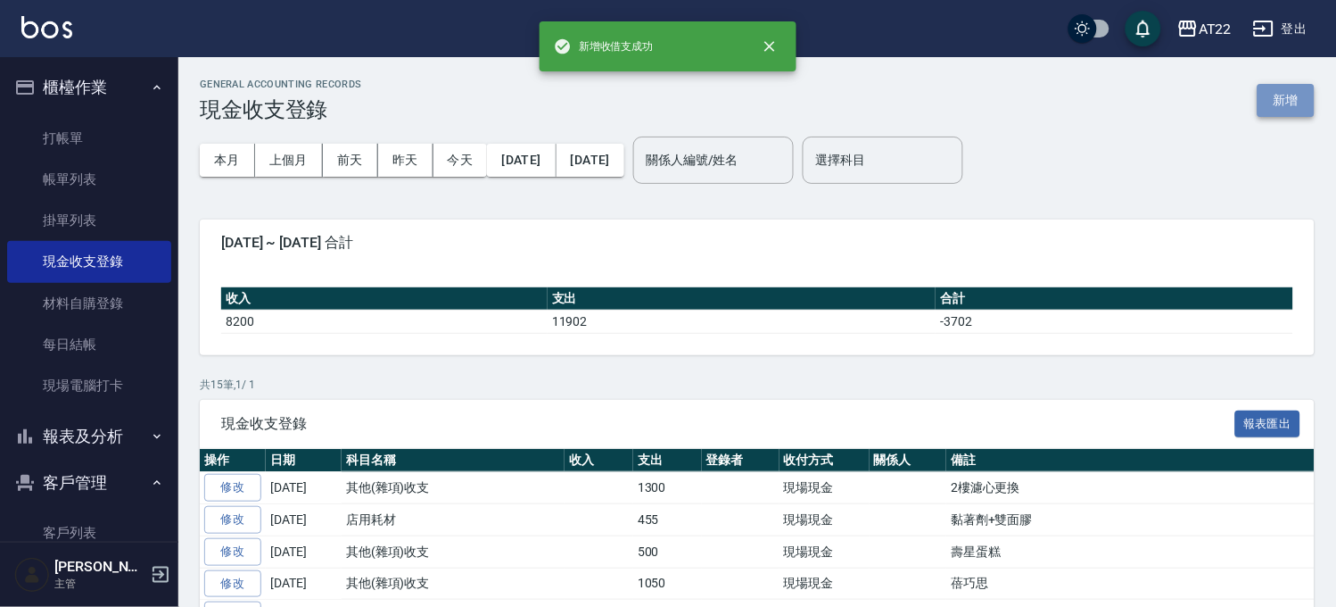
click at [1301, 105] on button "新增" at bounding box center [1286, 100] width 57 height 33
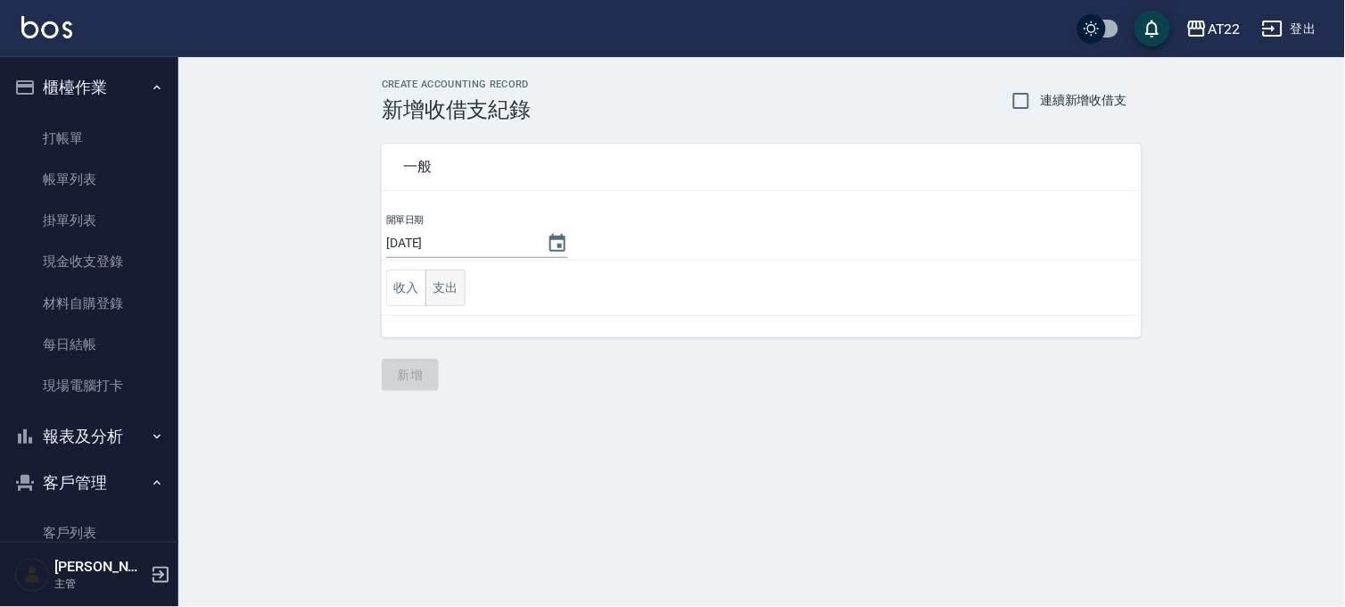
click at [458, 280] on button "支出" at bounding box center [446, 287] width 40 height 37
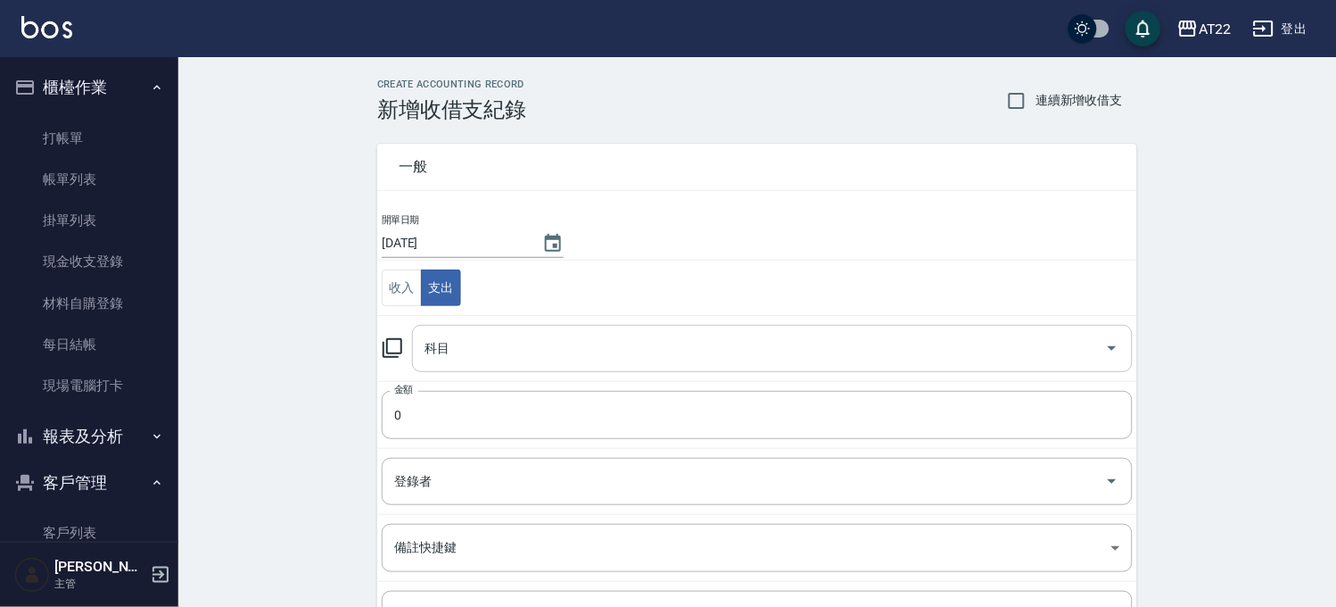
click at [491, 343] on input "科目" at bounding box center [759, 348] width 678 height 31
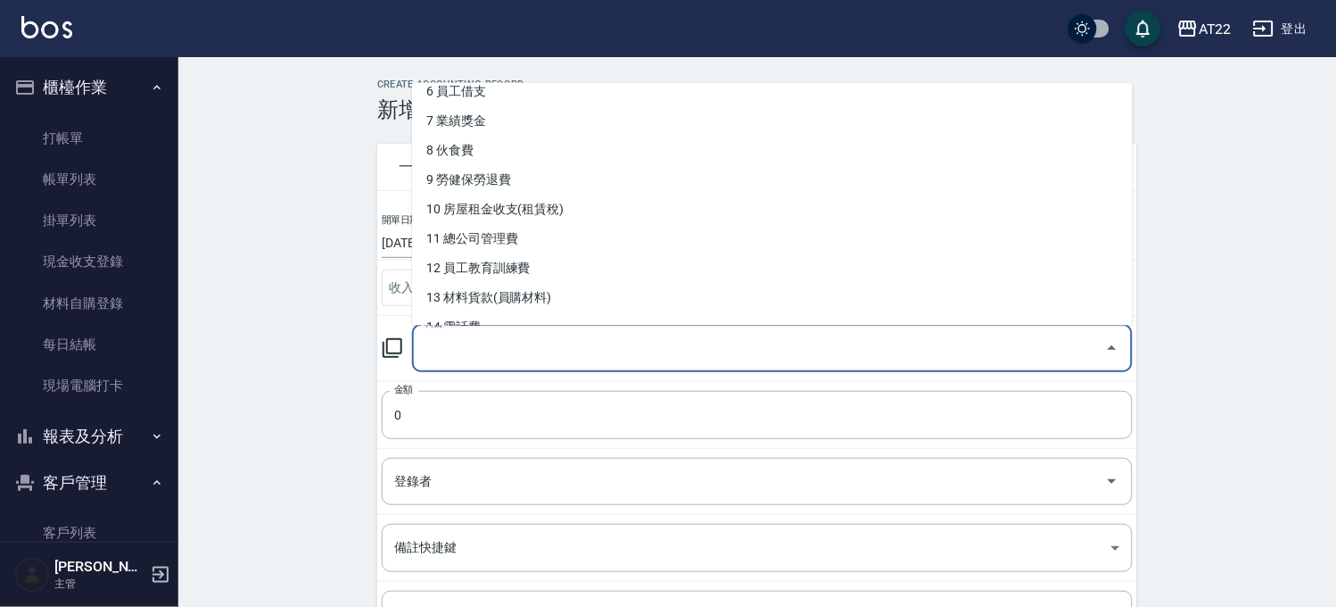
scroll to position [297, 0]
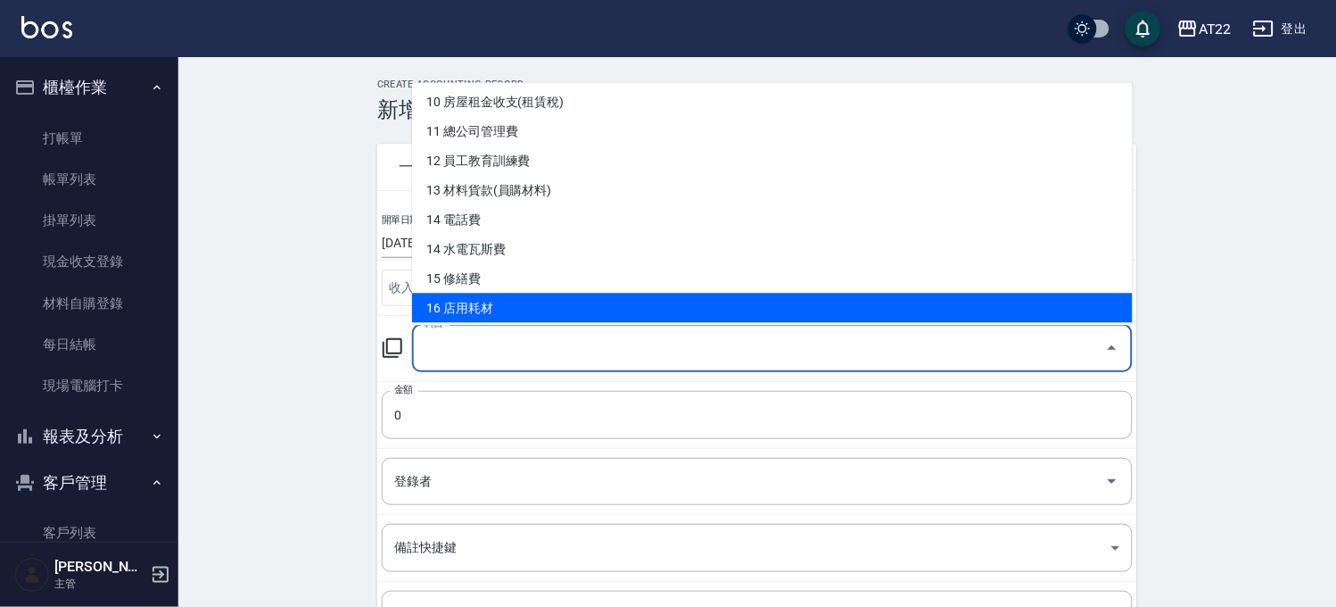
click at [501, 315] on li "16 店用耗材" at bounding box center [772, 307] width 721 height 29
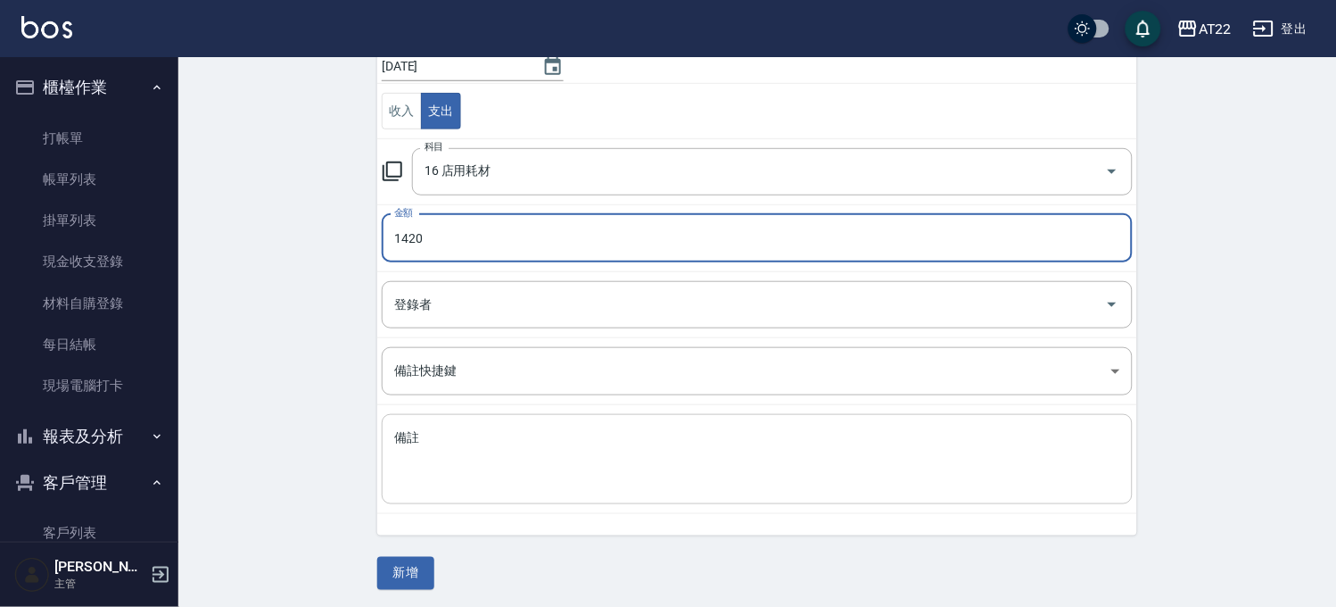
scroll to position [181, 0]
click at [492, 443] on textarea "備註" at bounding box center [757, 455] width 726 height 61
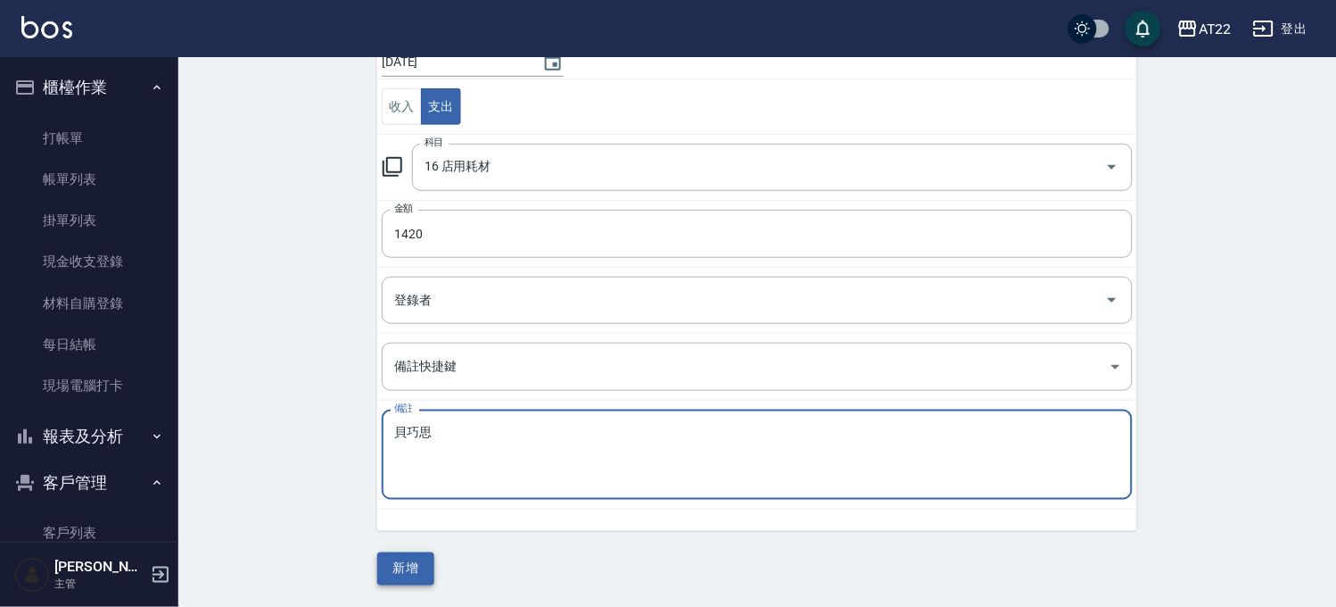
click at [412, 558] on button "新增" at bounding box center [405, 568] width 57 height 33
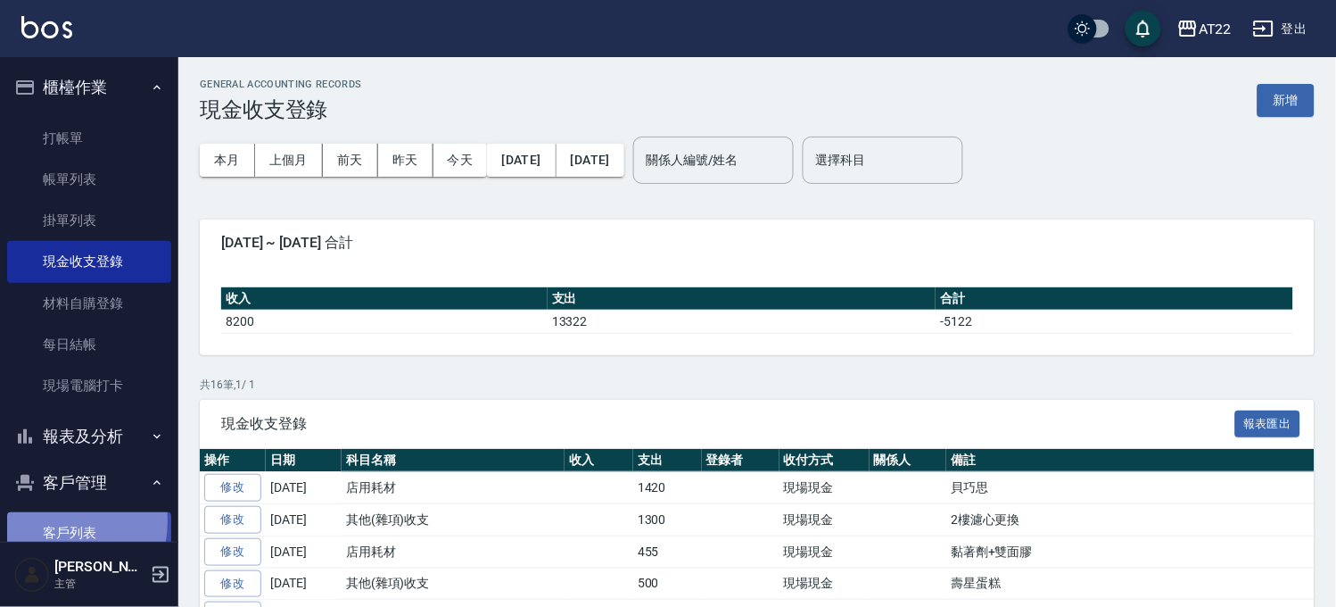
click at [48, 521] on link "客戶列表" at bounding box center [89, 532] width 164 height 41
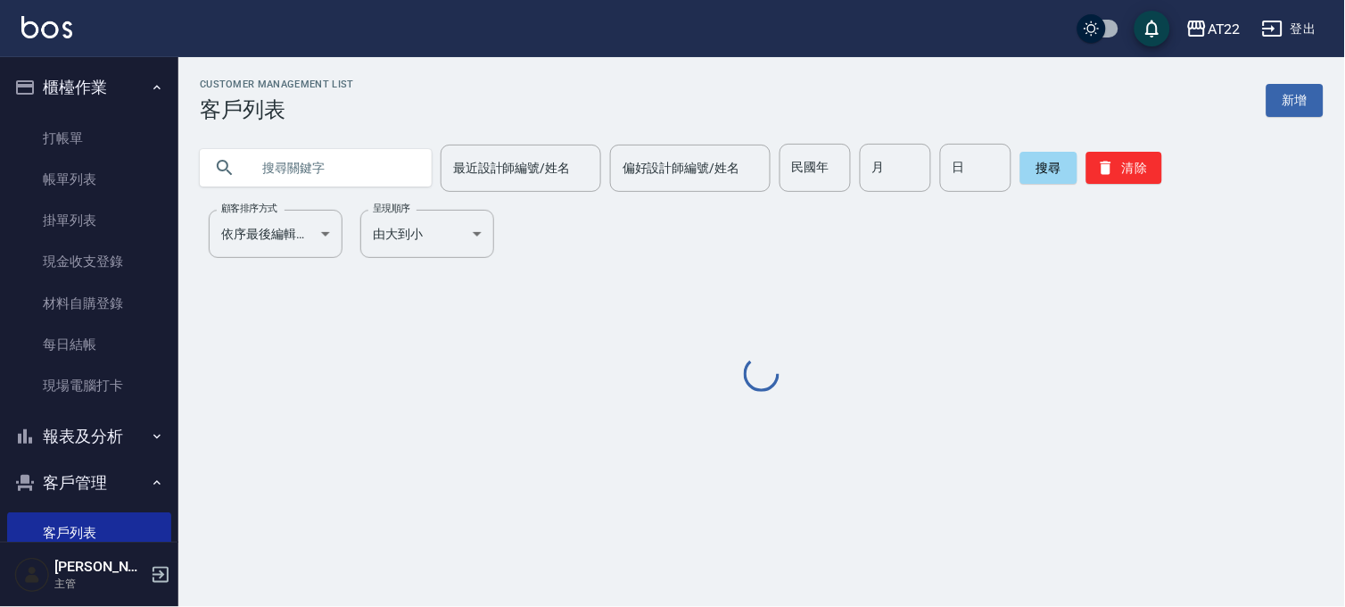
click at [361, 162] on input "text" at bounding box center [334, 168] width 168 height 48
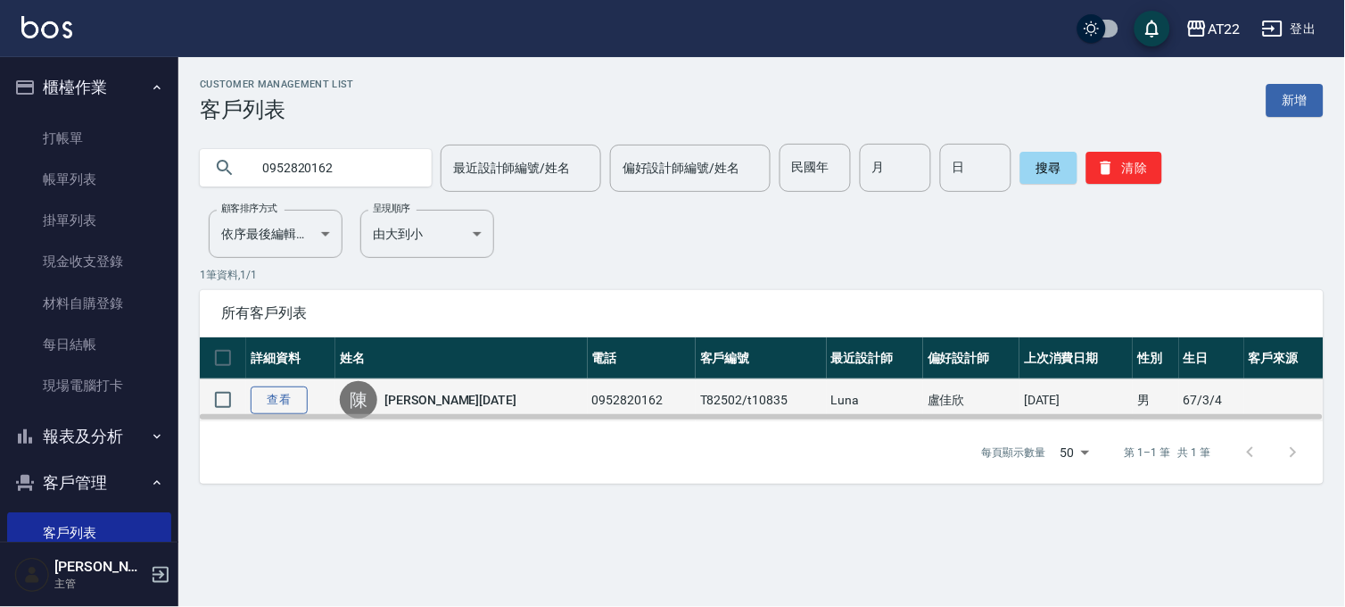
click at [272, 396] on link "查看" at bounding box center [279, 400] width 57 height 28
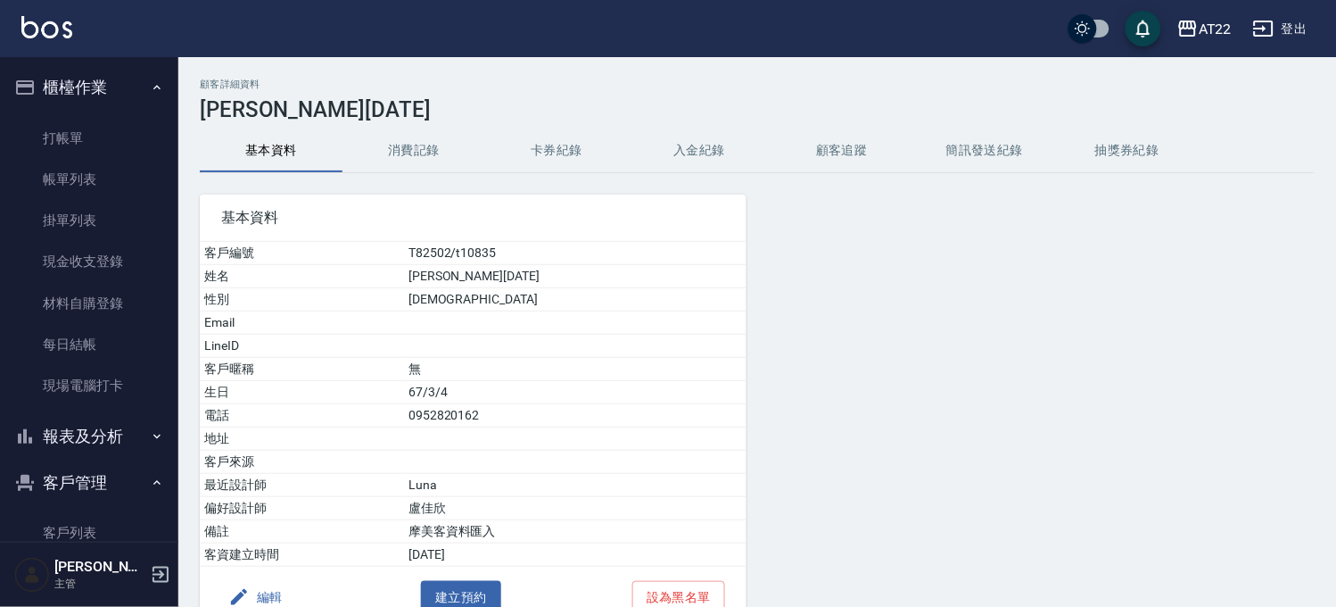
click at [394, 145] on button "消費記錄" at bounding box center [414, 150] width 143 height 43
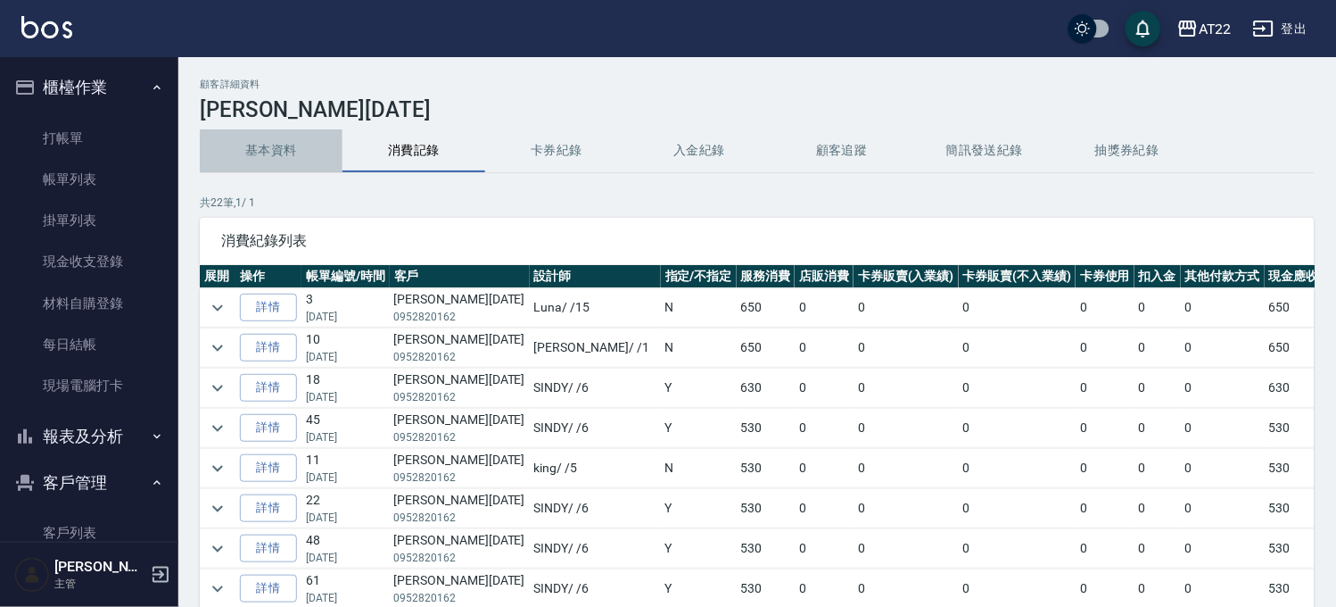
click at [287, 153] on button "基本資料" at bounding box center [271, 150] width 143 height 43
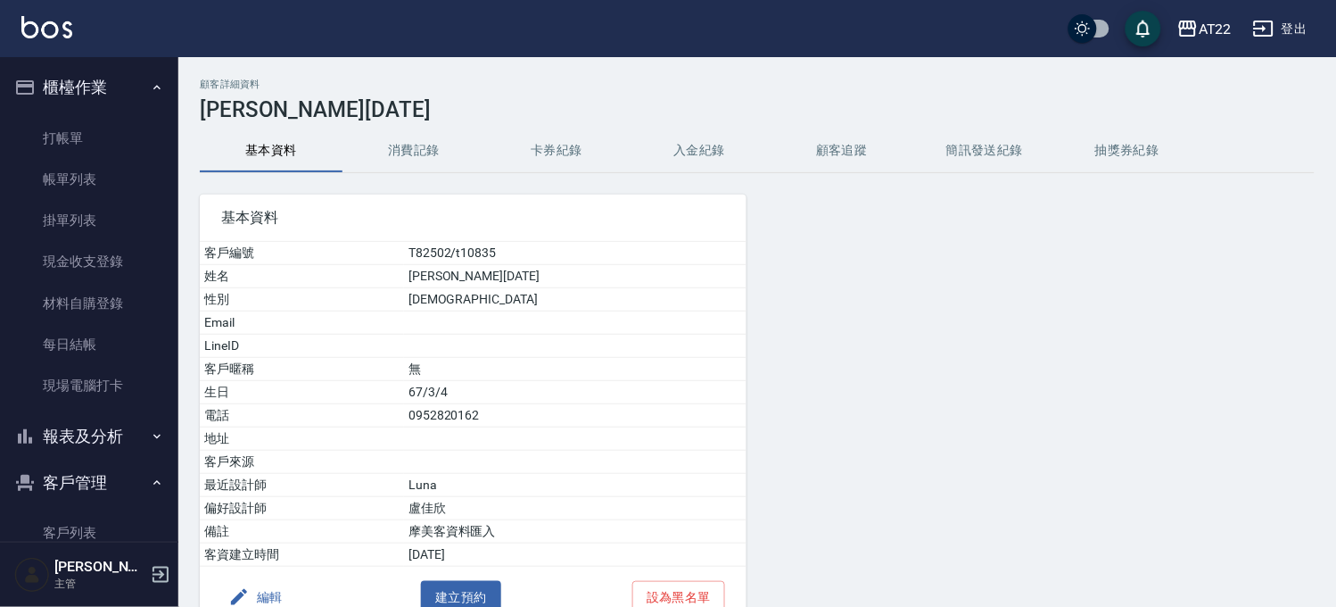
click at [411, 161] on button "消費記錄" at bounding box center [414, 150] width 143 height 43
